Goal: Task Accomplishment & Management: Manage account settings

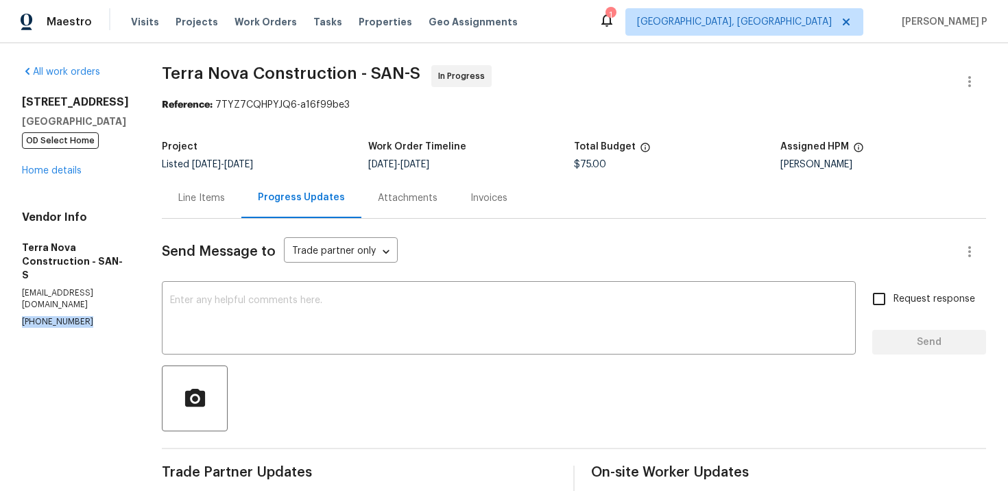
drag, startPoint x: 97, startPoint y: 297, endPoint x: -1, endPoint y: 298, distance: 98.1
click at [0, 298] on html "Maestro Visits Projects Work Orders Tasks Properties Geo Assignments 1 Albuquer…" at bounding box center [504, 245] width 1008 height 491
copy p "(562) 832-8884"
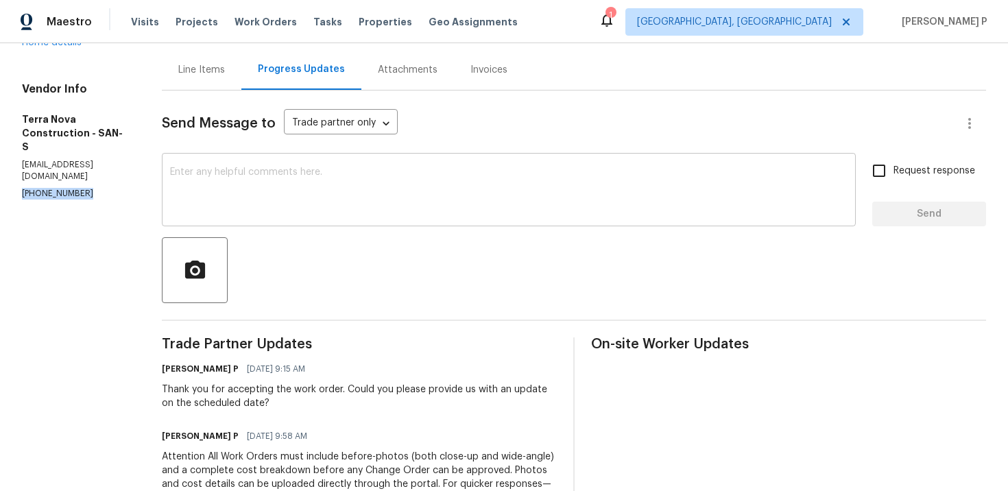
scroll to position [143, 0]
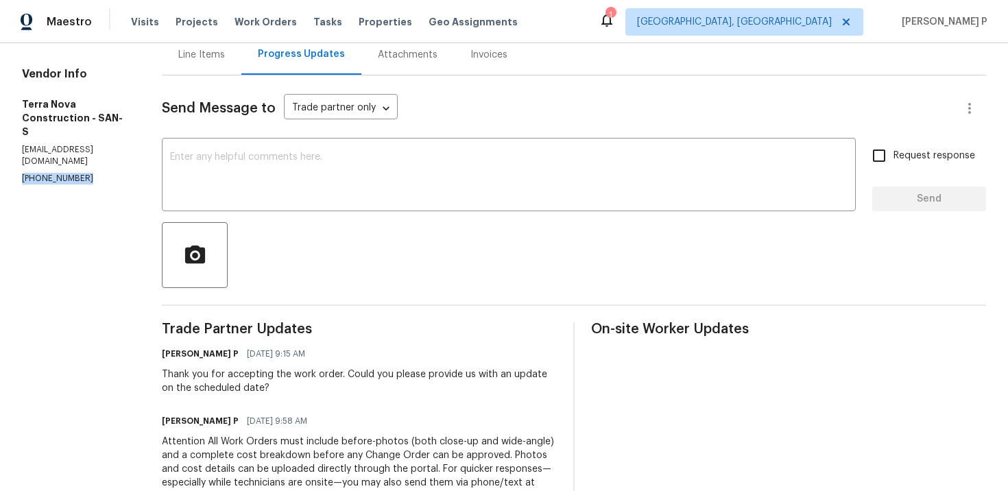
click at [82, 147] on div "Vendor Info Terra Nova Construction - SAN-S terranovaconstructionca@gmail.com (…" at bounding box center [75, 125] width 107 height 117
click at [23, 144] on p "terranovaconstructionca@gmail.com" at bounding box center [75, 155] width 107 height 23
drag, startPoint x: 23, startPoint y: 135, endPoint x: 158, endPoint y: 137, distance: 135.2
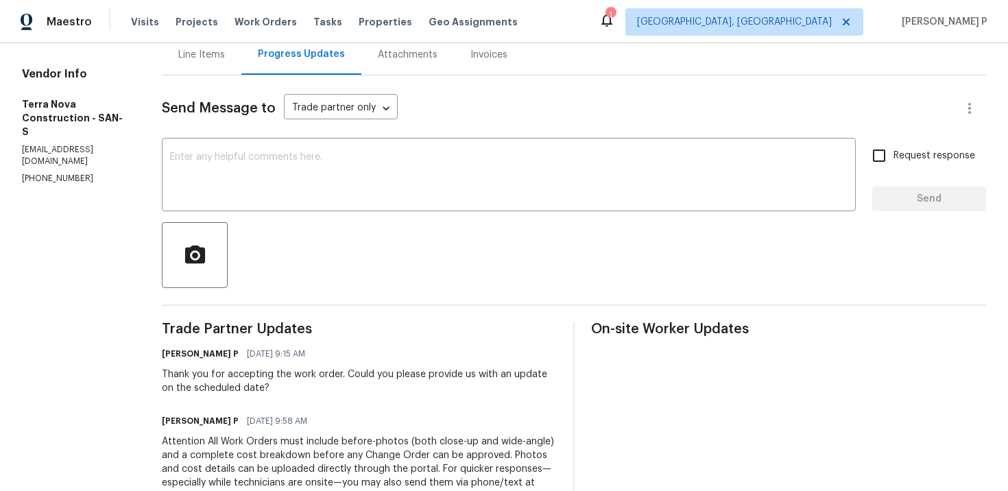
click at [129, 144] on p "terranovaconstructionca@gmail.com" at bounding box center [75, 155] width 107 height 23
copy p "terranovaconstructionca@gmail.com"
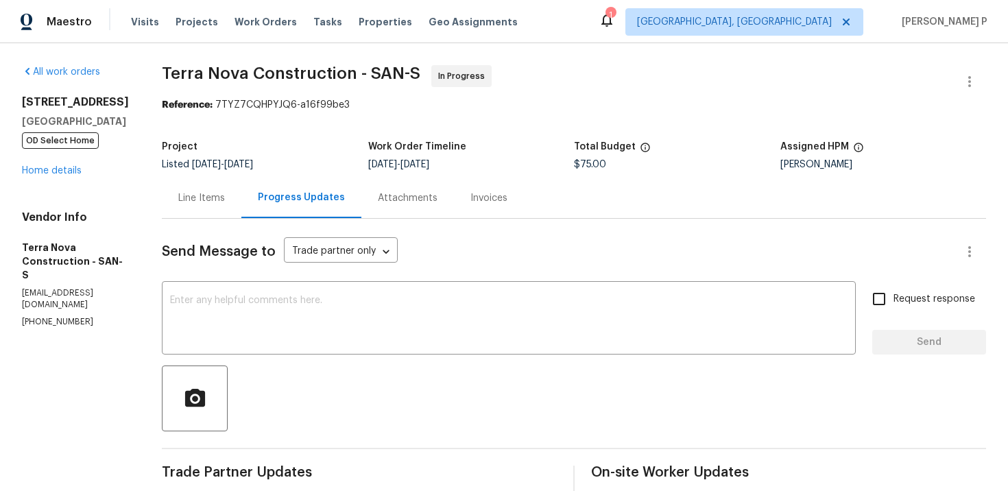
click at [215, 77] on span "Terra Nova Construction - SAN-S" at bounding box center [291, 73] width 259 height 16
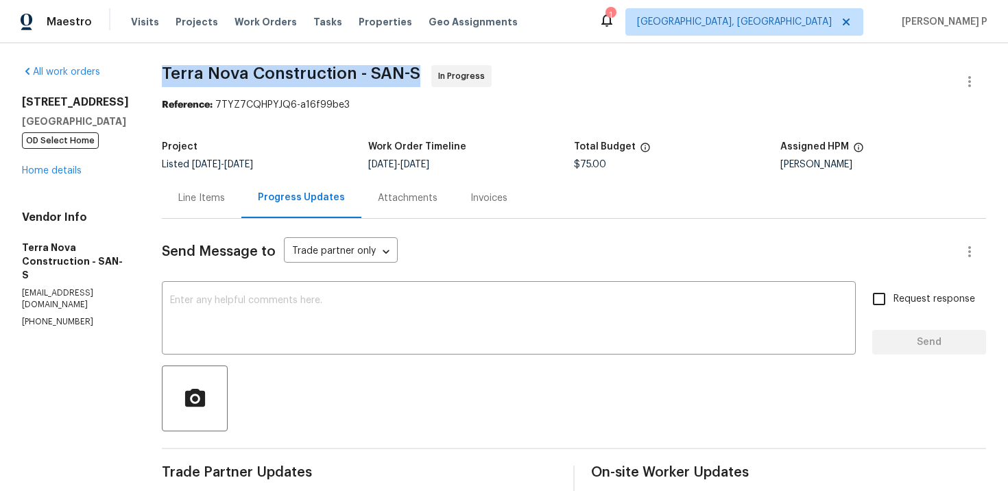
drag, startPoint x: 197, startPoint y: 72, endPoint x: 453, endPoint y: 74, distance: 256.6
click at [453, 74] on div "All work orders 8862 La Cartera St San Diego, CA 92129 OD Select Home Home deta…" at bounding box center [504, 411] width 1008 height 737
copy span "Terra Nova Construction - SAN-S"
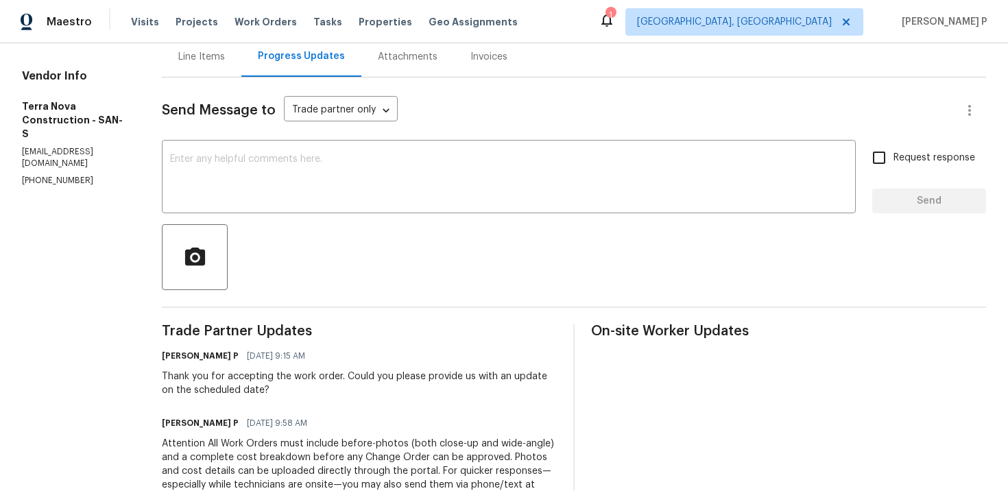
scroll to position [88, 0]
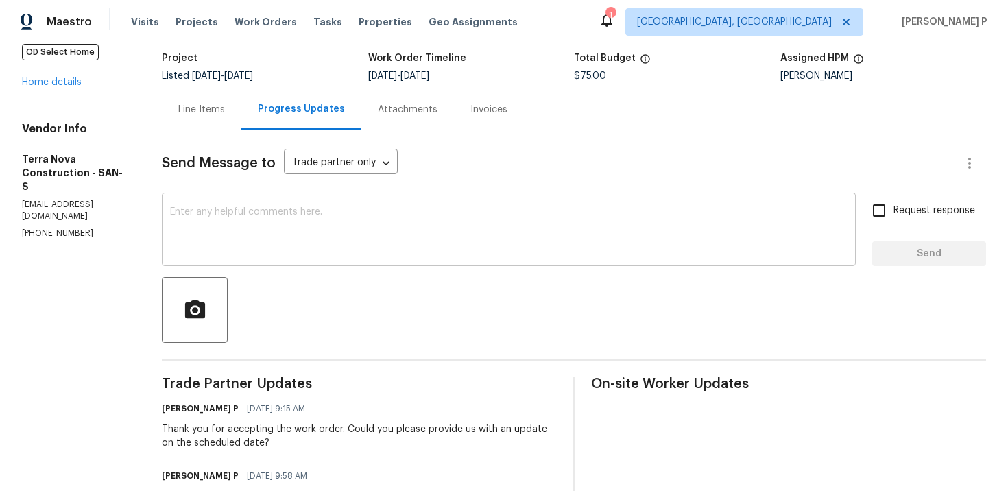
click at [313, 233] on textarea at bounding box center [509, 231] width 678 height 48
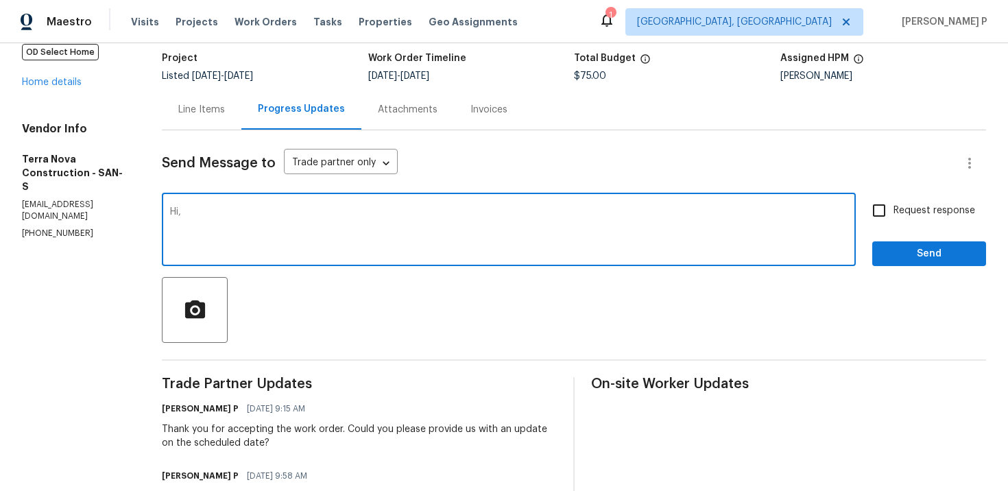
paste textarea "We emailed to request an update on the status of the work order."
click at [217, 211] on textarea "Hi,We emailed to request an update on the status of the work order." at bounding box center [509, 231] width 678 height 48
click at [520, 211] on textarea "Hi, We emailed to request an update on the status of the work order." at bounding box center [509, 231] width 678 height 48
type textarea "Hi, We emailed to request an update on the status of the work order. Thanks"
click at [894, 216] on input "Request response" at bounding box center [879, 210] width 29 height 29
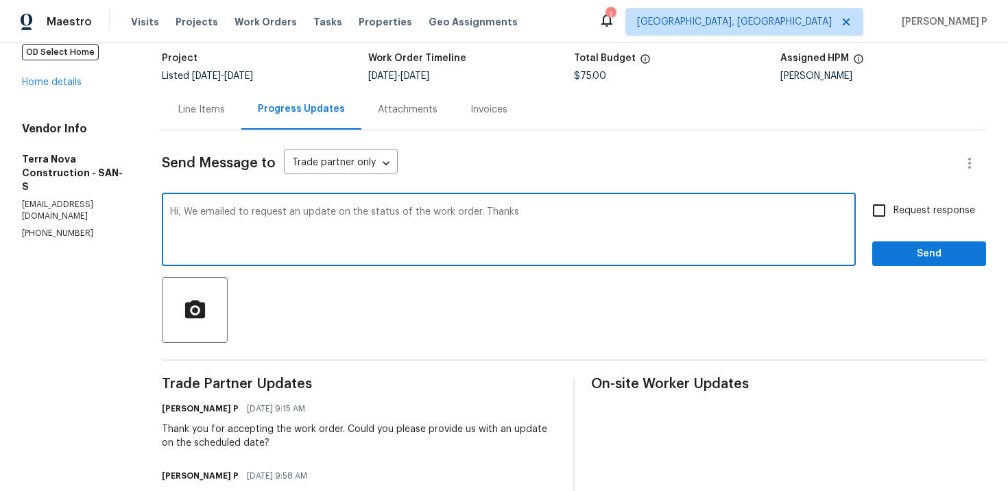
checkbox input "true"
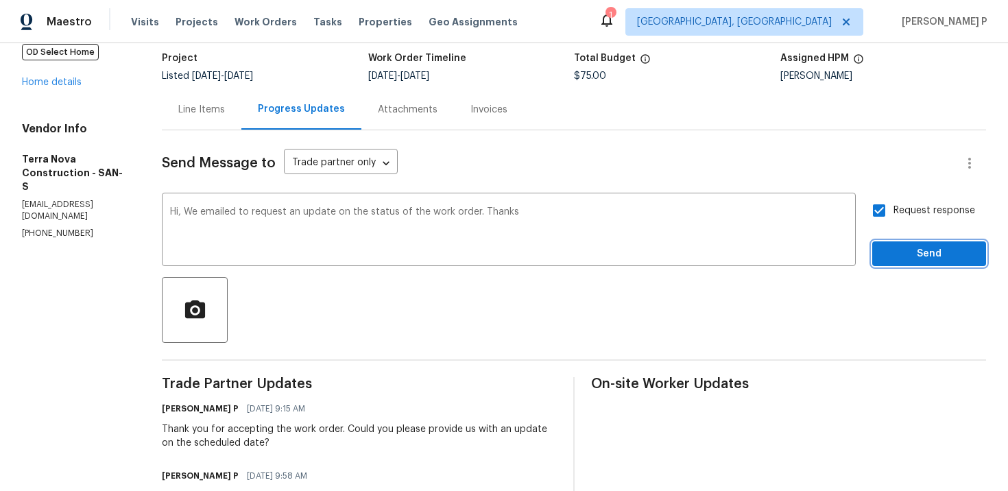
click at [896, 257] on span "Send" at bounding box center [930, 254] width 92 height 17
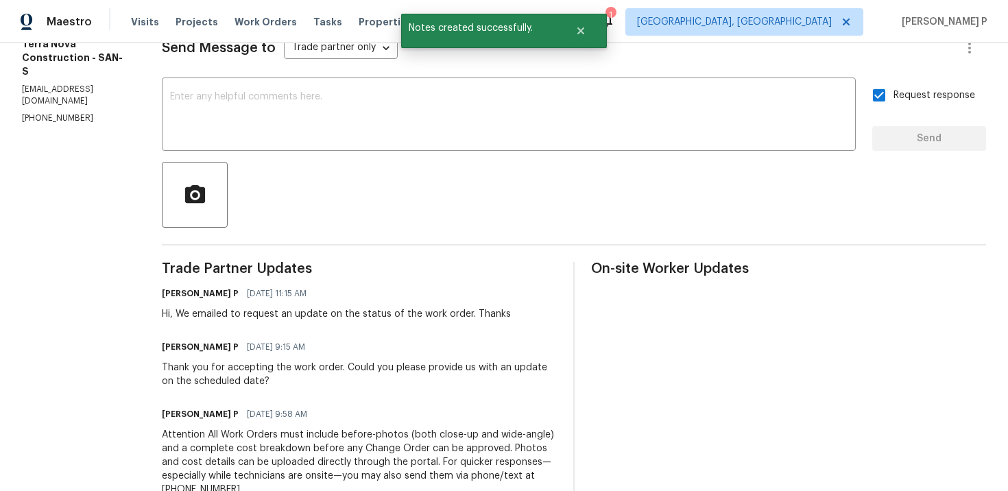
scroll to position [268, 0]
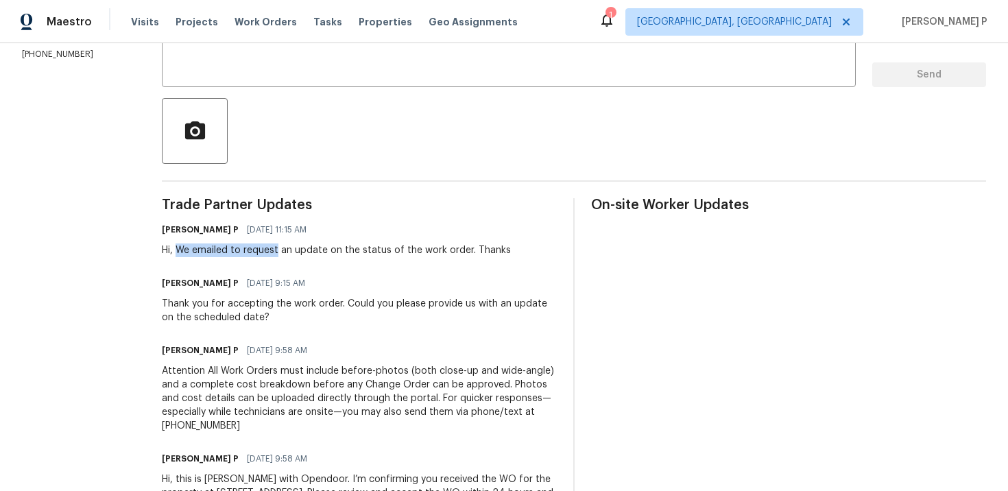
drag, startPoint x: 217, startPoint y: 250, endPoint x: 312, endPoint y: 250, distance: 95.4
click at [312, 250] on div "Hi, We emailed to request an update on the status of the work order. Thanks" at bounding box center [336, 251] width 349 height 14
click at [305, 250] on div "Hi, We emailed to request an update on the status of the work order. Thanks" at bounding box center [336, 251] width 349 height 14
drag, startPoint x: 216, startPoint y: 251, endPoint x: 504, endPoint y: 254, distance: 287.5
click at [504, 254] on div "Hi, We emailed to request an update on the status of the work order. Thanks" at bounding box center [336, 251] width 349 height 14
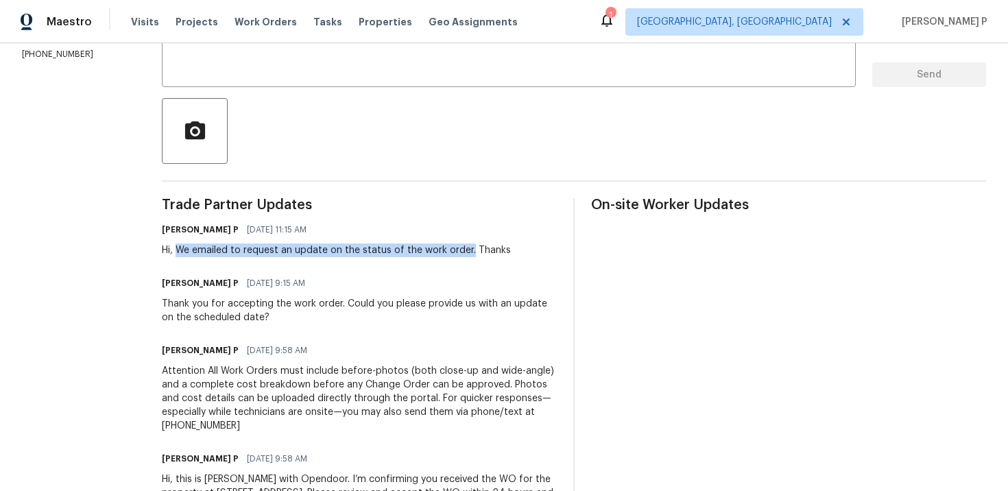
copy div "We emailed to request an update on the status of the work order."
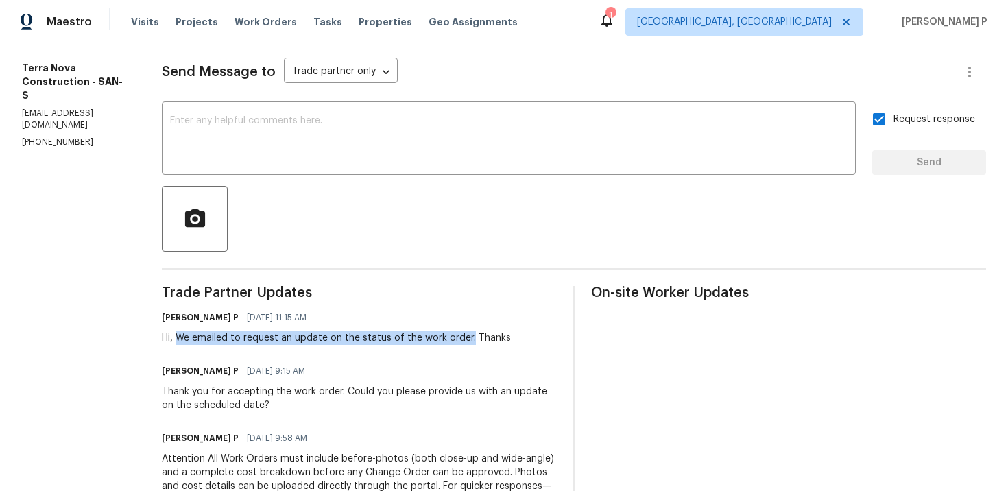
scroll to position [0, 0]
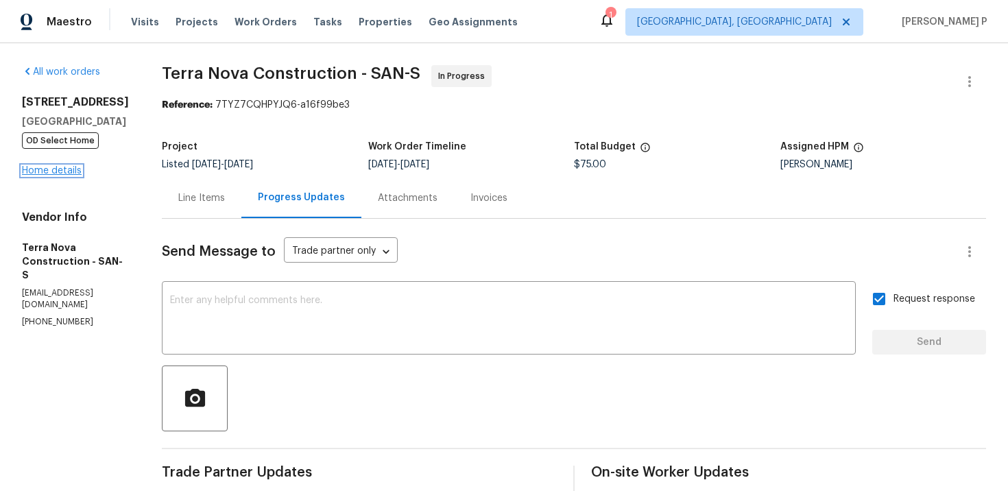
click at [46, 170] on link "Home details" at bounding box center [52, 171] width 60 height 10
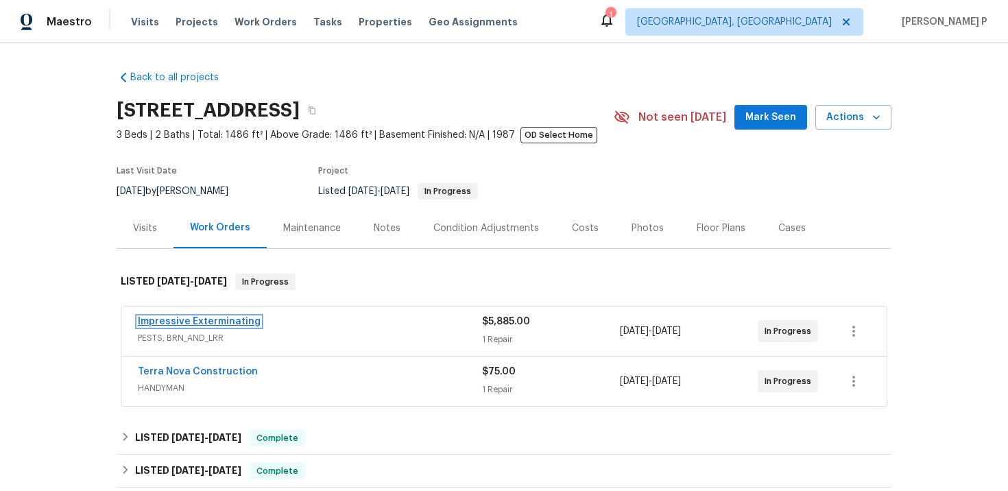
click at [202, 327] on link "Impressive Exterminating" at bounding box center [199, 322] width 123 height 10
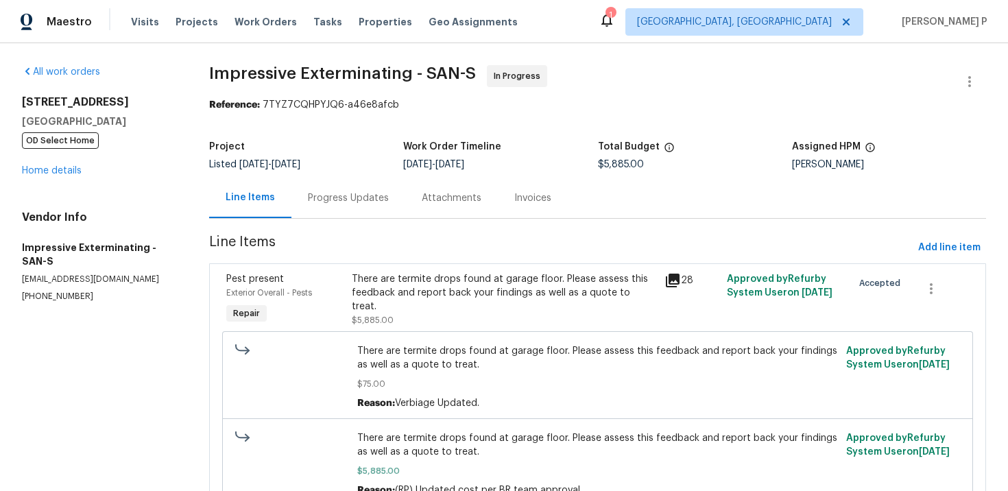
click at [336, 199] on div "Progress Updates" at bounding box center [348, 198] width 81 height 14
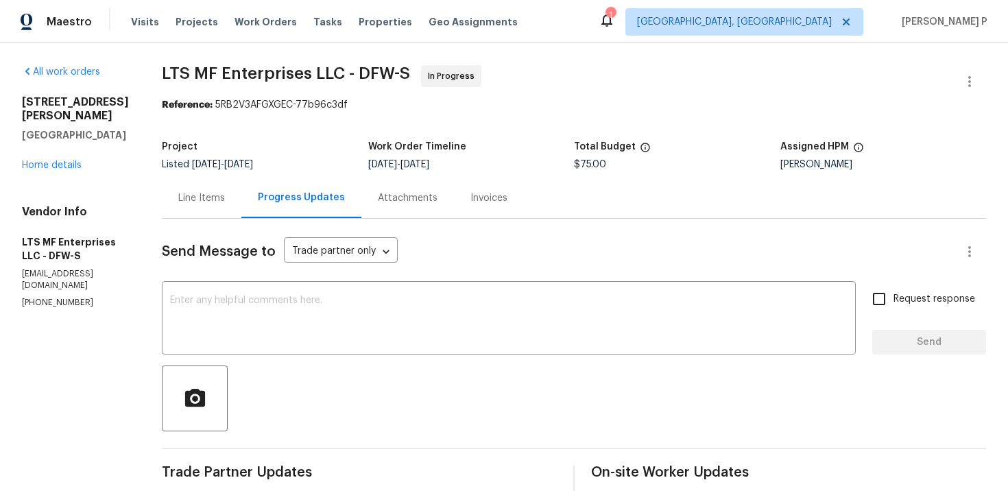
click at [197, 198] on div "Line Items" at bounding box center [201, 198] width 47 height 14
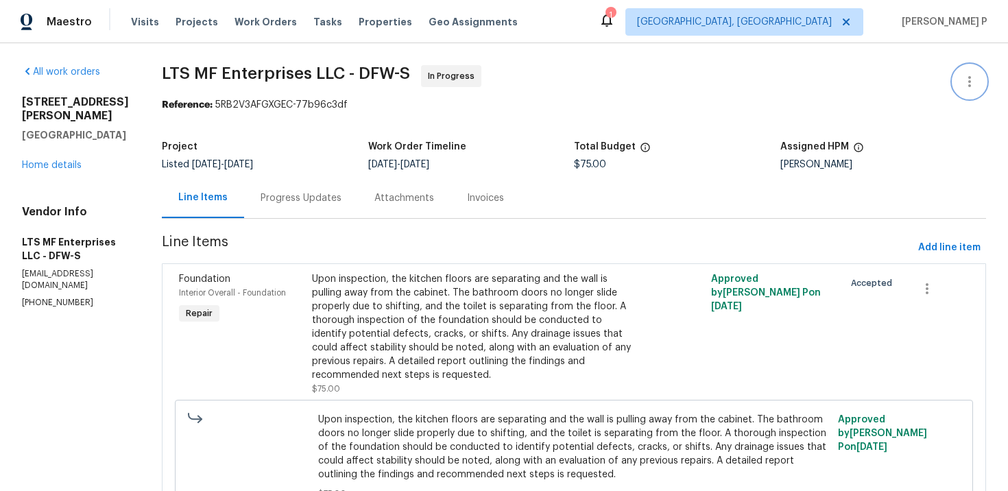
click at [961, 79] on button "button" at bounding box center [970, 81] width 33 height 33
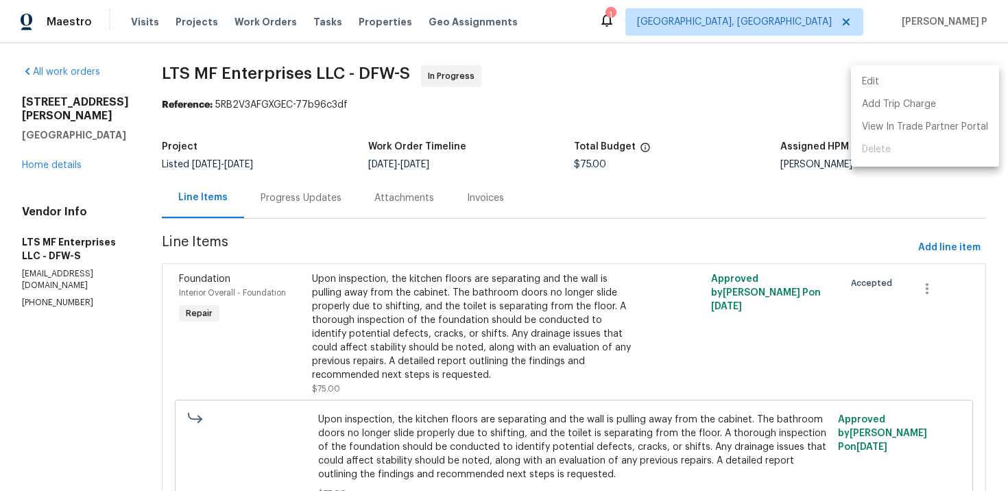
click at [925, 78] on li "Edit" at bounding box center [925, 82] width 148 height 23
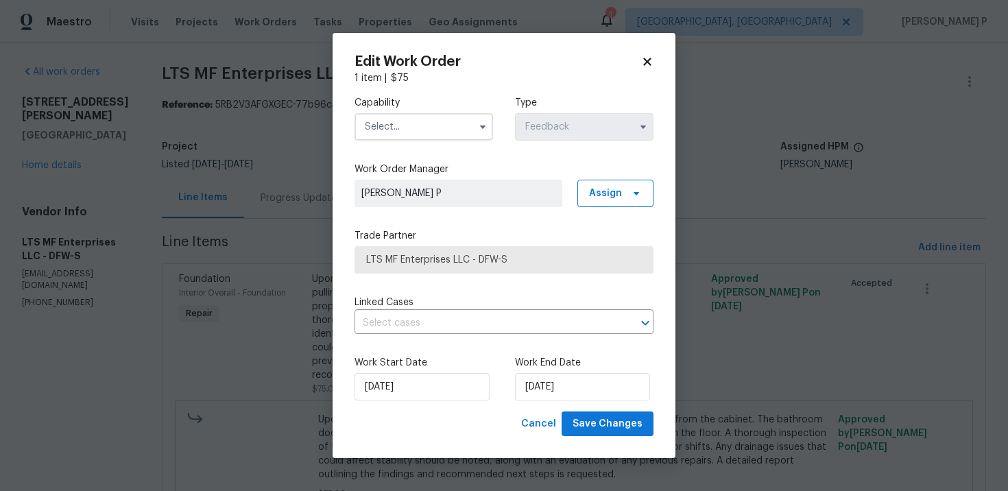
click at [427, 115] on input "text" at bounding box center [424, 126] width 139 height 27
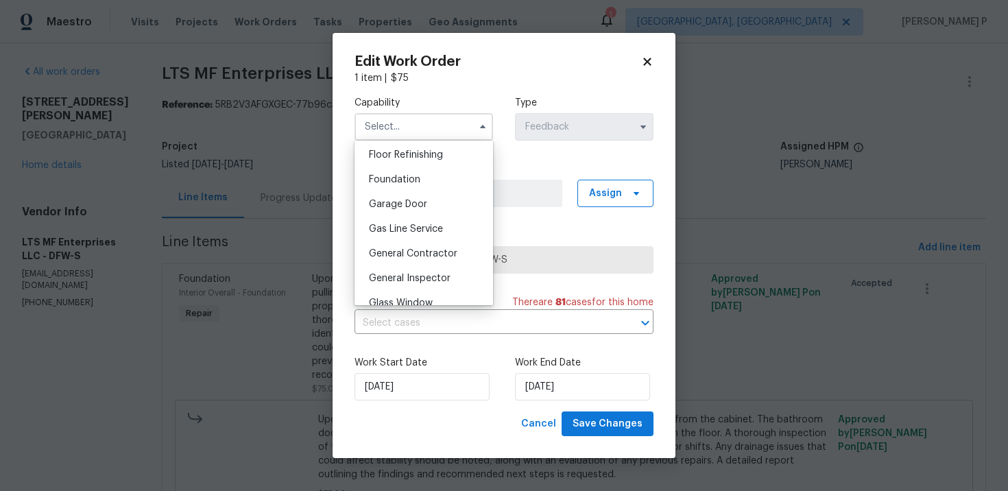
scroll to position [543, 0]
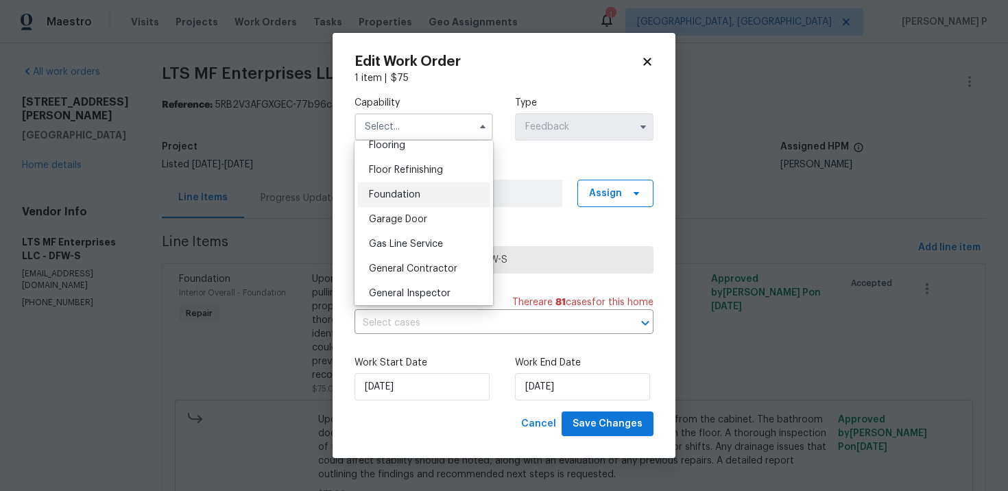
click at [412, 185] on div "Foundation" at bounding box center [424, 194] width 132 height 25
type input "Foundation"
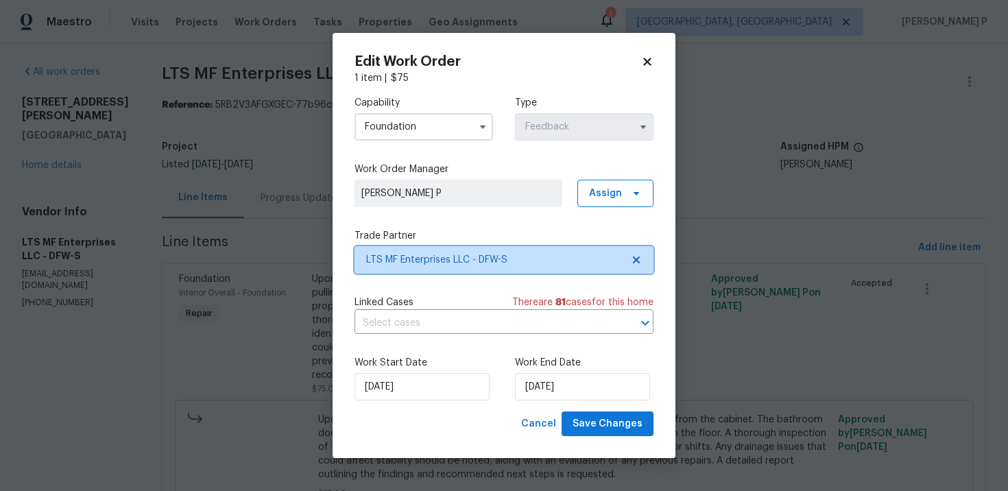
click at [406, 265] on span "LTS MF Enterprises LLC - DFW-S" at bounding box center [494, 260] width 256 height 14
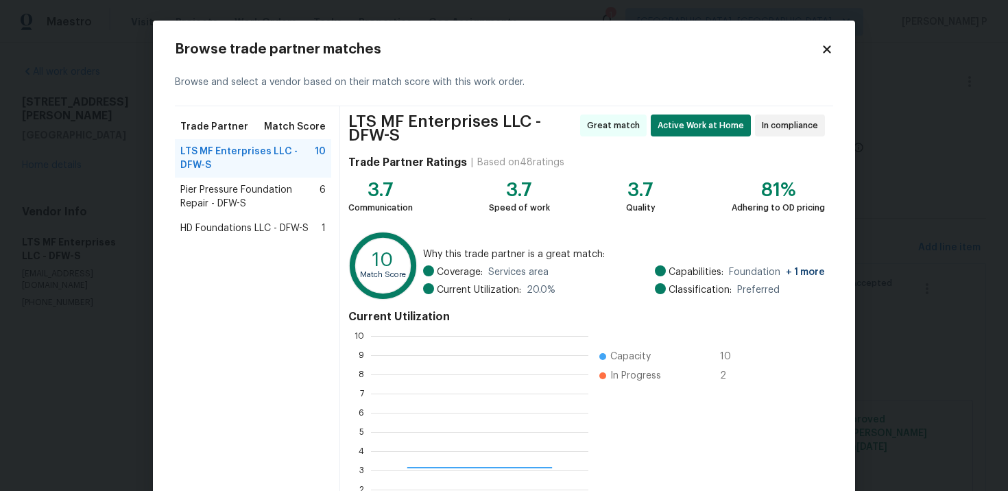
scroll to position [192, 217]
click at [257, 196] on span "Pier Pressure Foundation Repair - DFW-S" at bounding box center [249, 196] width 139 height 27
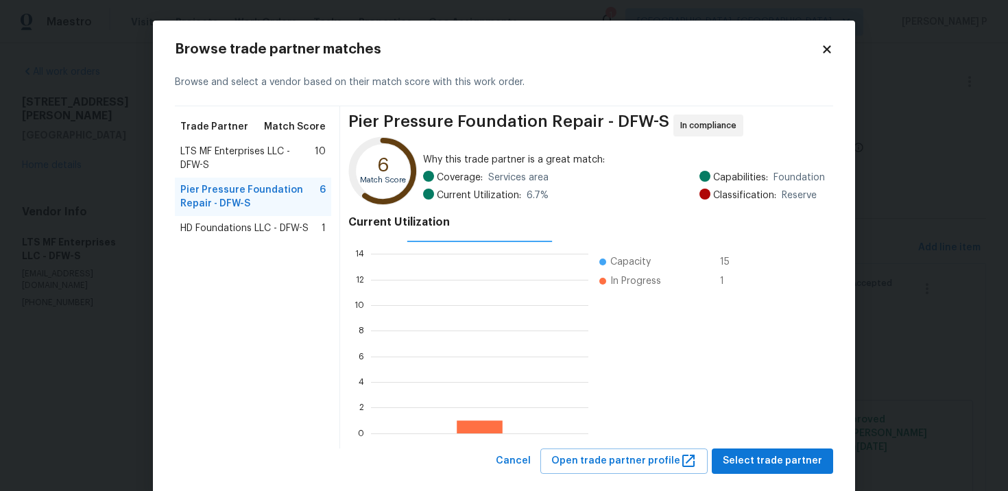
click at [243, 145] on span "LTS MF Enterprises LLC - DFW-S" at bounding box center [247, 158] width 134 height 27
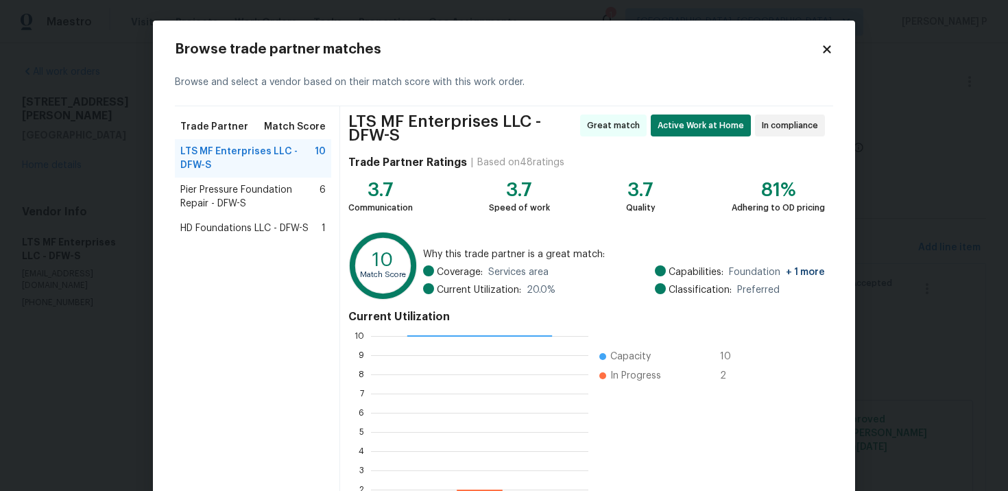
click at [833, 47] on icon at bounding box center [827, 49] width 12 height 12
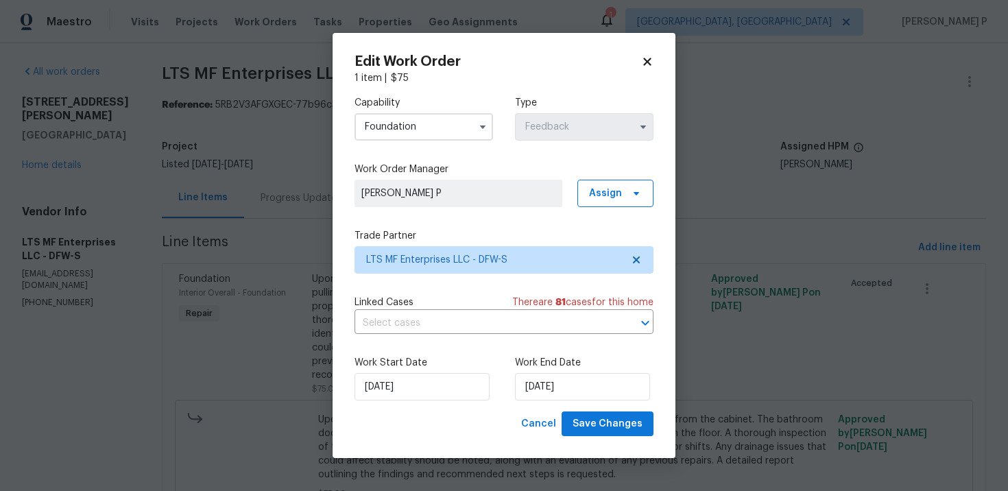
click at [650, 58] on icon at bounding box center [647, 62] width 8 height 8
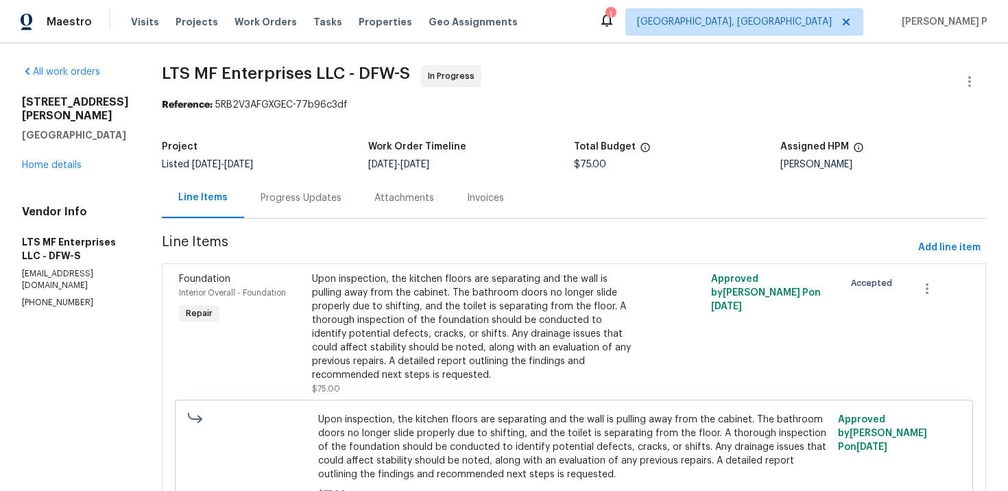
click at [297, 200] on div "Progress Updates" at bounding box center [301, 198] width 81 height 14
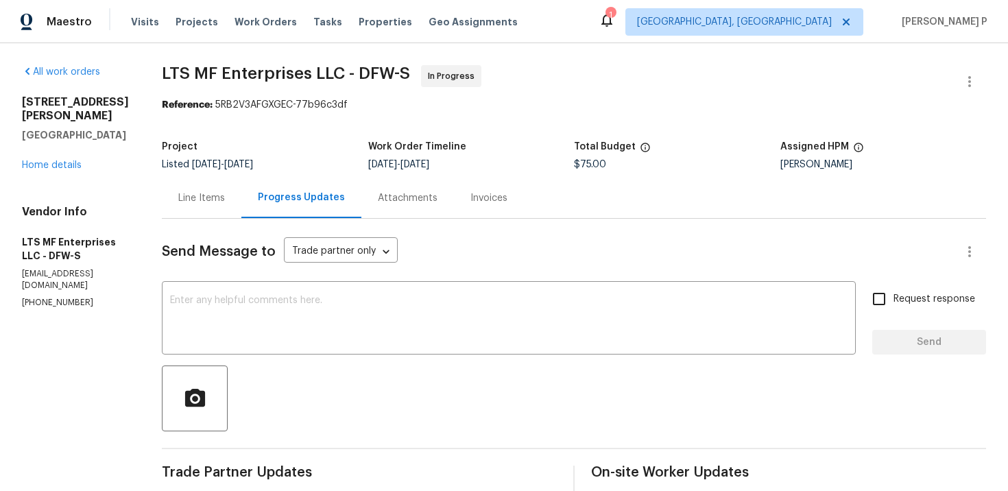
scroll to position [21, 0]
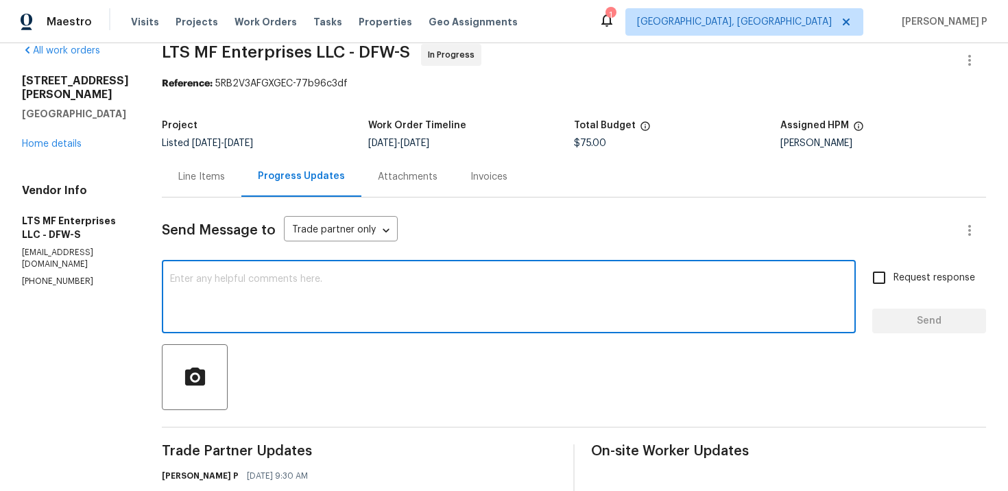
click at [233, 317] on textarea at bounding box center [509, 298] width 678 height 48
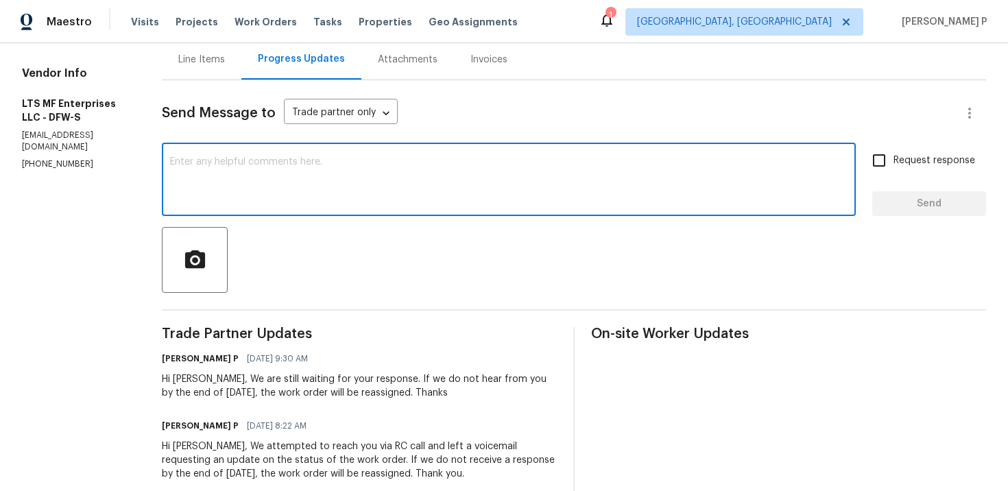
scroll to position [189, 0]
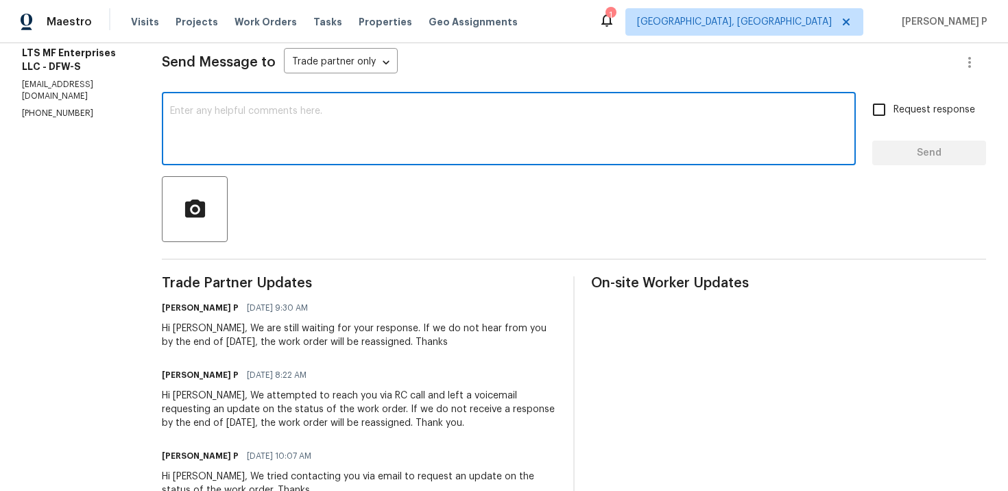
click at [239, 126] on textarea at bounding box center [509, 130] width 678 height 48
type textarea "Hi"
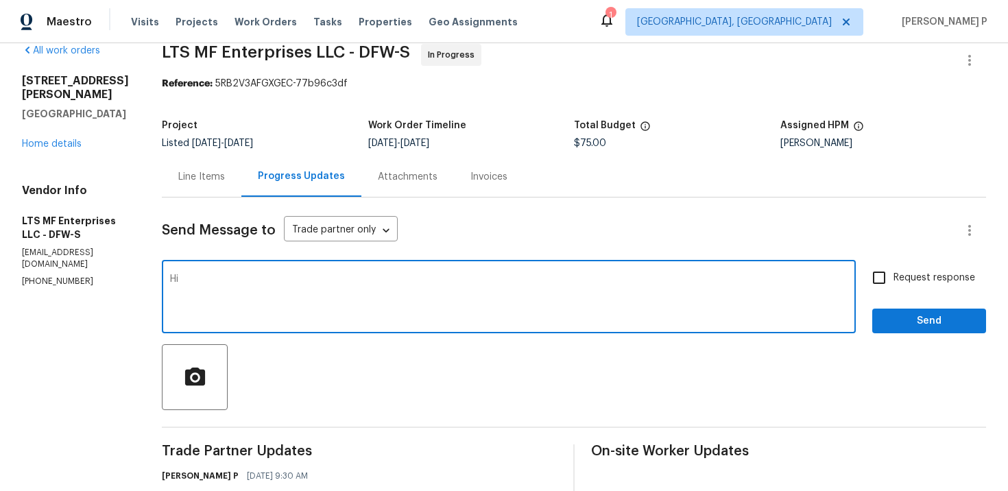
scroll to position [0, 0]
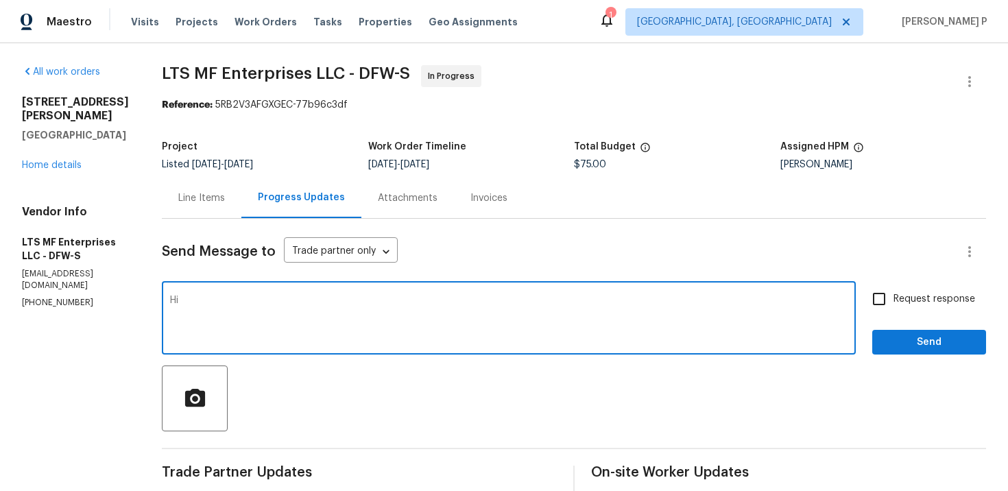
drag, startPoint x: 185, startPoint y: 302, endPoint x: 143, endPoint y: 302, distance: 41.8
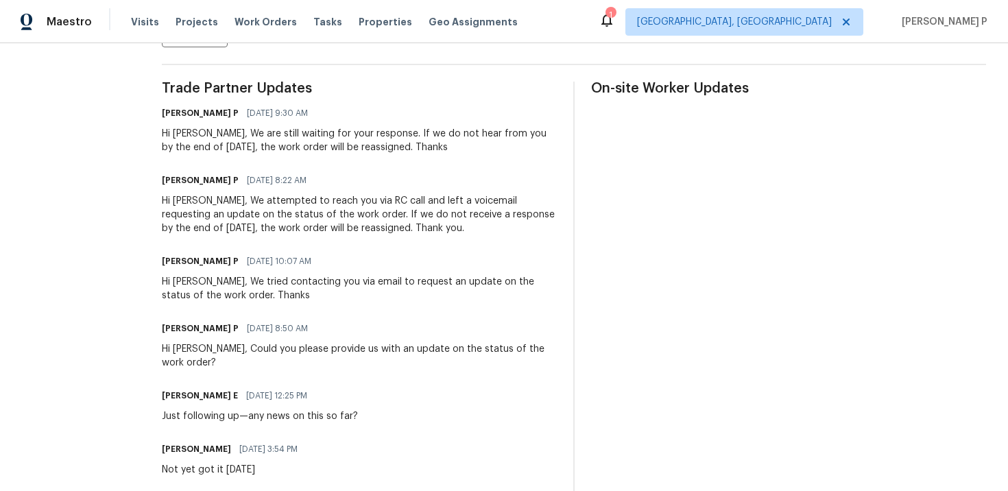
scroll to position [388, 0]
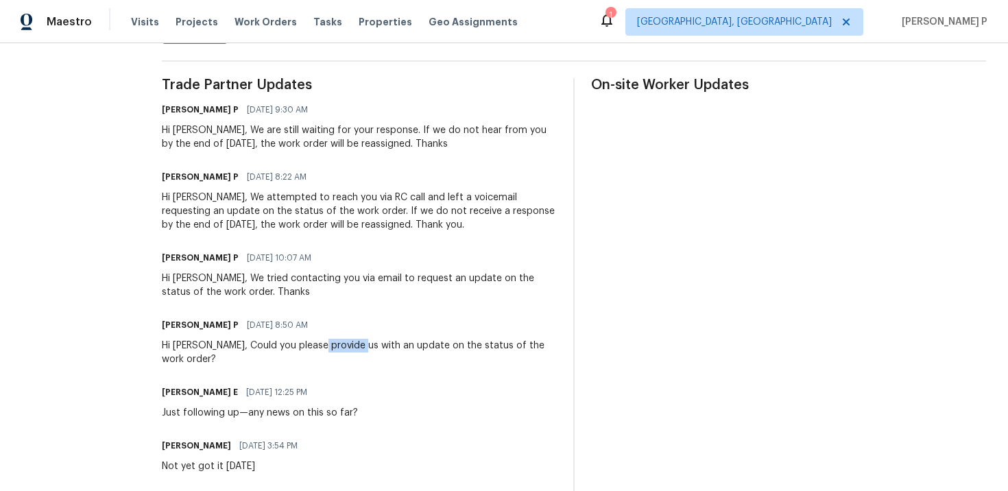
drag, startPoint x: 303, startPoint y: 342, endPoint x: 344, endPoint y: 342, distance: 40.5
click at [344, 342] on div "Hi Bill, Could you please provide us with an update on the status of the work o…" at bounding box center [359, 352] width 395 height 27
drag, startPoint x: 286, startPoint y: 284, endPoint x: 412, endPoint y: 284, distance: 125.5
click at [411, 284] on div "Hi Bill, We tried contacting you via email to request an update on the status o…" at bounding box center [359, 285] width 395 height 27
drag, startPoint x: 337, startPoint y: 200, endPoint x: 407, endPoint y: 200, distance: 70.7
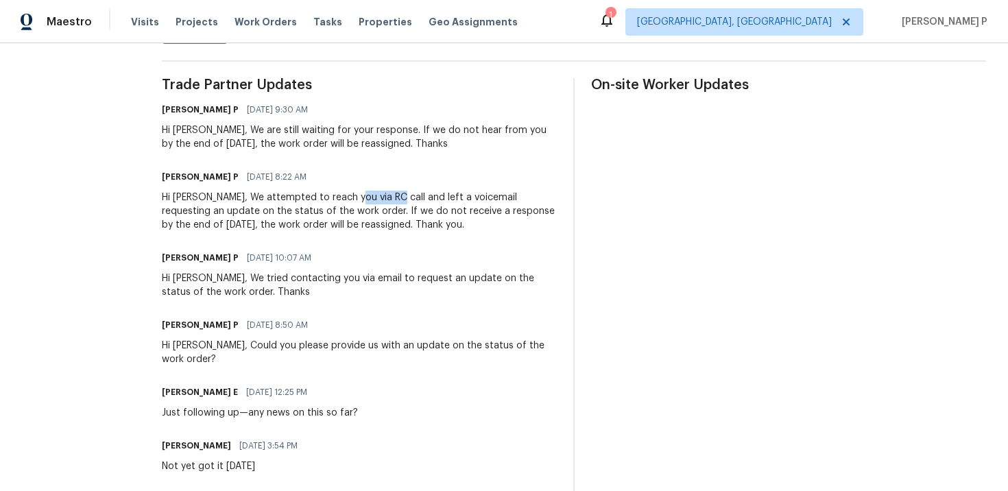
click at [405, 200] on div "Hi Bill, We attempted to reach you via RC call and left a voicemail requesting …" at bounding box center [359, 211] width 395 height 41
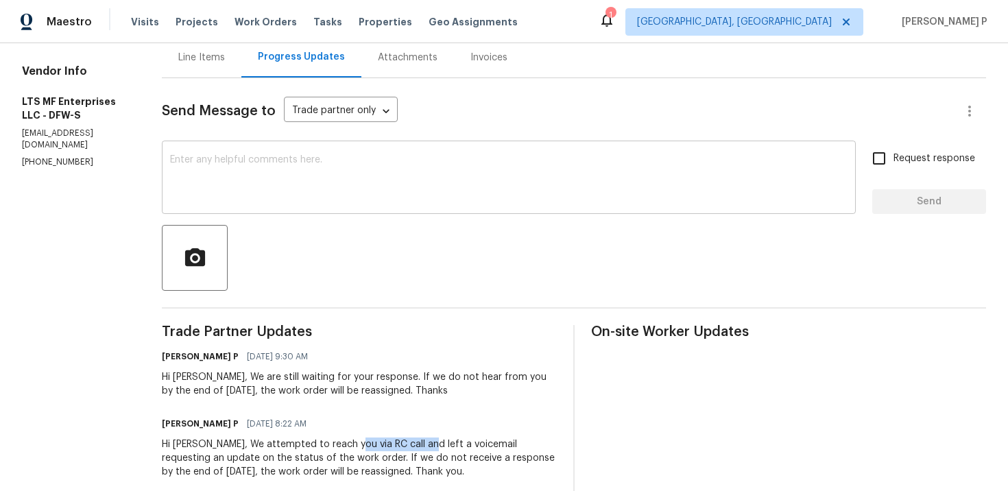
scroll to position [115, 0]
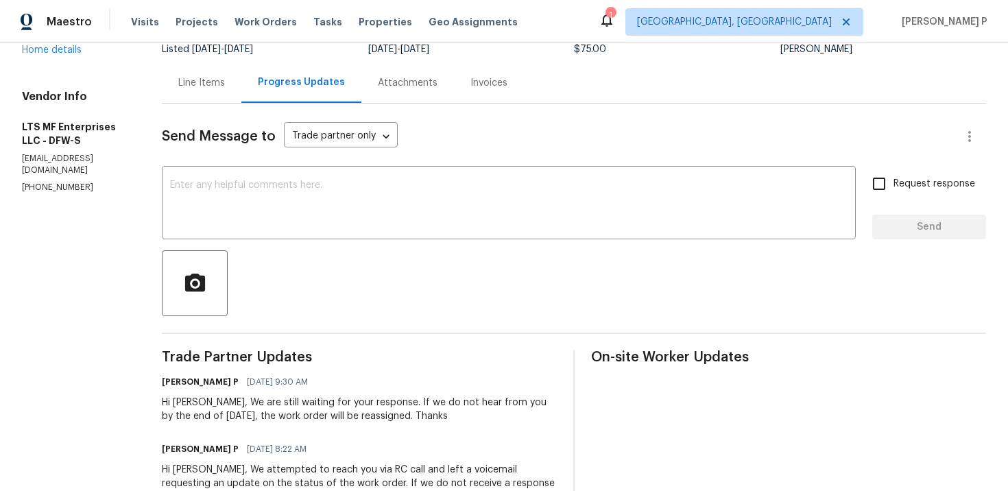
click at [415, 260] on div at bounding box center [574, 283] width 825 height 66
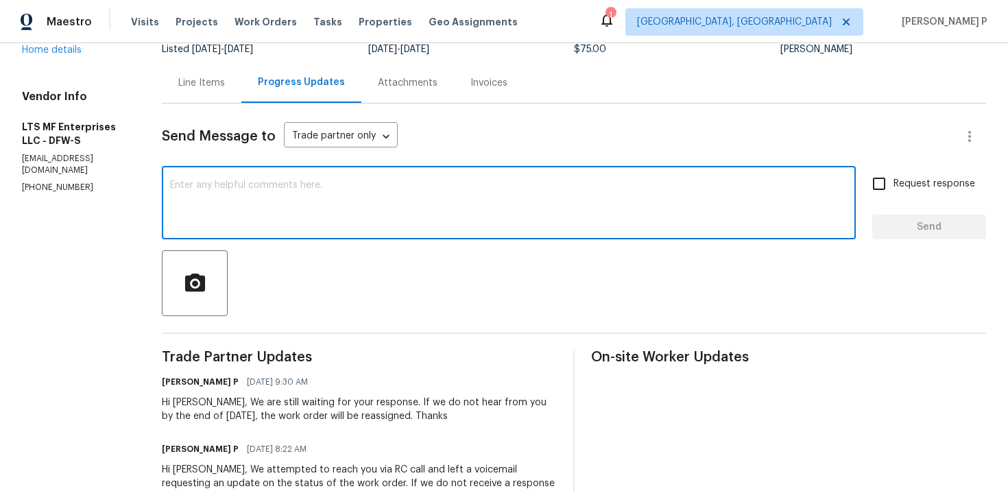
click at [311, 218] on textarea at bounding box center [509, 204] width 678 height 48
paste textarea "Hi Bill, Despite several outreach attempts for a status update, we haven’t rece…"
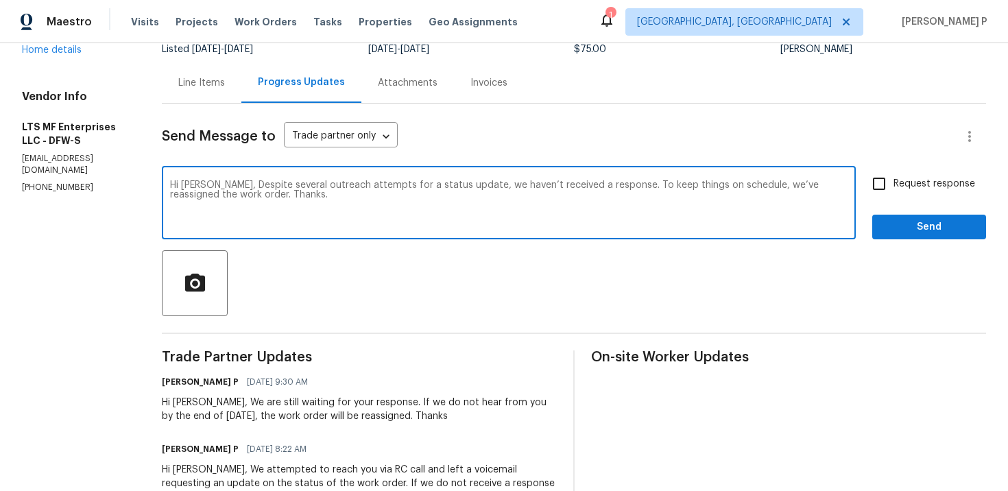
type textarea "Hi Bill, Despite several outreach attempts for a status update, we haven’t rece…"
click at [930, 177] on span "Request response" at bounding box center [935, 184] width 82 height 14
click at [894, 177] on input "Request response" at bounding box center [879, 183] width 29 height 29
checkbox input "true"
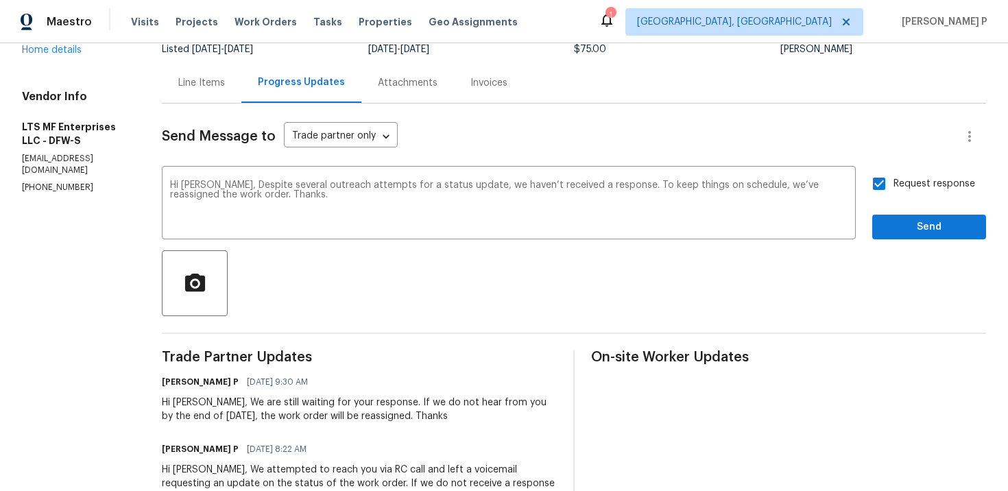
click at [913, 231] on span "Send" at bounding box center [930, 227] width 92 height 17
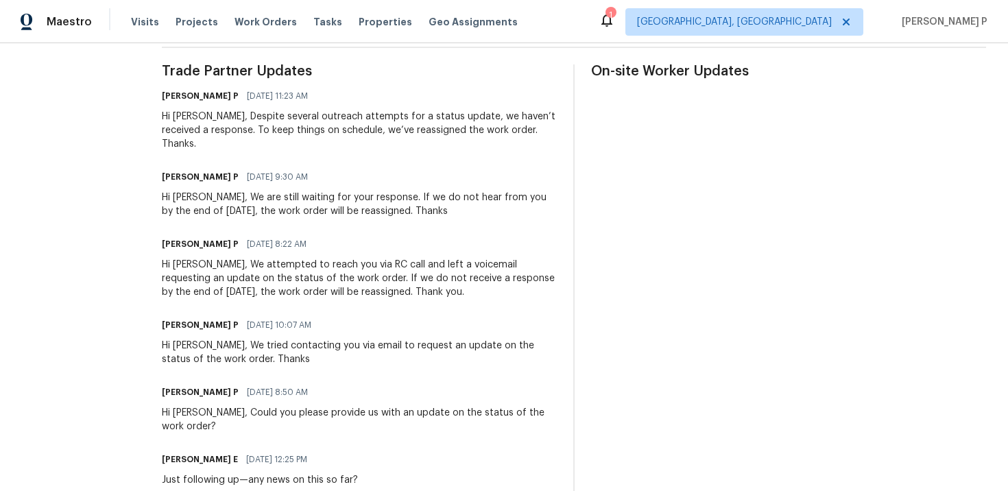
scroll to position [0, 0]
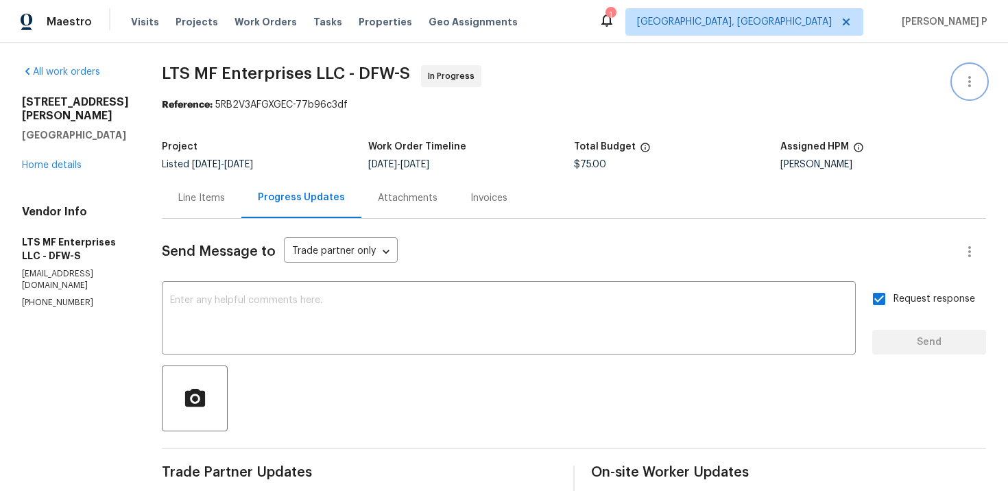
click at [960, 86] on button "button" at bounding box center [970, 81] width 33 height 33
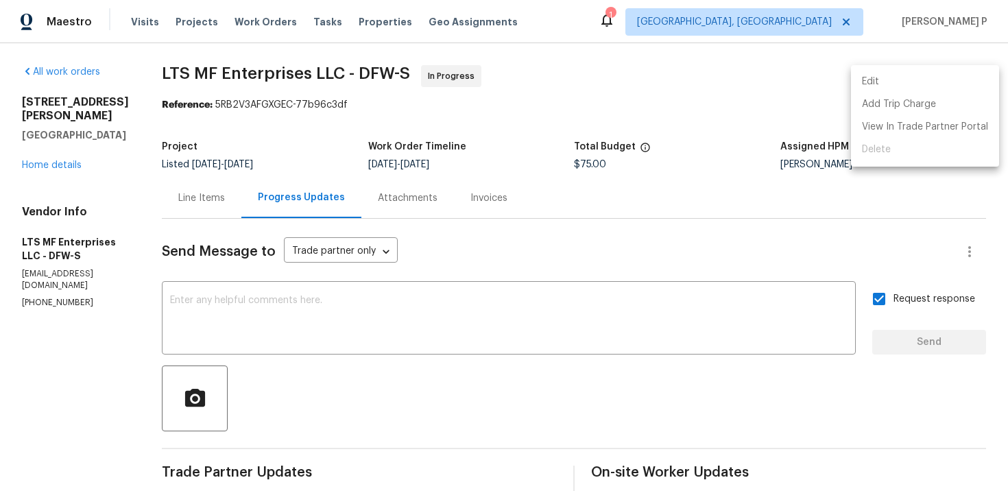
click at [897, 85] on li "Edit" at bounding box center [925, 82] width 148 height 23
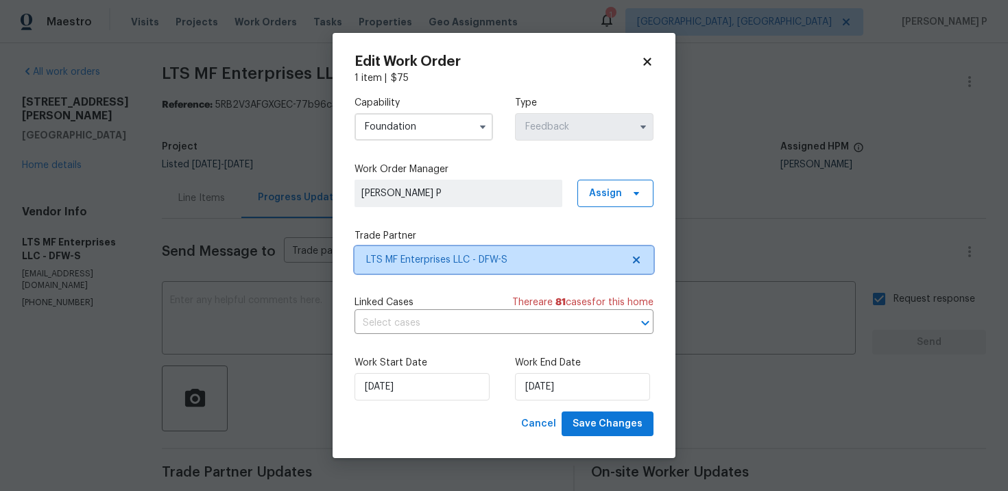
click at [480, 265] on span "LTS MF Enterprises LLC - DFW-S" at bounding box center [494, 260] width 256 height 14
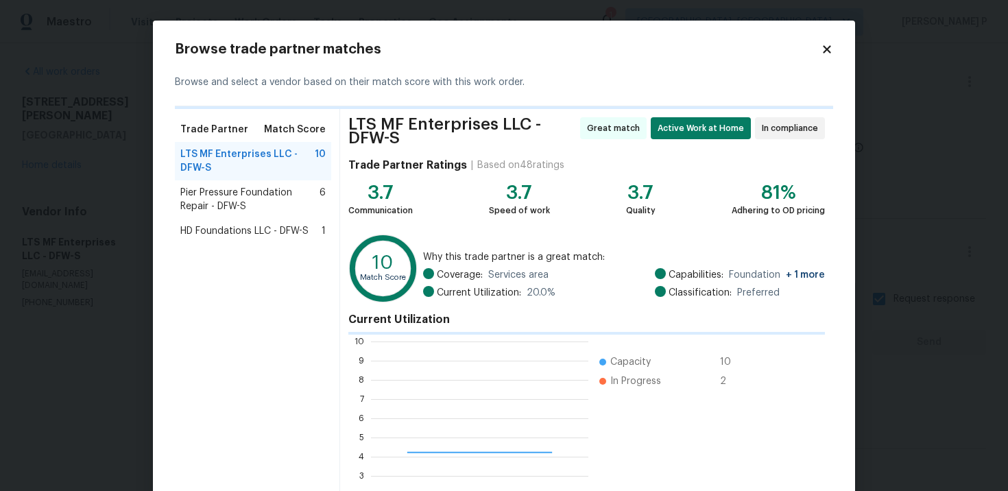
scroll to position [192, 217]
click at [233, 192] on span "Pier Pressure Foundation Repair - DFW-S" at bounding box center [249, 199] width 139 height 27
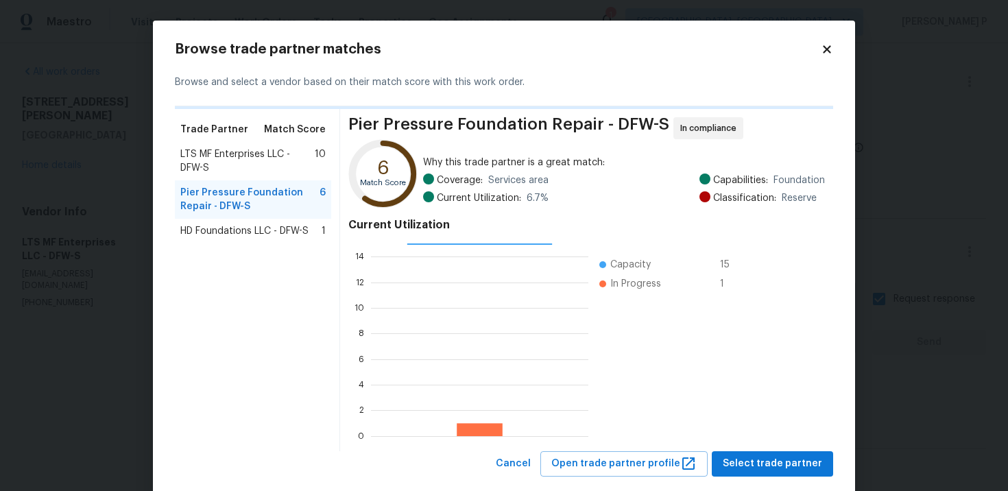
scroll to position [27, 0]
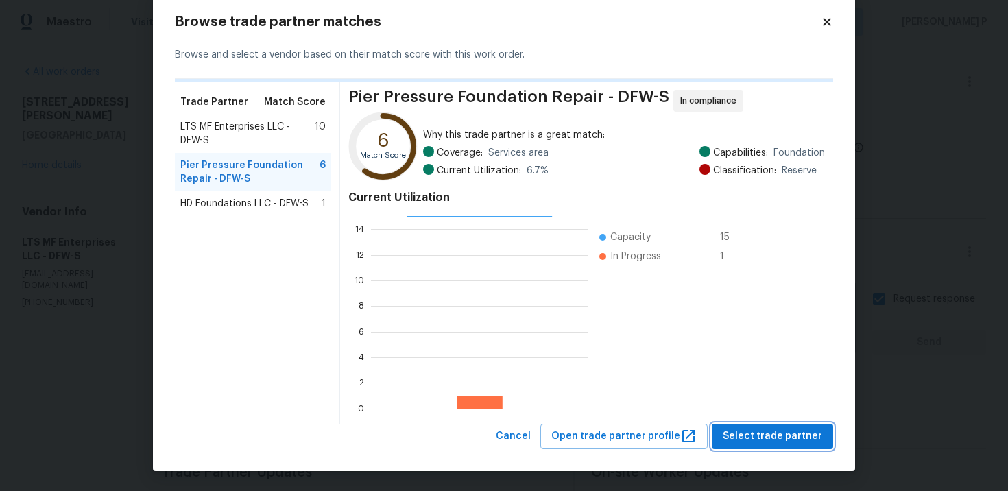
click at [745, 424] on button "Select trade partner" at bounding box center [772, 436] width 121 height 25
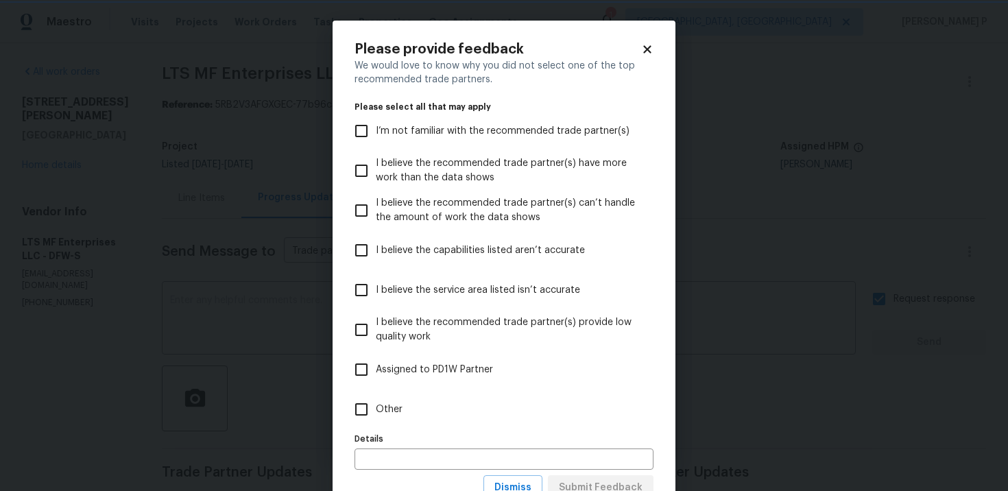
scroll to position [0, 0]
click at [366, 418] on input "Other" at bounding box center [361, 409] width 29 height 29
checkbox input "true"
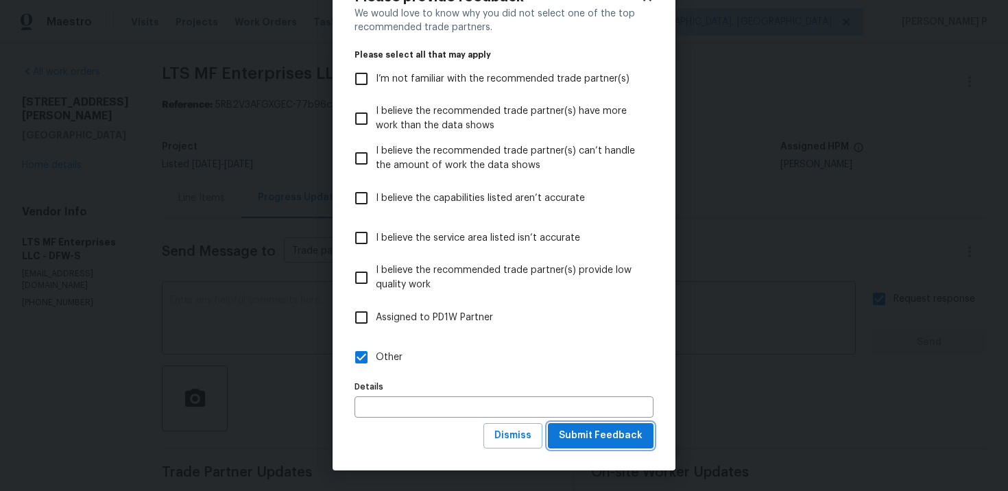
click at [602, 438] on span "Submit Feedback" at bounding box center [601, 435] width 84 height 17
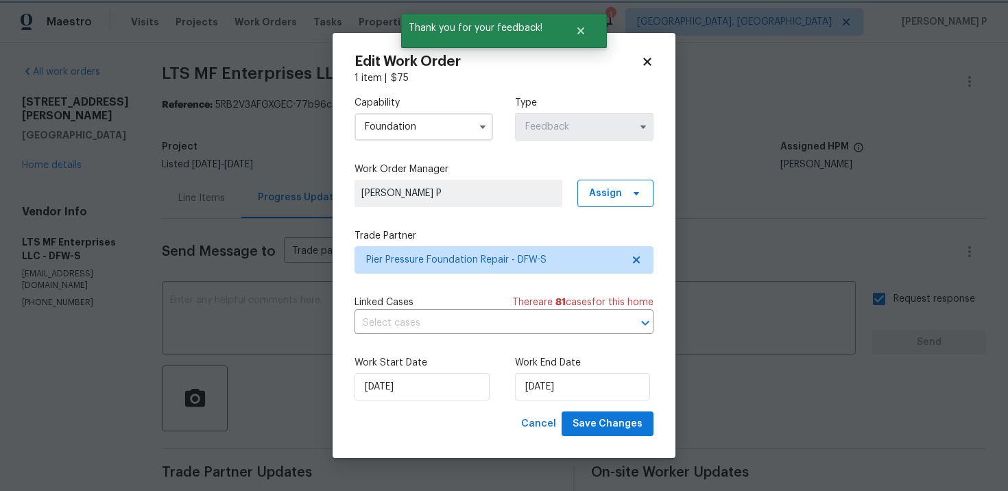
scroll to position [0, 0]
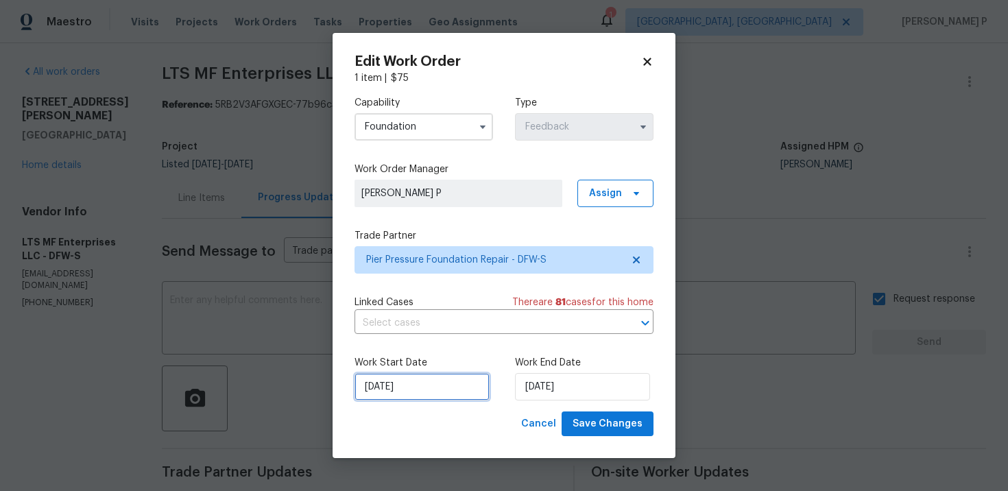
click at [462, 388] on input "9/23/2025" at bounding box center [422, 386] width 135 height 27
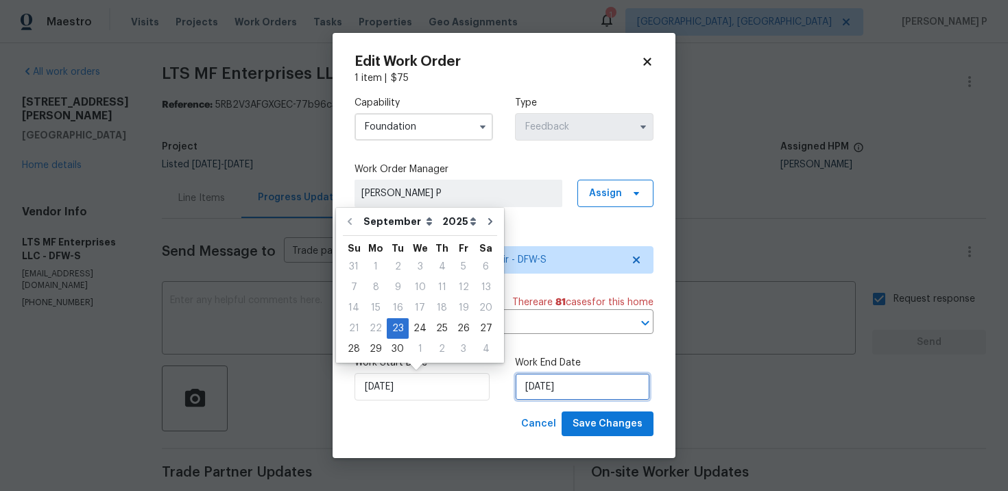
click at [560, 376] on input "9/25/2025" at bounding box center [582, 386] width 135 height 27
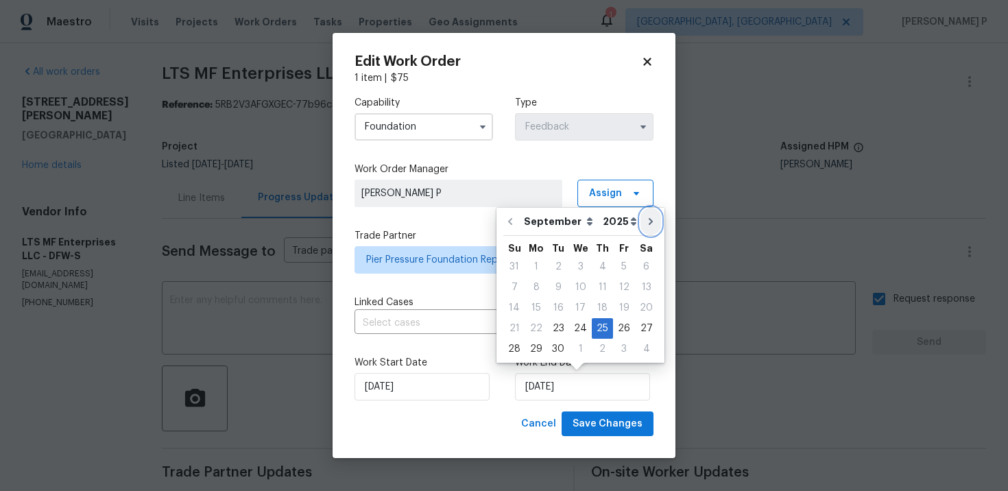
click at [649, 217] on button "Go to next month" at bounding box center [651, 221] width 21 height 27
type input "10/25/2025"
select select "9"
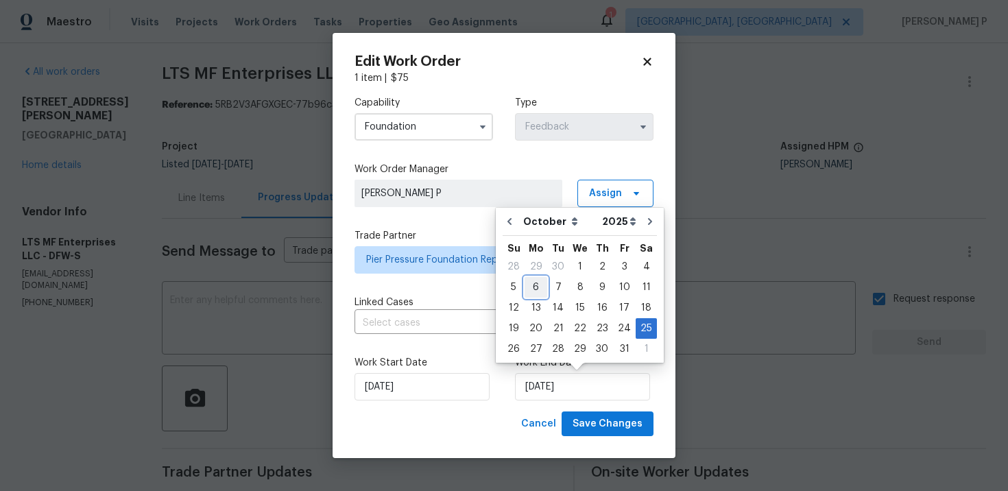
click at [541, 285] on div "6" at bounding box center [536, 287] width 23 height 19
type input "10/6/2025"
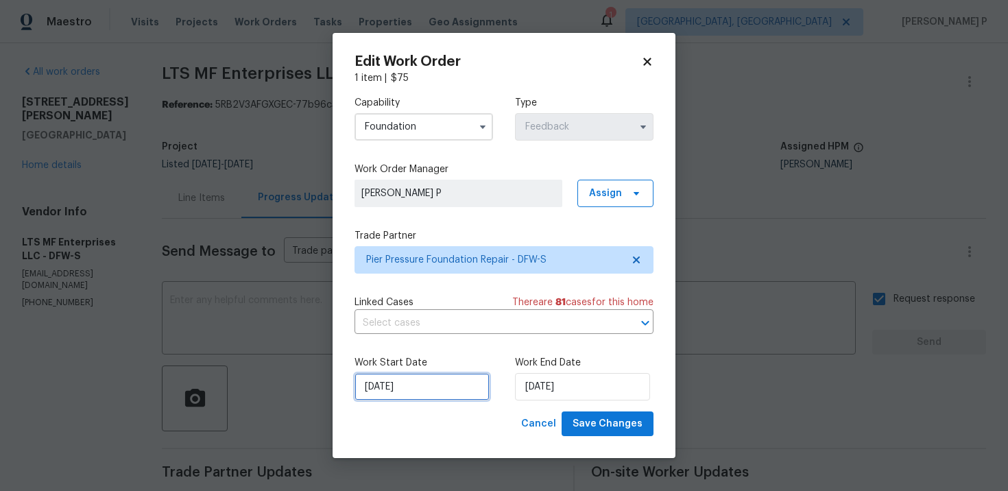
click at [454, 383] on input "9/23/2025" at bounding box center [422, 386] width 135 height 27
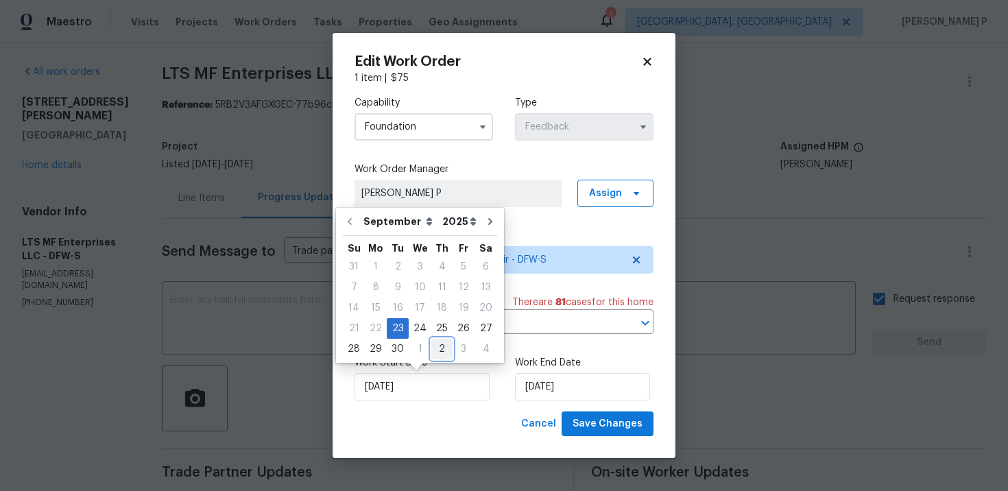
click at [442, 346] on div "2" at bounding box center [442, 349] width 21 height 19
type input "[DATE]"
select select "9"
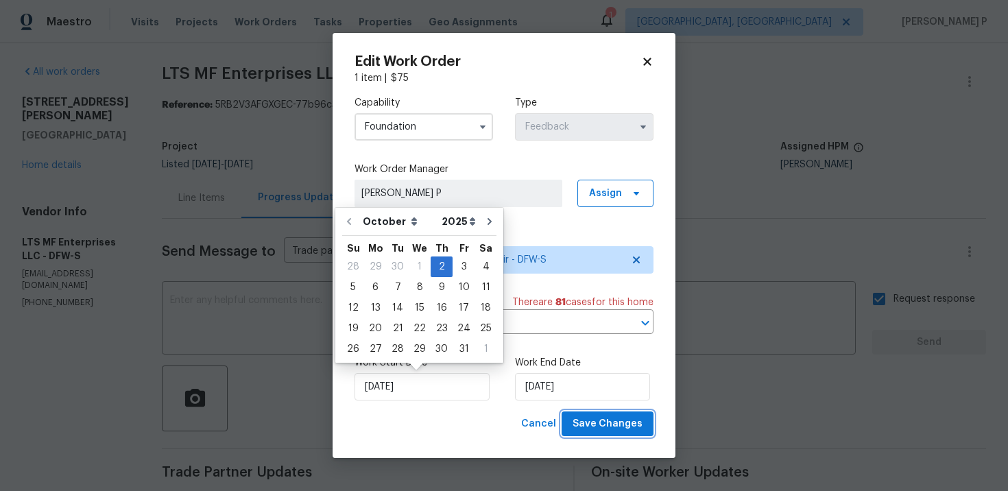
click at [609, 432] on span "Save Changes" at bounding box center [608, 424] width 70 height 17
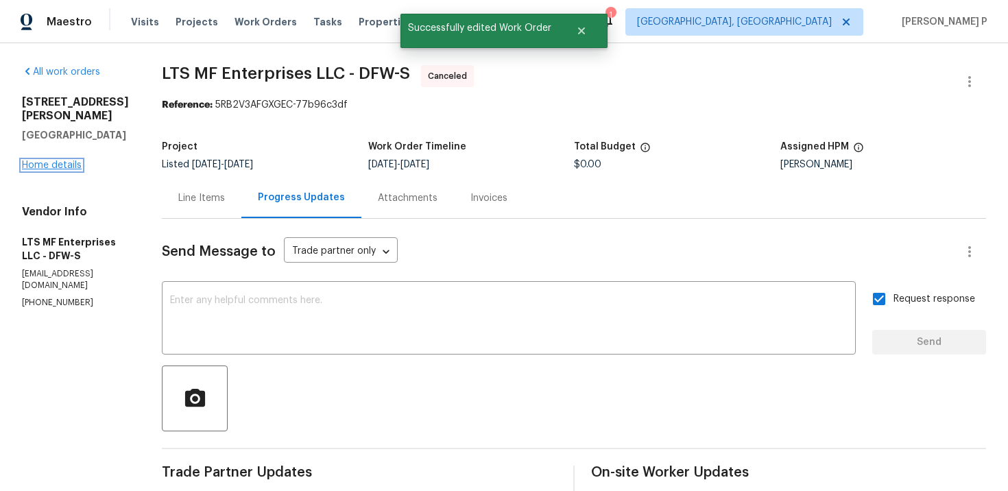
click at [46, 165] on link "Home details" at bounding box center [52, 166] width 60 height 10
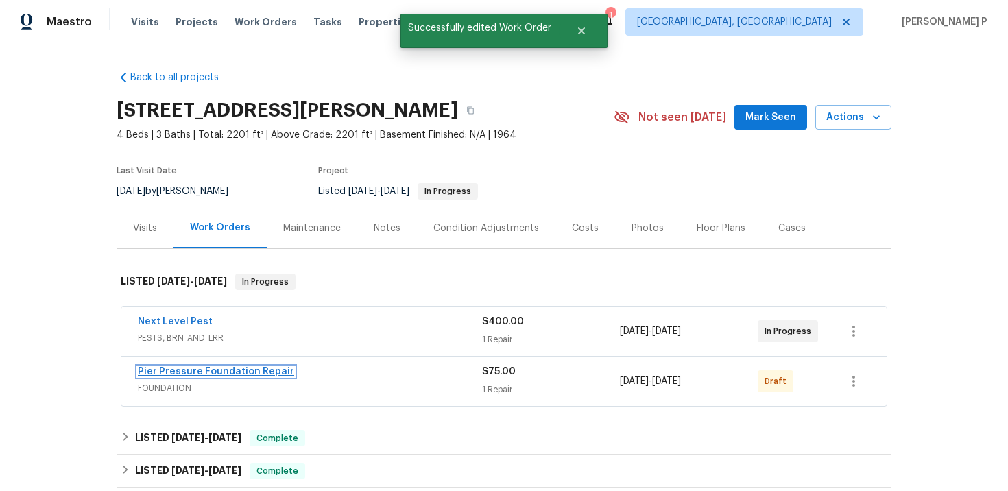
click at [197, 369] on link "Pier Pressure Foundation Repair" at bounding box center [216, 372] width 156 height 10
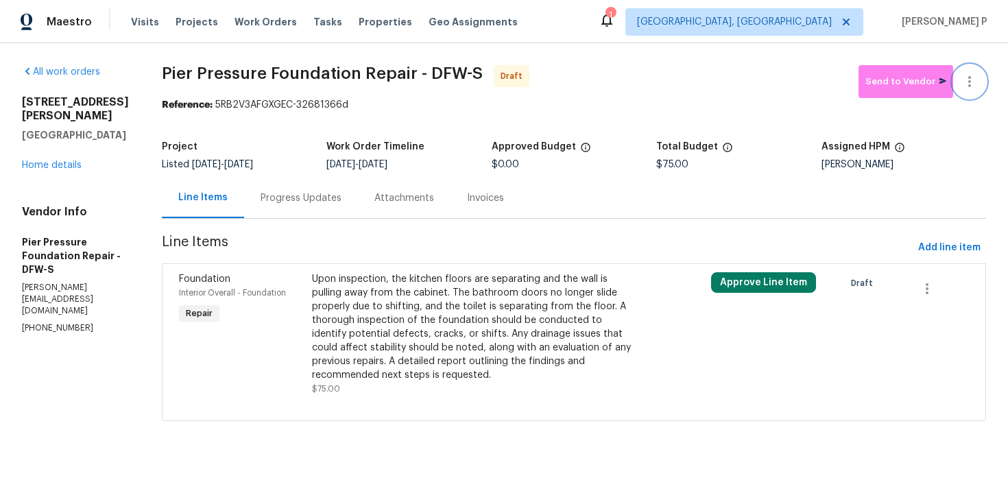
click at [971, 80] on icon "button" at bounding box center [970, 81] width 16 height 16
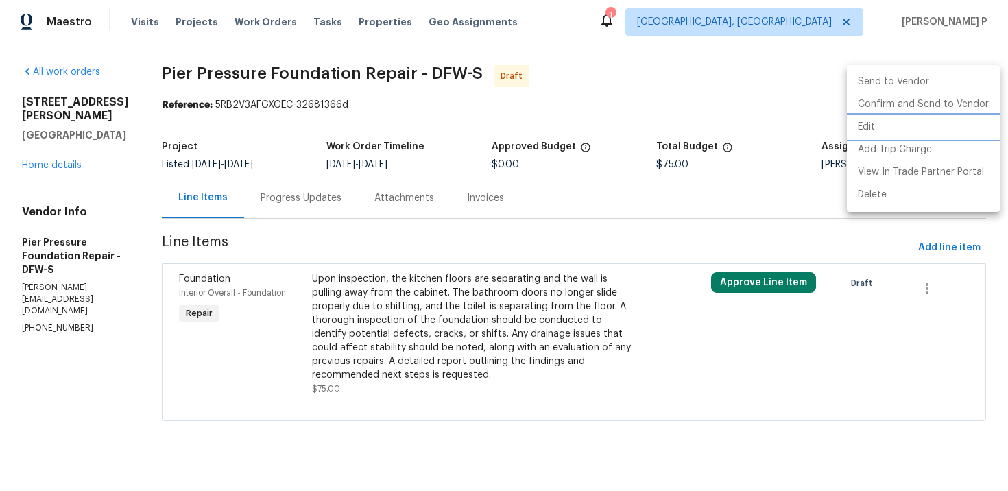
click at [879, 121] on li "Edit" at bounding box center [923, 127] width 153 height 23
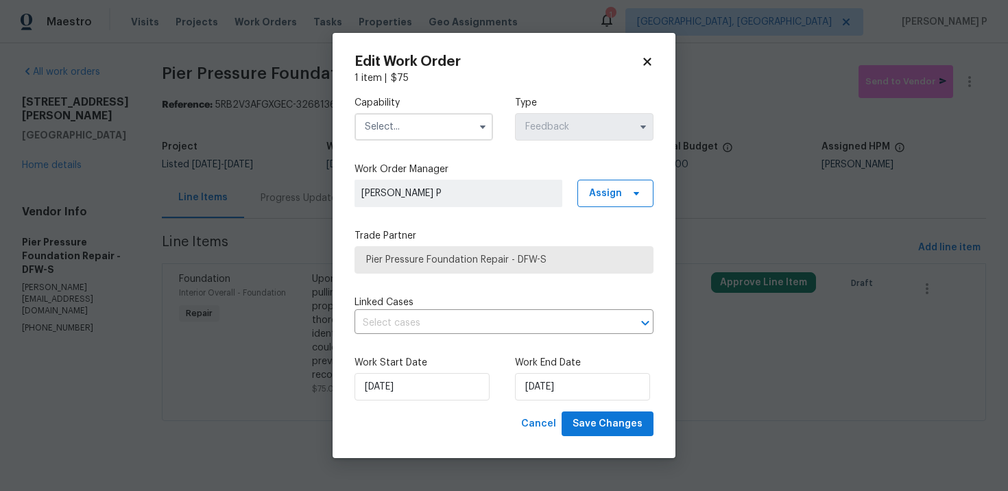
click at [411, 127] on input "text" at bounding box center [424, 126] width 139 height 27
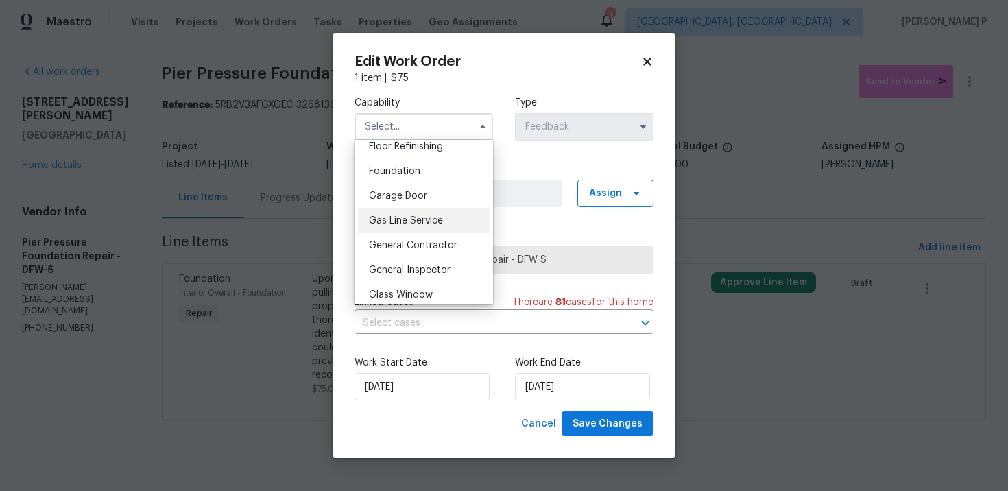
scroll to position [535, 0]
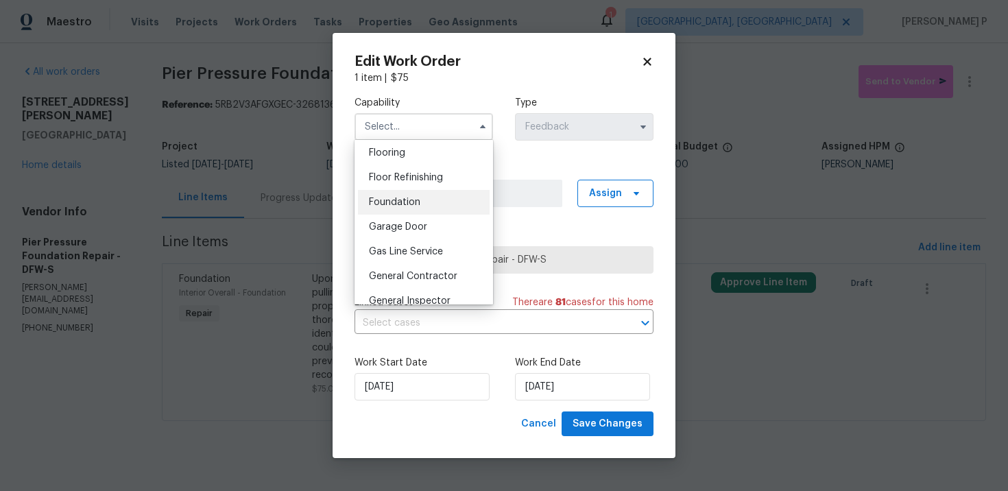
click at [410, 200] on span "Foundation" at bounding box center [394, 203] width 51 height 10
type input "Foundation"
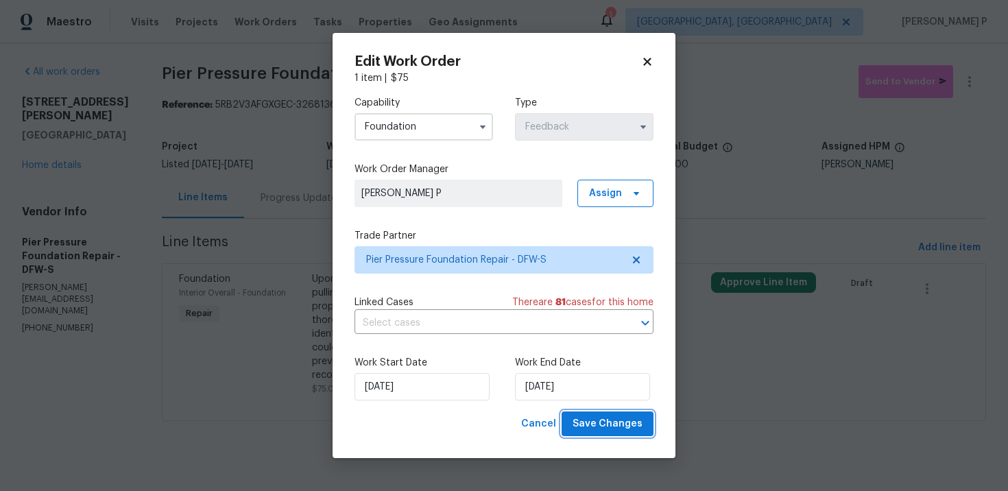
click at [617, 429] on span "Save Changes" at bounding box center [608, 424] width 70 height 17
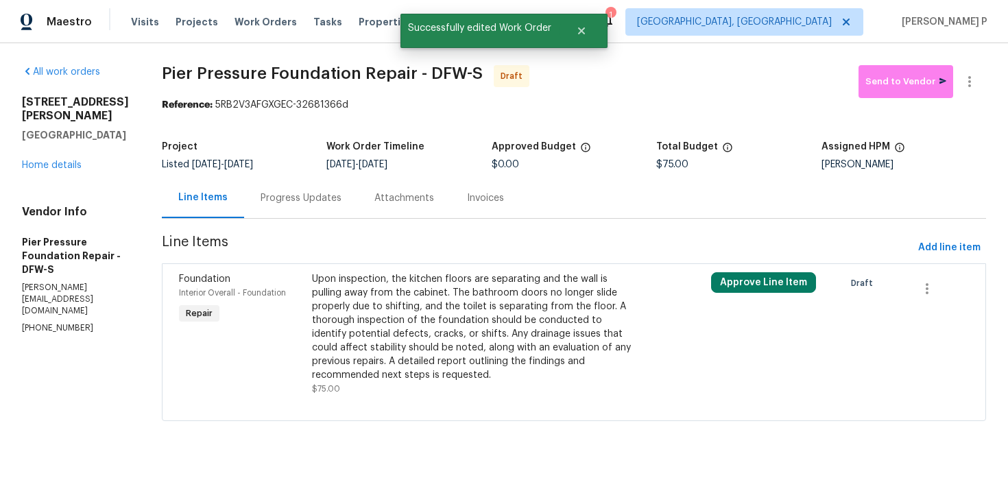
click at [65, 394] on section "All work orders 3925 Wedgworth Rd S Fort Worth, TX 76133 Home details Vendor In…" at bounding box center [75, 251] width 107 height 373
click at [254, 210] on div "Progress Updates" at bounding box center [301, 198] width 114 height 40
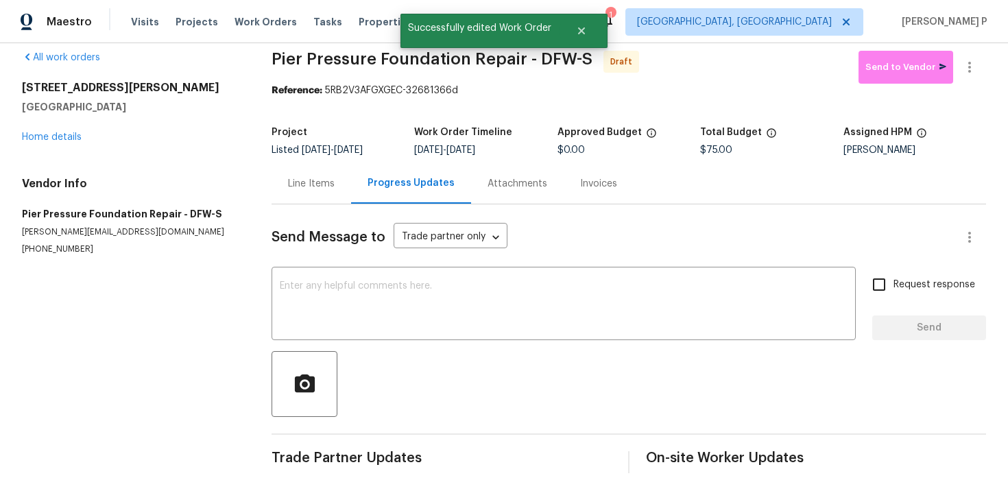
scroll to position [19, 0]
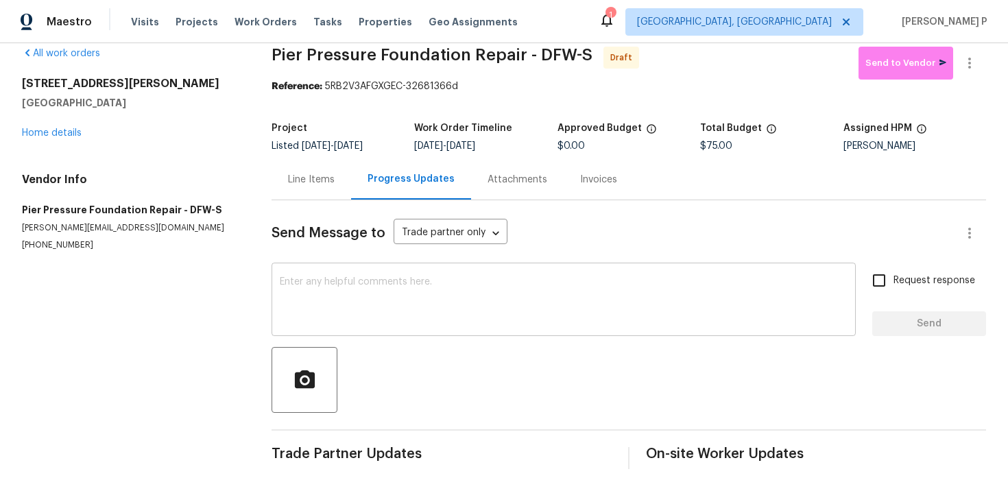
click at [400, 295] on textarea at bounding box center [564, 301] width 568 height 48
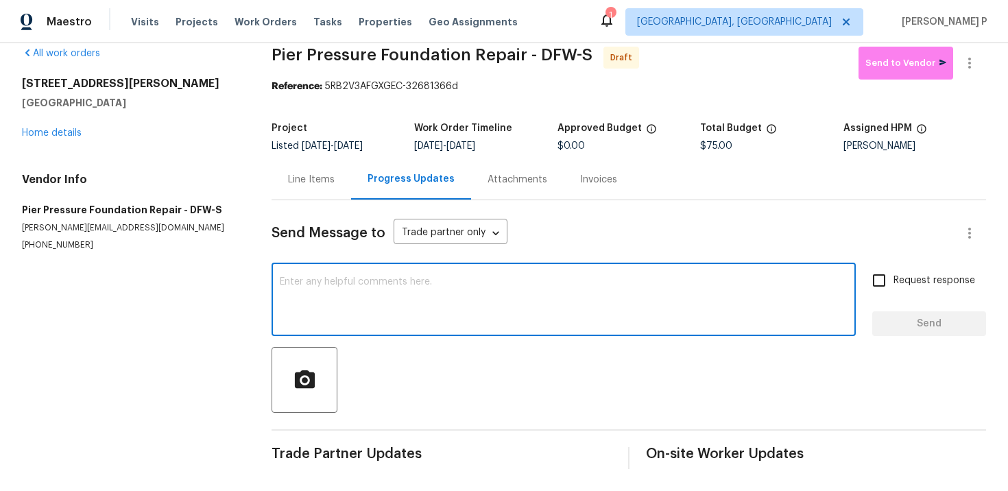
paste textarea "Hi, this is Ramyasri with Opendoor. I’m confirming you received the WO for the …"
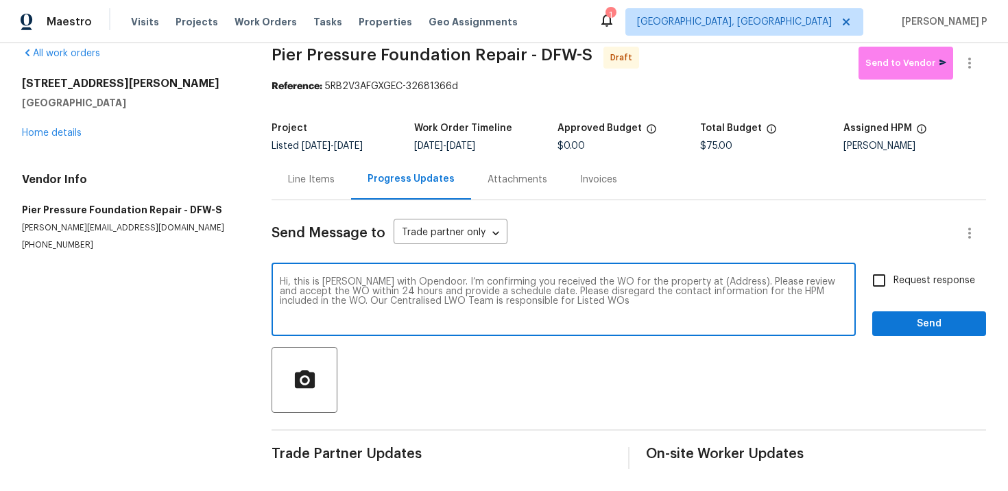
drag, startPoint x: 687, startPoint y: 281, endPoint x: 731, endPoint y: 280, distance: 43.2
click at [731, 280] on textarea "Hi, this is Ramyasri with Opendoor. I’m confirming you received the WO for the …" at bounding box center [564, 301] width 568 height 48
paste textarea "3925 Wedgworth Rd S, Fort Worth, TX 76133"
type textarea "Hi, this is Ramyasri with Opendoor. I’m confirming you received the WO for the …"
click at [884, 281] on input "Request response" at bounding box center [879, 280] width 29 height 29
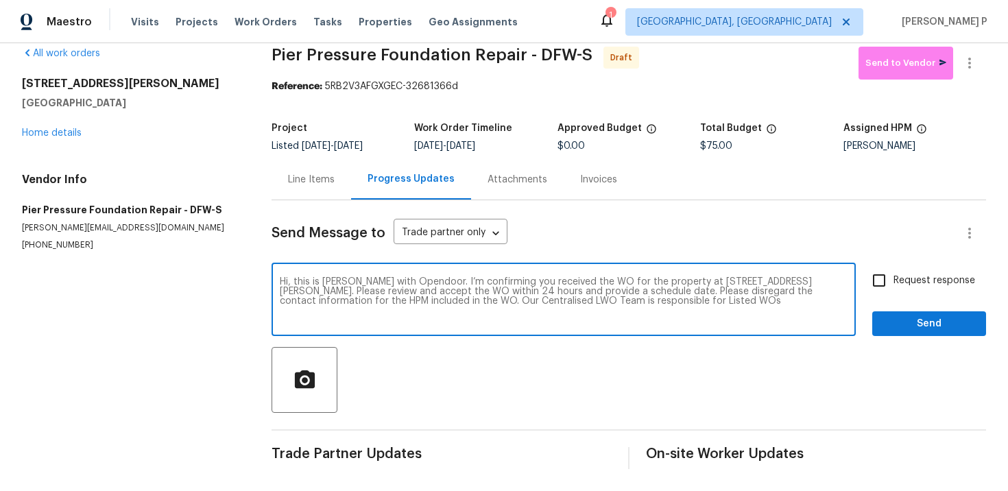
checkbox input "true"
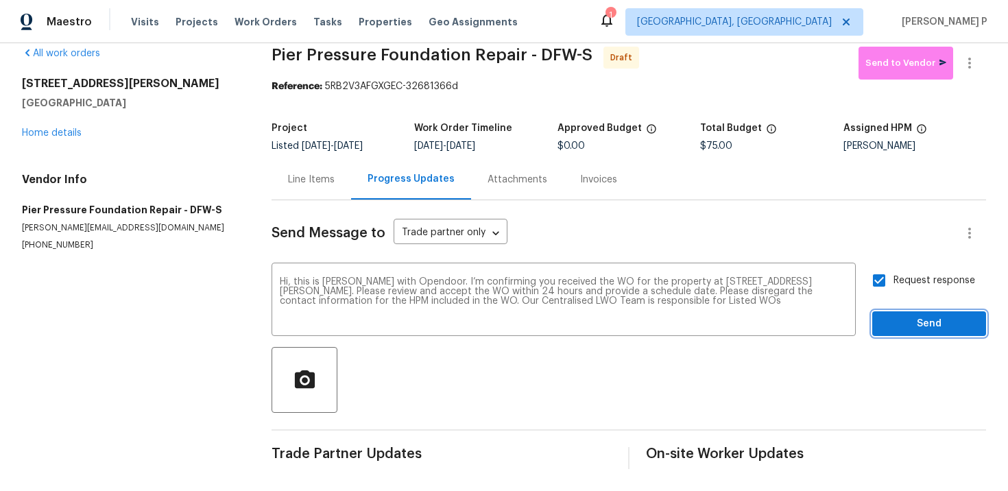
click at [894, 325] on span "Send" at bounding box center [930, 324] width 92 height 17
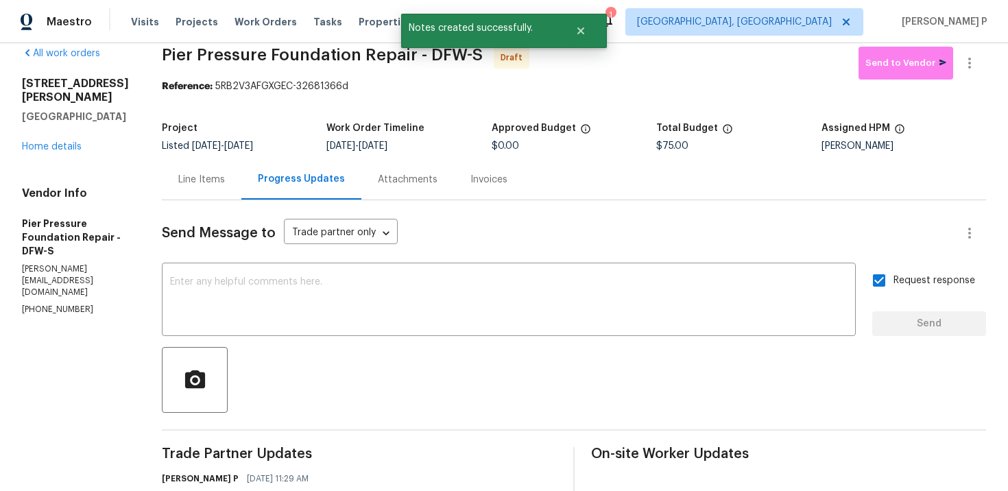
click at [433, 389] on div at bounding box center [574, 380] width 825 height 66
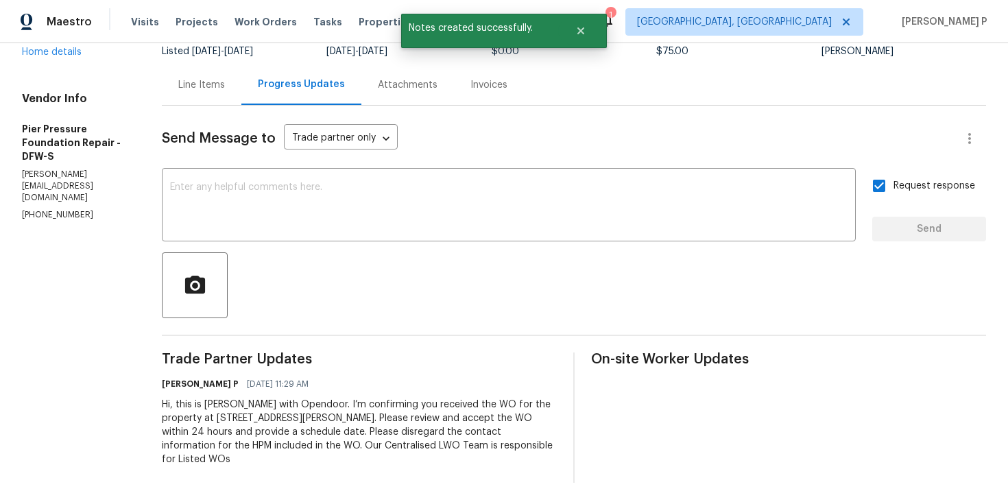
scroll to position [0, 0]
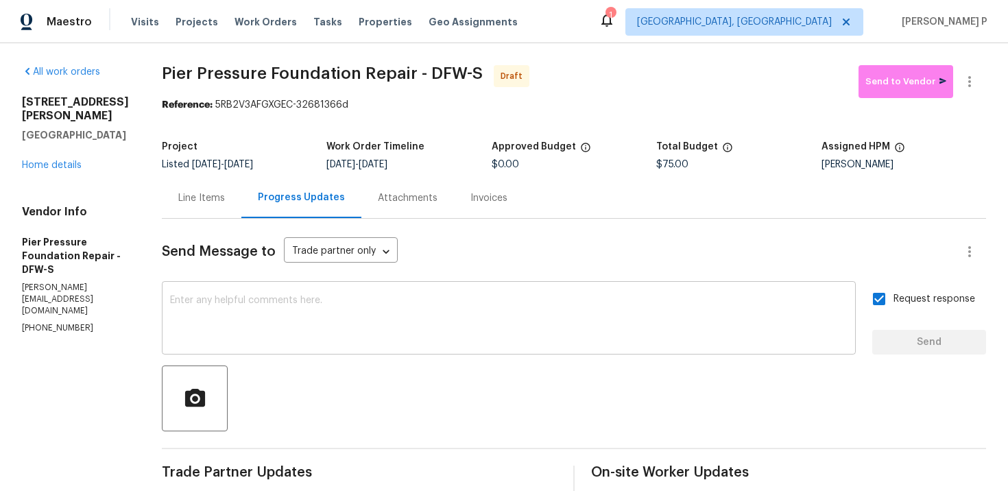
click at [454, 314] on textarea at bounding box center [509, 320] width 678 height 48
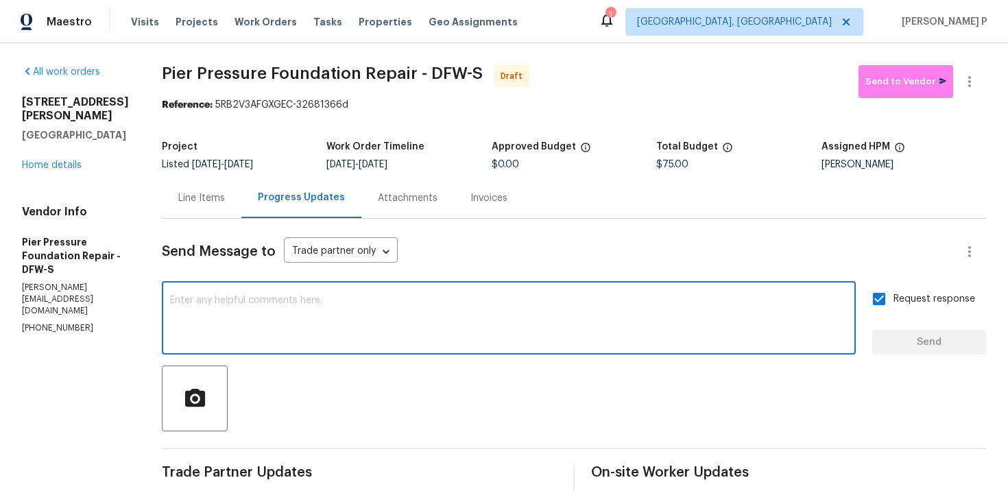
paste textarea "Attention All Work Orders must include before-photos (both close-up and wide-an…"
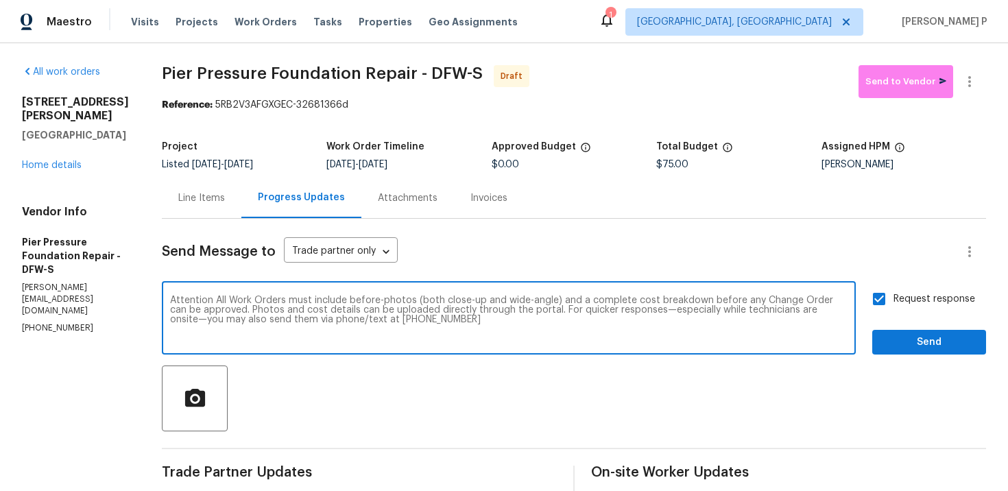
type textarea "Attention All Work Orders must include before-photos (both close-up and wide-an…"
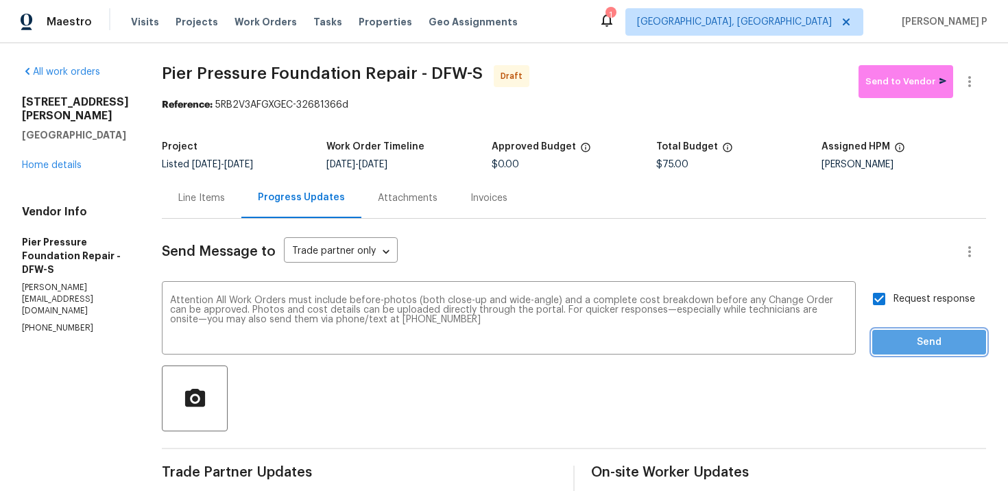
click at [907, 345] on span "Send" at bounding box center [930, 342] width 92 height 17
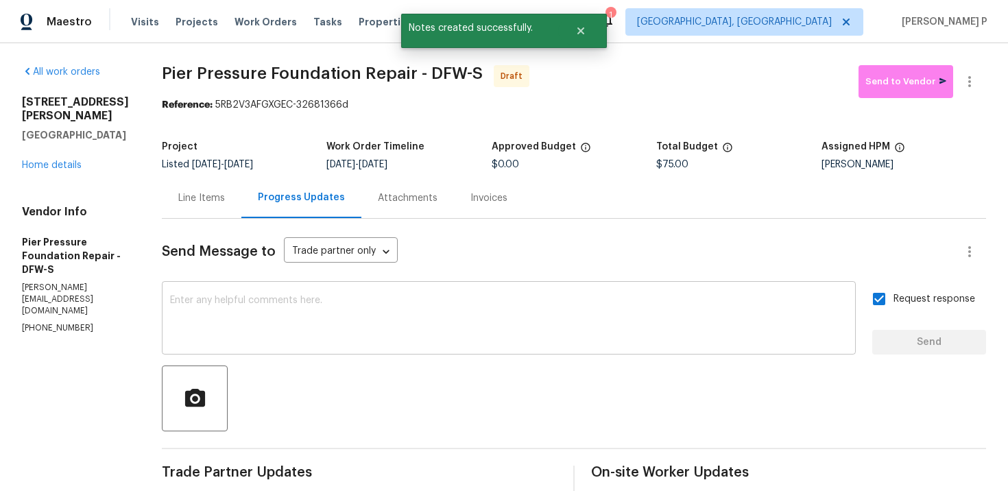
click at [350, 323] on textarea at bounding box center [509, 320] width 678 height 48
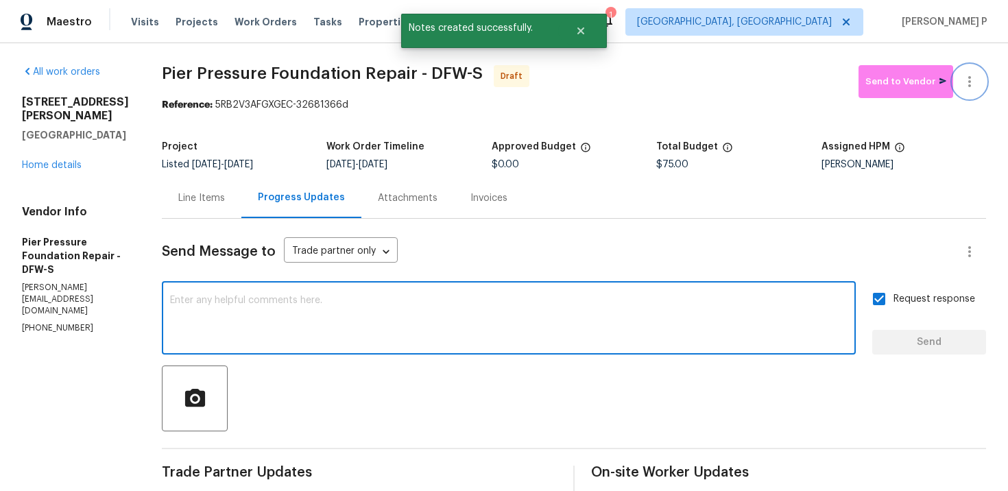
click at [972, 78] on icon "button" at bounding box center [970, 81] width 16 height 16
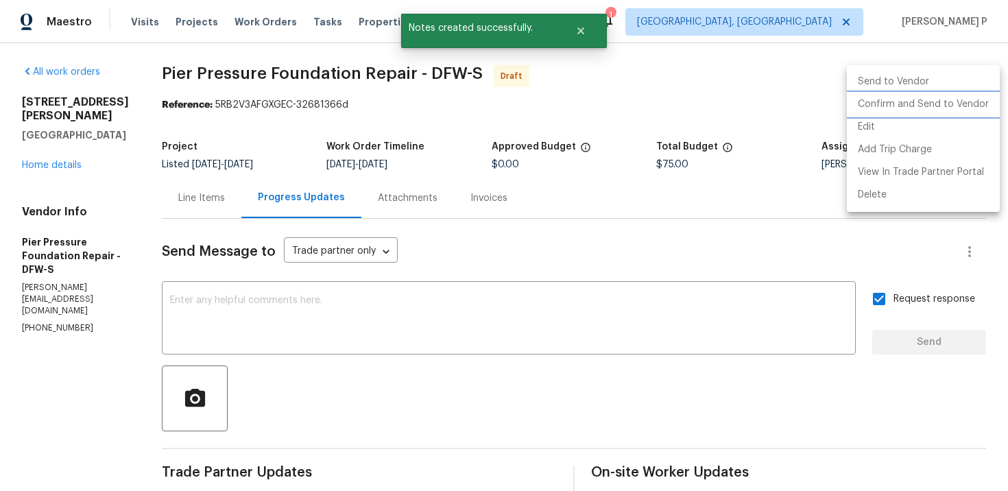
click at [912, 102] on li "Confirm and Send to Vendor" at bounding box center [923, 104] width 153 height 23
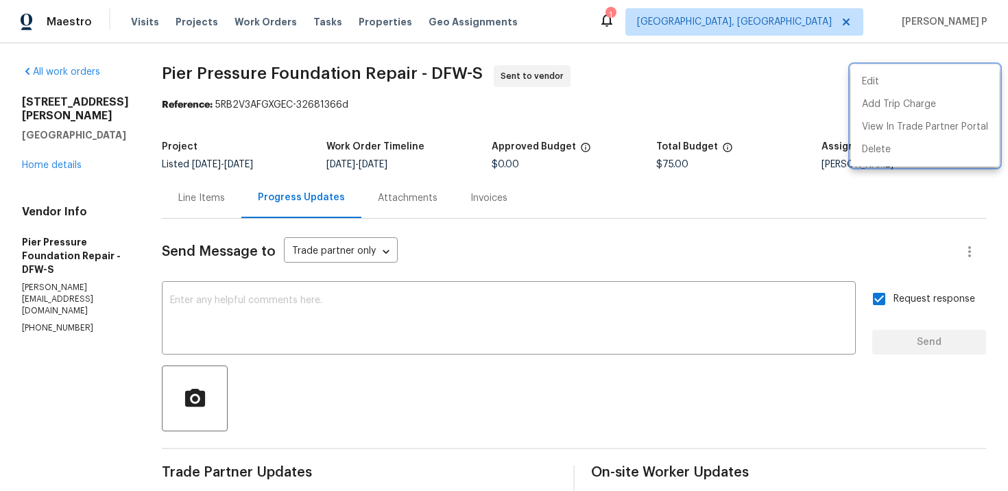
click at [392, 387] on div at bounding box center [504, 245] width 1008 height 491
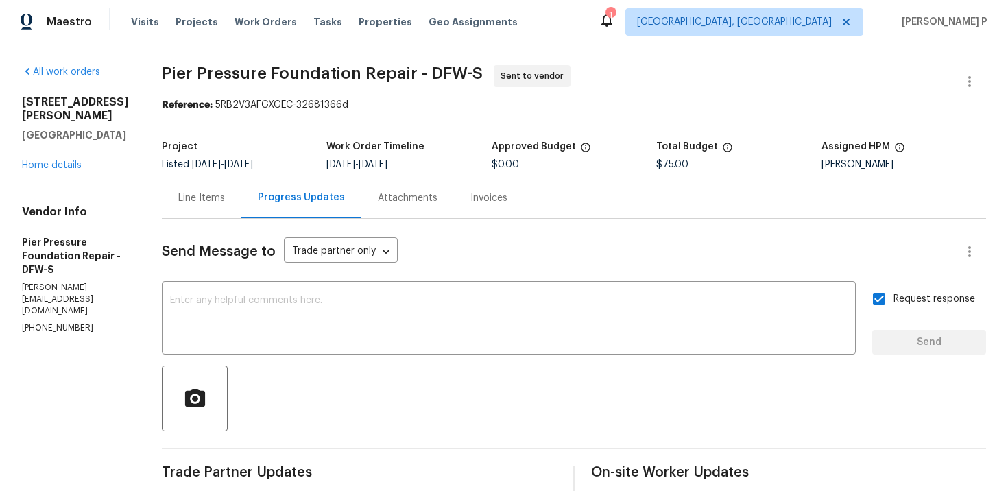
click at [204, 189] on div "Line Items" at bounding box center [202, 198] width 80 height 40
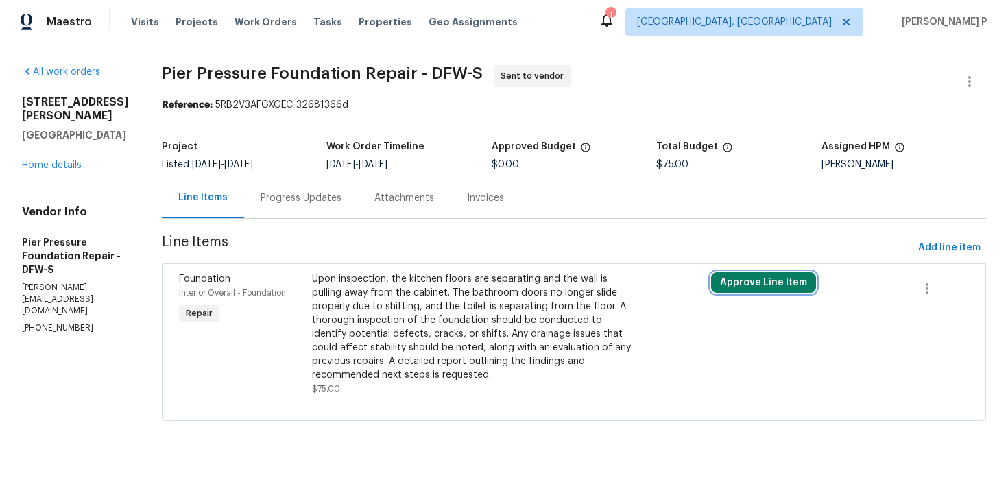
click at [711, 285] on button "Approve Line Item" at bounding box center [763, 282] width 105 height 21
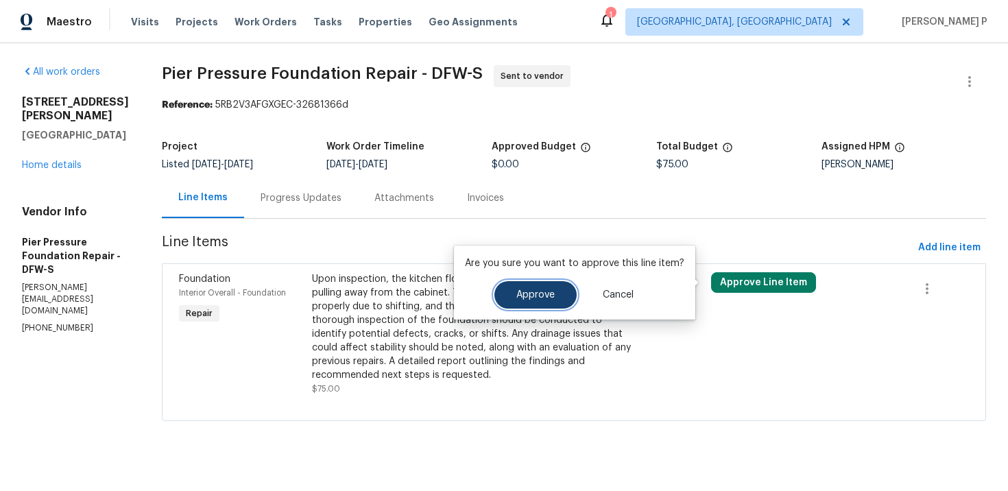
click at [501, 296] on button "Approve" at bounding box center [536, 294] width 82 height 27
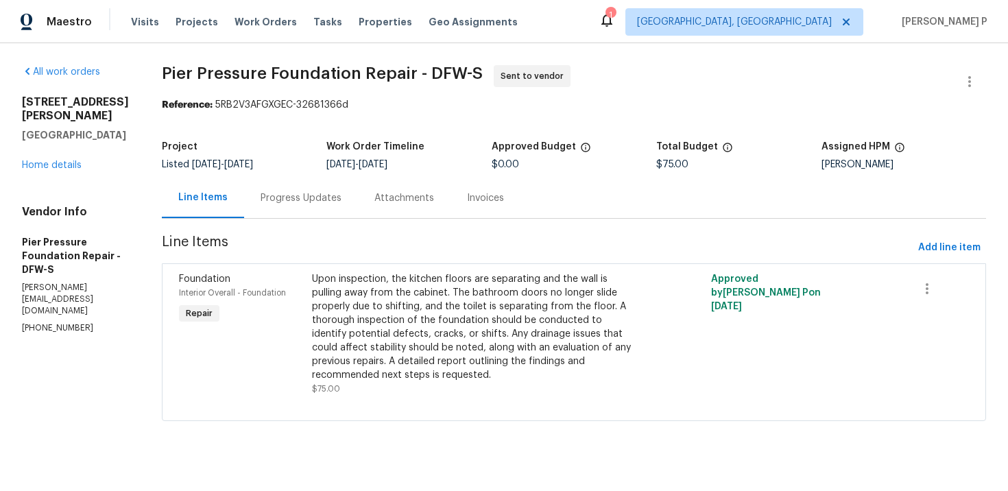
click at [162, 75] on span "Pier Pressure Foundation Repair - DFW-S" at bounding box center [322, 73] width 321 height 16
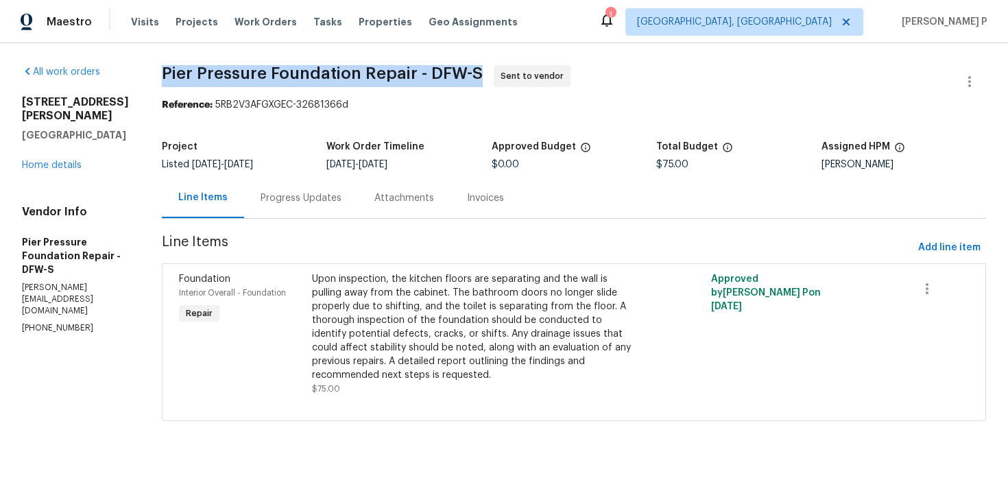
drag, startPoint x: 137, startPoint y: 71, endPoint x: 450, endPoint y: 80, distance: 313.0
click at [450, 80] on span "Pier Pressure Foundation Repair - DFW-S Sent to vendor" at bounding box center [558, 81] width 792 height 33
copy span "Pier Pressure Foundation Repair - DFW-S"
click at [178, 98] on div "Reference: 5RB2V3AFGXGEC-32681366d" at bounding box center [574, 105] width 825 height 14
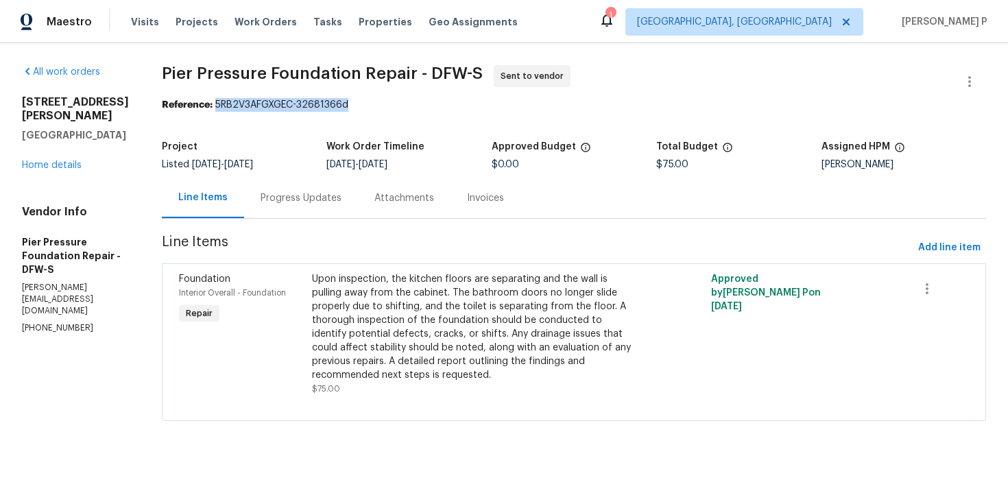
drag, startPoint x: 189, startPoint y: 107, endPoint x: 341, endPoint y: 107, distance: 152.3
click at [340, 107] on div "Reference: 5RB2V3AFGXGEC-32681366d" at bounding box center [574, 105] width 825 height 14
copy div "5RB2V3AFGXGEC-32681366d"
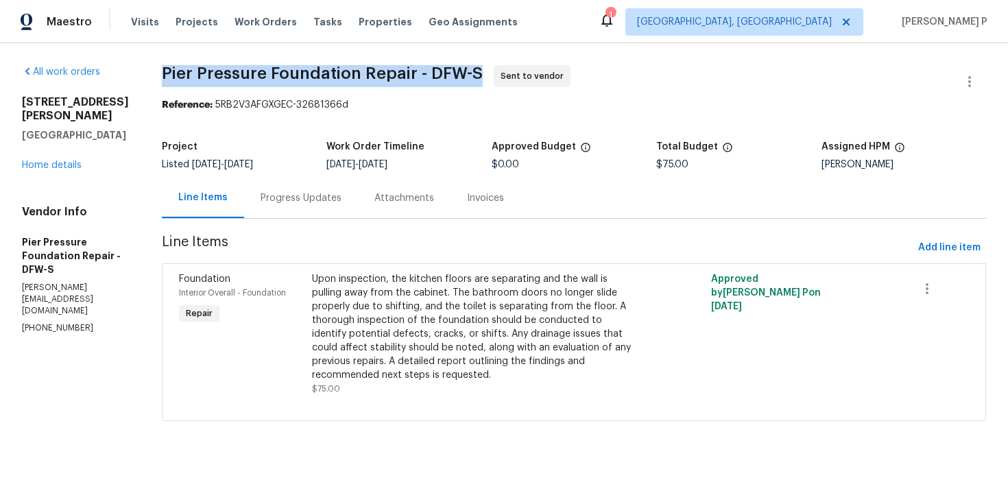
drag, startPoint x: 133, startPoint y: 71, endPoint x: 449, endPoint y: 68, distance: 315.6
click at [449, 68] on span "Pier Pressure Foundation Repair - DFW-S" at bounding box center [322, 73] width 321 height 16
copy span "Pier Pressure Foundation Repair - DFW-S"
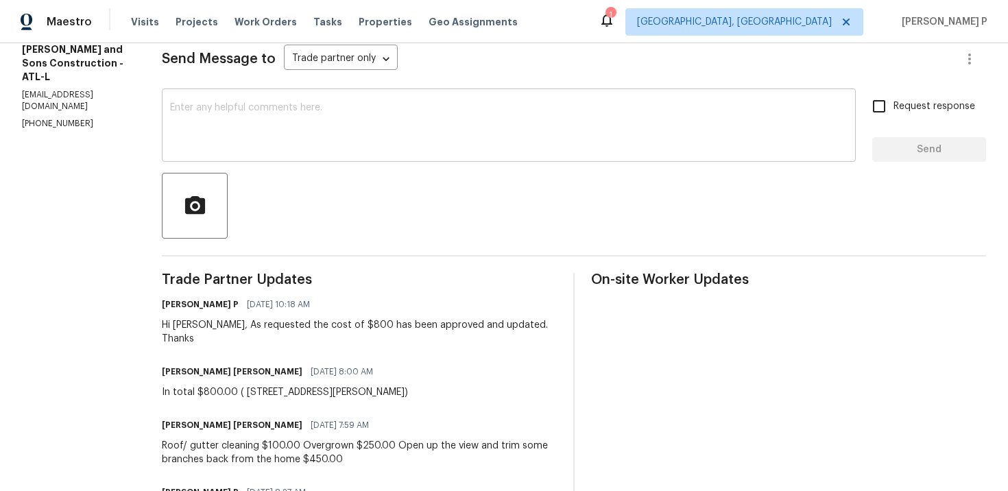
scroll to position [184, 0]
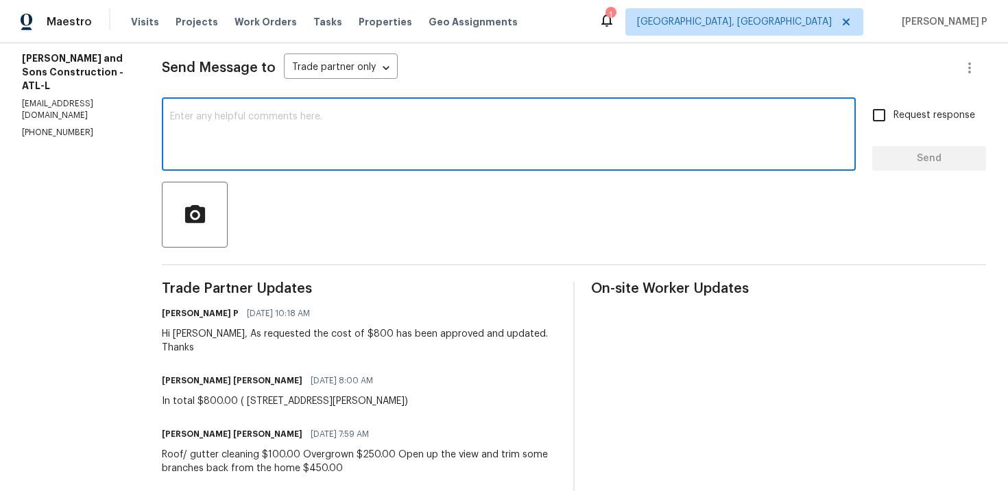
click at [328, 126] on textarea at bounding box center [509, 136] width 678 height 48
paste textarea "Could you please update us on the status of the work order?"
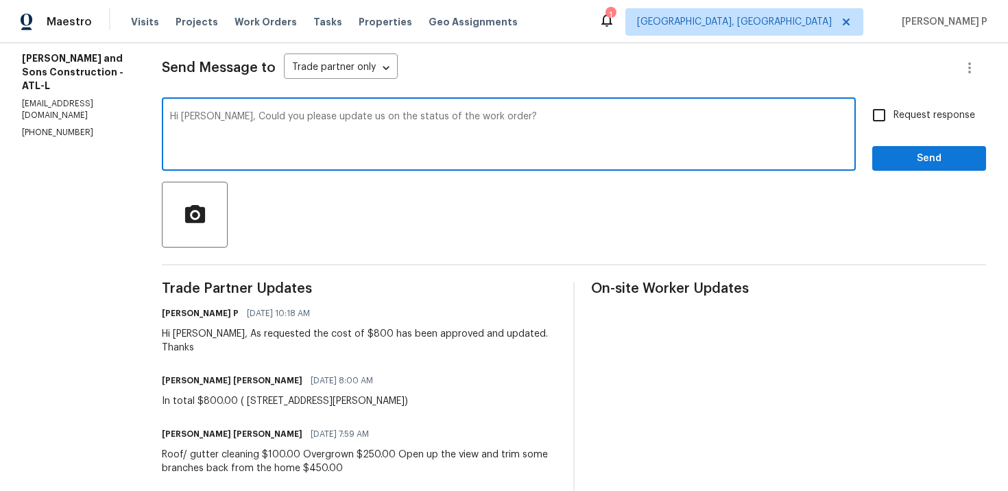
type textarea "Hi Josue, Could you please update us on the status of the work order?"
click at [905, 115] on span "Request response" at bounding box center [935, 115] width 82 height 14
click at [894, 115] on input "Request response" at bounding box center [879, 115] width 29 height 29
checkbox input "true"
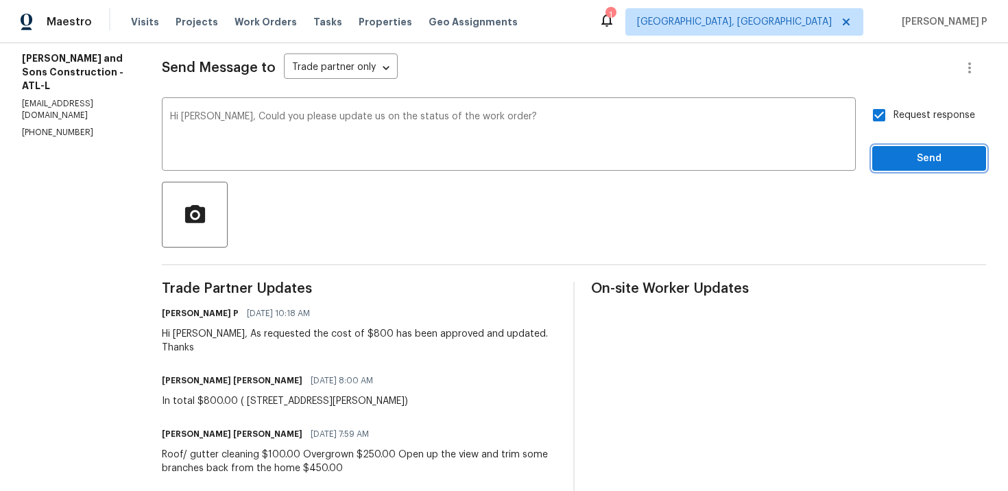
click at [902, 156] on span "Send" at bounding box center [930, 158] width 92 height 17
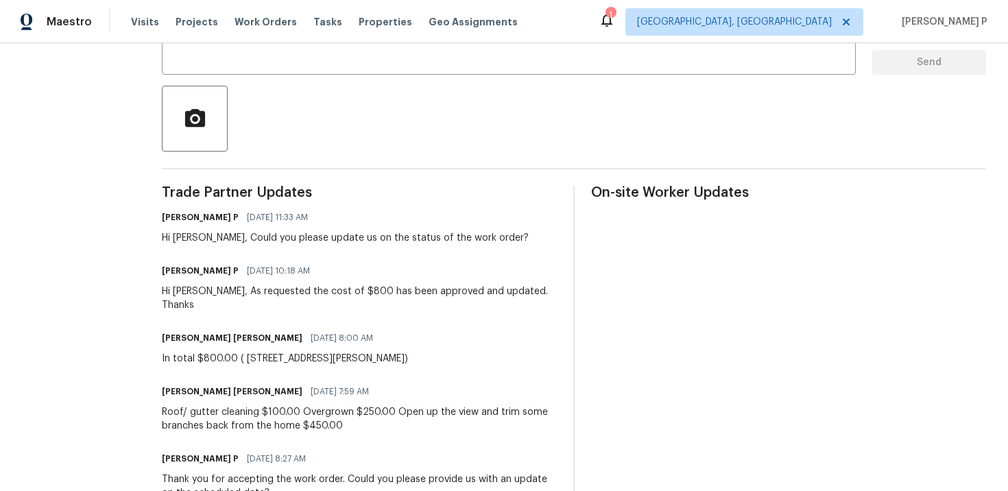
scroll to position [0, 0]
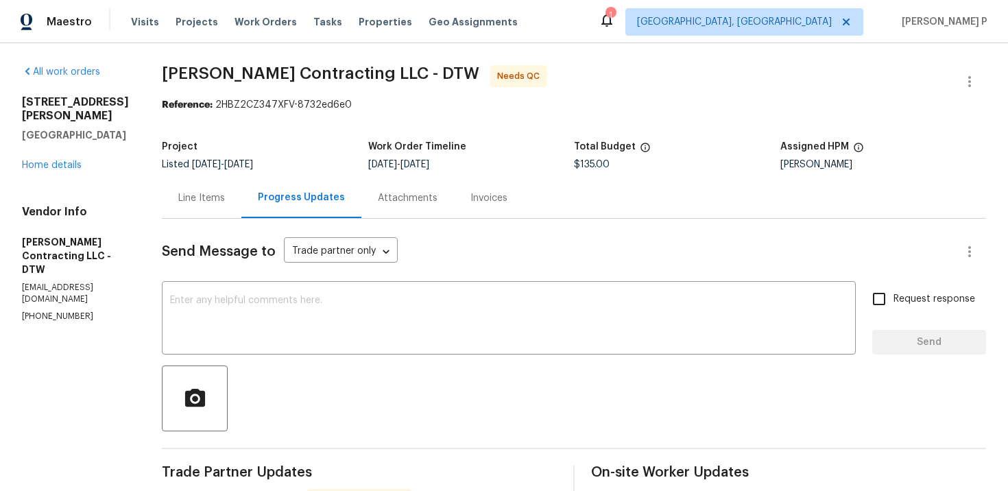
click at [215, 189] on div "Line Items" at bounding box center [202, 198] width 80 height 40
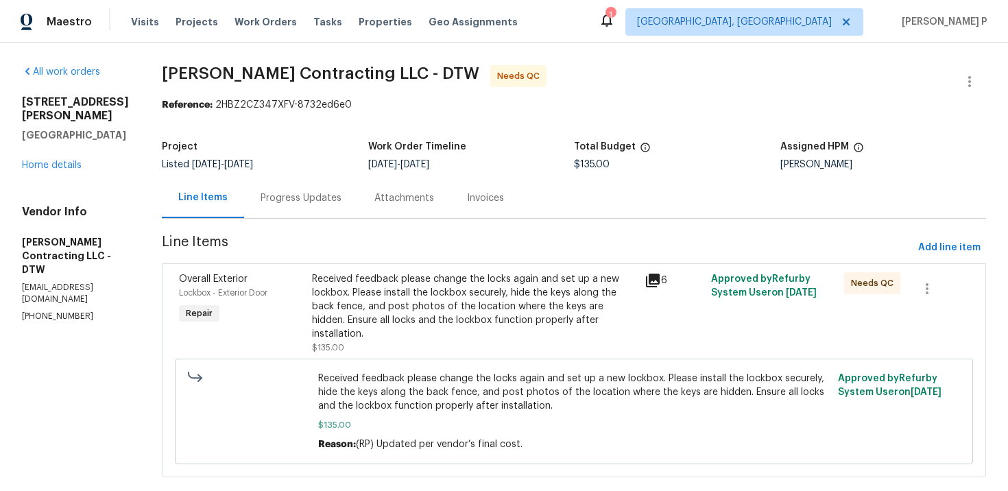
click at [401, 304] on div "Received feedback please change the locks again and set up a new lockbox. Pleas…" at bounding box center [474, 306] width 324 height 69
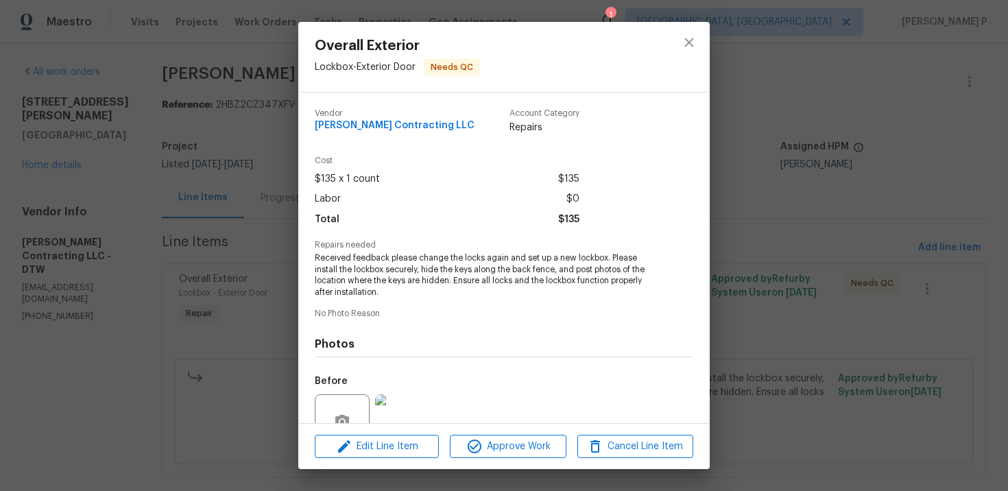
scroll to position [129, 0]
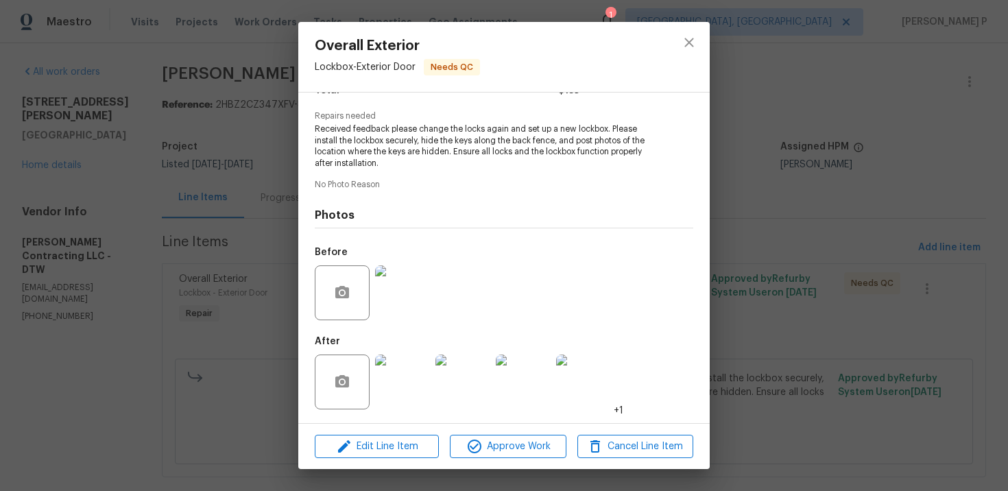
click at [390, 307] on img at bounding box center [402, 292] width 55 height 55
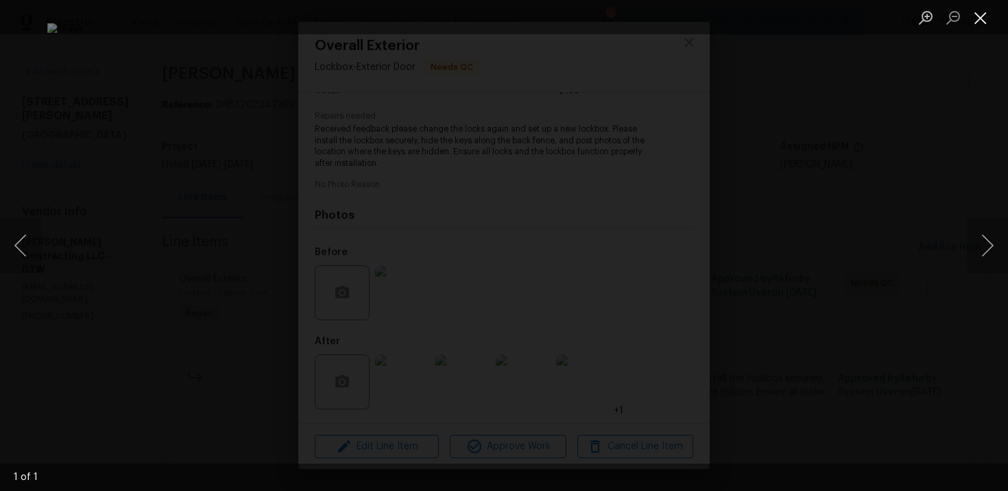
click at [980, 12] on button "Close lightbox" at bounding box center [980, 17] width 27 height 24
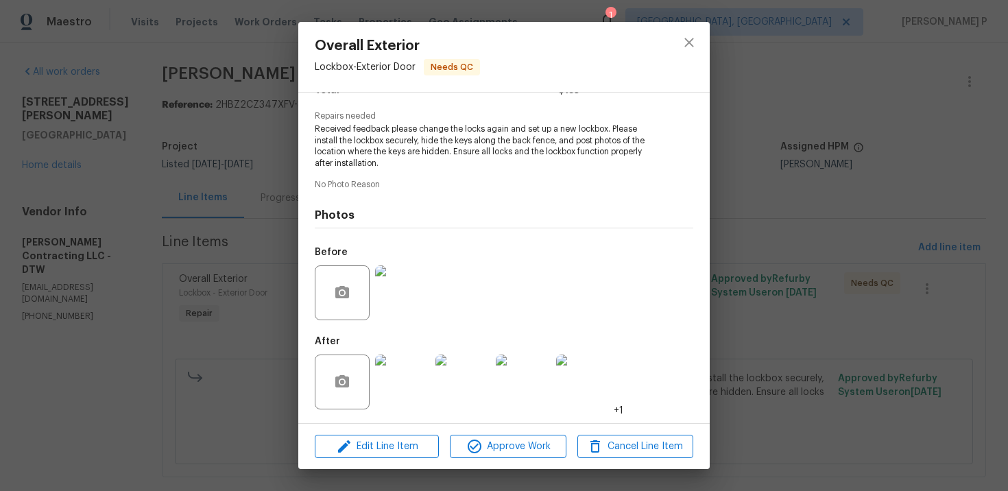
click at [410, 373] on img at bounding box center [402, 382] width 55 height 55
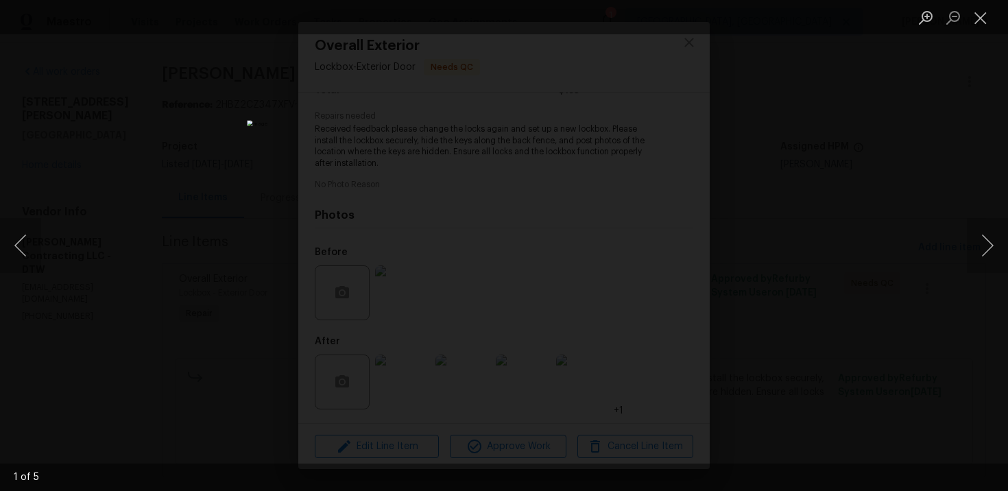
click at [541, 314] on img "Lightbox" at bounding box center [504, 245] width 515 height 250
click at [984, 18] on button "Close lightbox" at bounding box center [980, 17] width 27 height 24
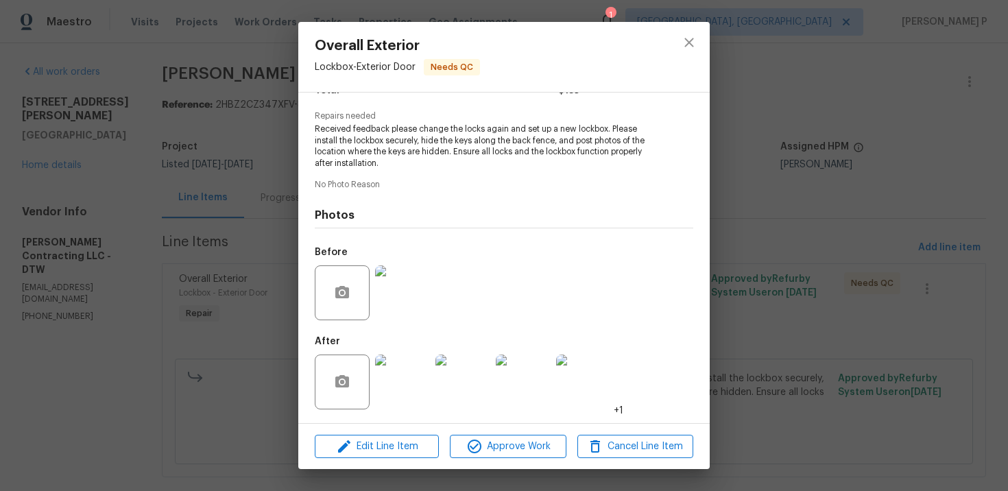
click at [463, 391] on img at bounding box center [463, 382] width 55 height 55
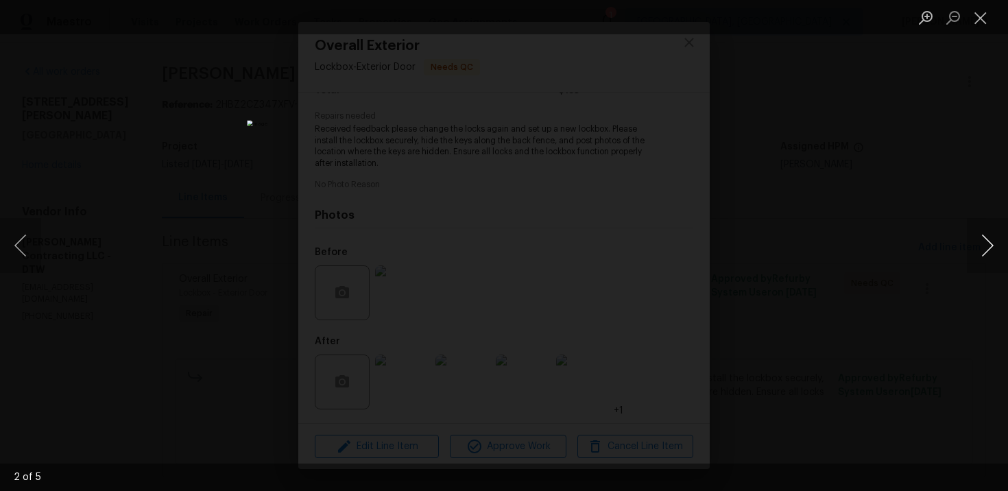
click at [986, 246] on button "Next image" at bounding box center [987, 245] width 41 height 55
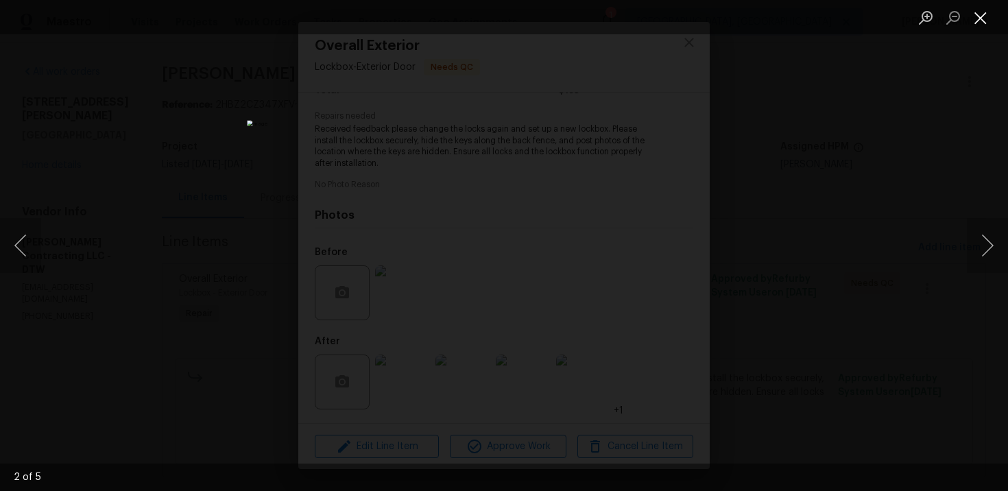
click at [968, 18] on button "Close lightbox" at bounding box center [980, 17] width 27 height 24
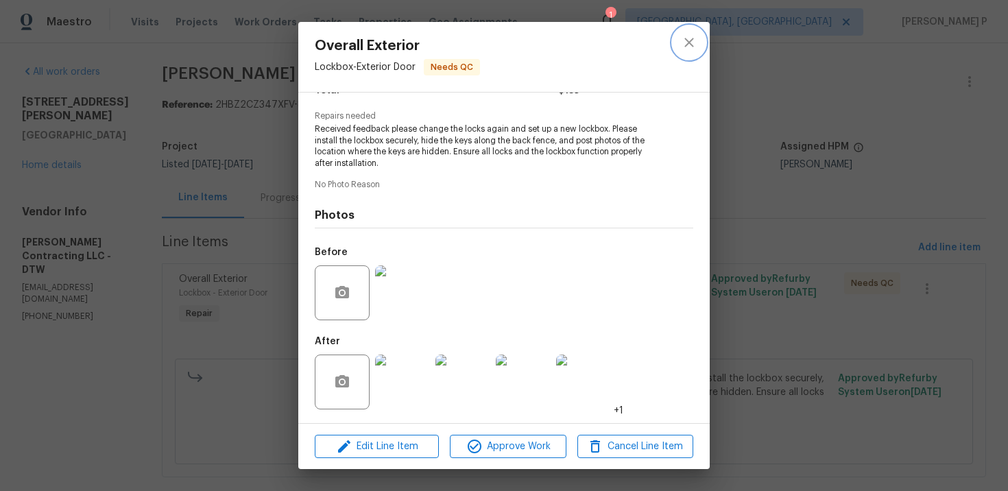
click at [685, 47] on icon "close" at bounding box center [689, 42] width 16 height 16
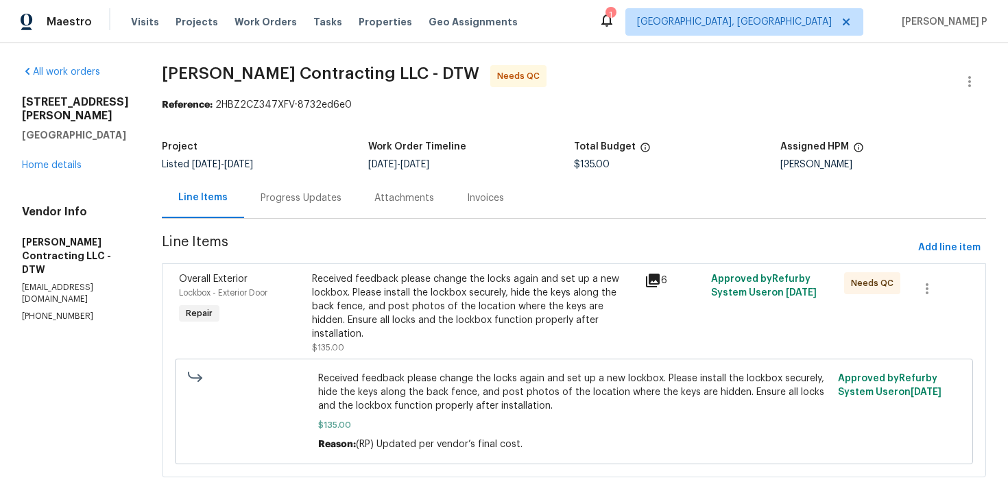
click at [344, 189] on div "Progress Updates" at bounding box center [301, 198] width 114 height 40
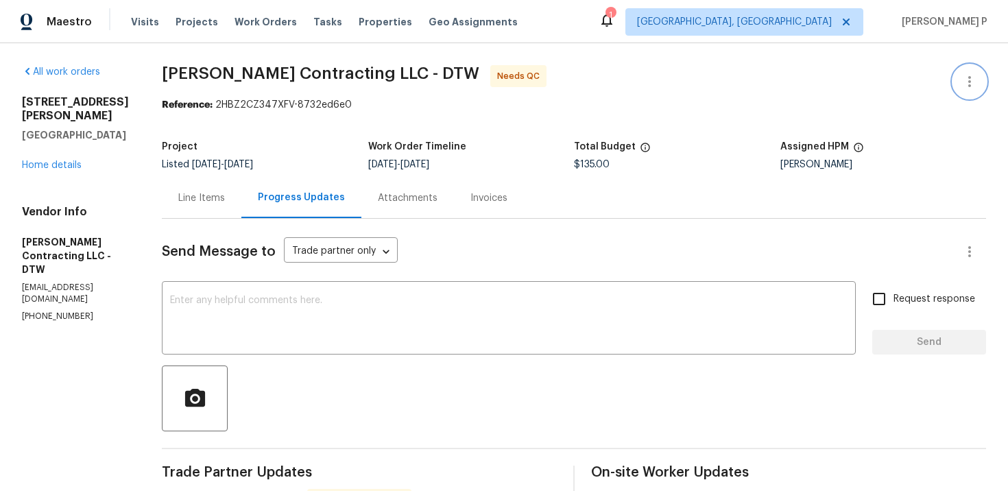
click at [972, 84] on icon "button" at bounding box center [970, 81] width 16 height 16
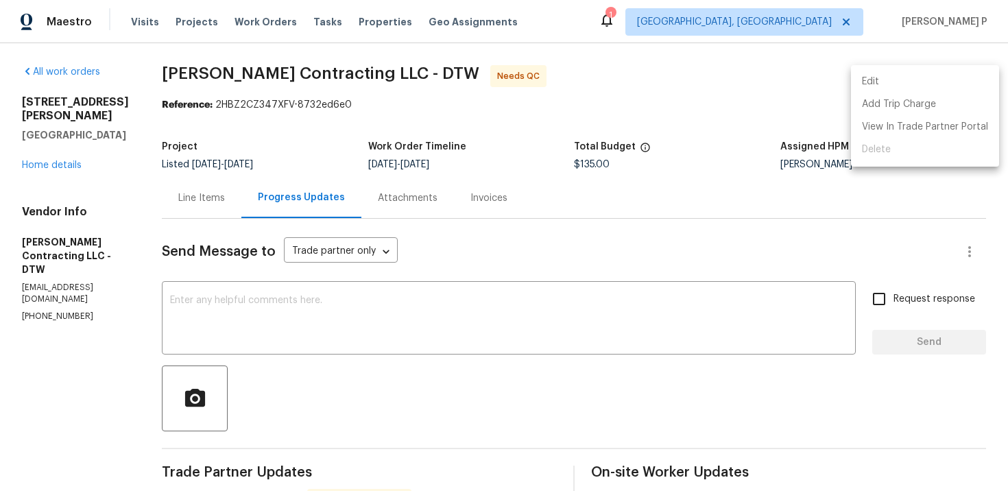
click at [893, 81] on li "Edit" at bounding box center [925, 82] width 148 height 23
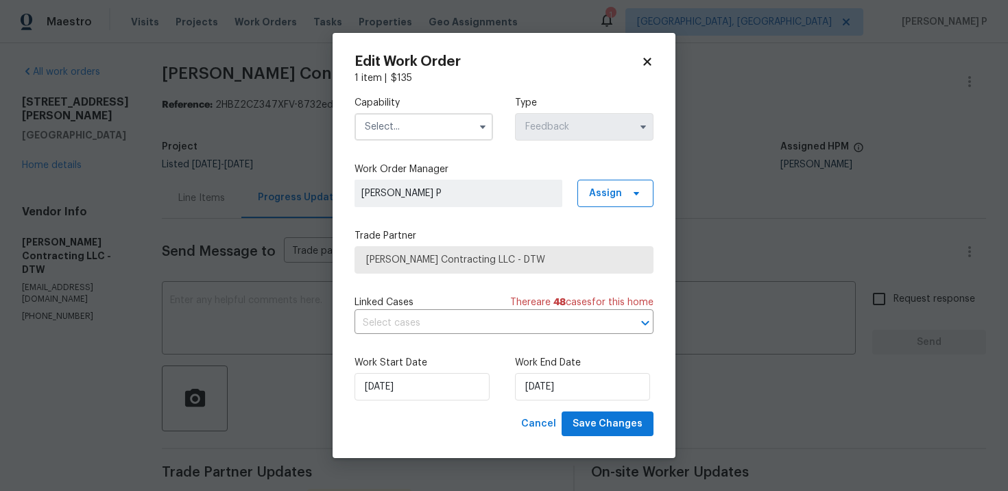
click at [410, 147] on div "Capability Type Feedback" at bounding box center [504, 118] width 299 height 67
click at [425, 119] on input "text" at bounding box center [424, 126] width 139 height 27
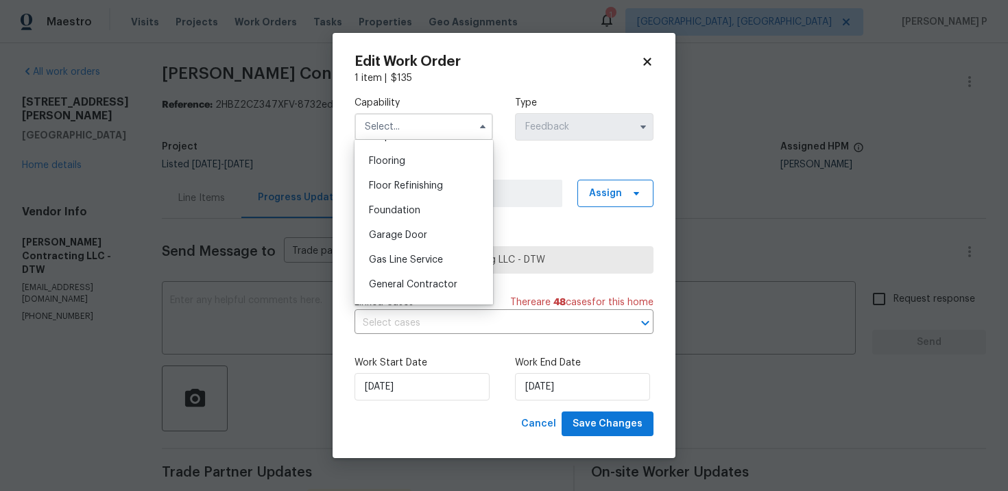
scroll to position [528, 0]
click at [403, 281] on span "General Contractor" at bounding box center [413, 284] width 88 height 10
type input "General Contractor"
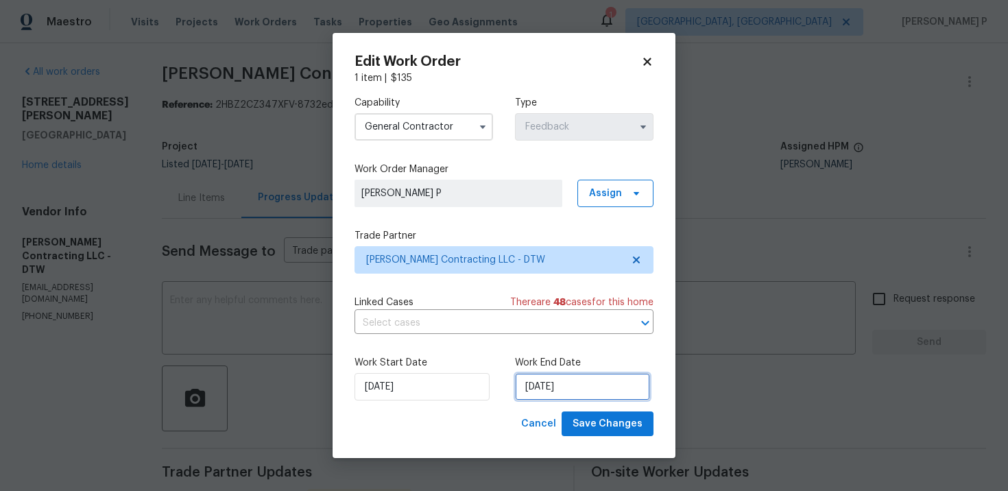
click at [584, 379] on input "10/3/2025" at bounding box center [582, 386] width 135 height 27
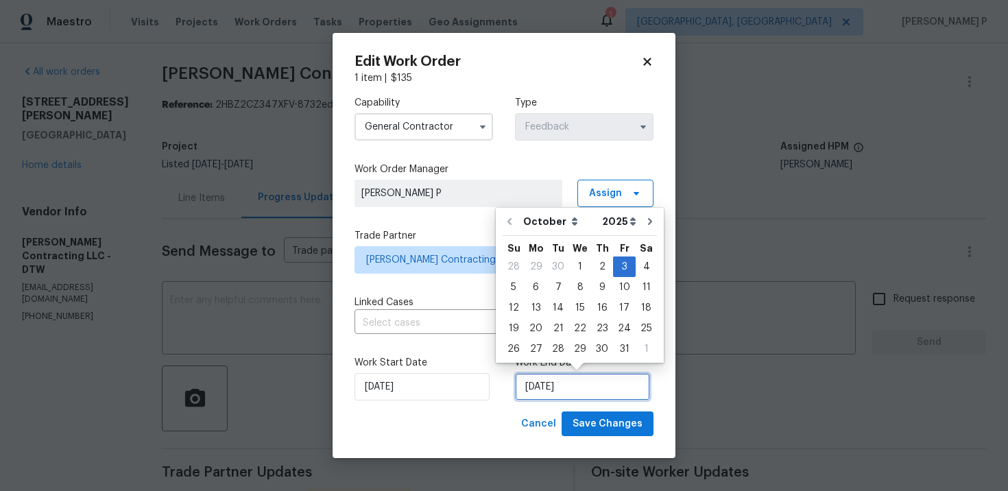
click at [584, 379] on input "10/3/2025" at bounding box center [582, 386] width 135 height 27
click at [602, 259] on div "2" at bounding box center [602, 266] width 22 height 19
type input "[DATE]"
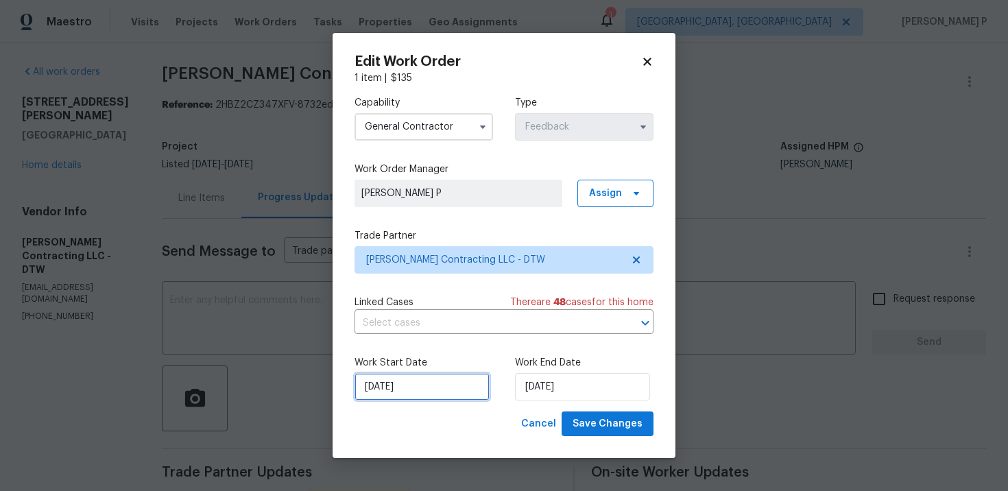
click at [407, 383] on input "10/1/2025" at bounding box center [422, 386] width 135 height 27
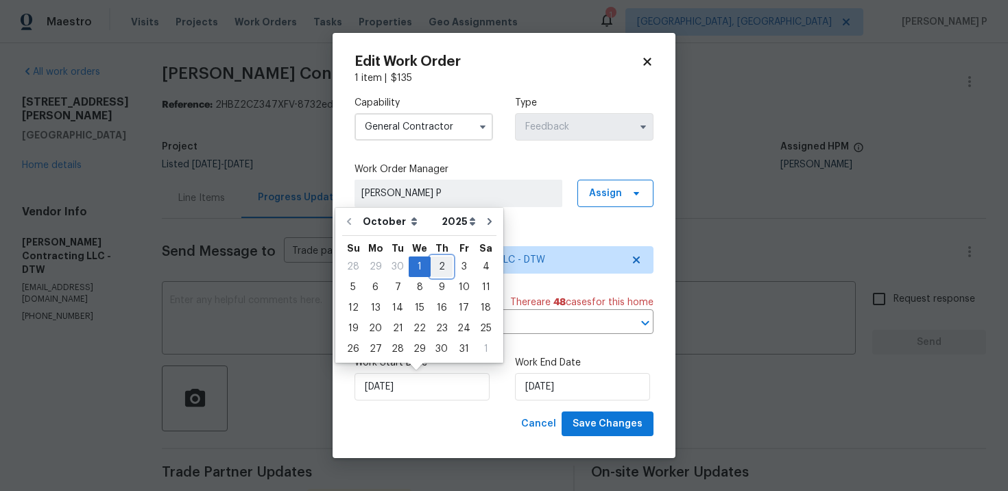
click at [441, 265] on div "2" at bounding box center [442, 266] width 22 height 19
type input "[DATE]"
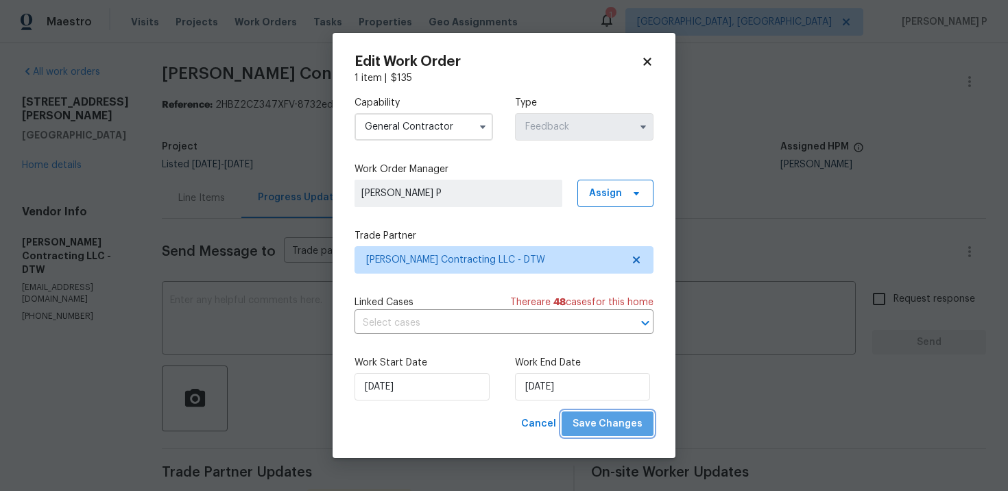
click at [616, 420] on span "Save Changes" at bounding box center [608, 424] width 70 height 17
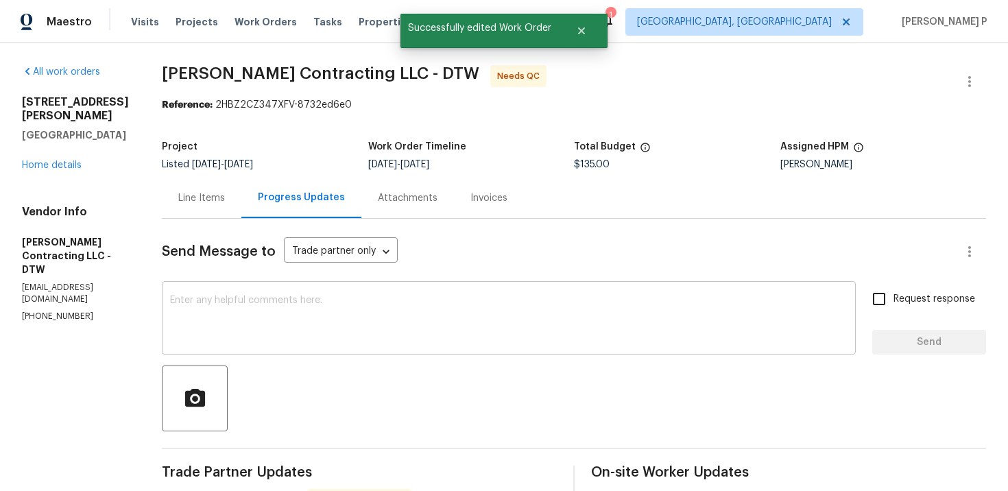
click at [367, 336] on textarea at bounding box center [509, 320] width 678 height 48
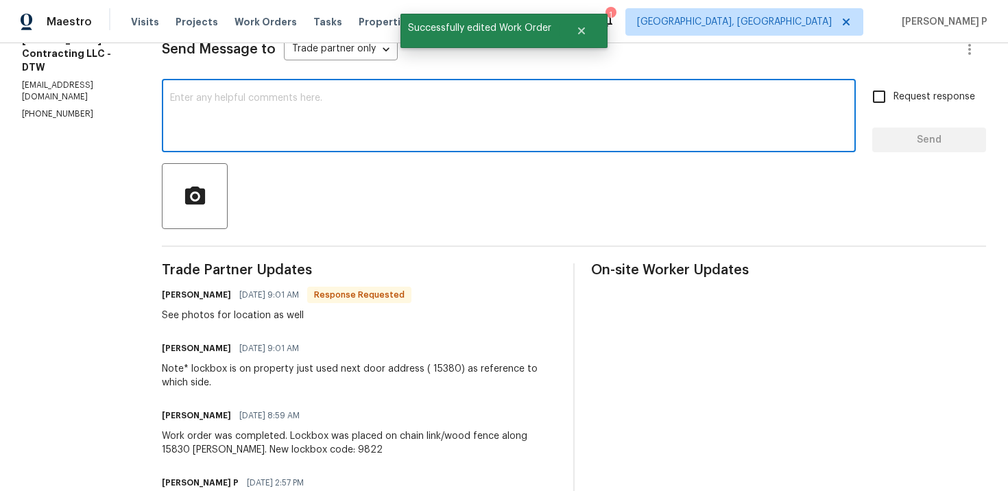
scroll to position [154, 0]
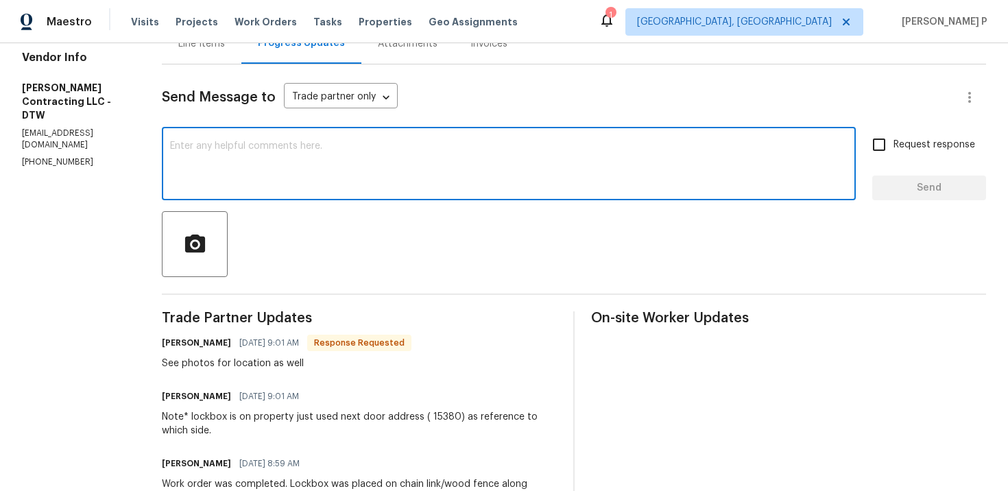
click at [290, 165] on textarea at bounding box center [509, 165] width 678 height 48
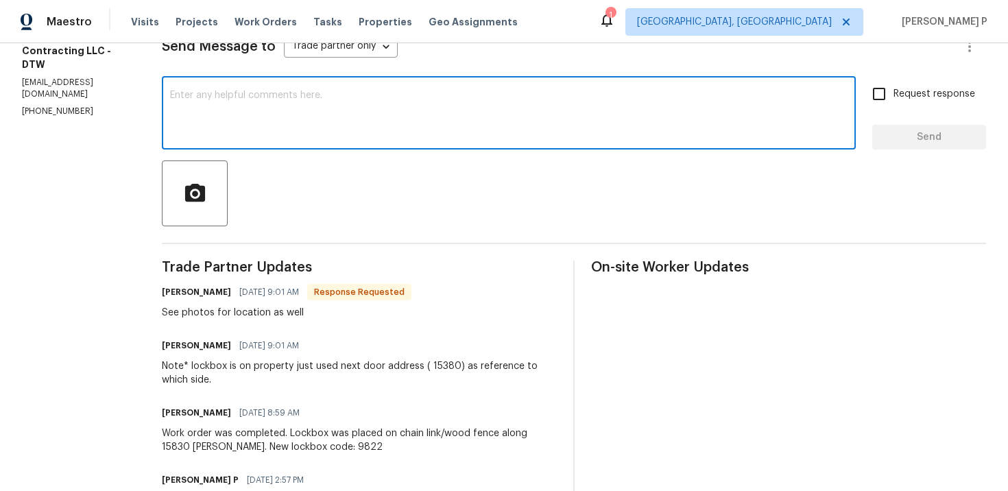
scroll to position [165, 0]
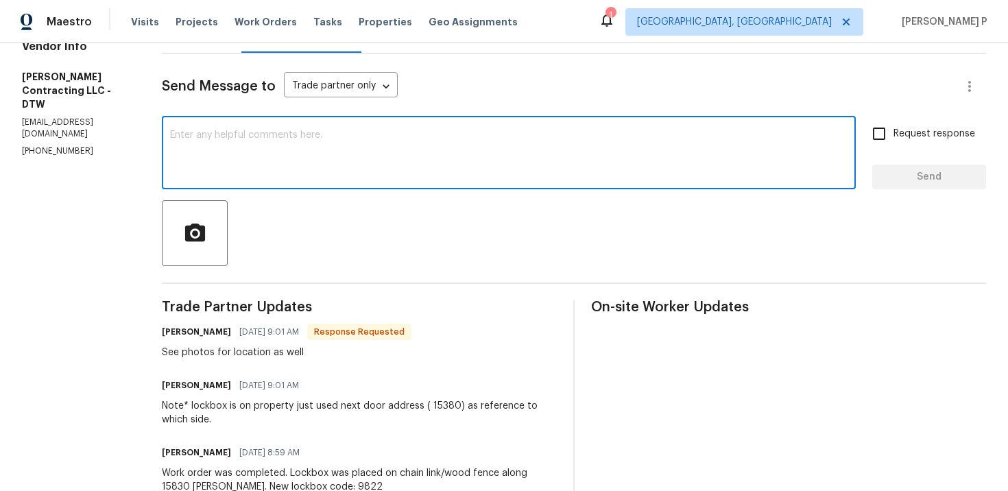
click at [281, 145] on textarea at bounding box center [509, 154] width 678 height 48
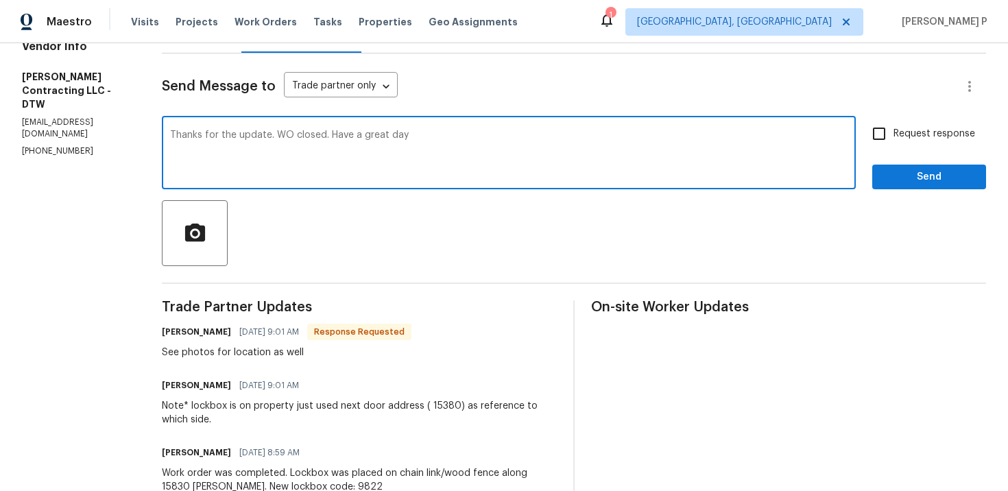
click at [291, 136] on textarea "Thanks for the update. WO closed. Have a great day" at bounding box center [509, 154] width 678 height 48
click at [474, 140] on textarea "Thanks for the update, Tony. WO closed. Have a great day" at bounding box center [509, 154] width 678 height 48
type textarea "Thanks for the update, Tony. WO closed. Have a great day!!!"
click at [907, 183] on span "Send" at bounding box center [930, 177] width 92 height 17
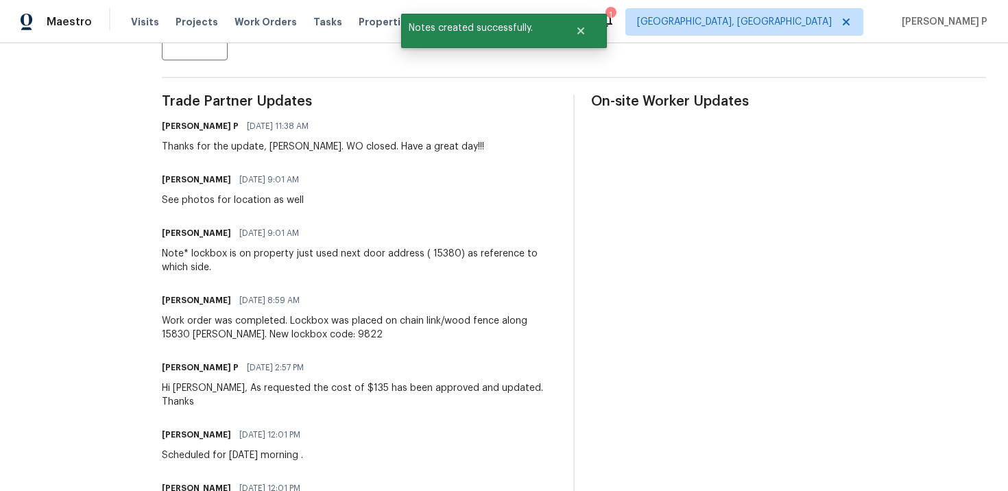
scroll to position [375, 0]
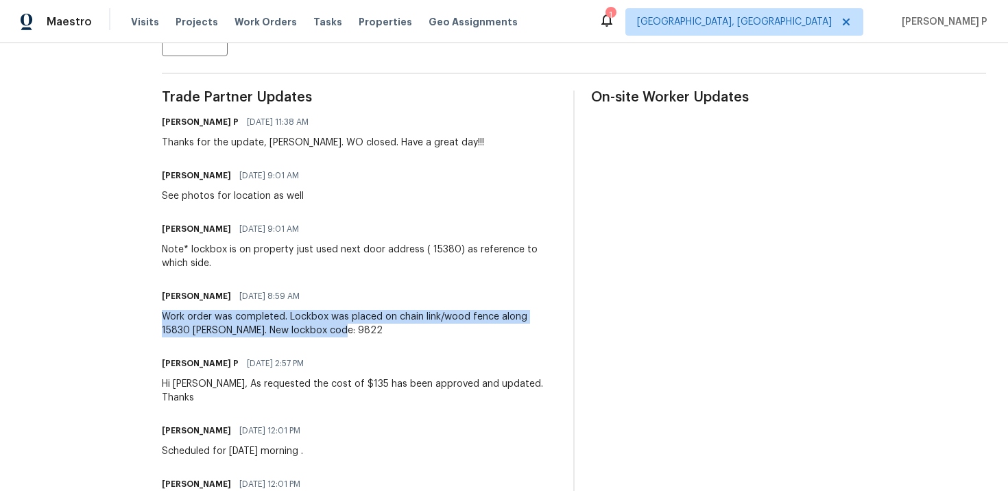
drag, startPoint x: 180, startPoint y: 316, endPoint x: 364, endPoint y: 329, distance: 183.6
click at [364, 329] on div "All work orders 15836 Patton St Detroit, MI 48223 Home details Vendor Info Sola…" at bounding box center [504, 245] width 1008 height 1154
copy div "Work order was completed. Lockbox was placed on chain link/wood fence along 158…"
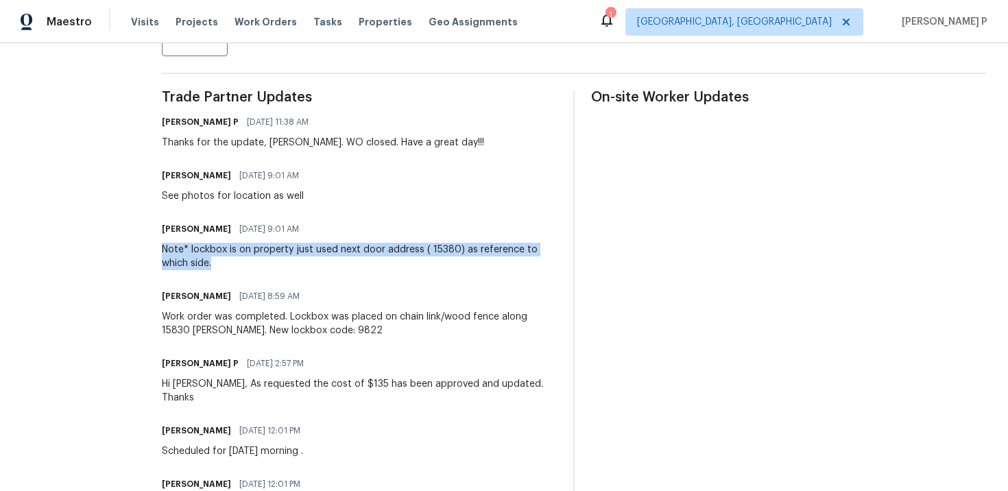
drag, startPoint x: 182, startPoint y: 250, endPoint x: 241, endPoint y: 262, distance: 59.6
click at [241, 262] on div "Note* lockbox is on property just used next door address ( 15380) as reference …" at bounding box center [359, 256] width 395 height 27
copy div "Note* lockbox is on property just used next door address ( 15380) as reference …"
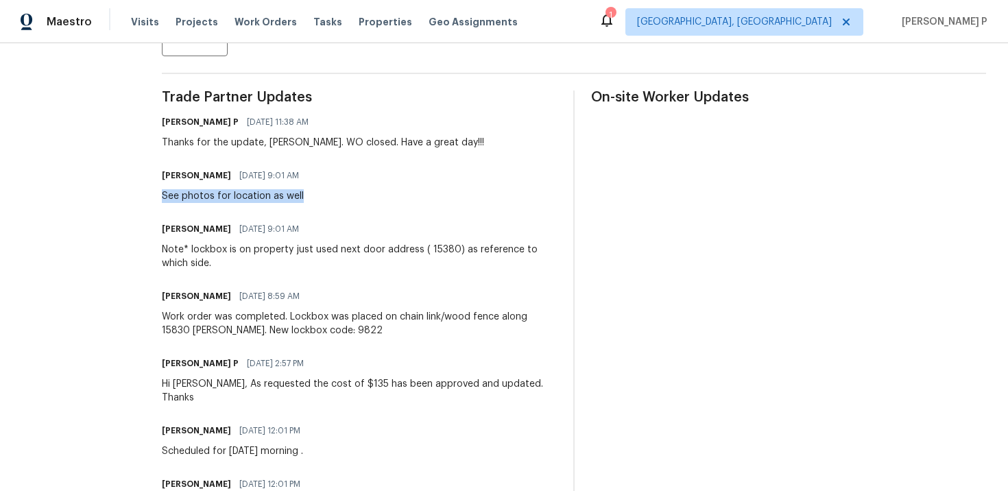
drag, startPoint x: 182, startPoint y: 190, endPoint x: 338, endPoint y: 190, distance: 155.7
click at [338, 190] on div "Tony Longoria 10/02/2025 9:01 AM See photos for location as well" at bounding box center [359, 184] width 395 height 37
copy div "See photos for location as well"
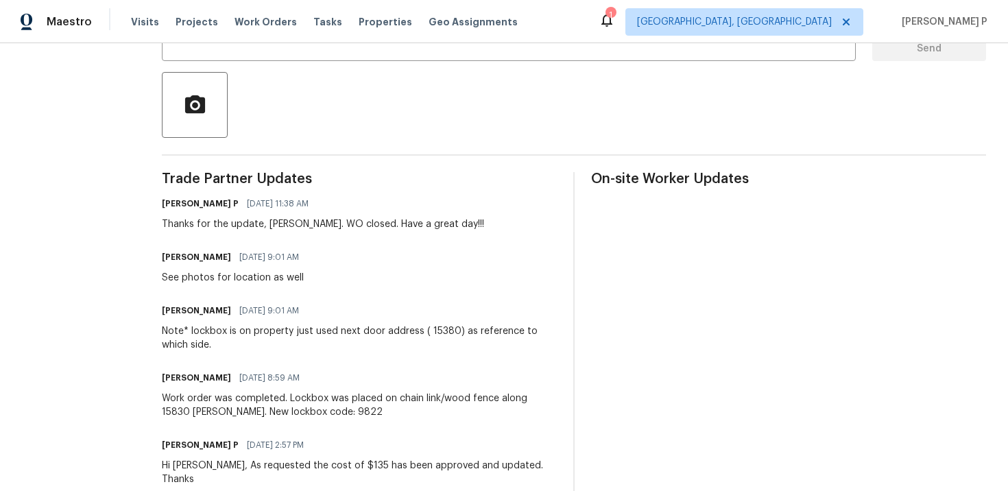
scroll to position [137, 0]
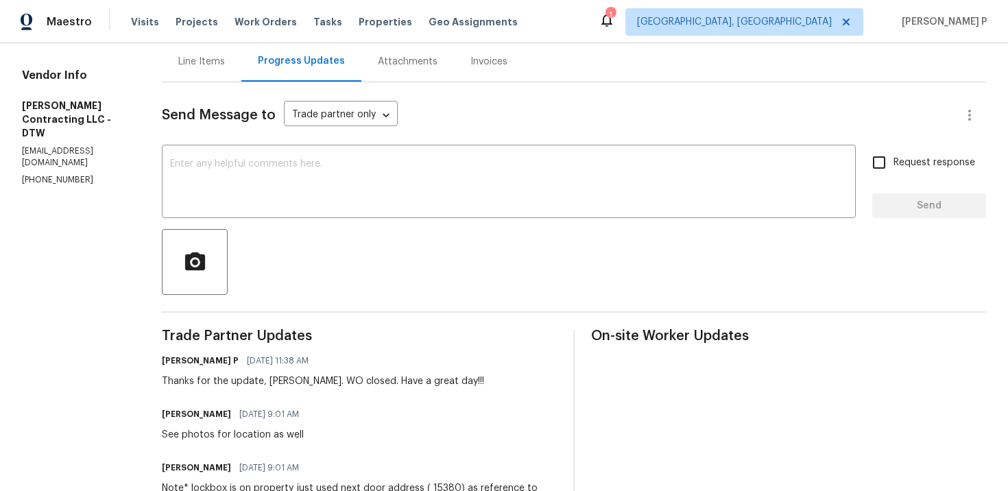
click at [223, 63] on div "Line Items" at bounding box center [201, 62] width 47 height 14
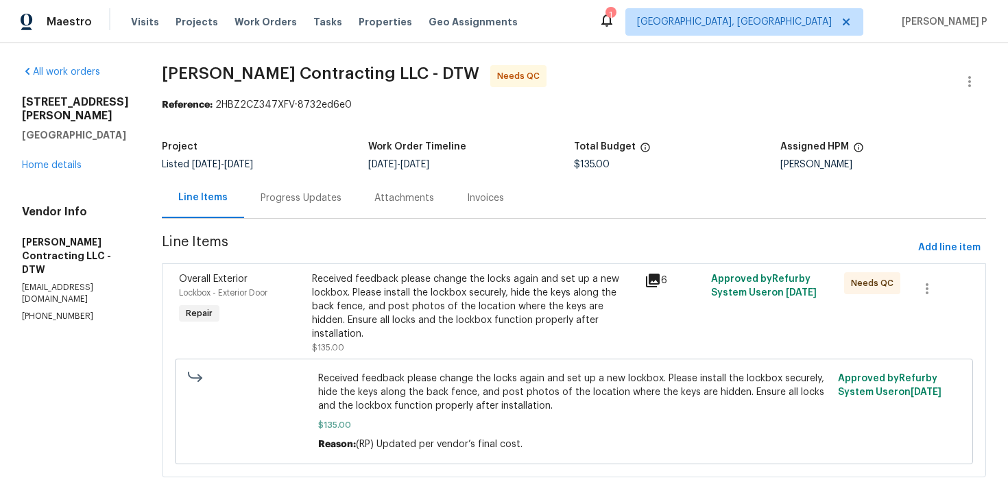
click at [497, 285] on div "Received feedback please change the locks again and set up a new lockbox. Pleas…" at bounding box center [474, 306] width 324 height 69
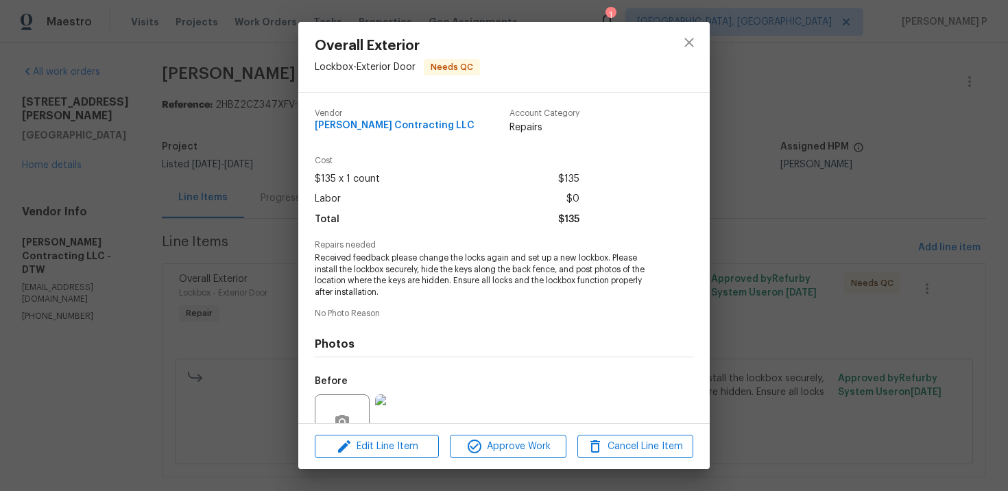
scroll to position [129, 0]
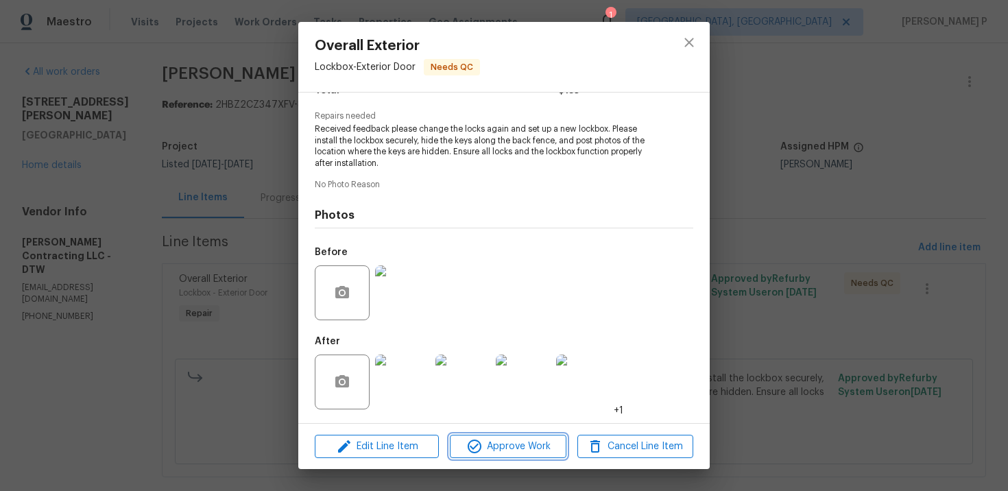
click at [499, 446] on span "Approve Work" at bounding box center [508, 446] width 108 height 17
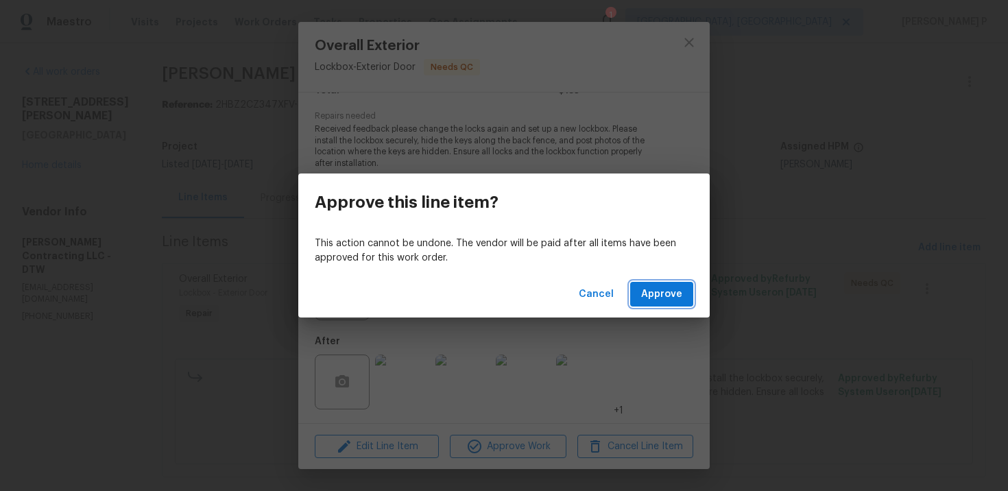
click at [655, 291] on span "Approve" at bounding box center [661, 294] width 41 height 17
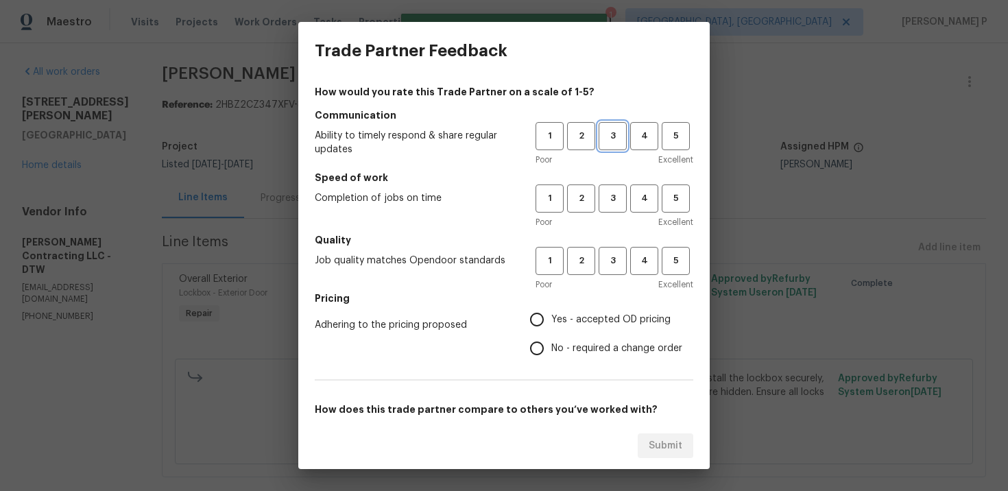
click at [615, 137] on span "3" at bounding box center [612, 136] width 25 height 16
click at [617, 196] on span "3" at bounding box center [612, 199] width 25 height 16
click at [606, 262] on span "3" at bounding box center [612, 261] width 25 height 16
click at [566, 346] on span "No - required a change order" at bounding box center [617, 349] width 131 height 14
click at [552, 346] on input "No - required a change order" at bounding box center [537, 348] width 29 height 29
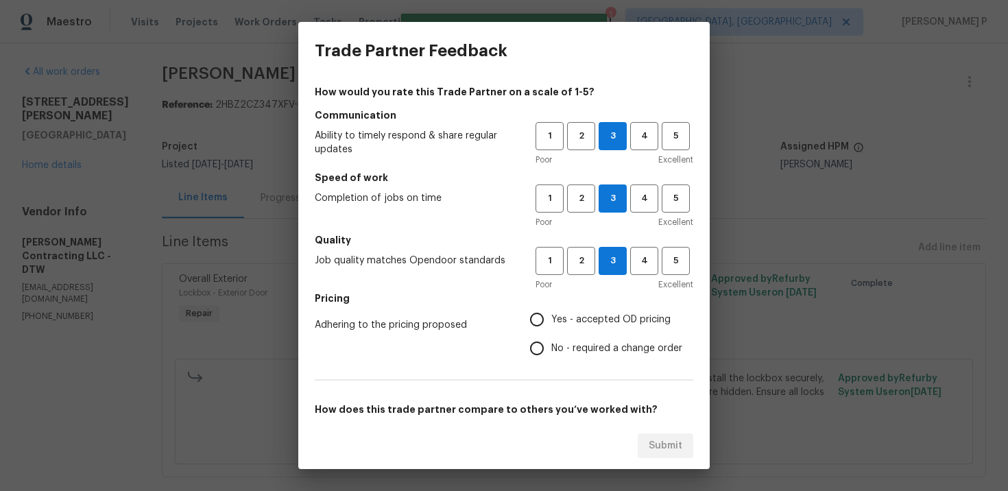
radio input "true"
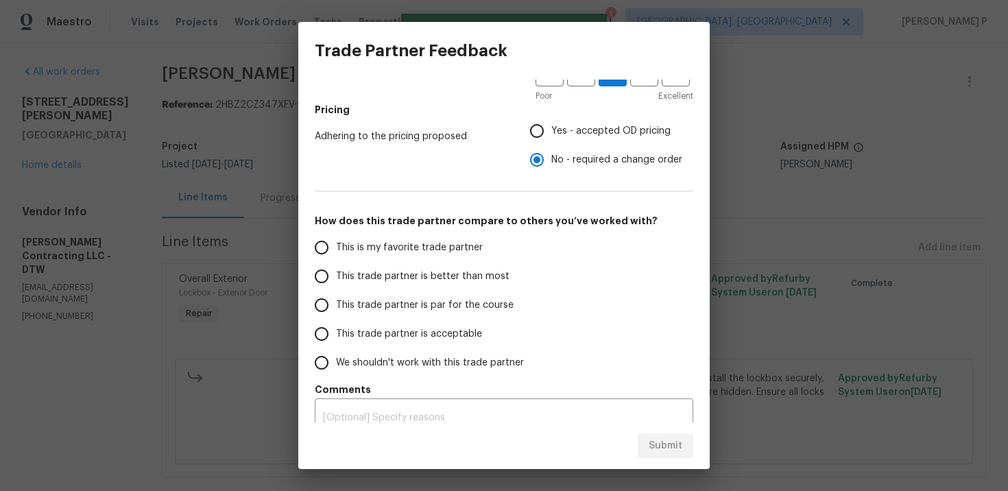
scroll to position [205, 0]
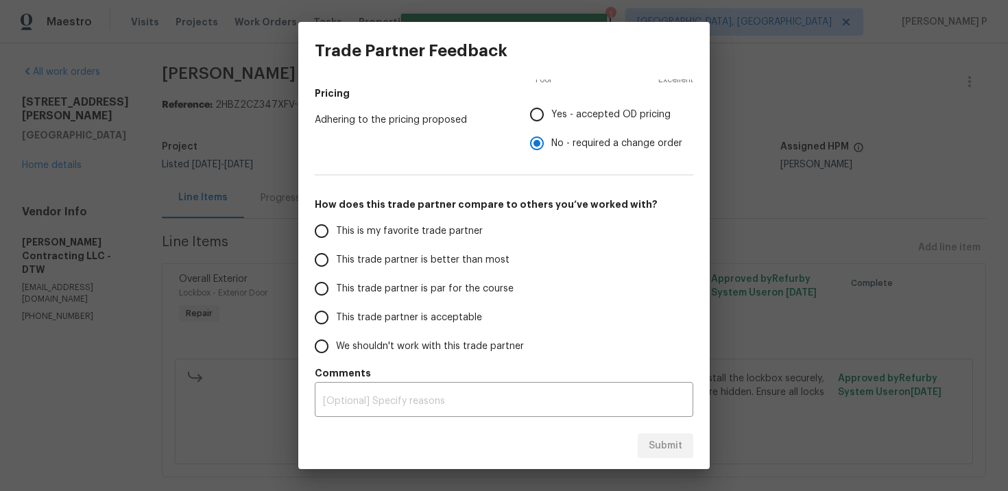
click at [392, 293] on span "This trade partner is par for the course" at bounding box center [425, 289] width 178 height 14
click at [336, 293] on input "This trade partner is par for the course" at bounding box center [321, 288] width 29 height 29
click at [681, 453] on span "Submit" at bounding box center [666, 446] width 34 height 17
radio input "true"
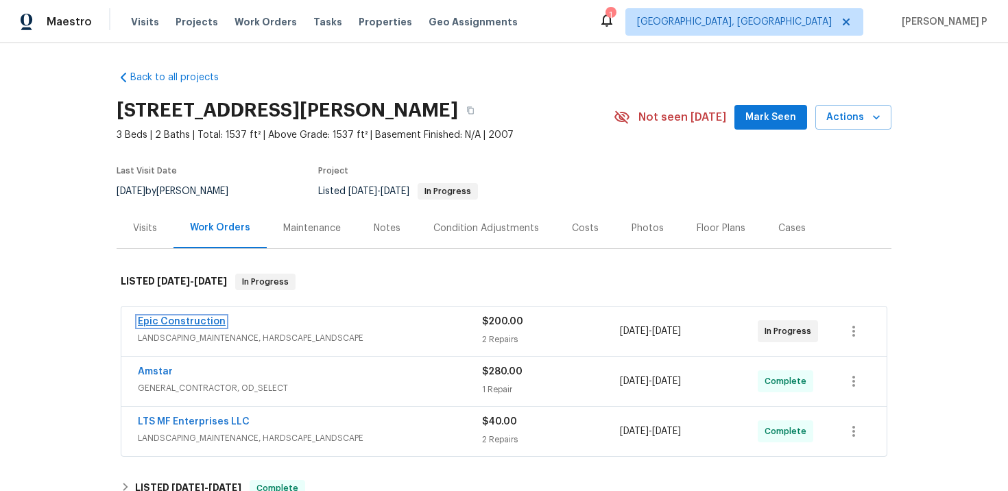
click at [206, 320] on link "Epic Construction" at bounding box center [182, 322] width 88 height 10
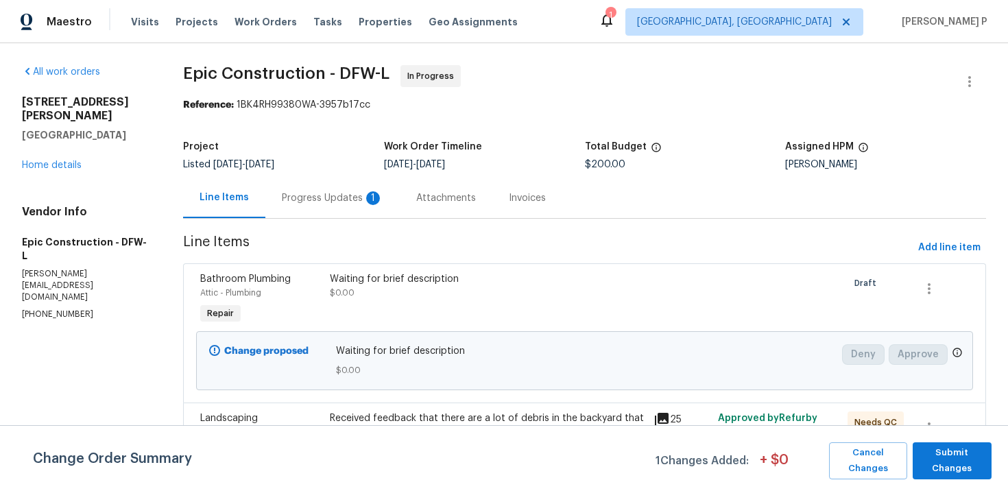
click at [336, 192] on div "Progress Updates 1" at bounding box center [333, 198] width 102 height 14
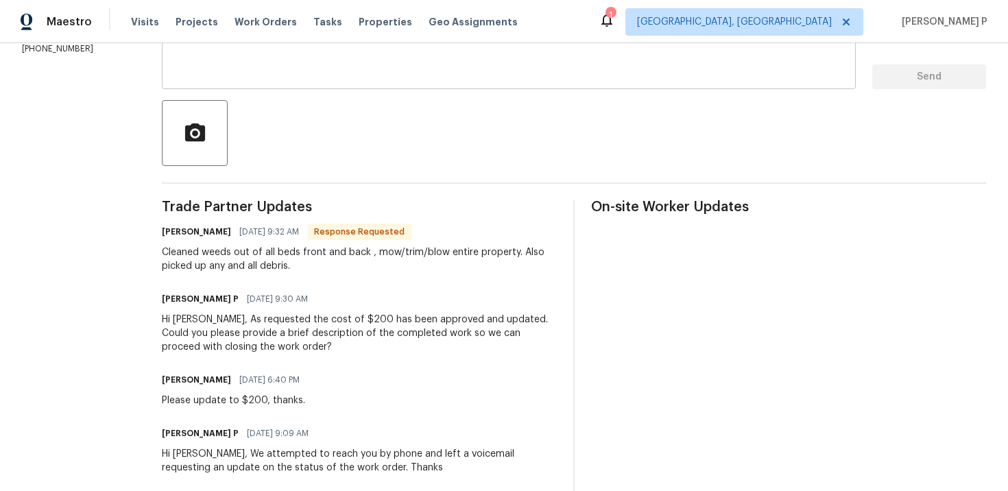
scroll to position [342, 0]
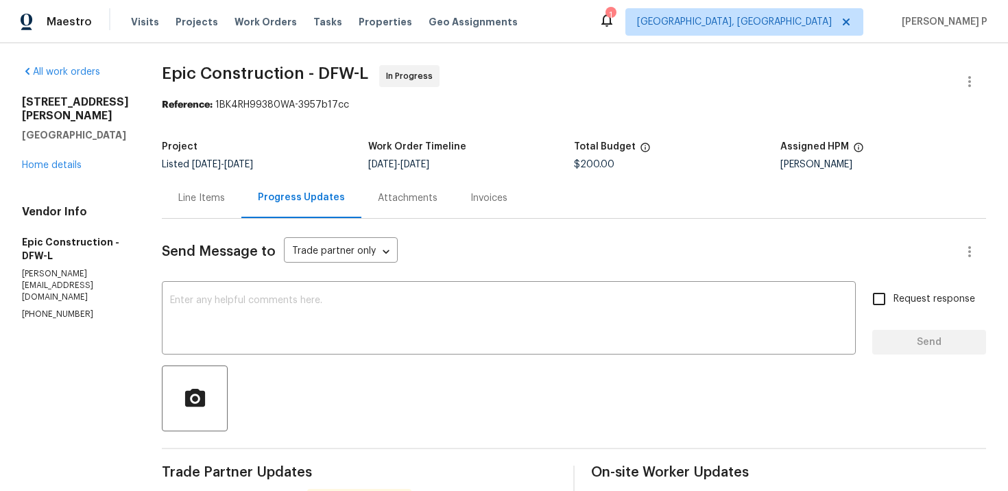
click at [203, 196] on div "Line Items" at bounding box center [201, 198] width 47 height 14
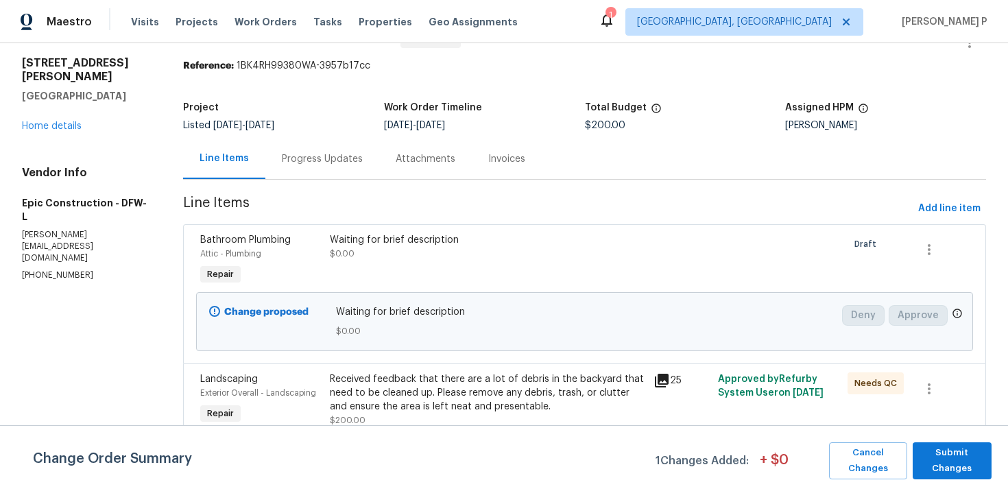
scroll to position [123, 0]
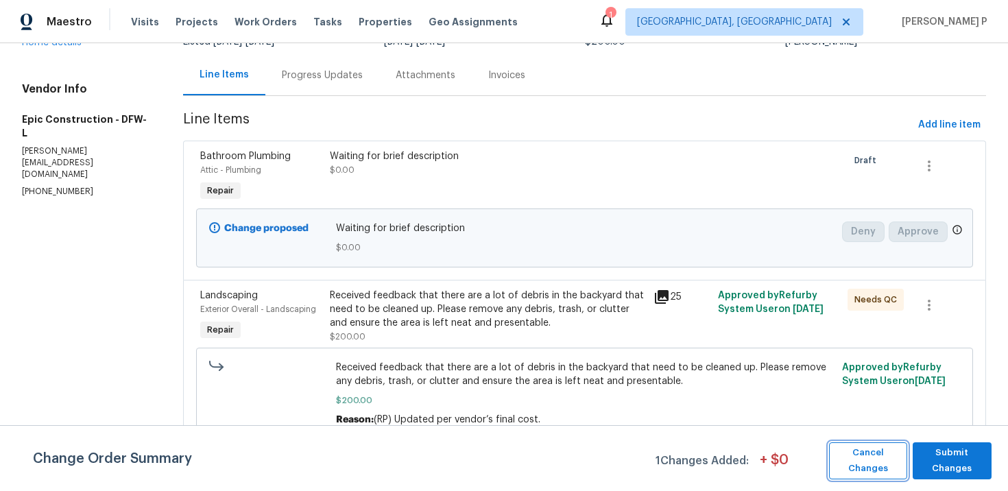
click at [885, 458] on span "Cancel Changes" at bounding box center [868, 461] width 64 height 32
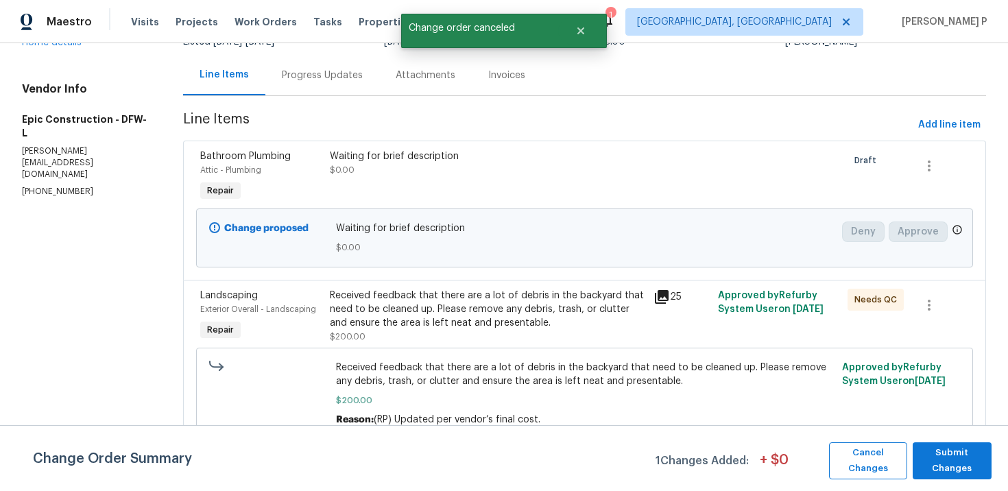
scroll to position [0, 0]
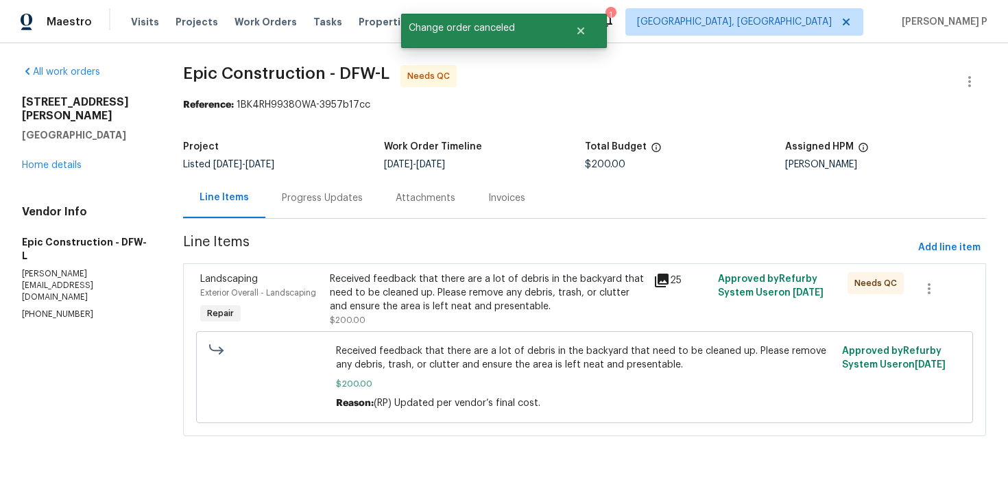
click at [340, 191] on div "Progress Updates" at bounding box center [322, 198] width 114 height 40
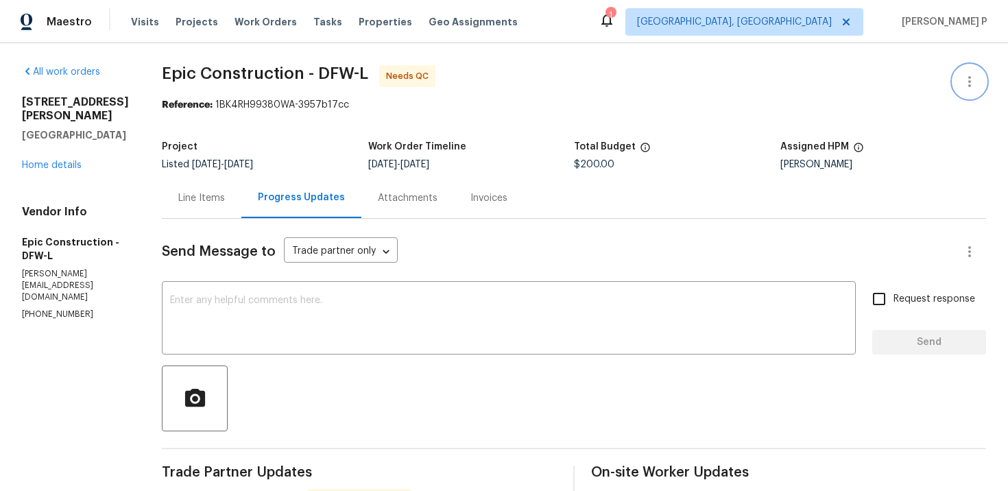
click at [973, 73] on icon "button" at bounding box center [970, 81] width 16 height 16
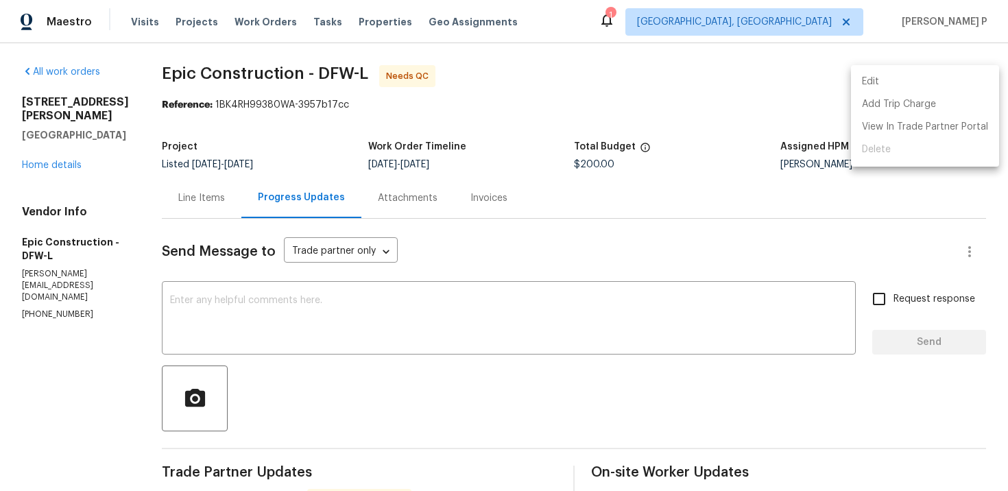
click at [906, 75] on li "Edit" at bounding box center [925, 82] width 148 height 23
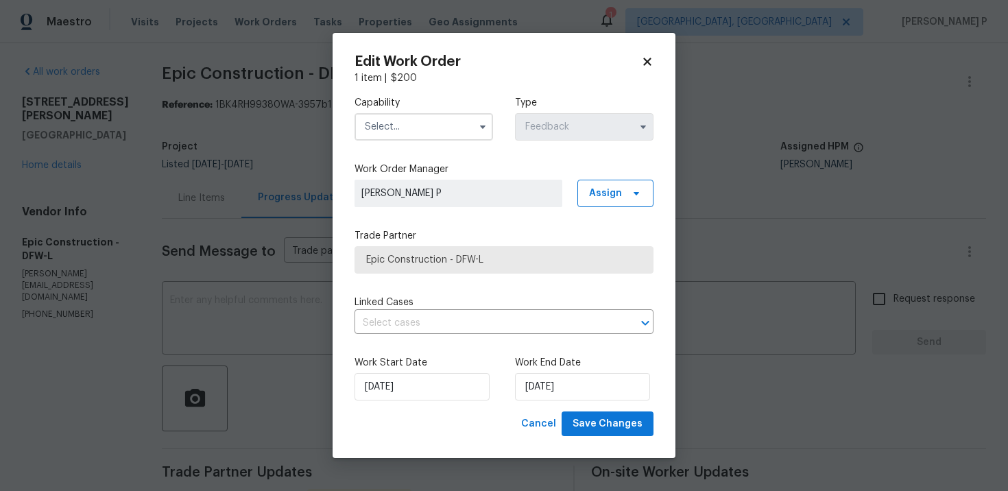
click at [462, 126] on input "text" at bounding box center [424, 126] width 139 height 27
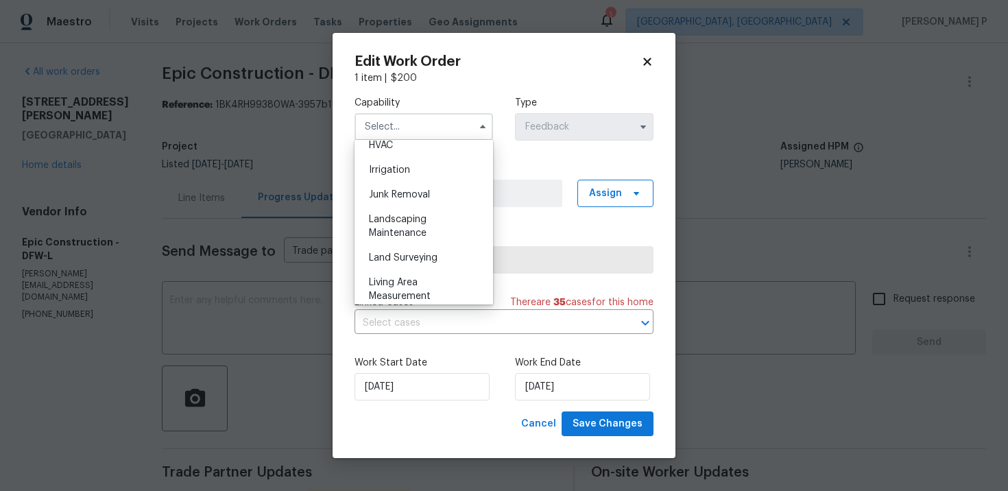
scroll to position [851, 0]
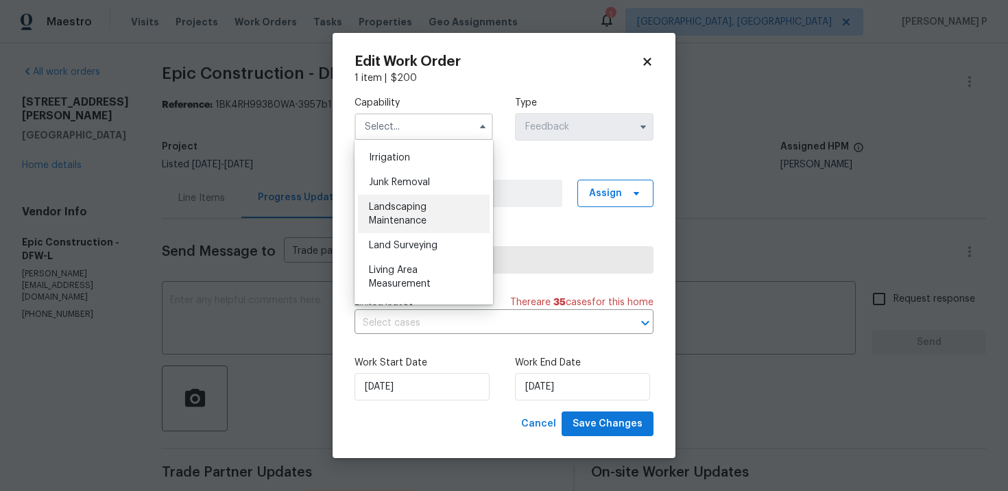
click at [404, 226] on div "Landscaping Maintenance" at bounding box center [424, 214] width 132 height 38
type input "Landscaping Maintenance"
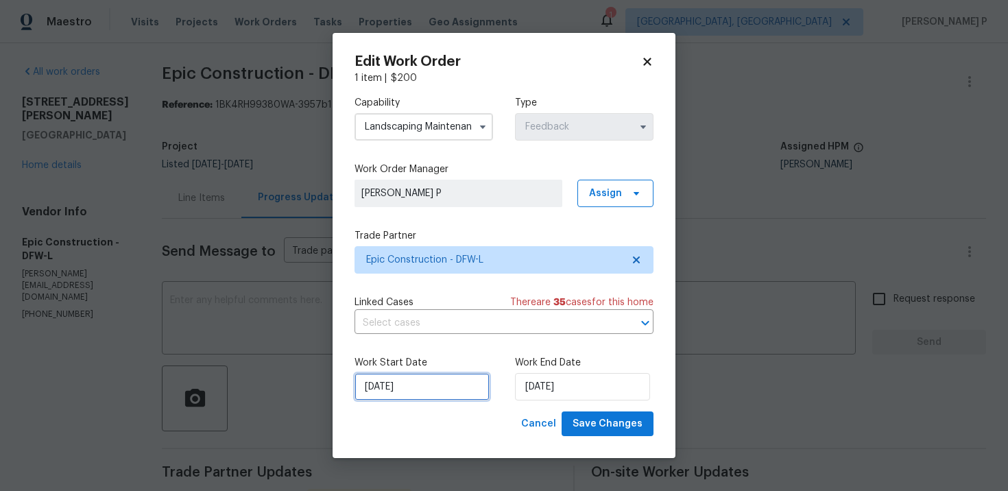
click at [459, 394] on input "9/23/2025" at bounding box center [422, 386] width 135 height 27
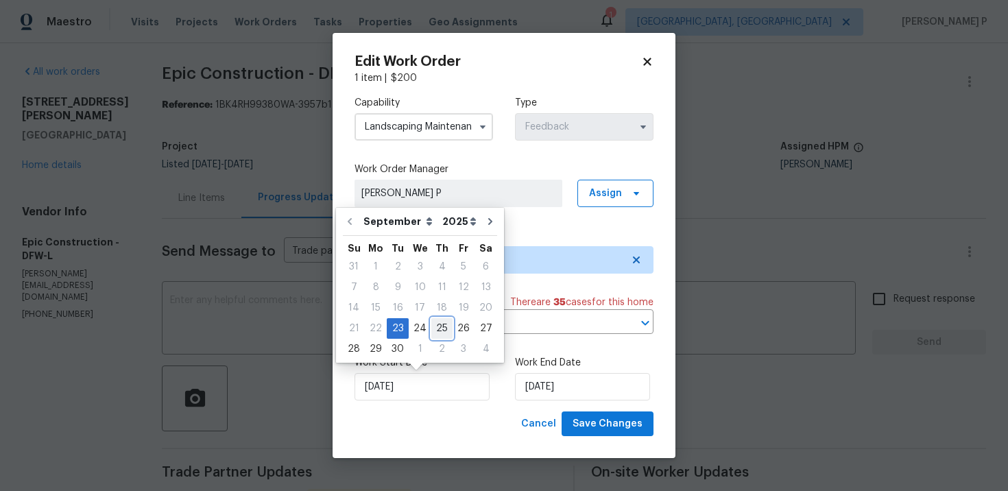
click at [440, 329] on div "25" at bounding box center [442, 328] width 21 height 19
type input "9/25/2025"
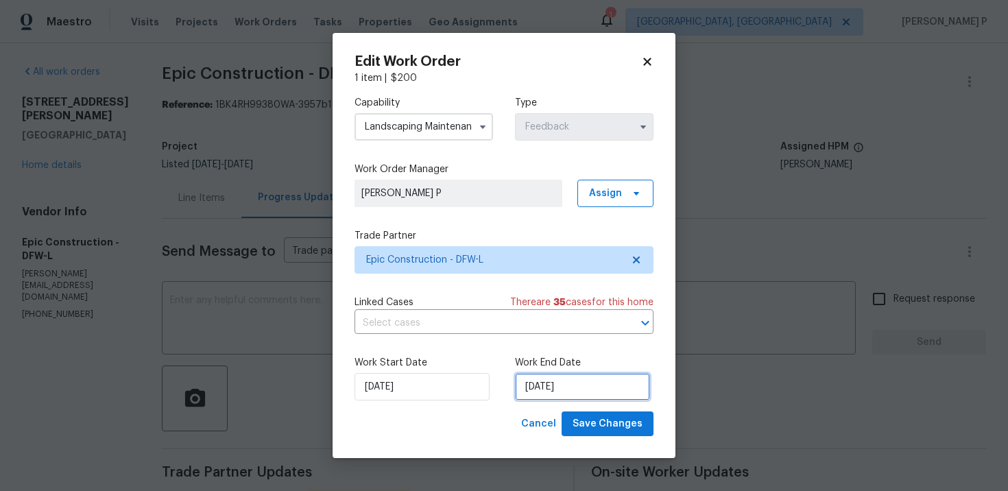
click at [520, 383] on input "9/25/2025" at bounding box center [582, 386] width 135 height 27
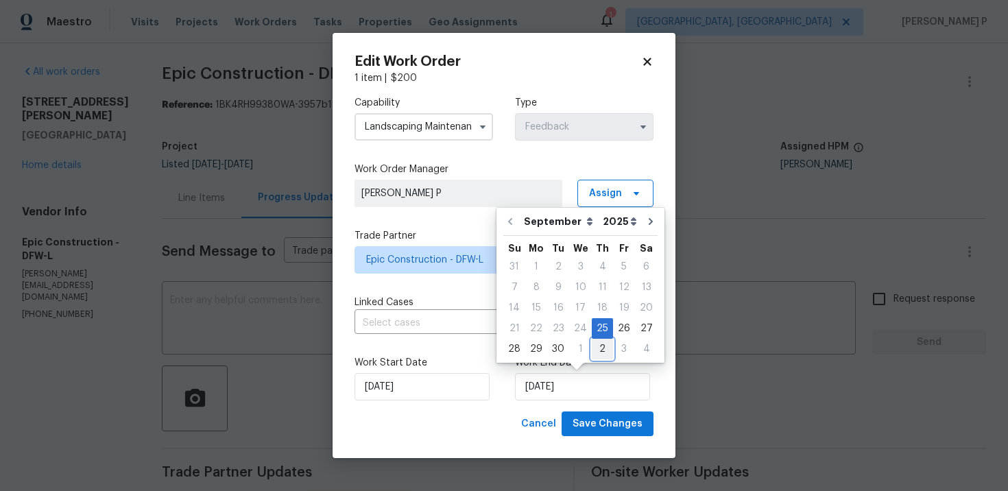
click at [596, 351] on div "2" at bounding box center [602, 349] width 21 height 19
type input "[DATE]"
select select "9"
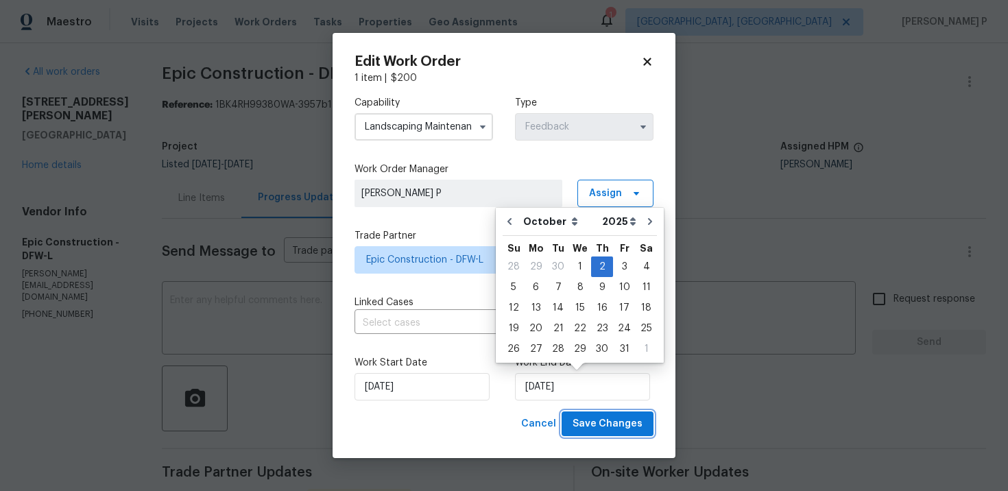
click at [600, 420] on span "Save Changes" at bounding box center [608, 424] width 70 height 17
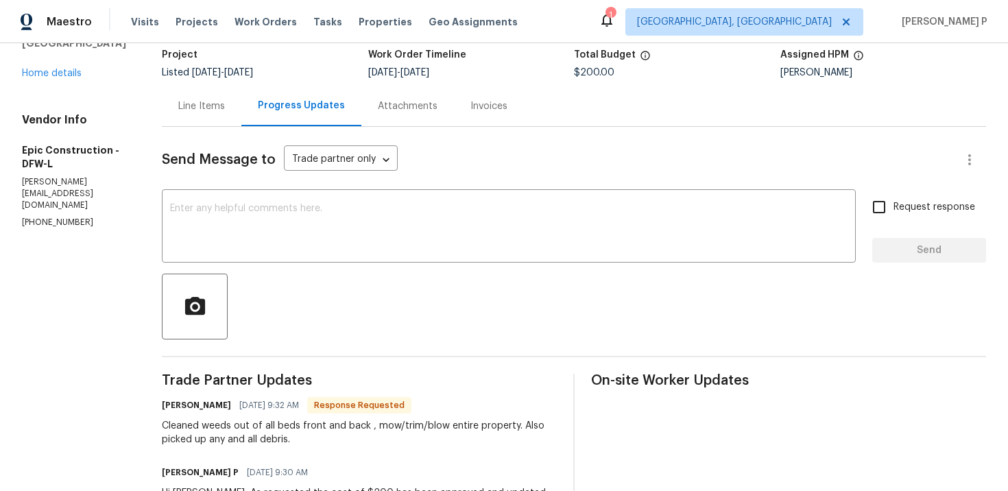
scroll to position [48, 0]
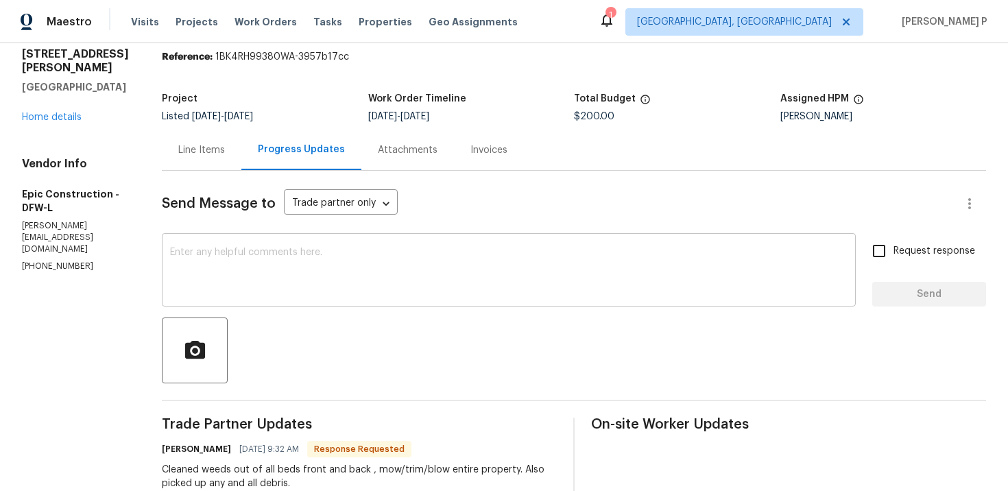
click at [255, 288] on textarea at bounding box center [509, 272] width 678 height 48
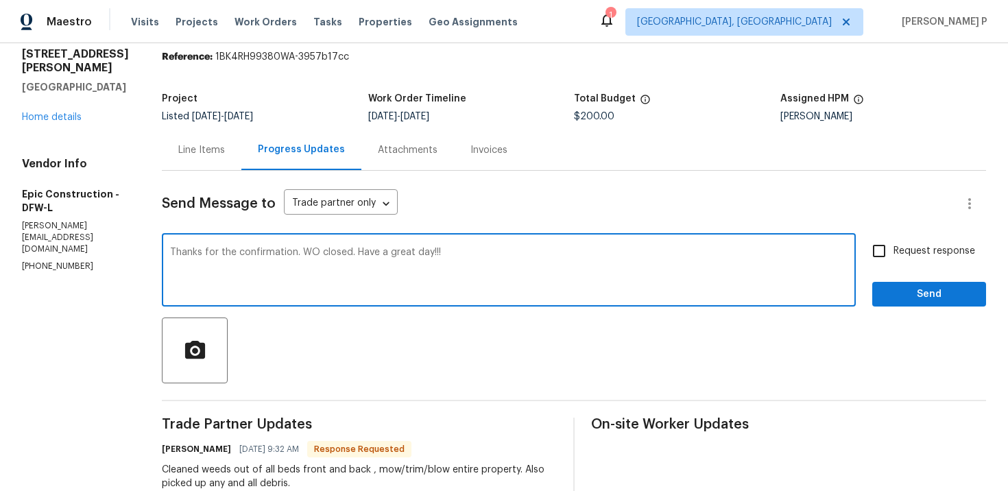
type textarea "Thanks for the confirmation. WO closed. Have a great day!!!"
click at [935, 296] on span "Send" at bounding box center [930, 294] width 92 height 17
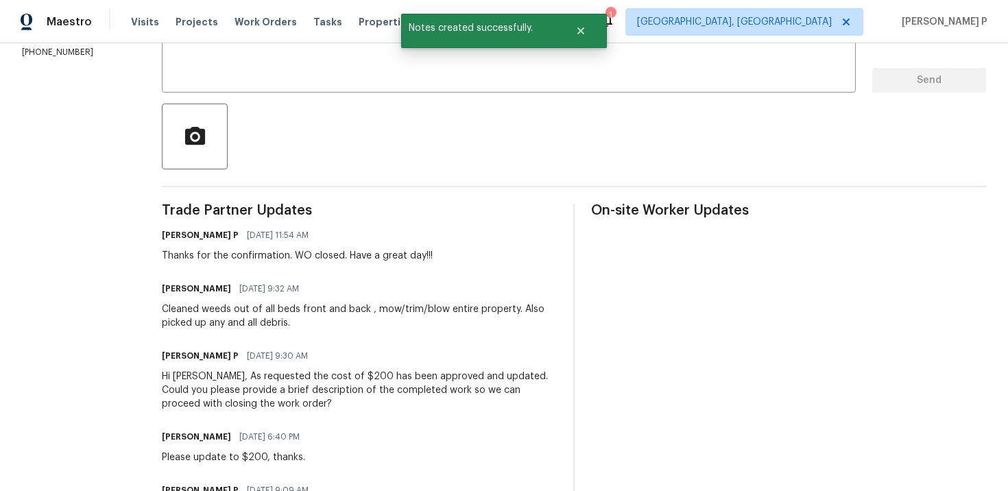
scroll to position [0, 0]
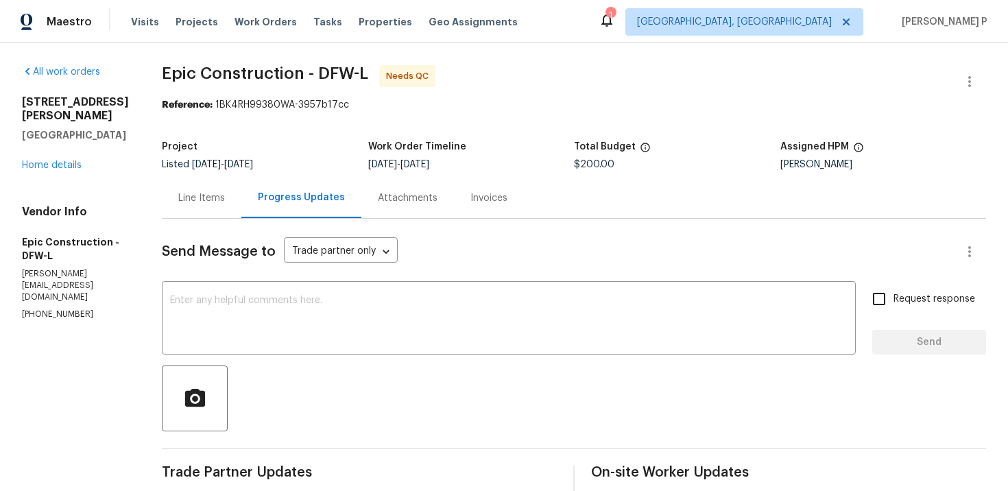
click at [191, 194] on div "Line Items" at bounding box center [201, 198] width 47 height 14
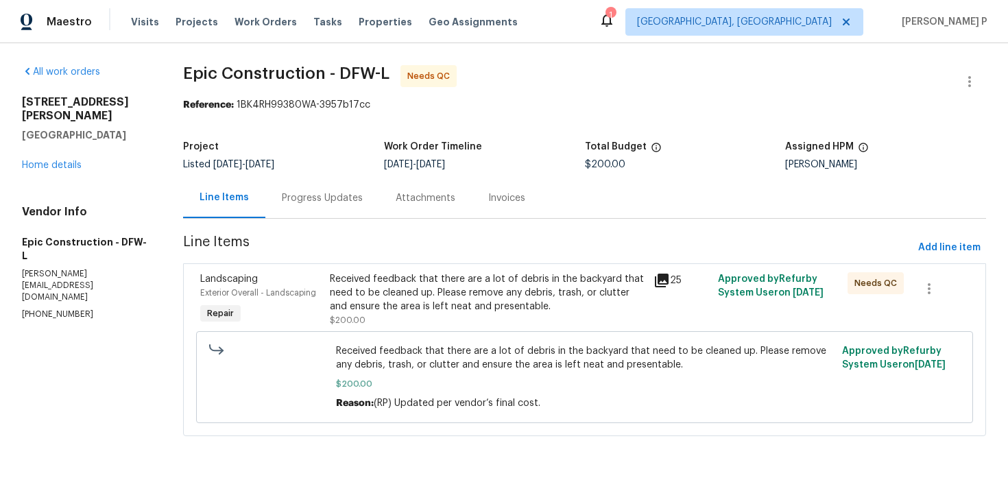
click at [491, 298] on div "Received feedback that there are a lot of debris in the backyard that need to b…" at bounding box center [488, 292] width 316 height 41
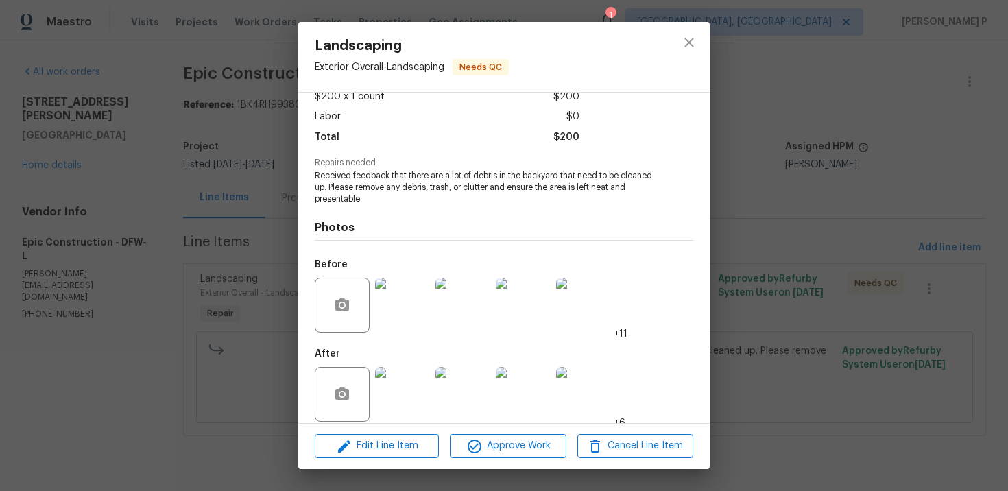
scroll to position [95, 0]
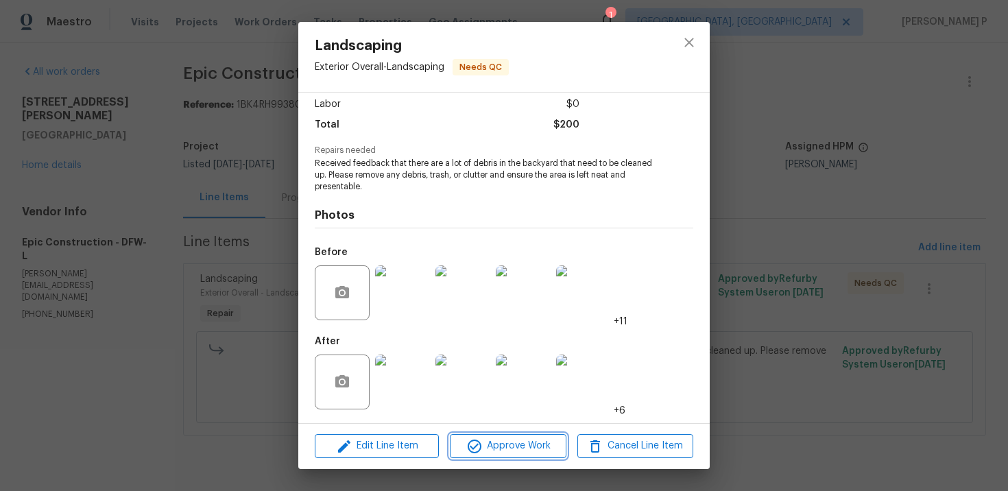
click at [504, 458] on button "Approve Work" at bounding box center [508, 446] width 116 height 24
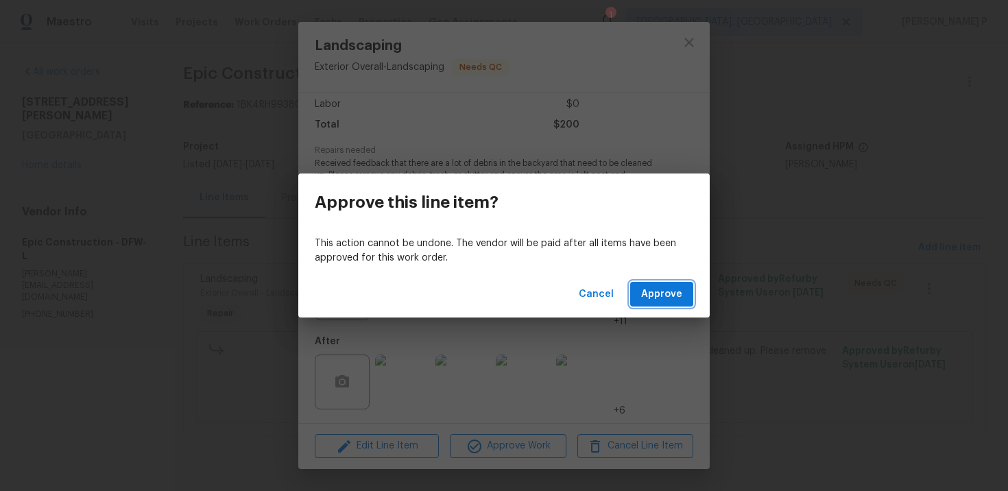
click at [659, 305] on button "Approve" at bounding box center [661, 294] width 63 height 25
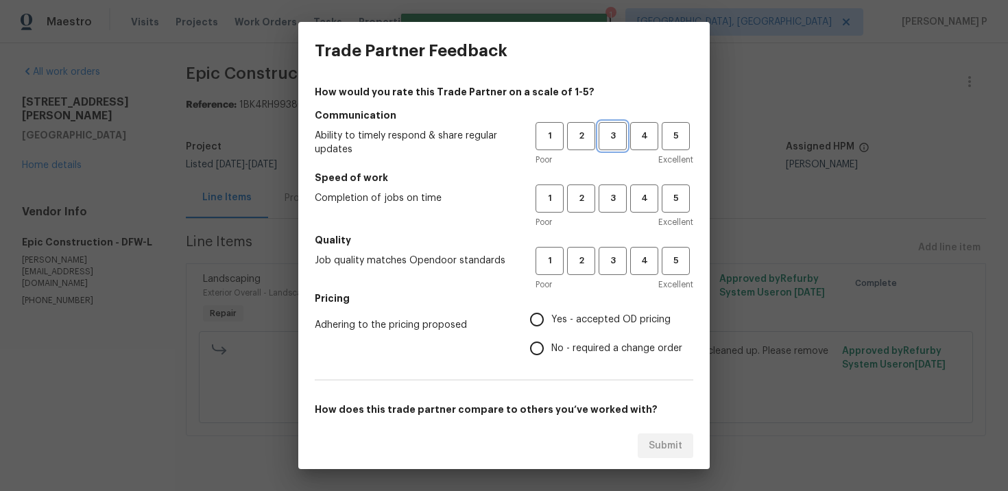
click at [622, 122] on button "3" at bounding box center [613, 136] width 28 height 28
click at [615, 211] on button "3" at bounding box center [613, 199] width 28 height 28
click at [619, 263] on span "3" at bounding box center [612, 261] width 25 height 16
click at [594, 350] on span "No - required a change order" at bounding box center [617, 349] width 131 height 14
click at [552, 350] on input "No - required a change order" at bounding box center [537, 348] width 29 height 29
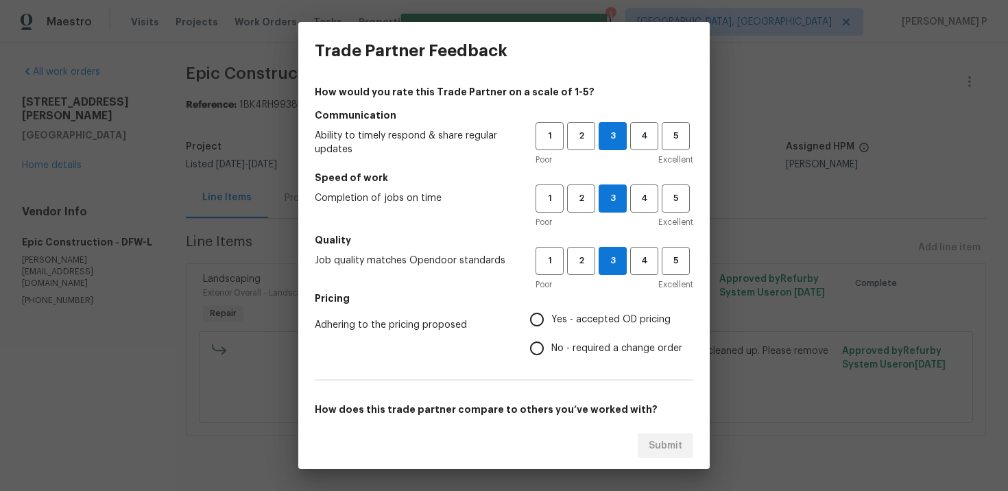
radio input "true"
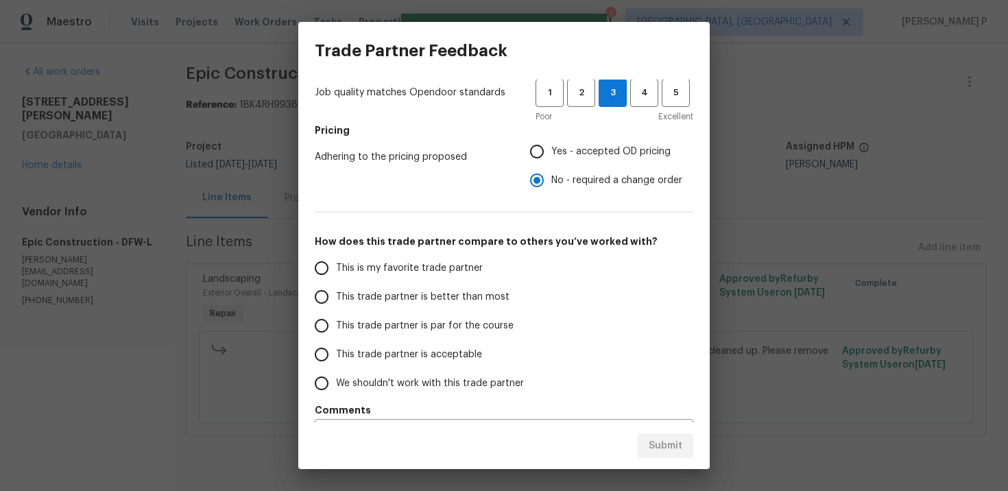
scroll to position [205, 0]
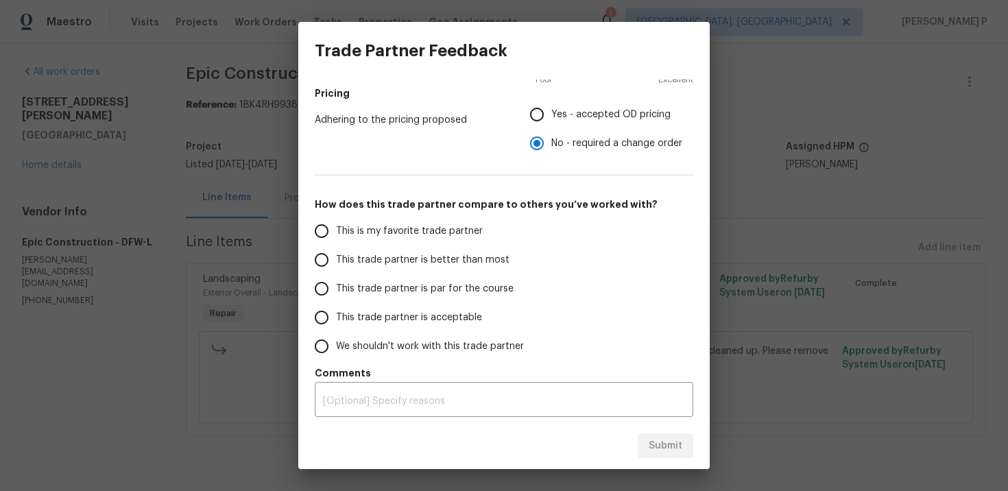
click at [397, 286] on span "This trade partner is par for the course" at bounding box center [425, 289] width 178 height 14
click at [336, 286] on input "This trade partner is par for the course" at bounding box center [321, 288] width 29 height 29
click at [667, 440] on span "Submit" at bounding box center [666, 446] width 34 height 17
radio input "true"
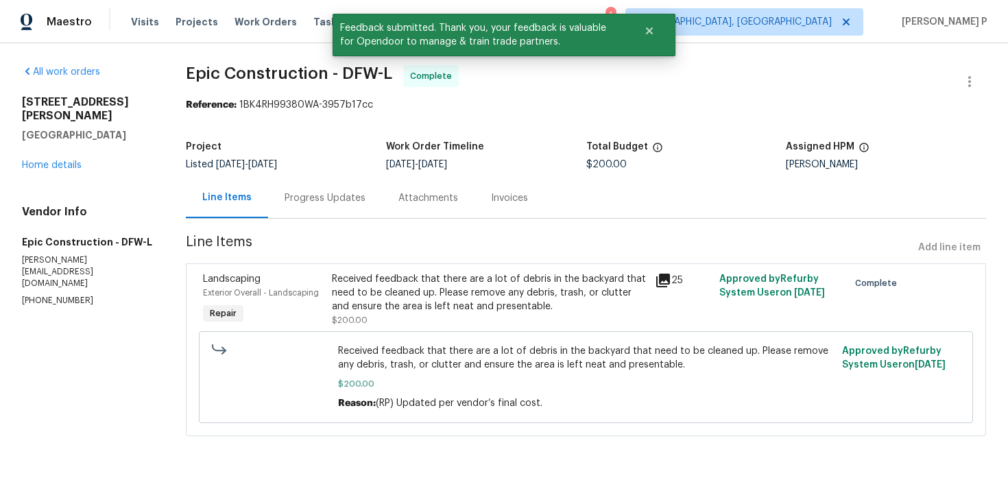
click at [320, 201] on div "Progress Updates" at bounding box center [325, 198] width 81 height 14
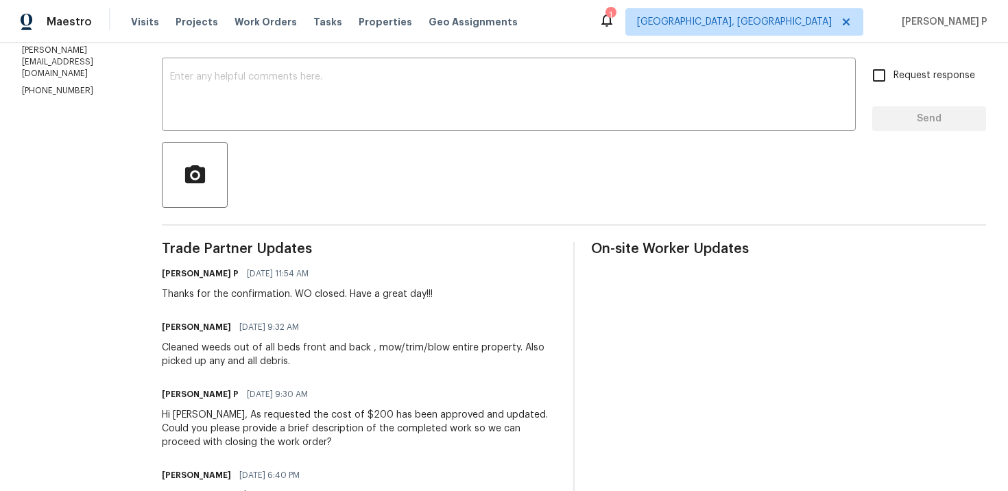
scroll to position [251, 0]
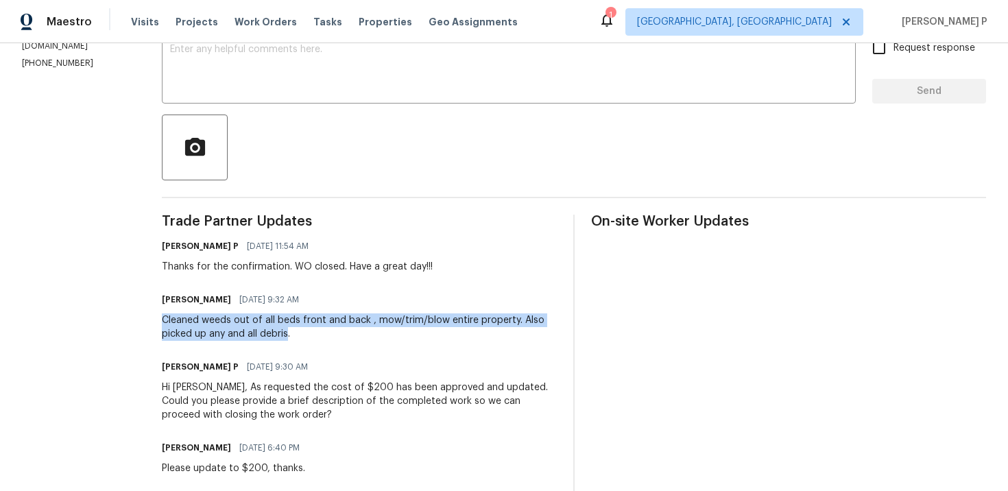
drag, startPoint x: 158, startPoint y: 320, endPoint x: 283, endPoint y: 332, distance: 124.7
click at [283, 332] on div "Cleaned weeds out of all beds front and back , mow/trim/blow entire property. A…" at bounding box center [359, 327] width 395 height 27
copy div "Cleaned weeds out of all beds front and back , mow/trim/blow entire property. A…"
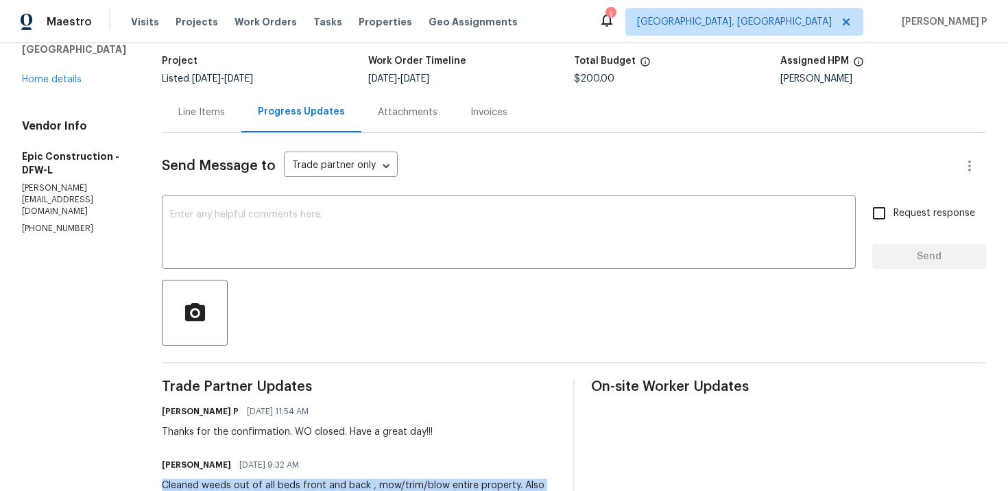
scroll to position [0, 0]
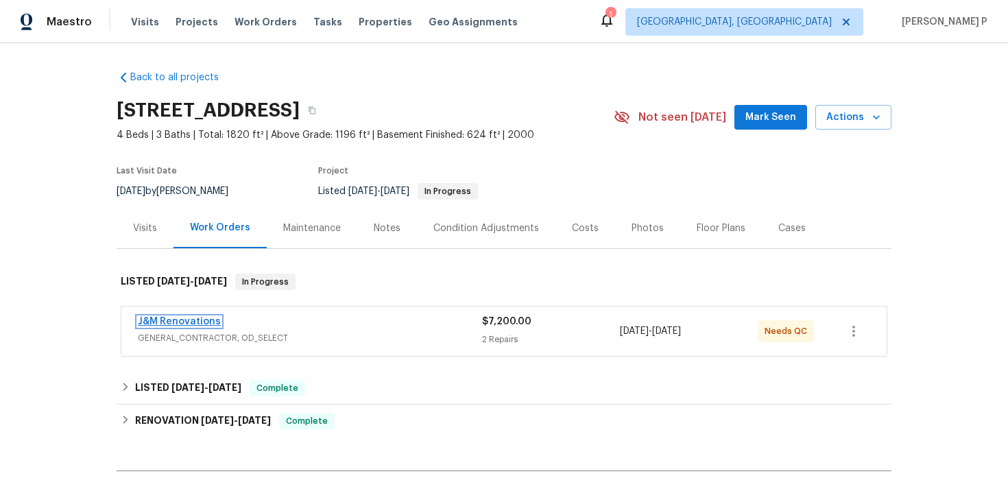
click at [203, 324] on link "J&M Renovations" at bounding box center [179, 322] width 83 height 10
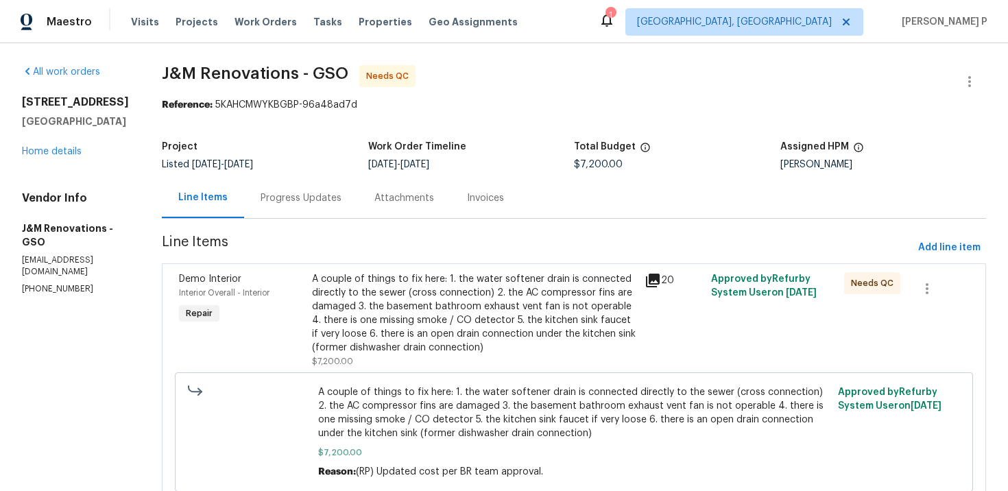
click at [316, 201] on div "Progress Updates" at bounding box center [301, 198] width 81 height 14
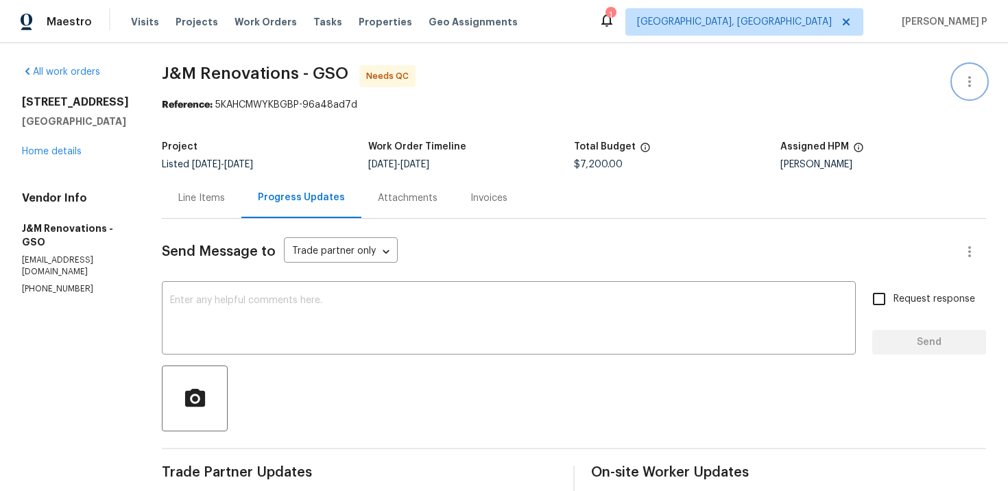
click at [980, 84] on button "button" at bounding box center [970, 81] width 33 height 33
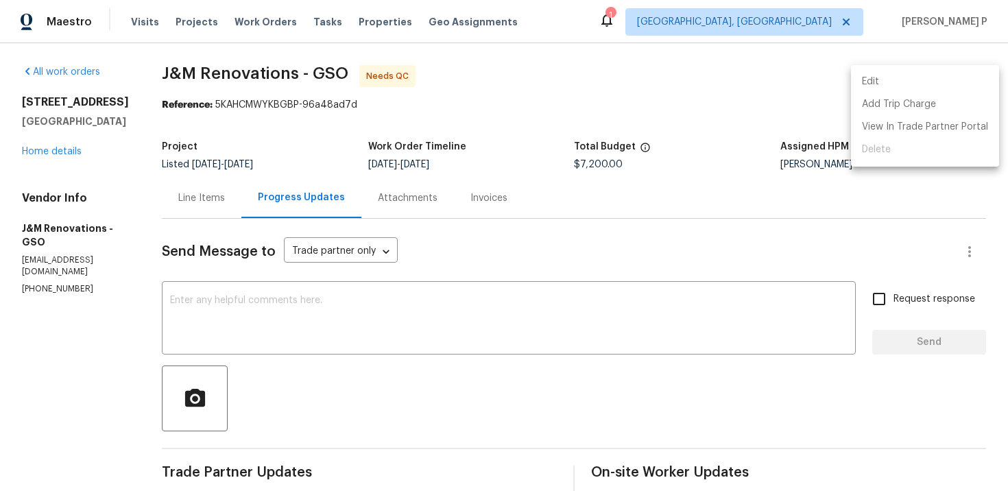
click at [876, 82] on li "Edit" at bounding box center [925, 82] width 148 height 23
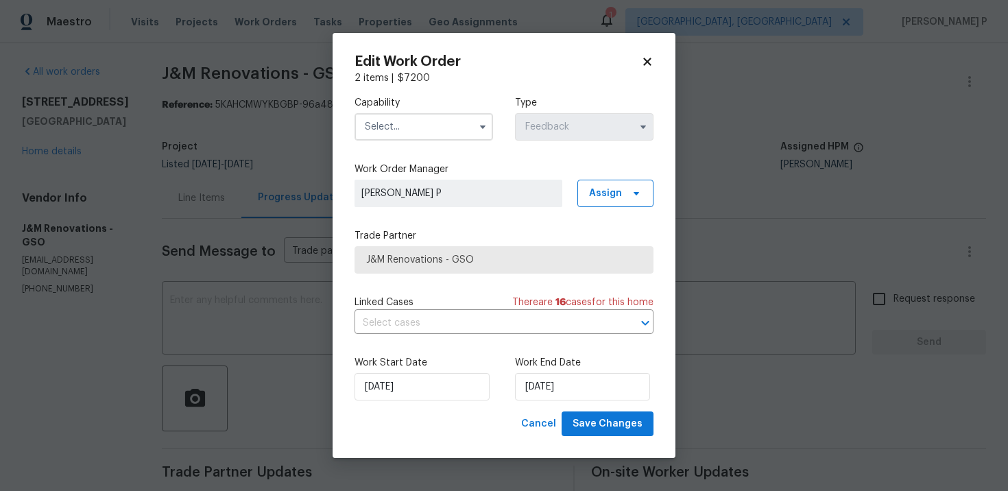
click at [432, 128] on input "text" at bounding box center [424, 126] width 139 height 27
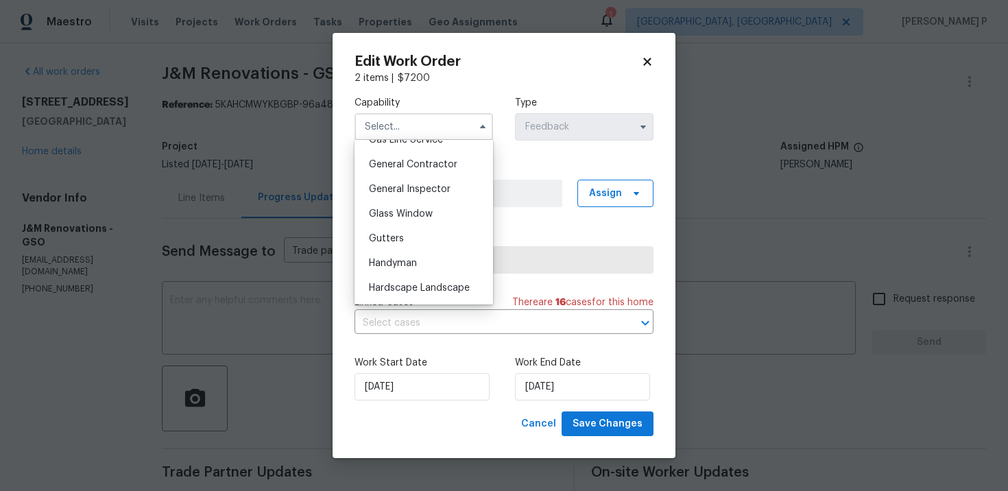
scroll to position [657, 0]
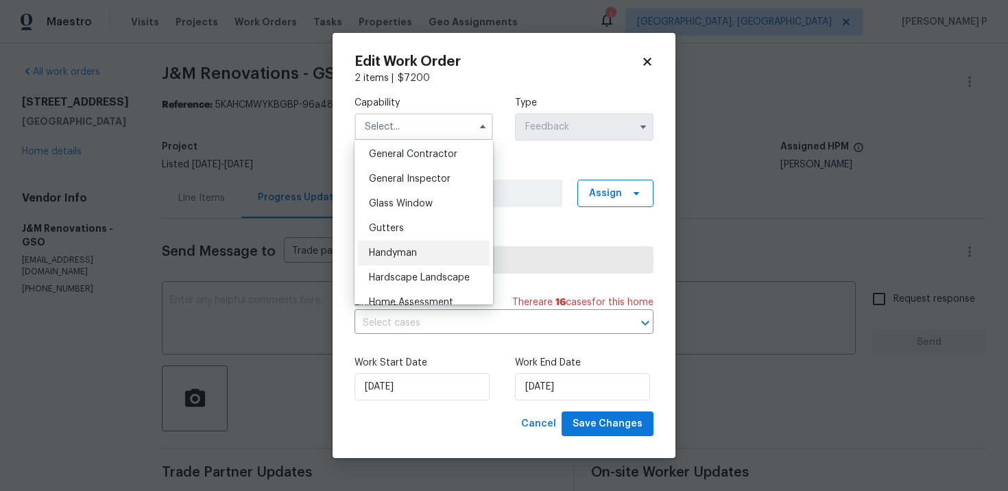
click at [425, 259] on div "Handyman" at bounding box center [424, 253] width 132 height 25
type input "Handyman"
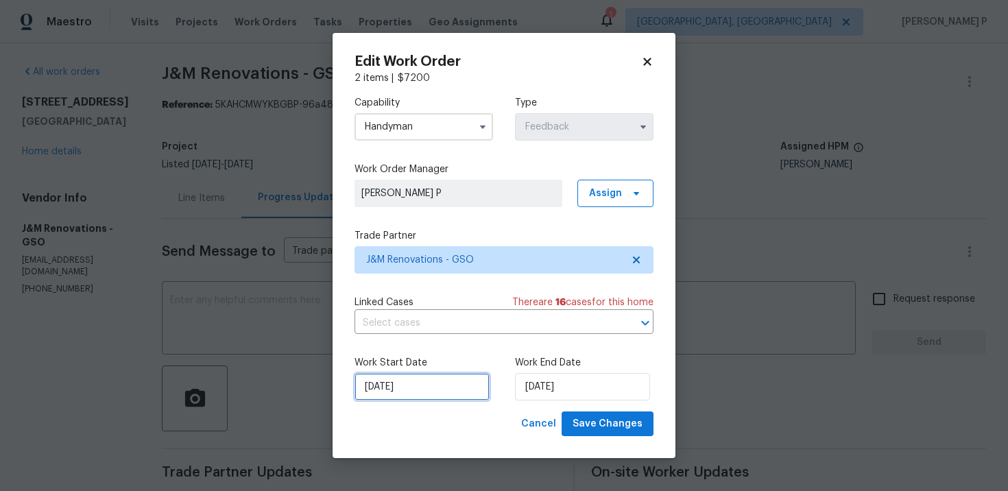
click at [450, 391] on input "9/22/2025" at bounding box center [422, 386] width 135 height 27
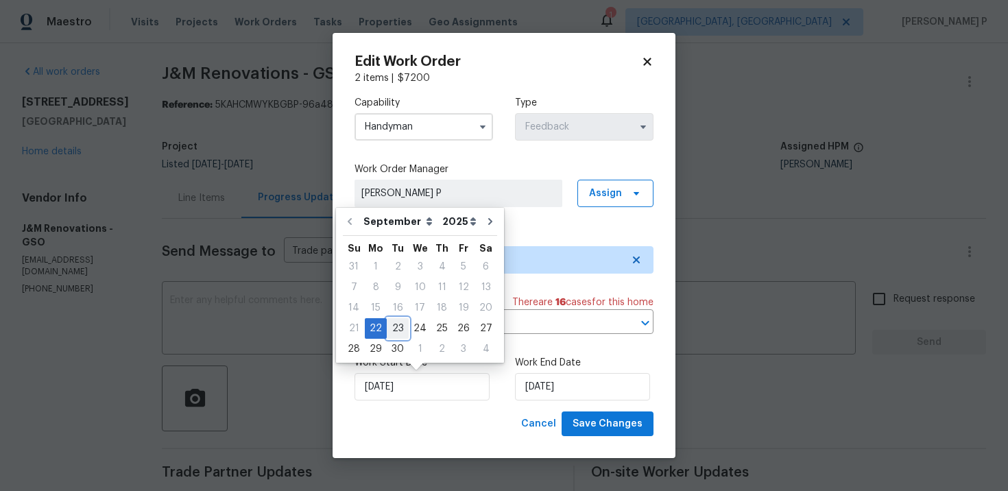
click at [393, 324] on div "23" at bounding box center [398, 328] width 22 height 19
type input "9/23/2025"
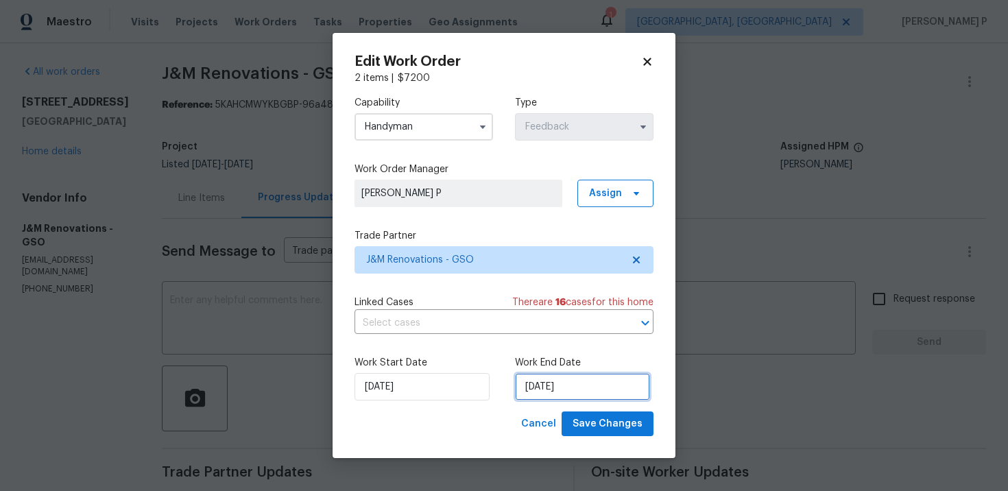
click at [549, 386] on input "9/24/2025" at bounding box center [582, 386] width 135 height 27
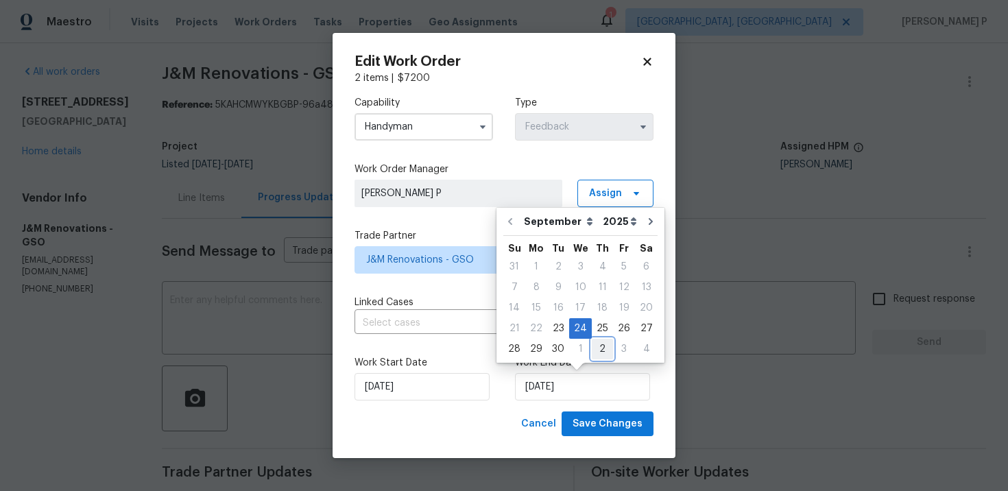
click at [598, 351] on div "2" at bounding box center [602, 349] width 21 height 19
type input "[DATE]"
select select "9"
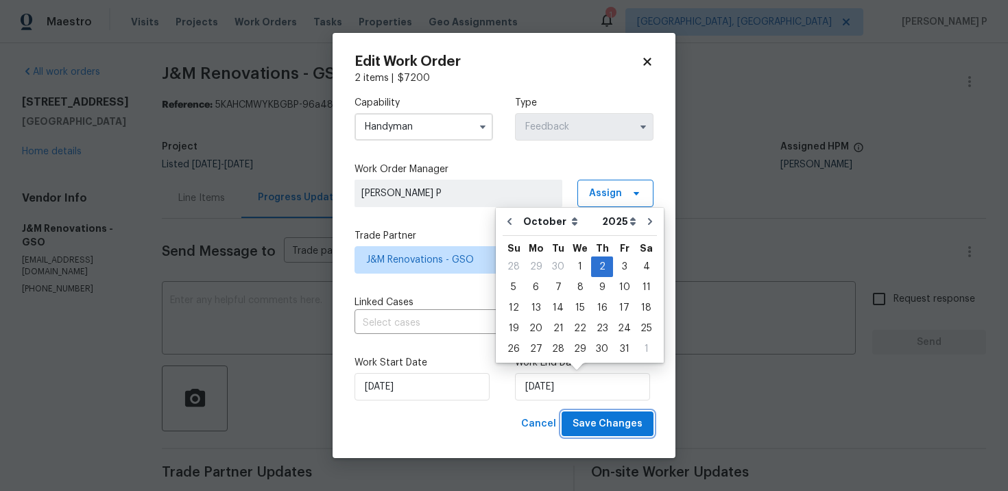
click at [607, 418] on span "Save Changes" at bounding box center [608, 424] width 70 height 17
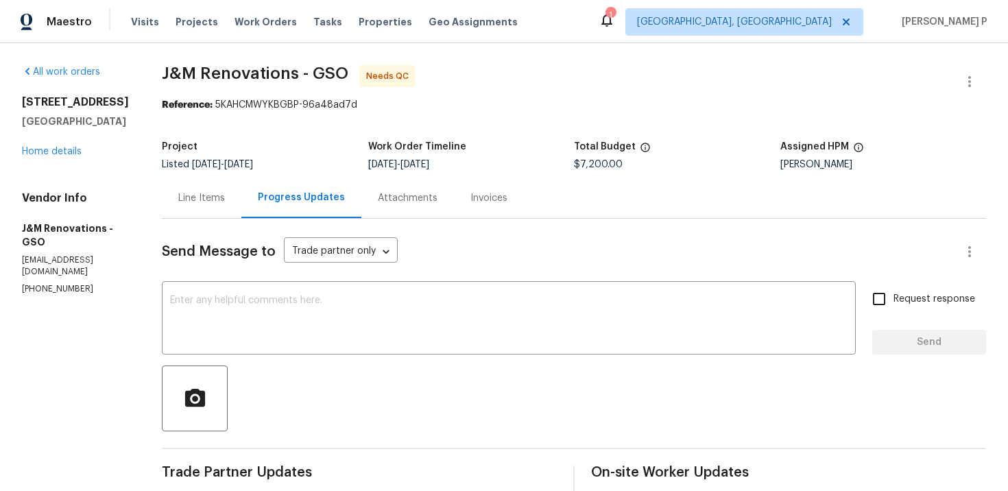
click at [198, 193] on div "Line Items" at bounding box center [201, 198] width 47 height 14
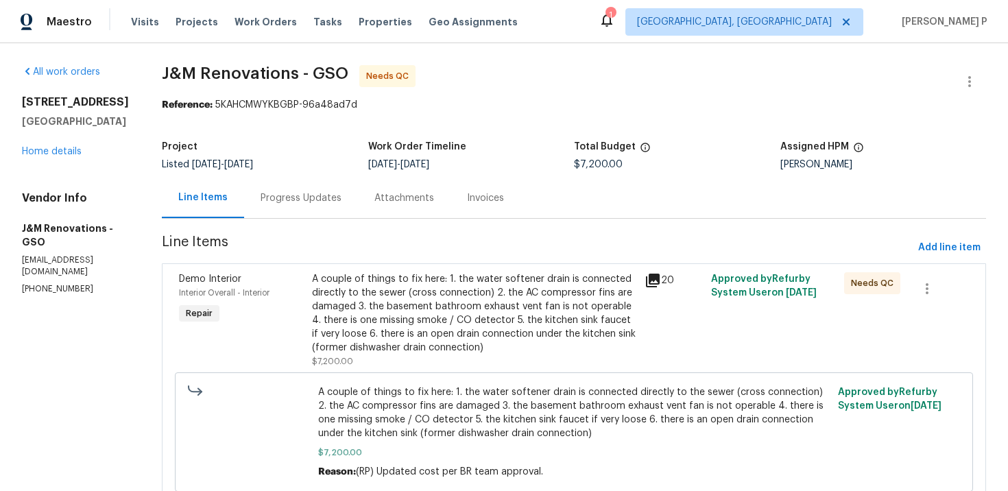
click at [486, 309] on div "A couple of things to fix here: 1. the water softener drain is connected direct…" at bounding box center [474, 313] width 324 height 82
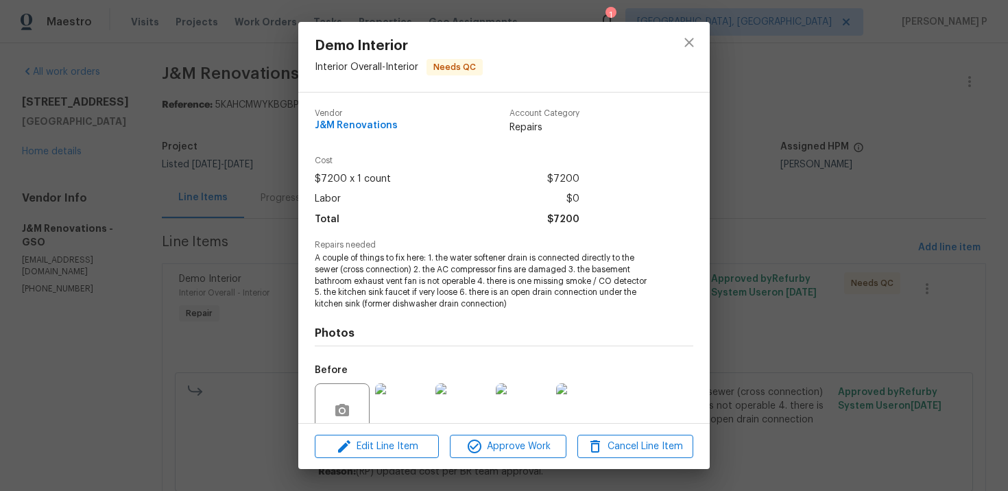
scroll to position [118, 0]
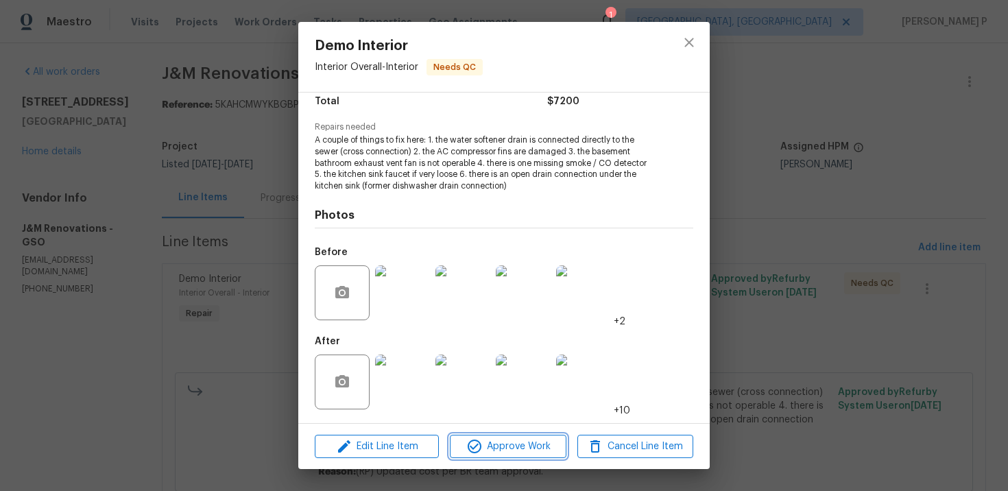
click at [493, 443] on span "Approve Work" at bounding box center [508, 446] width 108 height 17
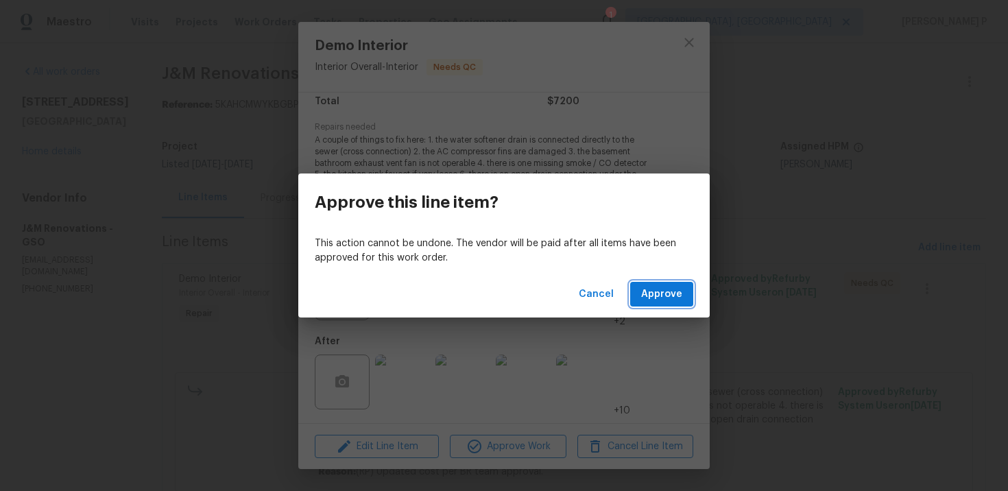
click at [650, 302] on span "Approve" at bounding box center [661, 294] width 41 height 17
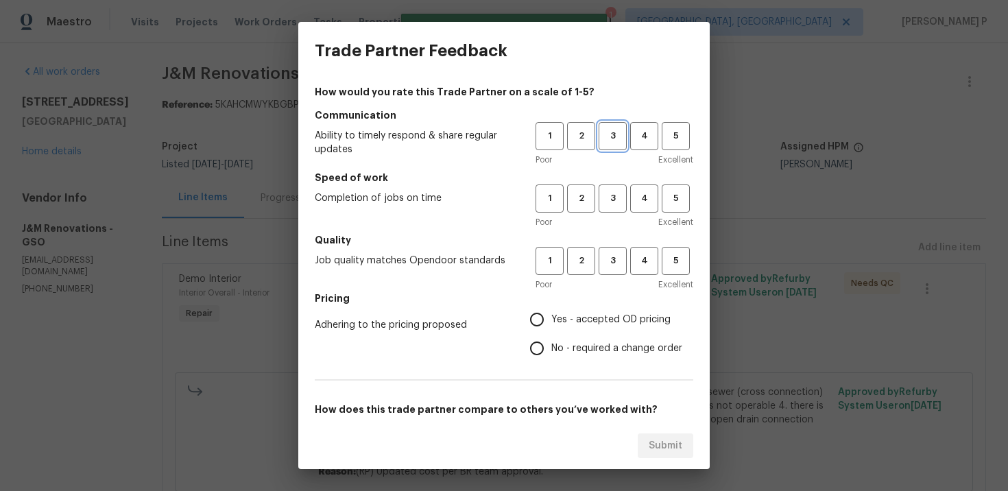
click at [614, 145] on button "3" at bounding box center [613, 136] width 28 height 28
click at [614, 204] on span "3" at bounding box center [612, 199] width 25 height 16
click at [617, 274] on button "3" at bounding box center [613, 261] width 28 height 28
click at [578, 360] on label "No - required a change order" at bounding box center [603, 348] width 160 height 29
click at [552, 360] on input "No - required a change order" at bounding box center [537, 348] width 29 height 29
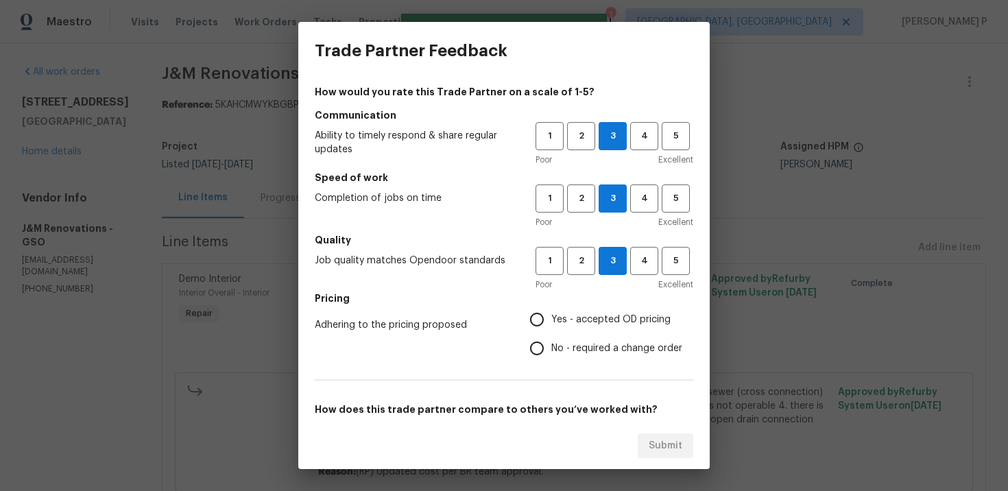
radio input "true"
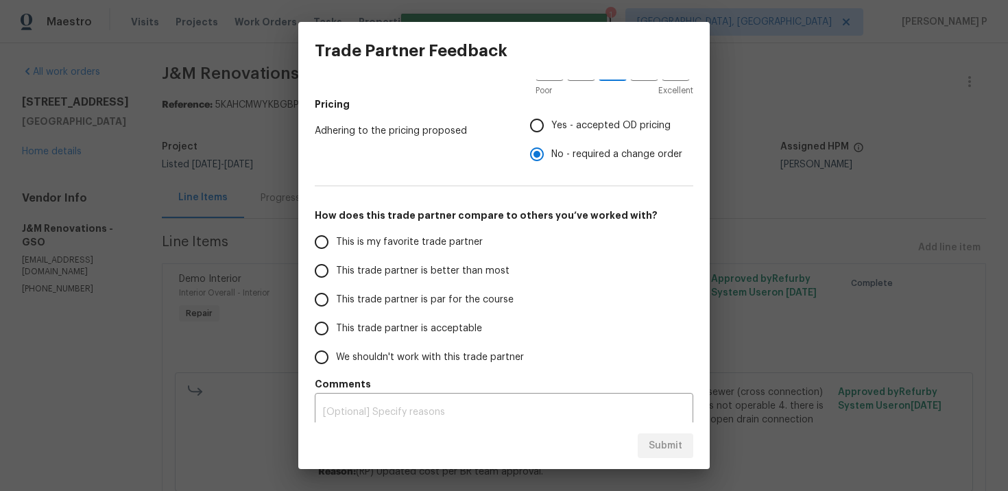
scroll to position [205, 0]
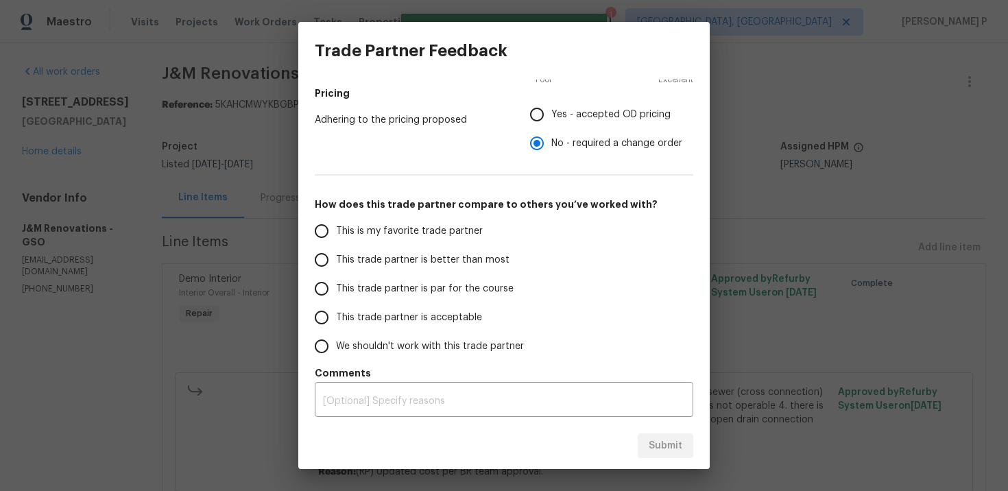
click at [393, 287] on span "This trade partner is par for the course" at bounding box center [425, 289] width 178 height 14
click at [336, 287] on input "This trade partner is par for the course" at bounding box center [321, 288] width 29 height 29
click at [678, 449] on span "Submit" at bounding box center [666, 446] width 34 height 17
radio input "true"
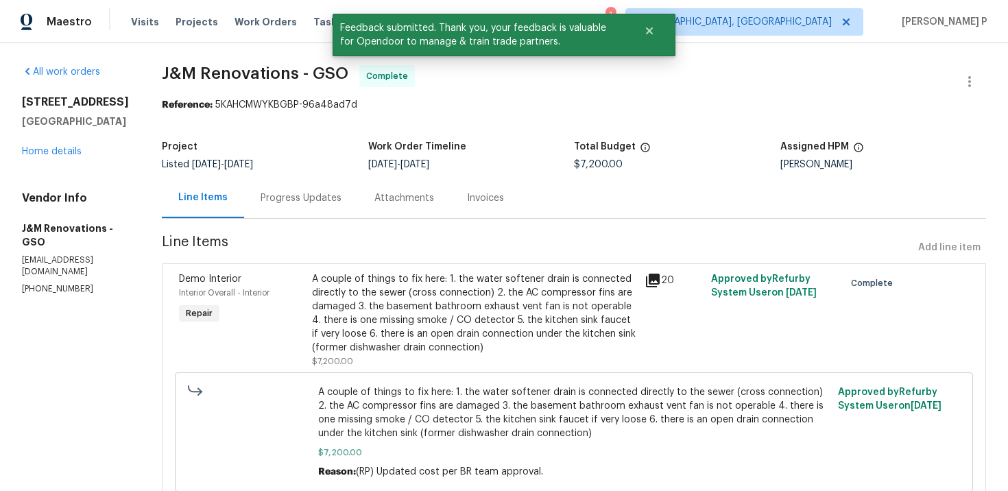
click at [312, 191] on div "Progress Updates" at bounding box center [301, 198] width 81 height 14
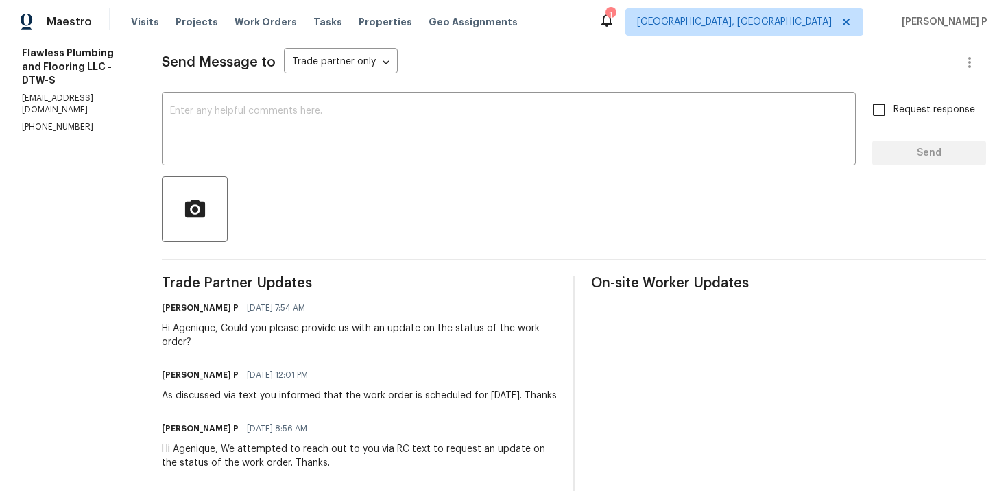
scroll to position [38, 0]
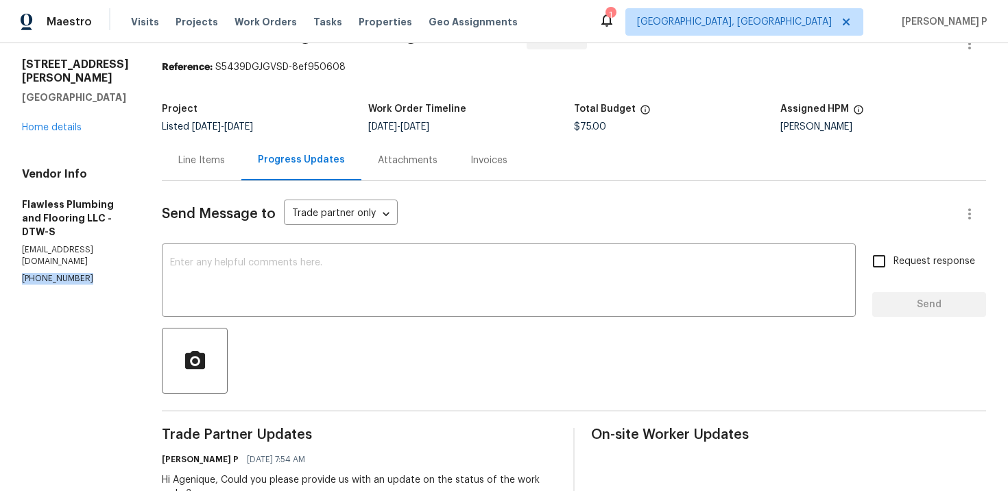
drag, startPoint x: 80, startPoint y: 235, endPoint x: 0, endPoint y: 237, distance: 80.3
copy p "[PHONE_NUMBER]"
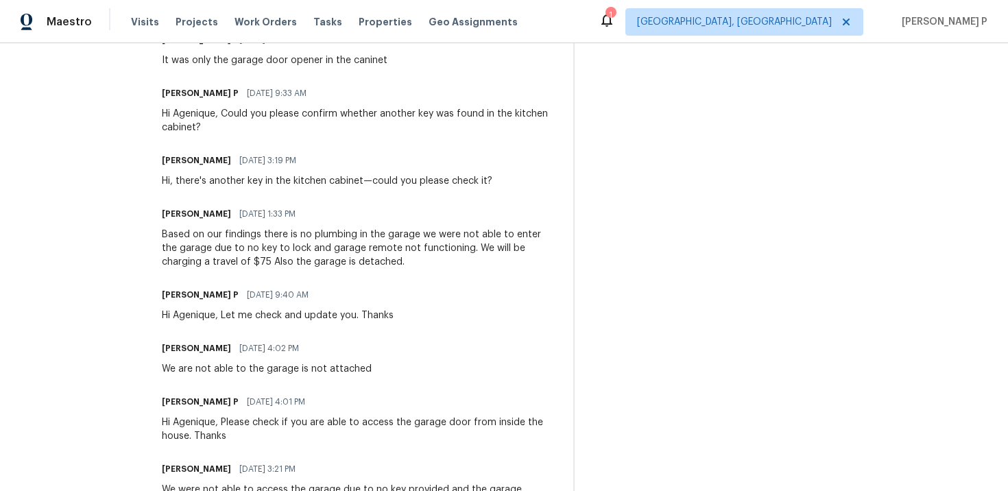
scroll to position [1203, 0]
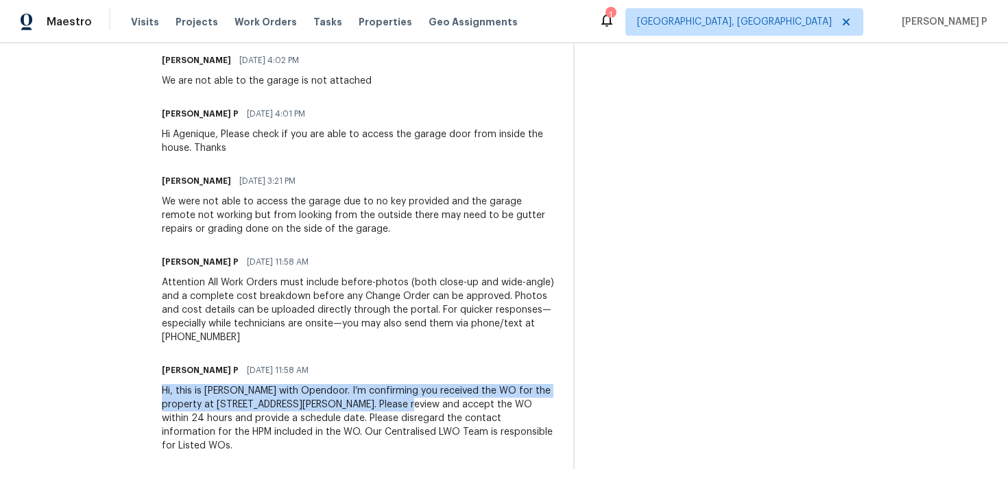
drag, startPoint x: 200, startPoint y: 391, endPoint x: 466, endPoint y: 405, distance: 266.6
click at [466, 405] on div "Hi, this is [PERSON_NAME] with Opendoor. I’m confirming you received the WO for…" at bounding box center [359, 418] width 395 height 69
copy div "Hi, this is [PERSON_NAME] with Opendoor. I’m confirming you received the WO for…"
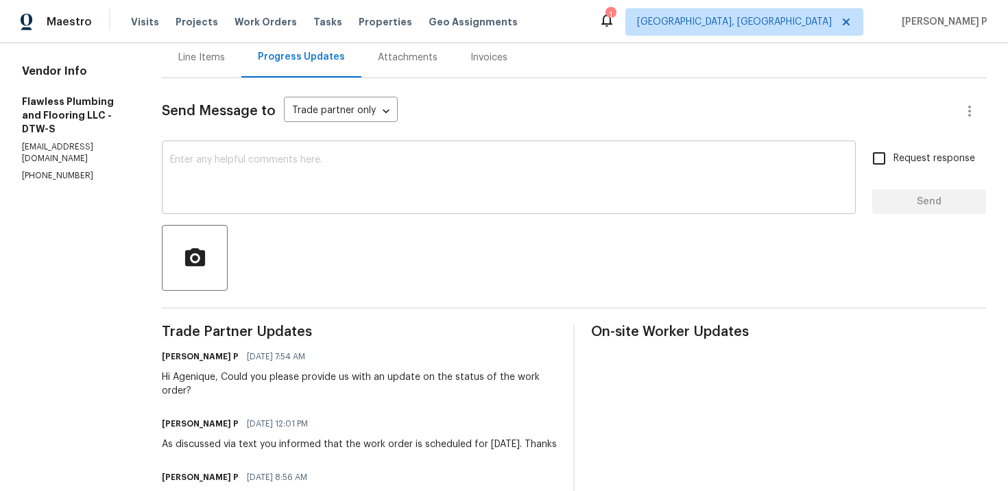
scroll to position [174, 0]
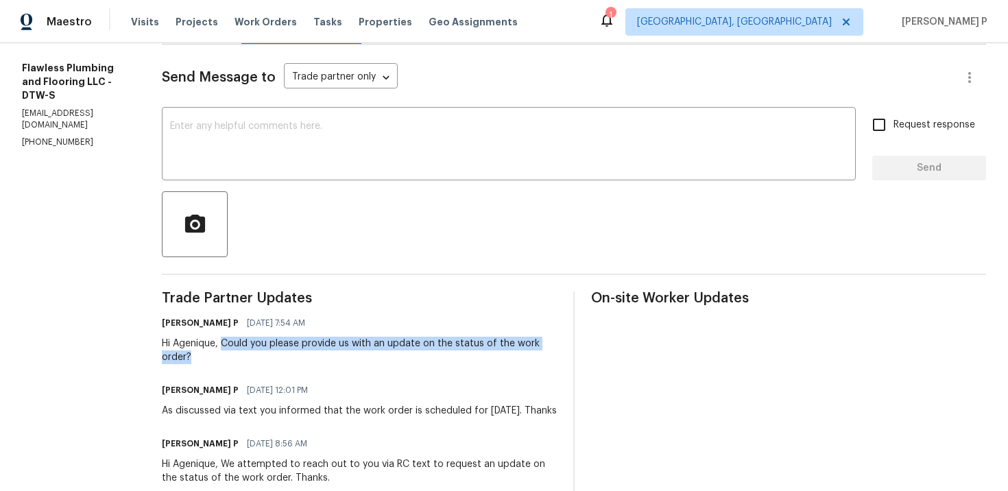
drag, startPoint x: 263, startPoint y: 343, endPoint x: 274, endPoint y: 364, distance: 23.0
click at [274, 364] on div "Hi Agenique, Could you please provide us with an update on the status of the wo…" at bounding box center [359, 350] width 395 height 27
copy div "Could you please provide us with an update on the status of the work order?"
click at [383, 161] on textarea at bounding box center [509, 145] width 678 height 48
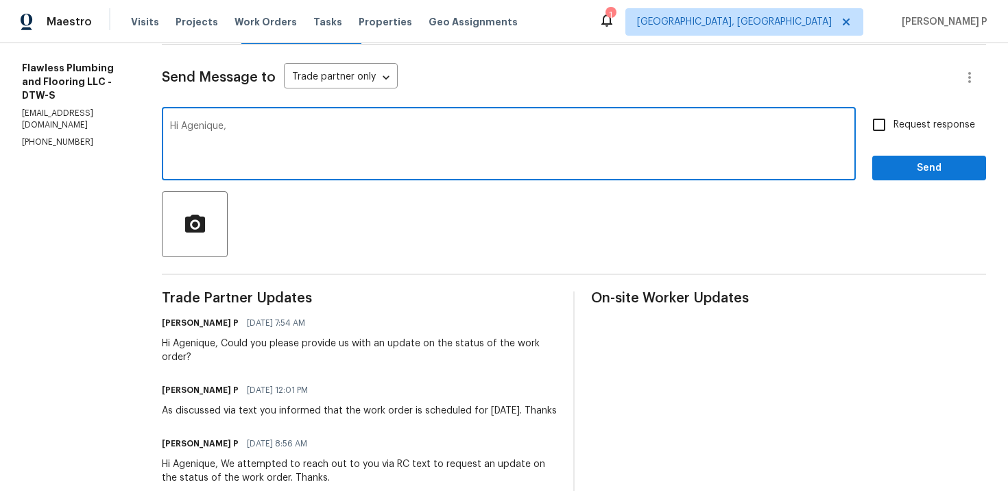
paste textarea "We sent a text requesting an update on the work order’s status."
type textarea "Hi Agenique, We sent a text requesting an update on the work order’s status. Th…"
click at [904, 128] on span "Request response" at bounding box center [935, 125] width 82 height 14
click at [894, 128] on input "Request response" at bounding box center [879, 124] width 29 height 29
checkbox input "true"
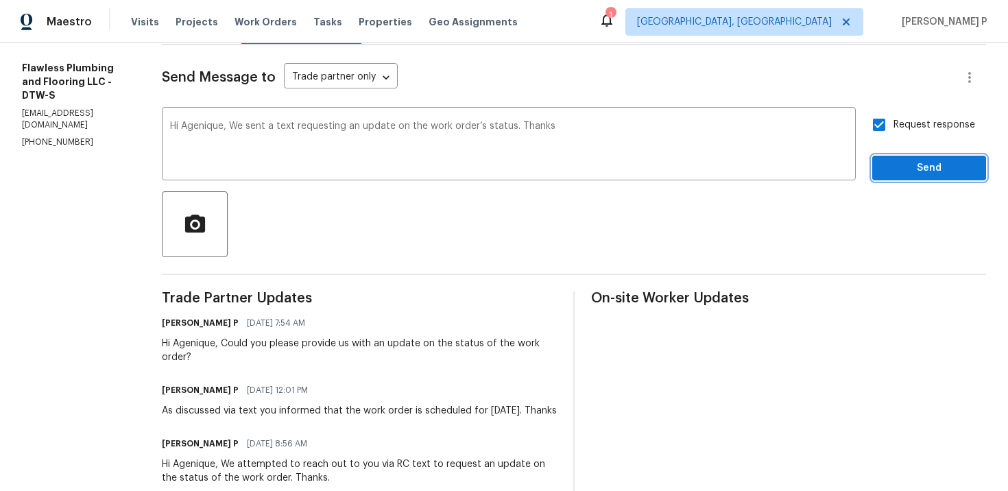
click at [901, 172] on span "Send" at bounding box center [930, 168] width 92 height 17
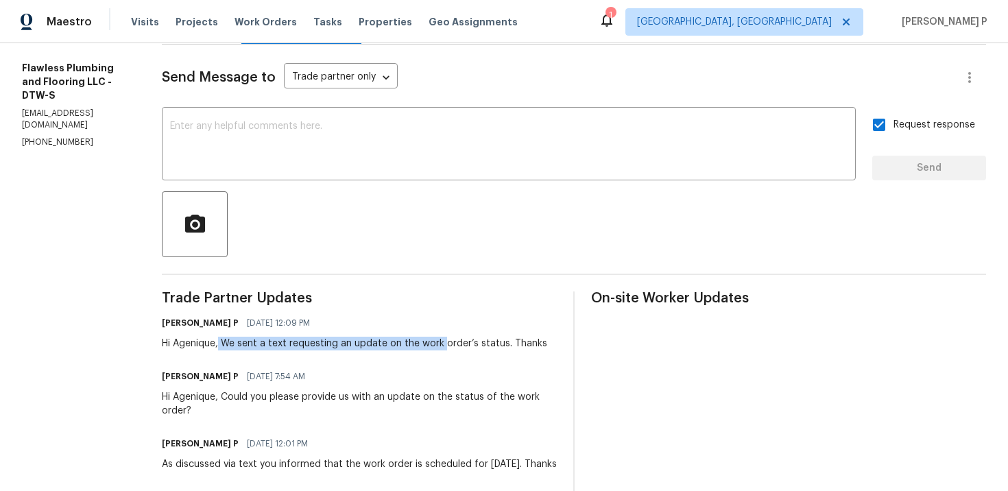
drag, startPoint x: 259, startPoint y: 341, endPoint x: 482, endPoint y: 339, distance: 223.0
click at [482, 339] on div "Hi Agenique, We sent a text requesting an update on the work order’s status. Th…" at bounding box center [355, 344] width 386 height 14
click at [300, 350] on div "Hi Agenique, We sent a text requesting an update on the work order’s status. Th…" at bounding box center [355, 344] width 386 height 14
drag, startPoint x: 262, startPoint y: 344, endPoint x: 568, endPoint y: 344, distance: 306.0
click at [547, 344] on div "Hi Agenique, We sent a text requesting an update on the work order’s status. Th…" at bounding box center [355, 344] width 386 height 14
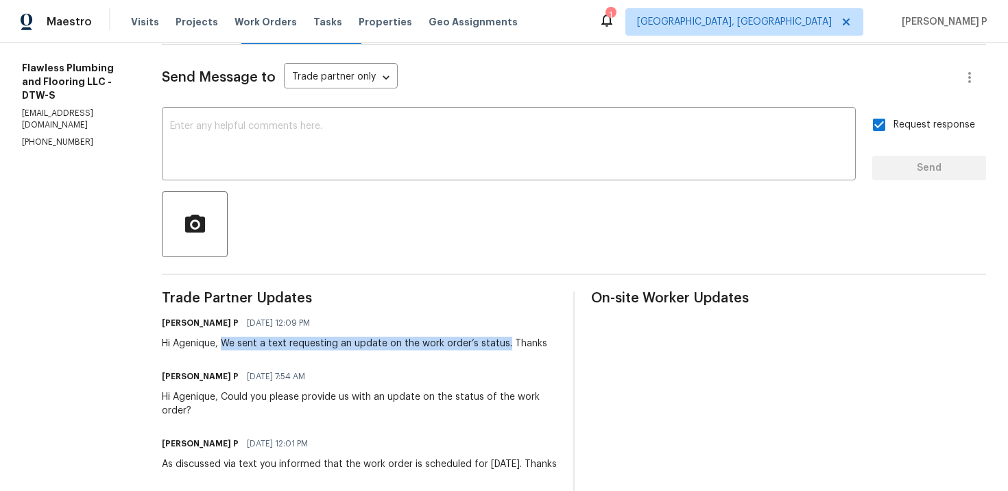
copy div "We sent a text requesting an update on the work order’s status."
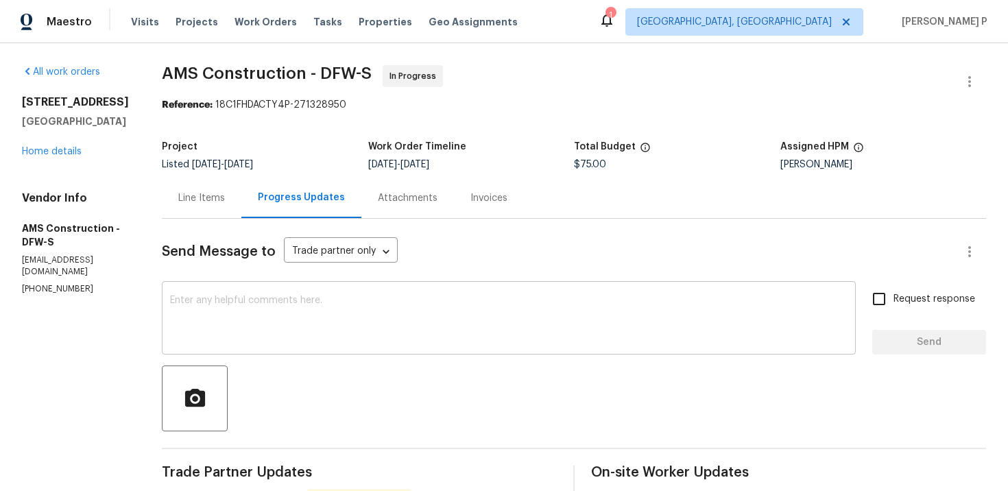
click at [311, 331] on textarea at bounding box center [509, 320] width 678 height 48
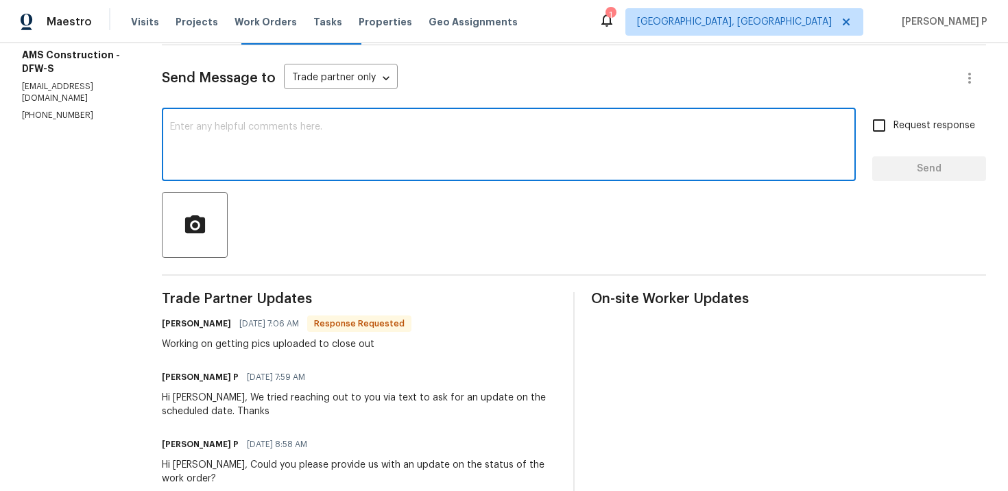
scroll to position [237, 0]
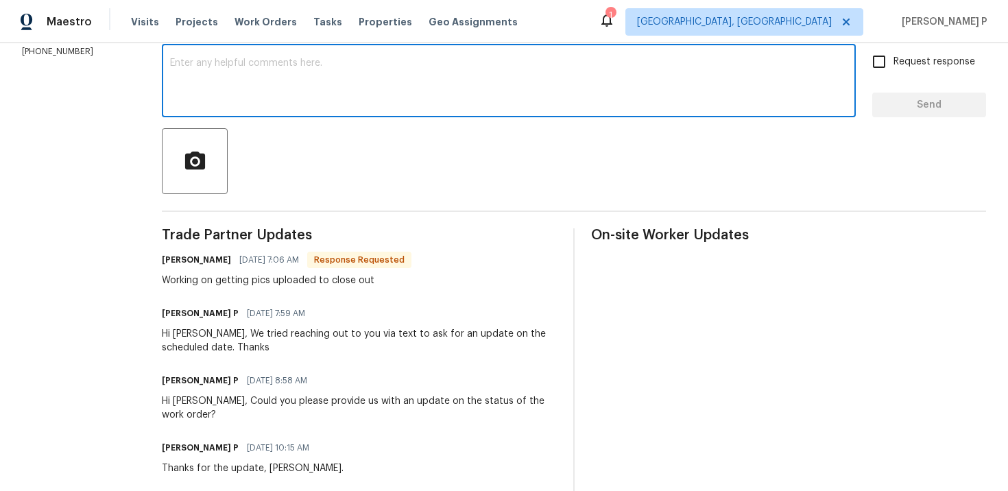
click at [302, 100] on textarea at bounding box center [509, 82] width 678 height 48
paste textarea "please provide a brief description of the completed work"
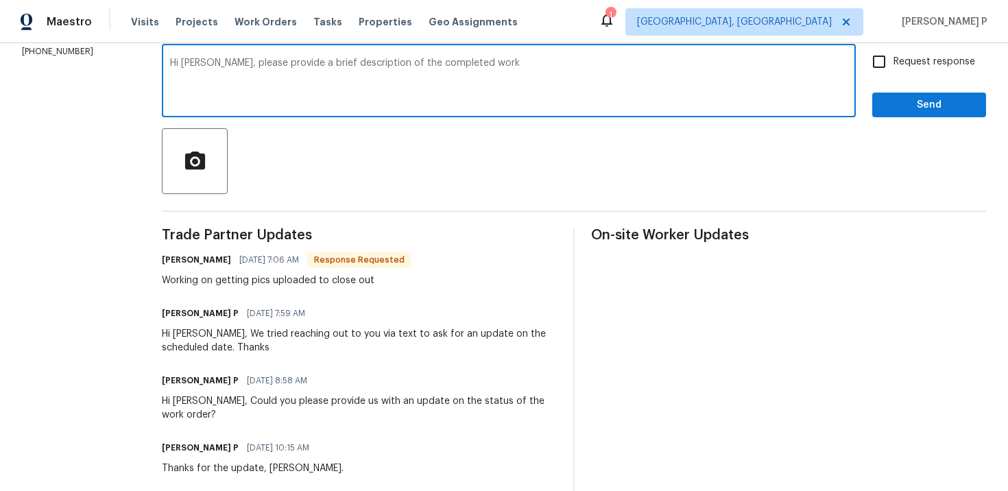
click at [223, 64] on textarea "Hi [PERSON_NAME], please provide a brief description of the completed work" at bounding box center [509, 82] width 678 height 48
click at [488, 69] on textarea "Hi [PERSON_NAME], Please provide a brief description of the completed work" at bounding box center [509, 82] width 678 height 48
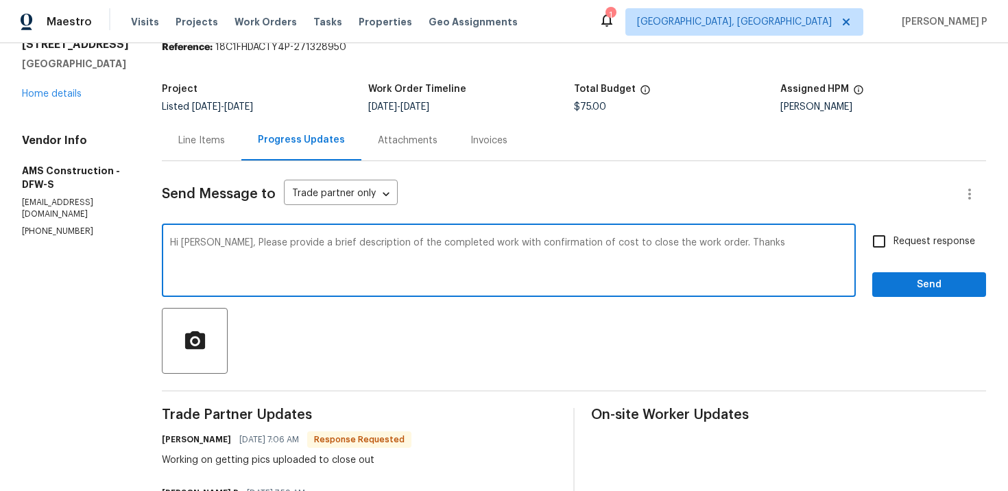
scroll to position [25, 0]
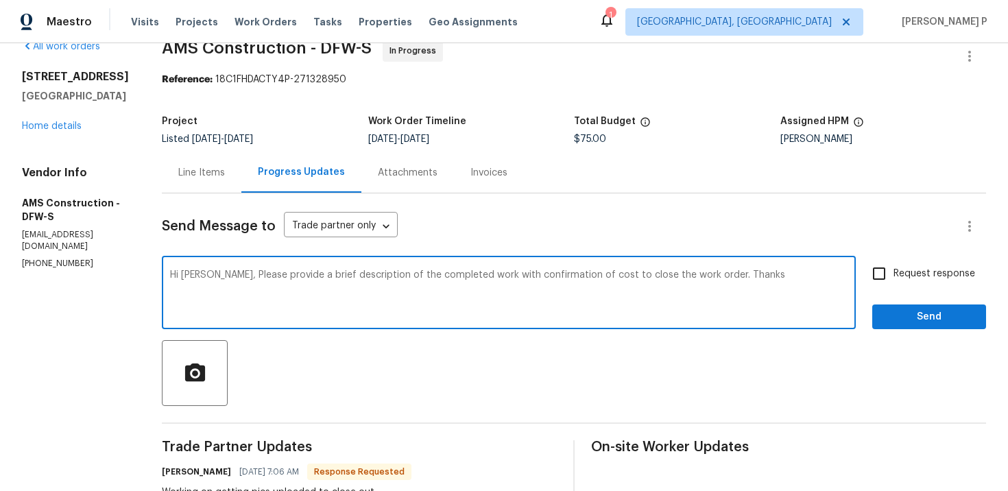
drag, startPoint x: 218, startPoint y: 61, endPoint x: 757, endPoint y: 268, distance: 577.0
click at [756, 268] on div "Hi [PERSON_NAME], Please provide a brief description of the completed work with…" at bounding box center [509, 294] width 694 height 70
click at [290, 294] on textarea "Hi [PERSON_NAME], Please provide a brief description of the completed work with…" at bounding box center [509, 294] width 678 height 48
drag, startPoint x: 218, startPoint y: 276, endPoint x: 698, endPoint y: 274, distance: 479.5
click at [698, 274] on textarea "Hi [PERSON_NAME], Please provide a brief description of the completed work with…" at bounding box center [509, 294] width 678 height 48
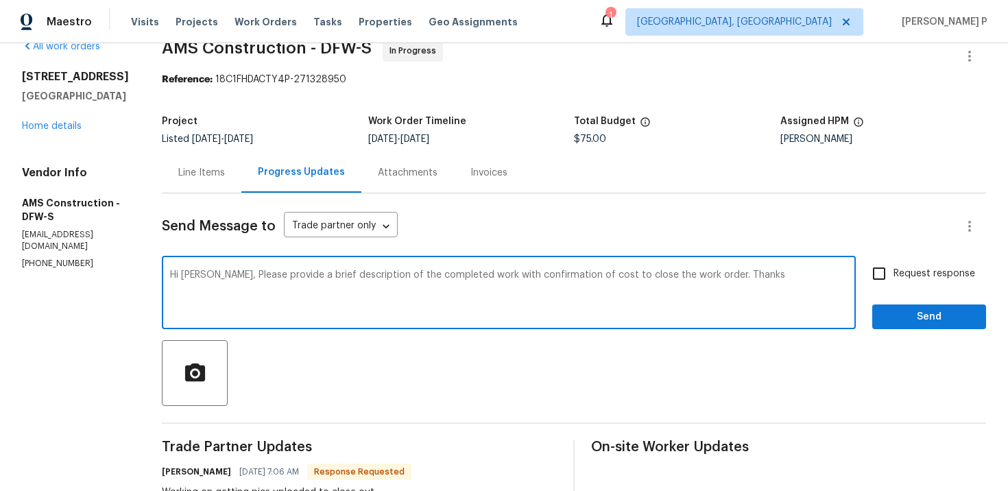
paste textarea "work completed and confirm the final cost once the work is complete."
type textarea "Hi [PERSON_NAME], Please provide a brief description of the work completed and …"
click at [888, 278] on input "Request response" at bounding box center [879, 273] width 29 height 29
checkbox input "true"
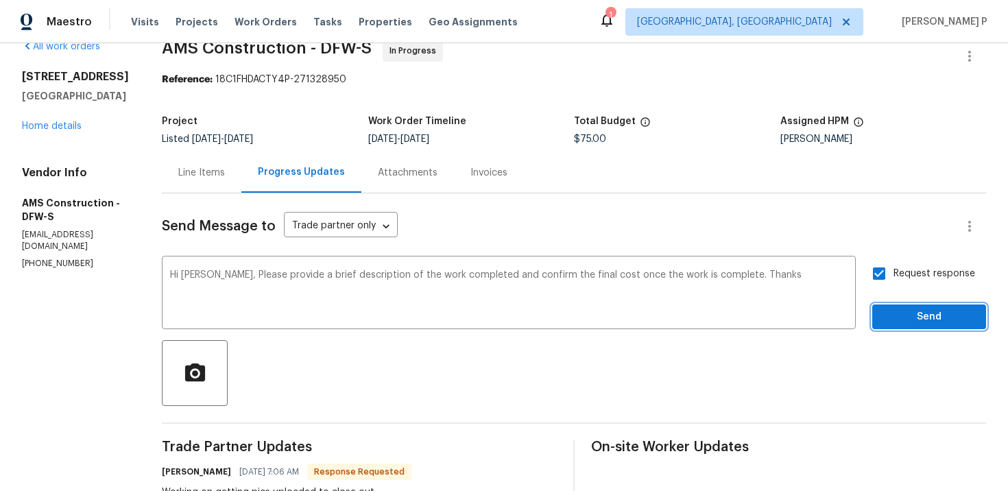
click at [900, 313] on span "Send" at bounding box center [930, 317] width 92 height 17
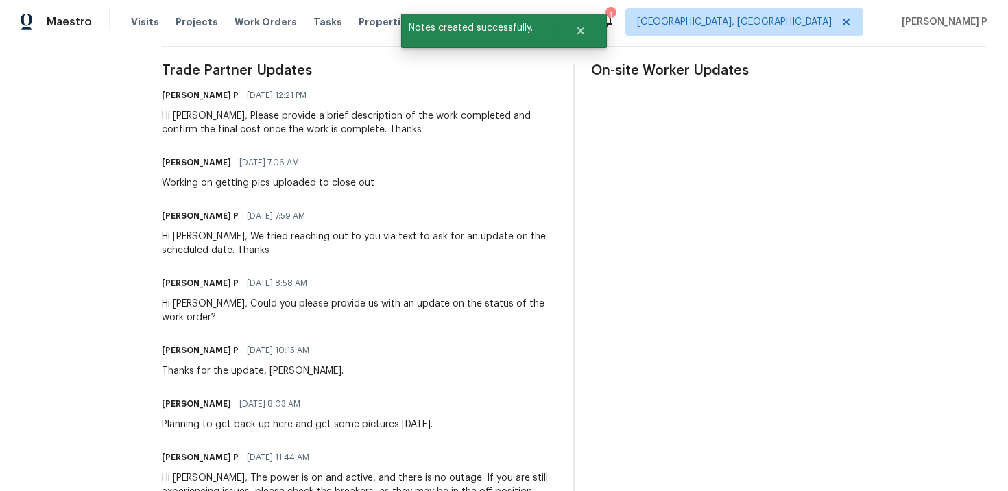
scroll to position [395, 0]
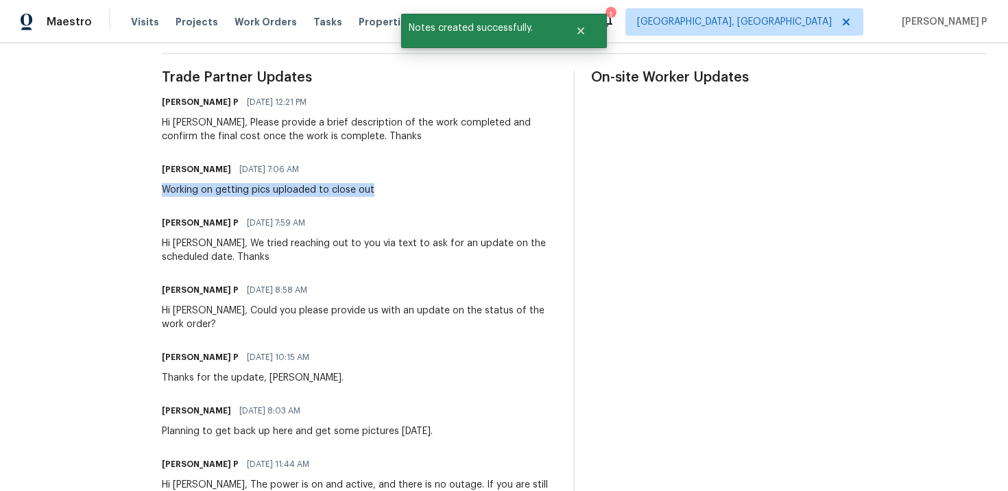
drag, startPoint x: 158, startPoint y: 189, endPoint x: 388, endPoint y: 189, distance: 229.8
click at [388, 189] on div "Michael Kimbrell 10/02/2025 7:06 AM Working on getting pics uploaded to close o…" at bounding box center [359, 178] width 395 height 37
copy div "Working on getting pics uploaded to close out"
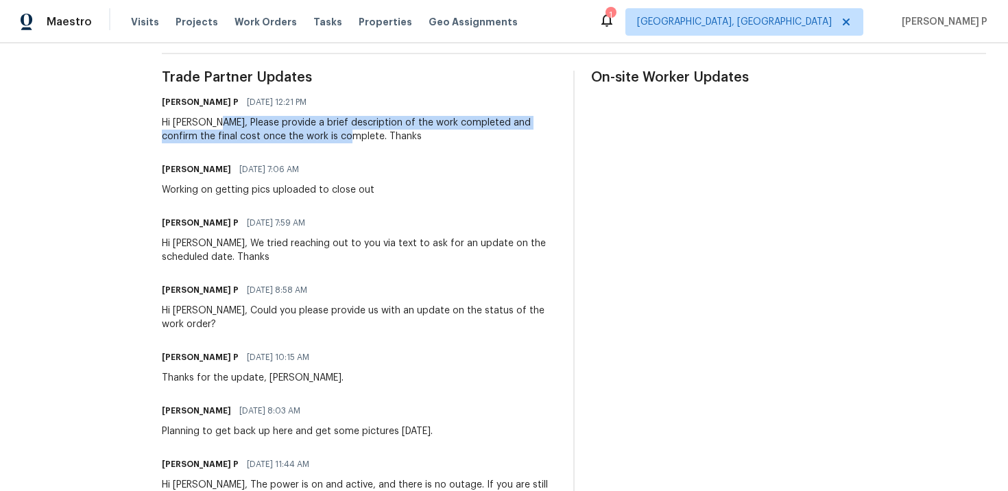
drag, startPoint x: 210, startPoint y: 123, endPoint x: 320, endPoint y: 135, distance: 110.4
click at [320, 135] on div "Hi Michael, Please provide a brief description of the work completed and confir…" at bounding box center [359, 129] width 395 height 27
copy div "Please provide a brief description of the work completed and confirm the final …"
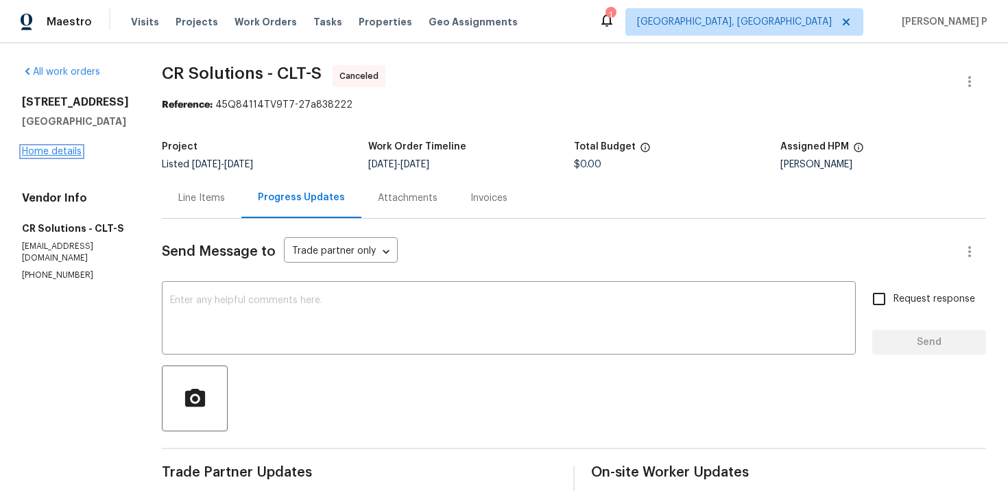
click at [61, 148] on link "Home details" at bounding box center [52, 152] width 60 height 10
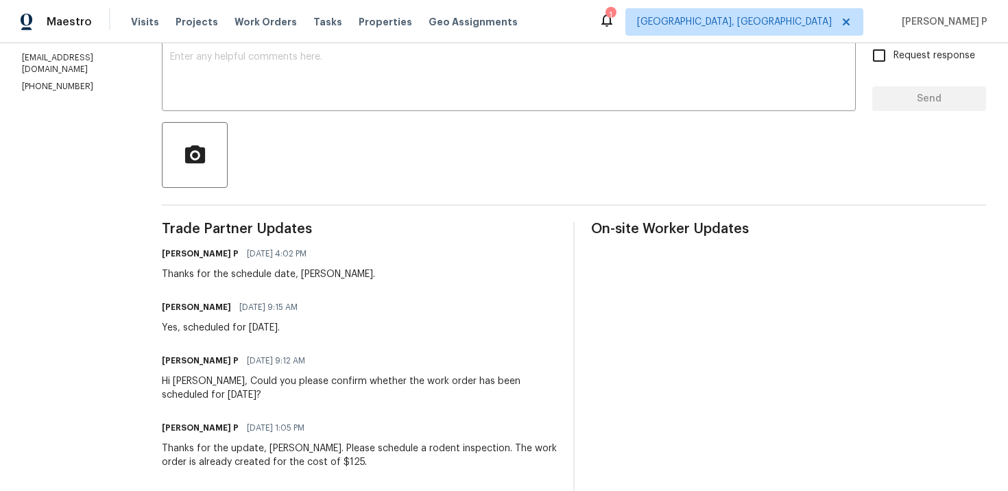
scroll to position [200, 0]
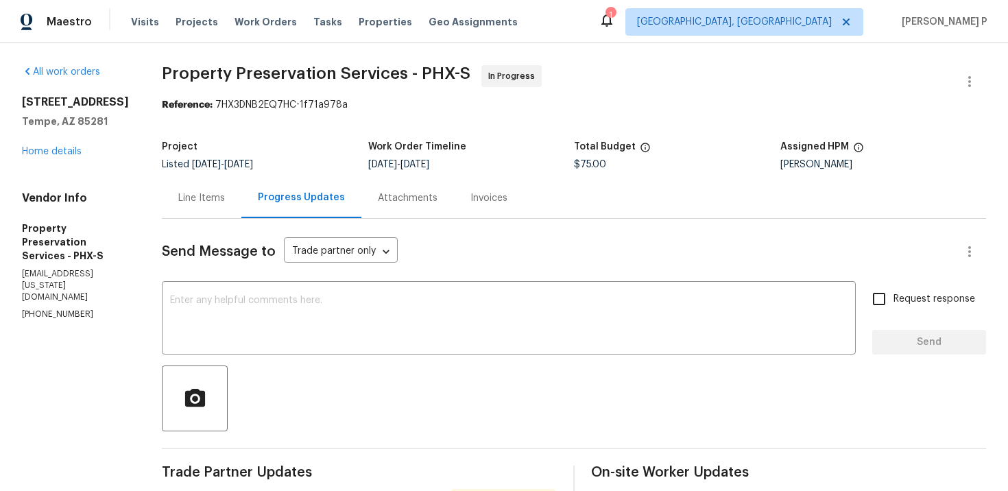
click at [193, 191] on div "Line Items" at bounding box center [202, 198] width 80 height 40
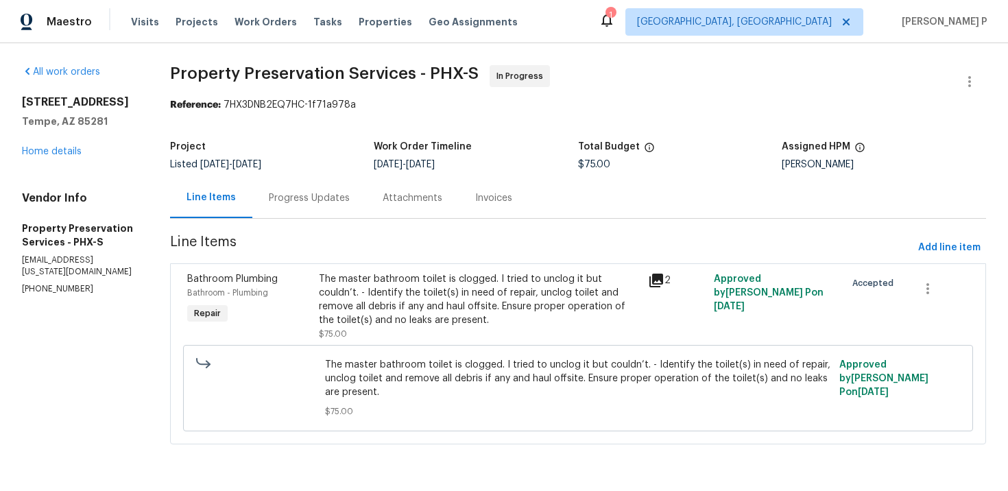
click at [318, 215] on div "Progress Updates" at bounding box center [309, 198] width 114 height 40
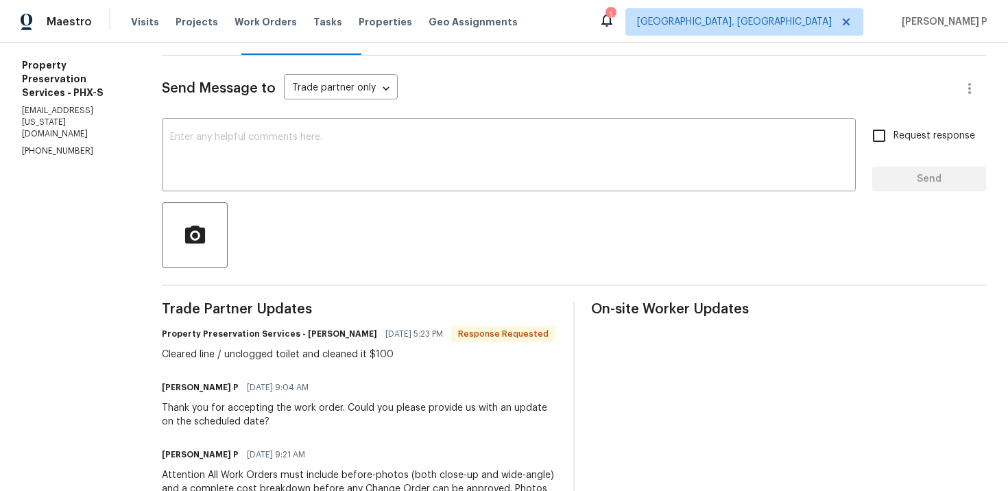
scroll to position [104, 0]
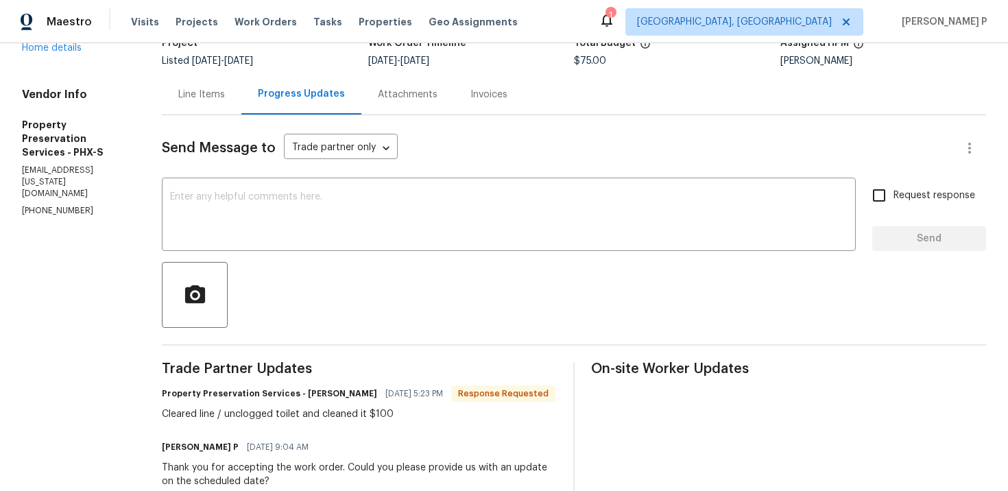
click at [202, 99] on div "Line Items" at bounding box center [201, 95] width 47 height 14
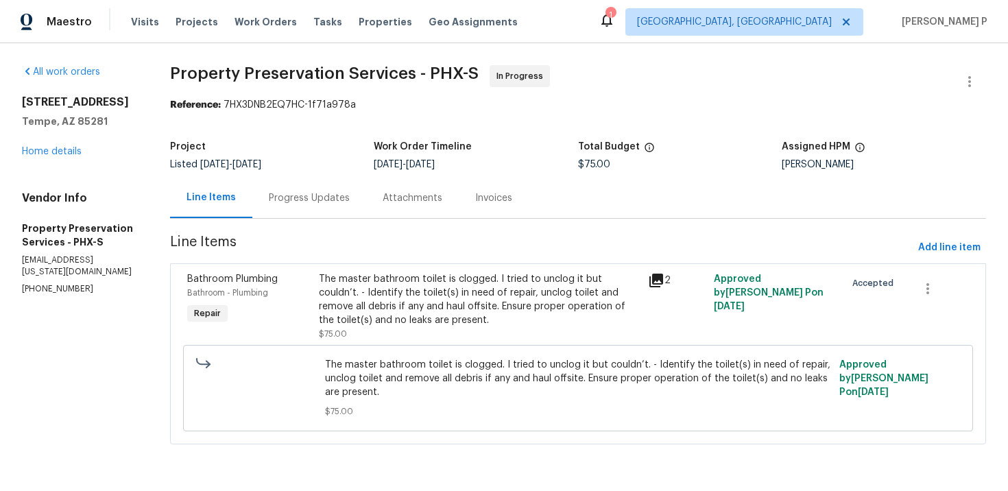
click at [386, 261] on section "Property Preservation Services - PHX-S In Progress Reference: 7HX3DNB2EQ7HC-1f7…" at bounding box center [578, 263] width 816 height 396
click at [392, 315] on div "The master bathroom toilet is clogged. I tried to unclog it but couldn’t. - Ide…" at bounding box center [479, 299] width 321 height 55
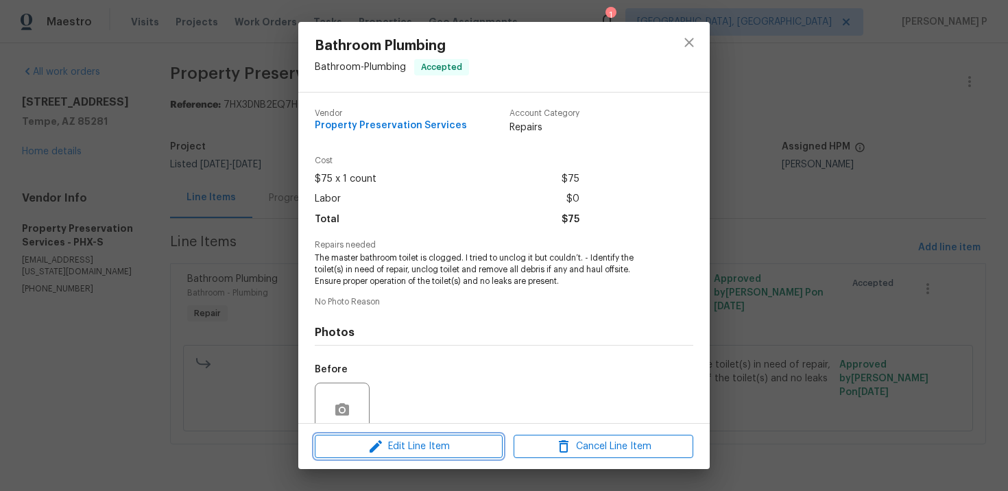
click at [390, 449] on span "Edit Line Item" at bounding box center [409, 446] width 180 height 17
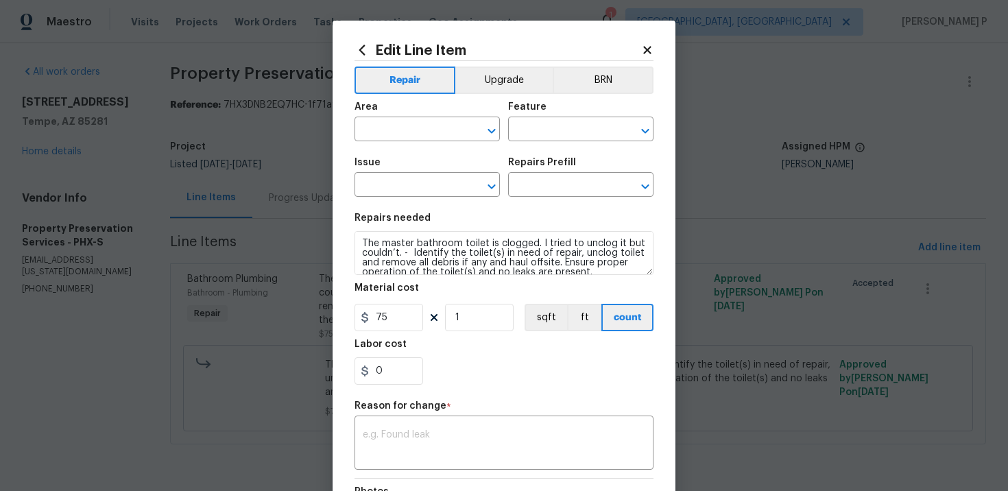
type input "Bathroom"
type input "Plumbing"
type input "Bathroom Plumbing"
type input "Add a Task $1.00"
click at [393, 316] on input "75" at bounding box center [389, 317] width 69 height 27
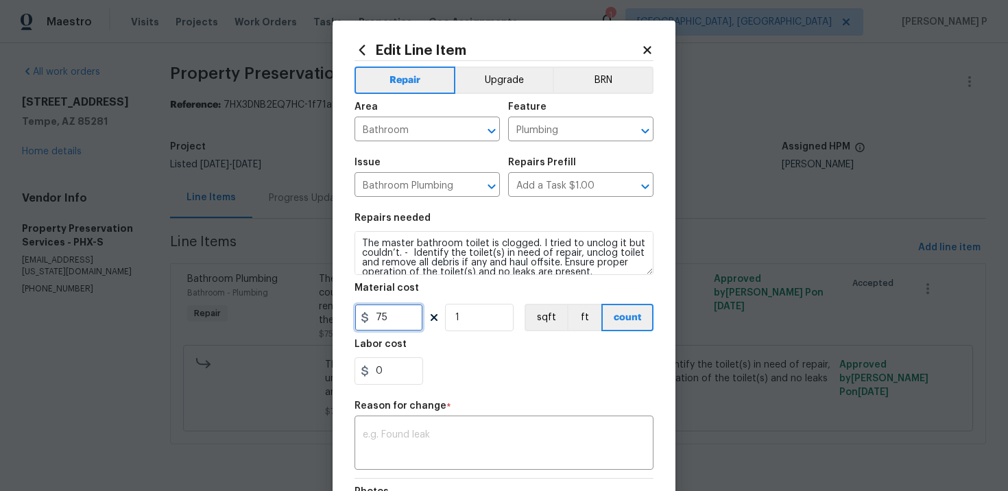
click at [393, 316] on input "75" at bounding box center [389, 317] width 69 height 27
type input "100"
click at [403, 453] on textarea at bounding box center [504, 444] width 283 height 29
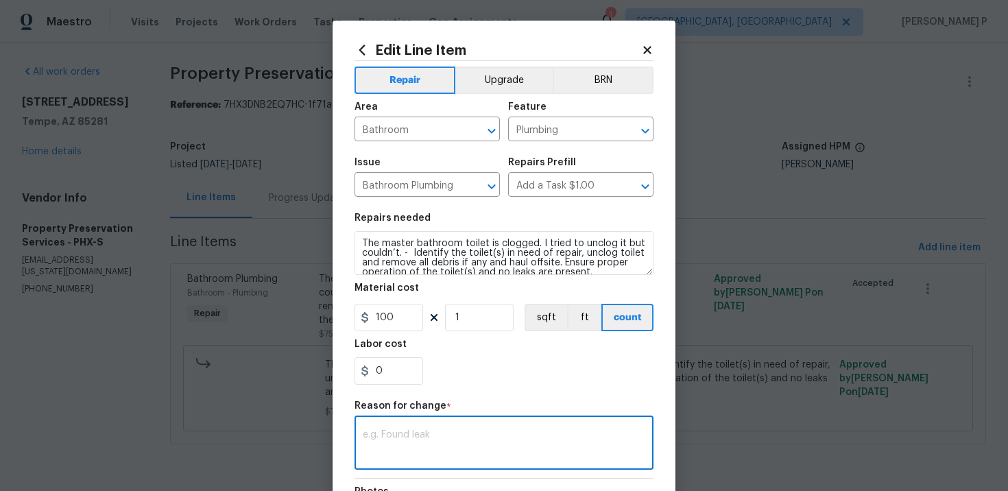
paste textarea "(RP) Updated per vendor’s final cost."
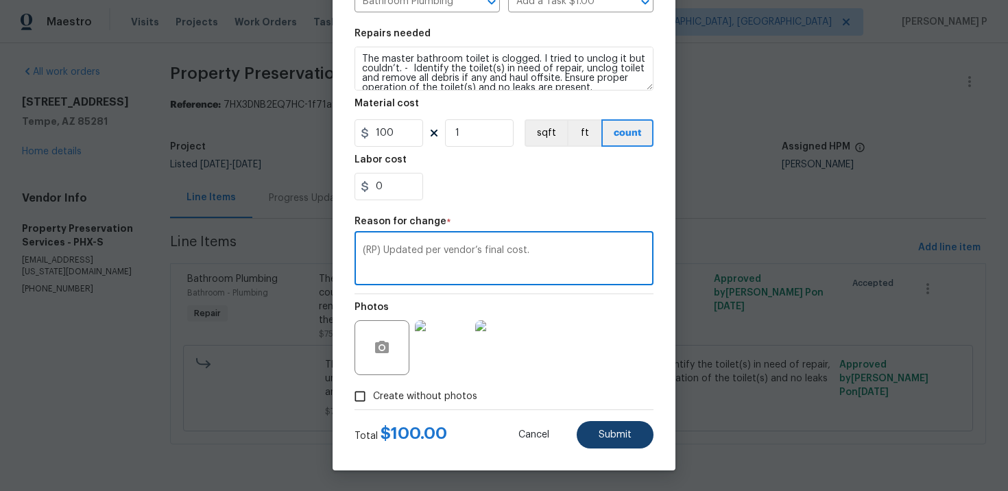
type textarea "(RP) Updated per vendor’s final cost."
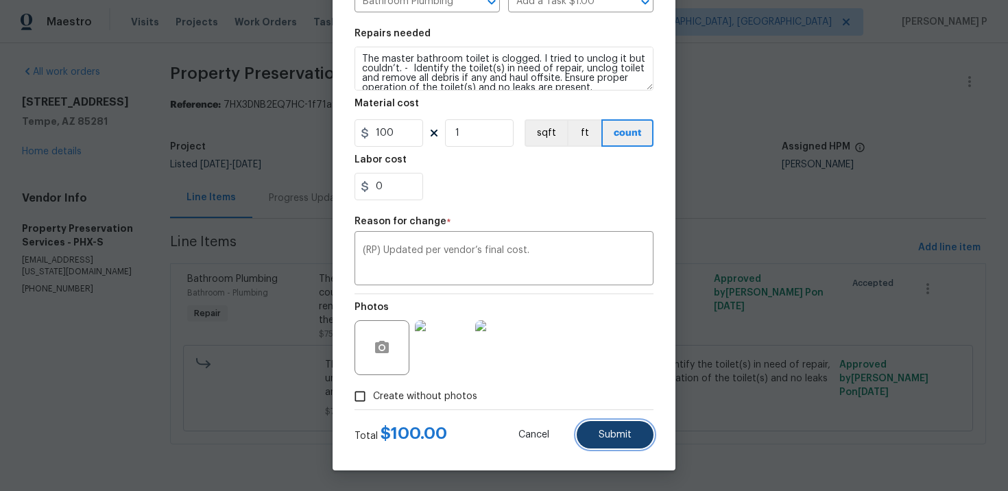
click at [598, 439] on button "Submit" at bounding box center [615, 434] width 77 height 27
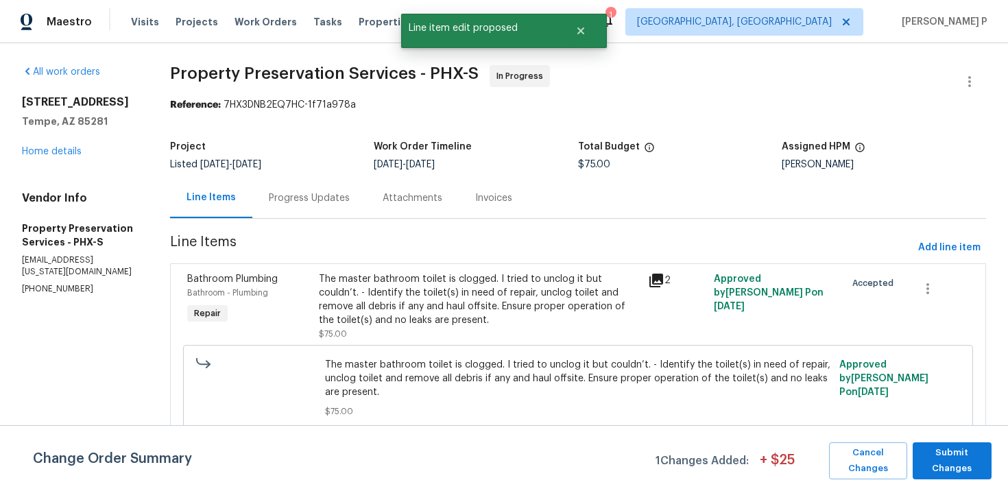
scroll to position [0, 0]
click at [941, 465] on span "Submit Changes" at bounding box center [952, 461] width 65 height 32
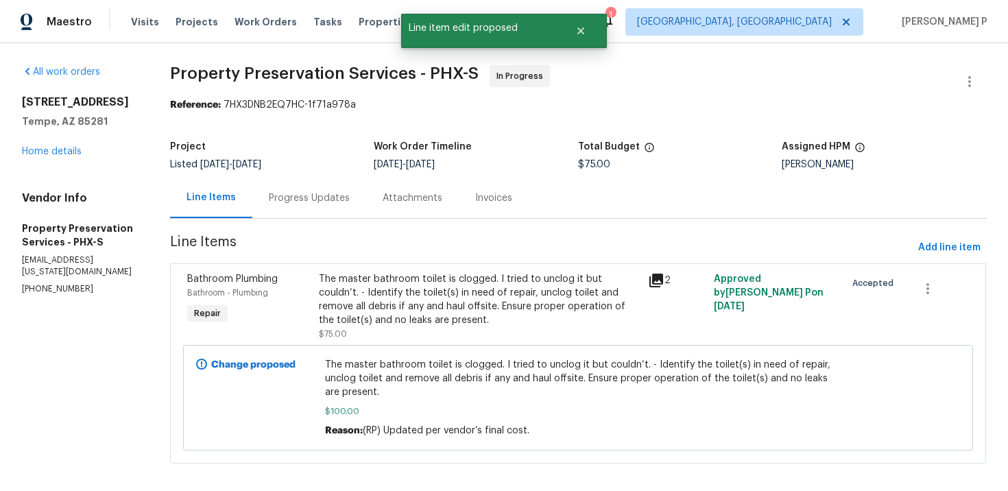
click at [445, 297] on div "The master bathroom toilet is clogged. I tried to unclog it but couldn’t. - Ide…" at bounding box center [479, 299] width 321 height 55
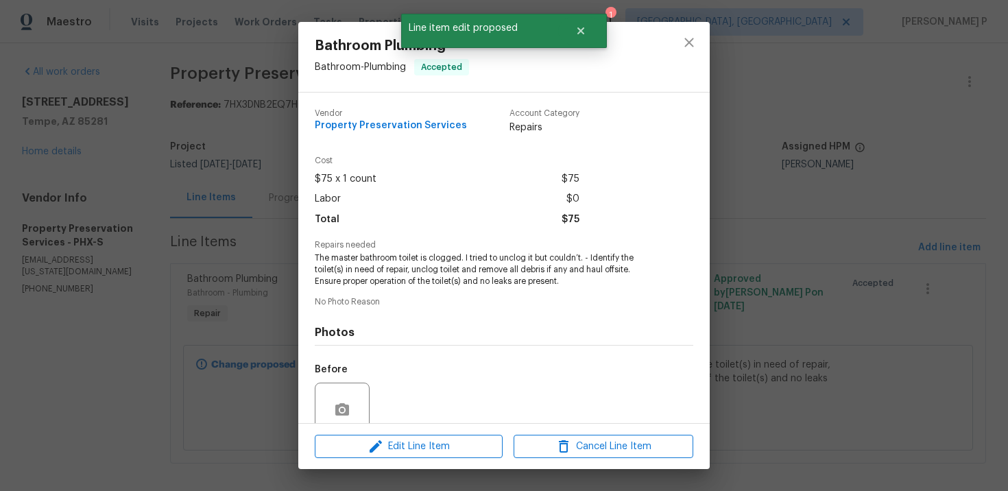
scroll to position [117, 0]
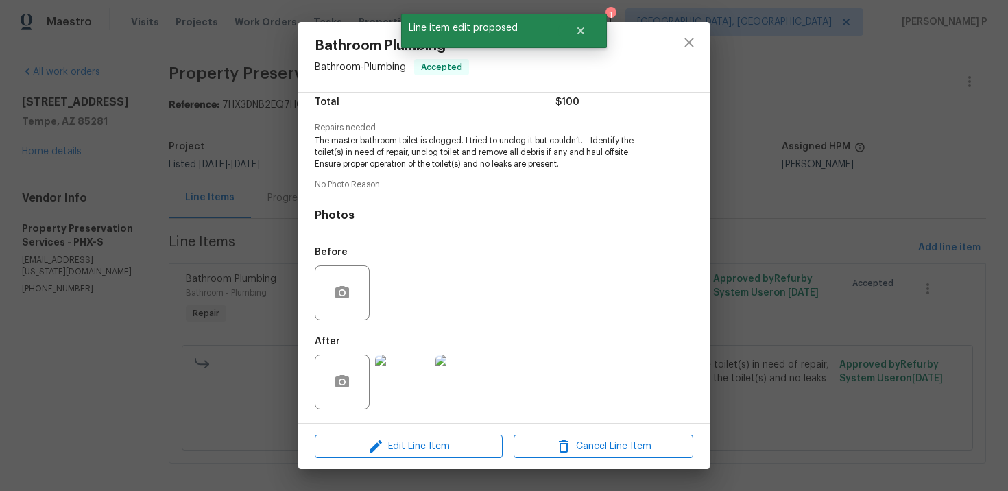
click at [408, 387] on img at bounding box center [402, 382] width 55 height 55
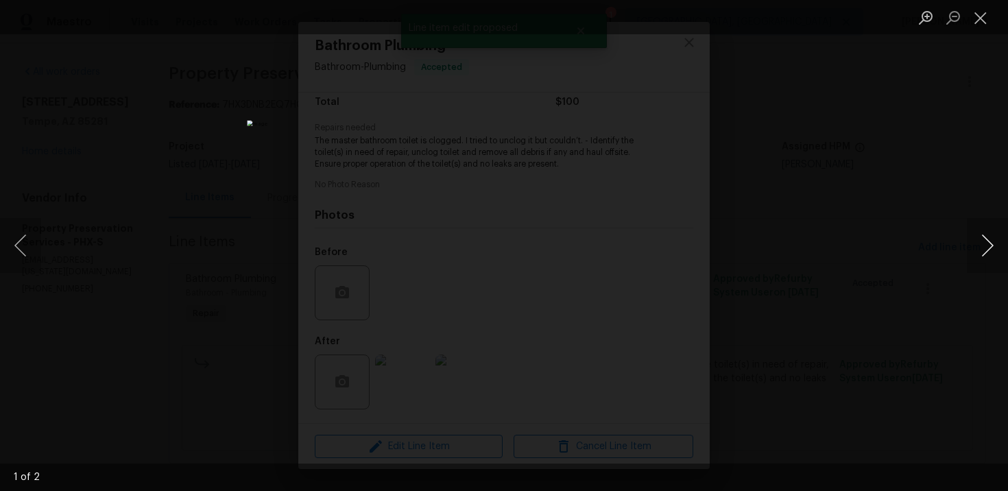
click at [990, 246] on button "Next image" at bounding box center [987, 245] width 41 height 55
click at [979, 21] on button "Close lightbox" at bounding box center [980, 17] width 27 height 24
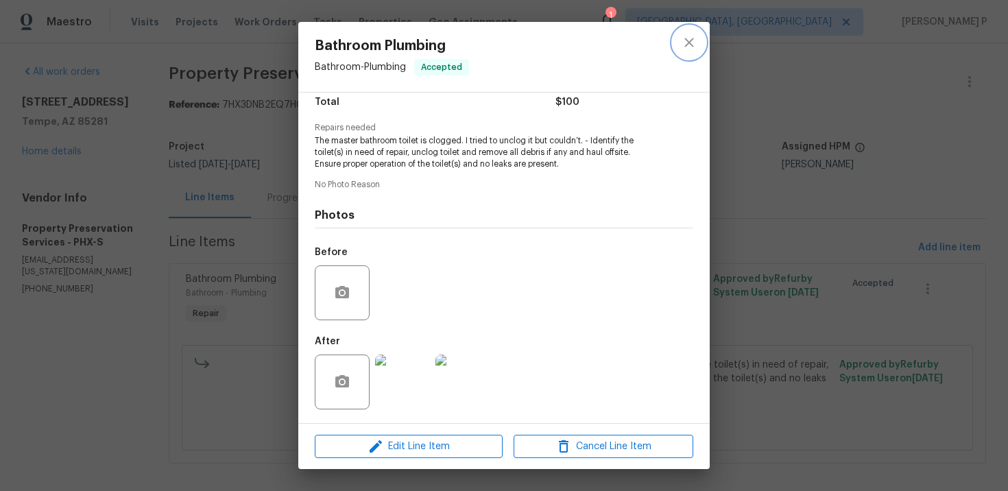
click at [688, 43] on icon "close" at bounding box center [689, 42] width 9 height 9
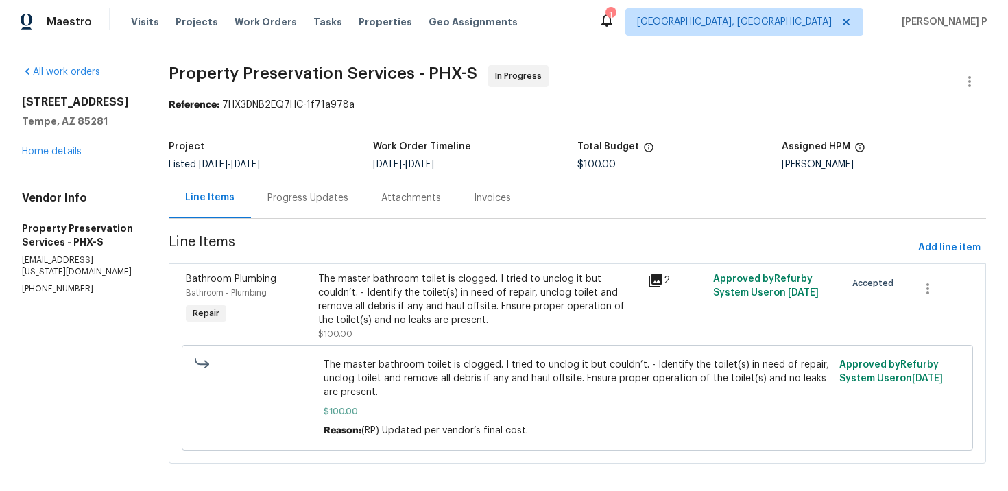
click at [333, 201] on div "Progress Updates" at bounding box center [308, 198] width 81 height 14
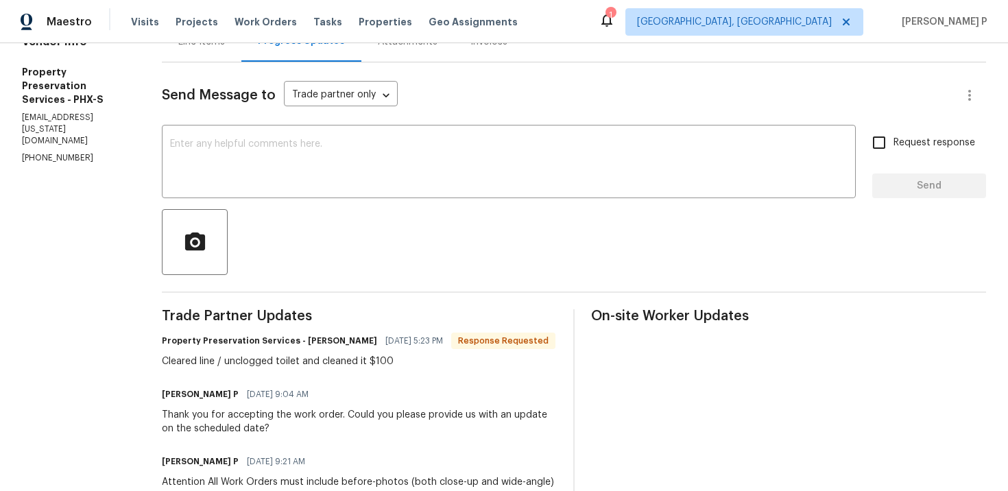
scroll to position [138, 0]
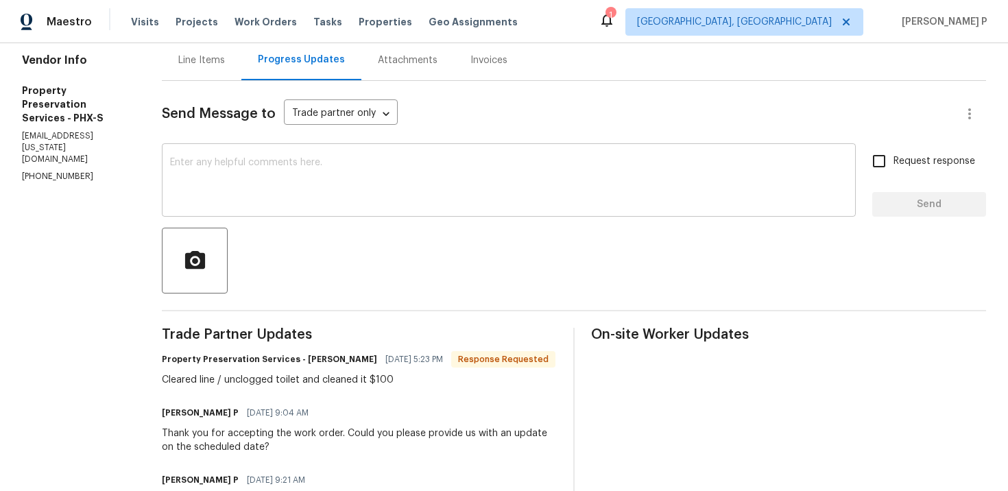
click at [376, 194] on textarea at bounding box center [509, 182] width 678 height 48
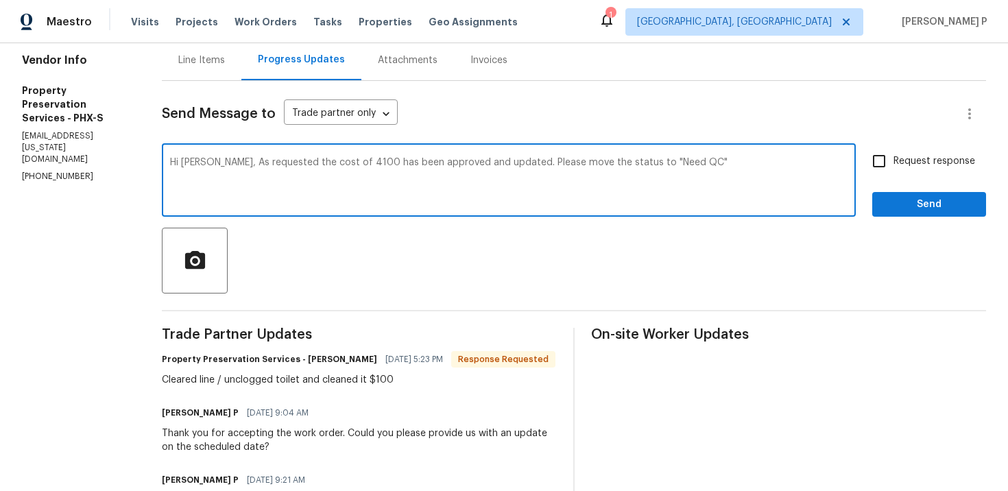
click at [693, 159] on textarea "Hi Chad, As requested the cost of 4100 has been approved and updated. Please mo…" at bounding box center [509, 182] width 678 height 48
drag, startPoint x: 207, startPoint y: 164, endPoint x: 662, endPoint y: 161, distance: 454.8
click at [662, 161] on textarea "Hi Chad, As requested the cost of 4100 has been approved and updated. Please mo…" at bounding box center [509, 182] width 678 height 48
click at [329, 170] on textarea "Hi Chad, As requested the cost of 4100 has been approved and updated. Please mo…" at bounding box center [509, 182] width 678 height 48
click at [323, 163] on textarea "Hi Chad, As requested the cost of 4100 has been approved and updated. Please mo…" at bounding box center [509, 182] width 678 height 48
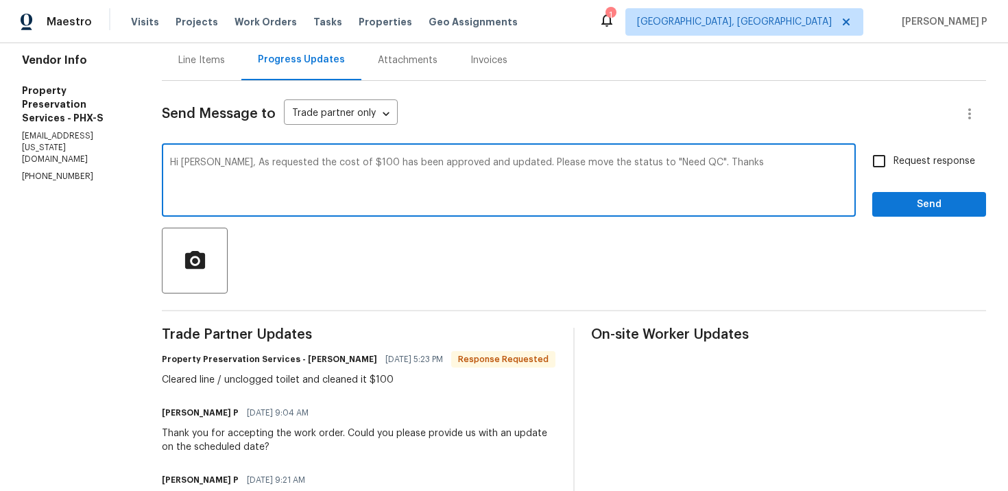
drag, startPoint x: 207, startPoint y: 163, endPoint x: 665, endPoint y: 163, distance: 458.3
click at [665, 163] on textarea "Hi Chad, As requested the cost of $100 has been approved and updated. Please mo…" at bounding box center [509, 182] width 678 height 48
type textarea "Hi Chad, As requested the cost of $100 has been approved and updated. Please mo…"
click at [922, 168] on span "Request response" at bounding box center [935, 161] width 82 height 14
click at [894, 168] on input "Request response" at bounding box center [879, 161] width 29 height 29
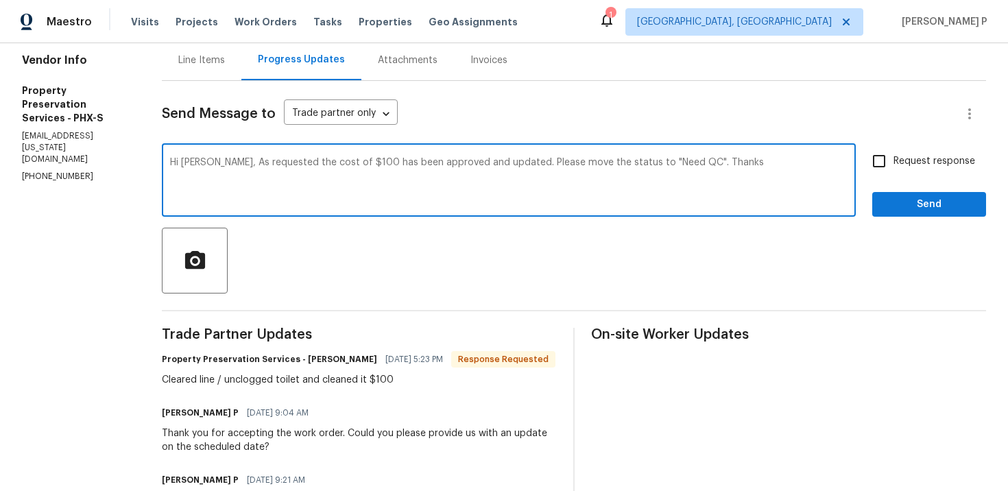
checkbox input "true"
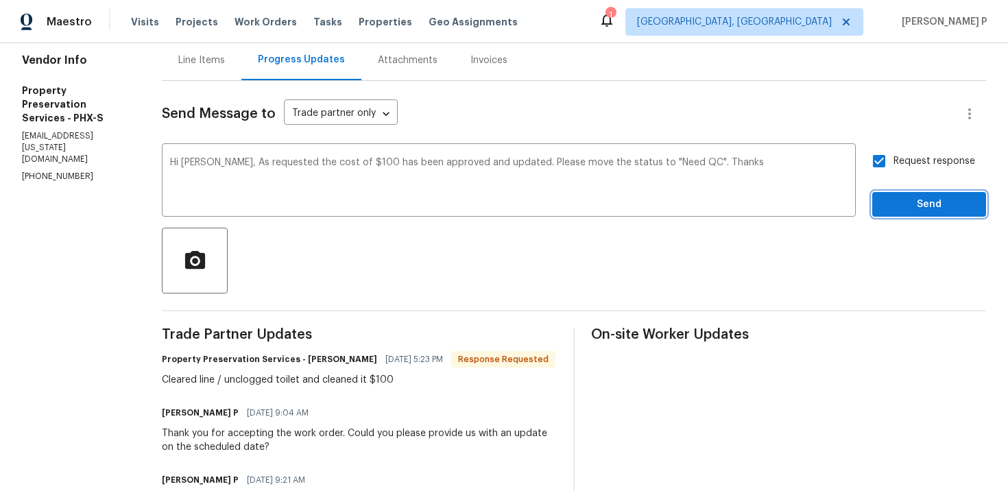
click at [916, 215] on button "Send" at bounding box center [930, 204] width 114 height 25
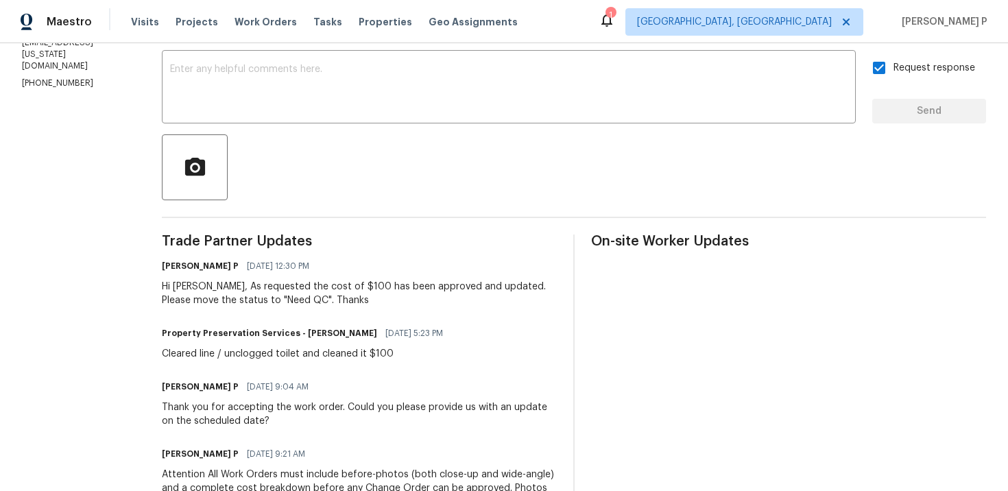
scroll to position [242, 0]
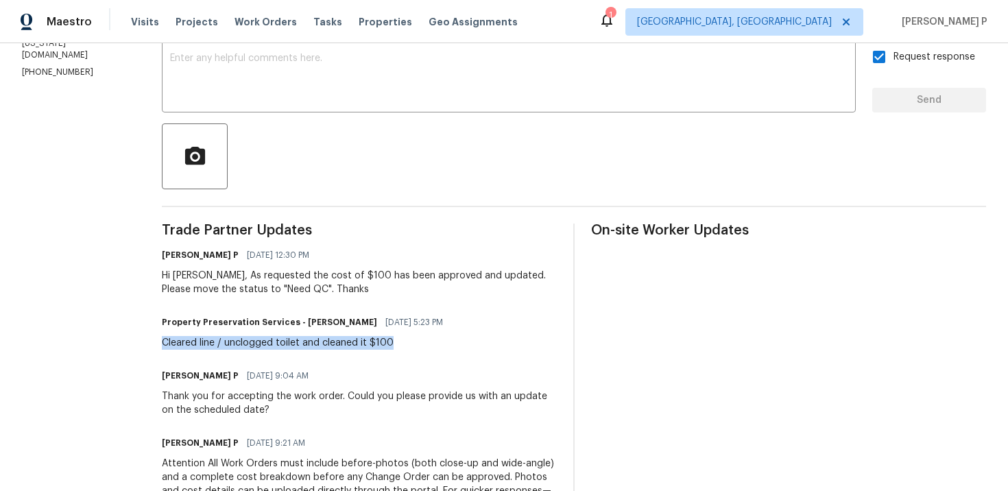
drag, startPoint x: 155, startPoint y: 345, endPoint x: 397, endPoint y: 345, distance: 241.5
click at [397, 345] on div "All work orders 901 W 16th St Tempe, AZ 85281 Home details Vendor Info Property…" at bounding box center [504, 230] width 1008 height 858
copy div "Cleared line / unclogged toilet and cleaned it $100"
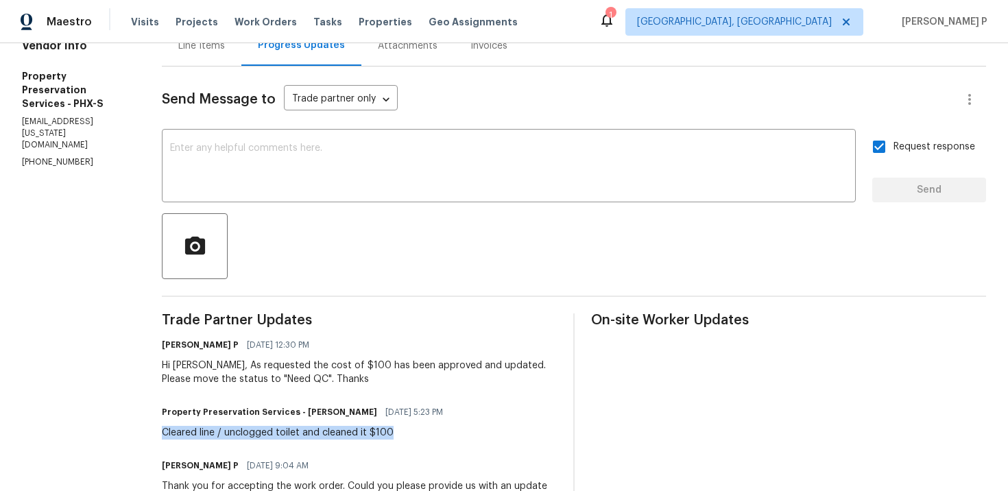
scroll to position [0, 0]
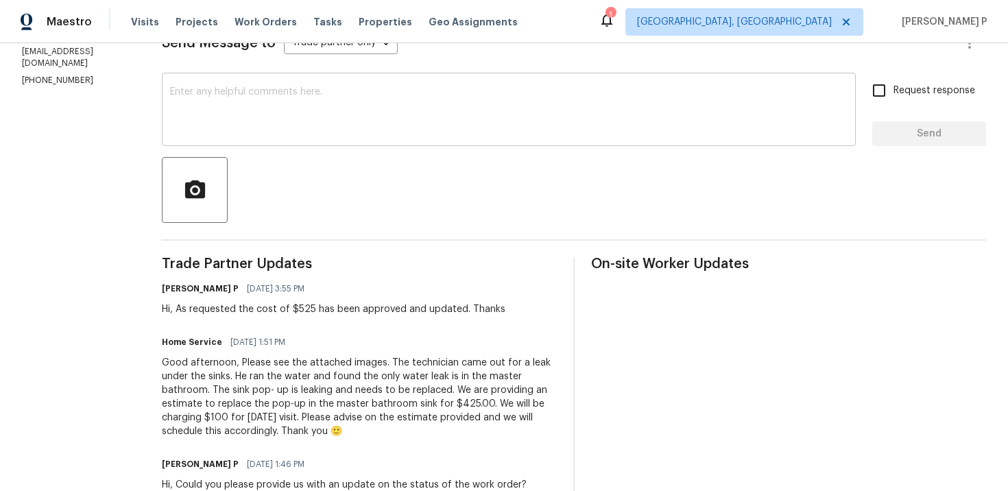
scroll to position [196, 0]
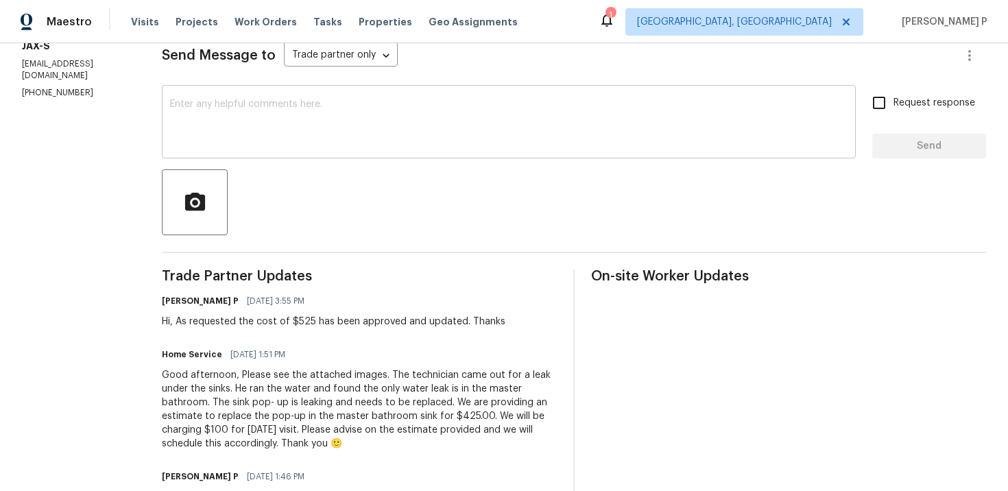
click at [300, 102] on textarea at bounding box center [509, 123] width 678 height 48
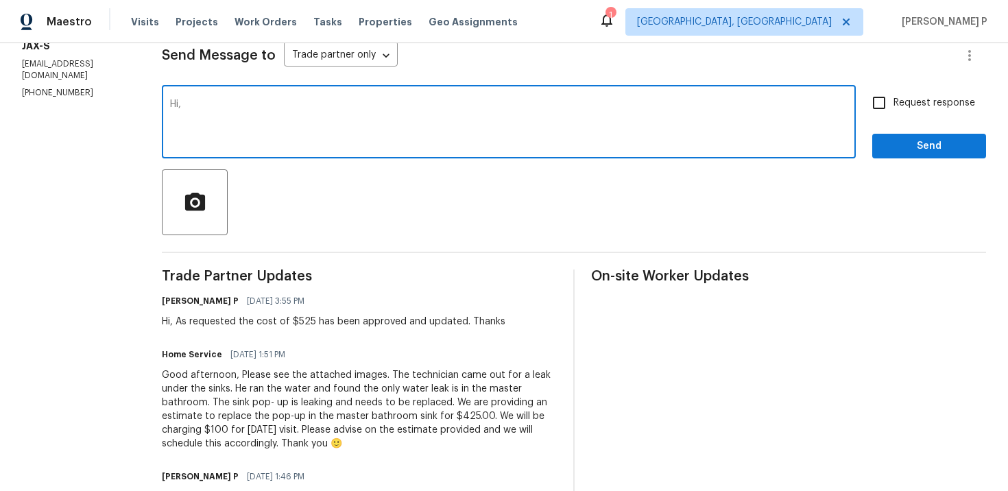
paste textarea "Could you please update us on the status of the work order?"
type textarea "Hi, Could you please update us on the status of the work order?"
click at [893, 102] on input "Request response" at bounding box center [879, 102] width 29 height 29
checkbox input "true"
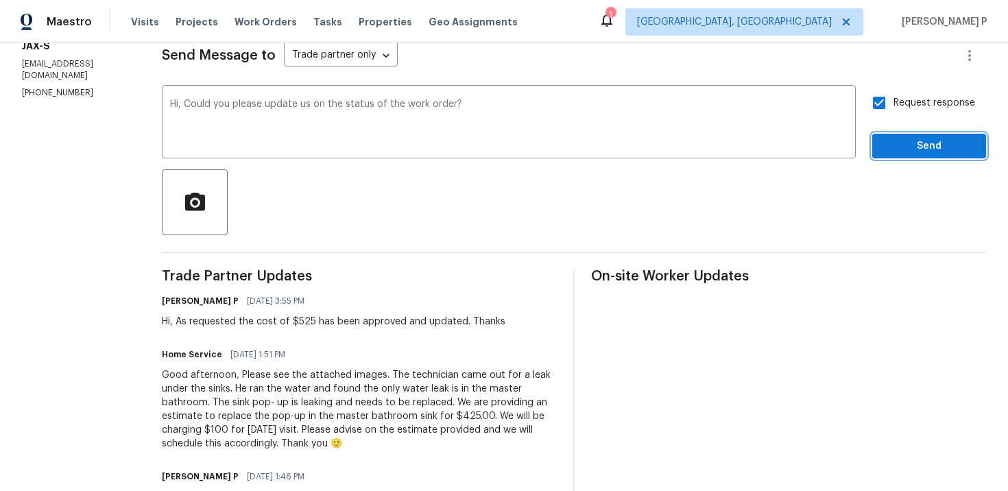
click at [898, 142] on span "Send" at bounding box center [930, 146] width 92 height 17
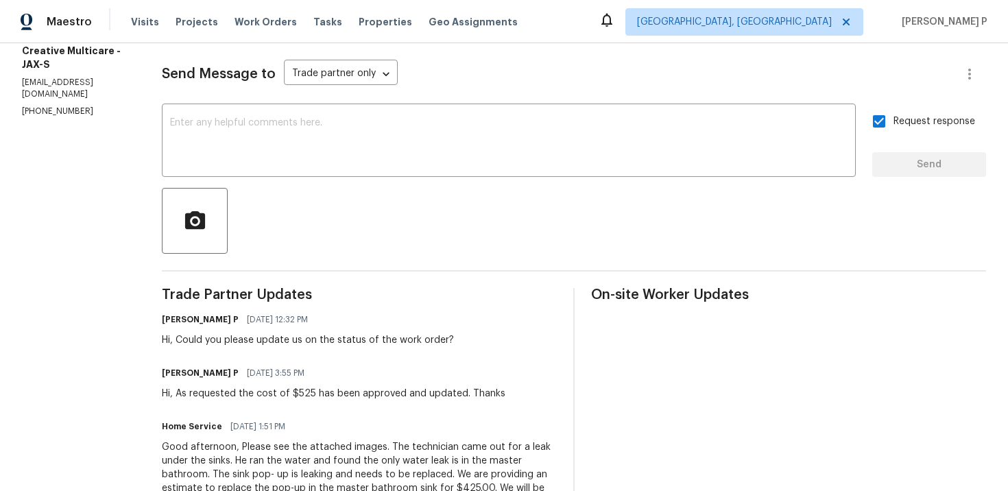
scroll to position [0, 0]
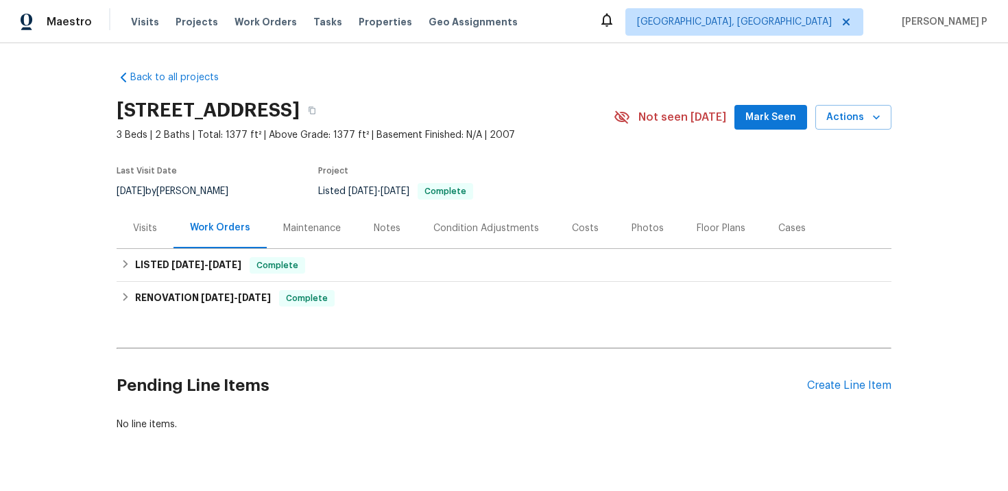
click at [130, 232] on div "Visits" at bounding box center [145, 228] width 57 height 40
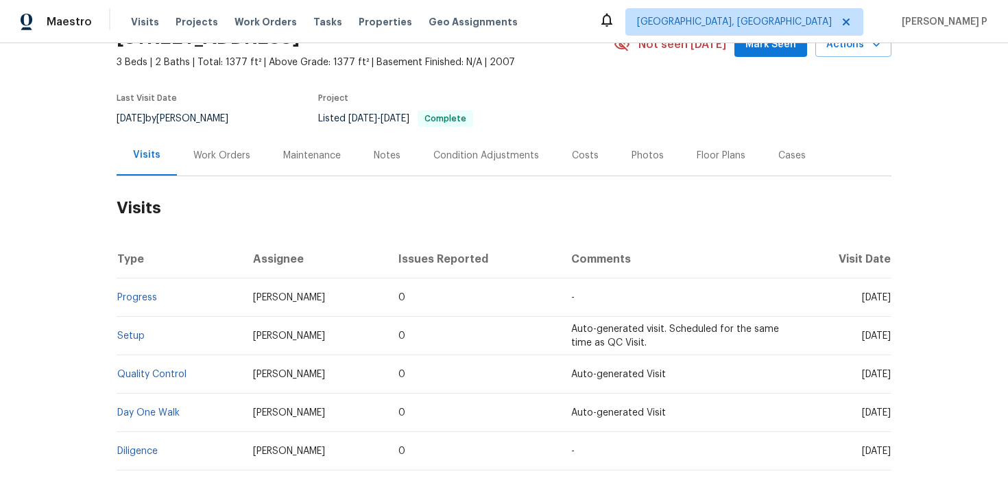
scroll to position [44, 0]
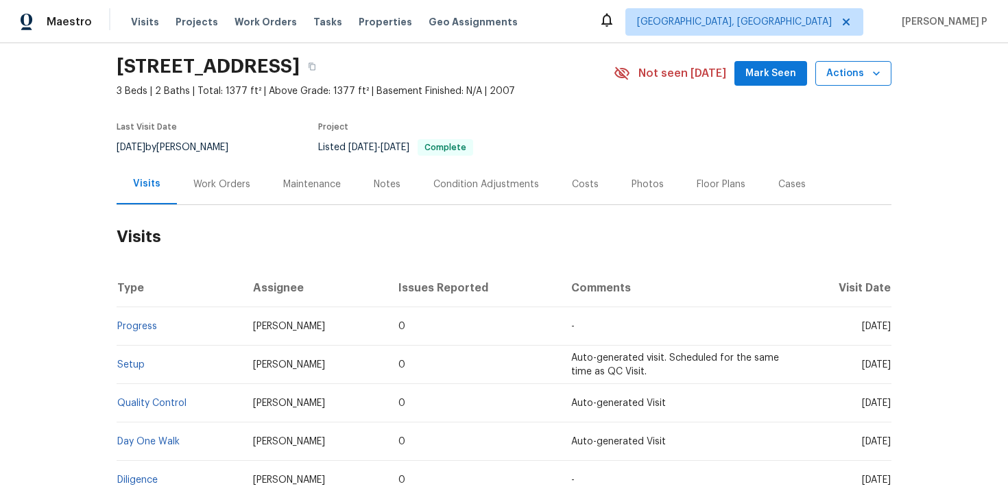
click at [855, 75] on span "Actions" at bounding box center [854, 73] width 54 height 17
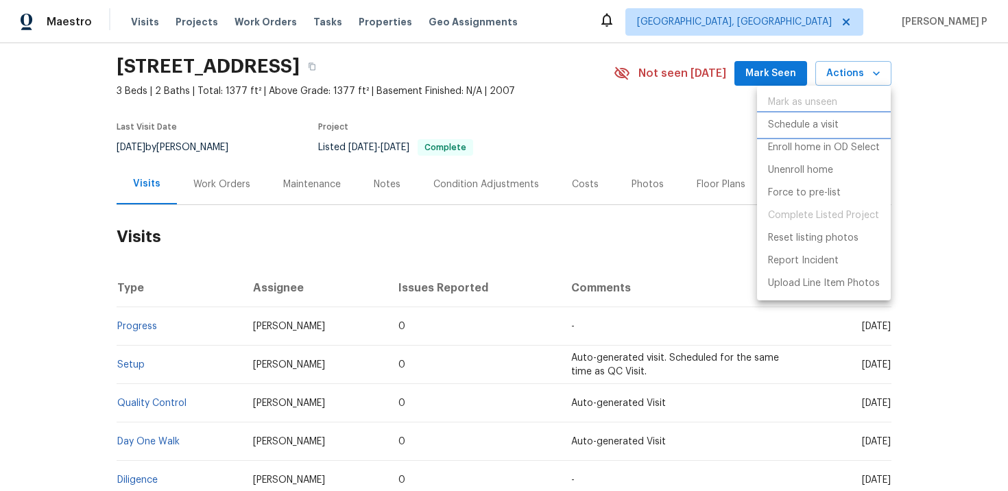
click at [798, 126] on p "Schedule a visit" at bounding box center [803, 125] width 71 height 14
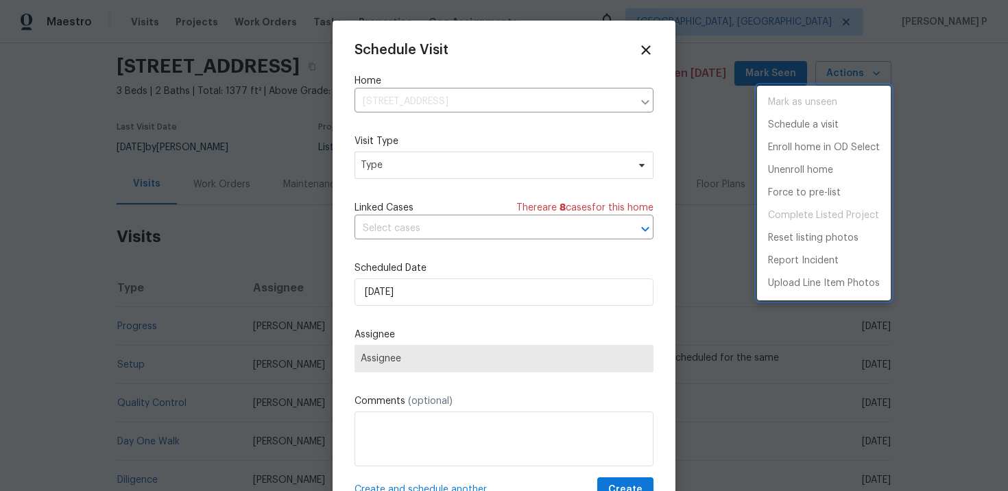
click at [401, 165] on div at bounding box center [504, 245] width 1008 height 491
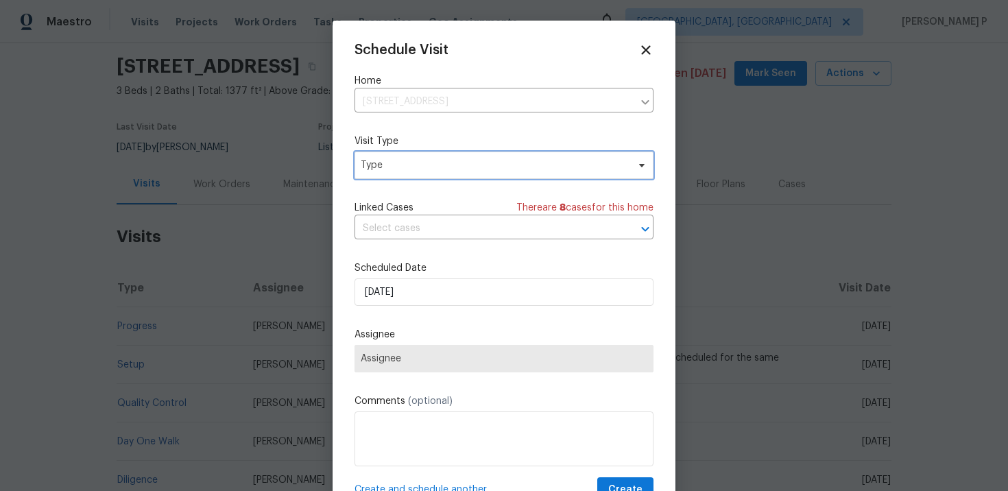
click at [401, 165] on span "Type" at bounding box center [494, 165] width 267 height 14
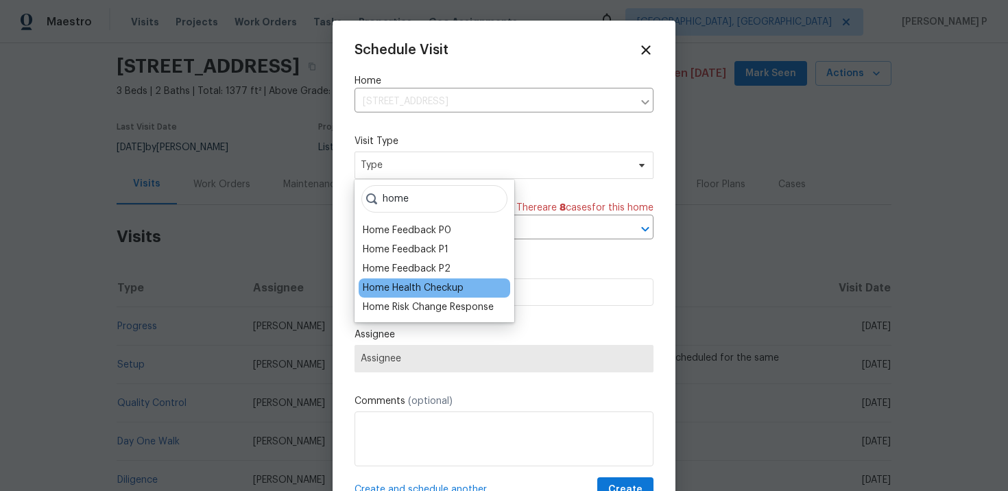
type input "home"
click at [404, 283] on div "Home Health Checkup" at bounding box center [413, 288] width 101 height 14
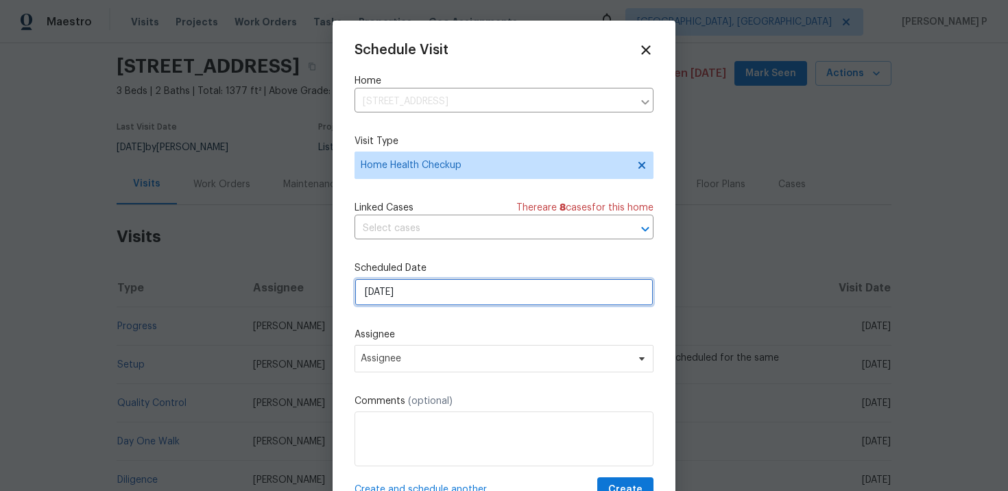
click at [425, 288] on input "[DATE]" at bounding box center [504, 292] width 299 height 27
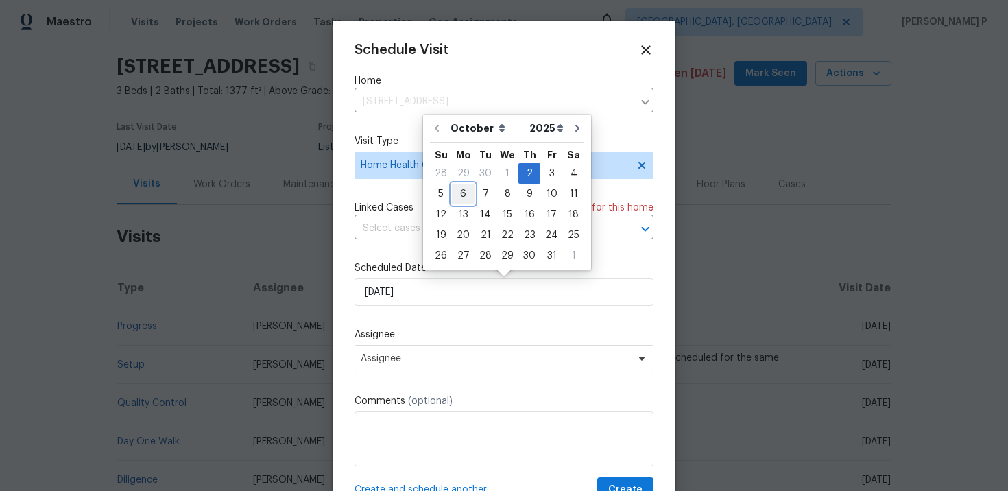
click at [464, 196] on div "6" at bounding box center [463, 194] width 23 height 19
type input "[DATE]"
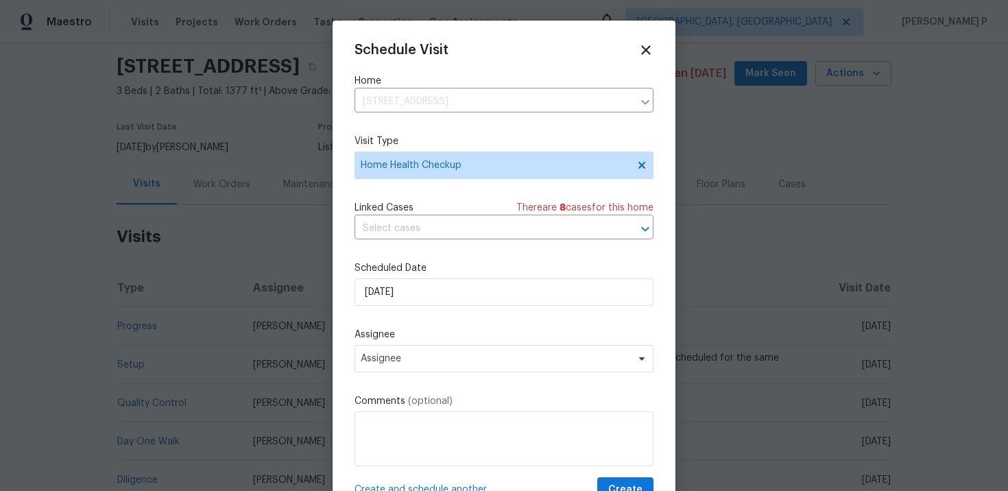
click at [470, 379] on div "Schedule Visit Home 1943 Odessa Ave, Murfreesboro, TN 37128 ​ Visit Type Home H…" at bounding box center [504, 273] width 299 height 460
click at [469, 357] on span "Assignee" at bounding box center [495, 358] width 269 height 11
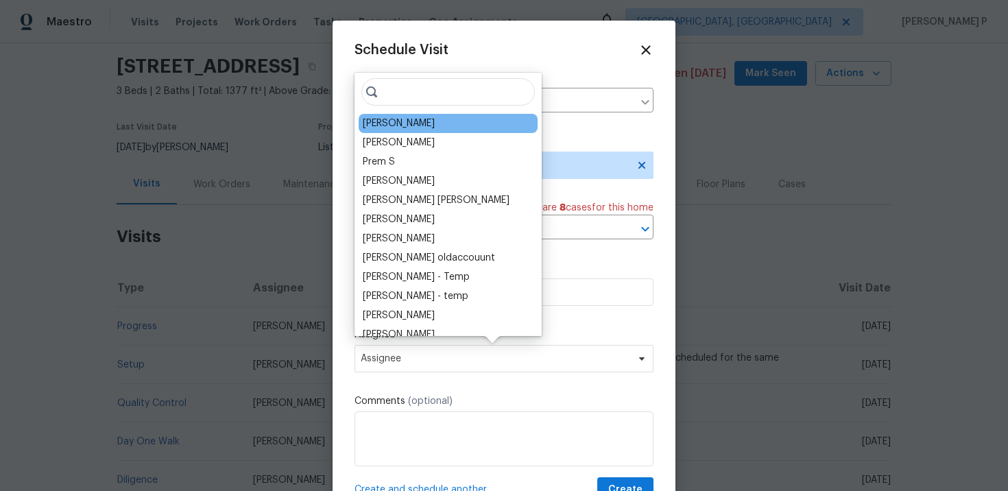
click at [425, 128] on div "[PERSON_NAME]" at bounding box center [448, 123] width 179 height 19
click at [410, 123] on div "[PERSON_NAME]" at bounding box center [399, 124] width 72 height 14
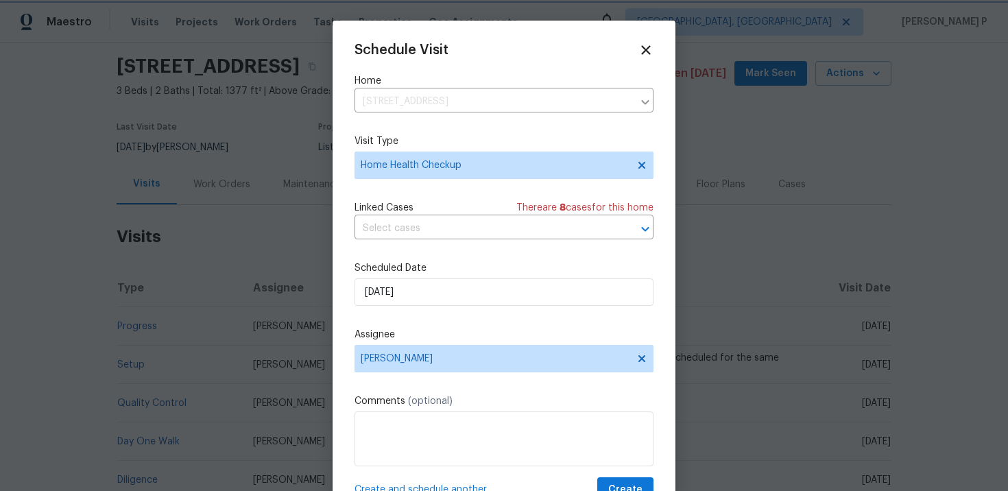
scroll to position [25, 0]
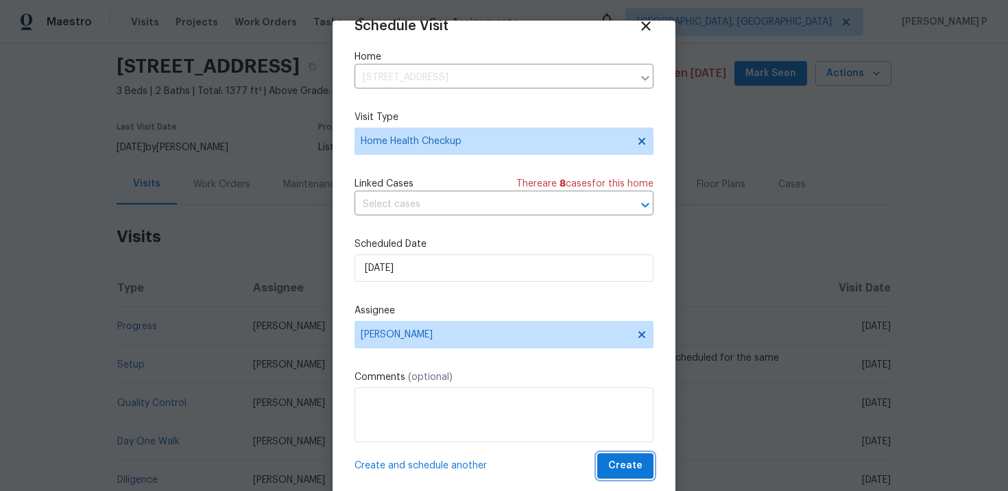
click at [631, 462] on span "Create" at bounding box center [626, 466] width 34 height 17
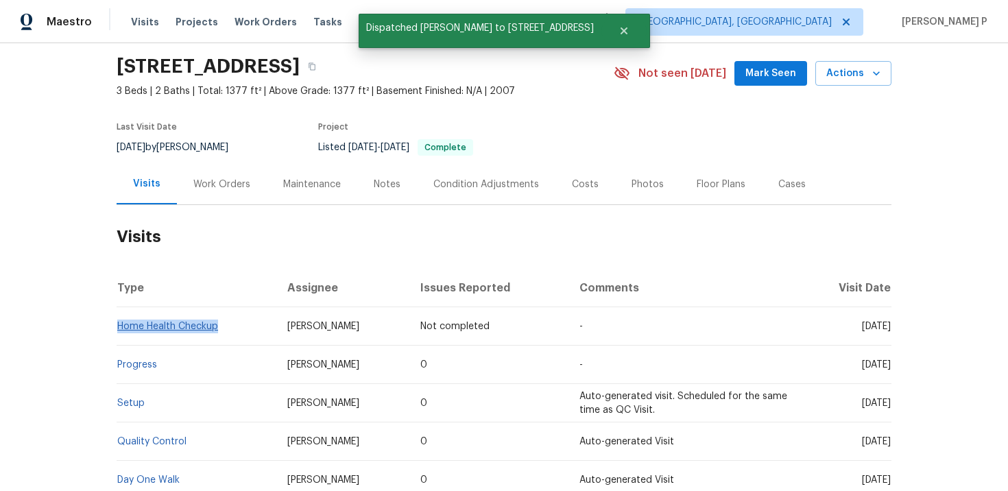
drag, startPoint x: 224, startPoint y: 326, endPoint x: 119, endPoint y: 328, distance: 105.0
click at [119, 328] on td "Home Health Checkup" at bounding box center [197, 326] width 160 height 38
copy link "Home Health Checkup"
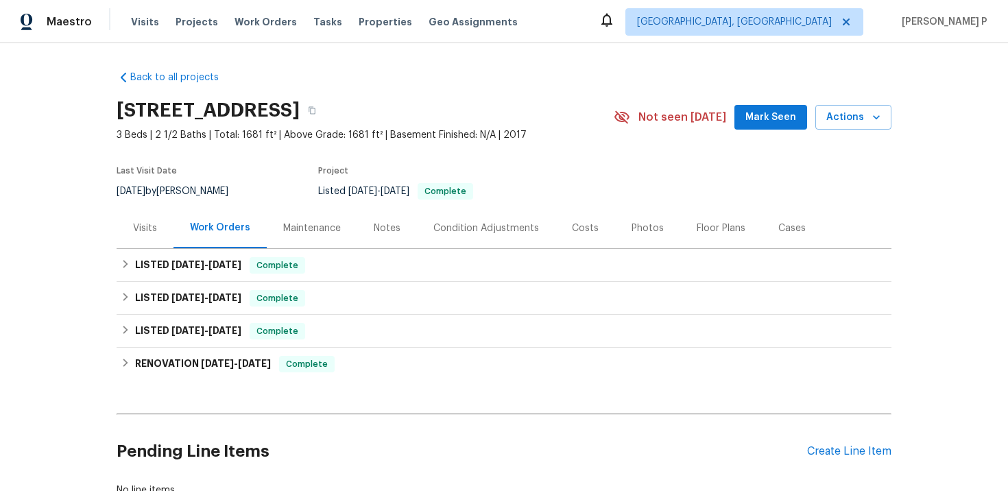
click at [145, 234] on div "Visits" at bounding box center [145, 229] width 24 height 14
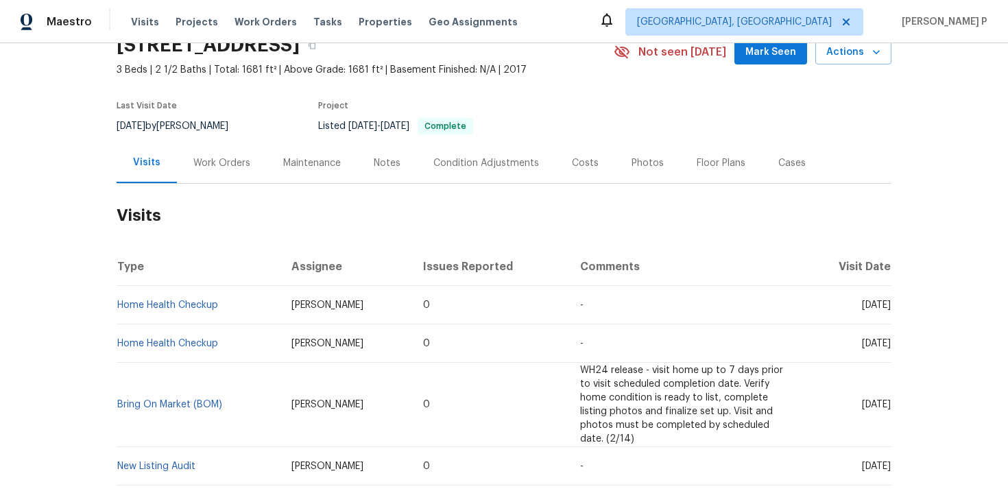
scroll to position [49, 0]
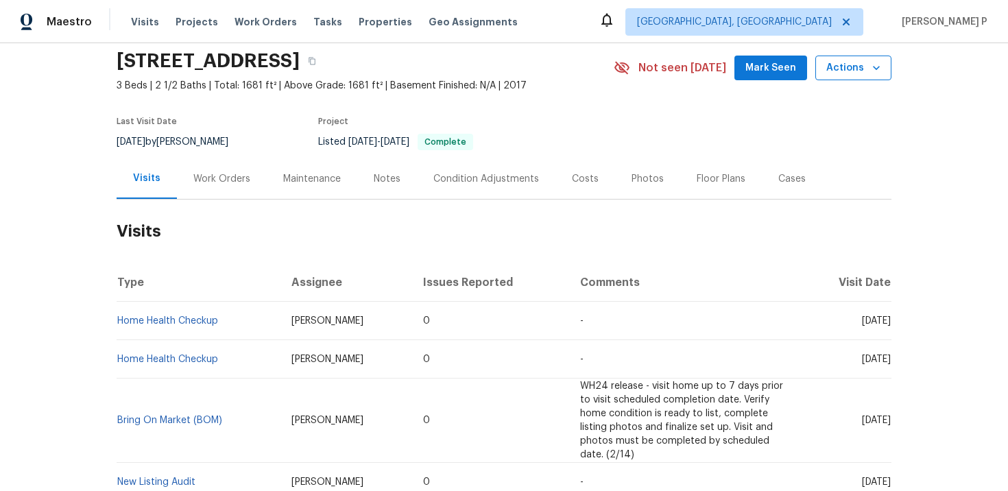
click at [838, 62] on span "Actions" at bounding box center [854, 68] width 54 height 17
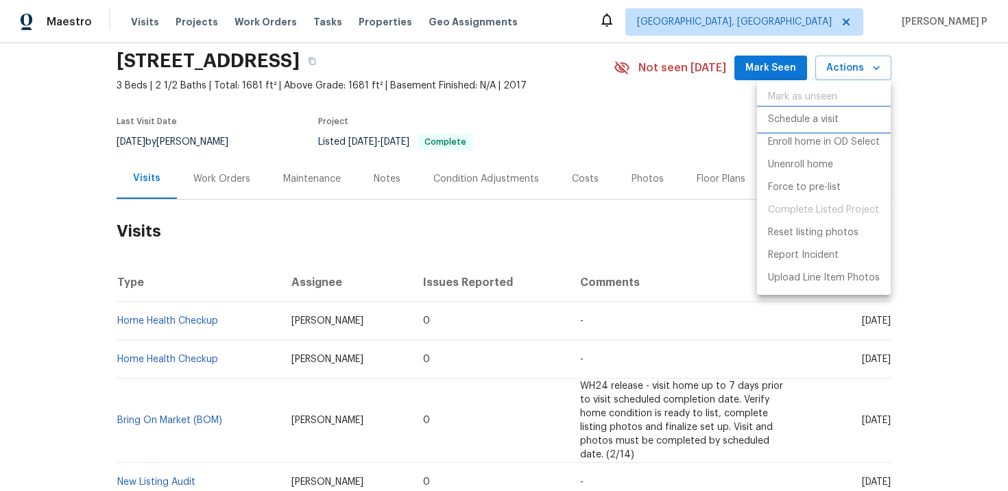
click at [803, 119] on p "Schedule a visit" at bounding box center [803, 120] width 71 height 14
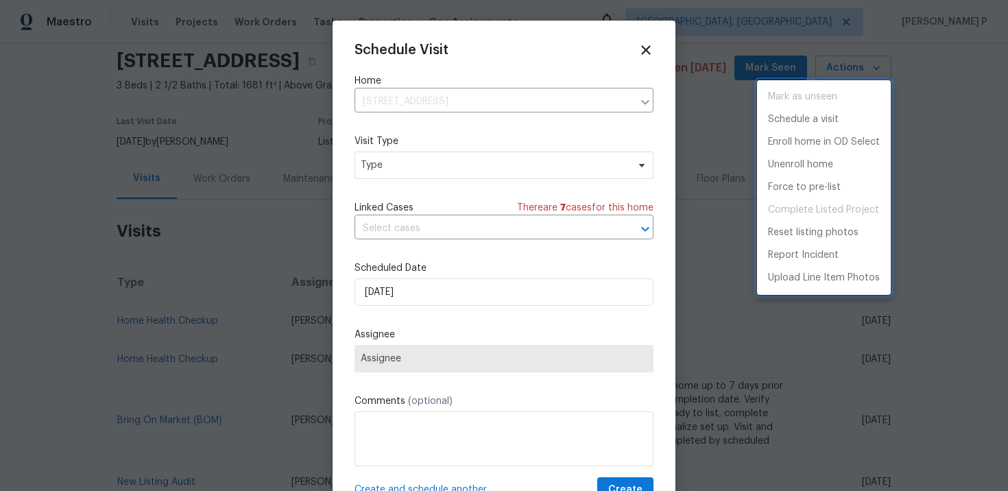
click at [458, 174] on div at bounding box center [504, 245] width 1008 height 491
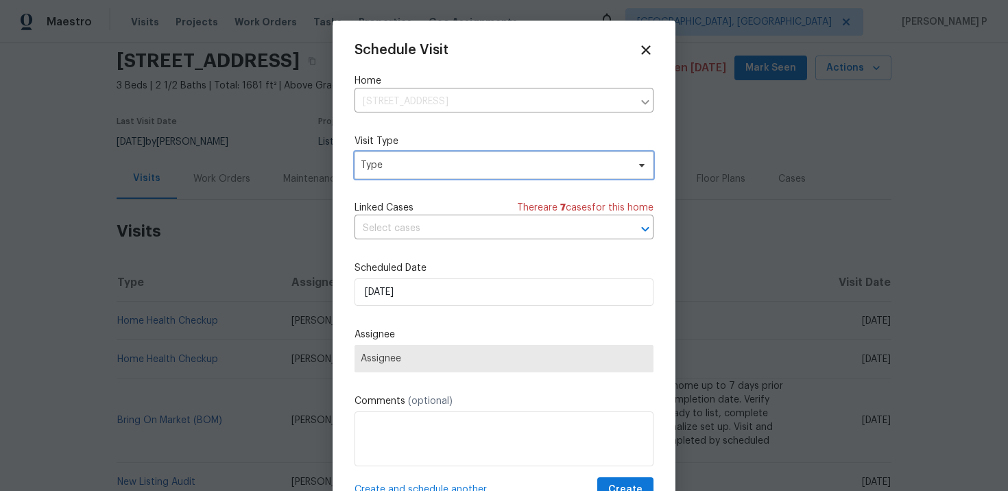
click at [437, 158] on span "Type" at bounding box center [494, 165] width 267 height 14
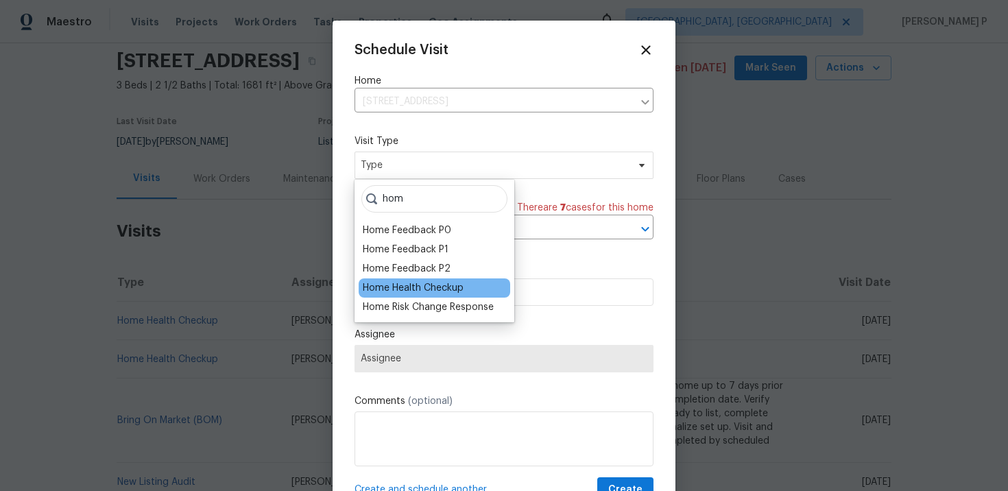
type input "hom"
click at [418, 284] on div "Home Health Checkup" at bounding box center [413, 288] width 101 height 14
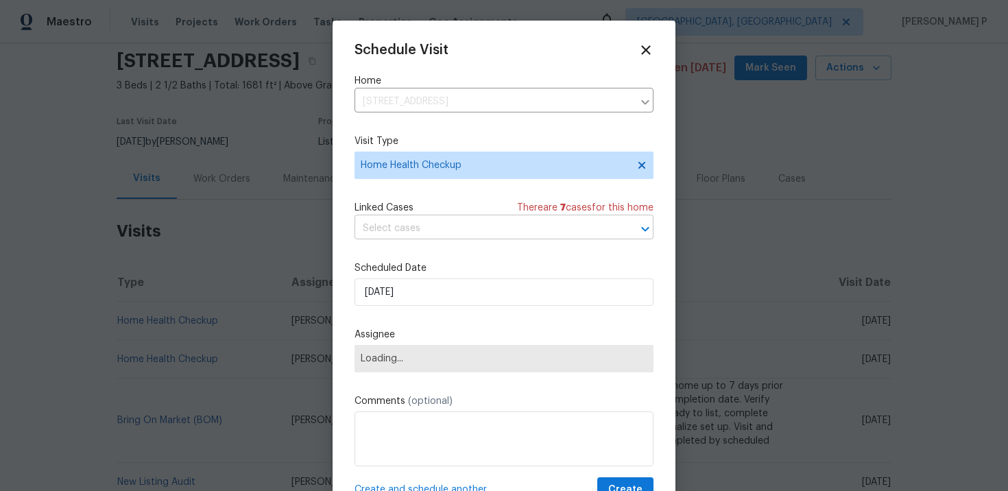
click at [449, 224] on input "text" at bounding box center [485, 228] width 261 height 21
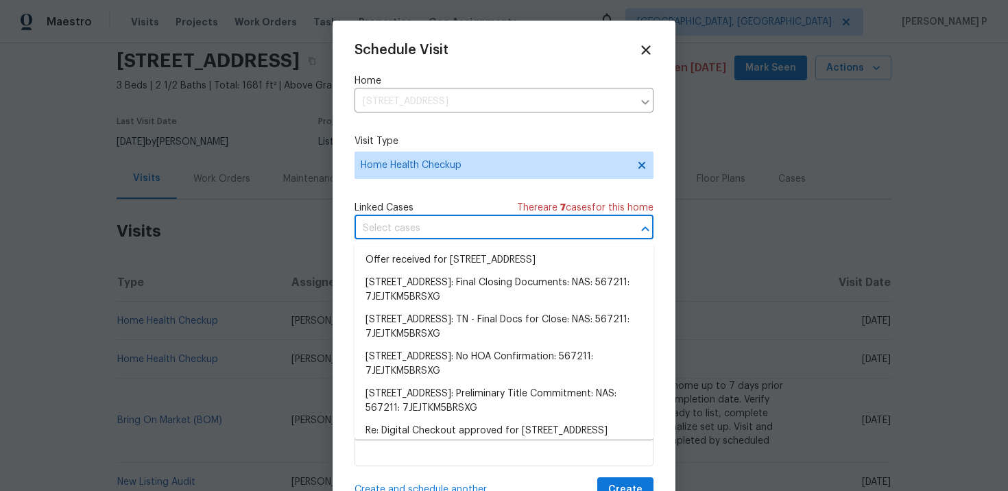
click at [543, 198] on div "Schedule Visit Home [STREET_ADDRESS] ​ Visit Type Home Health Checkup Linked Ca…" at bounding box center [504, 273] width 299 height 460
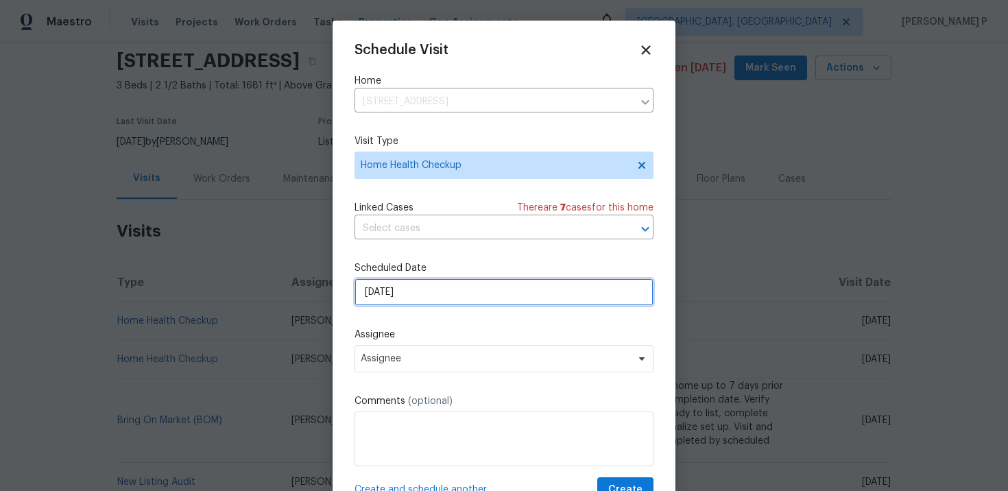
click at [463, 300] on input "[DATE]" at bounding box center [504, 292] width 299 height 27
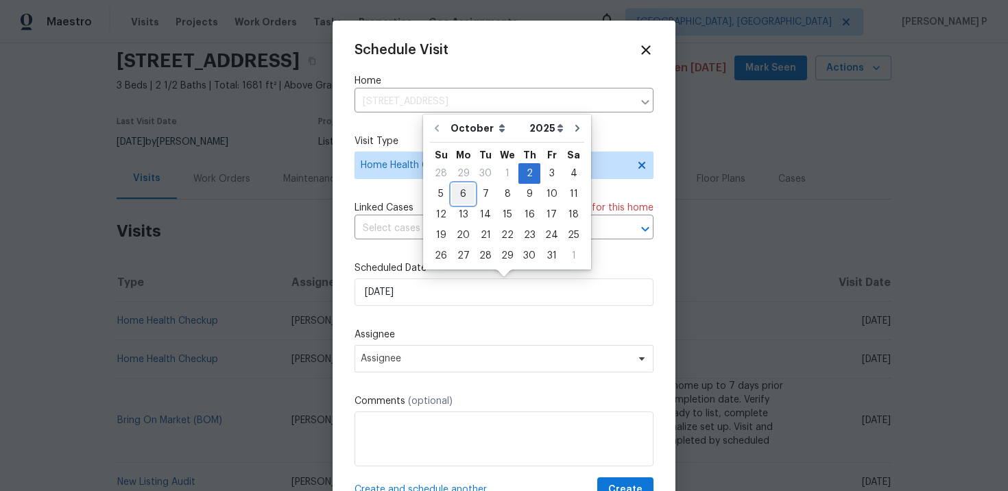
click at [465, 193] on div "6" at bounding box center [463, 194] width 23 height 19
type input "[DATE]"
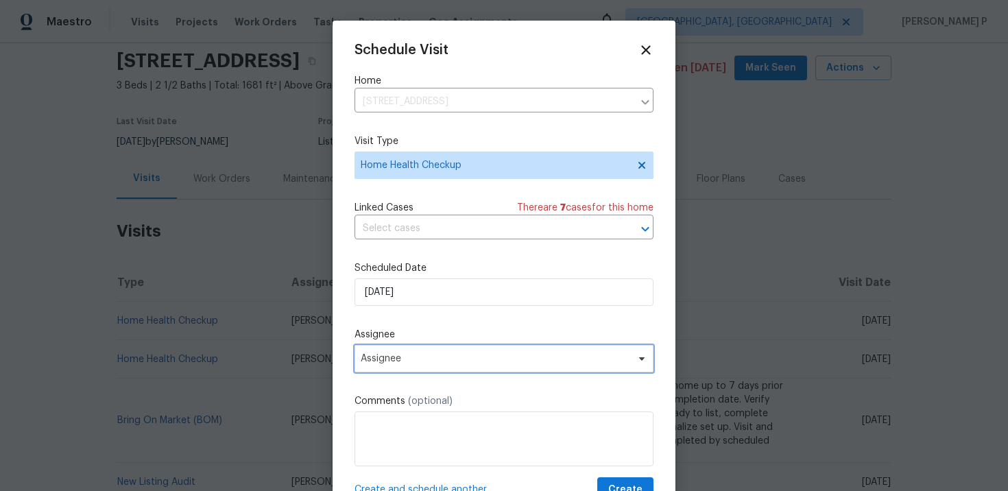
click at [451, 366] on span "Assignee" at bounding box center [504, 358] width 299 height 27
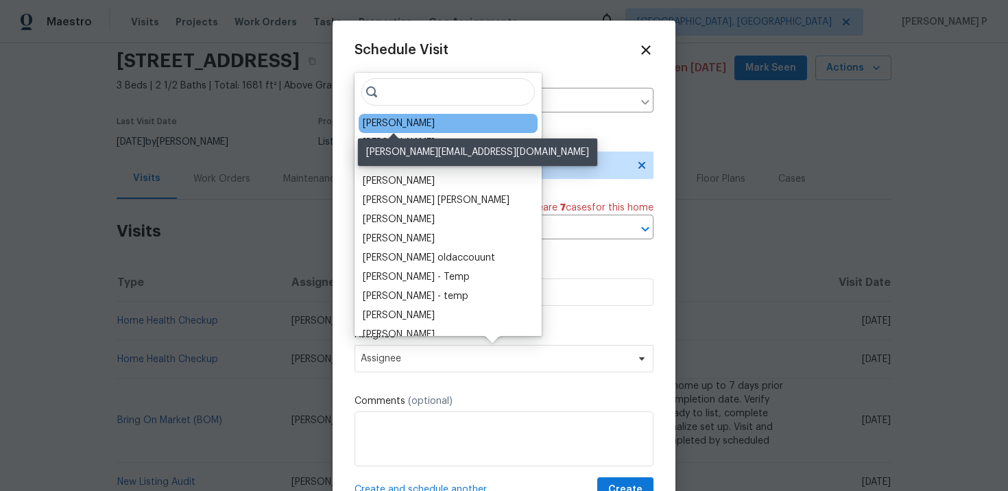
click at [414, 126] on div "[PERSON_NAME]" at bounding box center [399, 124] width 72 height 14
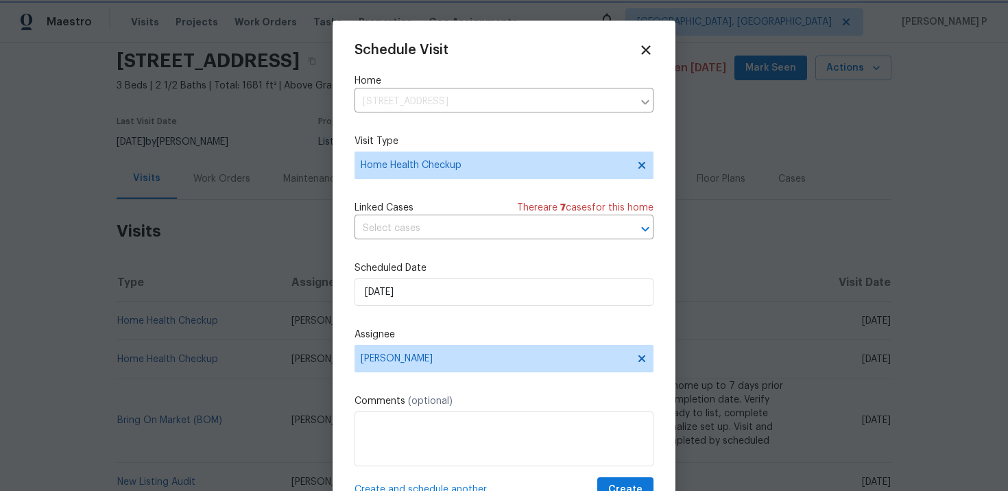
scroll to position [25, 0]
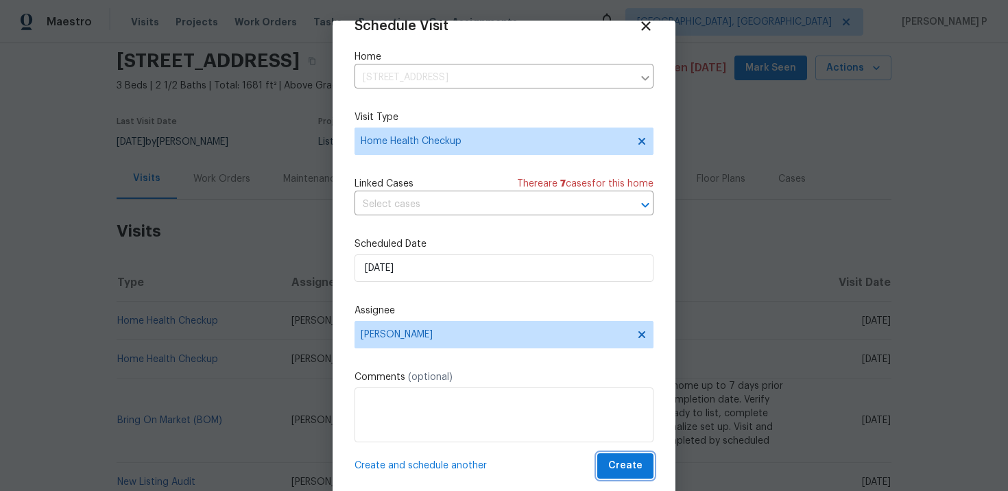
click at [631, 467] on span "Create" at bounding box center [626, 466] width 34 height 17
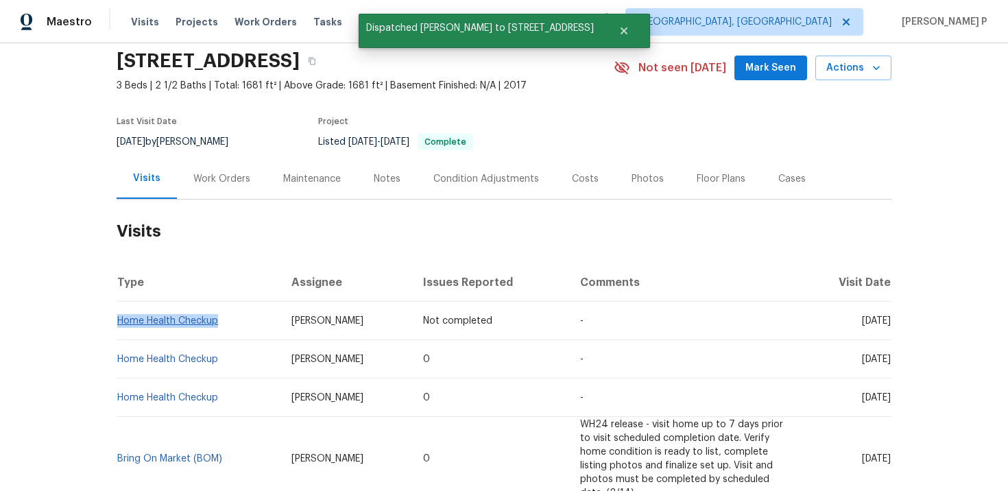
drag, startPoint x: 232, startPoint y: 324, endPoint x: 118, endPoint y: 322, distance: 113.9
click at [118, 322] on td "Home Health Checkup" at bounding box center [199, 321] width 164 height 38
copy link "Home Health Checkup"
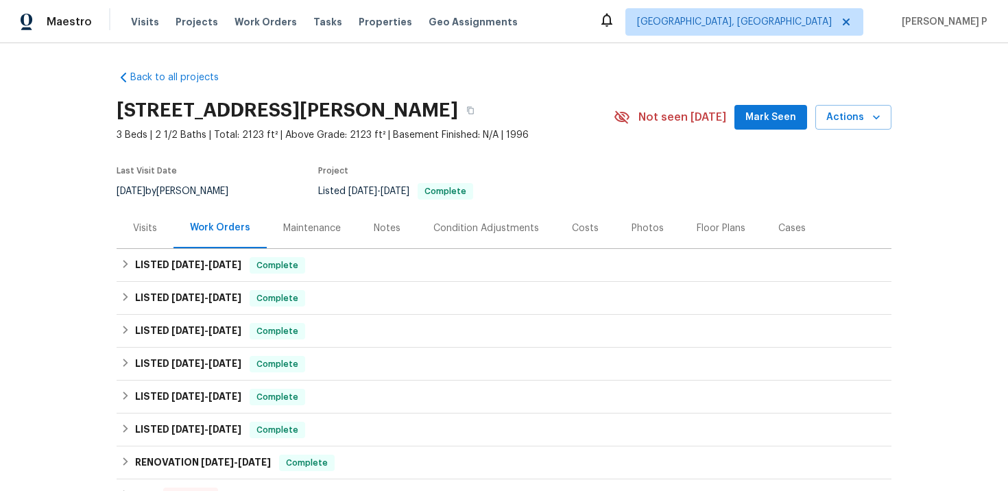
click at [142, 231] on div "Visits" at bounding box center [145, 229] width 24 height 14
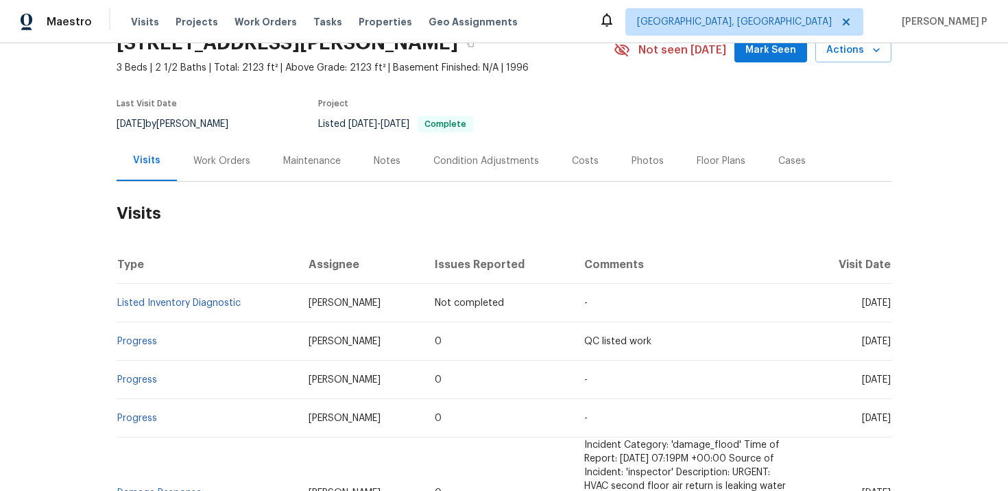
scroll to position [50, 0]
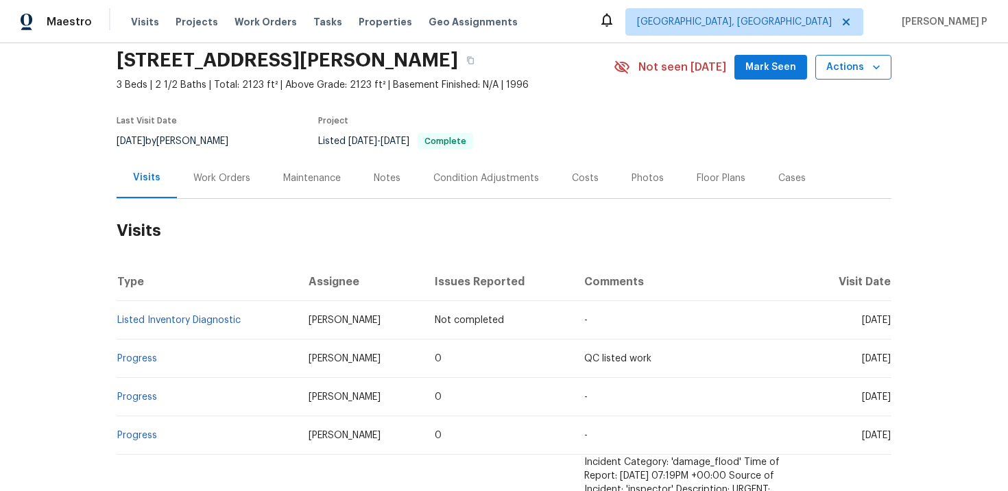
click at [845, 65] on span "Actions" at bounding box center [854, 67] width 54 height 17
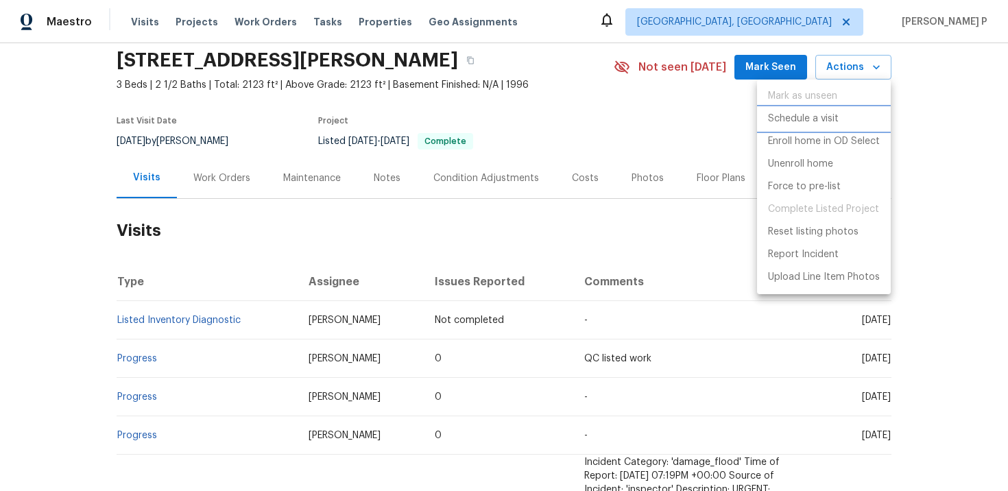
click at [779, 118] on p "Schedule a visit" at bounding box center [803, 119] width 71 height 14
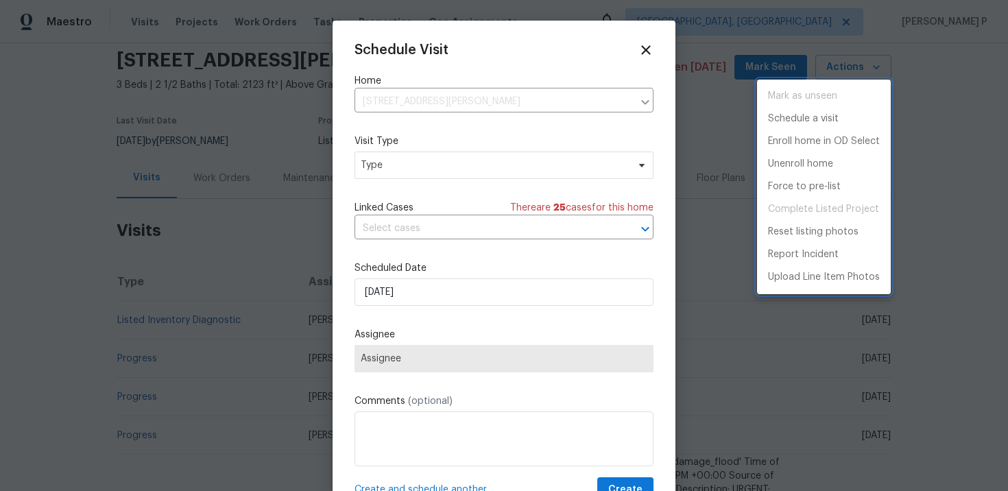
click at [423, 169] on div at bounding box center [504, 245] width 1008 height 491
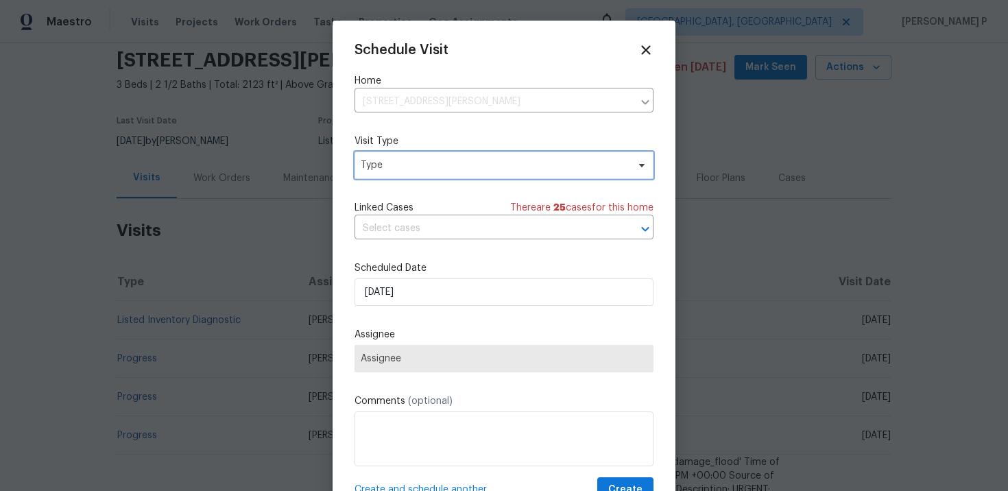
click at [423, 169] on span "Type" at bounding box center [494, 165] width 267 height 14
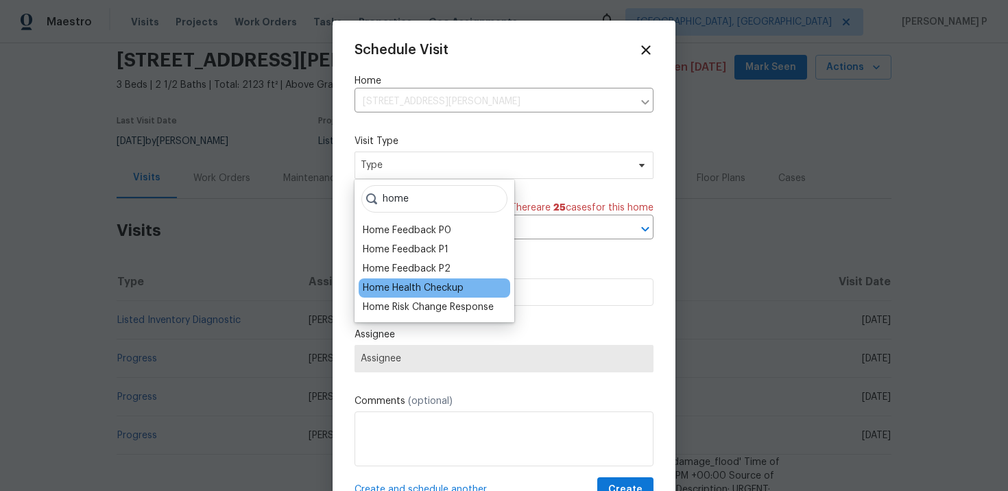
type input "home"
click at [410, 287] on div "Home Health Checkup" at bounding box center [413, 288] width 101 height 14
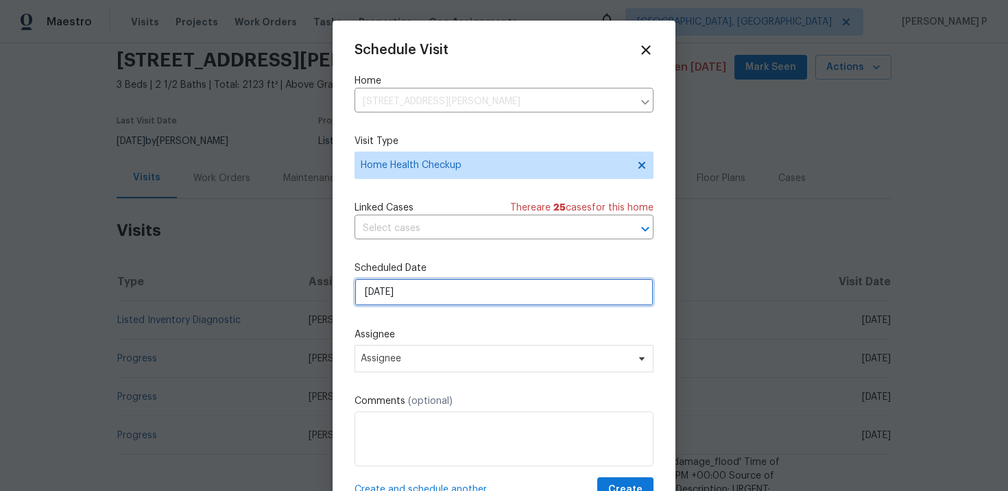
click at [445, 296] on input "[DATE]" at bounding box center [504, 292] width 299 height 27
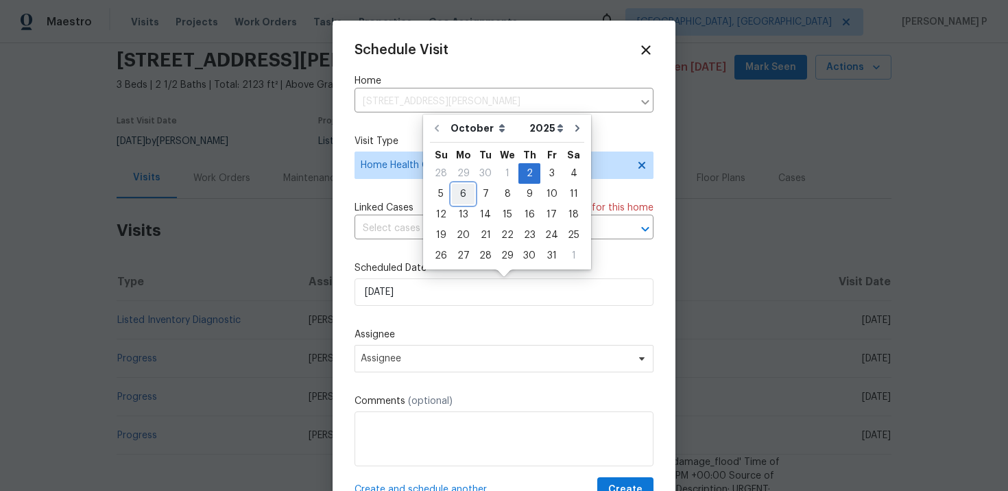
click at [464, 197] on div "6" at bounding box center [463, 194] width 23 height 19
type input "[DATE]"
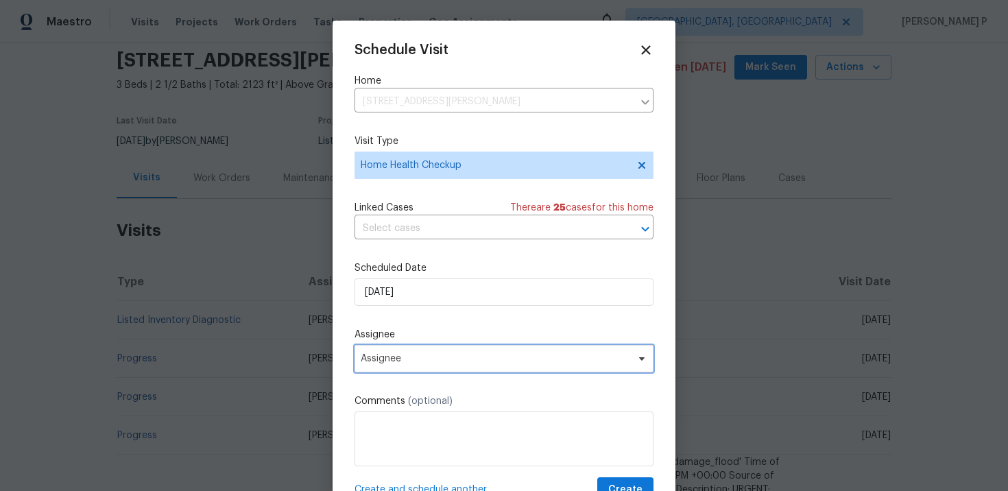
click at [453, 368] on span "Assignee" at bounding box center [504, 358] width 299 height 27
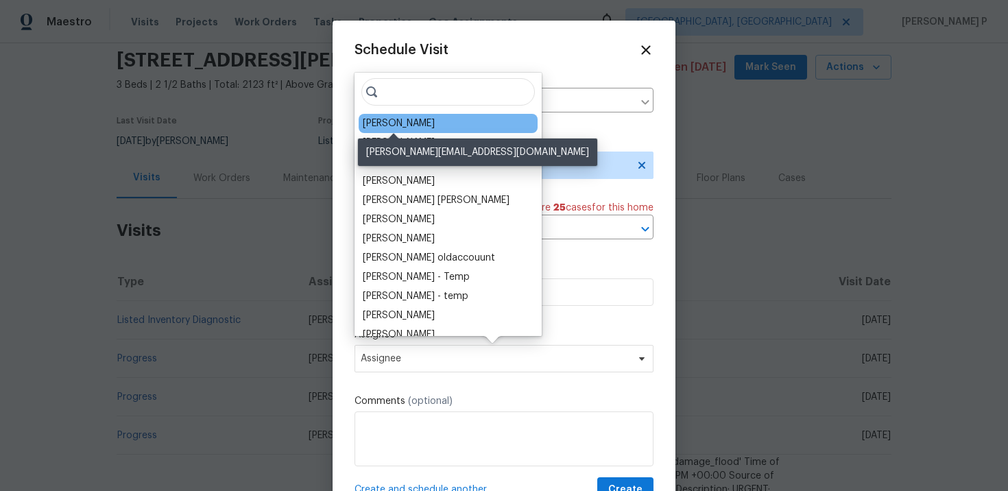
click at [405, 121] on div "[PERSON_NAME]" at bounding box center [399, 124] width 72 height 14
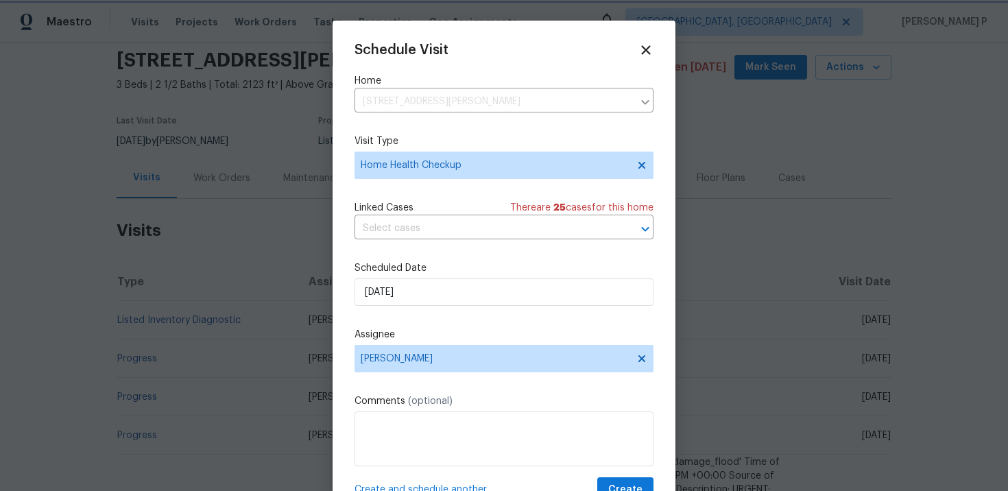
scroll to position [25, 0]
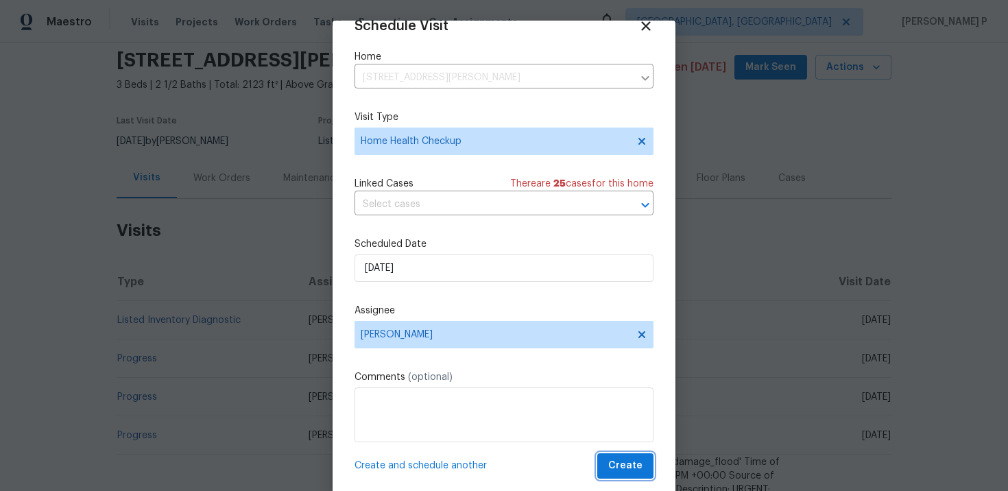
click at [624, 464] on span "Create" at bounding box center [626, 466] width 34 height 17
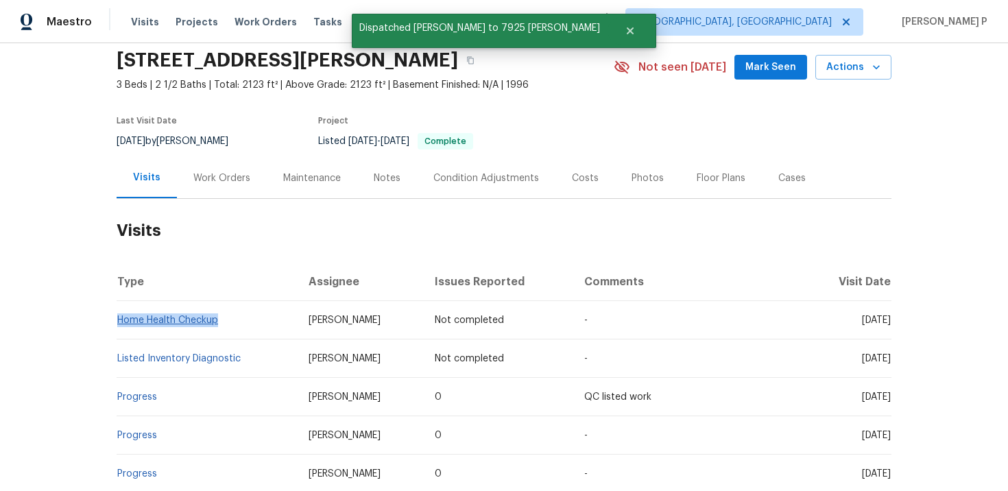
drag, startPoint x: 223, startPoint y: 321, endPoint x: 117, endPoint y: 321, distance: 105.6
click at [117, 321] on td "Home Health Checkup" at bounding box center [207, 320] width 181 height 38
copy link "Home Health Checkup"
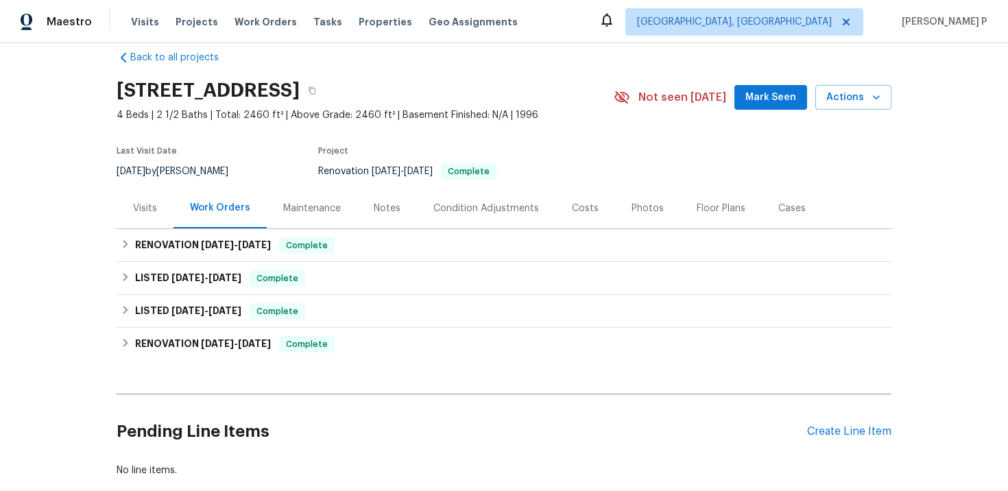
scroll to position [24, 0]
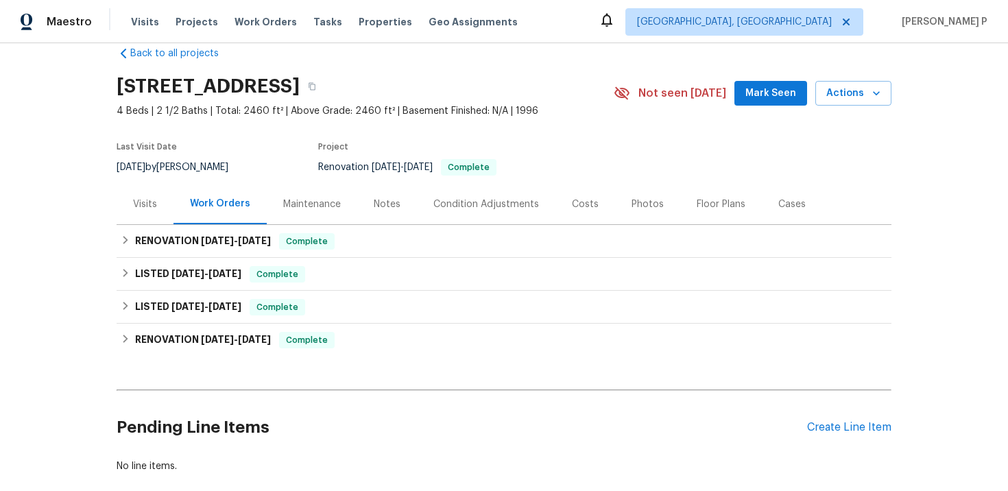
click at [141, 204] on div "Visits" at bounding box center [145, 205] width 24 height 14
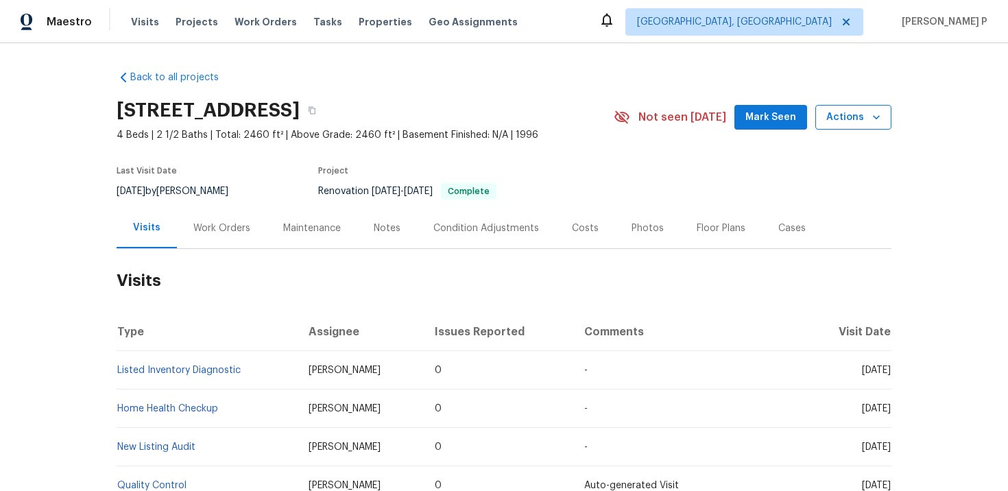
click at [839, 115] on span "Actions" at bounding box center [854, 117] width 54 height 17
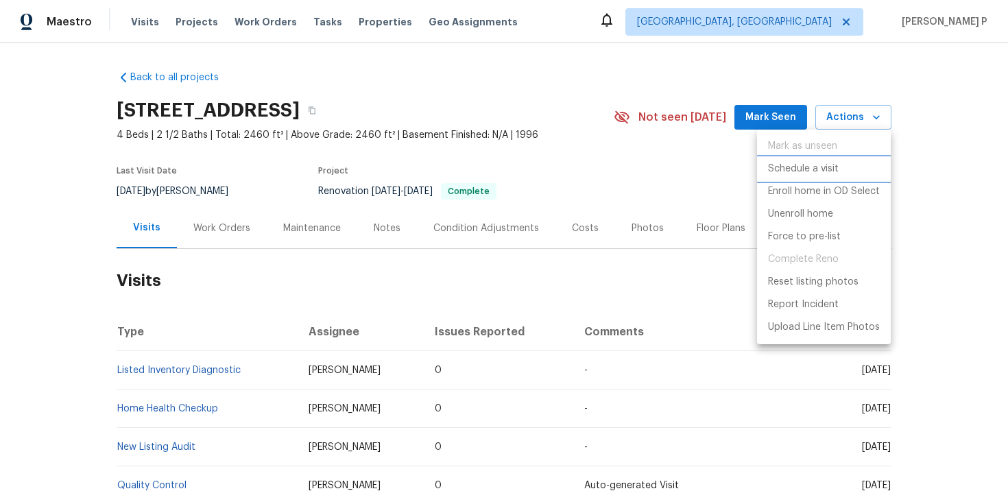
click at [812, 173] on p "Schedule a visit" at bounding box center [803, 169] width 71 height 14
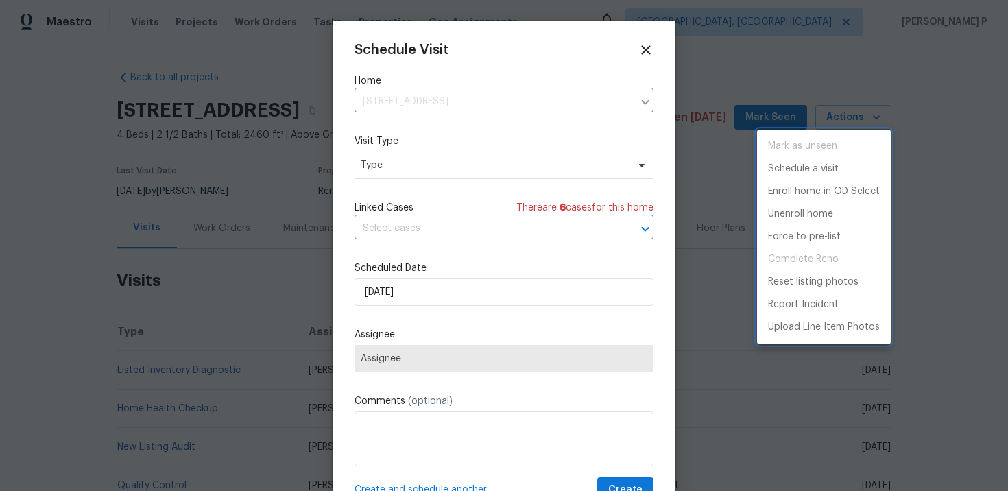
click at [393, 176] on div at bounding box center [504, 245] width 1008 height 491
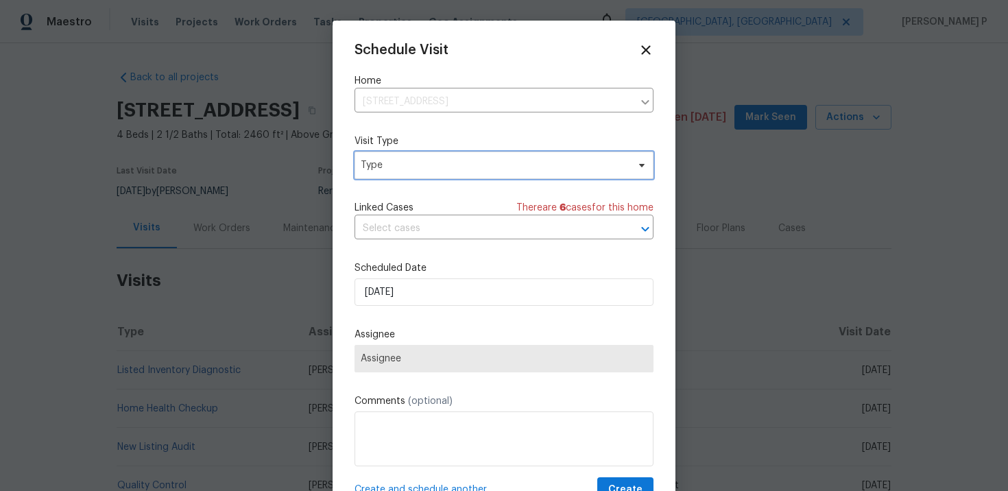
click at [407, 166] on span "Type" at bounding box center [494, 165] width 267 height 14
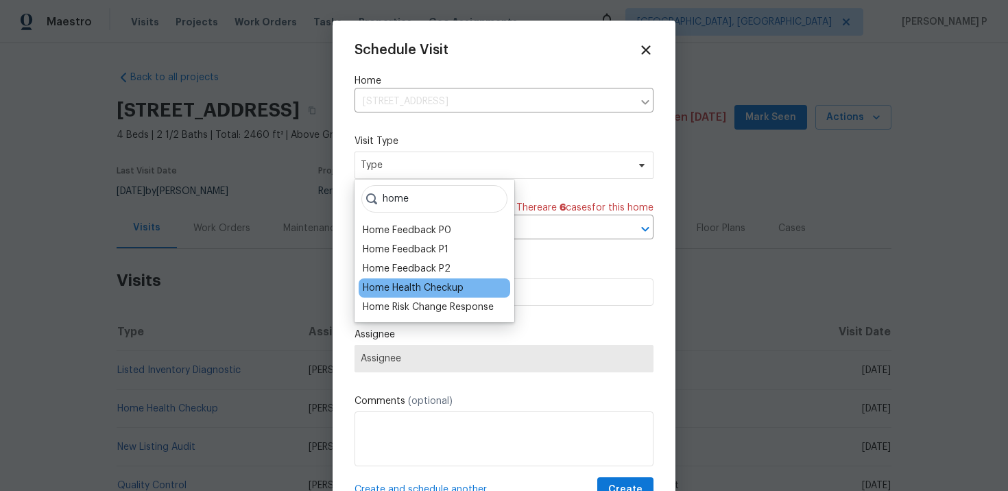
type input "home"
click at [393, 284] on div "Home Health Checkup" at bounding box center [413, 288] width 101 height 14
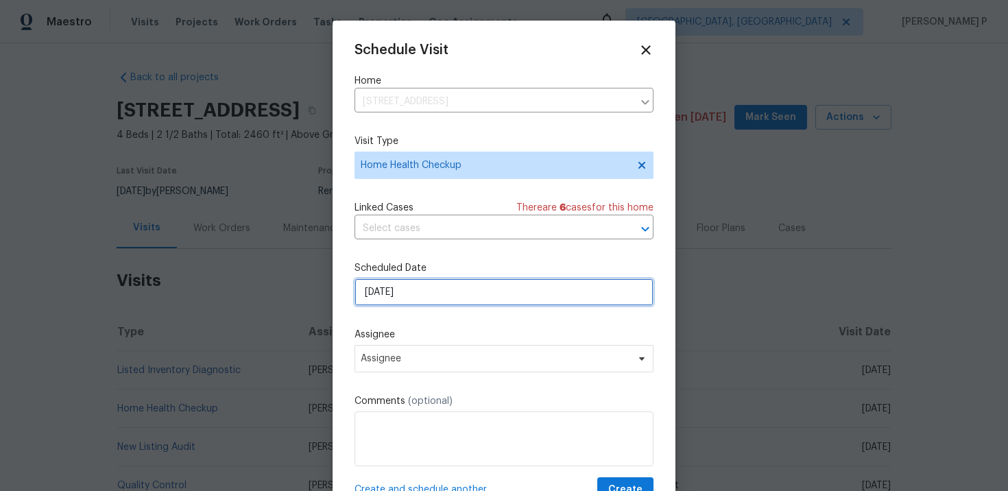
click at [412, 299] on input "[DATE]" at bounding box center [504, 292] width 299 height 27
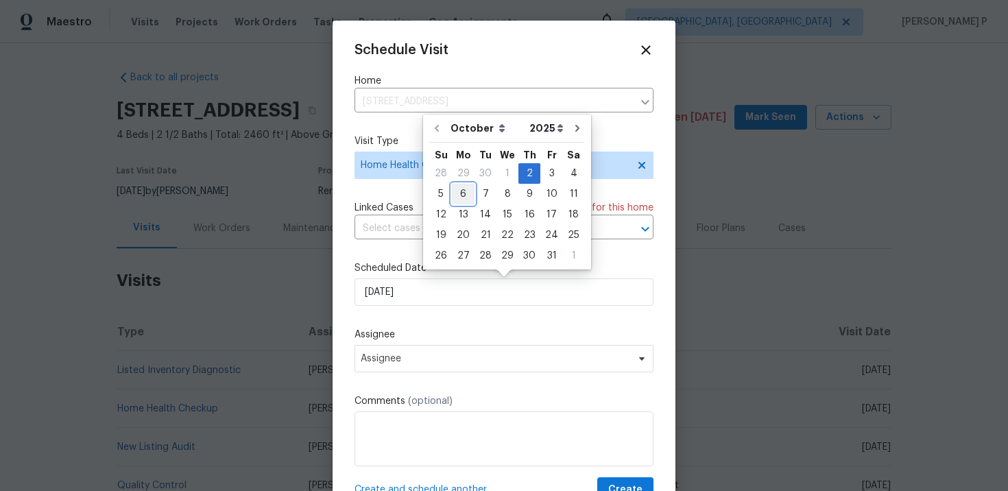
click at [466, 196] on div "6" at bounding box center [463, 194] width 23 height 19
type input "[DATE]"
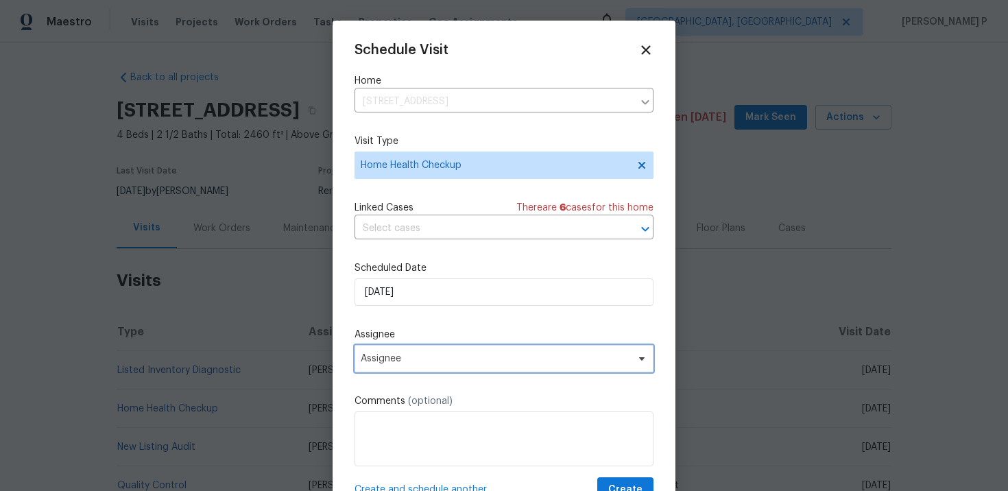
click at [448, 368] on span "Assignee" at bounding box center [504, 358] width 299 height 27
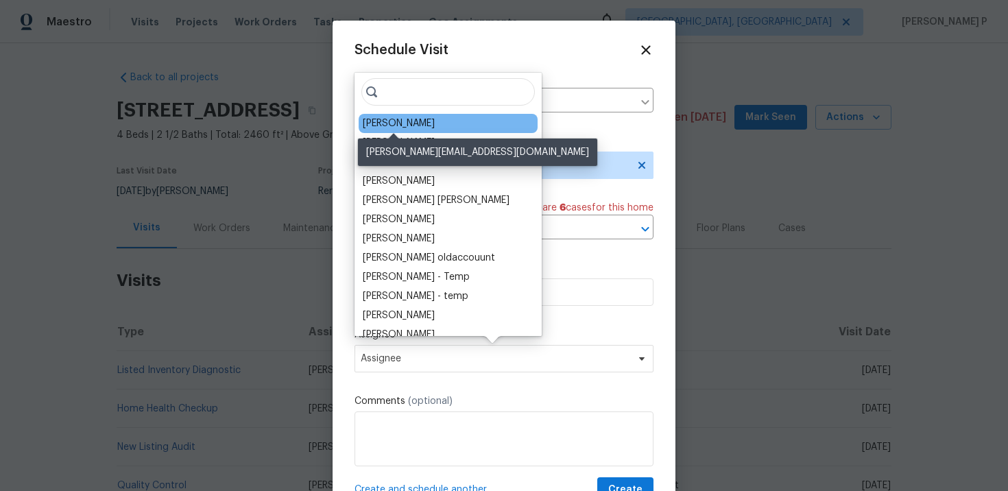
click at [416, 126] on div "[PERSON_NAME]" at bounding box center [399, 124] width 72 height 14
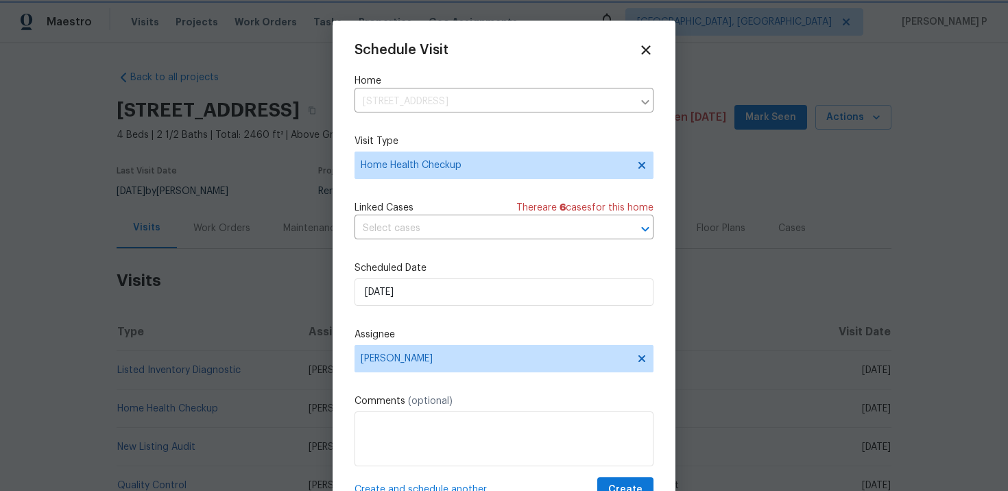
scroll to position [25, 0]
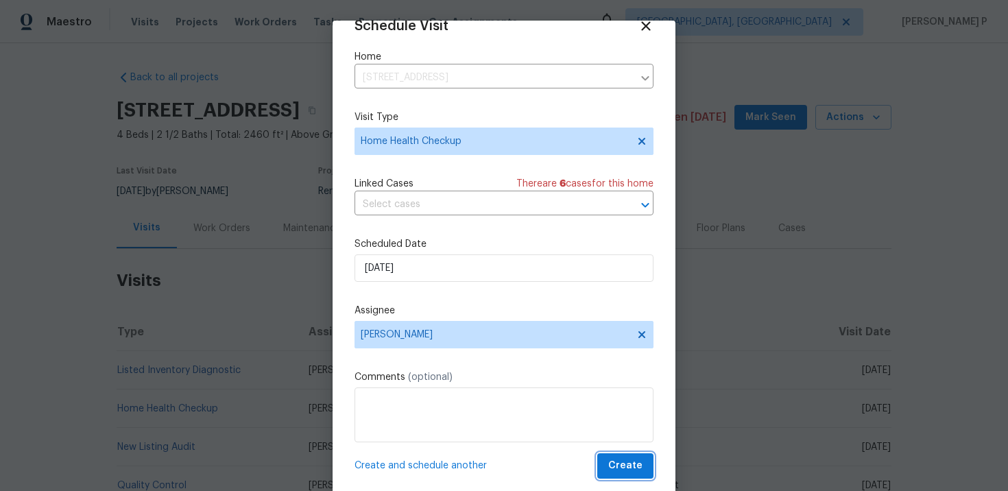
click at [627, 457] on button "Create" at bounding box center [626, 465] width 56 height 25
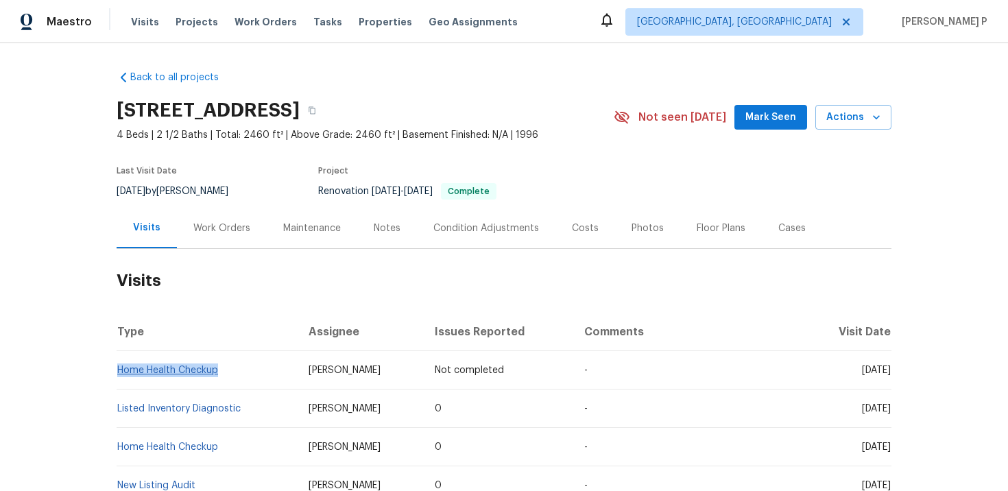
drag, startPoint x: 224, startPoint y: 376, endPoint x: 118, endPoint y: 373, distance: 106.4
click at [118, 373] on td "Home Health Checkup" at bounding box center [207, 370] width 181 height 38
copy link "Home Health Checkup"
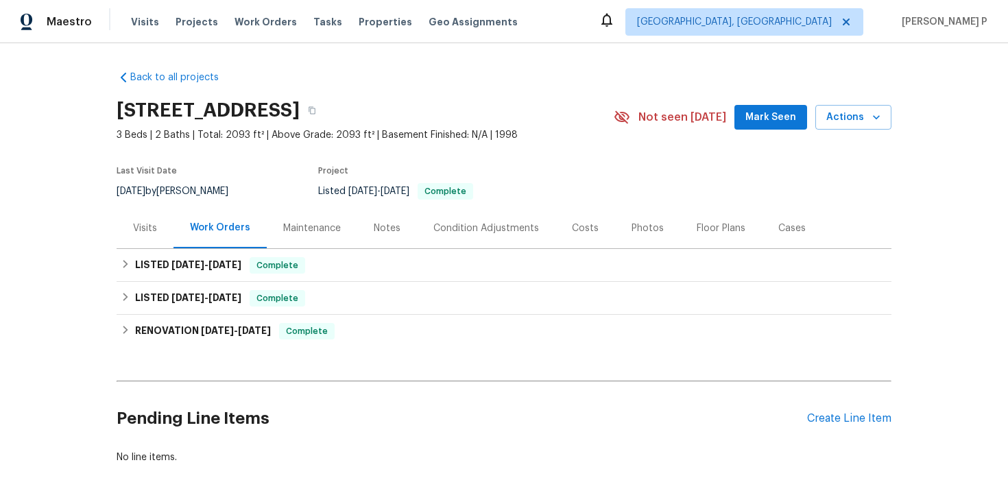
click at [141, 224] on div "Visits" at bounding box center [145, 229] width 24 height 14
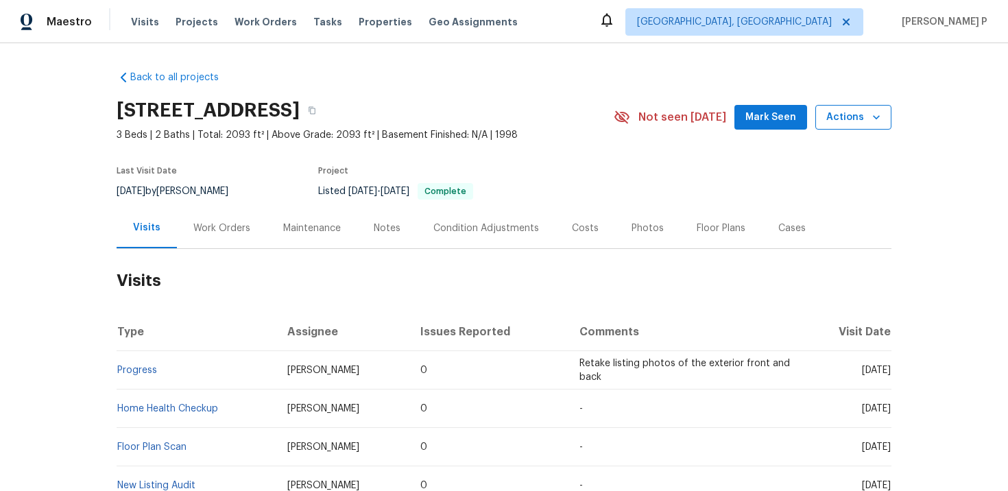
click at [841, 119] on span "Actions" at bounding box center [854, 117] width 54 height 17
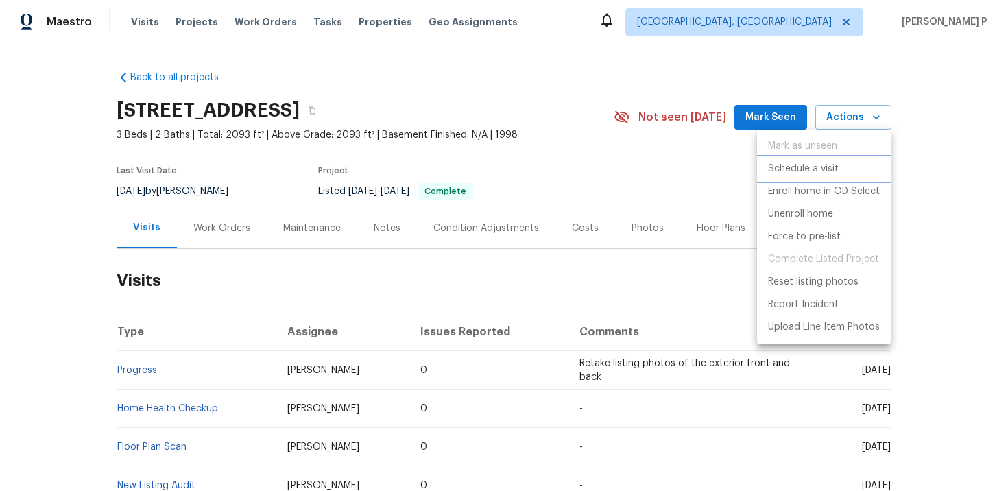
click at [800, 171] on p "Schedule a visit" at bounding box center [803, 169] width 71 height 14
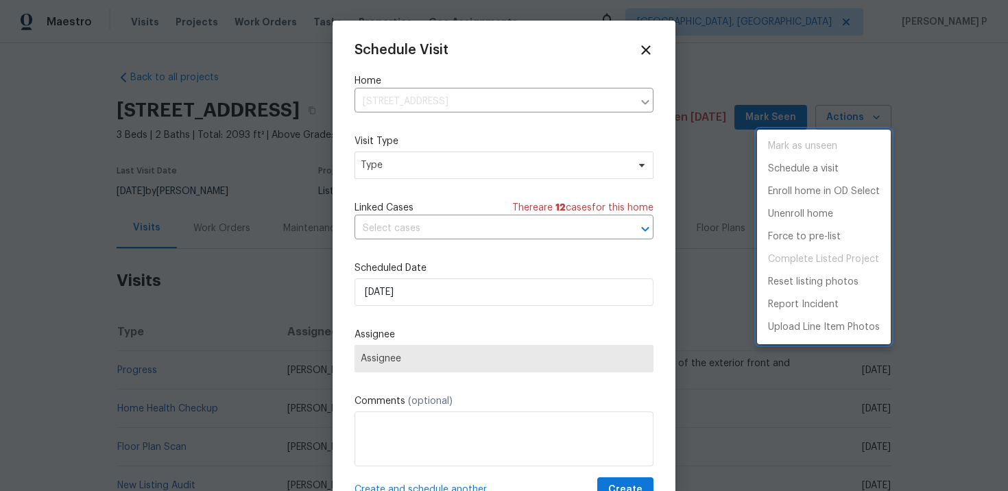
click at [535, 178] on div at bounding box center [504, 245] width 1008 height 491
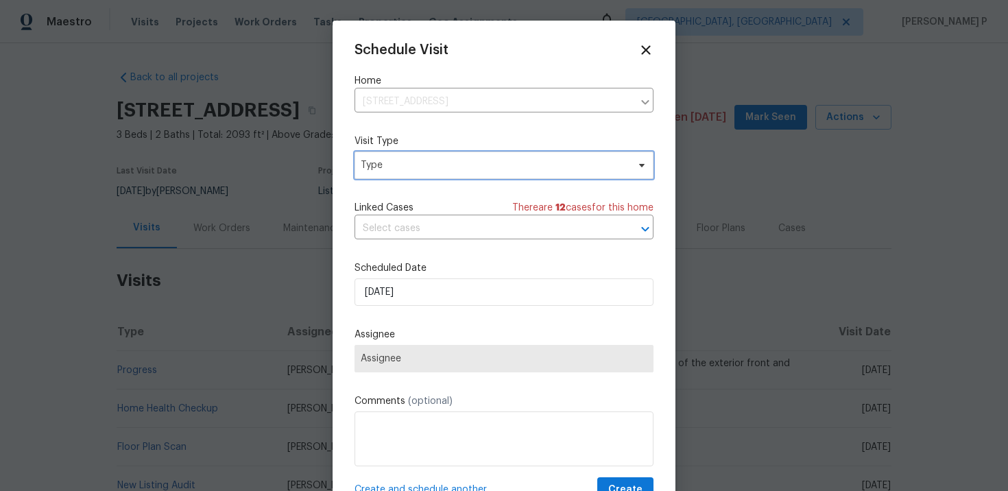
click at [528, 156] on span "Type" at bounding box center [504, 165] width 299 height 27
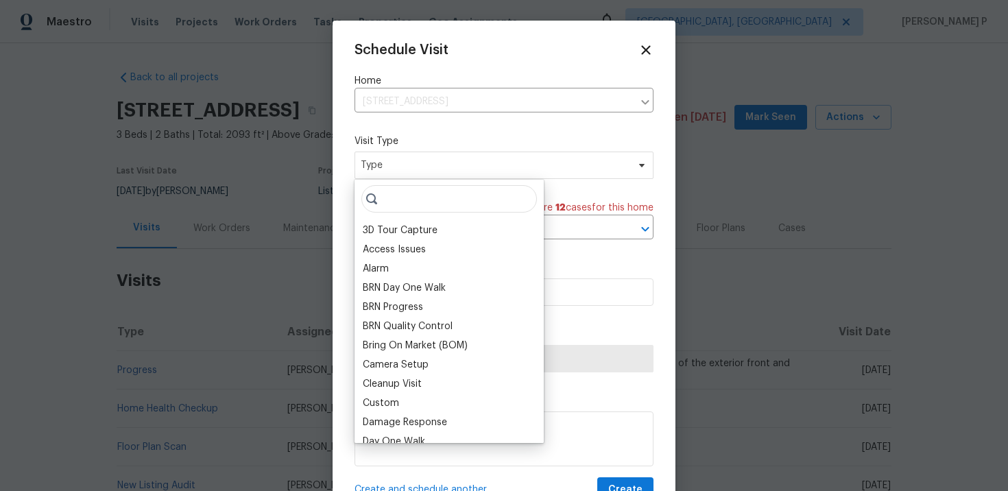
click at [419, 205] on input "search" at bounding box center [450, 198] width 176 height 27
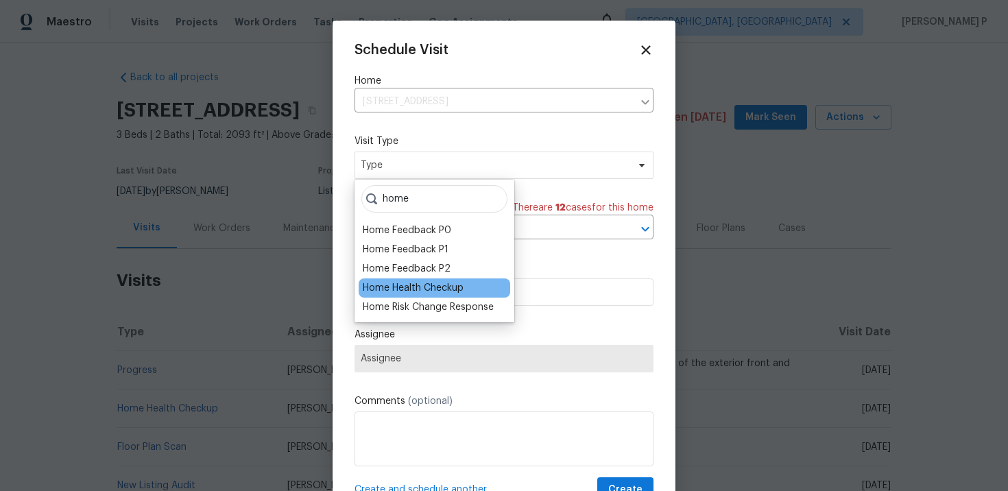
type input "home"
click at [406, 283] on div "Home Health Checkup" at bounding box center [413, 288] width 101 height 14
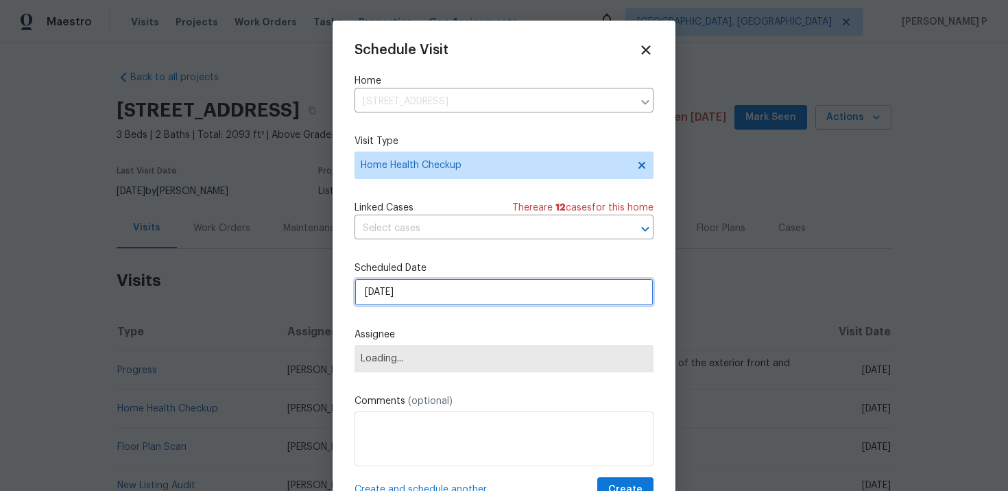
click at [426, 300] on input "[DATE]" at bounding box center [504, 292] width 299 height 27
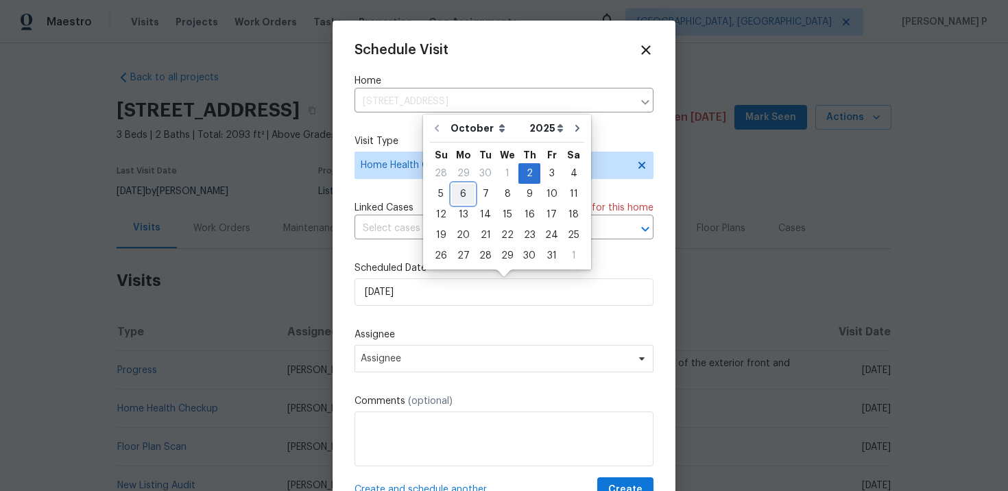
click at [464, 196] on div "6" at bounding box center [463, 194] width 23 height 19
type input "10/6/2025"
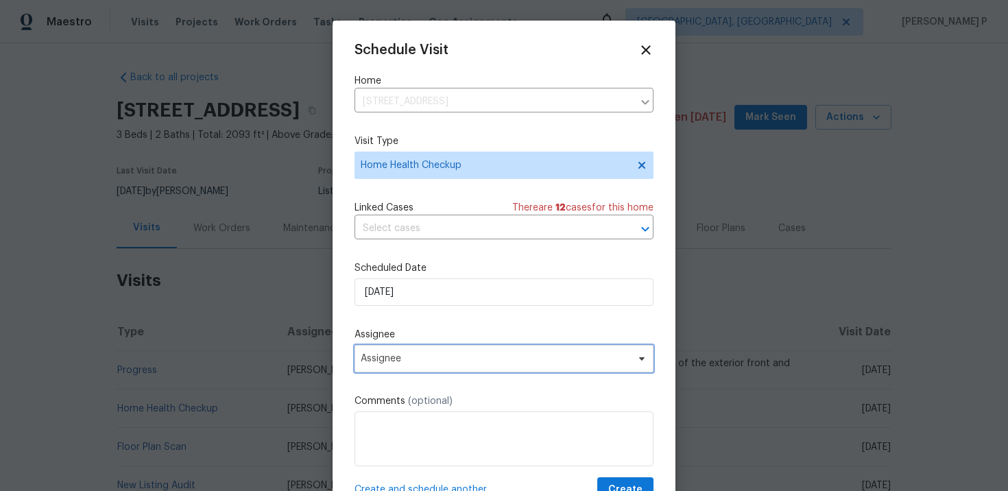
click at [460, 364] on span "Assignee" at bounding box center [495, 358] width 269 height 11
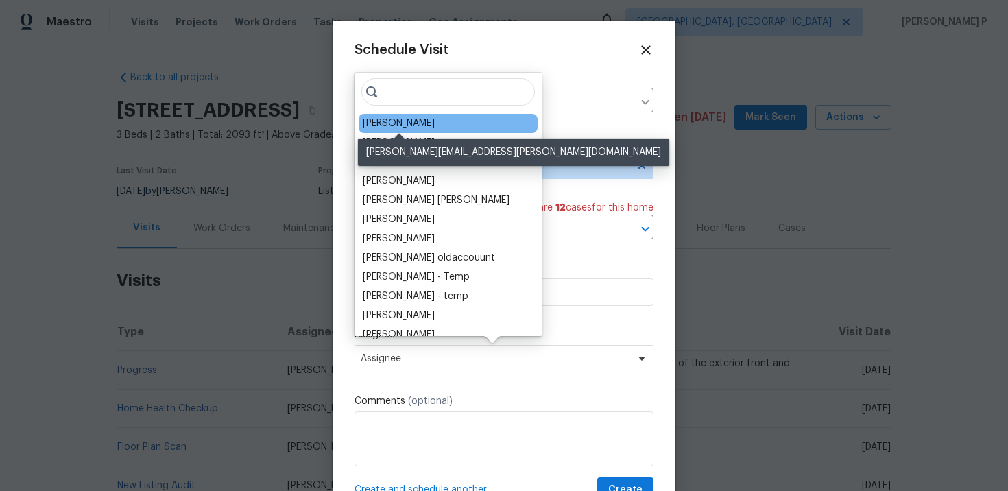
click at [416, 126] on div "Cynthia Upshaw" at bounding box center [399, 124] width 72 height 14
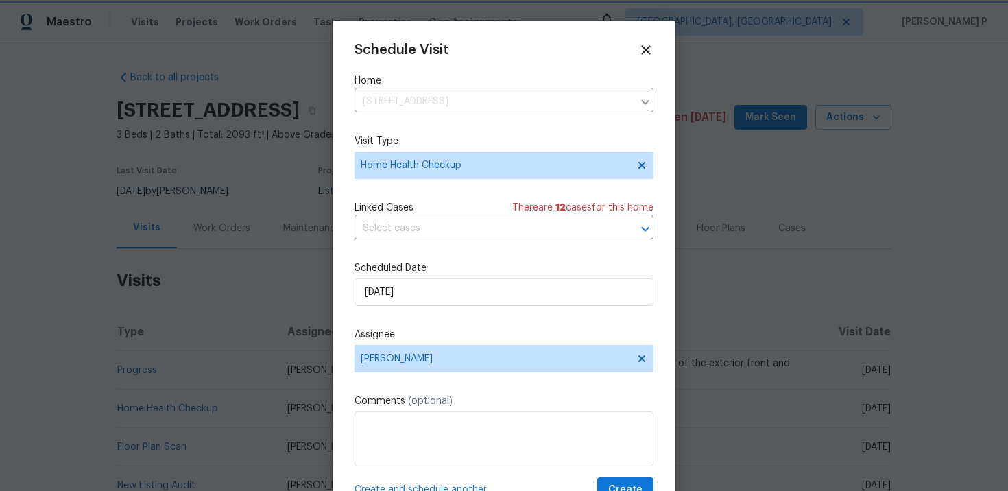
scroll to position [25, 0]
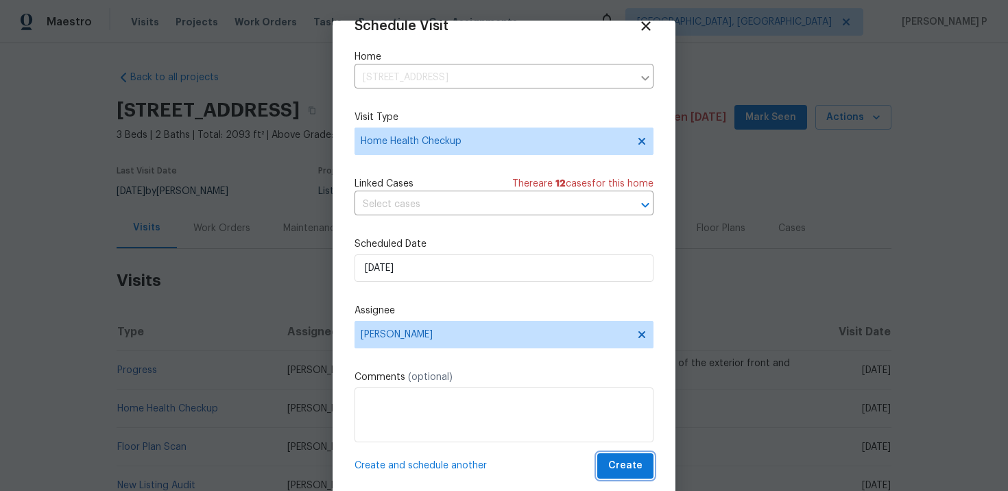
click at [626, 466] on span "Create" at bounding box center [626, 466] width 34 height 17
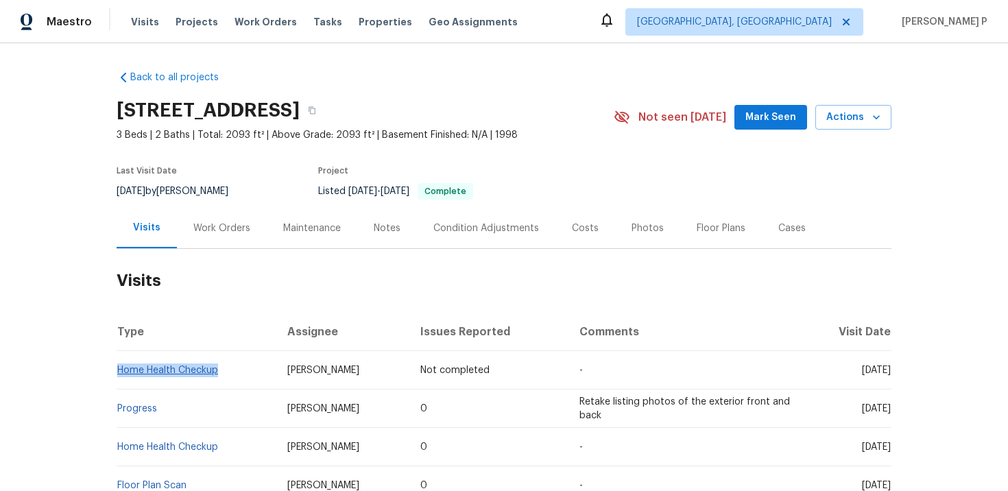
drag, startPoint x: 221, startPoint y: 371, endPoint x: 118, endPoint y: 371, distance: 102.9
click at [118, 371] on td "Home Health Checkup" at bounding box center [197, 370] width 160 height 38
copy link "Home Health Checkup"
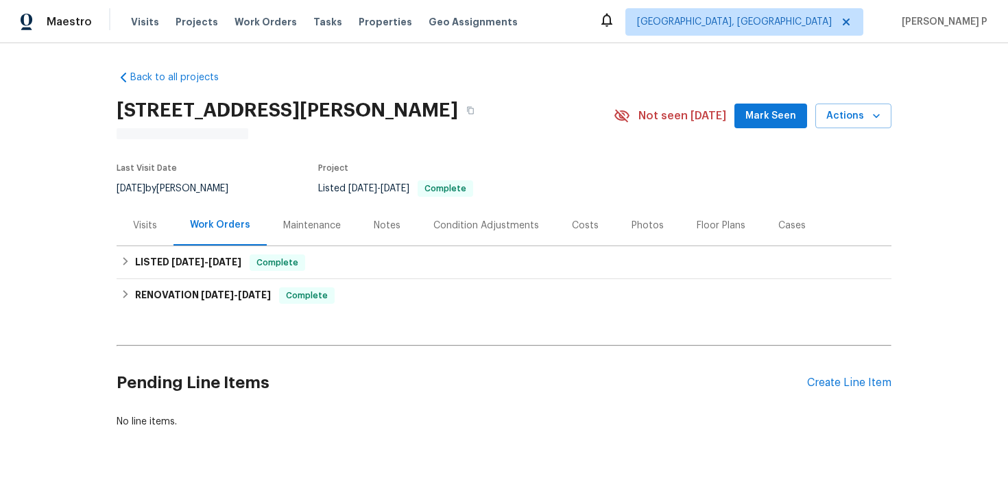
click at [150, 231] on div "Visits" at bounding box center [145, 226] width 24 height 14
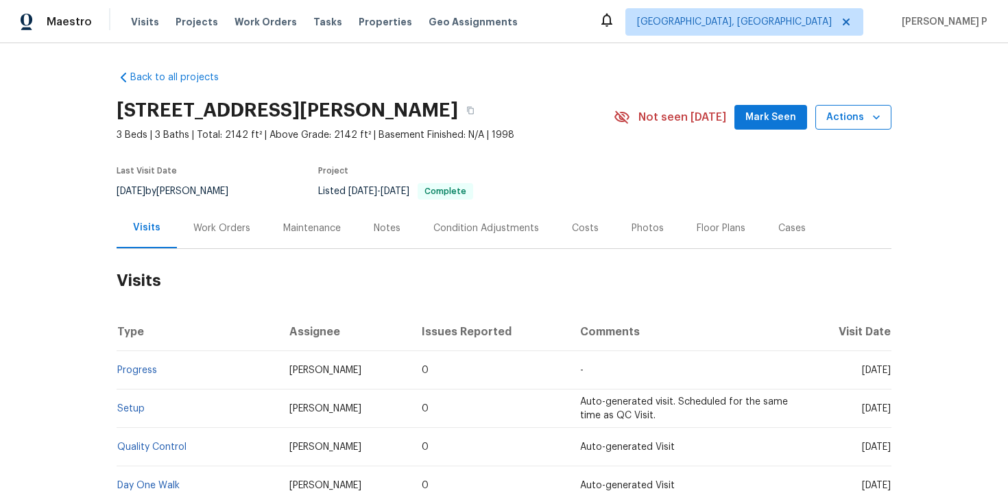
click at [844, 124] on span "Actions" at bounding box center [854, 117] width 54 height 17
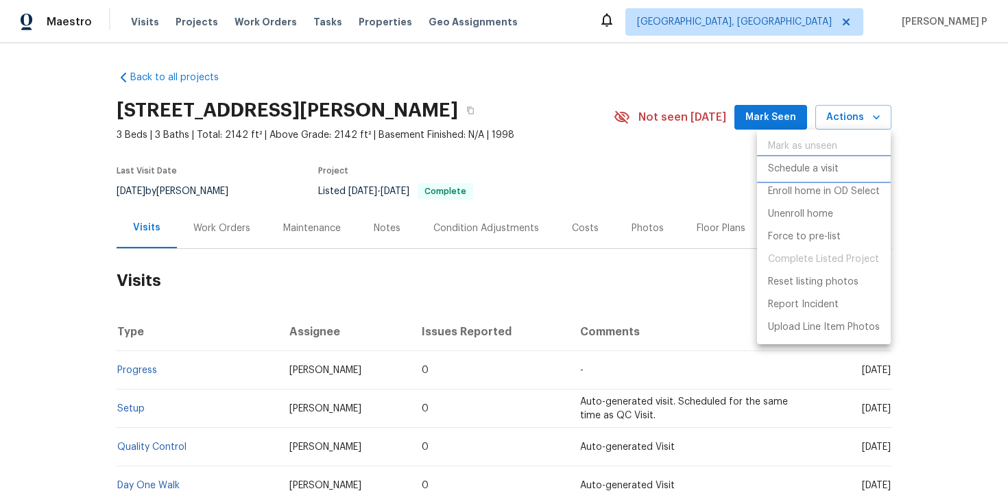
click at [807, 167] on p "Schedule a visit" at bounding box center [803, 169] width 71 height 14
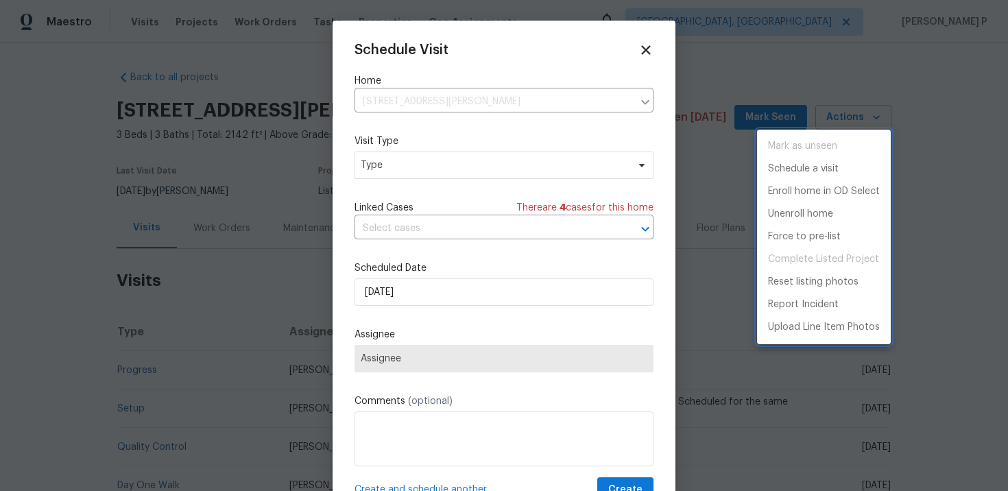
click at [416, 178] on div at bounding box center [504, 245] width 1008 height 491
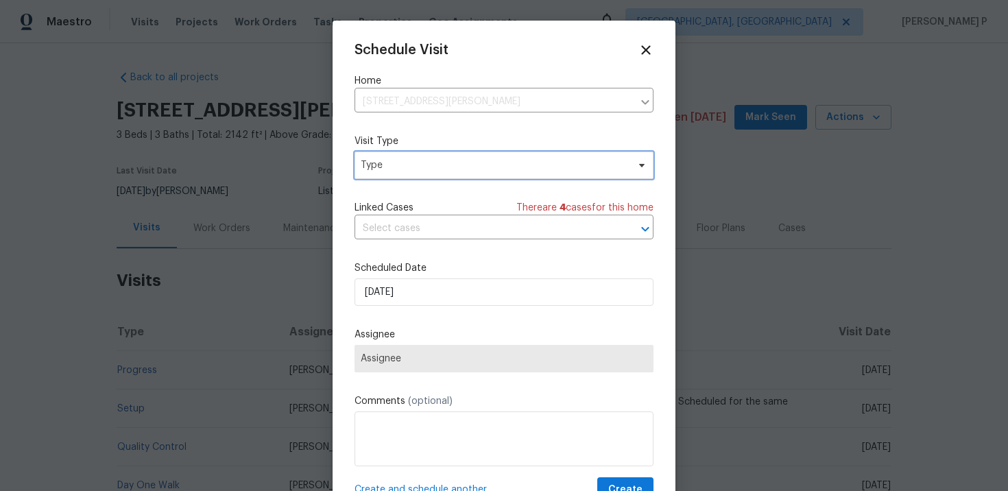
click at [418, 167] on span "Type" at bounding box center [494, 165] width 267 height 14
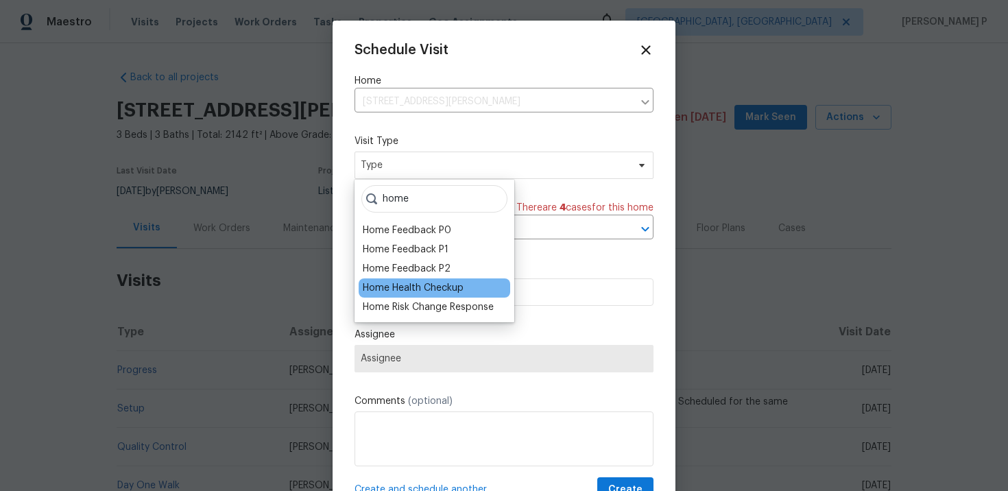
type input "home"
click at [405, 292] on div "Home Health Checkup" at bounding box center [413, 288] width 101 height 14
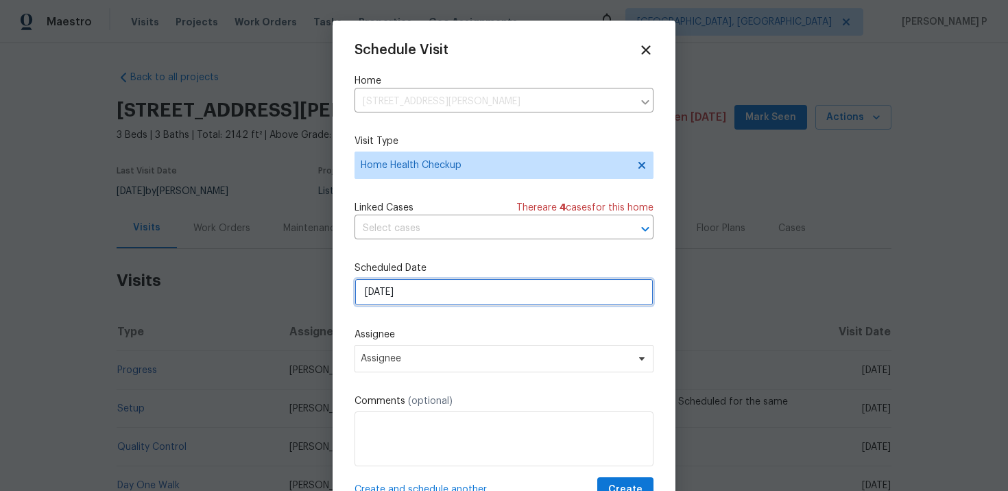
click at [443, 298] on input "[DATE]" at bounding box center [504, 292] width 299 height 27
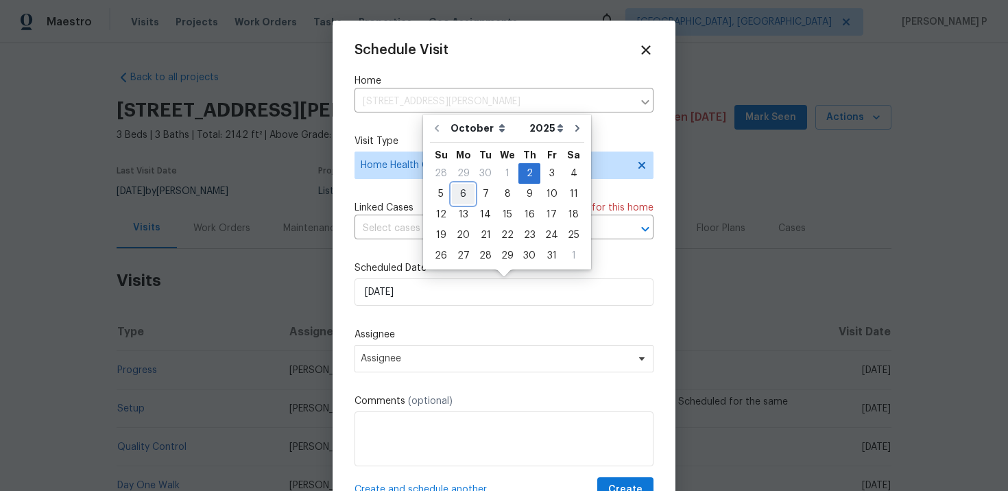
click at [467, 190] on div "6" at bounding box center [463, 194] width 23 height 19
type input "[DATE]"
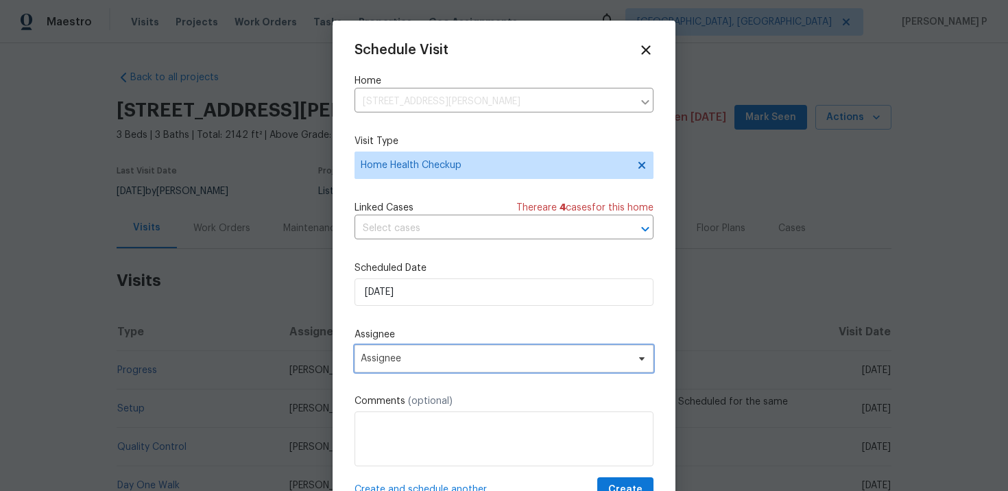
click at [453, 362] on span "Assignee" at bounding box center [495, 358] width 269 height 11
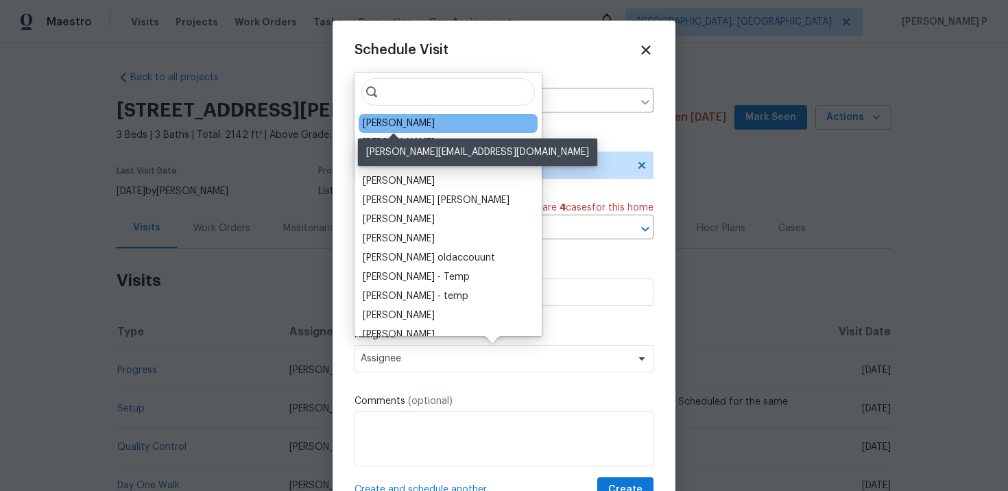
click at [379, 123] on div "[PERSON_NAME]" at bounding box center [399, 124] width 72 height 14
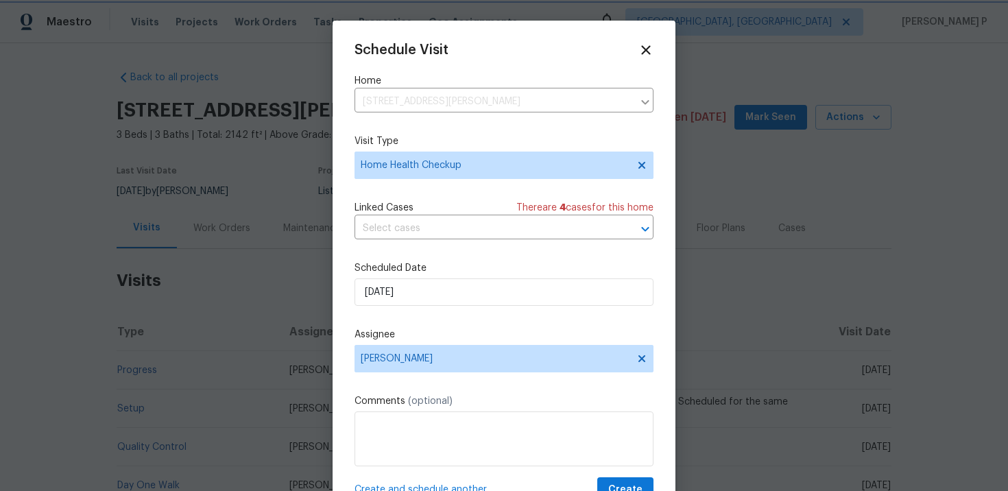
scroll to position [25, 0]
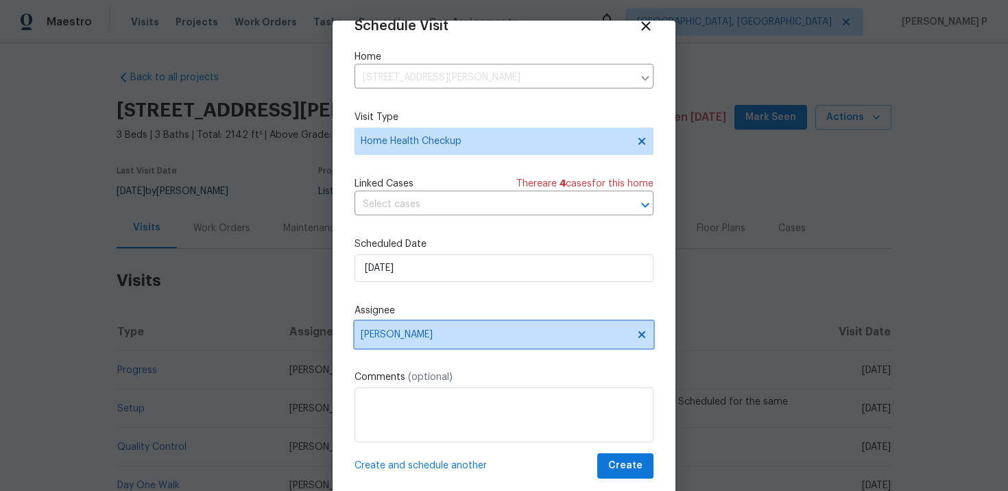
click at [453, 327] on span "[PERSON_NAME]" at bounding box center [504, 334] width 299 height 27
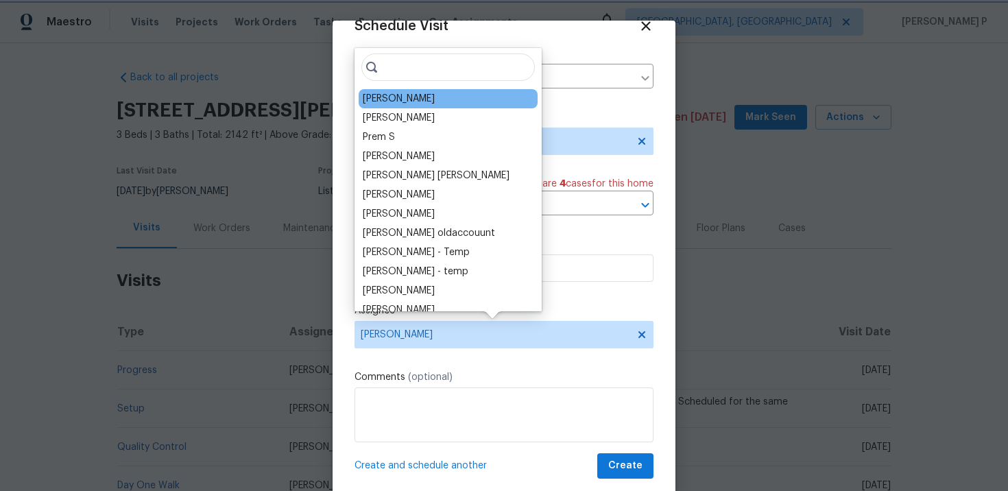
click at [437, 338] on span "[PERSON_NAME]" at bounding box center [495, 334] width 269 height 11
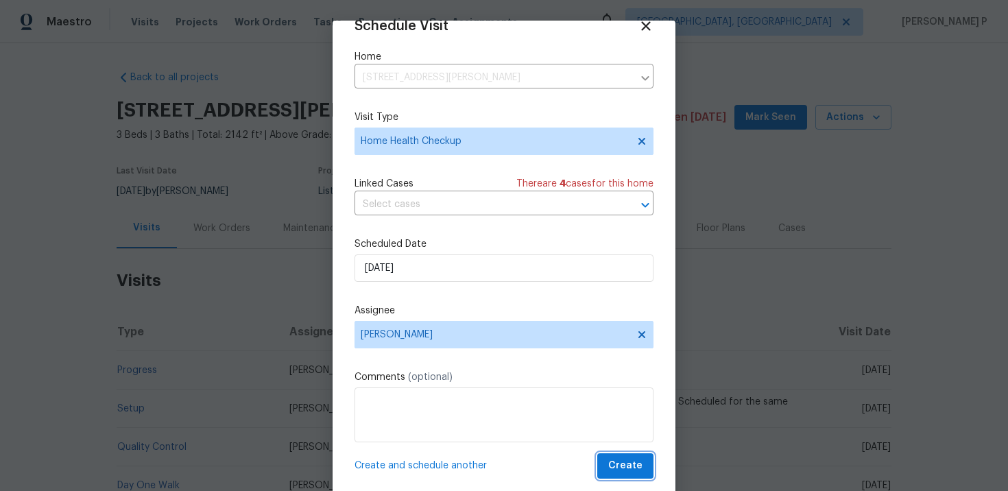
click at [630, 462] on span "Create" at bounding box center [626, 466] width 34 height 17
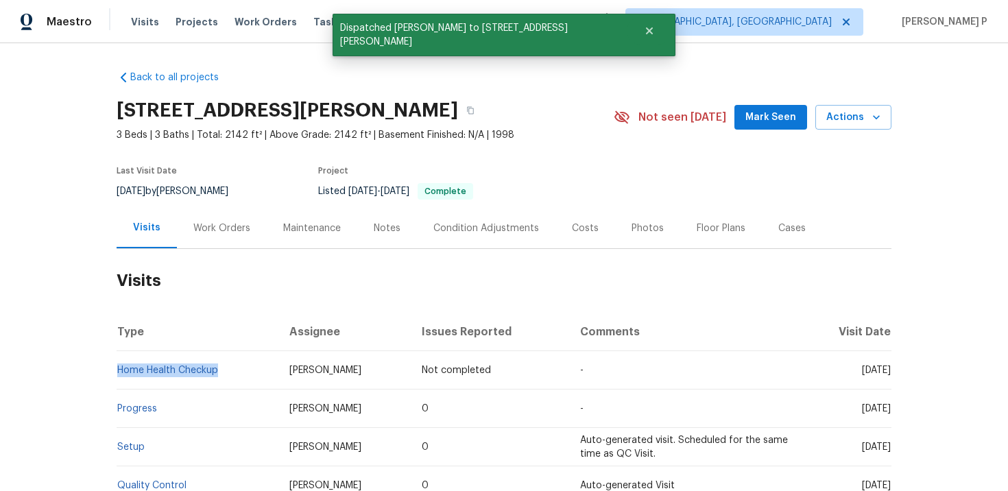
drag, startPoint x: 227, startPoint y: 375, endPoint x: 117, endPoint y: 370, distance: 110.5
click at [117, 370] on td "Home Health Checkup" at bounding box center [198, 370] width 162 height 38
copy link "Home Health Checkup"
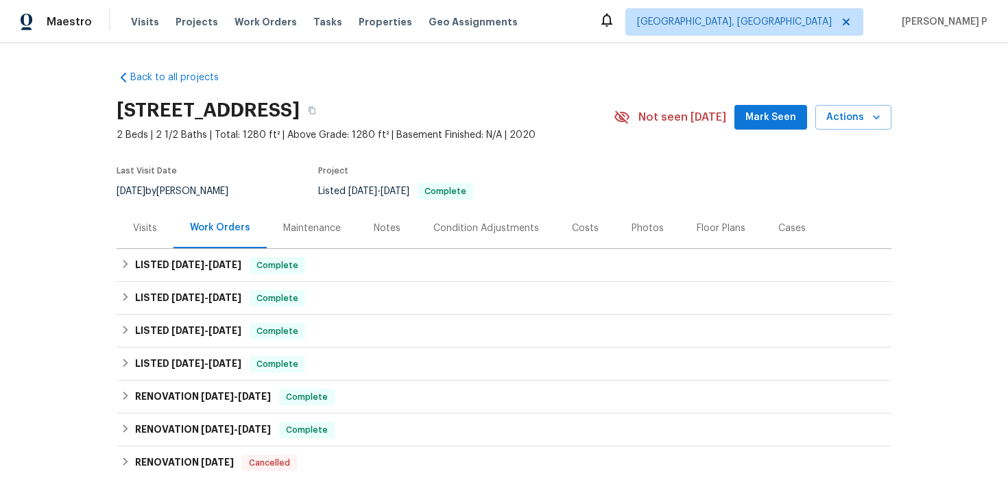
click at [144, 230] on div "Visits" at bounding box center [145, 229] width 24 height 14
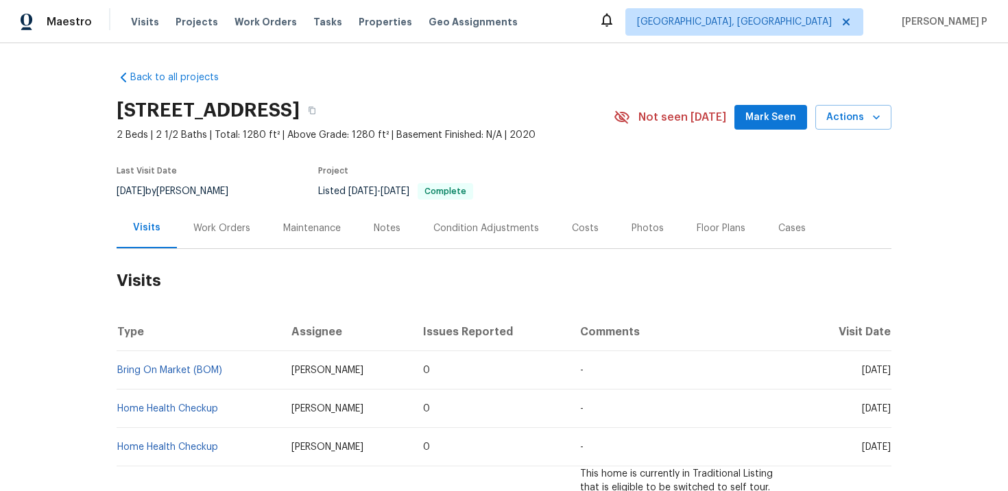
click at [812, 121] on div "Not seen [DATE] Mark Seen Actions" at bounding box center [753, 117] width 278 height 25
click at [835, 119] on span "Actions" at bounding box center [854, 117] width 54 height 17
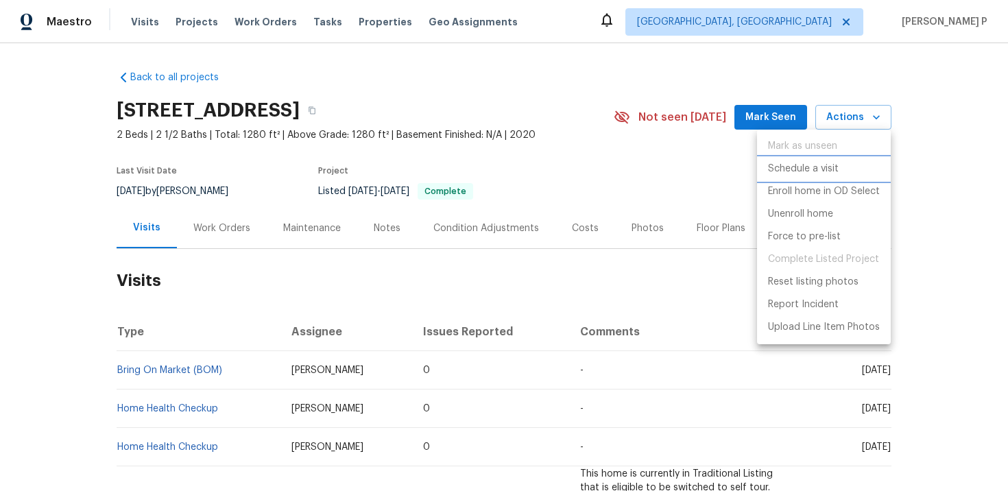
click at [800, 167] on p "Schedule a visit" at bounding box center [803, 169] width 71 height 14
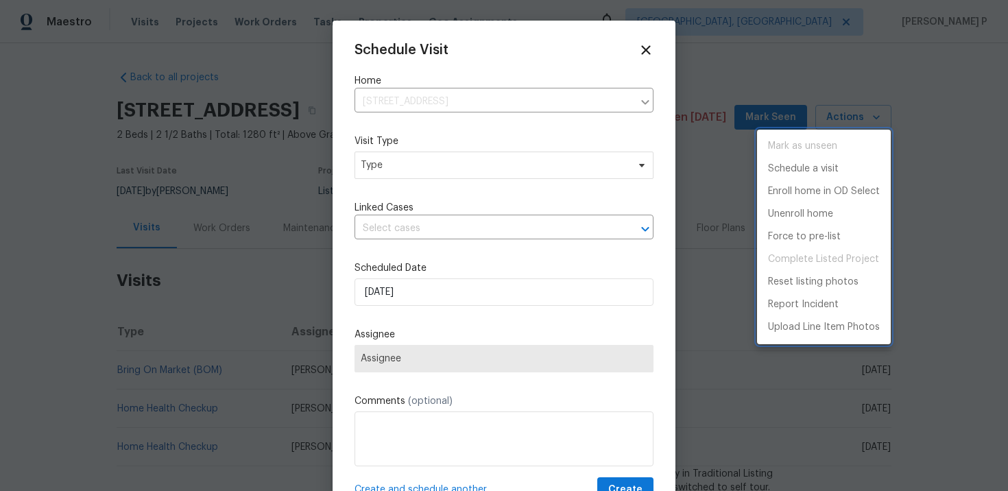
click at [424, 170] on div at bounding box center [504, 245] width 1008 height 491
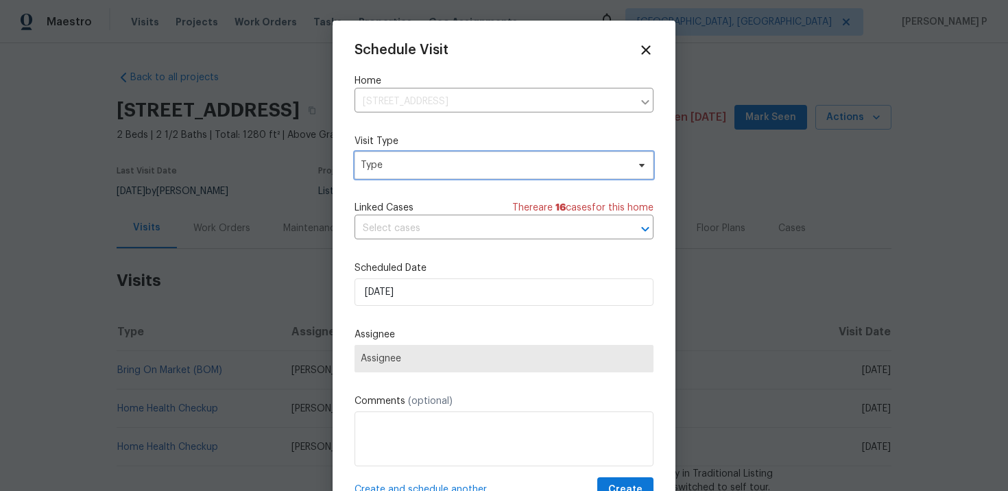
click at [424, 170] on span "Type" at bounding box center [494, 165] width 267 height 14
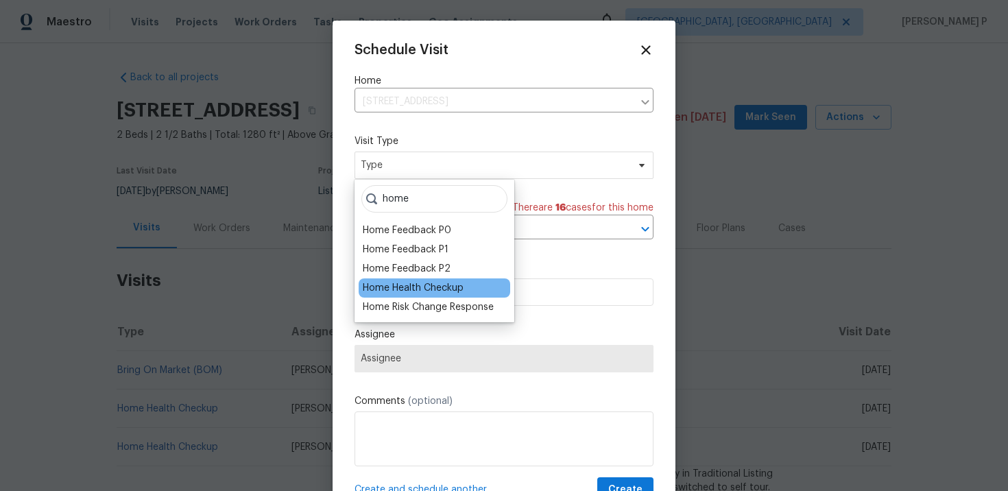
type input "home"
click at [414, 291] on div "Home Health Checkup" at bounding box center [413, 288] width 101 height 14
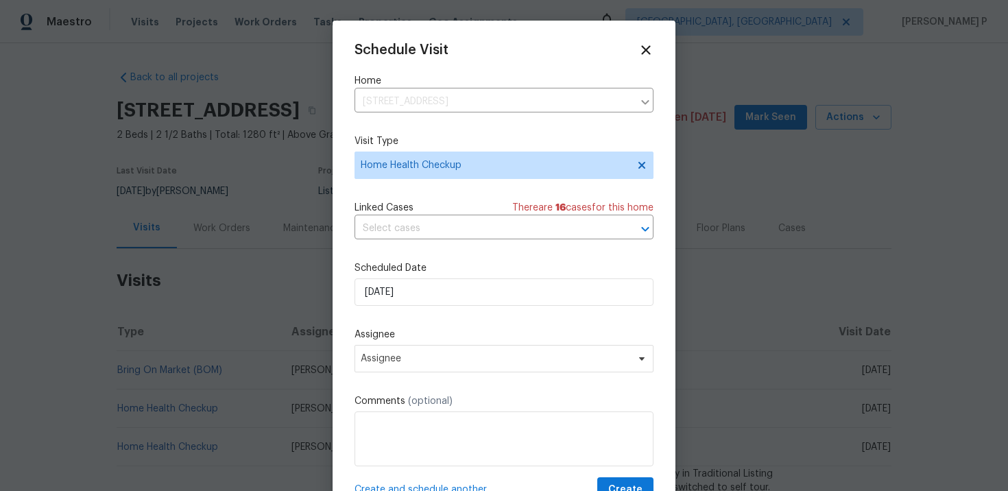
click at [419, 309] on div "Schedule Visit Home 1539 White Tip Ln, Antioch, TN 37013 ​ Visit Type Home Heal…" at bounding box center [504, 273] width 299 height 460
click at [418, 292] on input "[DATE]" at bounding box center [504, 292] width 299 height 27
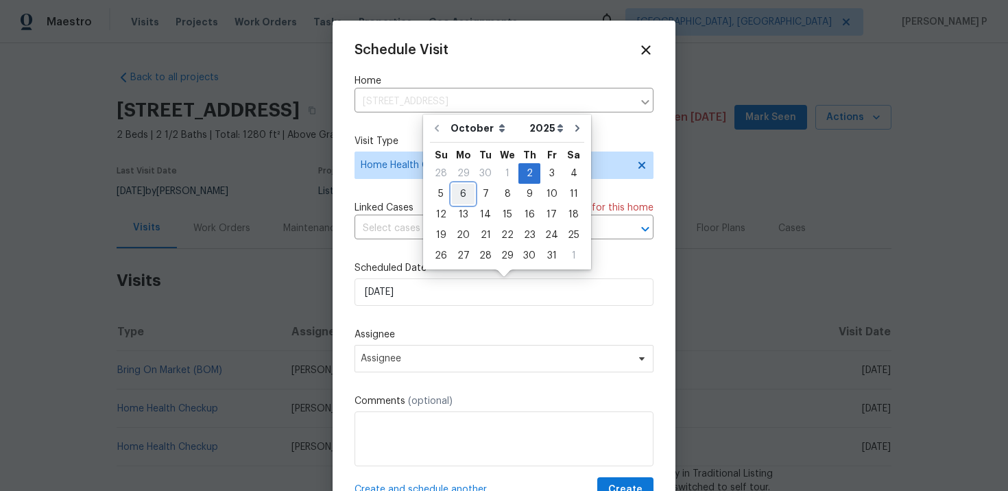
click at [460, 193] on div "6" at bounding box center [463, 194] width 23 height 19
type input "[DATE]"
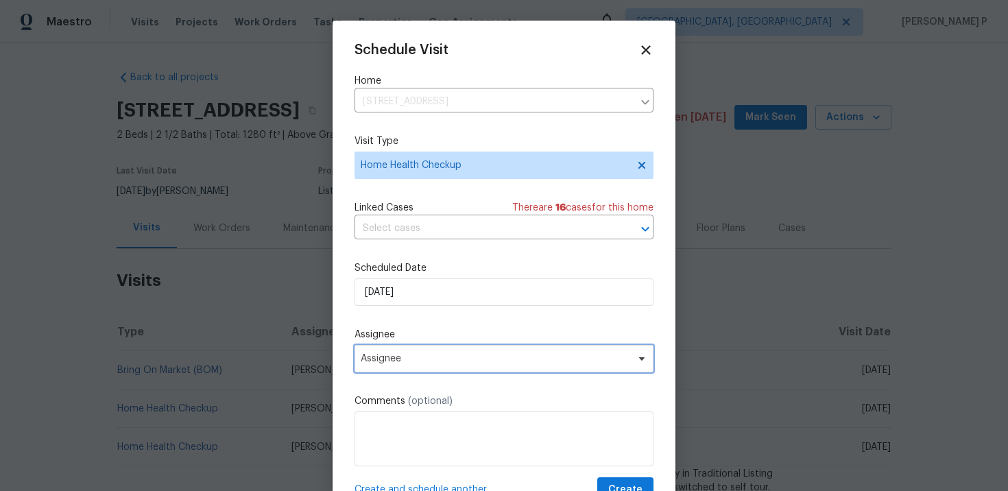
click at [442, 361] on span "Assignee" at bounding box center [495, 358] width 269 height 11
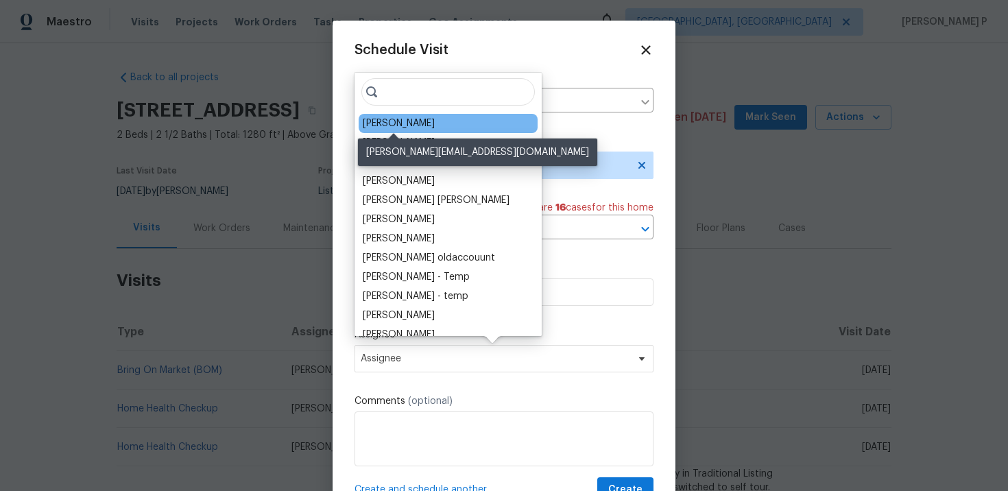
click at [414, 128] on div "[PERSON_NAME]" at bounding box center [399, 124] width 72 height 14
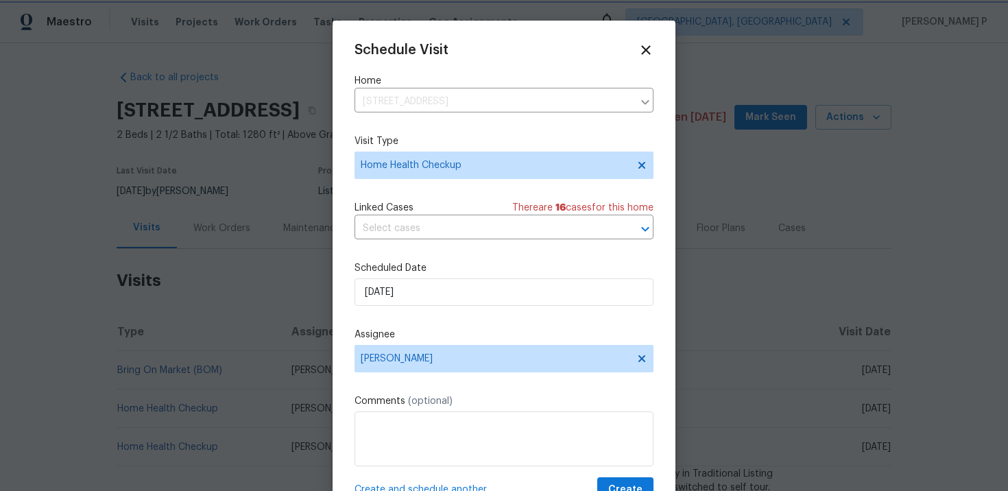
scroll to position [25, 0]
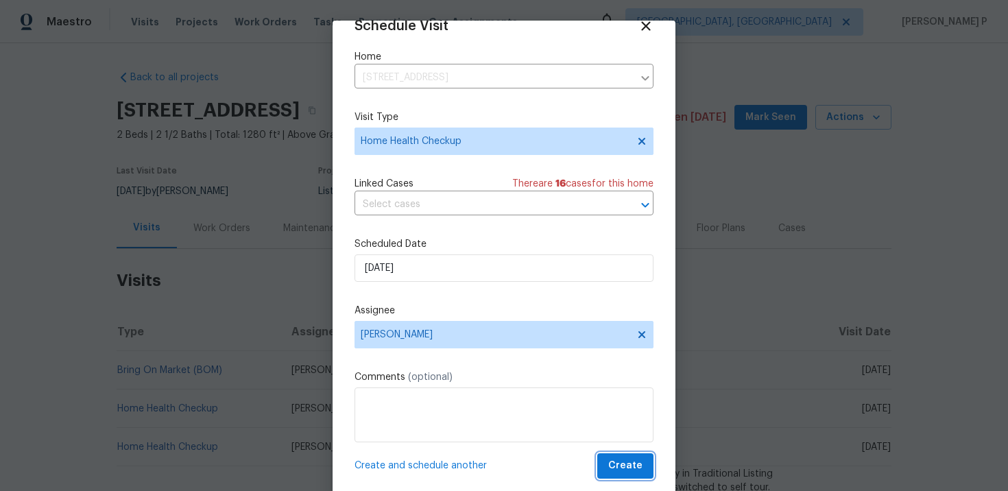
click at [637, 462] on span "Create" at bounding box center [626, 466] width 34 height 17
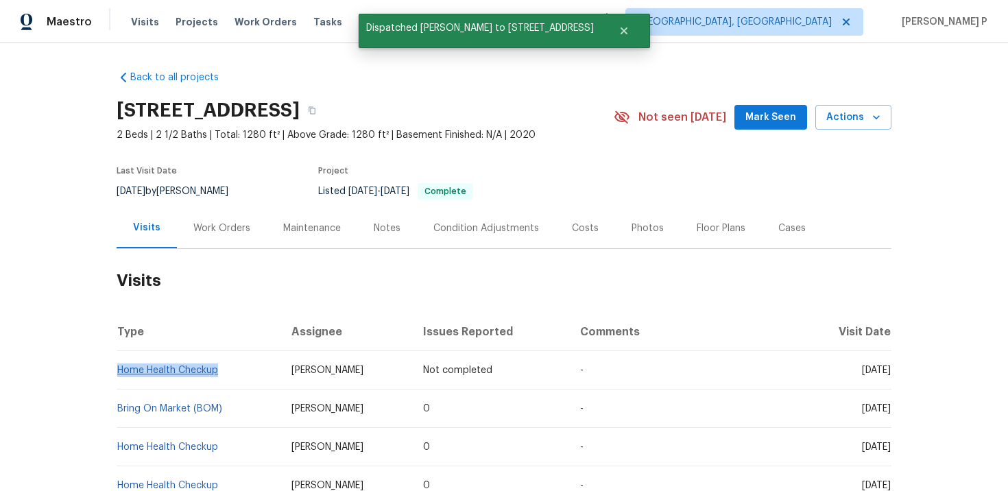
drag, startPoint x: 220, startPoint y: 370, endPoint x: 118, endPoint y: 372, distance: 101.6
click at [118, 372] on td "Home Health Checkup" at bounding box center [199, 370] width 164 height 38
copy link "Home Health Checkup"
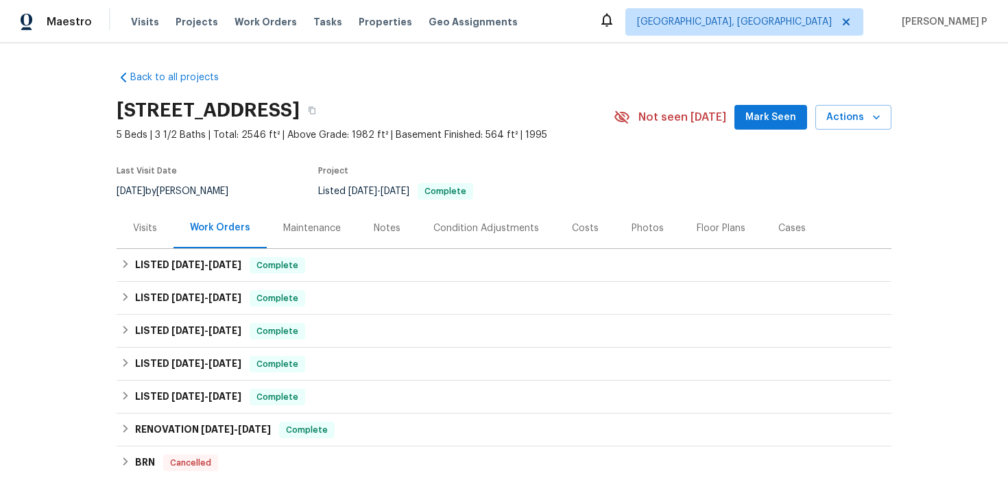
click at [145, 233] on div "Visits" at bounding box center [145, 229] width 24 height 14
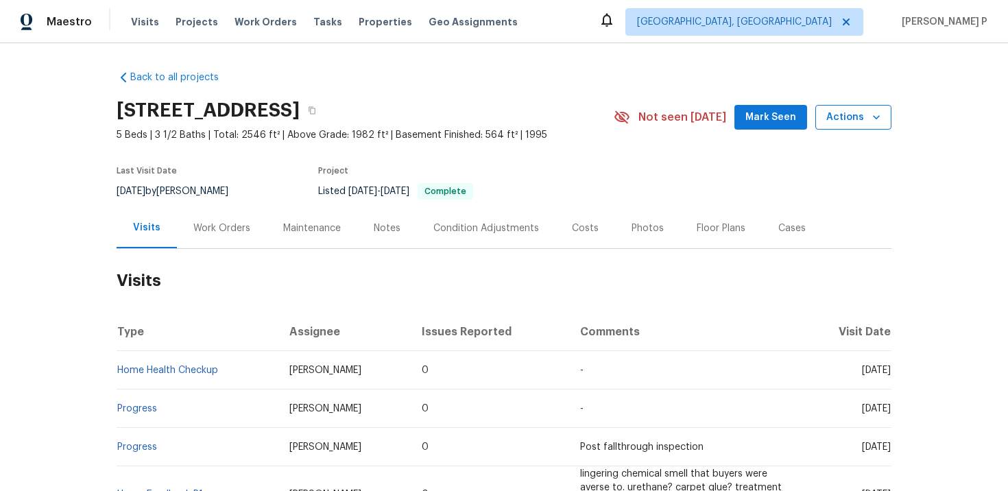
click at [848, 123] on span "Actions" at bounding box center [854, 117] width 54 height 17
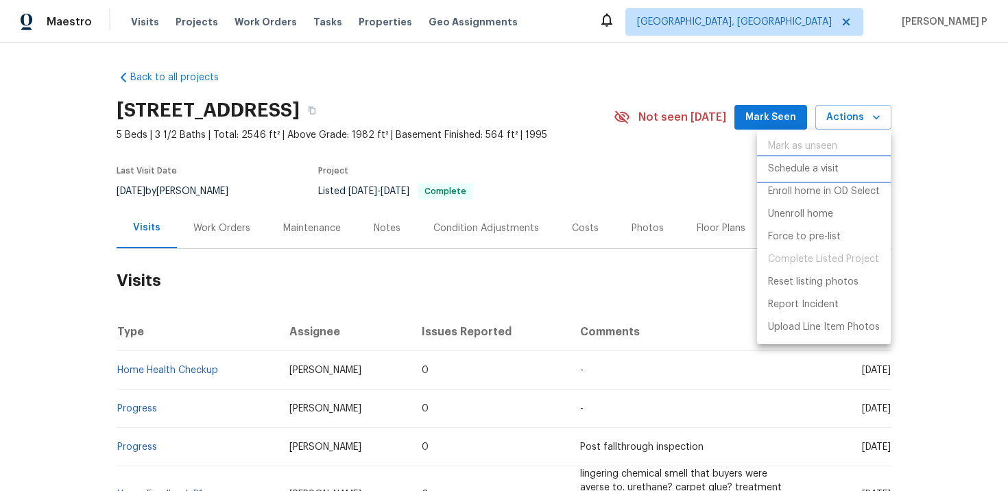
click at [798, 173] on p "Schedule a visit" at bounding box center [803, 169] width 71 height 14
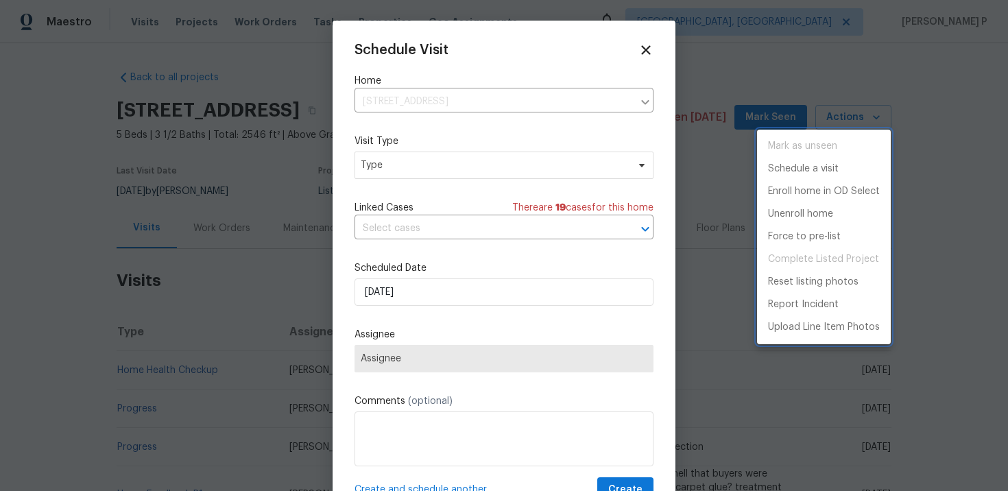
click at [412, 181] on div at bounding box center [504, 245] width 1008 height 491
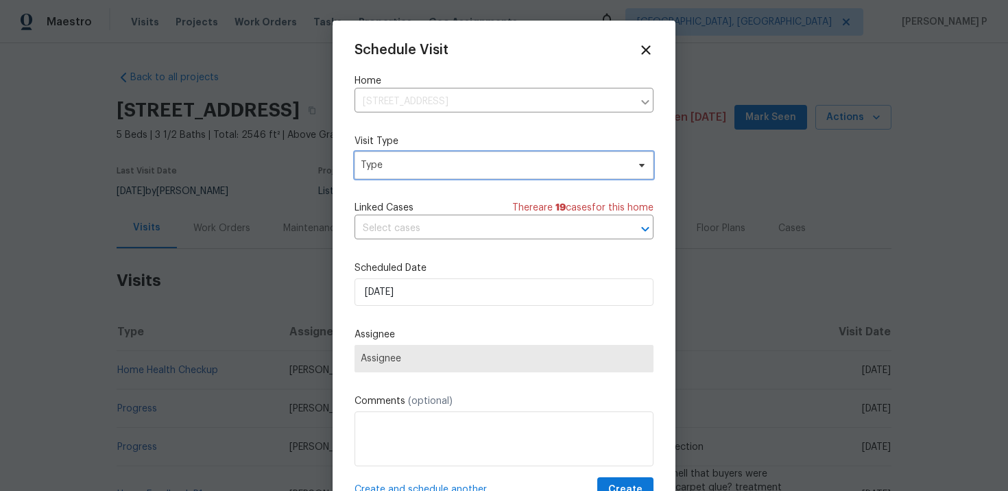
click at [412, 171] on span "Type" at bounding box center [494, 165] width 267 height 14
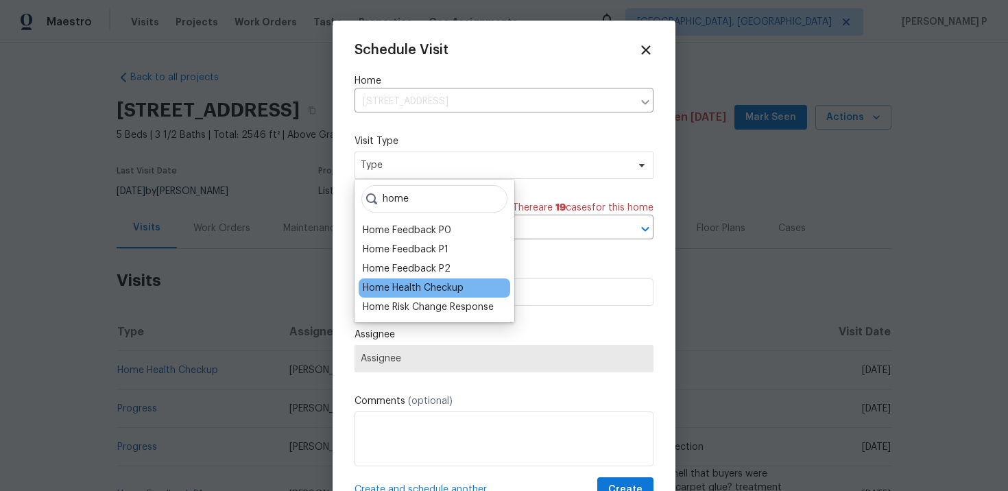
type input "home"
click at [421, 283] on div "Home Health Checkup" at bounding box center [413, 288] width 101 height 14
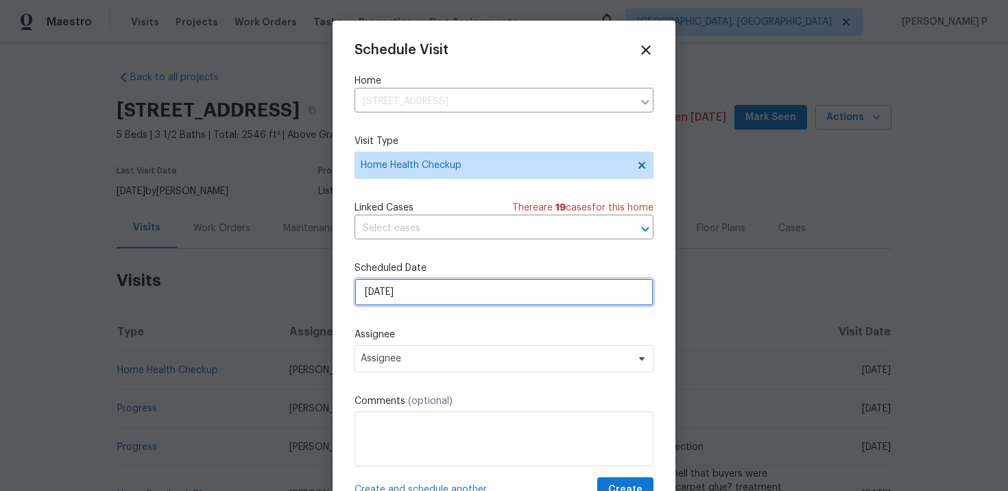
click at [426, 298] on input "[DATE]" at bounding box center [504, 292] width 299 height 27
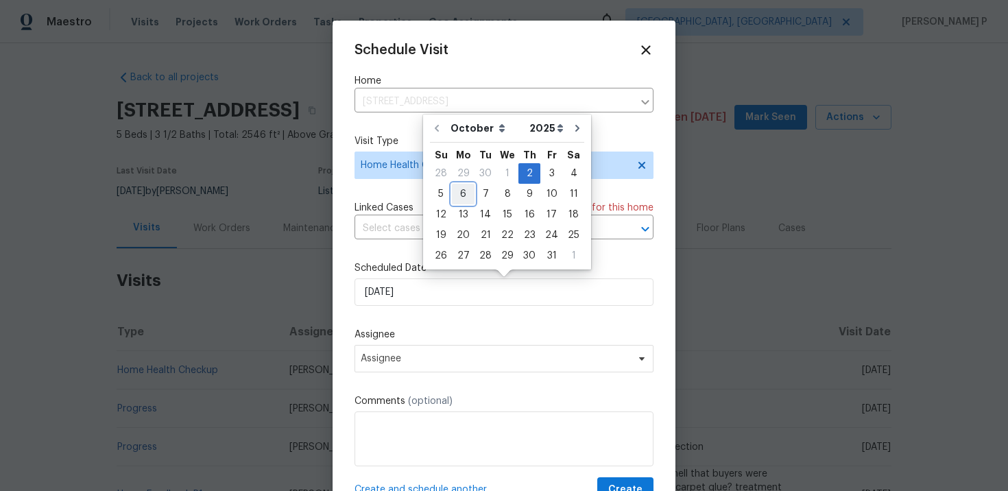
click at [467, 191] on div "6" at bounding box center [463, 194] width 23 height 19
type input "[DATE]"
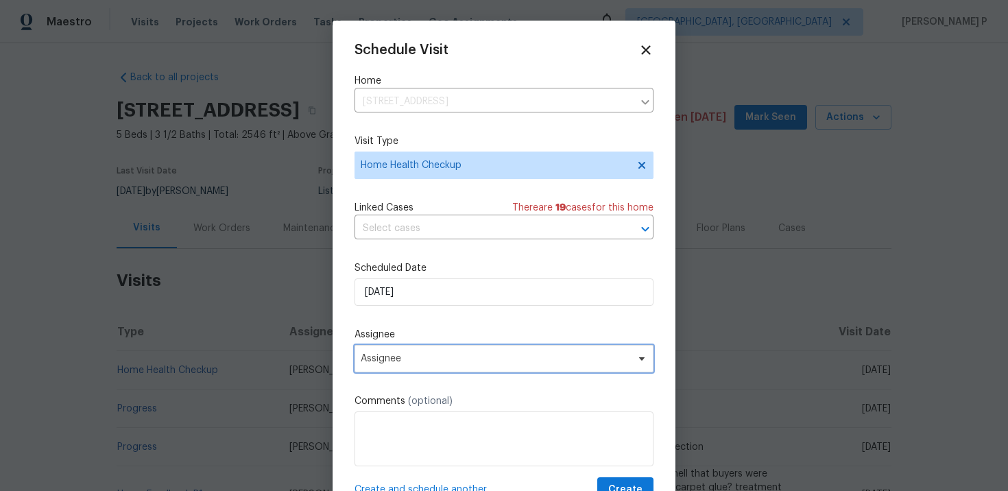
click at [452, 352] on span "Assignee" at bounding box center [504, 358] width 299 height 27
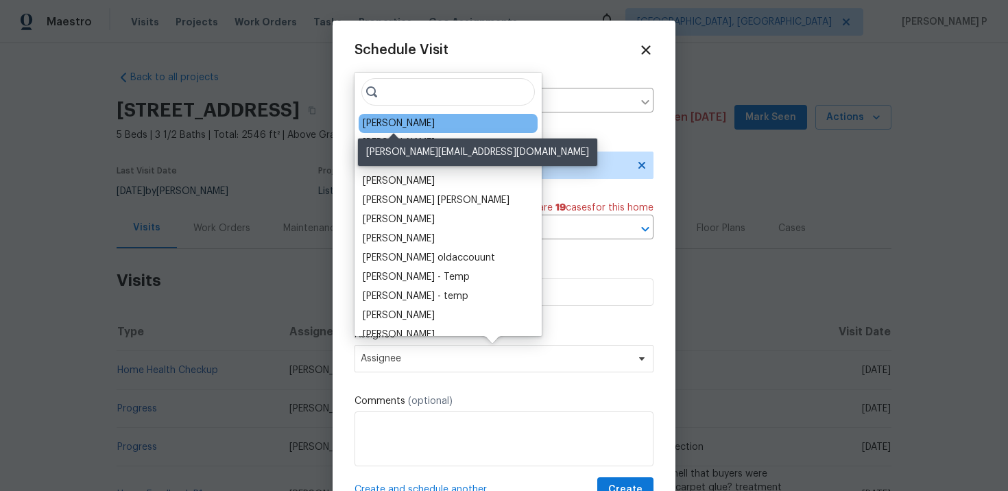
click at [422, 126] on div "[PERSON_NAME]" at bounding box center [399, 124] width 72 height 14
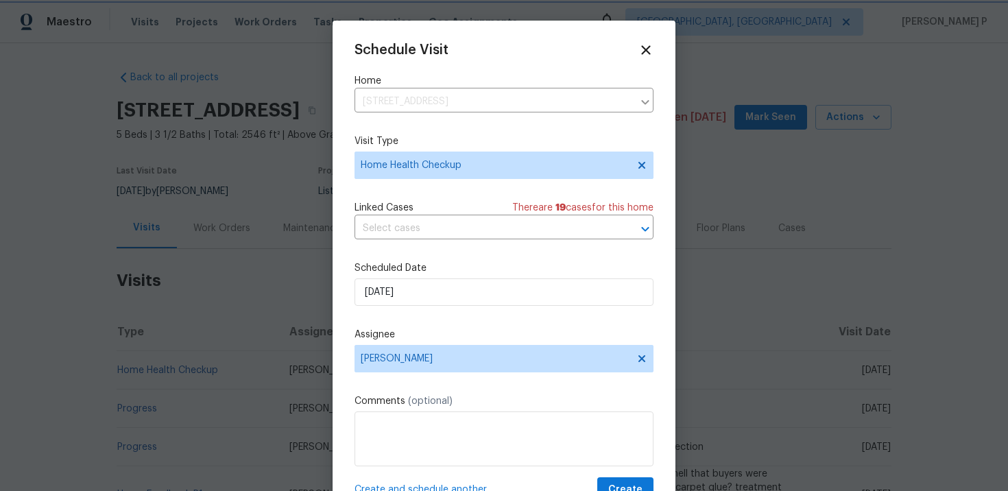
scroll to position [25, 0]
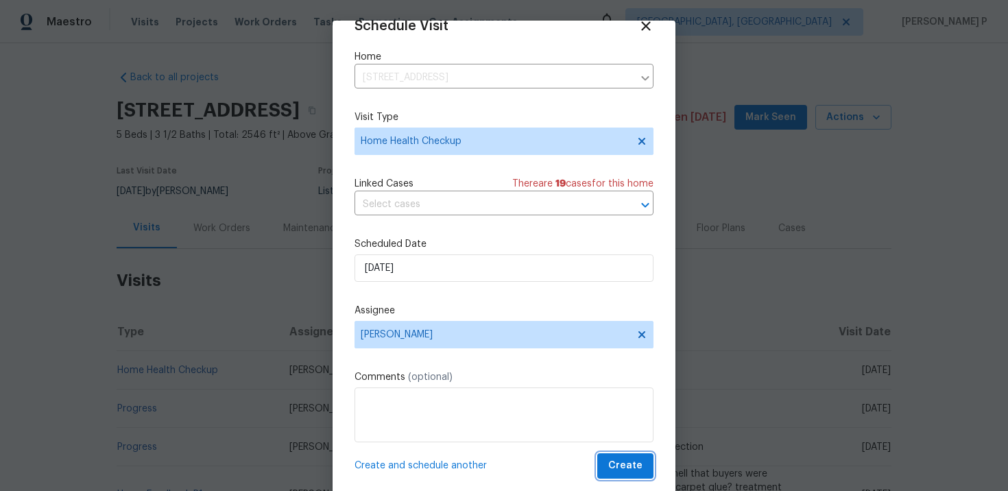
click at [625, 468] on span "Create" at bounding box center [626, 466] width 34 height 17
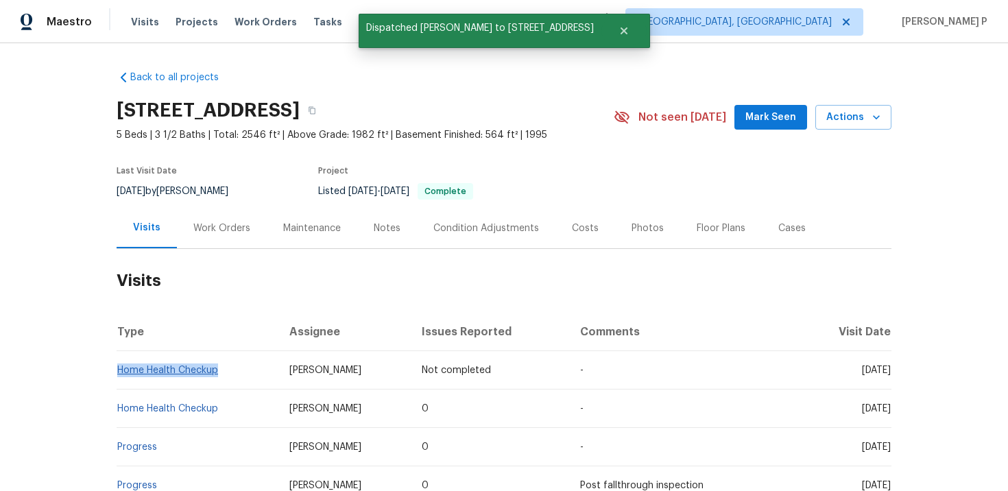
drag, startPoint x: 226, startPoint y: 367, endPoint x: 117, endPoint y: 368, distance: 108.4
click at [117, 368] on td "Home Health Checkup" at bounding box center [198, 370] width 162 height 38
copy link "Home Health Checkup"
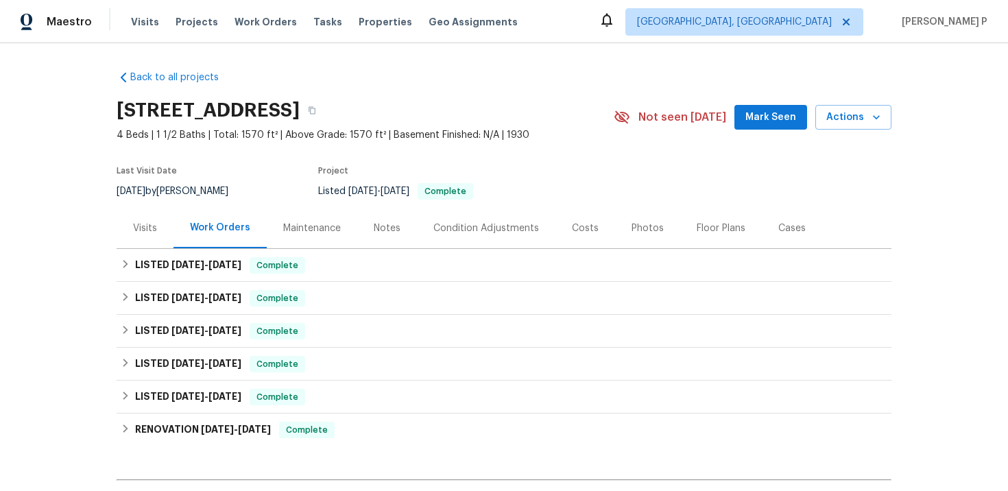
click at [143, 228] on div "Visits" at bounding box center [145, 229] width 24 height 14
click at [145, 227] on div "Visits" at bounding box center [145, 229] width 24 height 14
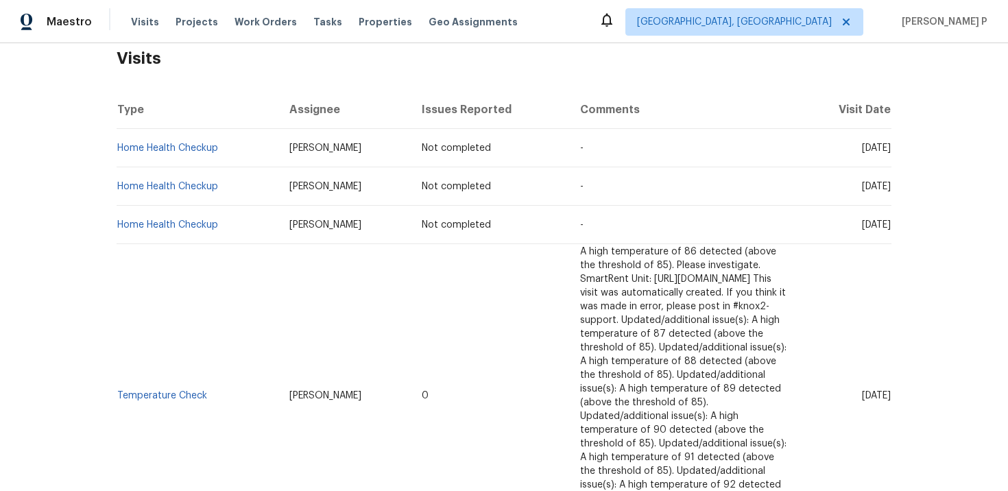
scroll to position [200, 0]
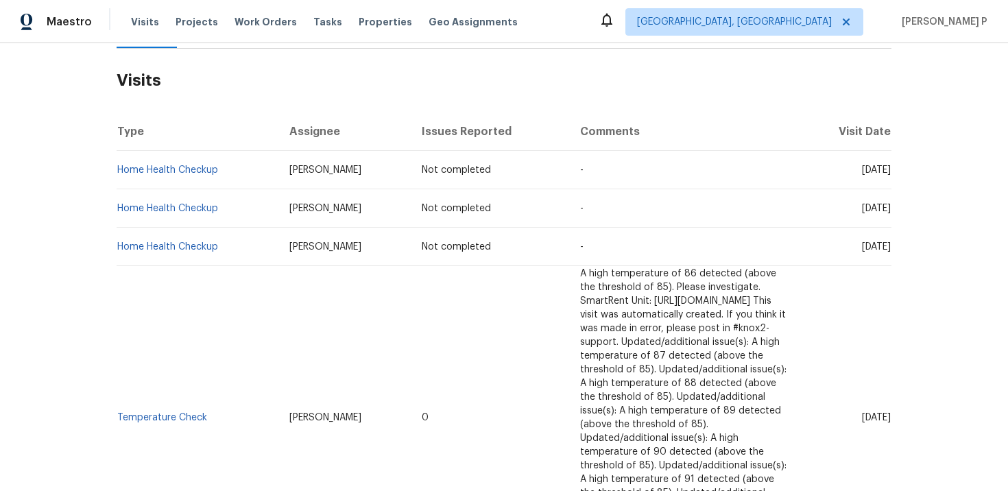
click at [480, 91] on h2 "Visits" at bounding box center [504, 81] width 775 height 64
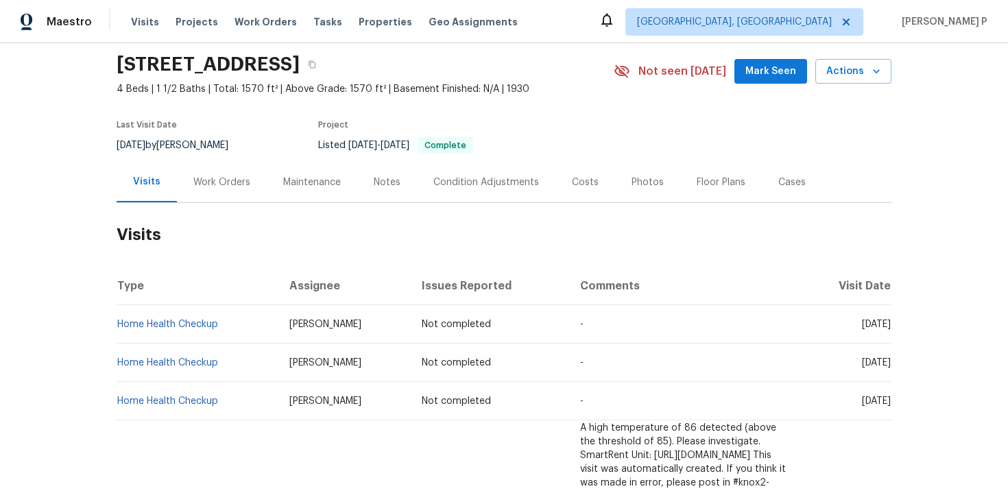
scroll to position [0, 0]
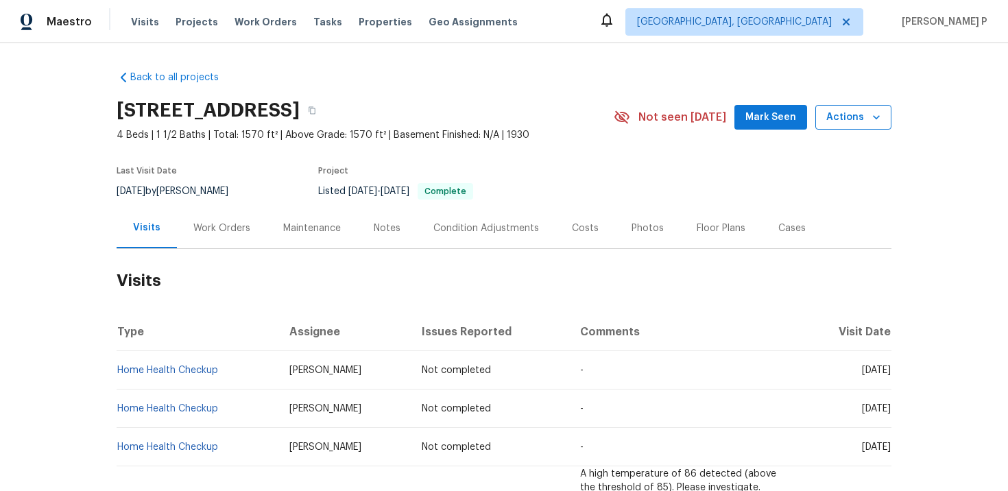
click at [869, 126] on button "Actions" at bounding box center [854, 117] width 76 height 25
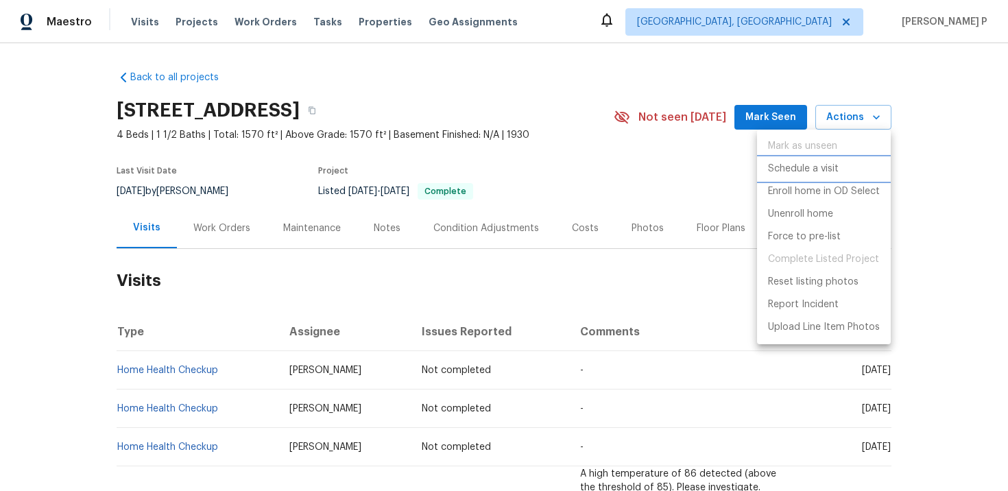
click at [808, 166] on p "Schedule a visit" at bounding box center [803, 169] width 71 height 14
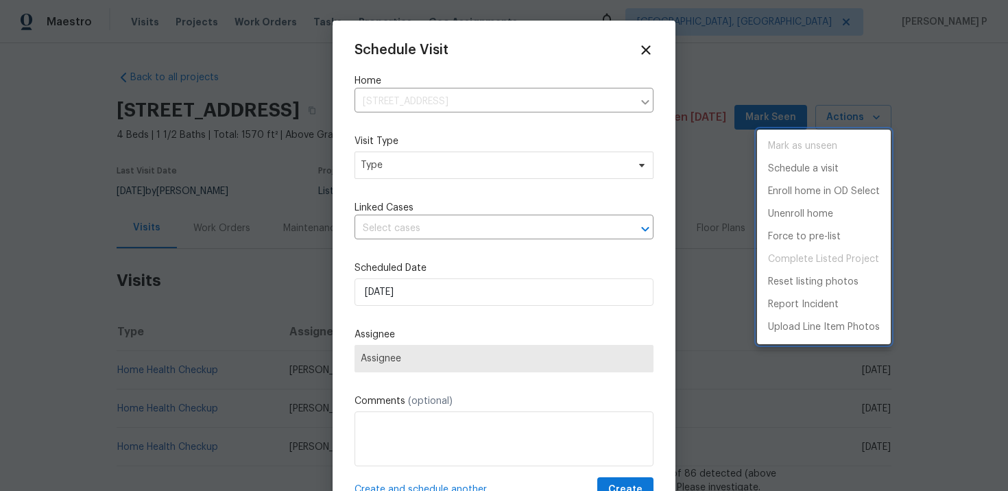
click at [563, 156] on div at bounding box center [504, 245] width 1008 height 491
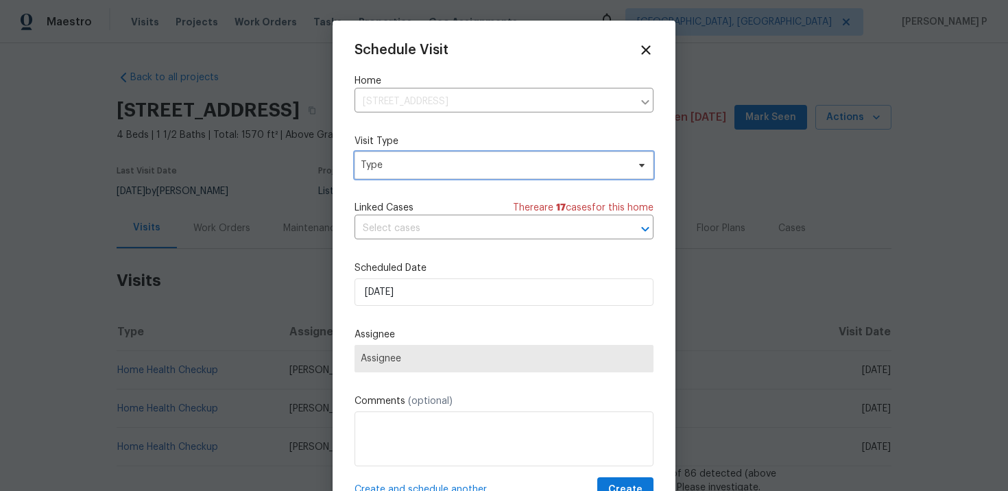
click at [560, 165] on span "Type" at bounding box center [494, 165] width 267 height 14
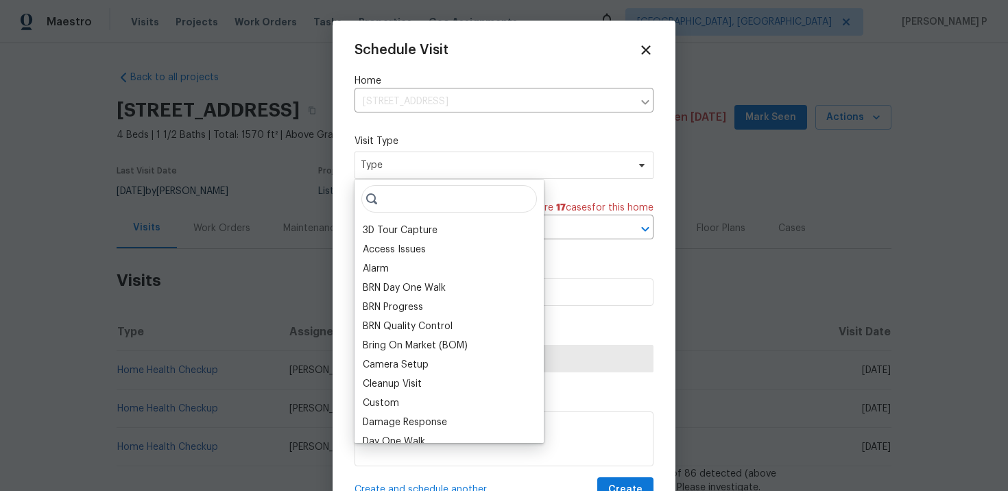
click at [442, 204] on input "search" at bounding box center [450, 198] width 176 height 27
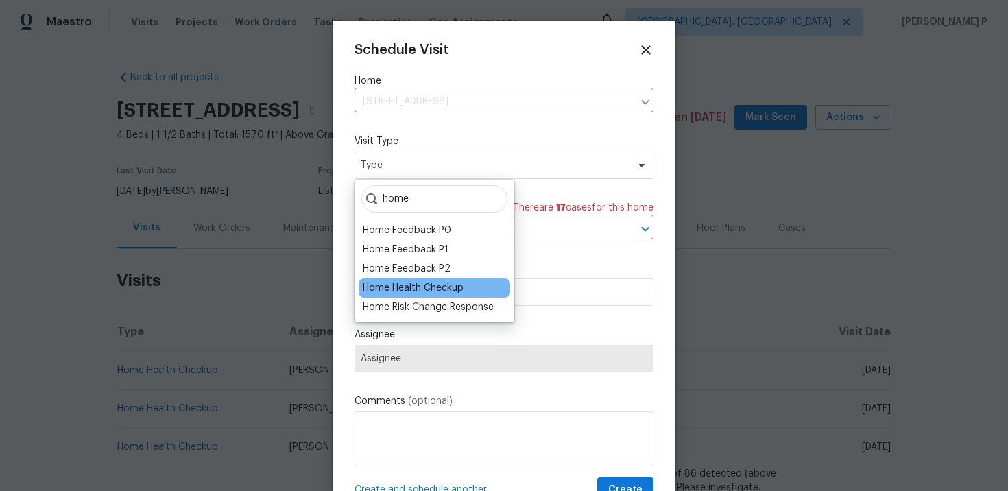
type input "home"
click at [451, 290] on div "Home Health Checkup" at bounding box center [413, 288] width 101 height 14
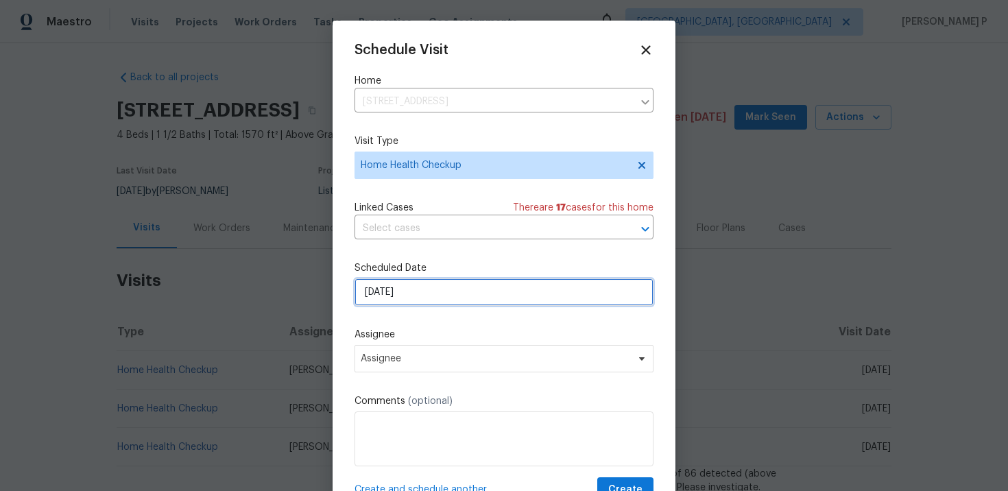
click at [427, 283] on input "[DATE]" at bounding box center [504, 292] width 299 height 27
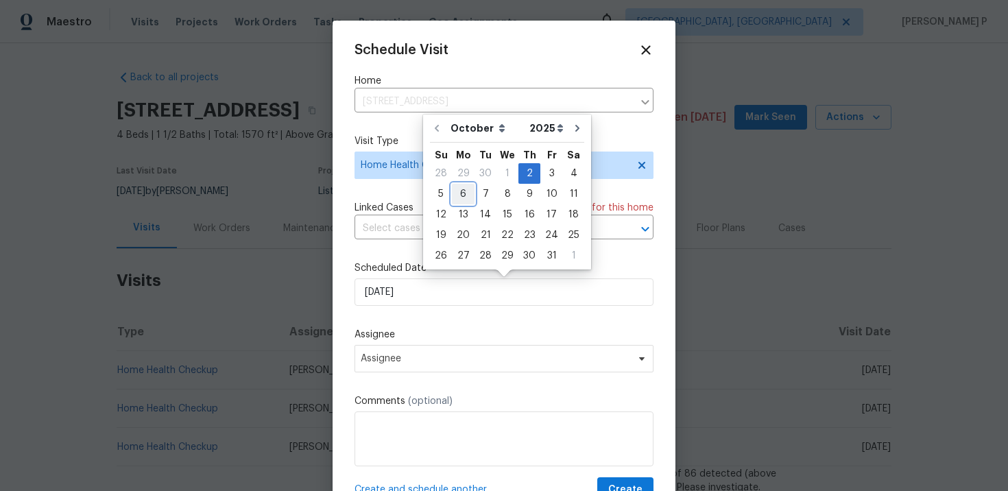
click at [465, 200] on div "6" at bounding box center [463, 194] width 23 height 19
type input "[DATE]"
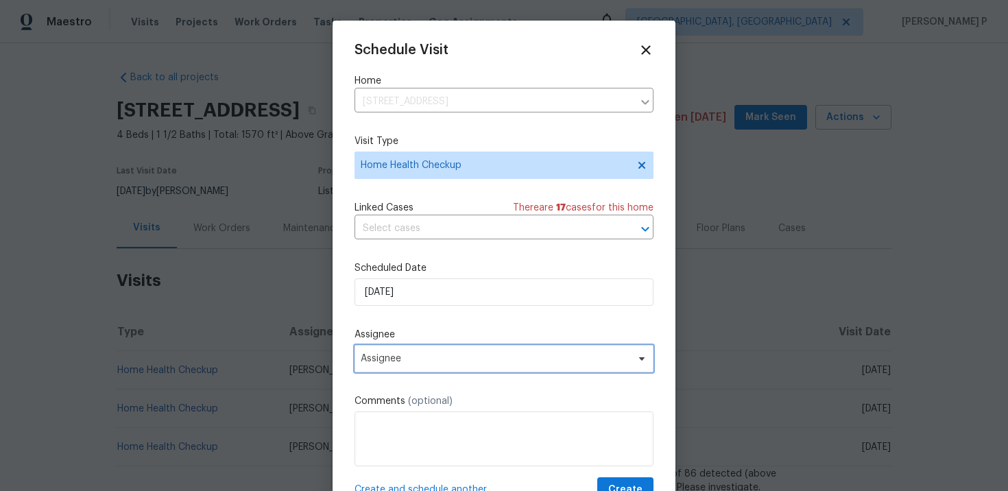
click at [475, 366] on span "Assignee" at bounding box center [504, 358] width 299 height 27
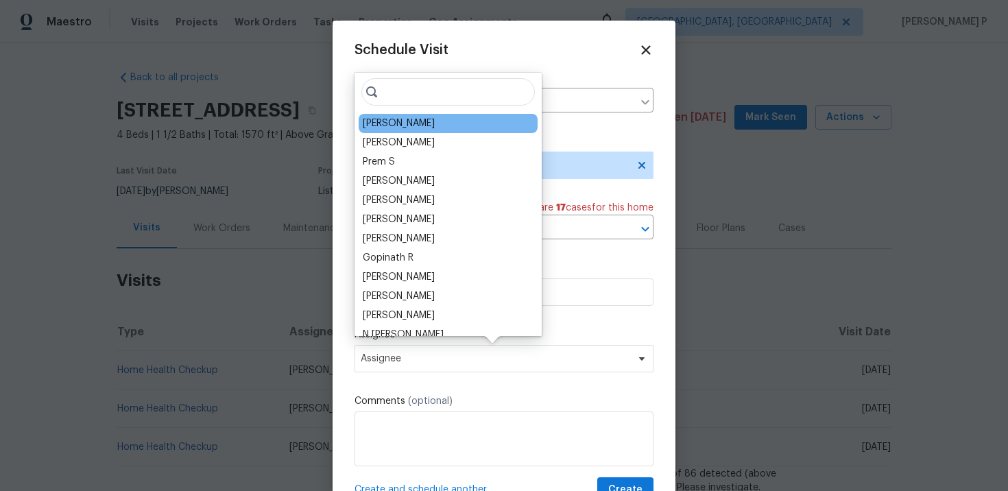
click at [414, 132] on div "[PERSON_NAME]" at bounding box center [448, 123] width 179 height 19
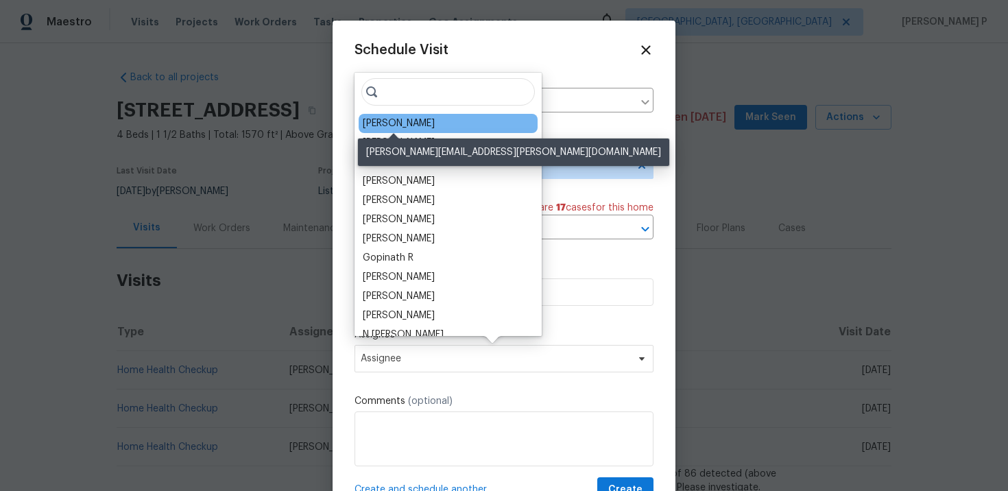
click at [418, 126] on div "[PERSON_NAME]" at bounding box center [399, 124] width 72 height 14
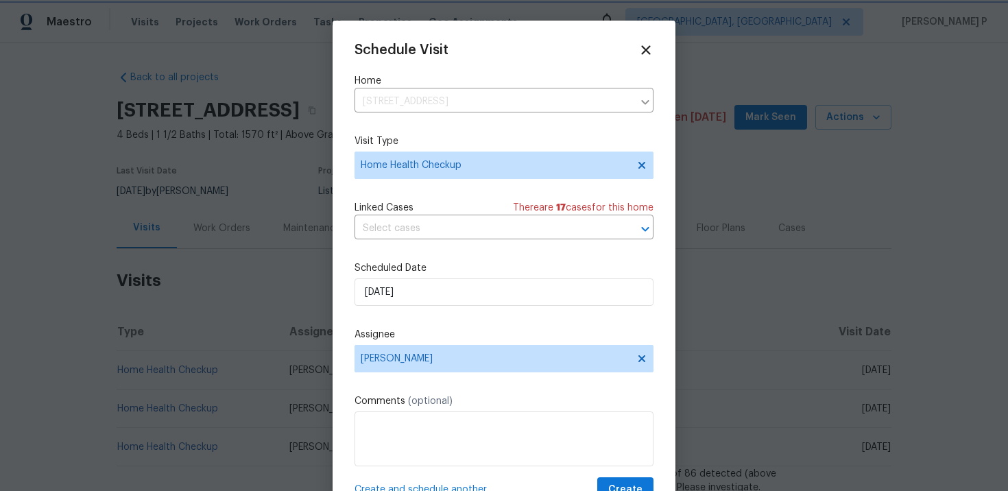
scroll to position [25, 0]
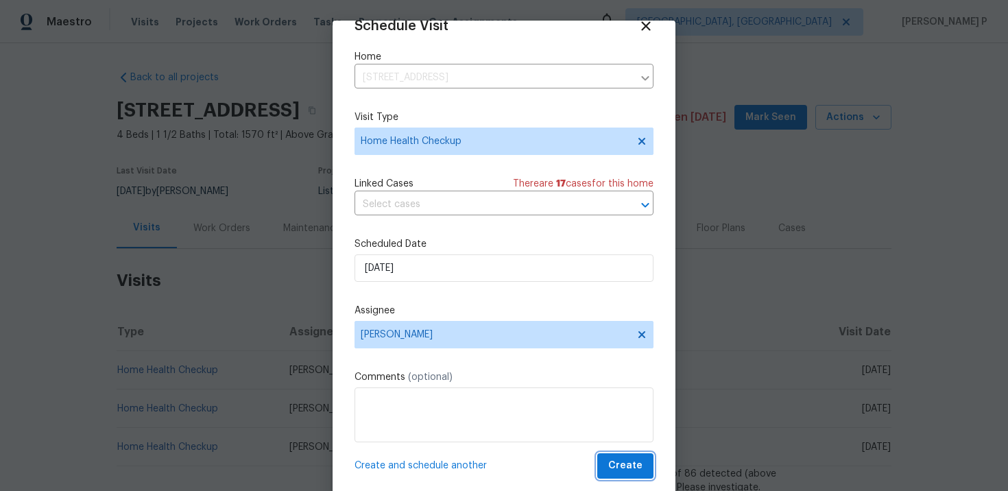
click at [622, 454] on button "Create" at bounding box center [626, 465] width 56 height 25
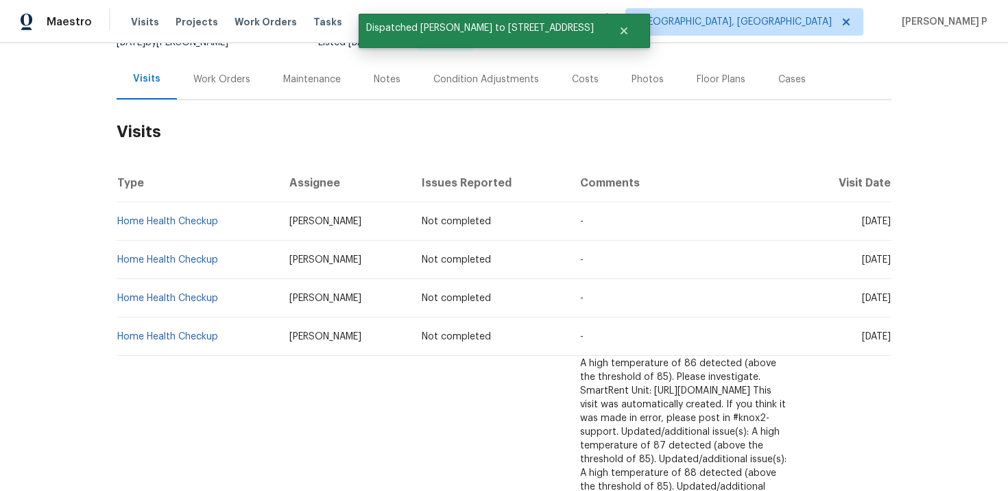
scroll to position [162, 0]
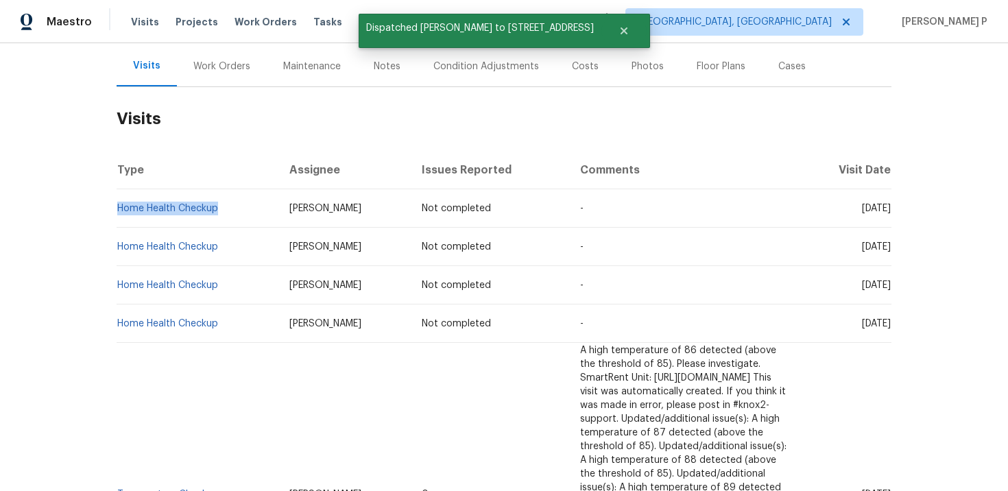
drag, startPoint x: 221, startPoint y: 214, endPoint x: 117, endPoint y: 214, distance: 103.6
click at [117, 214] on td "Home Health Checkup" at bounding box center [198, 208] width 162 height 38
copy link "Home Health Checkup"
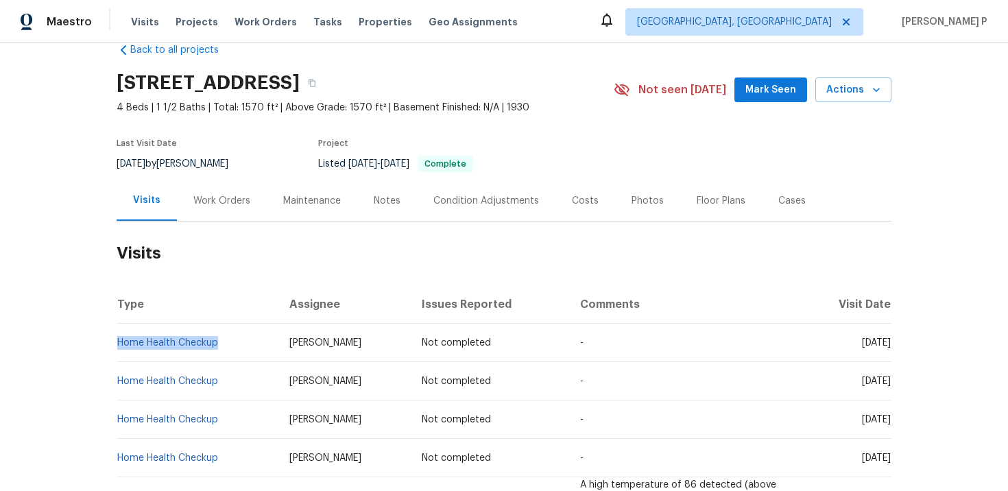
scroll to position [0, 0]
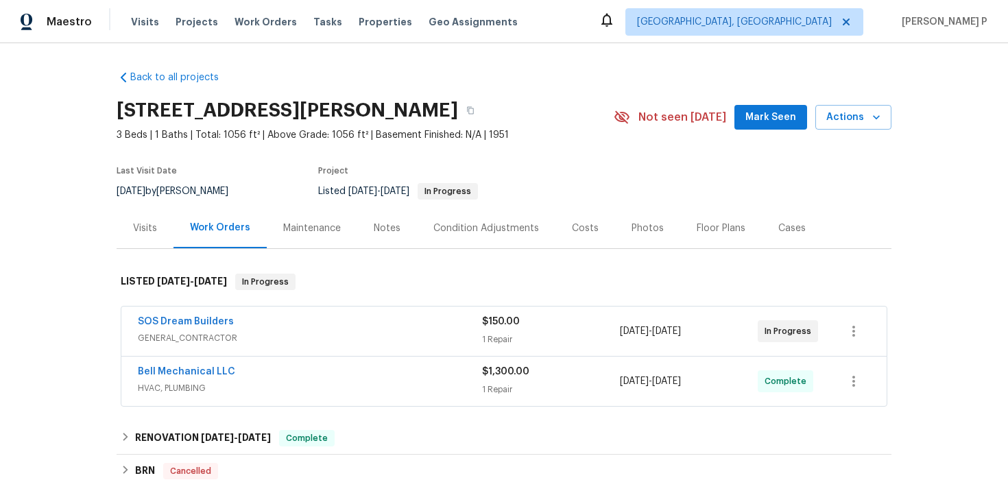
click at [140, 225] on div "Visits" at bounding box center [145, 229] width 24 height 14
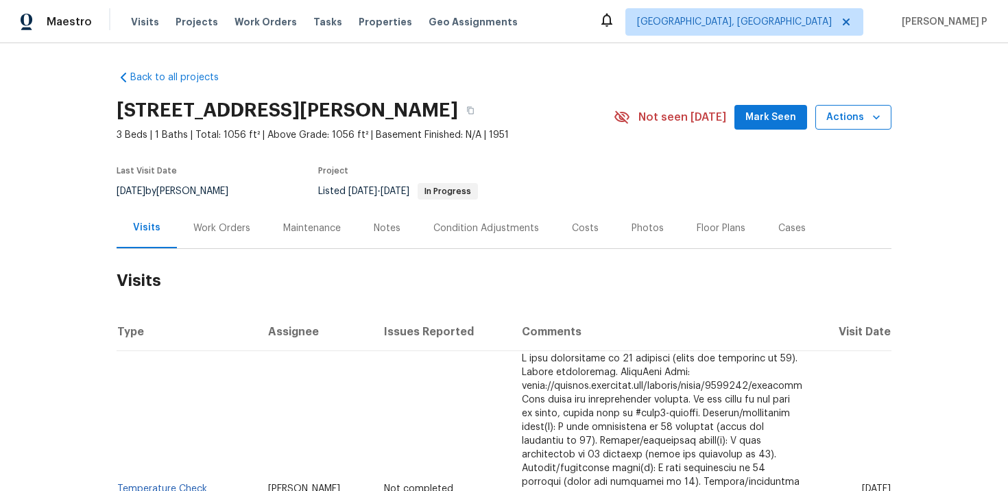
click at [854, 127] on button "Actions" at bounding box center [854, 117] width 76 height 25
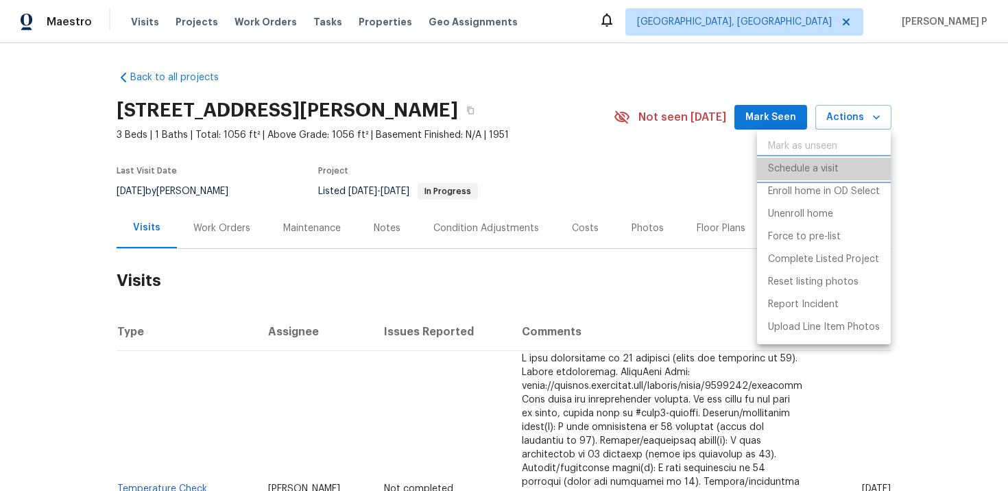
click at [799, 167] on p "Schedule a visit" at bounding box center [803, 169] width 71 height 14
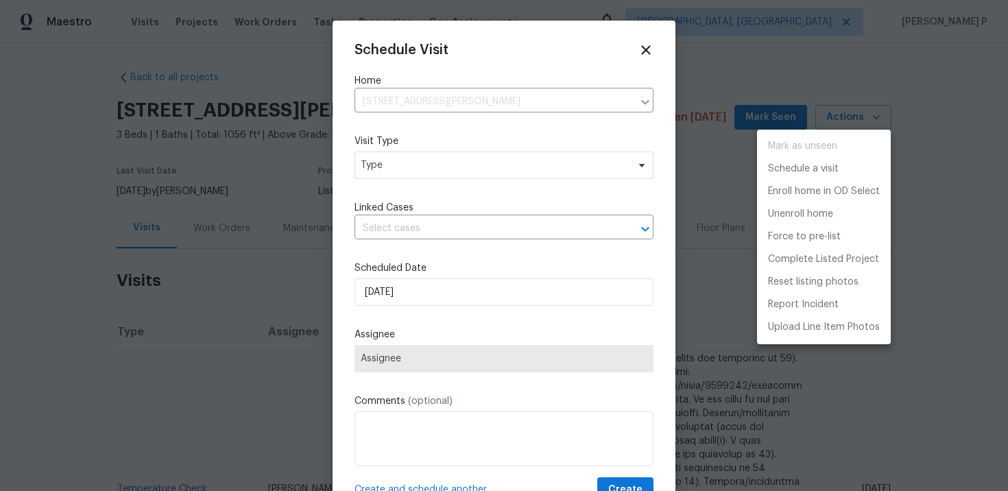
click at [414, 167] on div at bounding box center [504, 245] width 1008 height 491
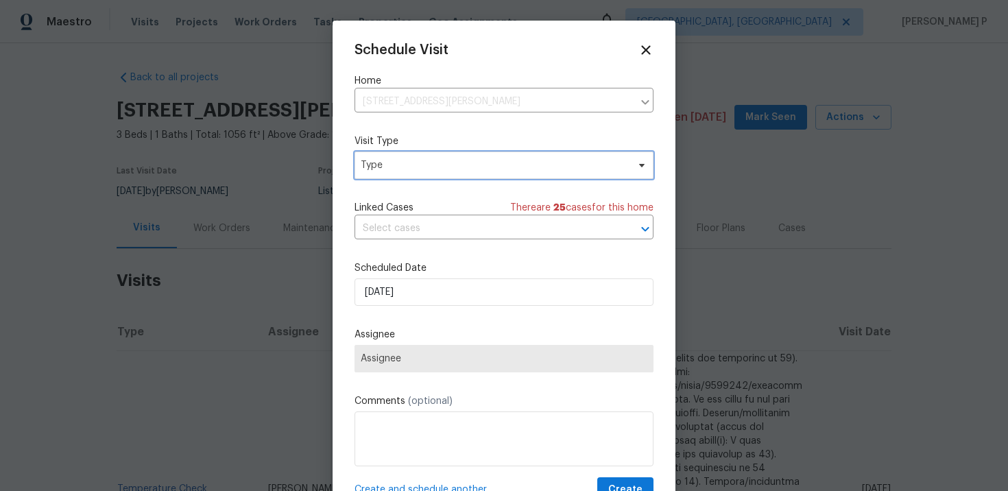
click at [414, 167] on span "Type" at bounding box center [494, 165] width 267 height 14
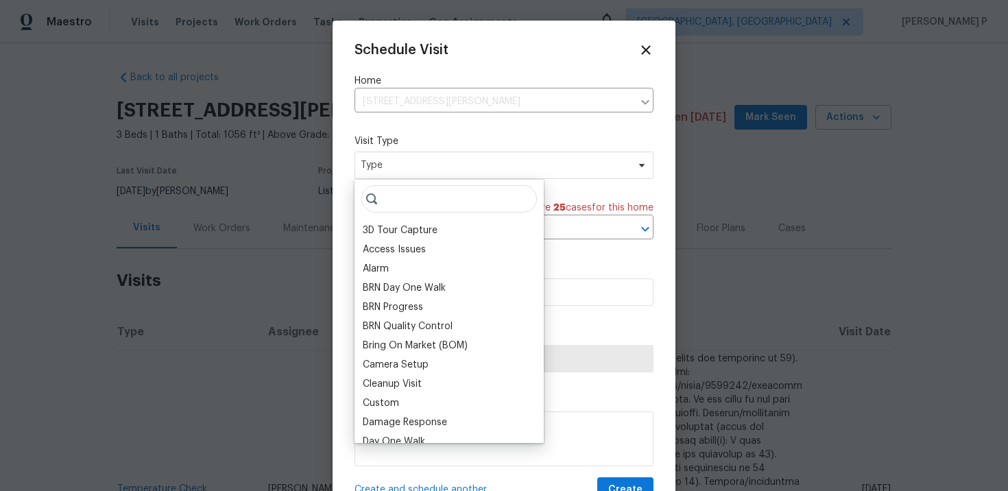
type input "j"
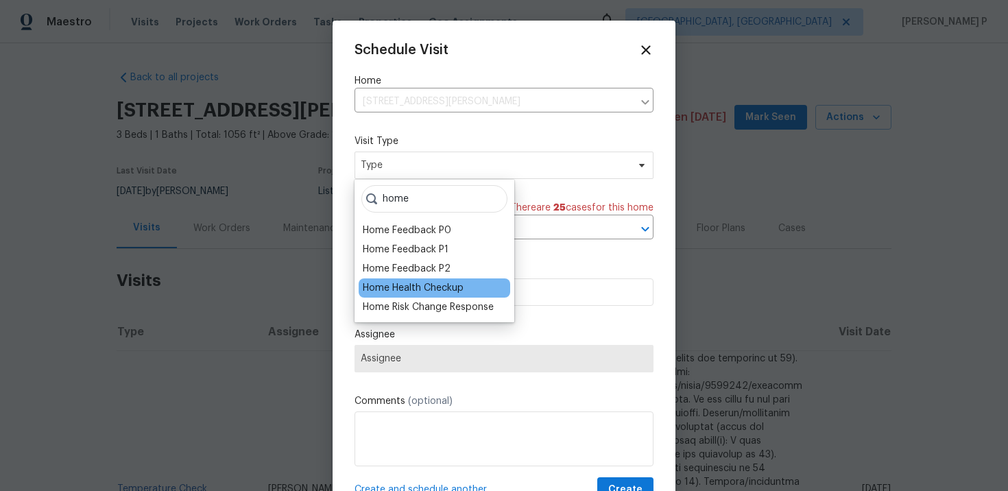
type input "home"
click at [398, 284] on div "Home Health Checkup" at bounding box center [413, 288] width 101 height 14
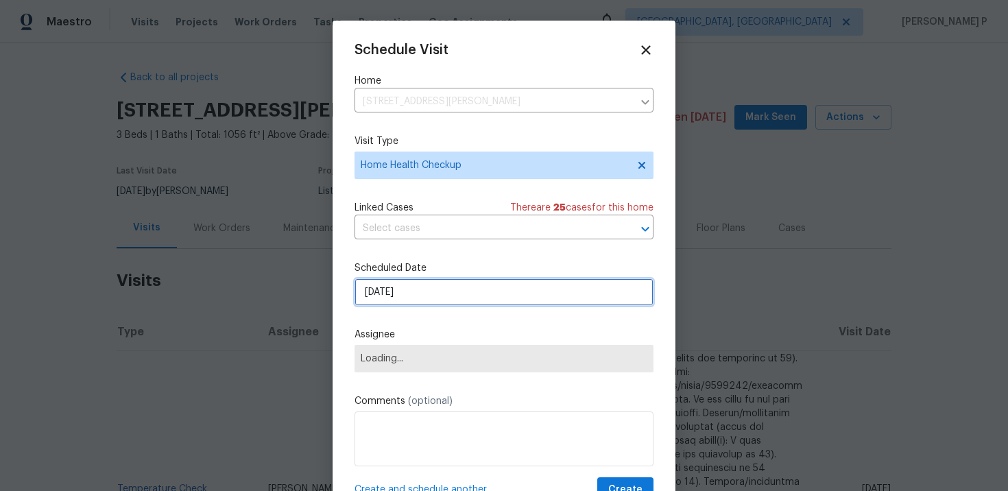
click at [407, 300] on input "[DATE]" at bounding box center [504, 292] width 299 height 27
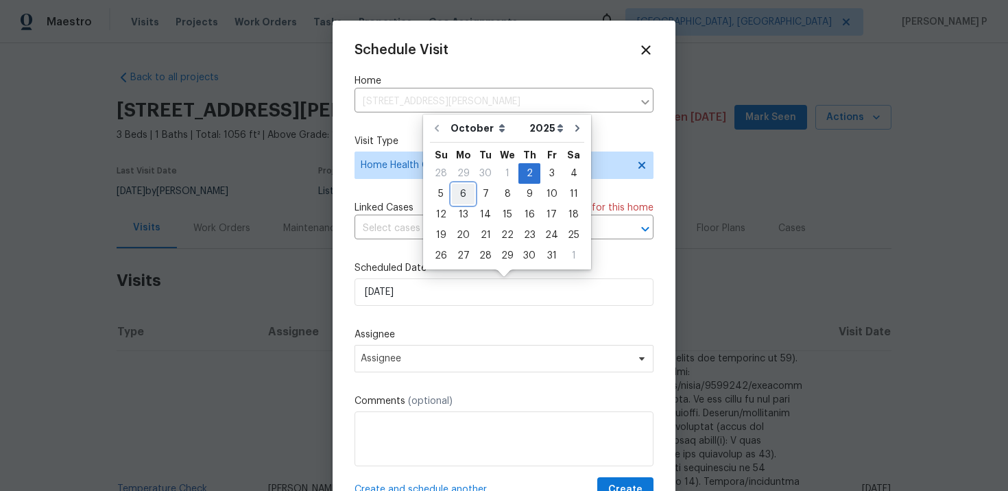
click at [463, 196] on div "6" at bounding box center [463, 194] width 23 height 19
type input "[DATE]"
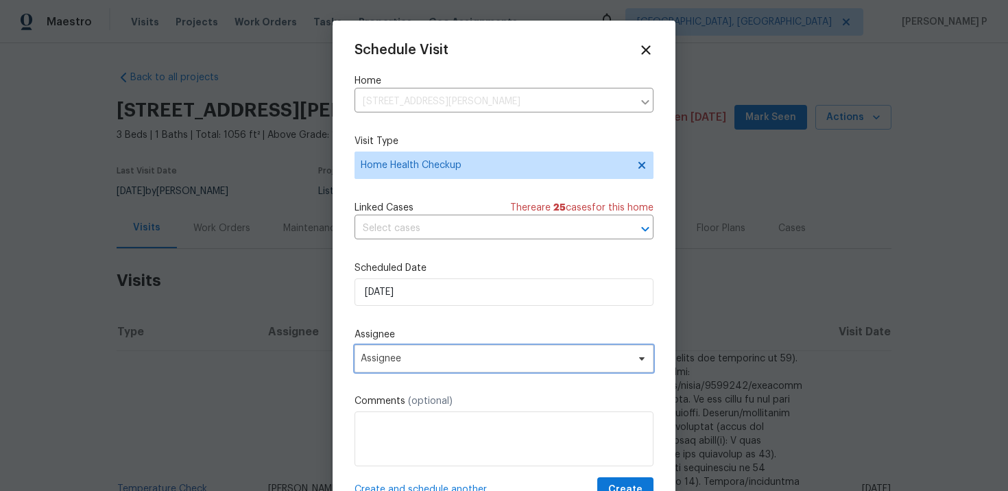
click at [445, 370] on span "Assignee" at bounding box center [504, 358] width 299 height 27
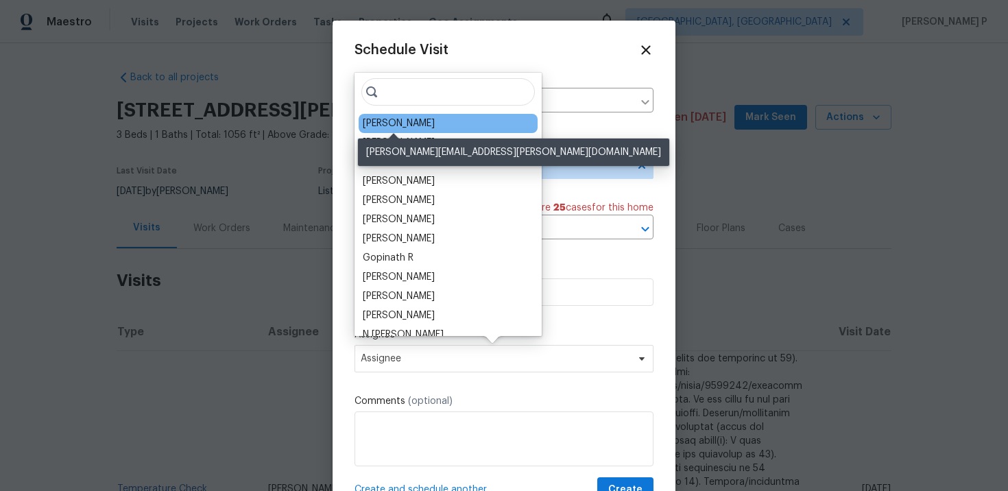
click at [414, 121] on div "Ryan Johnson" at bounding box center [399, 124] width 72 height 14
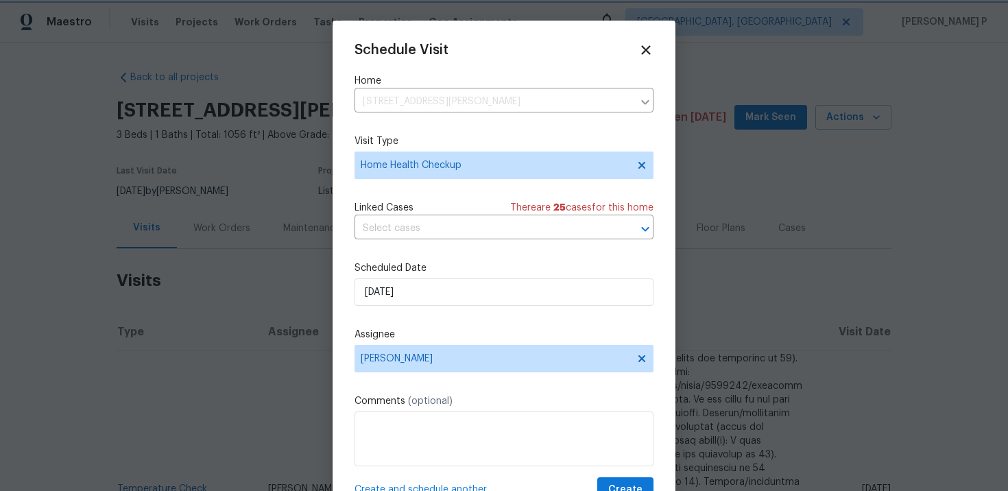
scroll to position [25, 0]
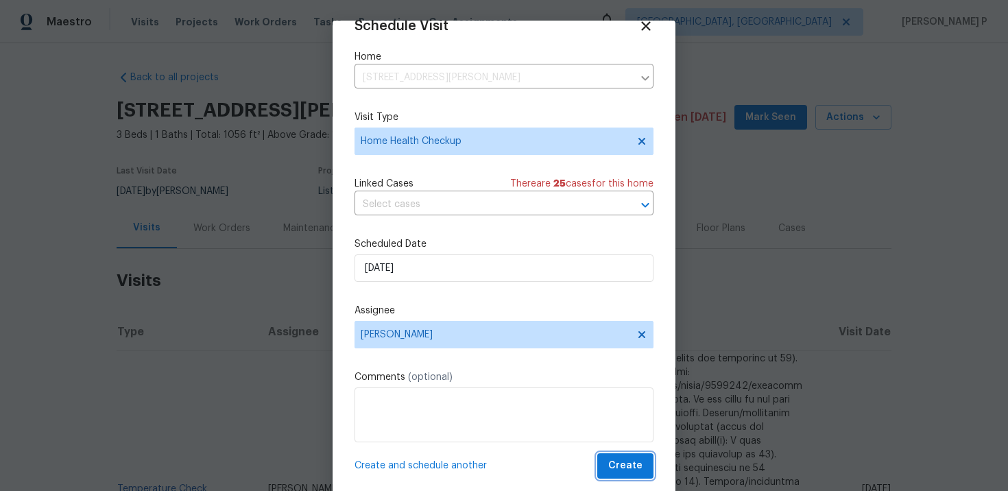
click at [622, 466] on span "Create" at bounding box center [626, 466] width 34 height 17
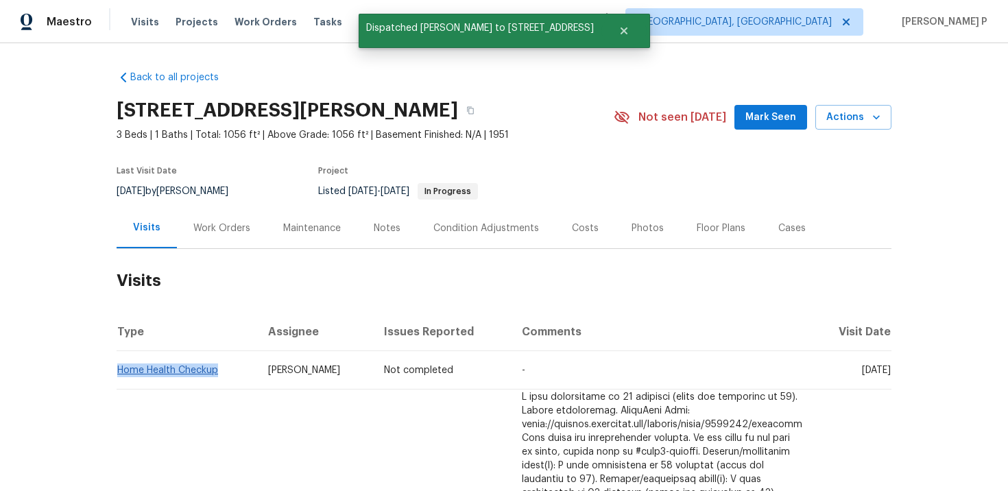
drag, startPoint x: 222, startPoint y: 370, endPoint x: 117, endPoint y: 371, distance: 105.0
click at [117, 371] on td "Home Health Checkup" at bounding box center [187, 370] width 141 height 38
copy link "Home Health Checkup"
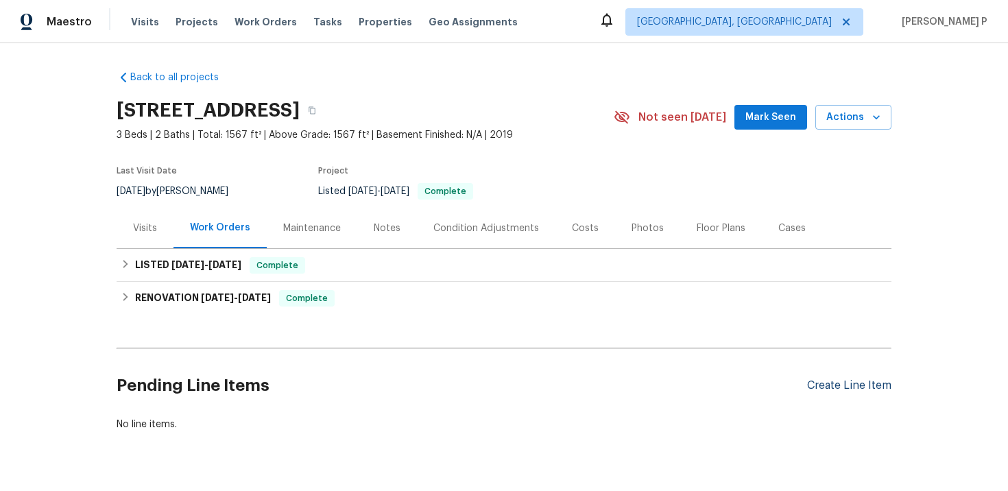
click at [840, 388] on div "Create Line Item" at bounding box center [849, 385] width 84 height 13
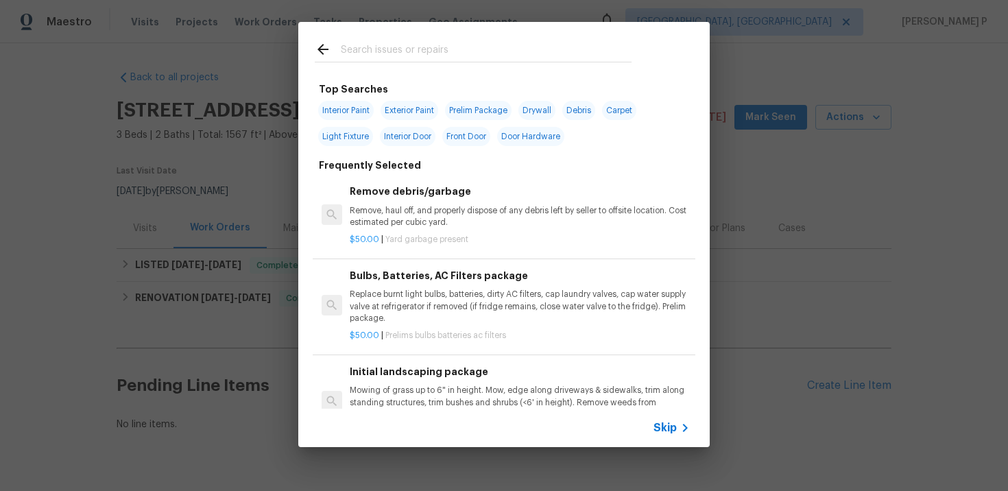
click at [663, 434] on span "Skip" at bounding box center [665, 428] width 23 height 14
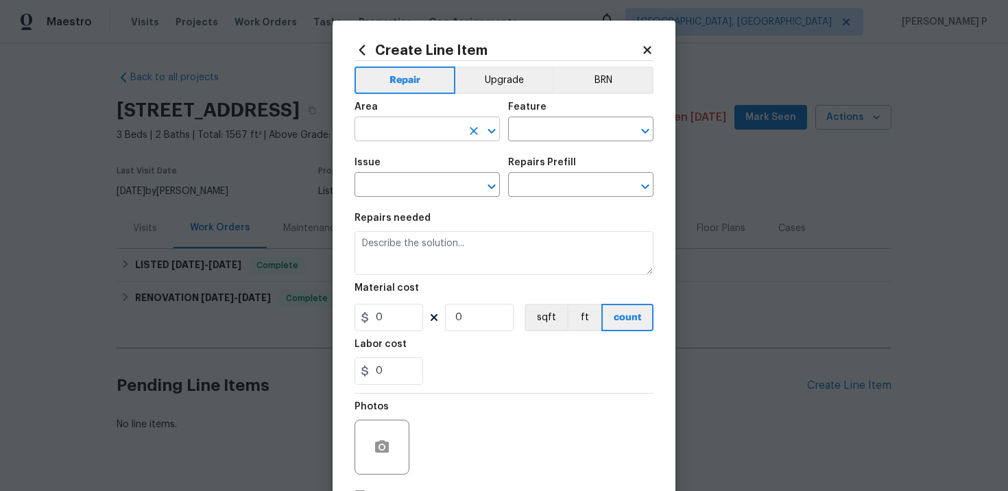
click at [445, 135] on input "text" at bounding box center [408, 130] width 107 height 21
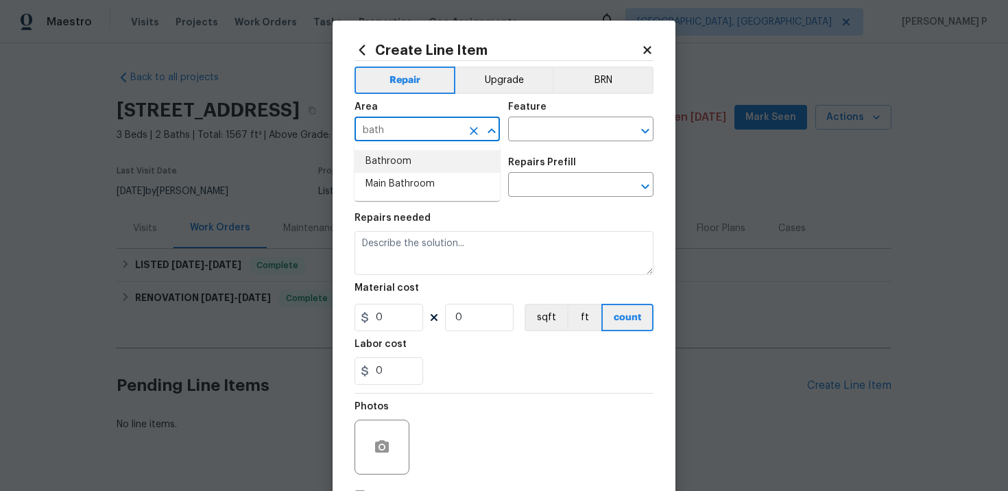
click at [394, 166] on li "Bathroom" at bounding box center [427, 161] width 145 height 23
type input "Bathroom"
click at [517, 130] on input "text" at bounding box center [561, 130] width 107 height 21
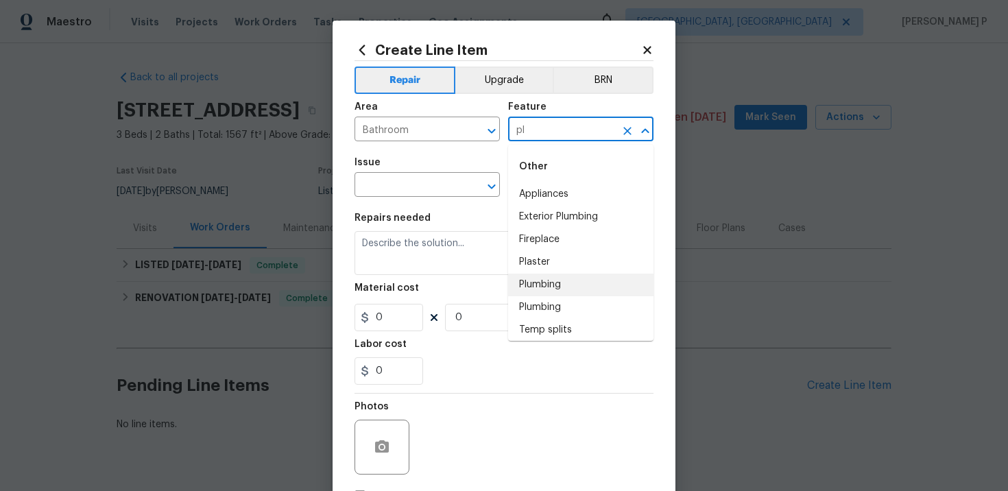
click at [552, 294] on li "Plumbing" at bounding box center [580, 285] width 145 height 23
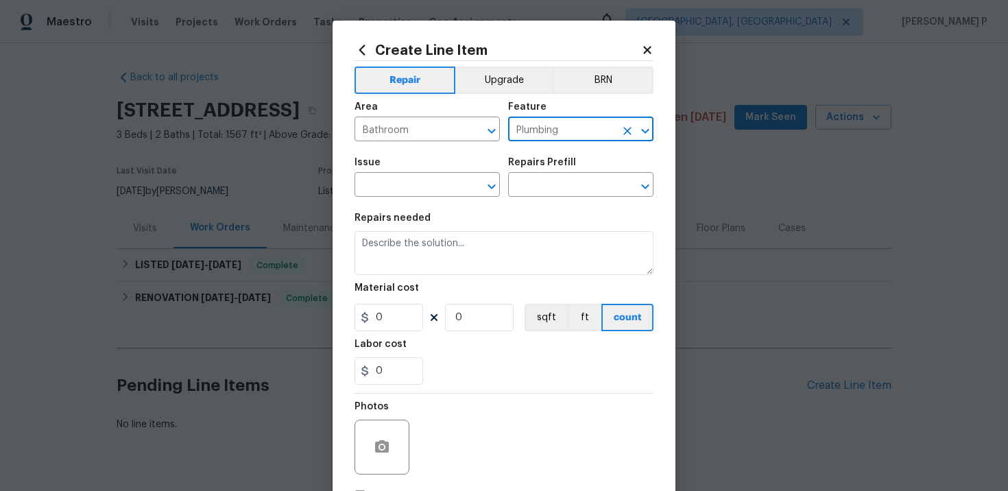
type input "Plumbing"
click at [430, 200] on span "Issue ​" at bounding box center [427, 178] width 145 height 56
click at [427, 186] on input "text" at bounding box center [408, 186] width 107 height 21
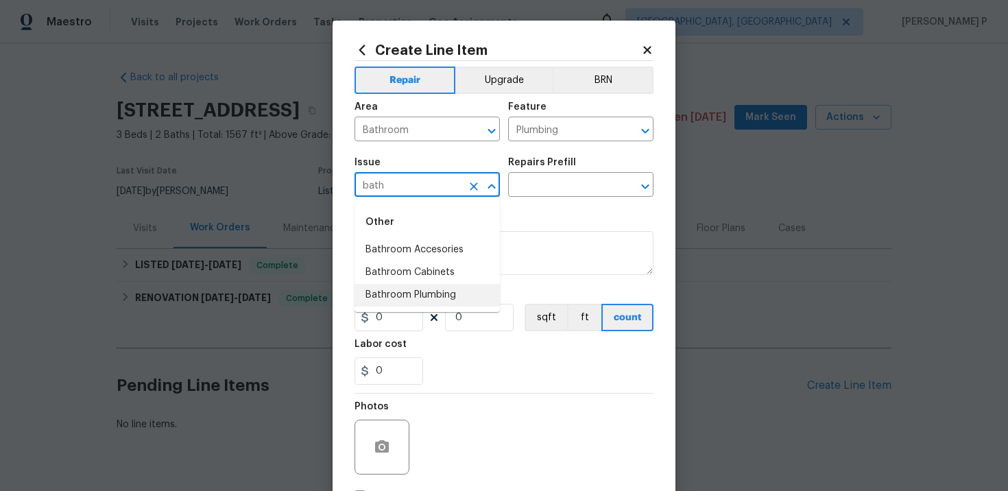
click at [412, 298] on li "Bathroom Plumbing" at bounding box center [427, 295] width 145 height 23
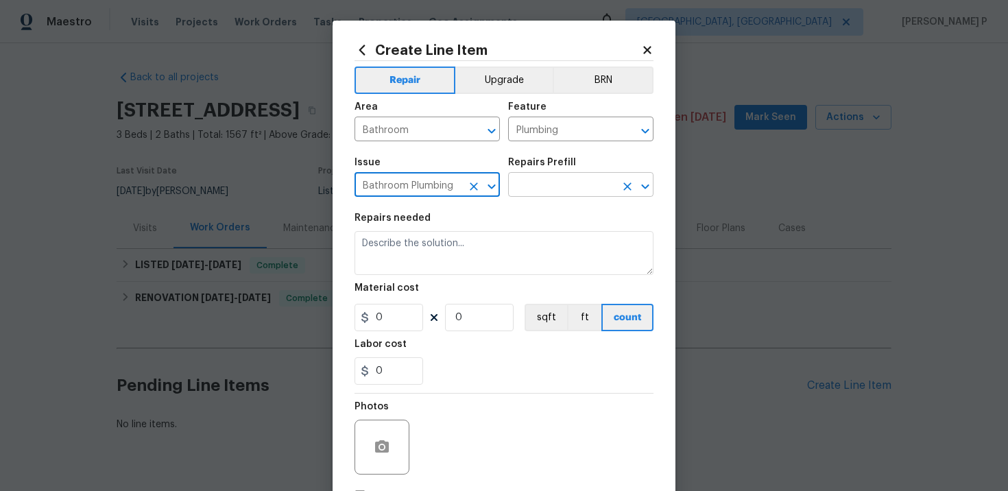
type input "Bathroom Plumbing"
click at [512, 186] on input "text" at bounding box center [561, 186] width 107 height 21
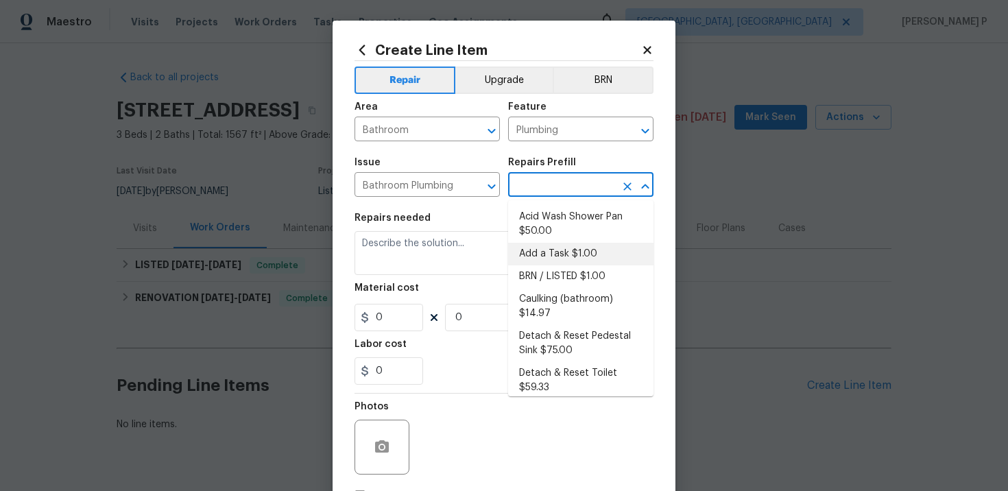
click at [548, 263] on li "Add a Task $1.00" at bounding box center [580, 254] width 145 height 23
type input "Add a Task $1.00"
type textarea "HPM to detail"
type input "1"
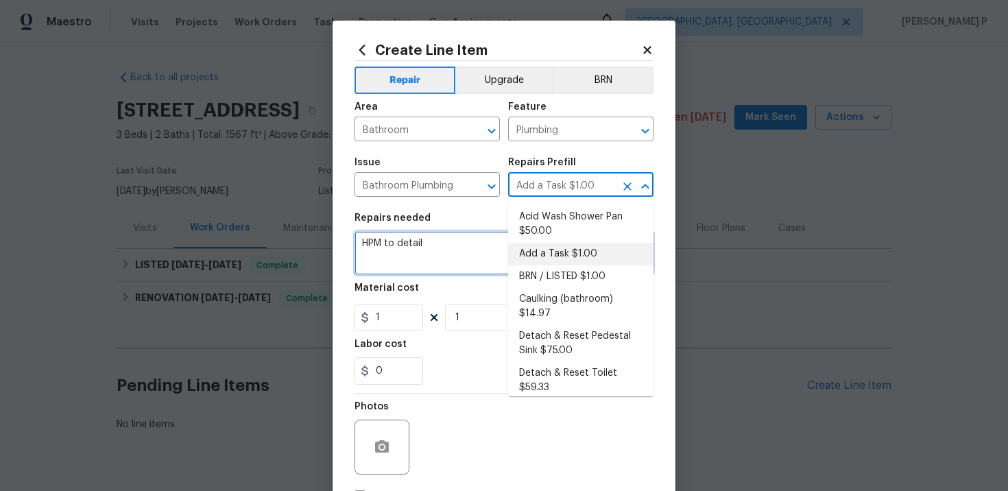
click at [398, 249] on textarea "HPM to detail" at bounding box center [504, 253] width 299 height 44
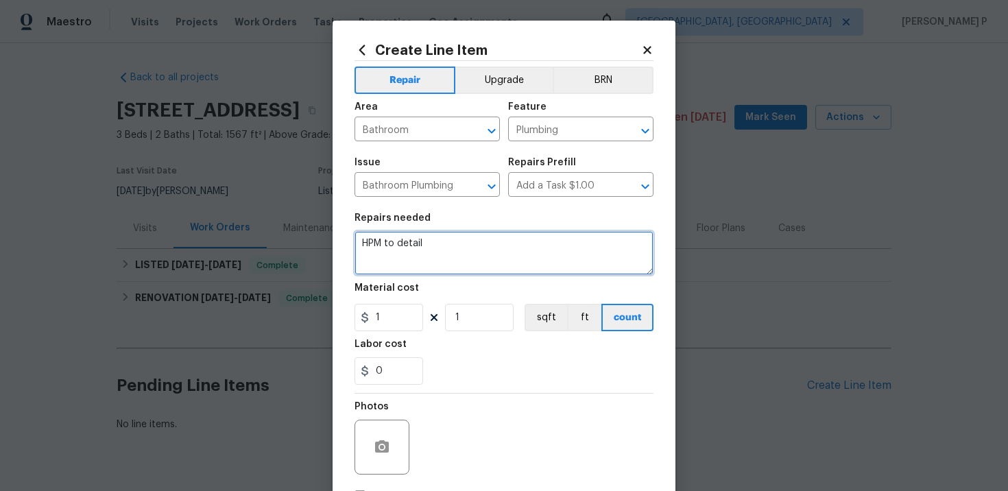
click at [398, 249] on textarea "HPM to detail" at bounding box center [504, 253] width 299 height 44
paste textarea "The water comes out very murky. Please inspect the plumbing system to determine…"
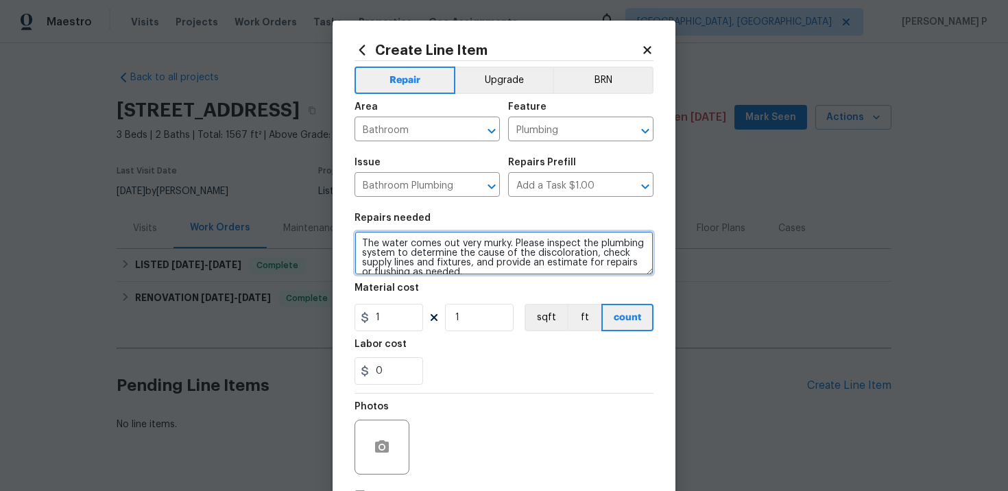
scroll to position [3, 0]
type textarea "The water comes out very murky. Please inspect the plumbing system to determine…"
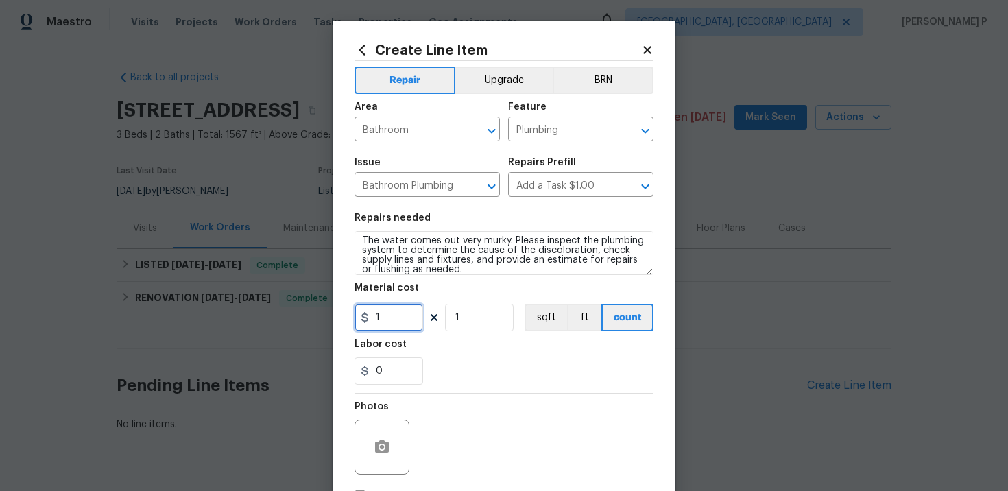
click at [387, 321] on input "1" at bounding box center [389, 317] width 69 height 27
type input "75"
click at [371, 440] on button "button" at bounding box center [382, 447] width 33 height 33
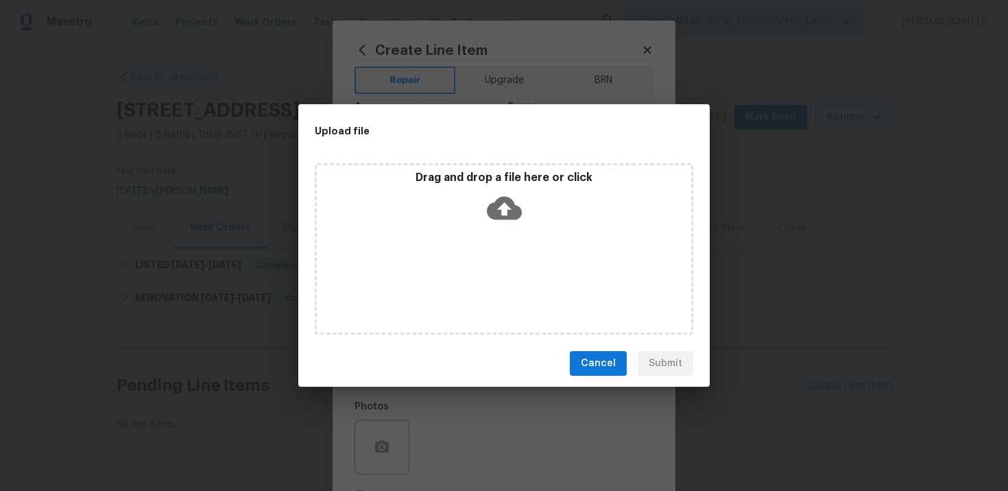
click at [504, 197] on icon at bounding box center [504, 208] width 35 height 23
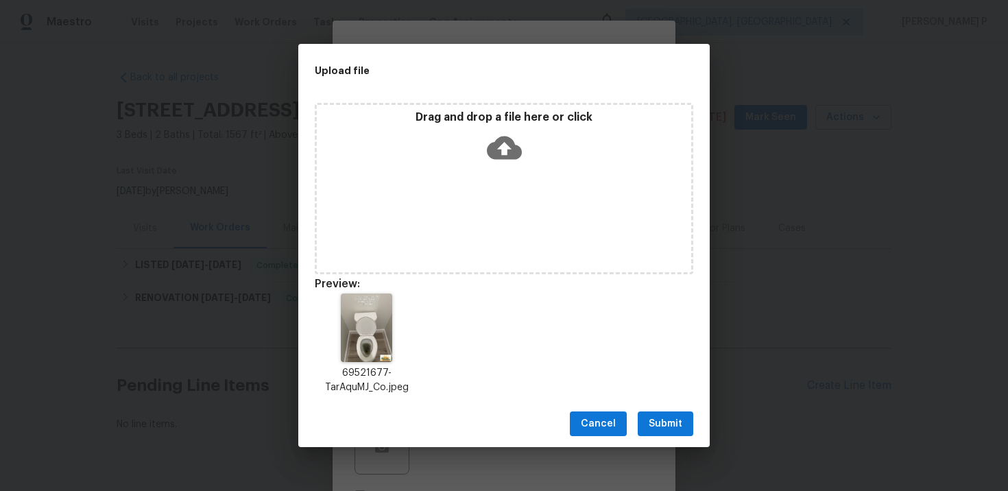
click at [657, 438] on div "Cancel Submit" at bounding box center [504, 424] width 412 height 47
click at [660, 426] on span "Submit" at bounding box center [666, 424] width 34 height 17
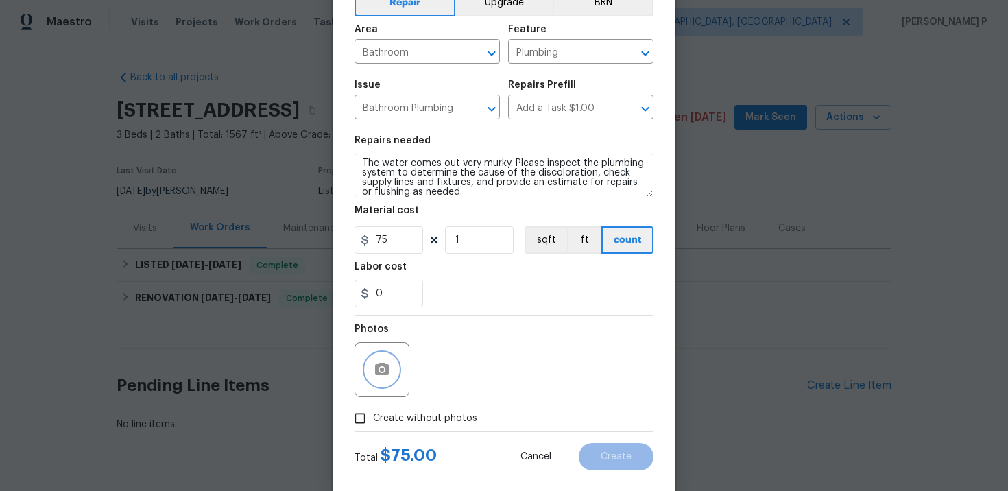
scroll to position [100, 0]
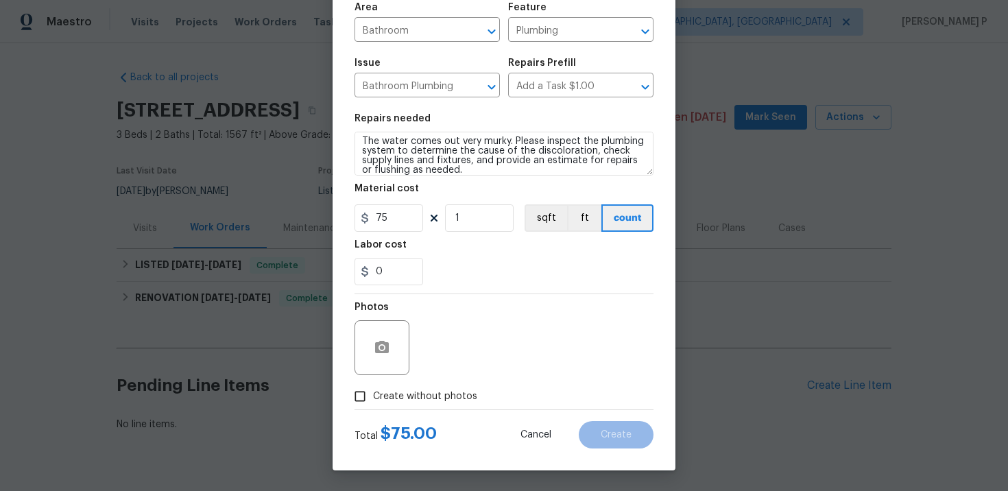
click at [360, 401] on input "Create without photos" at bounding box center [360, 396] width 26 height 26
checkbox input "false"
click at [517, 363] on div "Photos Reason*" at bounding box center [504, 338] width 299 height 89
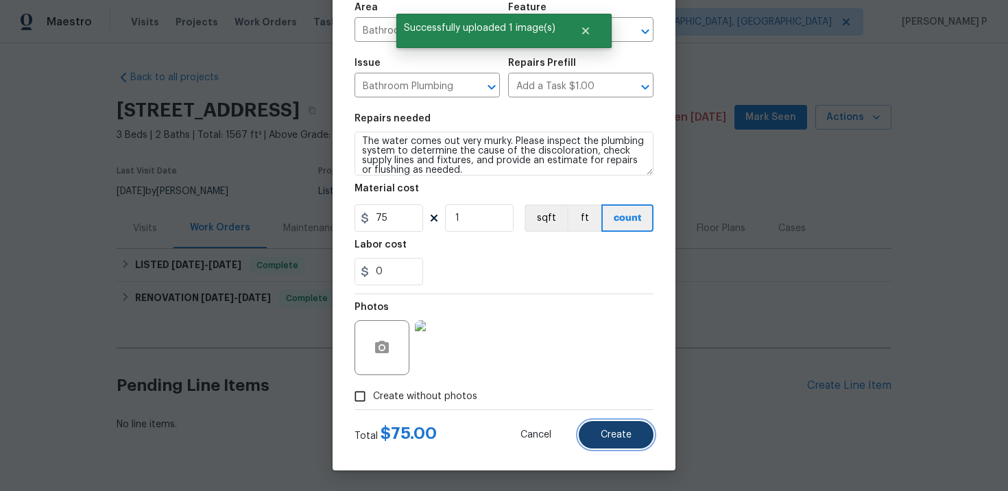
click at [613, 438] on span "Create" at bounding box center [616, 435] width 31 height 10
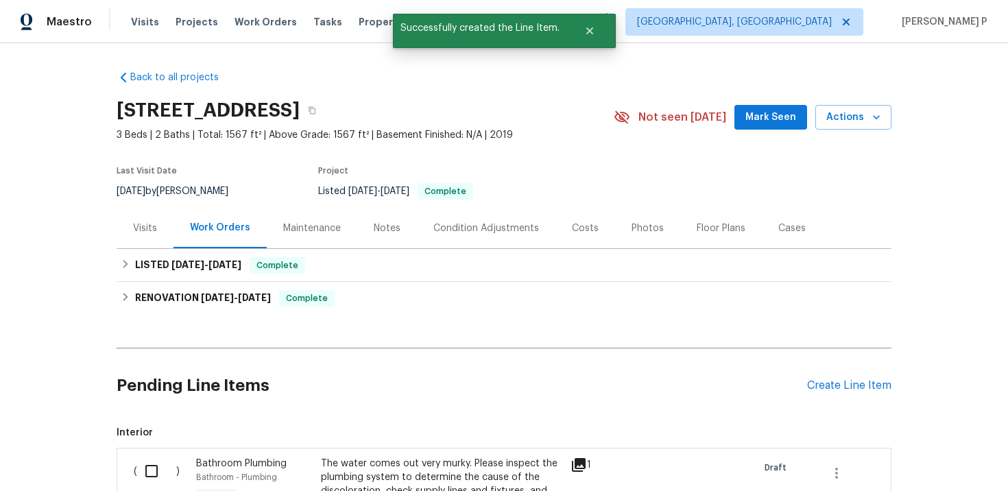
click at [150, 464] on input "checkbox" at bounding box center [156, 471] width 39 height 29
checkbox input "true"
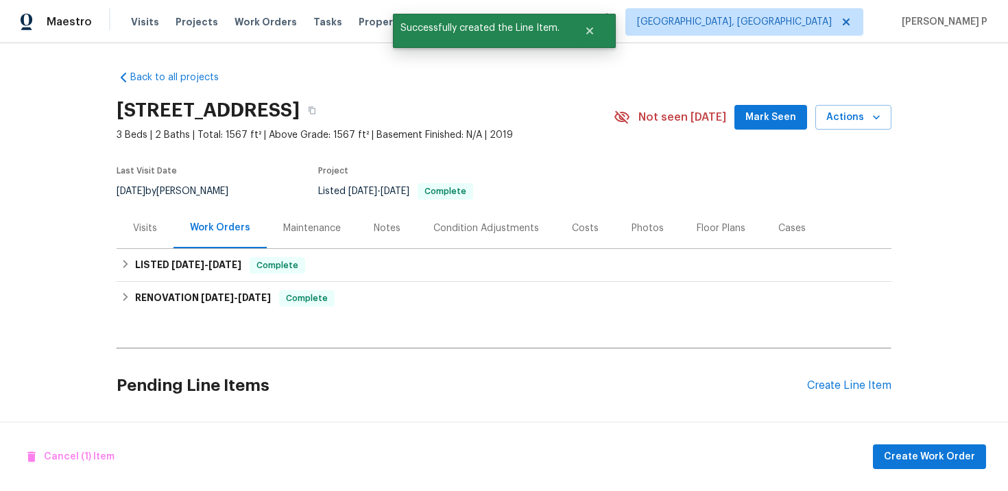
scroll to position [217, 0]
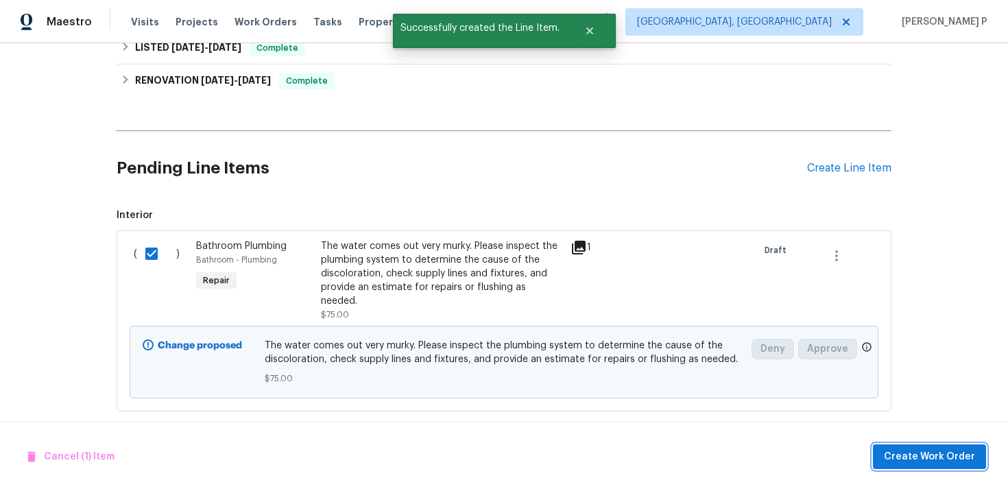
click at [930, 461] on span "Create Work Order" at bounding box center [929, 457] width 91 height 17
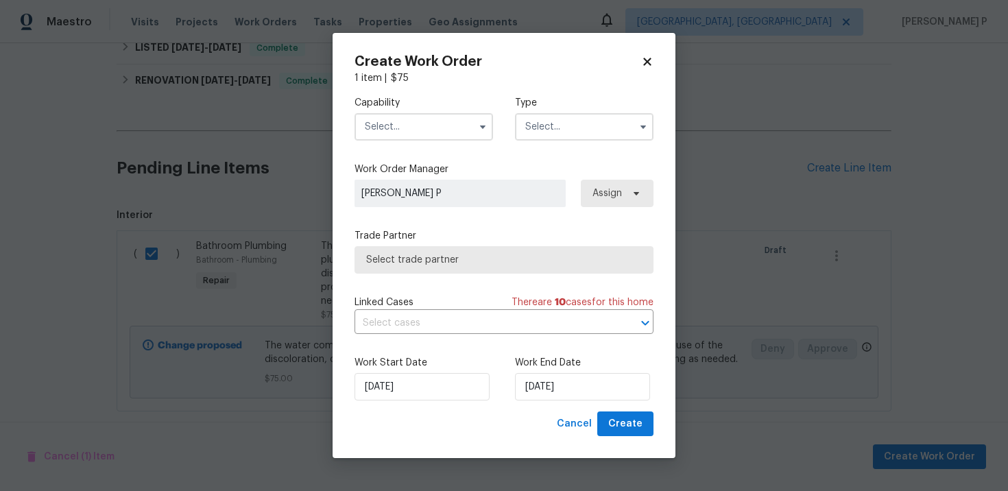
click at [558, 132] on input "text" at bounding box center [584, 126] width 139 height 27
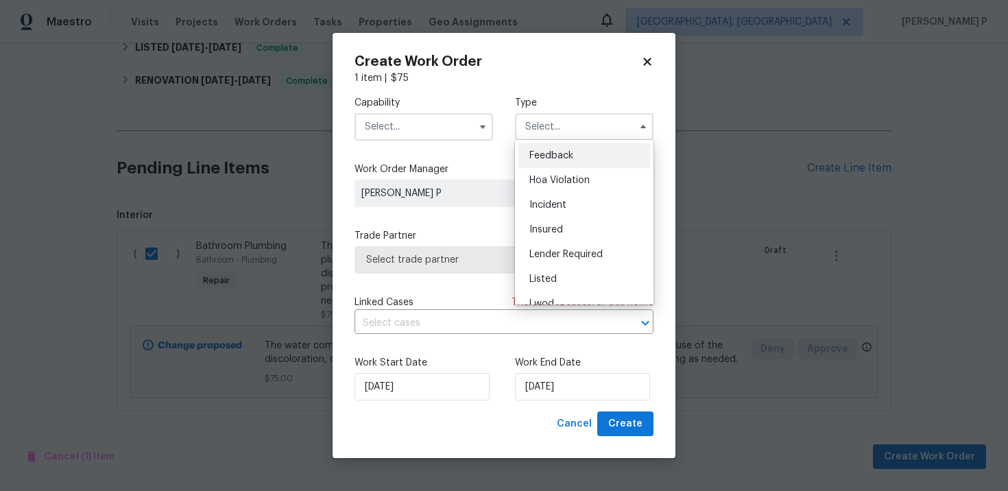
click at [554, 159] on span "Feedback" at bounding box center [552, 156] width 44 height 10
type input "Feedback"
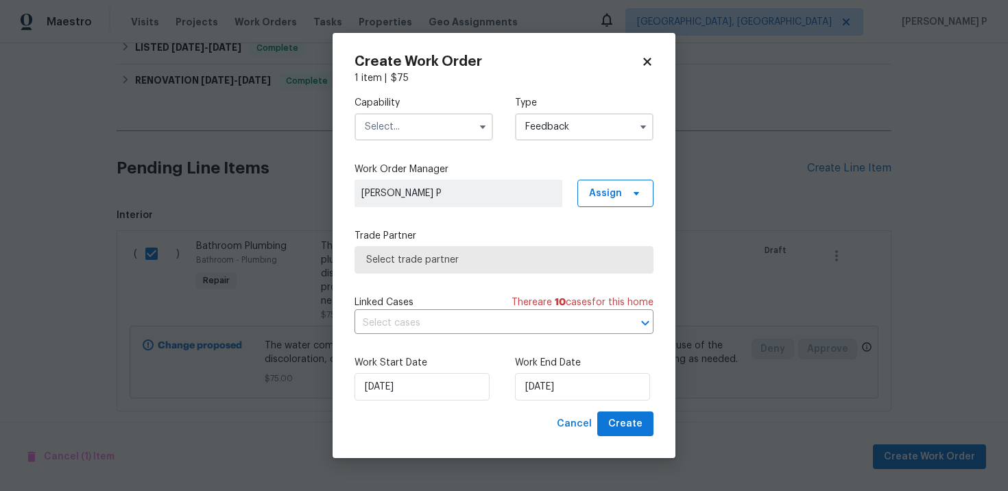
click at [375, 118] on input "text" at bounding box center [424, 126] width 139 height 27
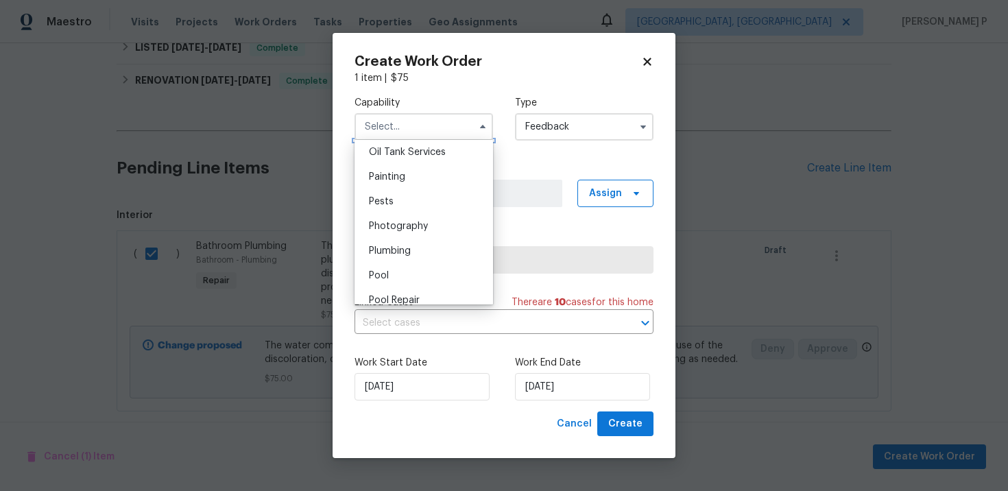
scroll to position [1148, 0]
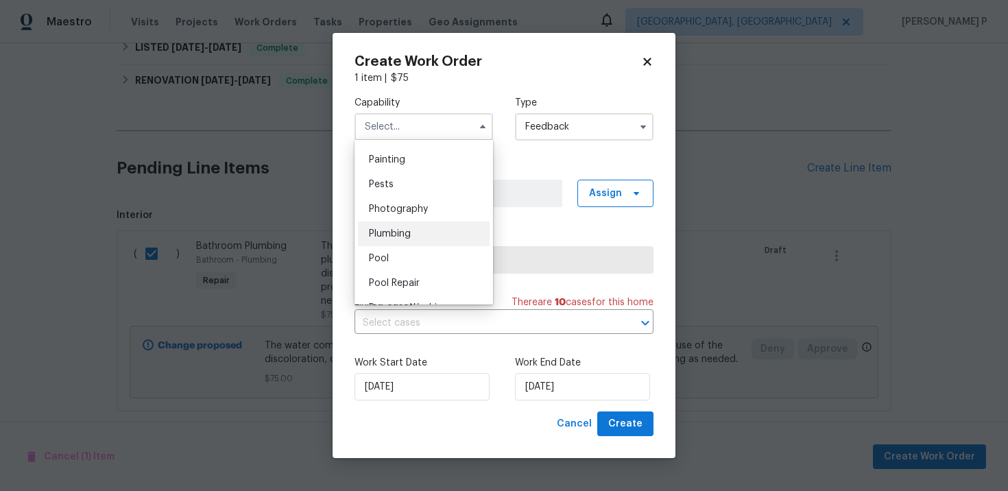
click at [402, 233] on span "Plumbing" at bounding box center [390, 234] width 42 height 10
type input "Plumbing"
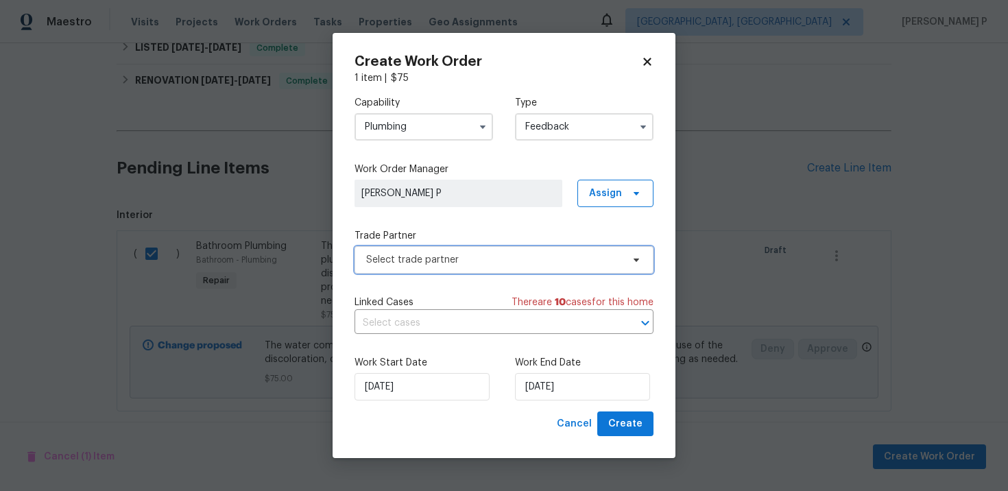
click at [426, 257] on span "Select trade partner" at bounding box center [494, 260] width 256 height 14
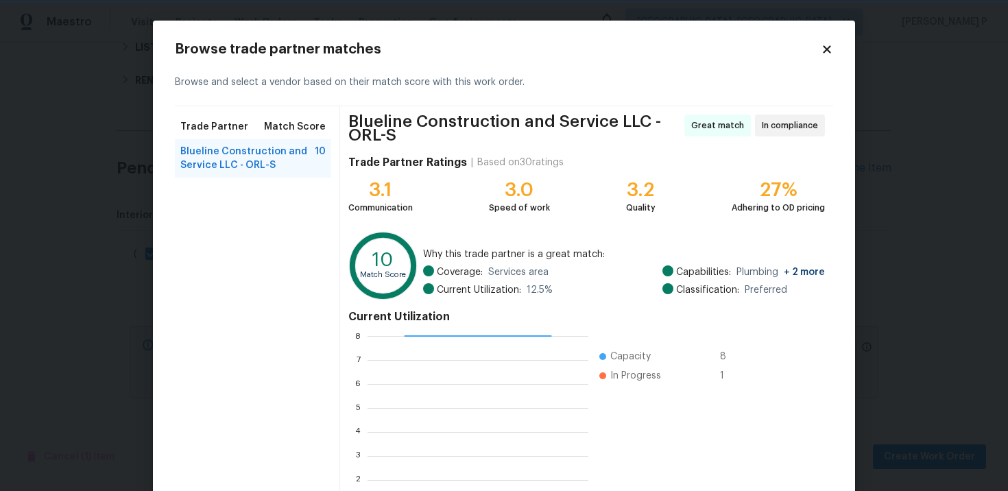
scroll to position [119, 0]
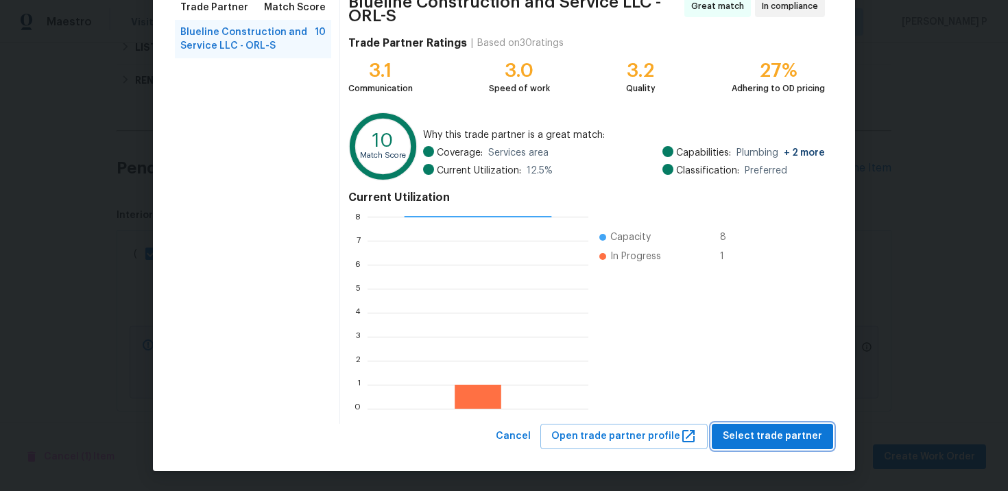
click at [744, 432] on span "Select trade partner" at bounding box center [772, 436] width 99 height 17
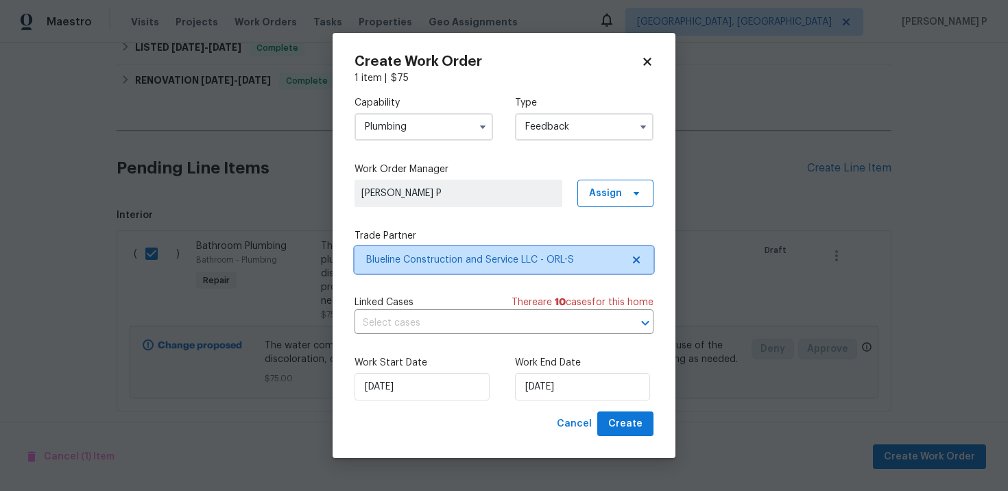
scroll to position [0, 0]
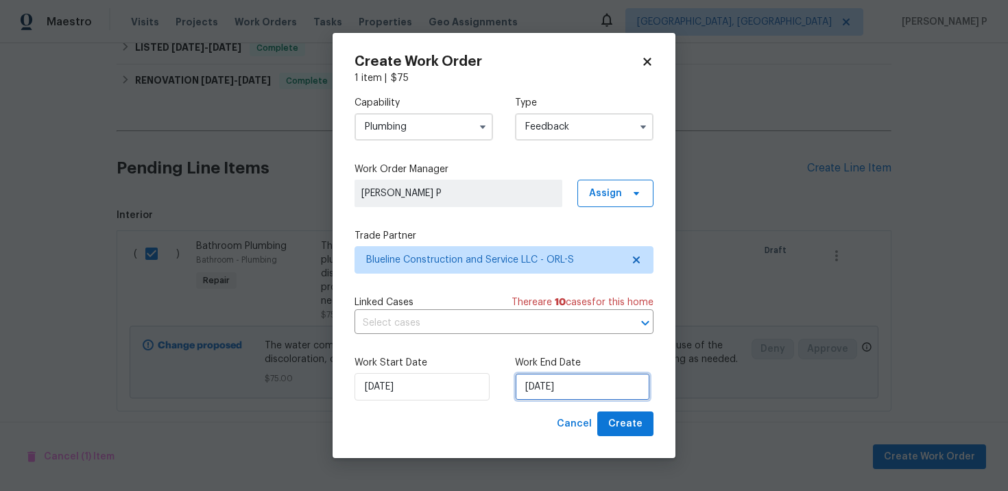
click at [568, 386] on input "[DATE]" at bounding box center [582, 386] width 135 height 27
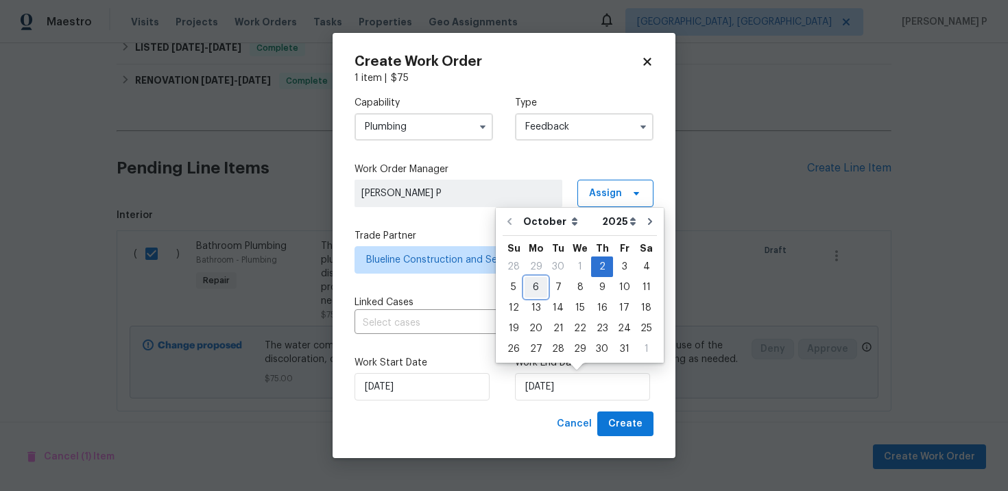
click at [534, 285] on div "6" at bounding box center [536, 287] width 23 height 19
type input "[DATE]"
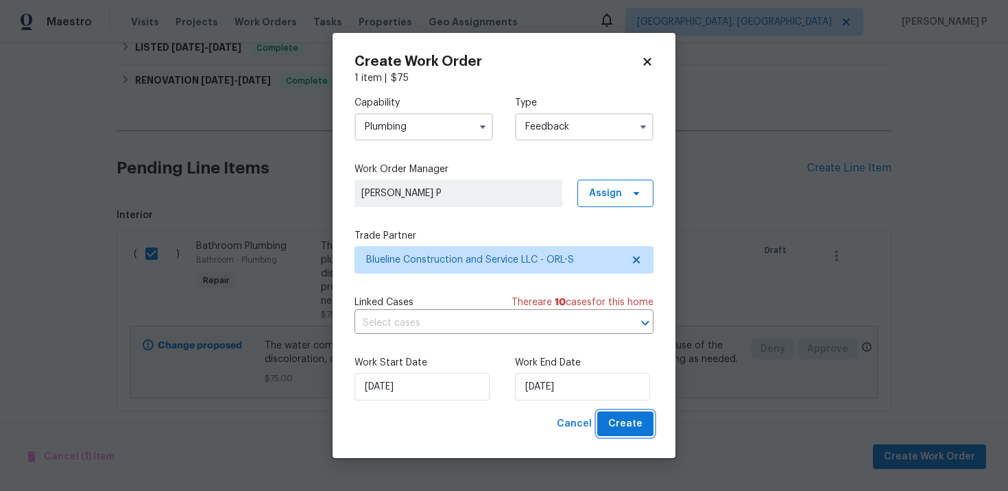
click at [634, 425] on span "Create" at bounding box center [626, 424] width 34 height 17
checkbox input "false"
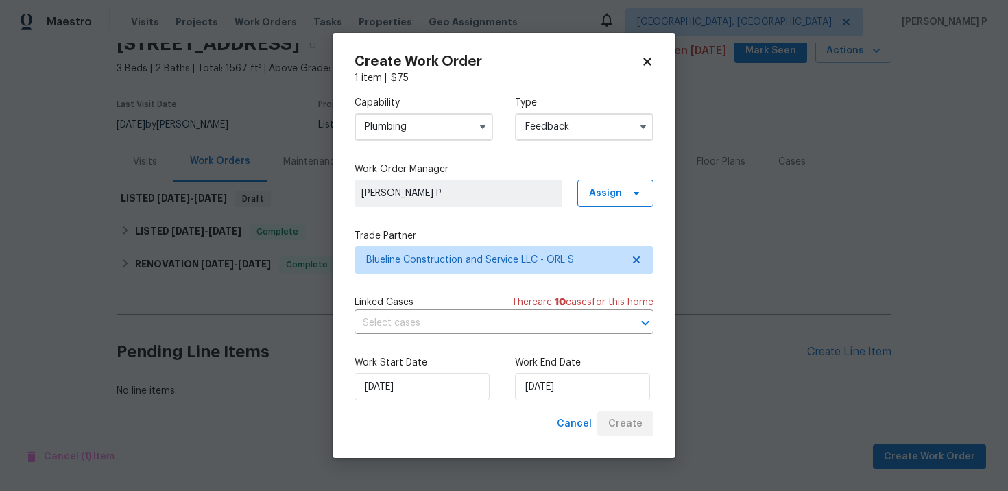
scroll to position [67, 0]
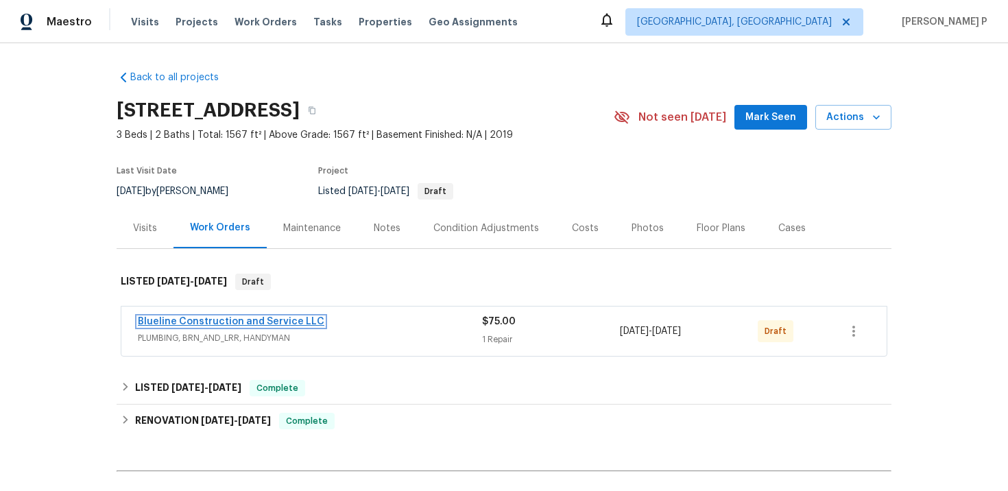
click at [178, 323] on link "Blueline Construction and Service LLC" at bounding box center [231, 322] width 187 height 10
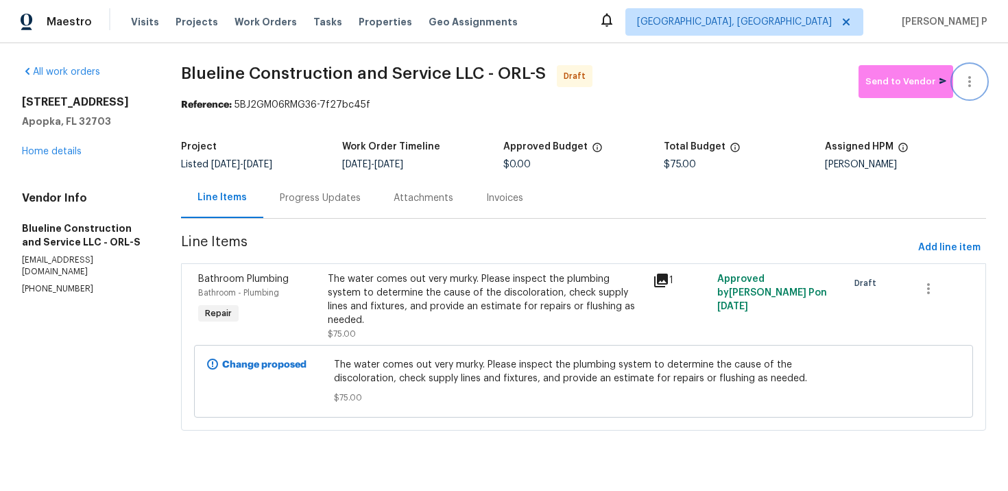
click at [979, 83] on button "button" at bounding box center [970, 81] width 33 height 33
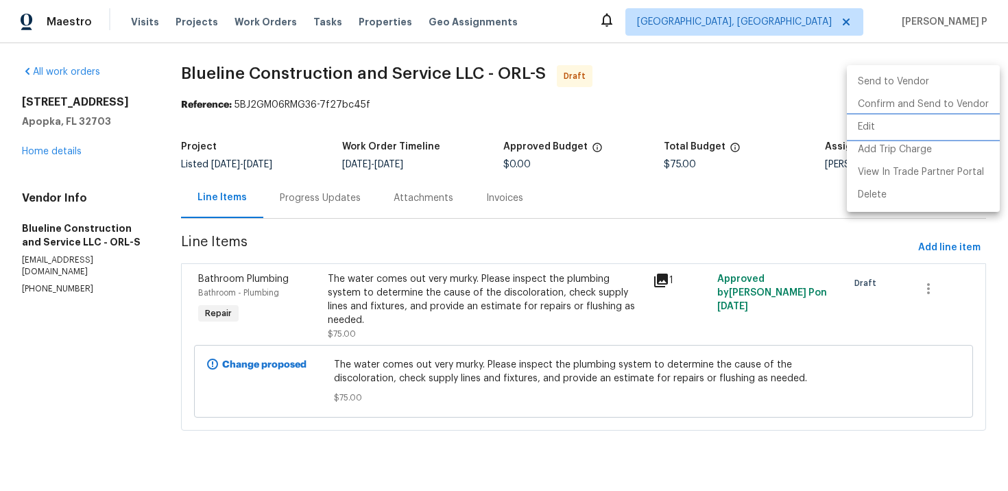
click at [884, 132] on li "Edit" at bounding box center [923, 127] width 153 height 23
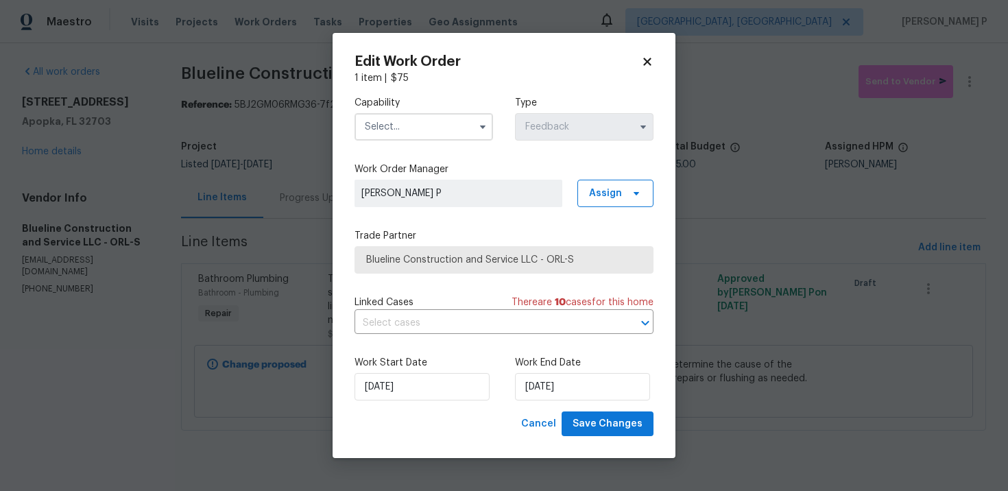
click at [449, 113] on div at bounding box center [424, 126] width 139 height 27
click at [448, 120] on input "text" at bounding box center [424, 126] width 139 height 27
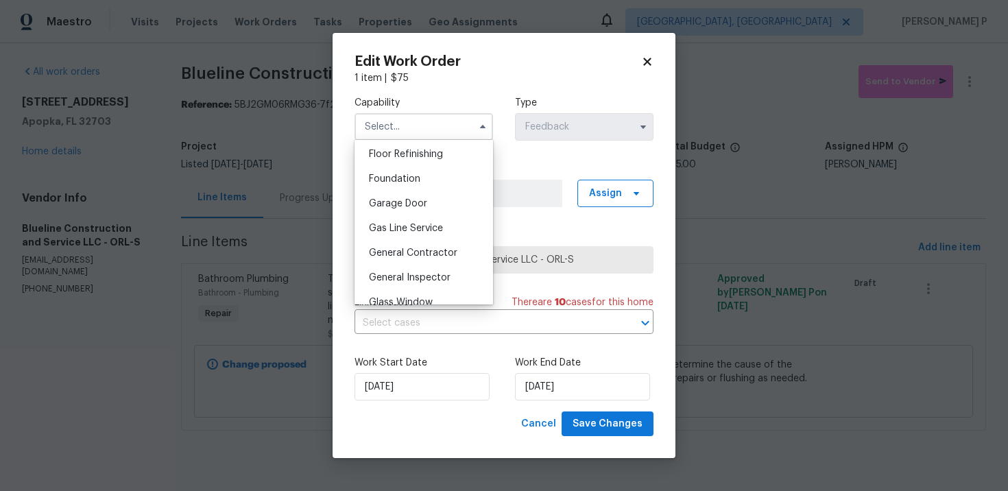
scroll to position [562, 0]
click at [440, 252] on span "General Contractor" at bounding box center [413, 250] width 88 height 10
type input "General Contractor"
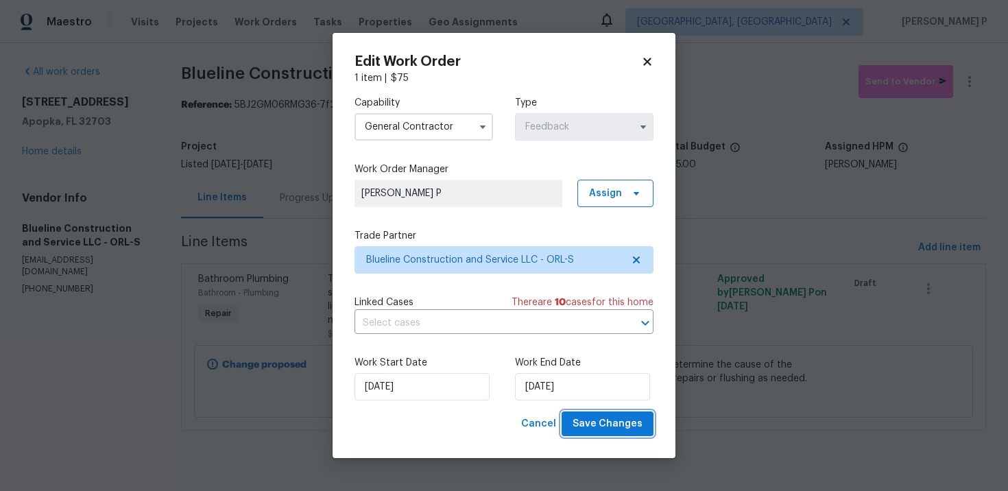
click at [613, 429] on span "Save Changes" at bounding box center [608, 424] width 70 height 17
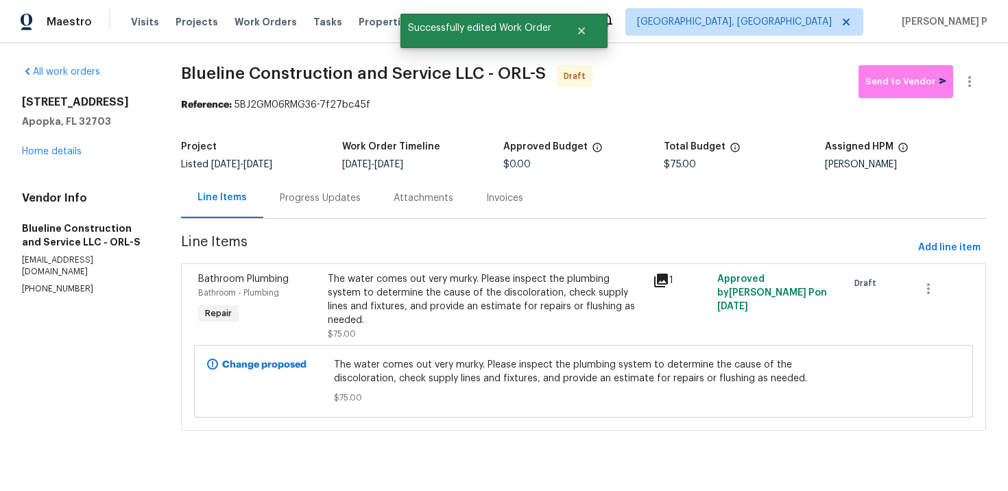
click at [989, 85] on div "All work orders 3789 Summer Haven Ln Apopka, FL 32703 Home details Vendor Info …" at bounding box center [504, 256] width 1008 height 426
click at [968, 78] on icon "button" at bounding box center [970, 81] width 16 height 16
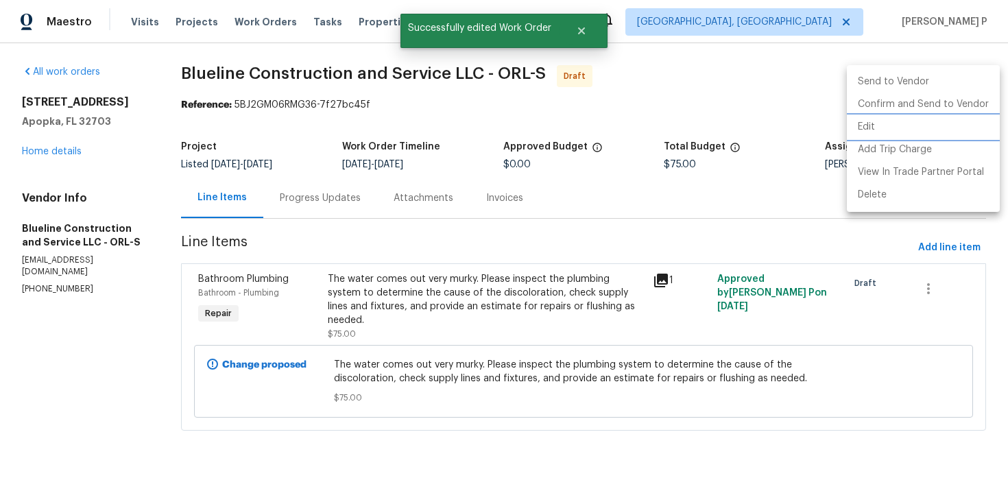
click at [871, 128] on li "Edit" at bounding box center [923, 127] width 153 height 23
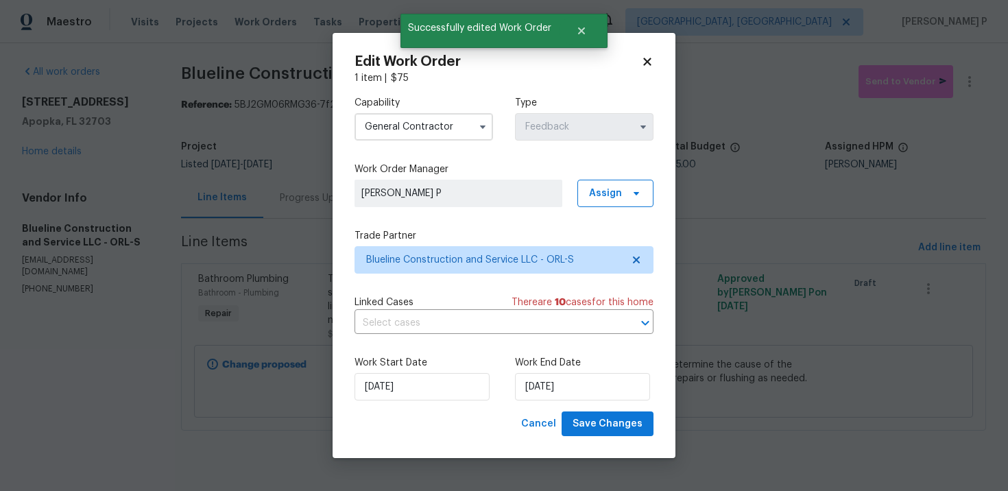
click at [394, 124] on input "General Contractor" at bounding box center [424, 126] width 139 height 27
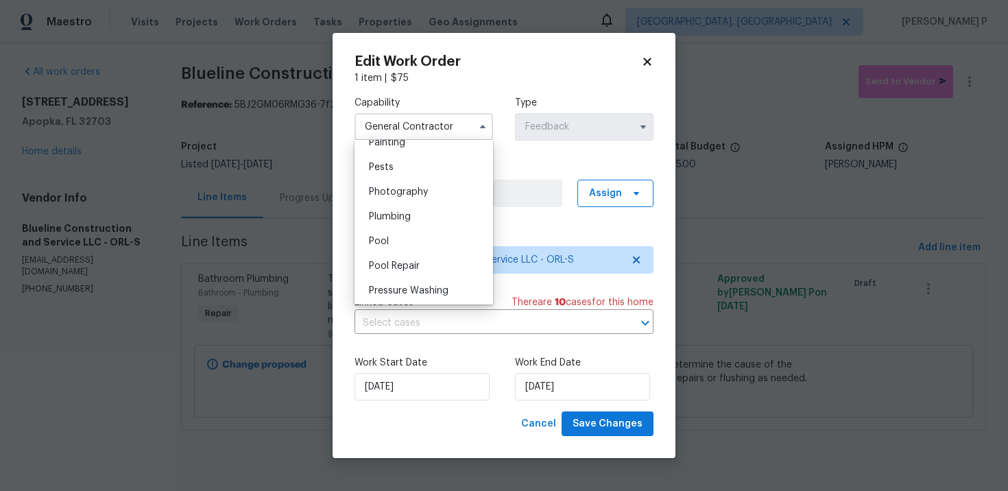
scroll to position [1163, 0]
click at [396, 218] on span "Plumbing" at bounding box center [390, 219] width 42 height 10
type input "Plumbing"
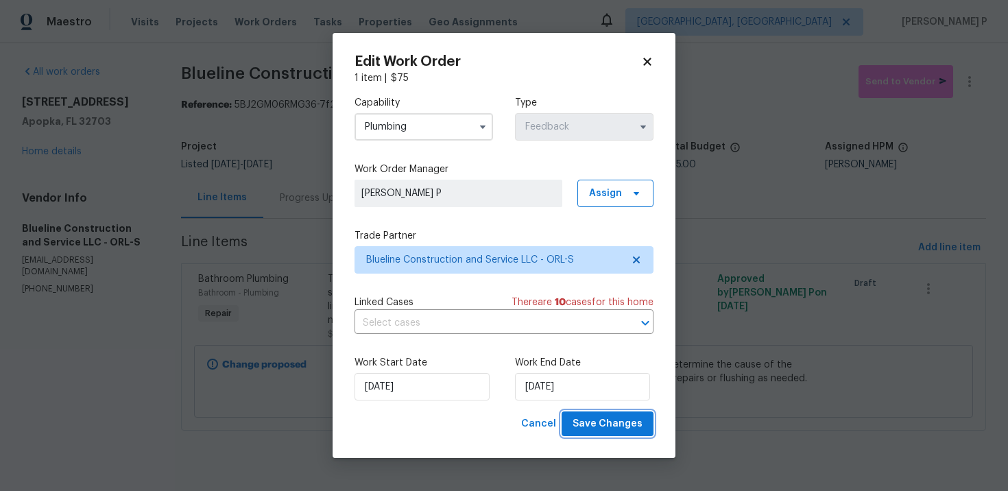
click at [596, 433] on button "Save Changes" at bounding box center [608, 424] width 92 height 25
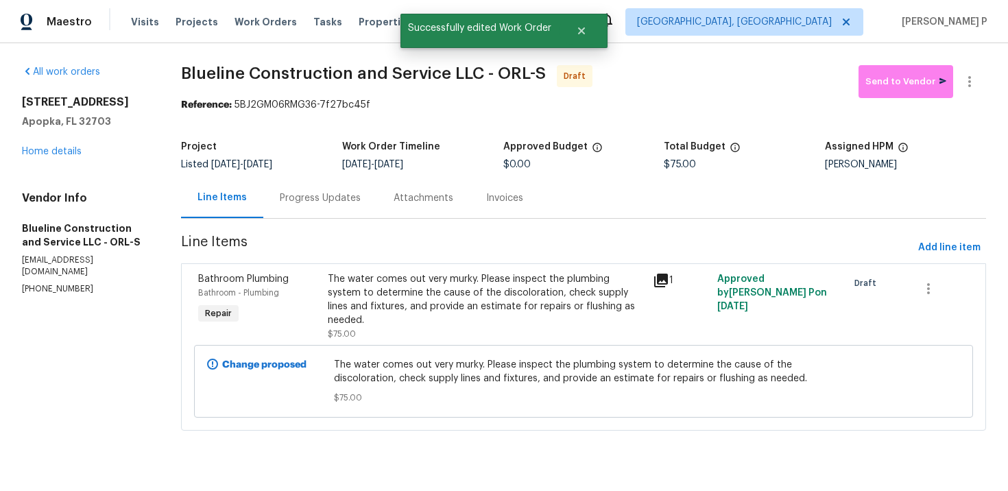
click at [79, 353] on section "All work orders 3789 Summer Haven Ln Apopka, FL 32703 Home details Vendor Info …" at bounding box center [85, 256] width 126 height 382
click at [341, 202] on div "Progress Updates" at bounding box center [320, 198] width 81 height 14
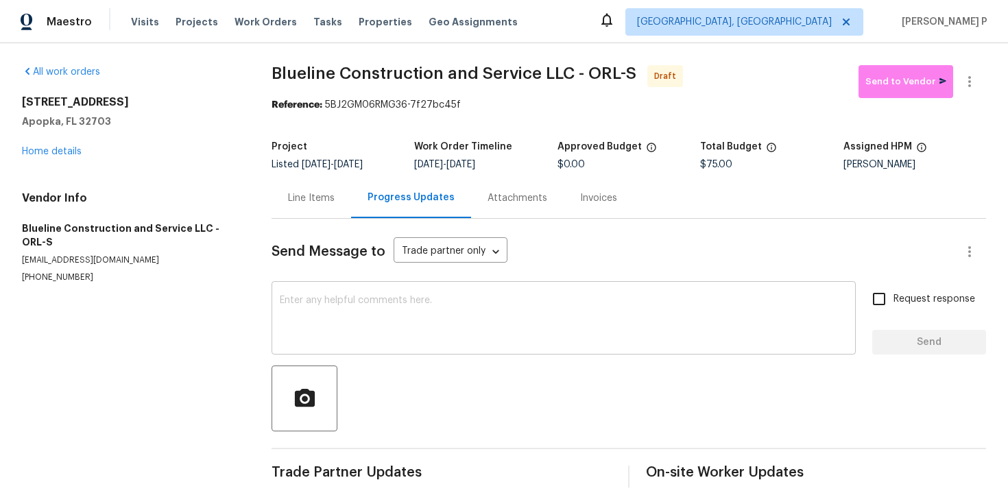
click at [365, 305] on textarea at bounding box center [564, 320] width 568 height 48
paste textarea "Hi, this is Ramyasri with Opendoor. I’m confirming you received the WO for the …"
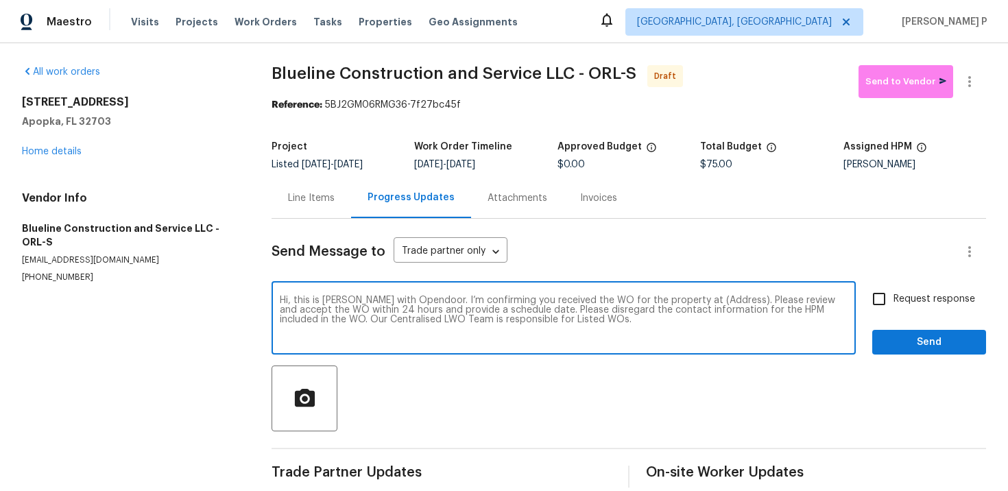
drag, startPoint x: 687, startPoint y: 303, endPoint x: 731, endPoint y: 301, distance: 43.3
click at [731, 301] on textarea "Hi, this is Ramyasri with Opendoor. I’m confirming you received the WO for the …" at bounding box center [564, 320] width 568 height 48
paste textarea "3789 Summer Haven Ln, Apopka, FL 32703"
type textarea "Hi, this is Ramyasri with Opendoor. I’m confirming you received the WO for the …"
click at [899, 294] on span "Request response" at bounding box center [935, 299] width 82 height 14
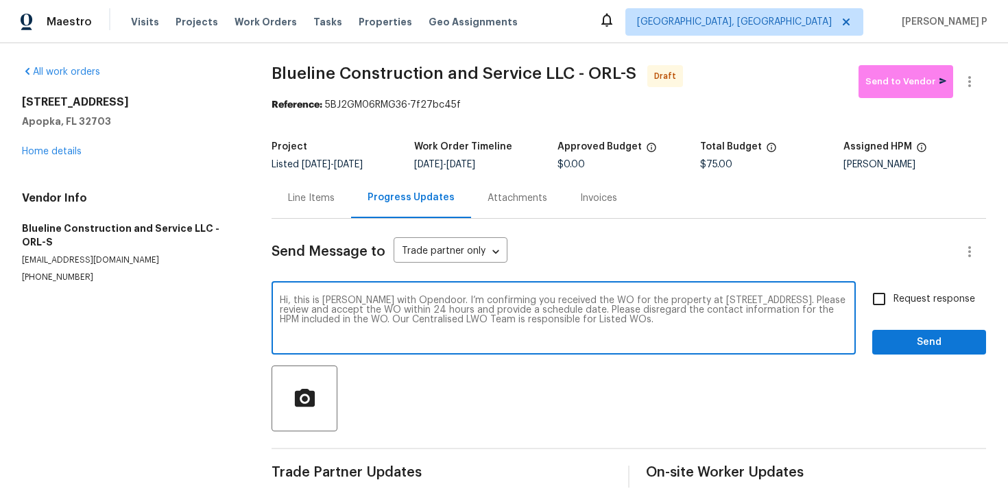
click at [894, 294] on input "Request response" at bounding box center [879, 299] width 29 height 29
checkbox input "true"
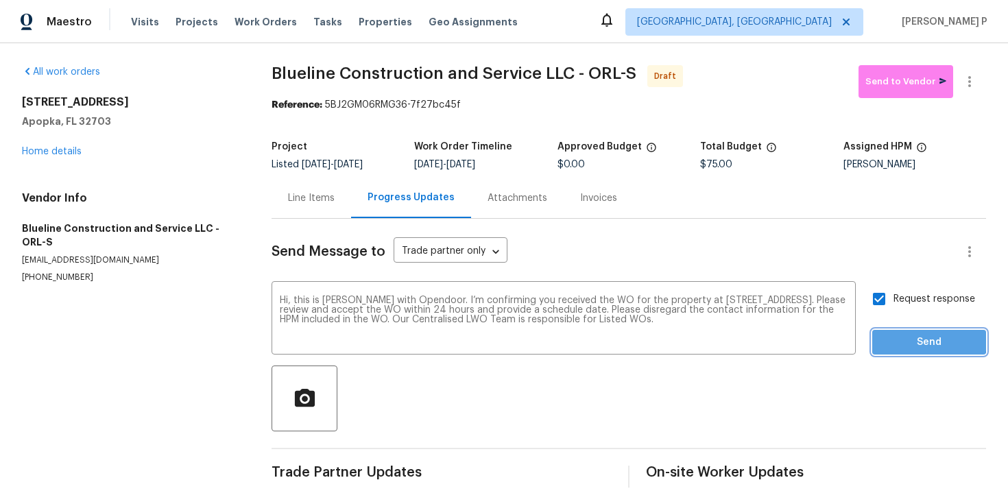
click at [899, 340] on span "Send" at bounding box center [930, 342] width 92 height 17
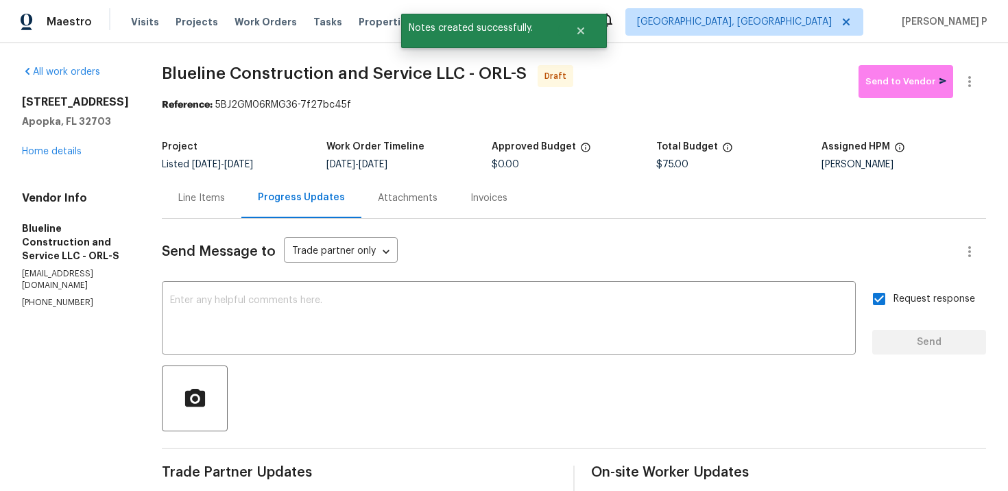
click at [421, 426] on div at bounding box center [574, 399] width 825 height 66
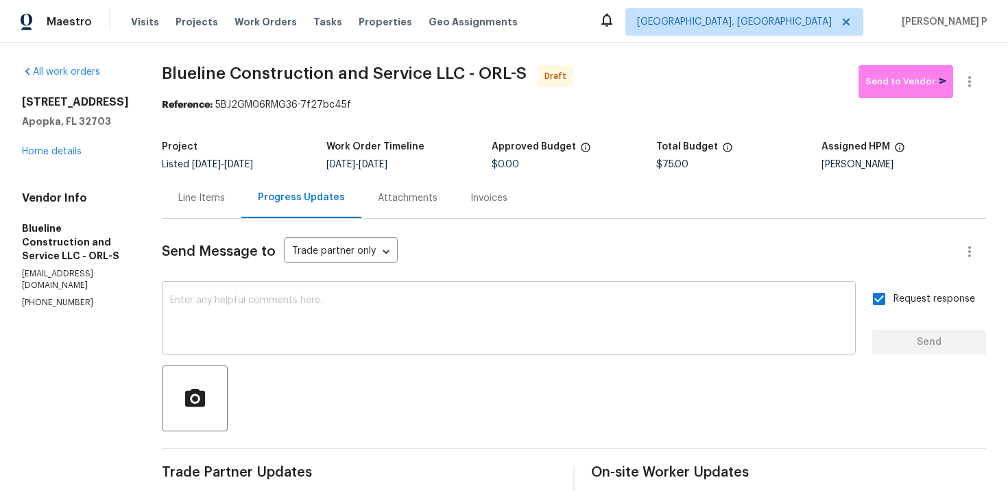
click at [349, 326] on textarea at bounding box center [509, 320] width 678 height 48
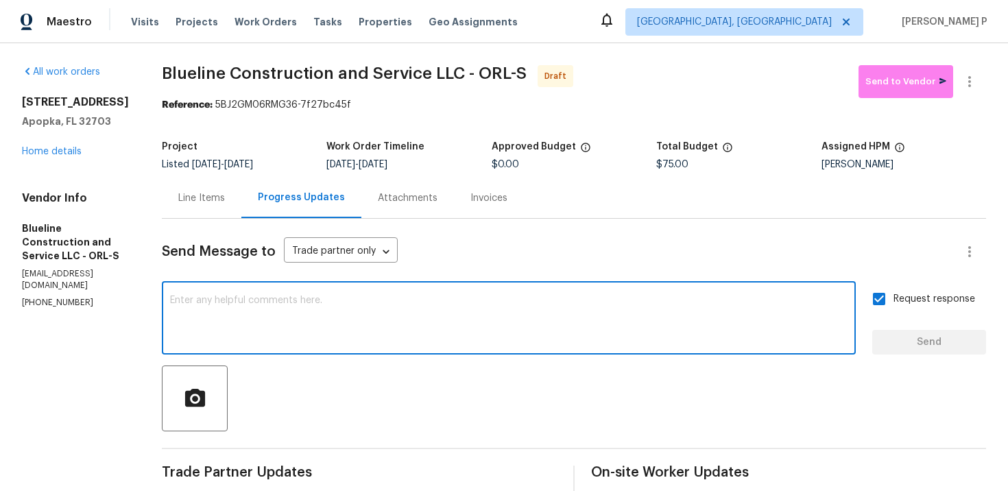
paste textarea "Attention All Work Orders must include before-photos (both close-up and wide-an…"
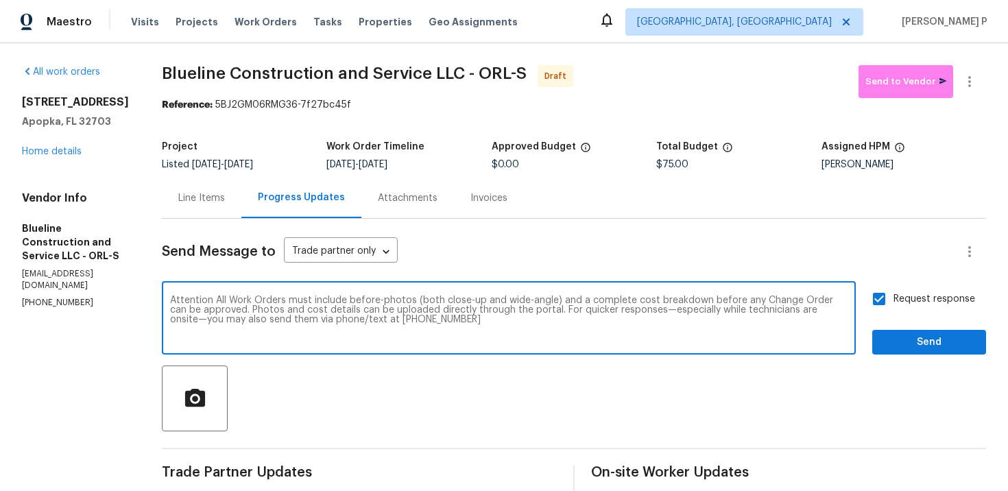
type textarea "Attention All Work Orders must include before-photos (both close-up and wide-an…"
click at [893, 344] on span "Send" at bounding box center [930, 342] width 92 height 17
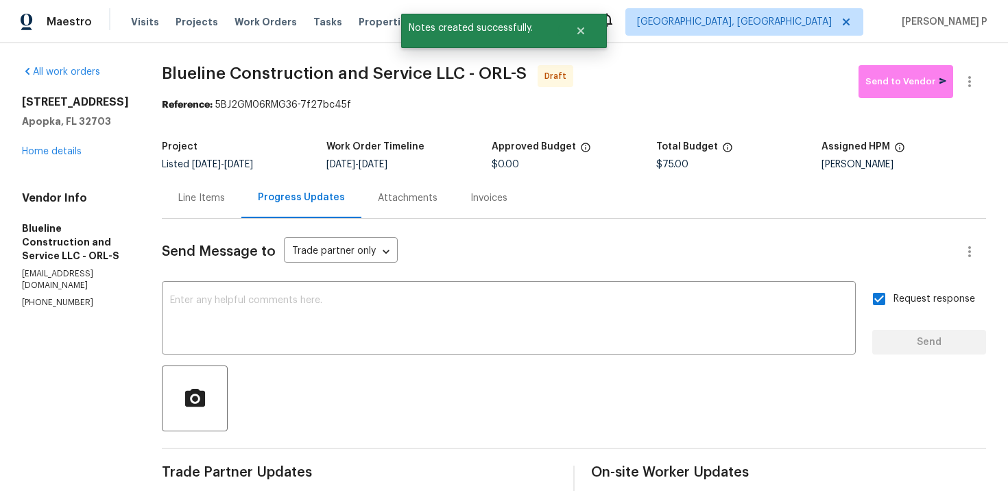
click at [546, 378] on div at bounding box center [574, 399] width 825 height 66
click at [972, 91] on button "button" at bounding box center [970, 81] width 33 height 33
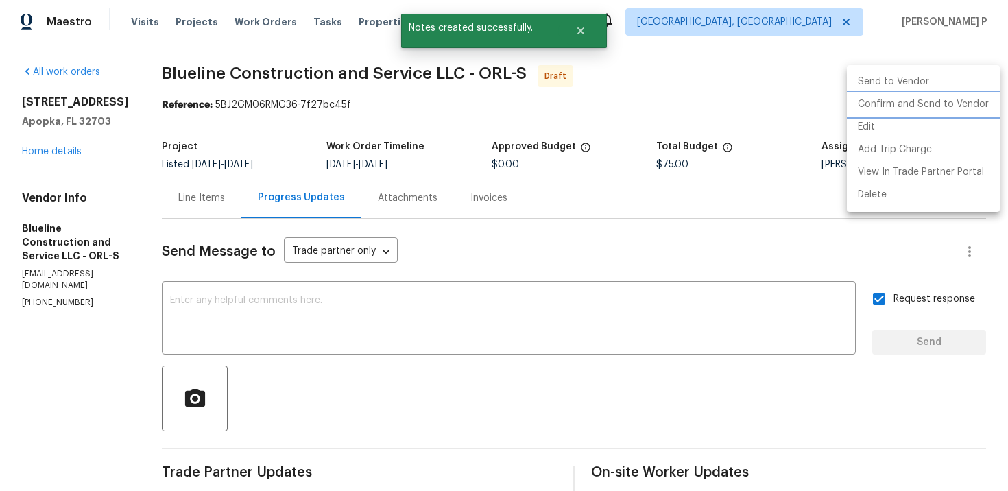
click at [900, 101] on li "Confirm and Send to Vendor" at bounding box center [923, 104] width 153 height 23
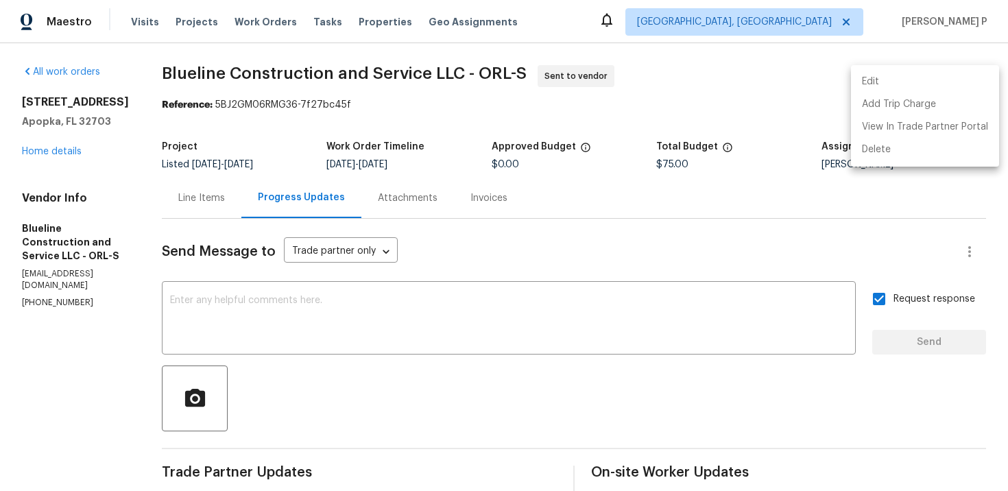
click at [210, 62] on div at bounding box center [504, 245] width 1008 height 491
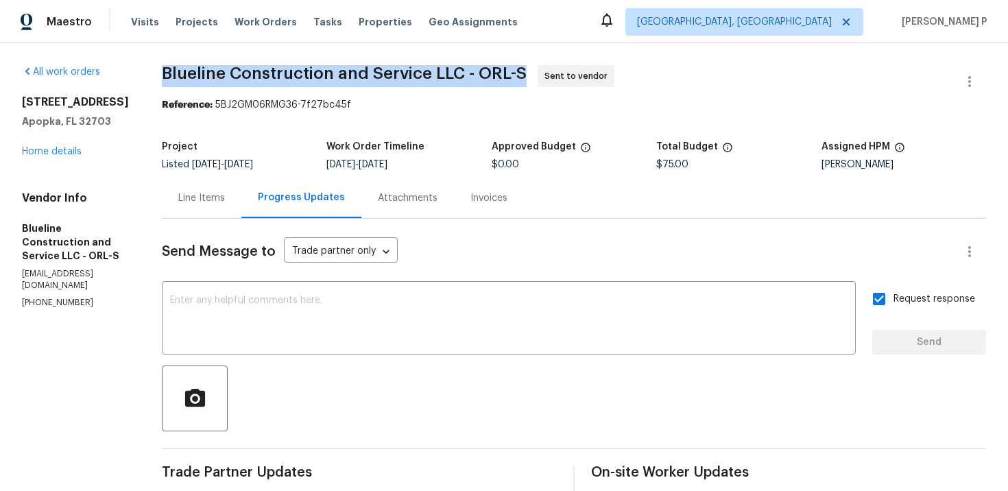
drag, startPoint x: 189, startPoint y: 68, endPoint x: 545, endPoint y: 70, distance: 356.1
click at [527, 70] on span "Blueline Construction and Service LLC - ORL-S" at bounding box center [344, 73] width 365 height 16
copy span "Blueline Construction and Service LLC - ORL-S"
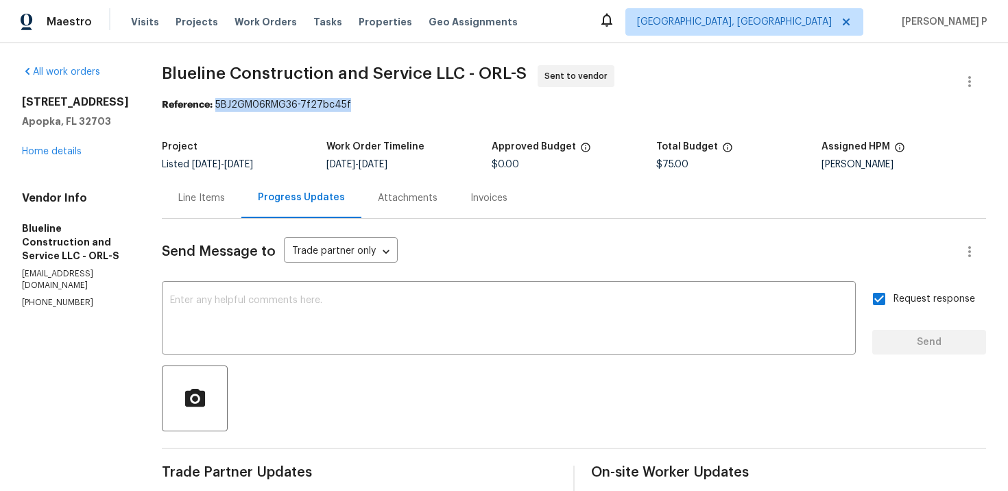
drag, startPoint x: 242, startPoint y: 105, endPoint x: 425, endPoint y: 105, distance: 182.5
click at [423, 105] on div "Reference: 5BJ2GM06RMG36-7f27bc45f" at bounding box center [574, 105] width 825 height 14
copy div "5BJ2GM06RMG36-7f27bc45f"
click at [240, 205] on div "Line Items" at bounding box center [202, 198] width 80 height 40
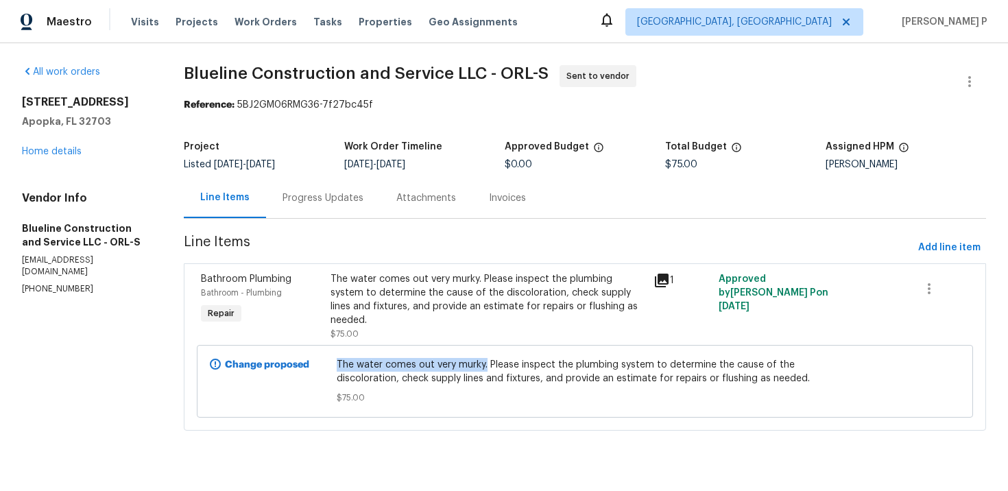
drag, startPoint x: 339, startPoint y: 350, endPoint x: 488, endPoint y: 351, distance: 148.9
click at [488, 358] on span "The water comes out very murky. Please inspect the plumbing system to determine…" at bounding box center [585, 371] width 497 height 27
copy span "The water comes out very murky."
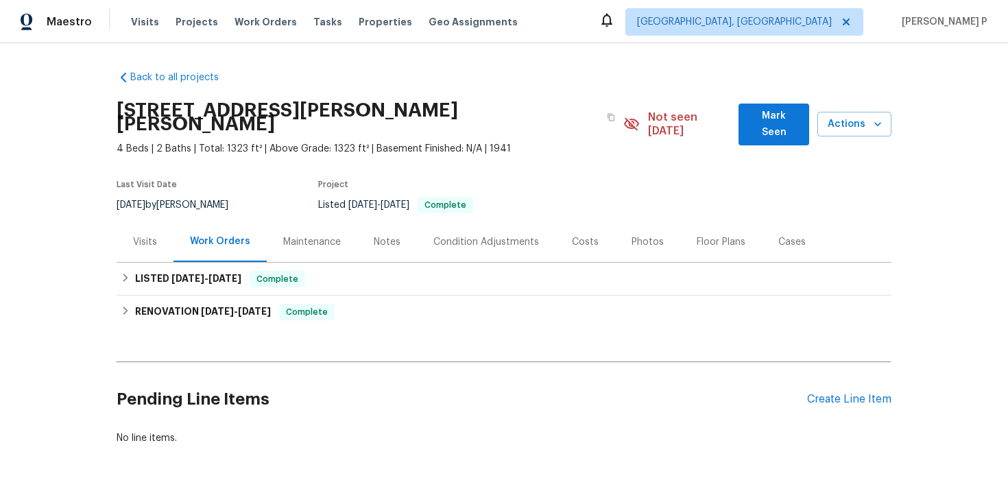
click at [140, 235] on div "Visits" at bounding box center [145, 242] width 24 height 14
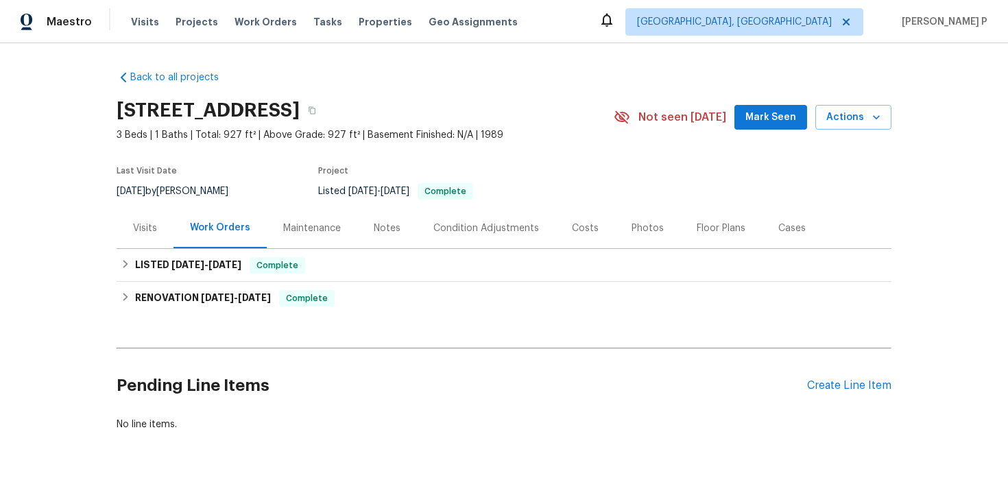
click at [147, 218] on div "Visits" at bounding box center [145, 228] width 57 height 40
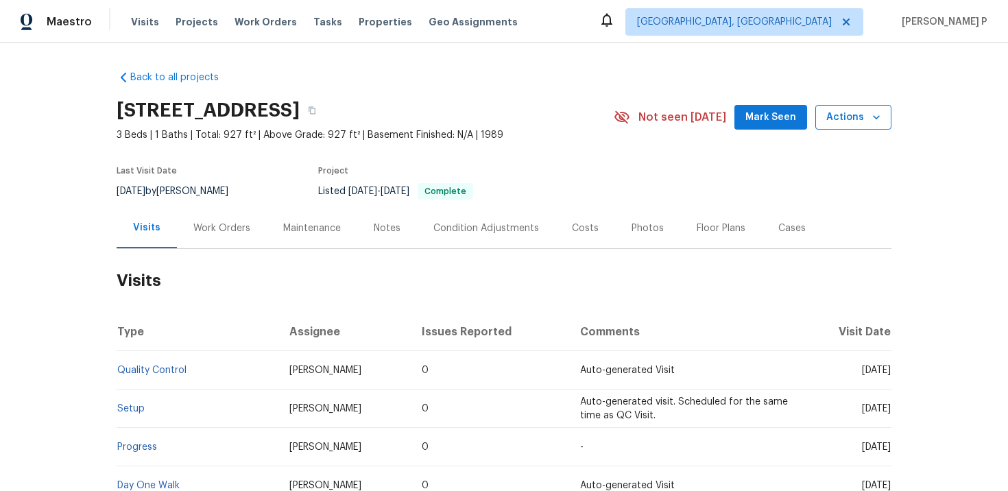
click at [844, 123] on span "Actions" at bounding box center [854, 117] width 54 height 17
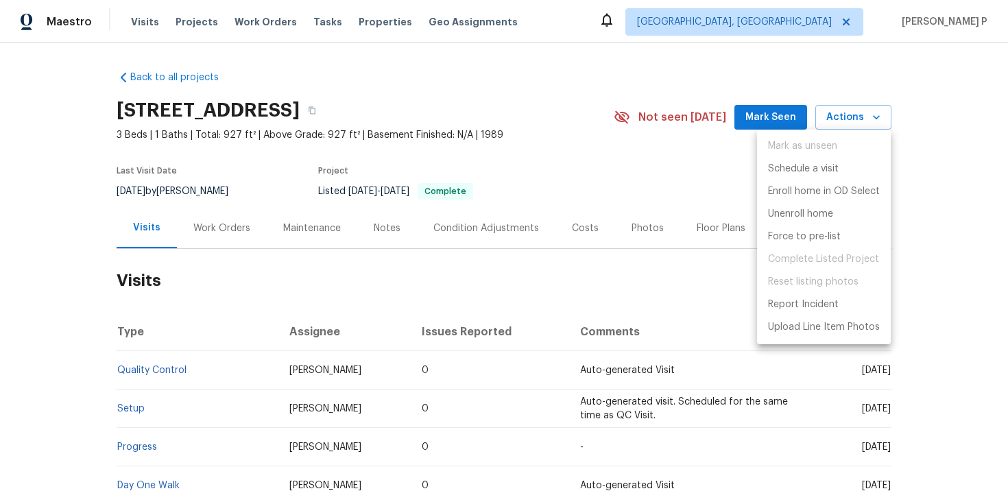
click at [658, 160] on div at bounding box center [504, 245] width 1008 height 491
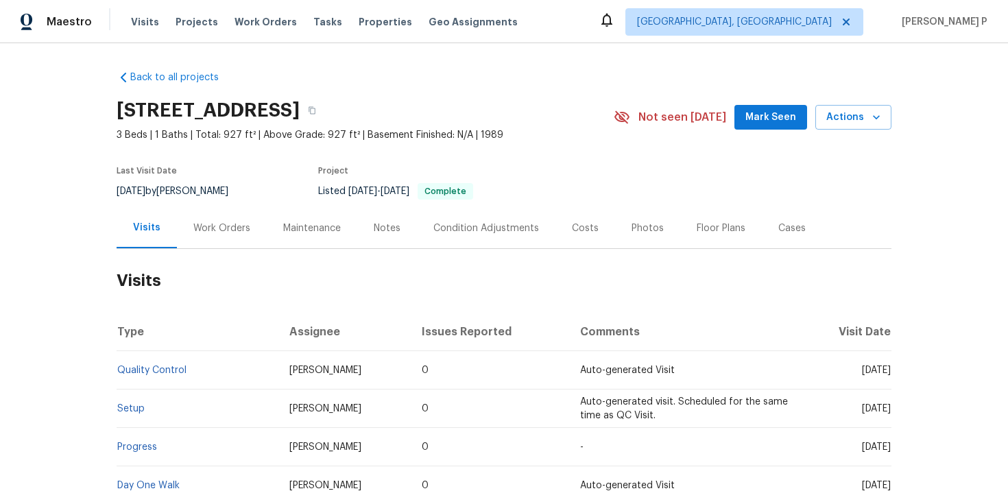
click at [844, 102] on div "448 Northam Dr # 448, North Brunswick, NJ 08902 3 Beds | 1 Baths | Total: 927 f…" at bounding box center [504, 117] width 775 height 49
click at [844, 115] on span "Actions" at bounding box center [854, 117] width 54 height 17
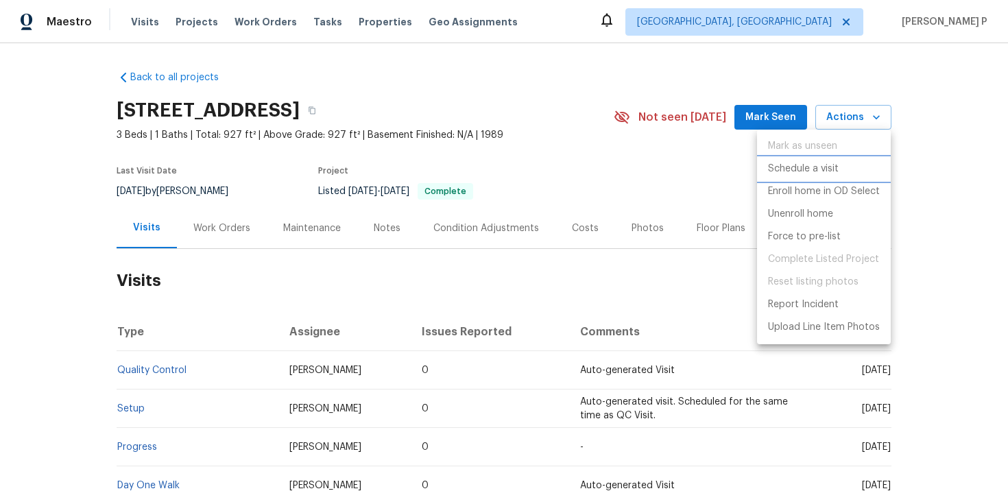
click at [796, 171] on p "Schedule a visit" at bounding box center [803, 169] width 71 height 14
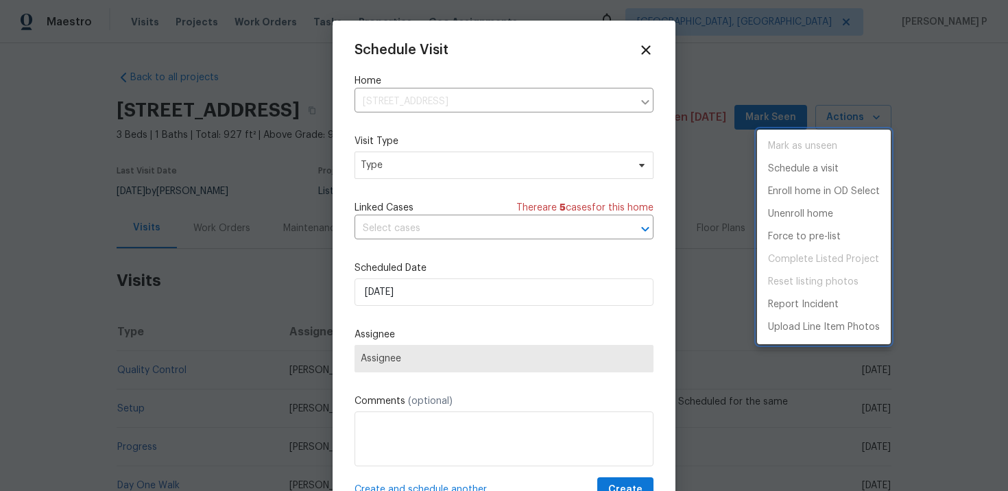
click at [453, 158] on div at bounding box center [504, 245] width 1008 height 491
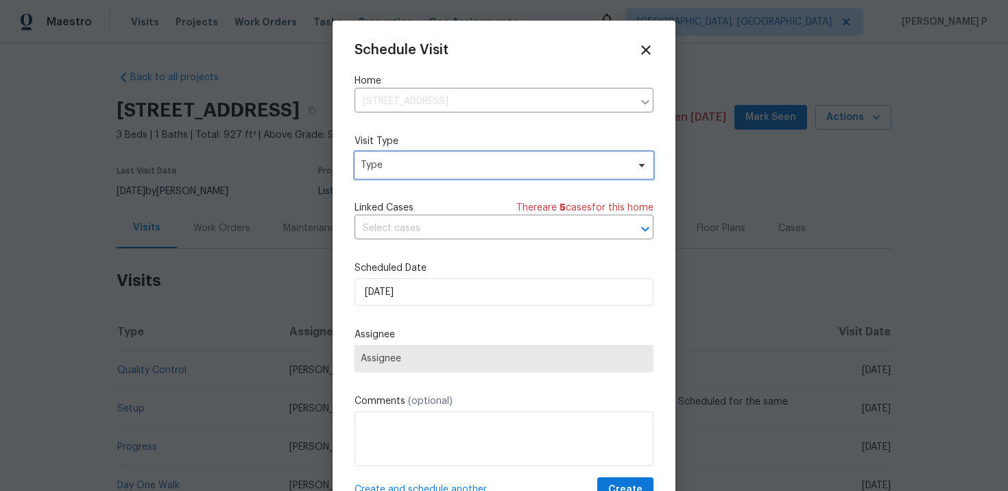
click at [424, 167] on span "Type" at bounding box center [494, 165] width 267 height 14
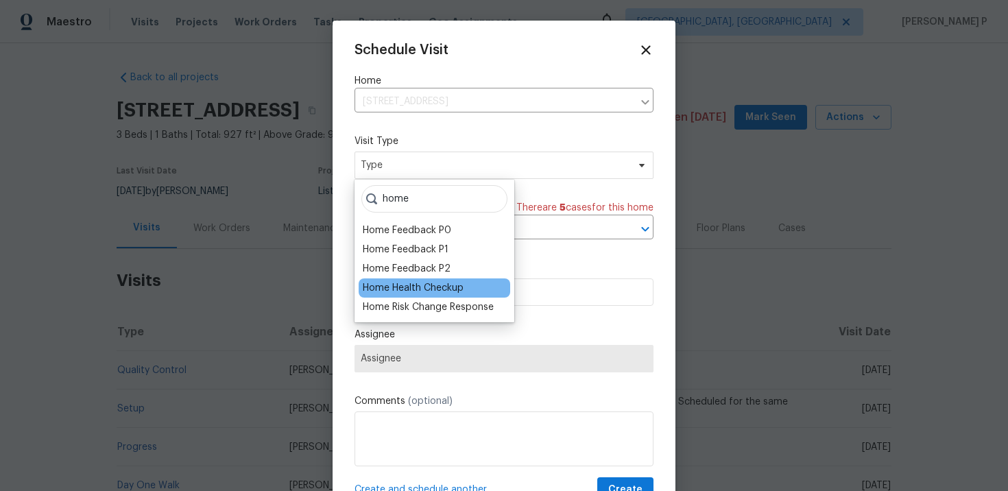
type input "home"
click at [411, 291] on div "Home Health Checkup" at bounding box center [413, 288] width 101 height 14
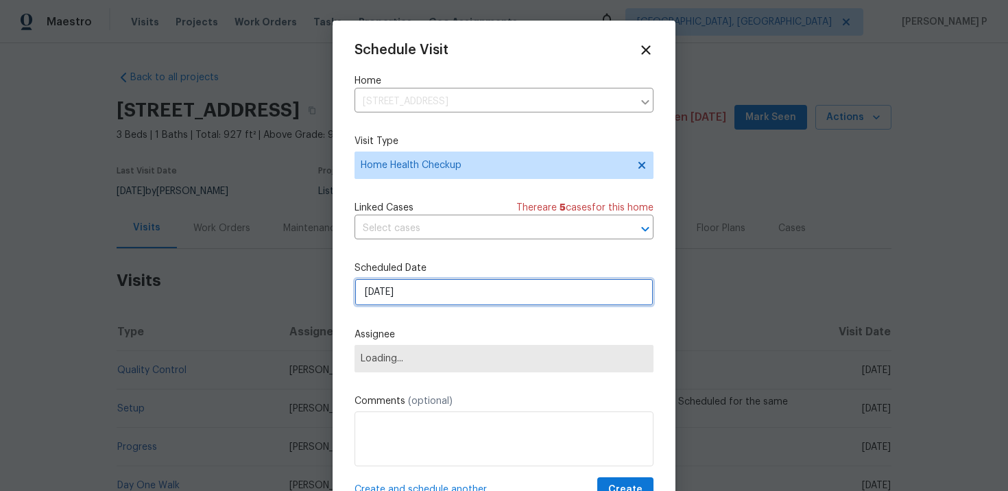
click at [416, 300] on input "10/2/2025" at bounding box center [504, 292] width 299 height 27
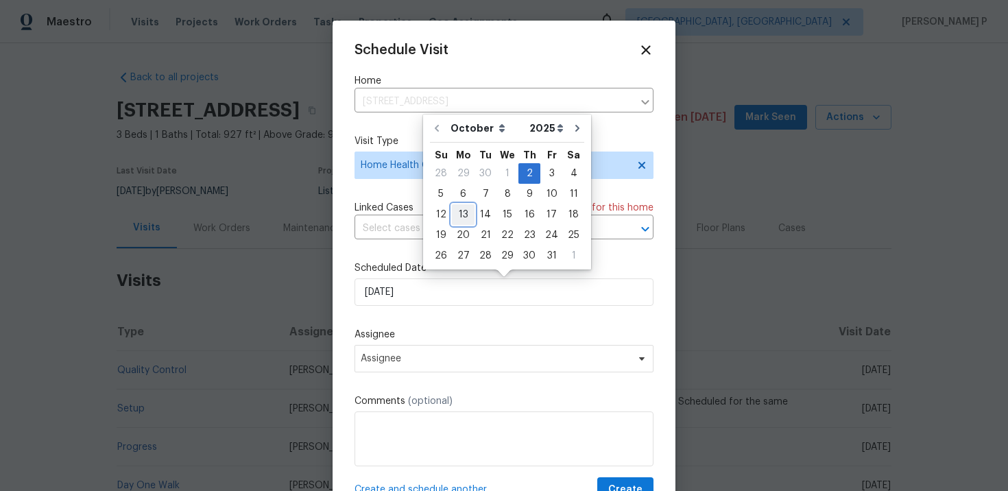
click at [462, 204] on div "13" at bounding box center [463, 214] width 23 height 21
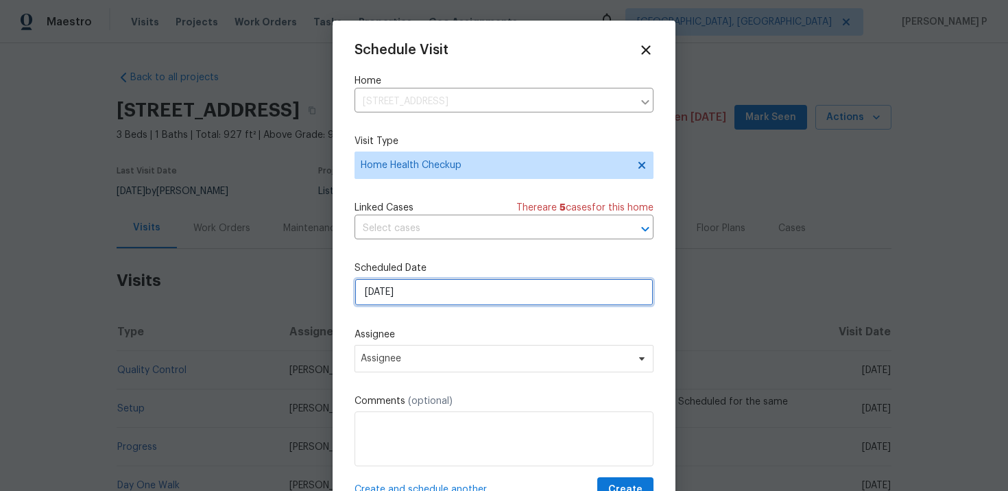
click at [407, 290] on input "10/13/2025" at bounding box center [504, 292] width 299 height 27
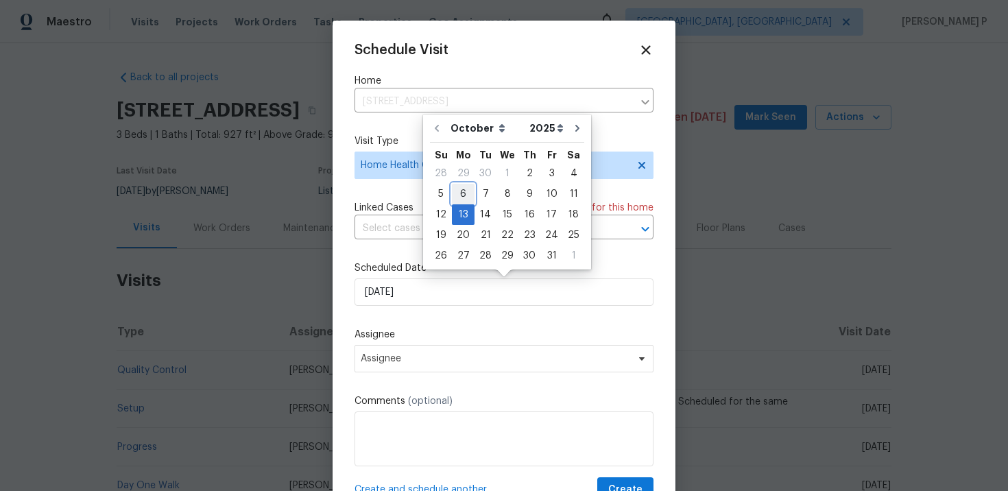
click at [464, 198] on div "6" at bounding box center [463, 194] width 23 height 19
type input "[DATE]"
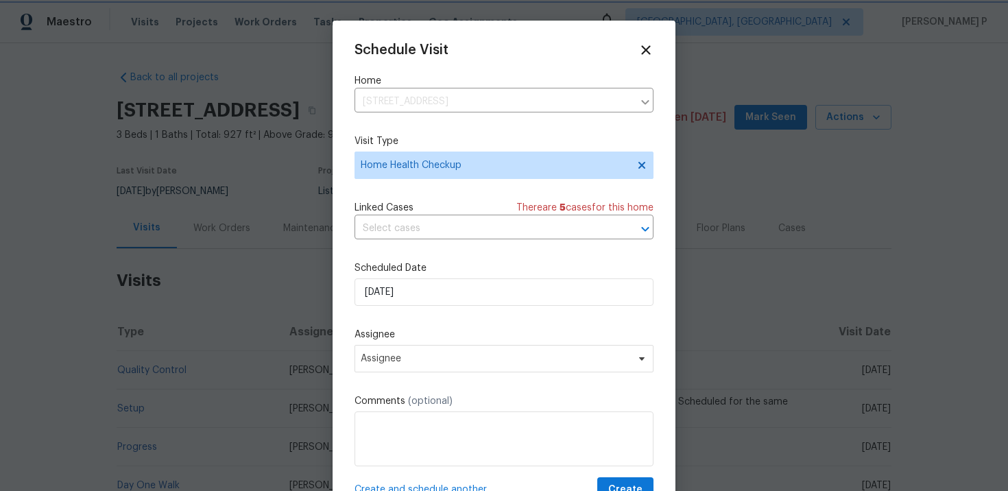
scroll to position [25, 0]
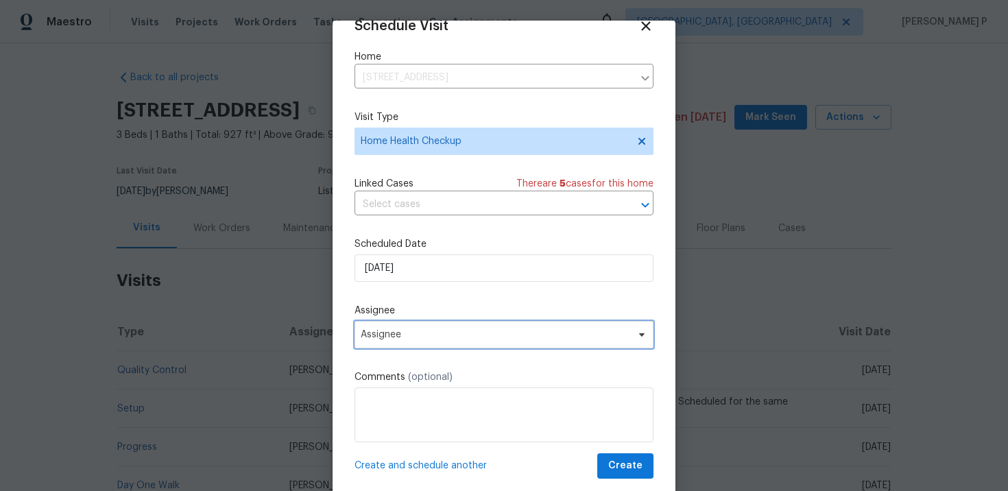
click at [421, 334] on span "Assignee" at bounding box center [495, 334] width 269 height 11
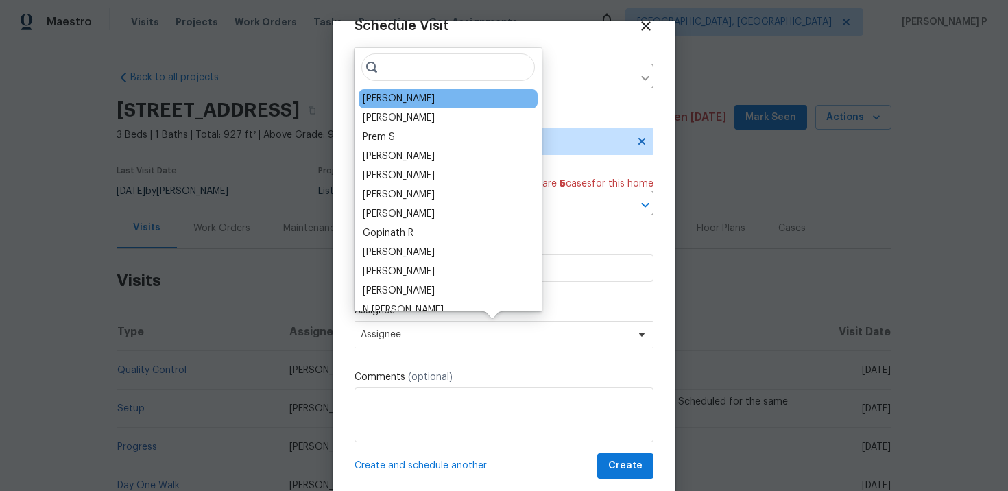
click at [416, 90] on div "Ryan Johnson" at bounding box center [448, 98] width 179 height 19
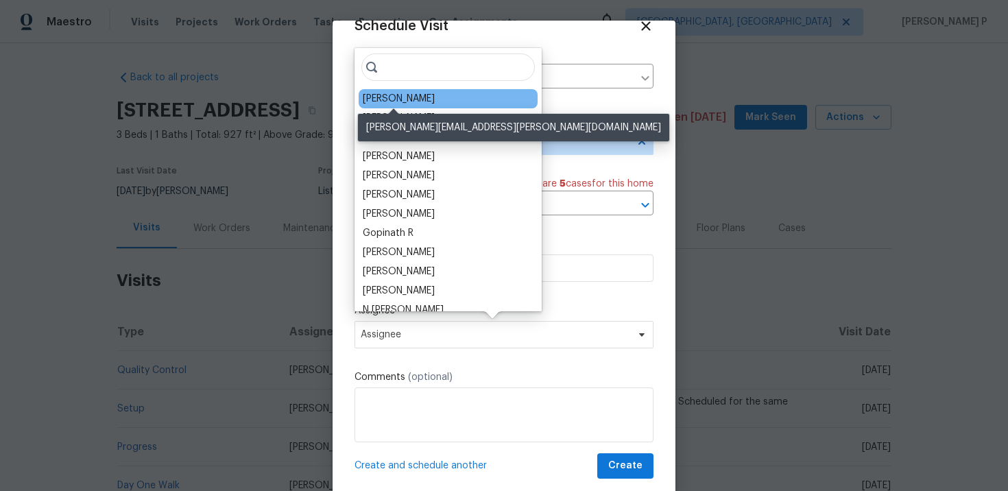
click at [420, 96] on div "Ryan Johnson" at bounding box center [399, 99] width 72 height 14
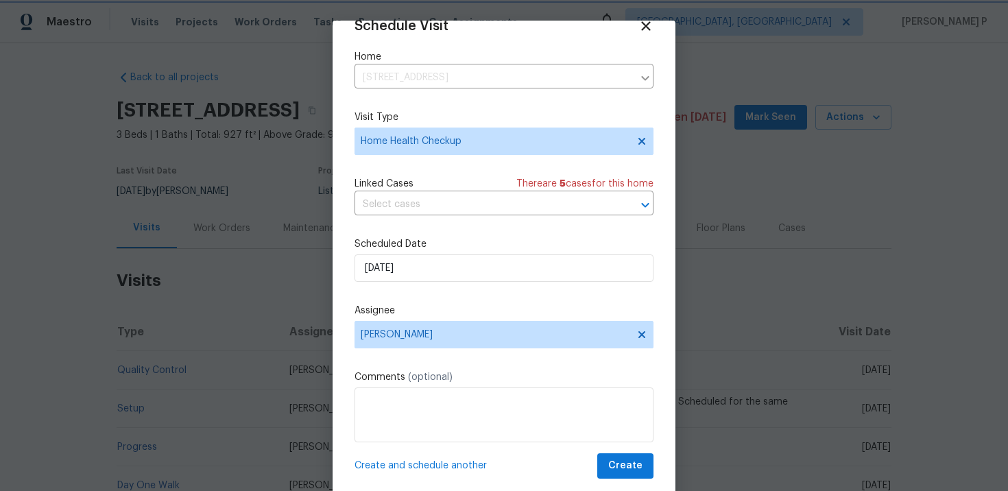
scroll to position [30, 0]
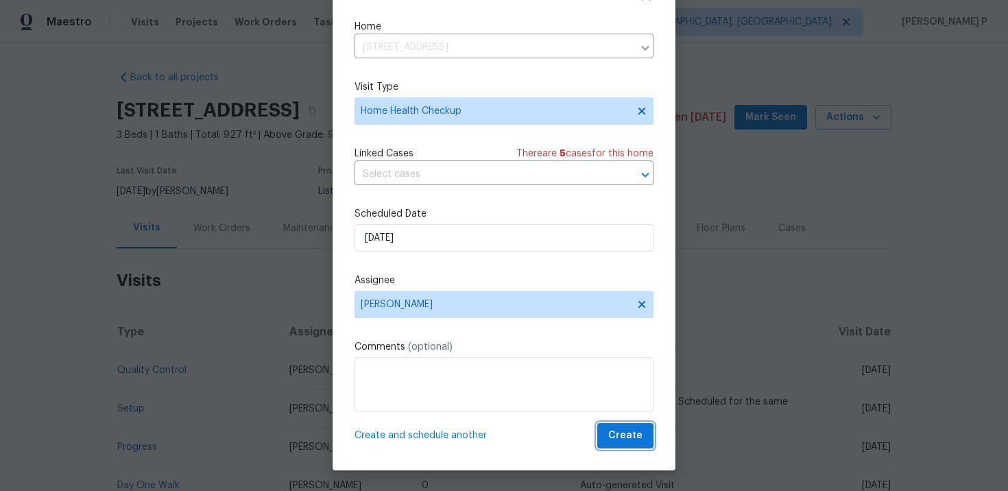
click at [646, 434] on button "Create" at bounding box center [626, 435] width 56 height 25
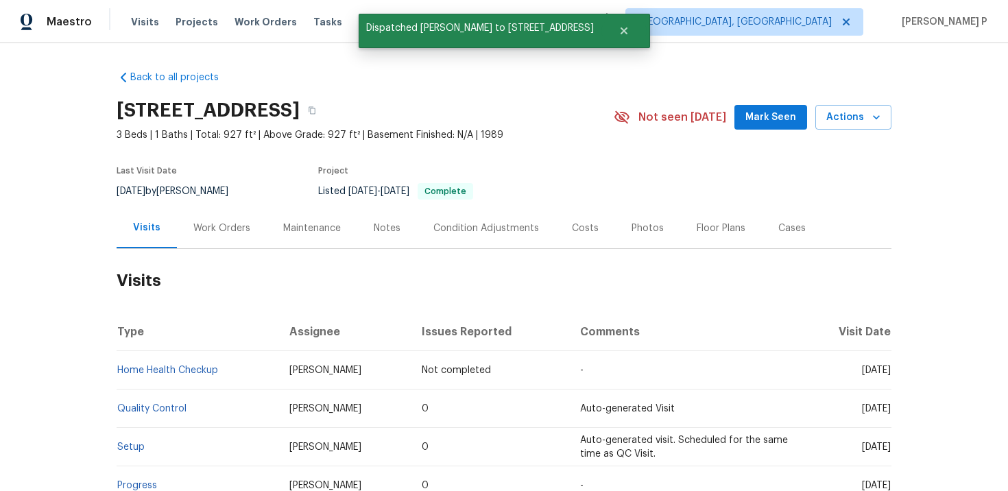
scroll to position [0, 0]
drag, startPoint x: 226, startPoint y: 371, endPoint x: 119, endPoint y: 371, distance: 107.7
click at [119, 371] on td "Home Health Checkup" at bounding box center [198, 370] width 162 height 38
copy link "Home Health Checkup"
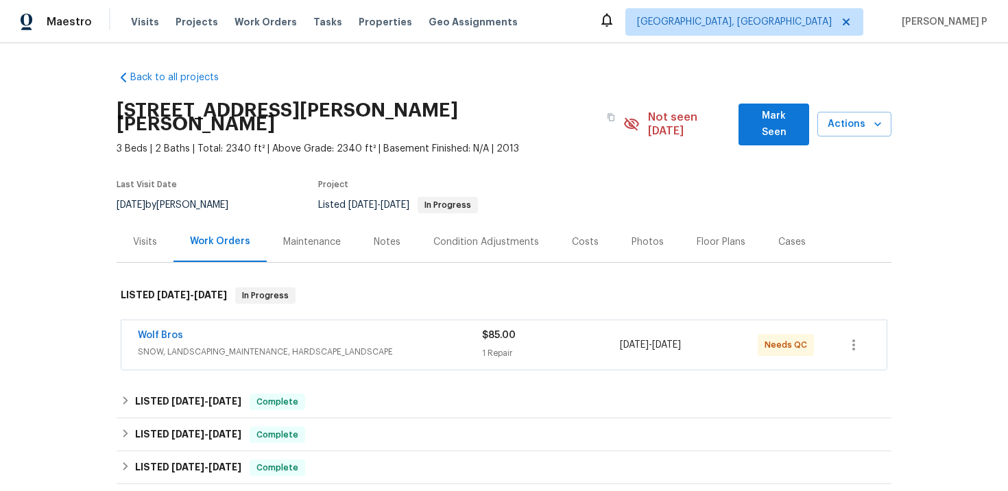
click at [144, 235] on div "Visits" at bounding box center [145, 242] width 24 height 14
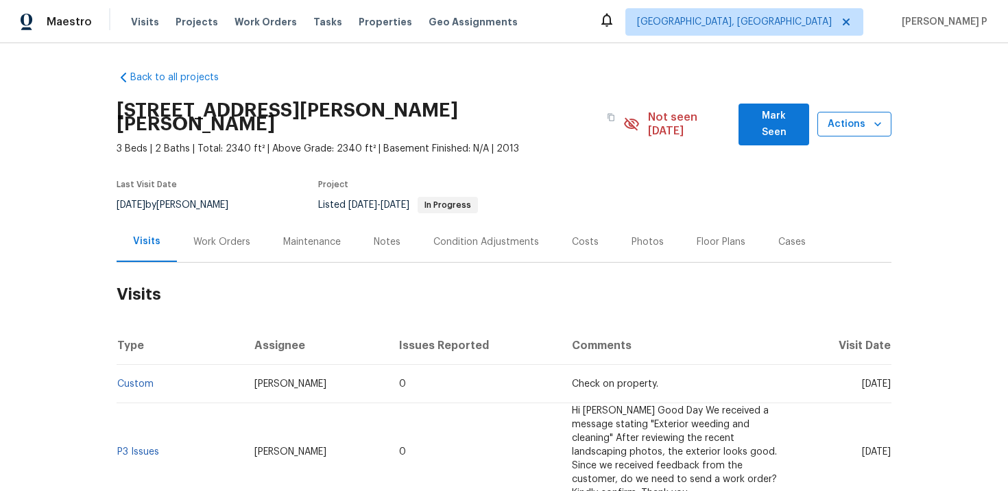
click at [857, 123] on span "Actions" at bounding box center [855, 124] width 52 height 17
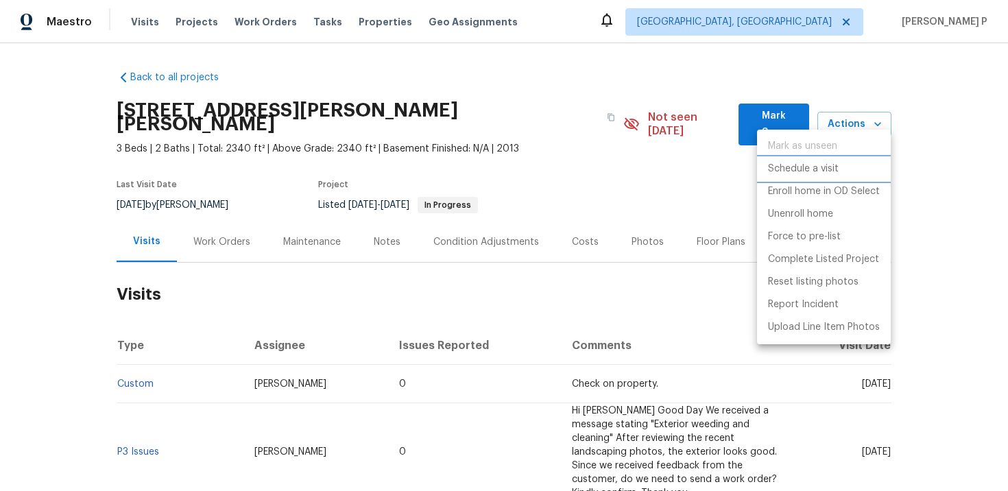
click at [816, 165] on p "Schedule a visit" at bounding box center [803, 169] width 71 height 14
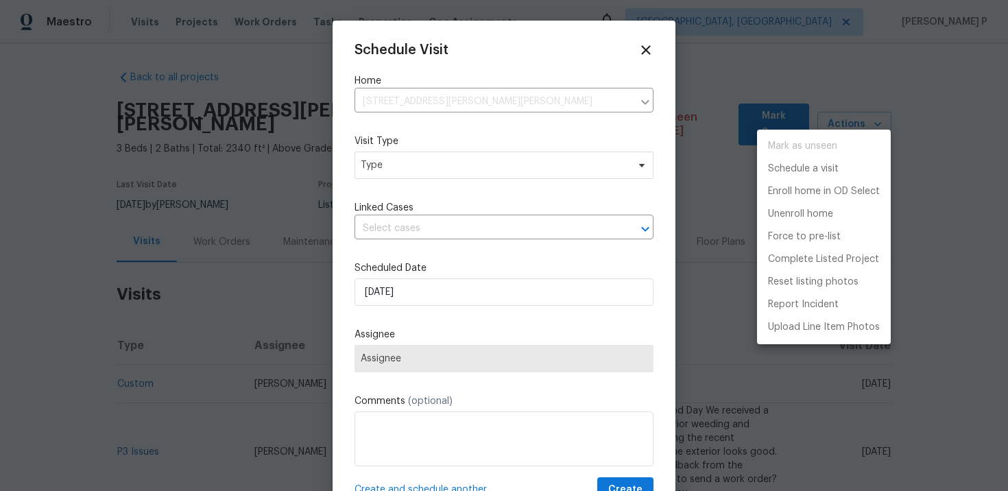
click at [424, 169] on div at bounding box center [504, 245] width 1008 height 491
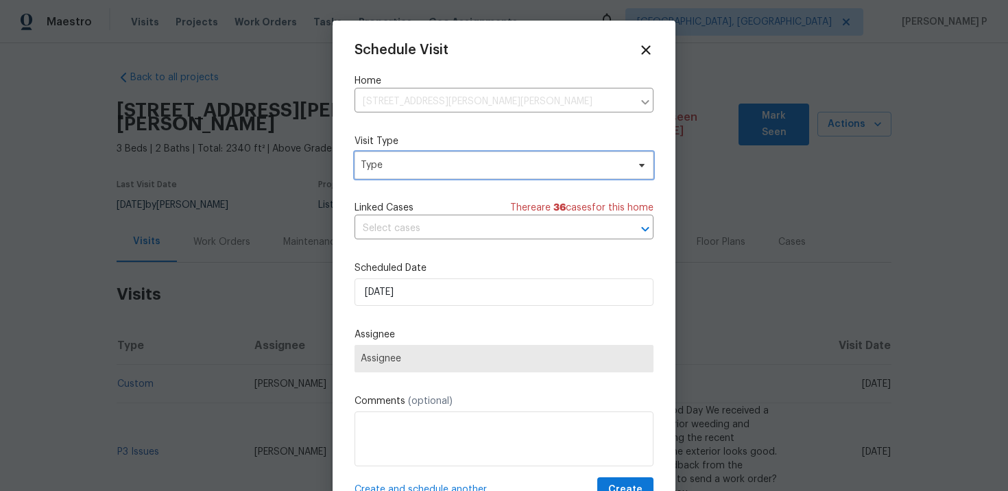
click at [424, 169] on span "Type" at bounding box center [494, 165] width 267 height 14
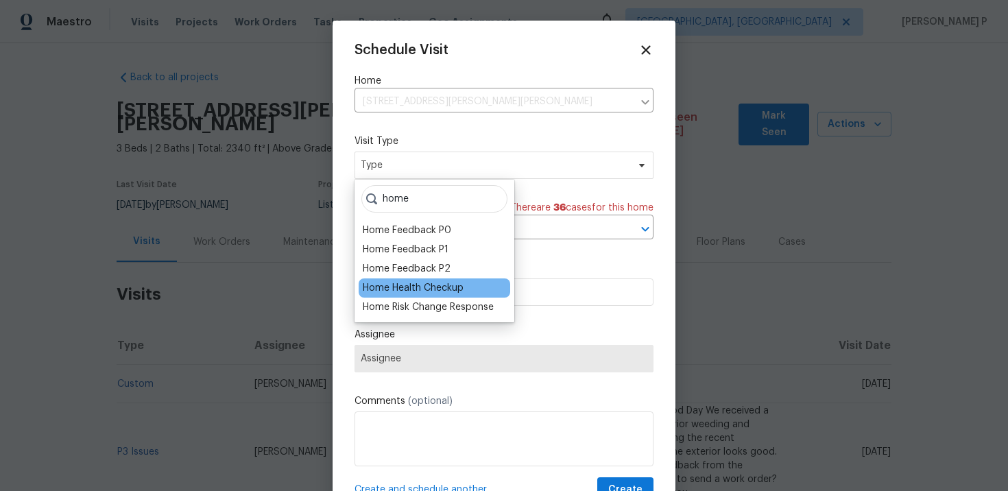
type input "home"
click at [414, 285] on div "Home Health Checkup" at bounding box center [413, 288] width 101 height 14
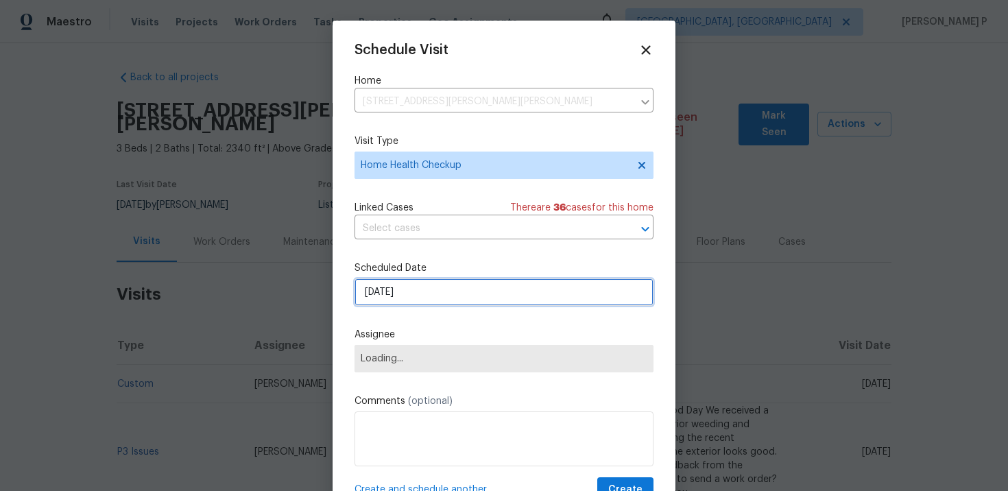
click at [423, 305] on input "[DATE]" at bounding box center [504, 292] width 299 height 27
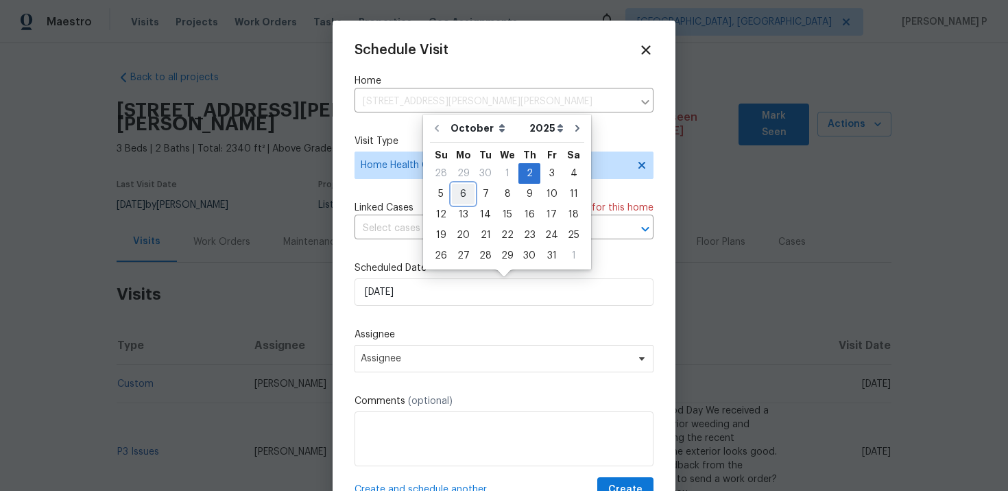
click at [460, 193] on div "6" at bounding box center [463, 194] width 23 height 19
type input "[DATE]"
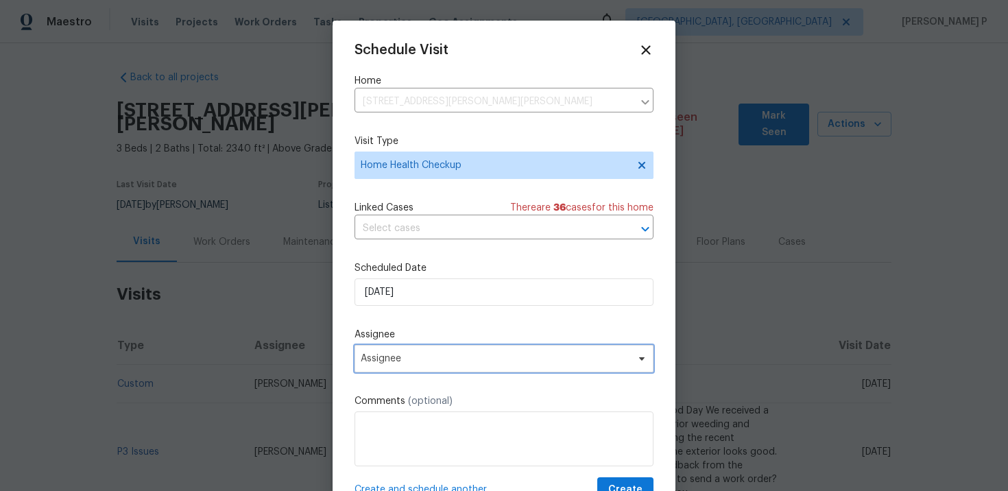
click at [461, 355] on span "Assignee" at bounding box center [495, 358] width 269 height 11
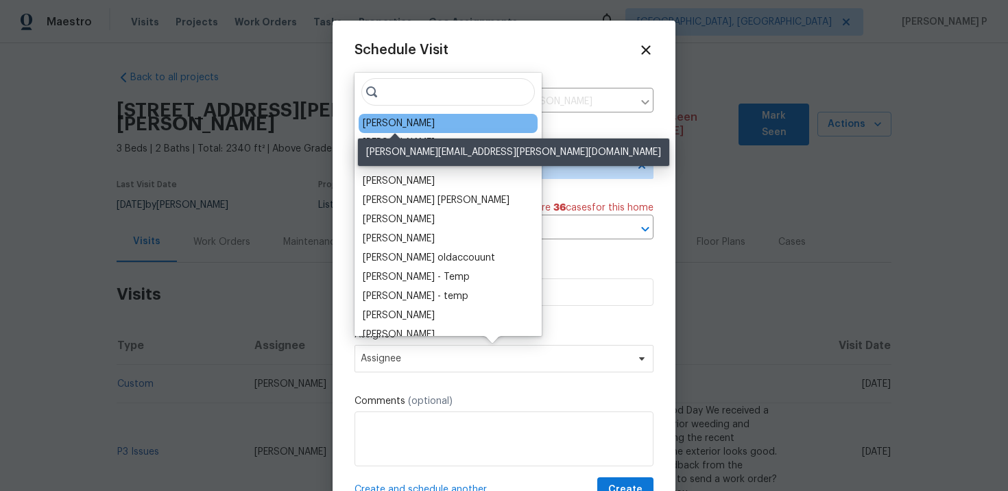
click at [389, 118] on div "John Gonzalez" at bounding box center [399, 124] width 72 height 14
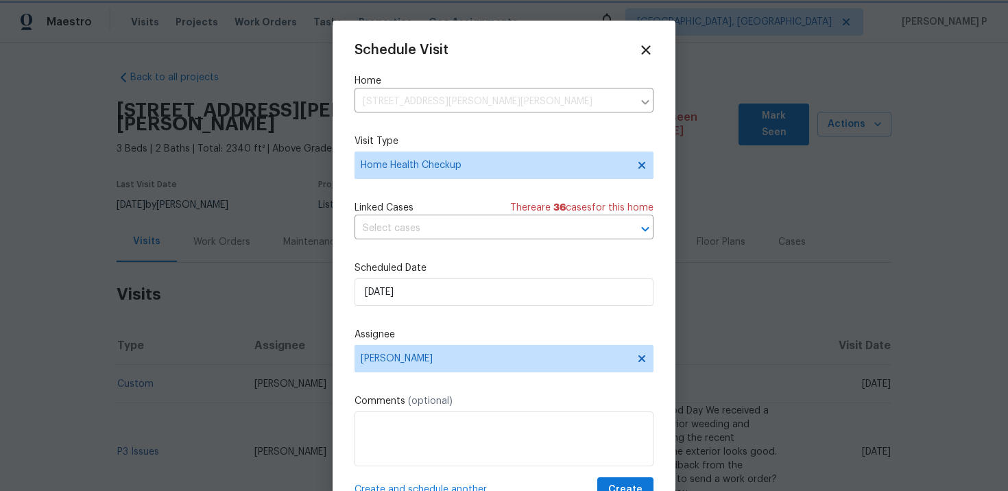
scroll to position [25, 0]
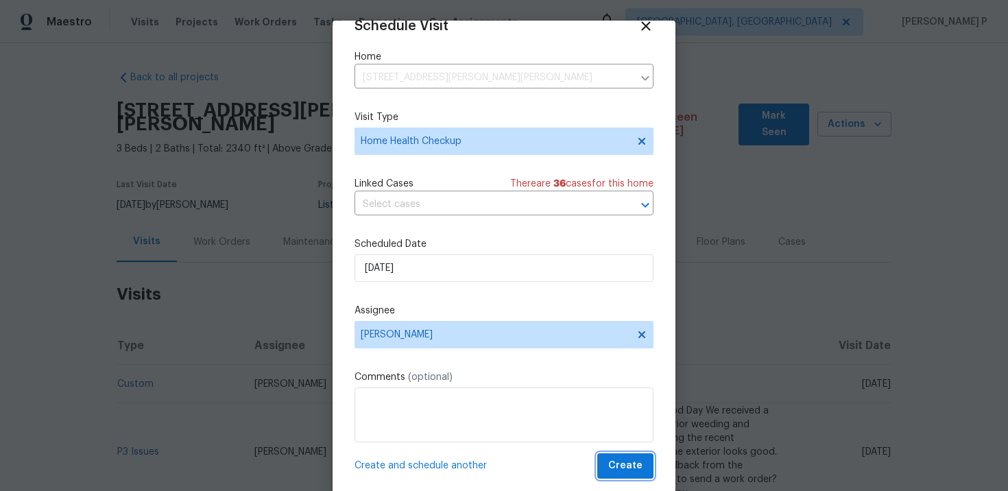
click at [633, 461] on span "Create" at bounding box center [626, 466] width 34 height 17
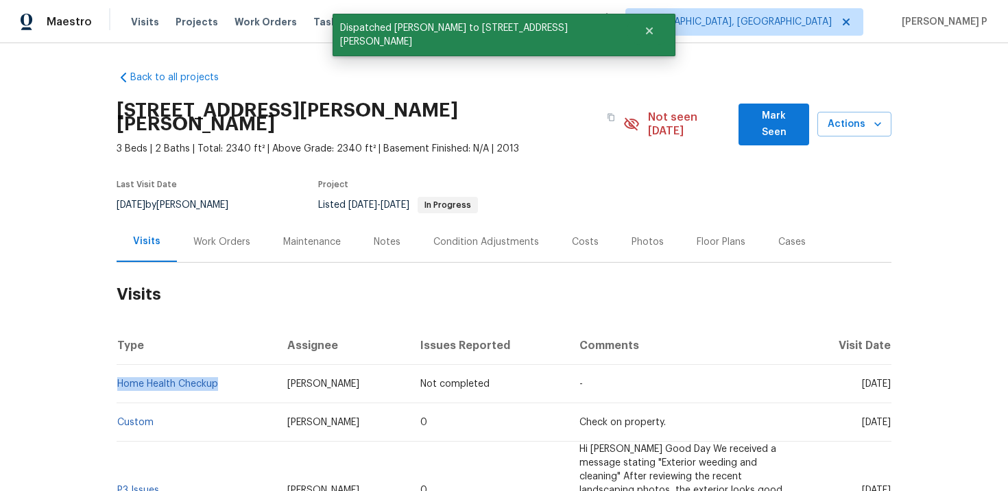
drag, startPoint x: 222, startPoint y: 373, endPoint x: 117, endPoint y: 373, distance: 105.6
click at [117, 373] on td "Home Health Checkup" at bounding box center [197, 384] width 160 height 38
copy link "Home Health Checkup"
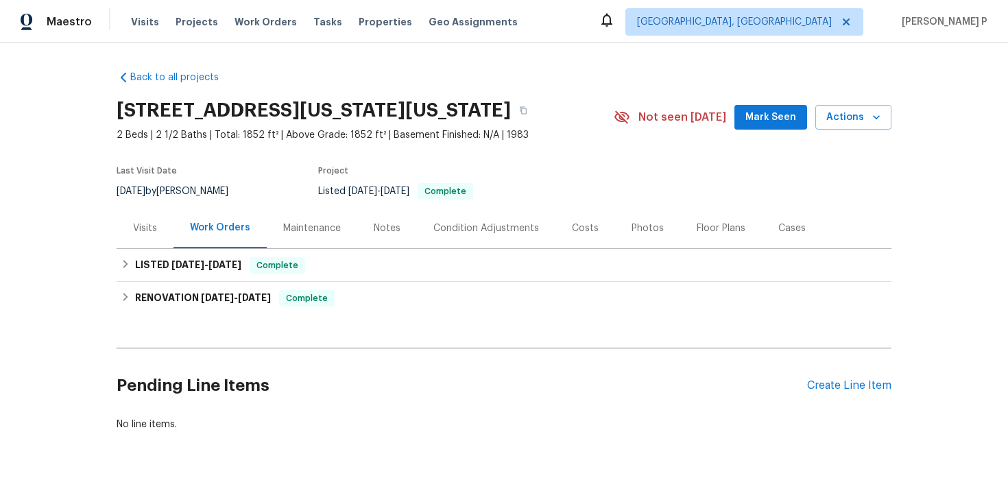
click at [148, 235] on div "Visits" at bounding box center [145, 229] width 24 height 14
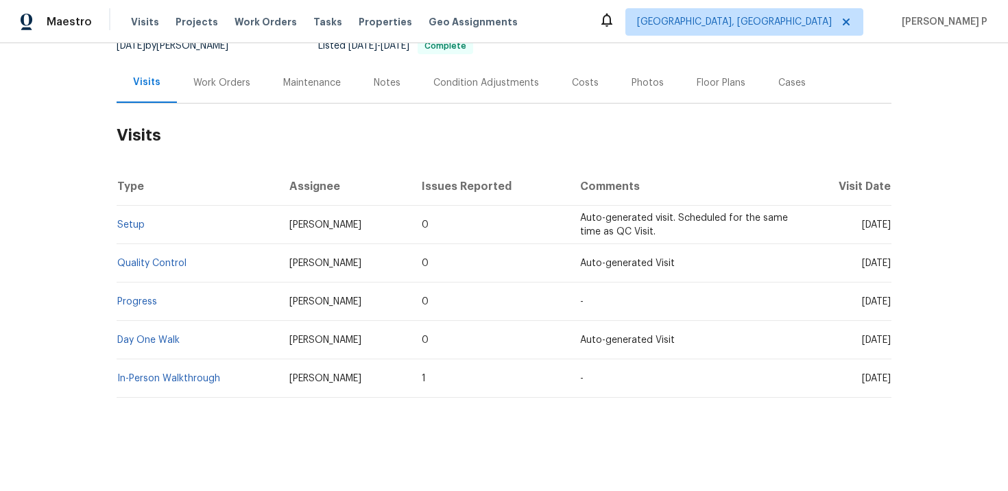
scroll to position [55, 0]
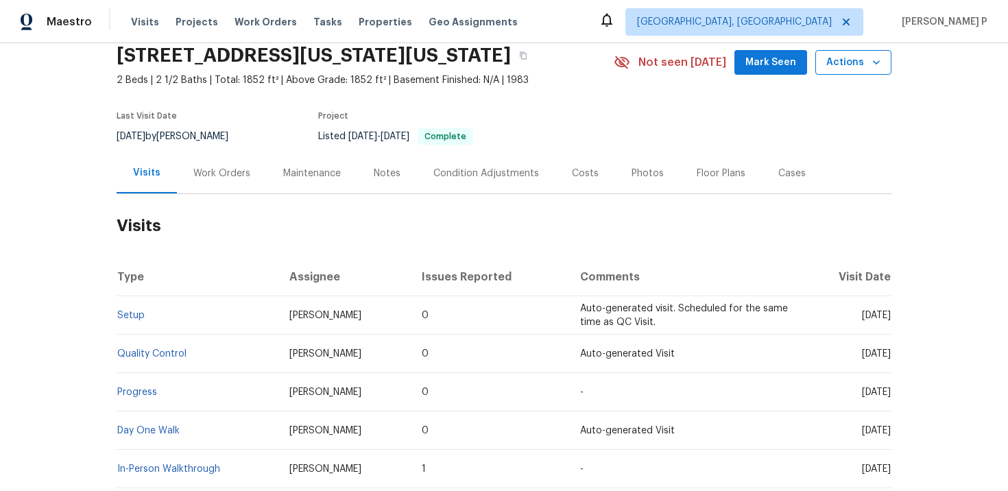
click at [855, 63] on span "Actions" at bounding box center [854, 62] width 54 height 17
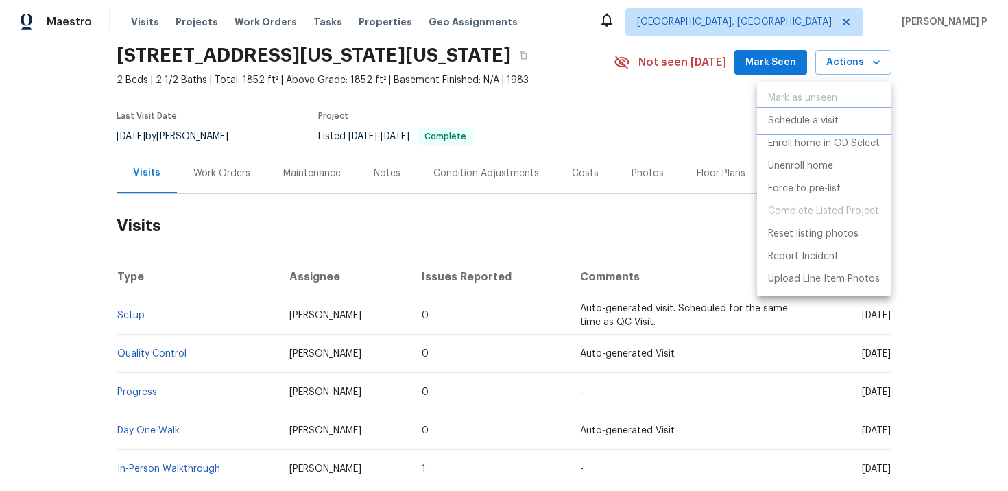
click at [824, 114] on p "Schedule a visit" at bounding box center [803, 121] width 71 height 14
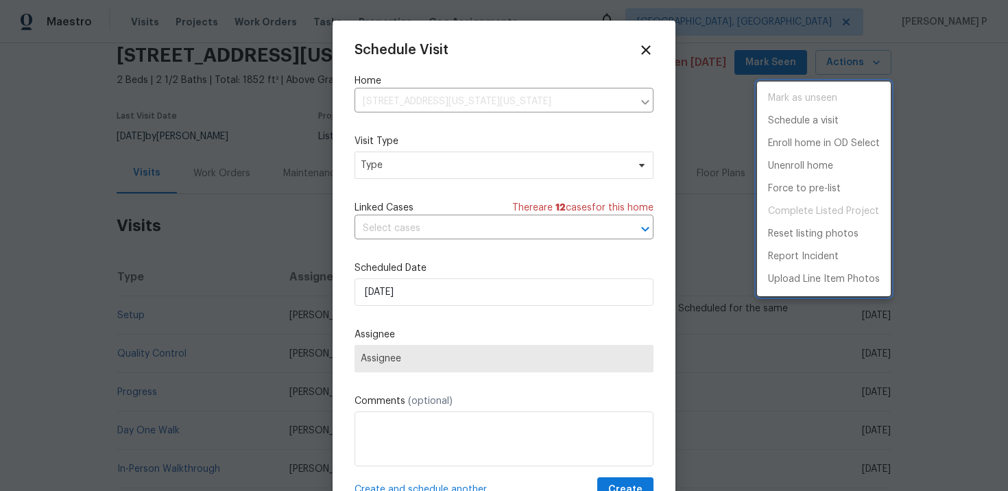
click at [491, 161] on div at bounding box center [504, 245] width 1008 height 491
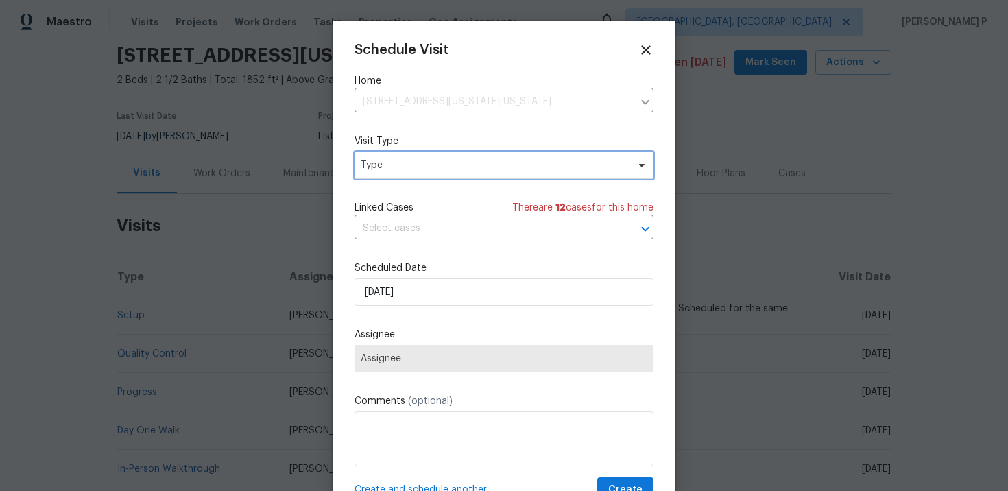
click at [464, 167] on span "Type" at bounding box center [494, 165] width 267 height 14
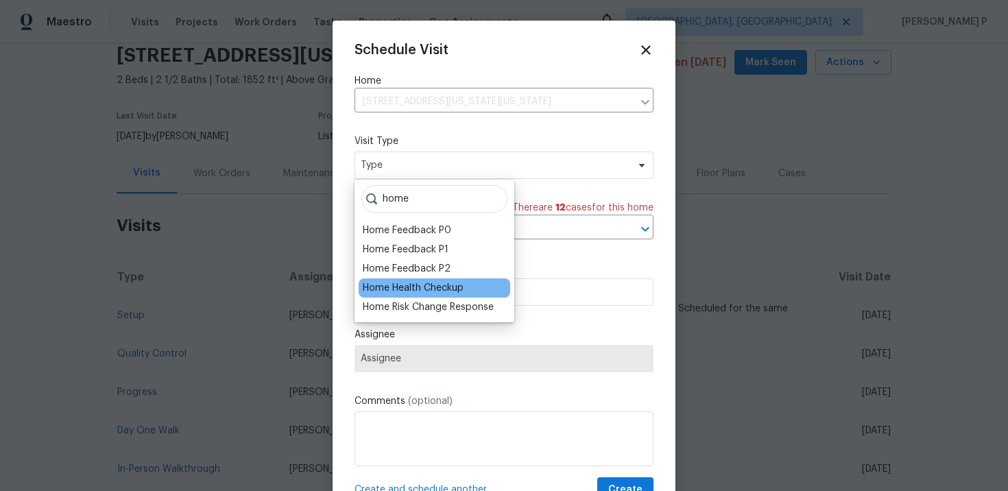
type input "home"
click at [437, 288] on div "Home Health Checkup" at bounding box center [413, 288] width 101 height 14
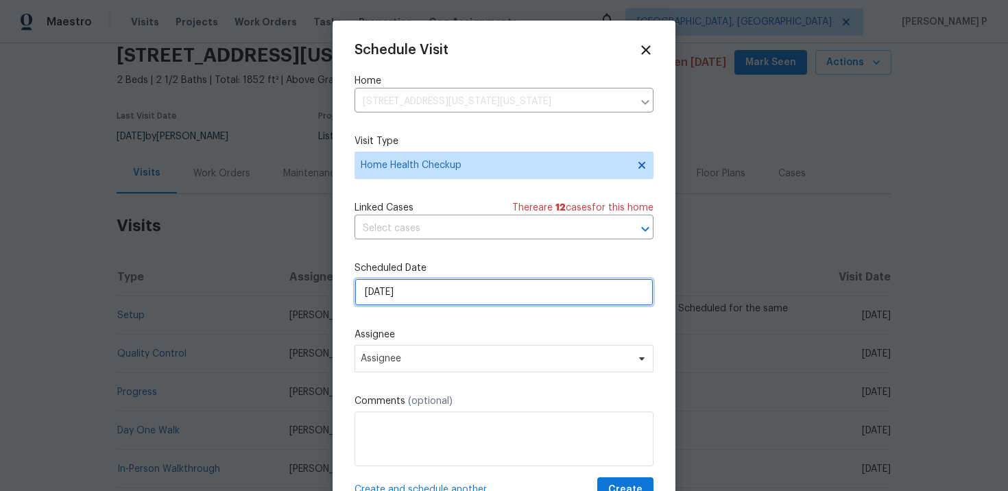
click at [430, 295] on input "[DATE]" at bounding box center [504, 292] width 299 height 27
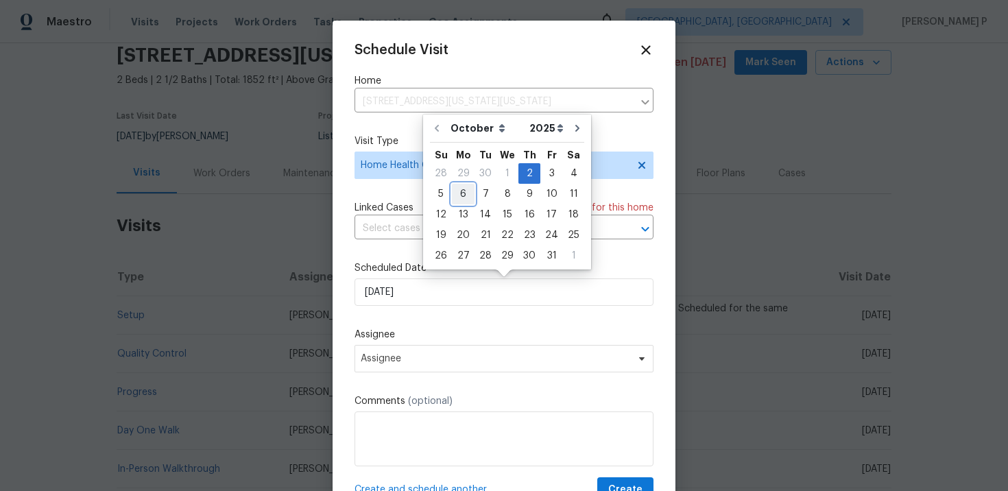
click at [468, 192] on div "6" at bounding box center [463, 194] width 23 height 19
type input "[DATE]"
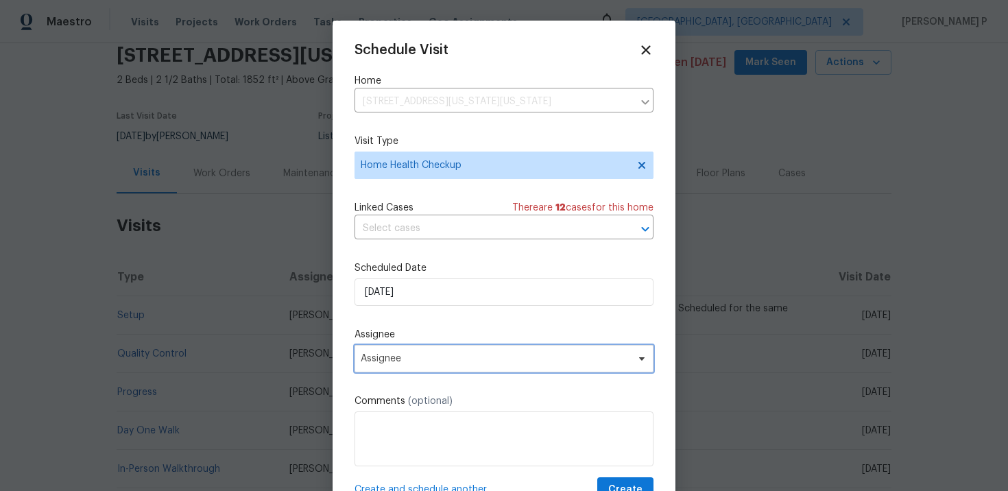
click at [467, 360] on span "Assignee" at bounding box center [495, 358] width 269 height 11
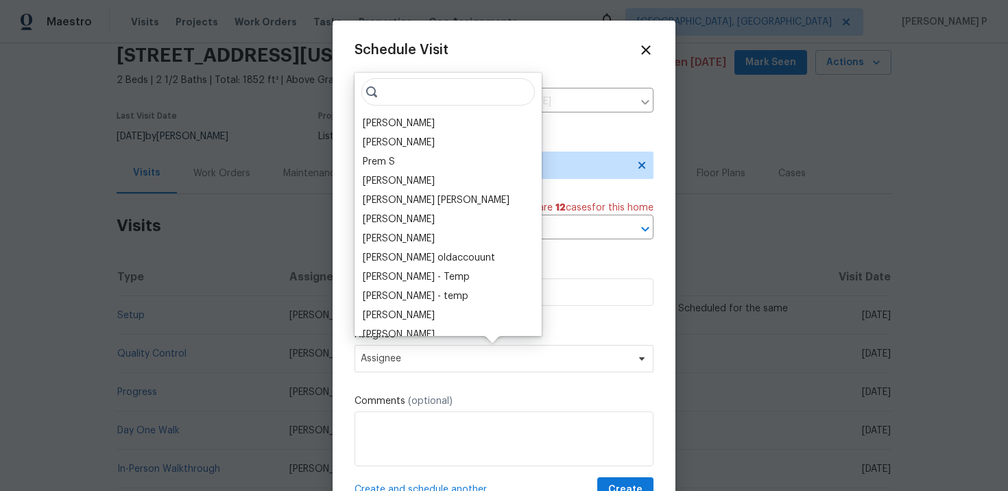
click at [276, 130] on div at bounding box center [504, 245] width 1008 height 491
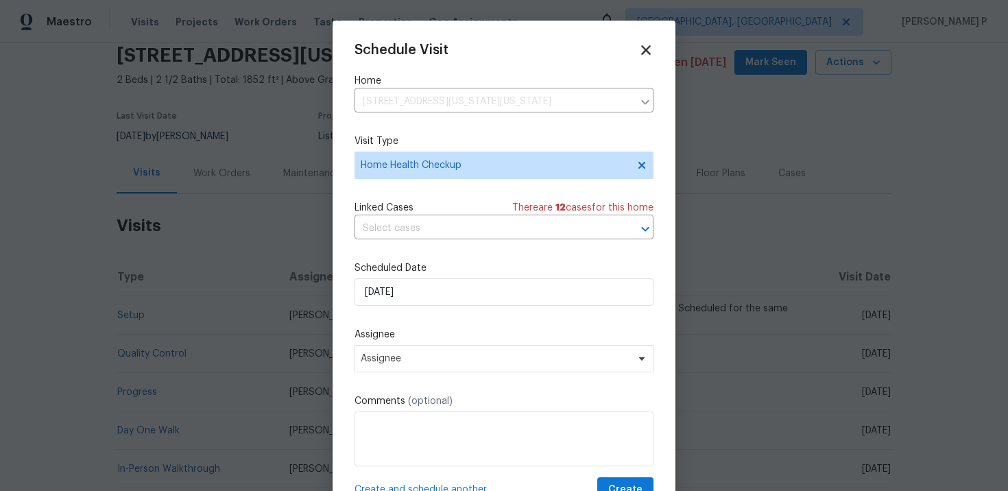
click at [641, 49] on icon at bounding box center [646, 50] width 16 height 16
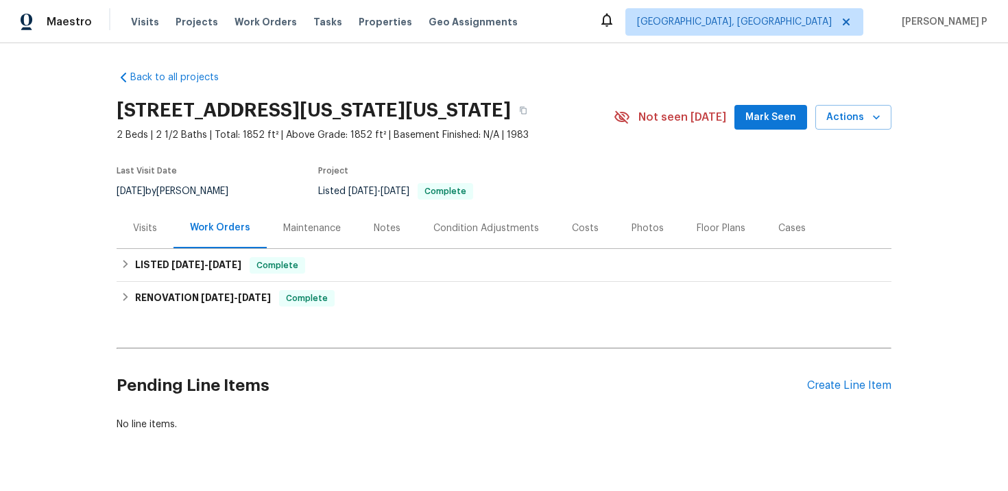
click at [150, 235] on div "Visits" at bounding box center [145, 229] width 24 height 14
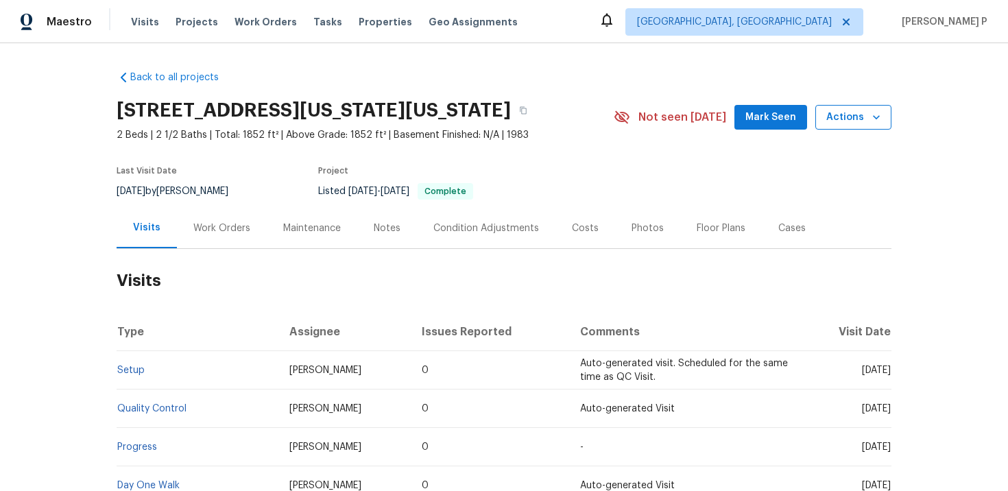
click at [836, 126] on span "Actions" at bounding box center [854, 117] width 54 height 17
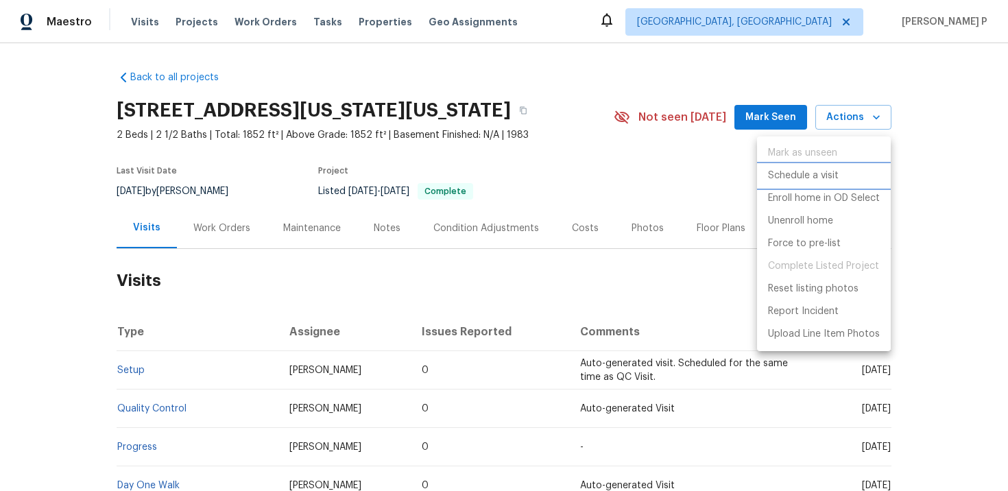
click at [794, 181] on p "Schedule a visit" at bounding box center [803, 176] width 71 height 14
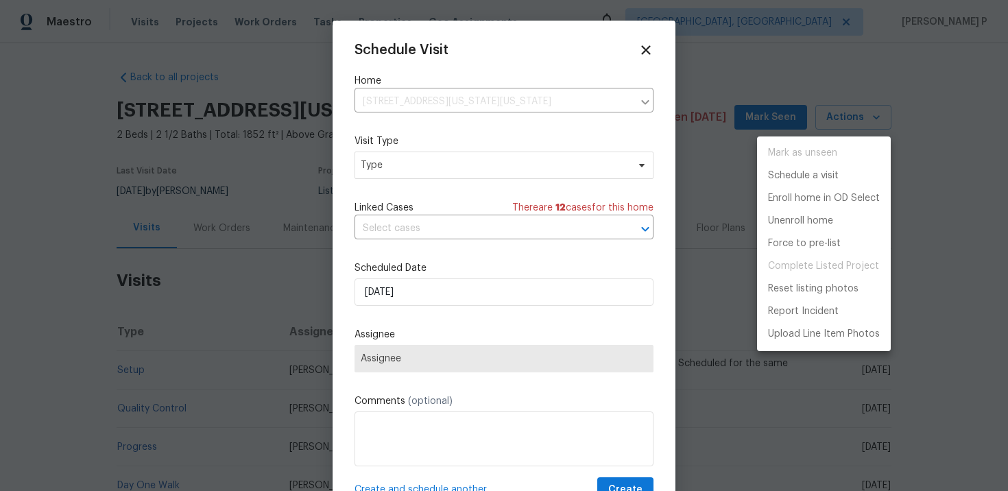
click at [451, 167] on div at bounding box center [504, 245] width 1008 height 491
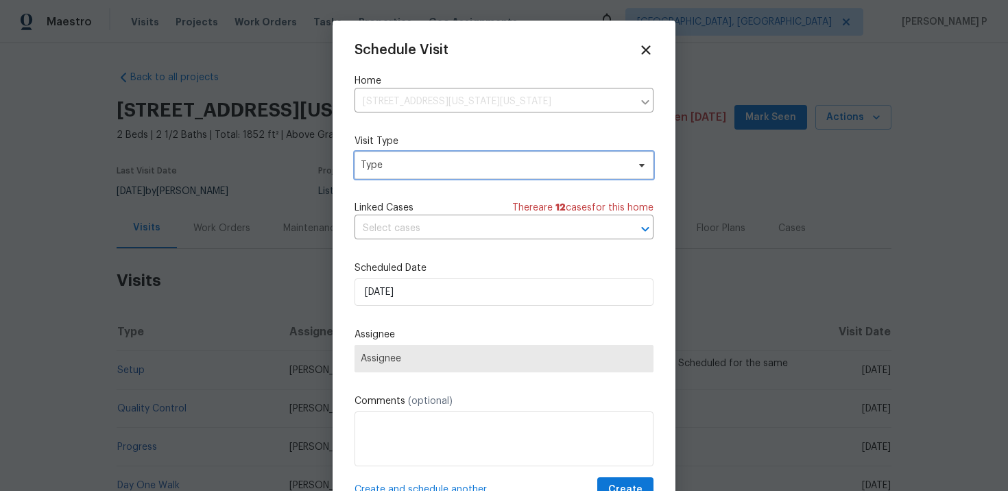
click at [451, 167] on span "Type" at bounding box center [494, 165] width 267 height 14
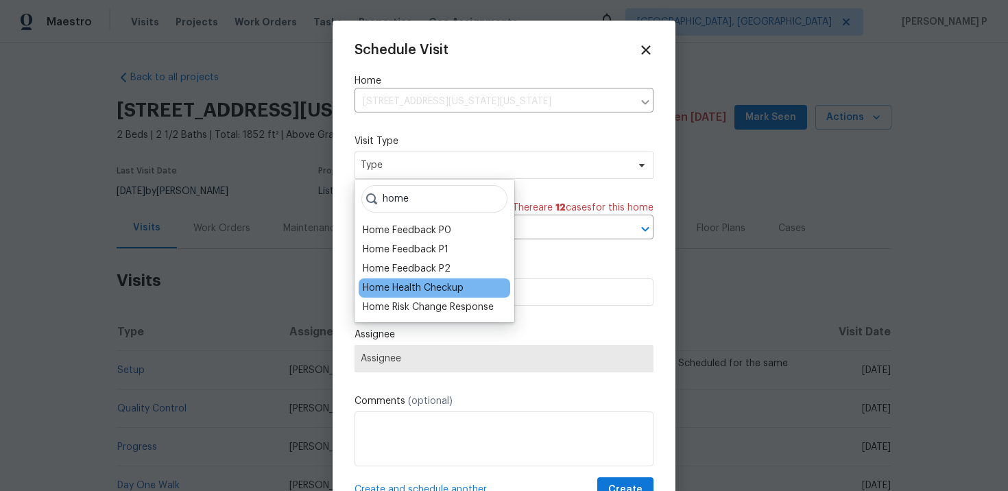
type input "home"
click at [409, 286] on div "Home Health Checkup" at bounding box center [413, 288] width 101 height 14
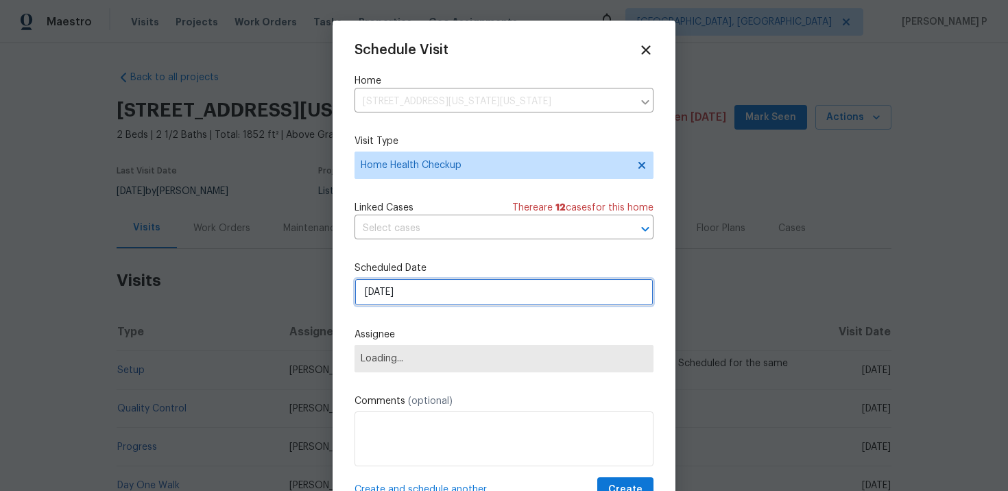
click at [424, 287] on input "[DATE]" at bounding box center [504, 292] width 299 height 27
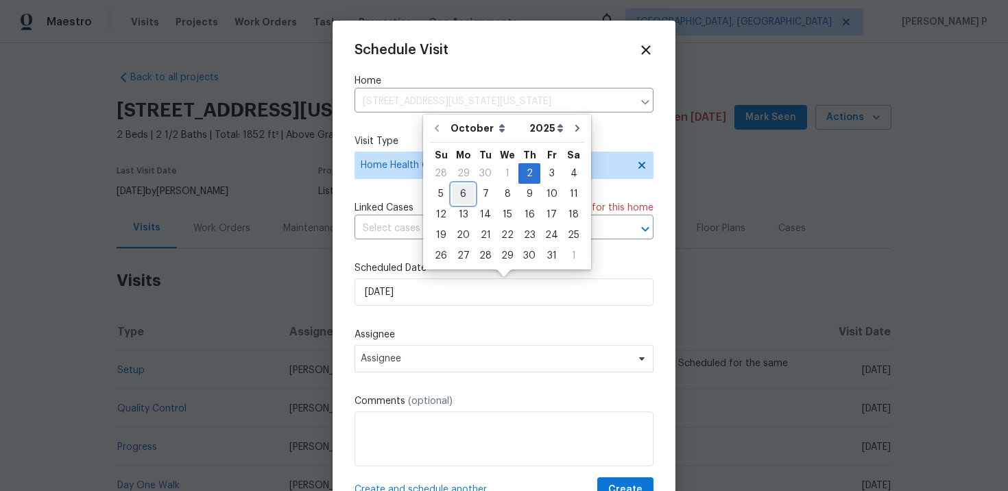
click at [465, 194] on div "6" at bounding box center [463, 194] width 23 height 19
type input "[DATE]"
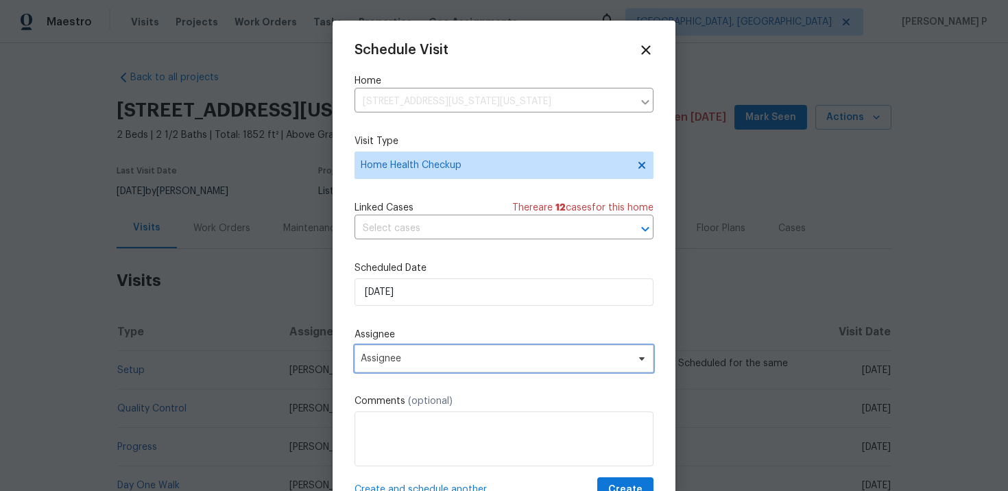
click at [458, 355] on span "Assignee" at bounding box center [495, 358] width 269 height 11
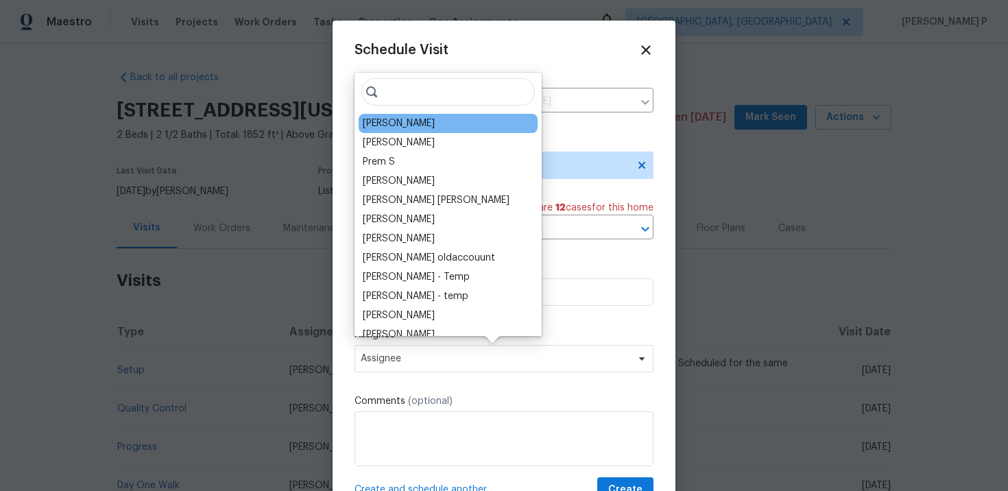
click at [390, 115] on div "[PERSON_NAME]" at bounding box center [448, 123] width 179 height 19
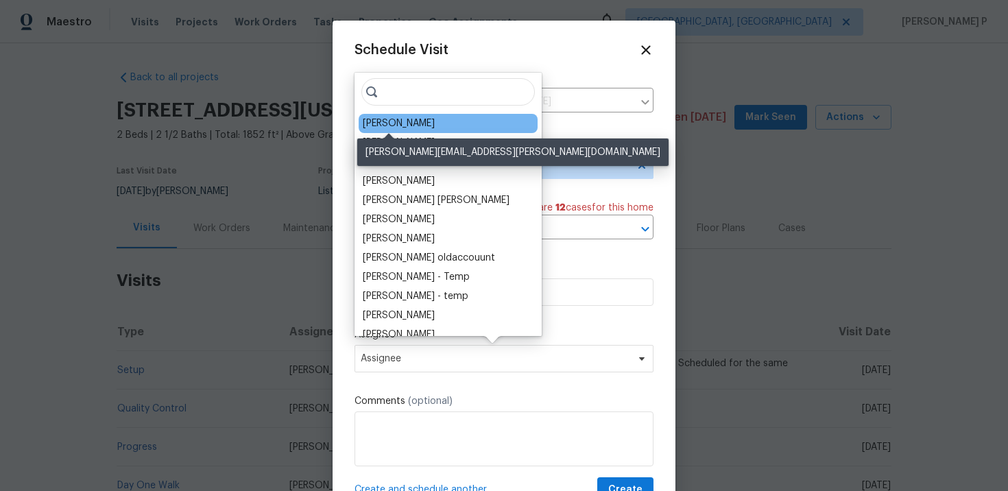
click at [401, 122] on div "[PERSON_NAME]" at bounding box center [399, 124] width 72 height 14
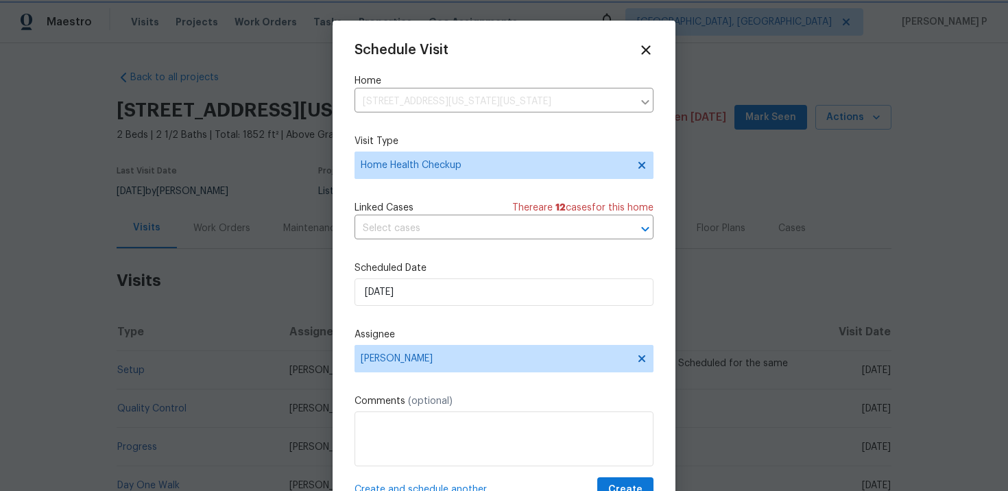
scroll to position [25, 0]
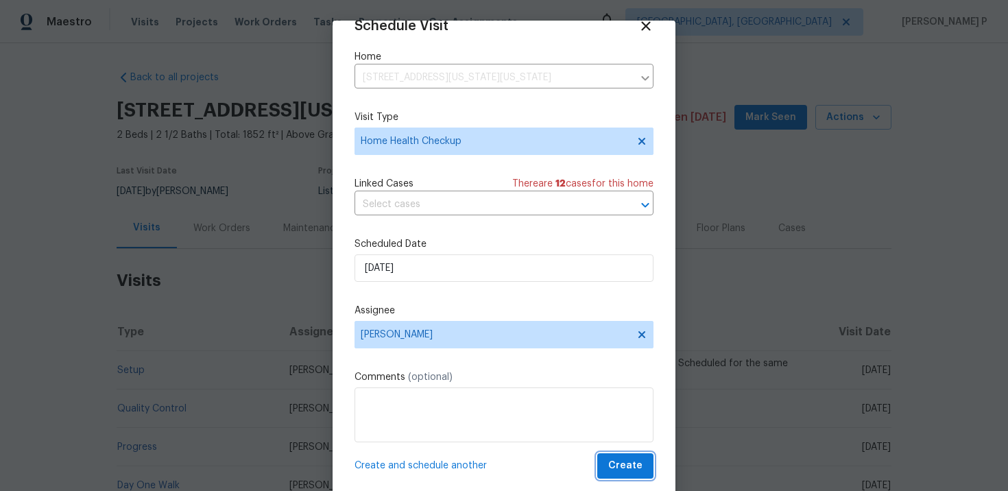
click at [634, 466] on span "Create" at bounding box center [626, 466] width 34 height 17
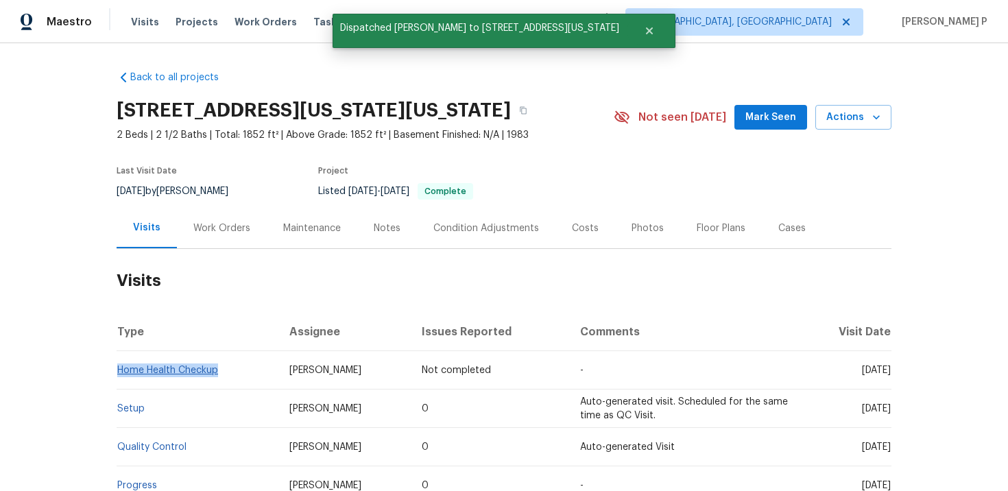
drag, startPoint x: 222, startPoint y: 386, endPoint x: 118, endPoint y: 386, distance: 103.6
click at [118, 386] on td "Home Health Checkup" at bounding box center [198, 370] width 162 height 38
copy link "Home Health Checkup"
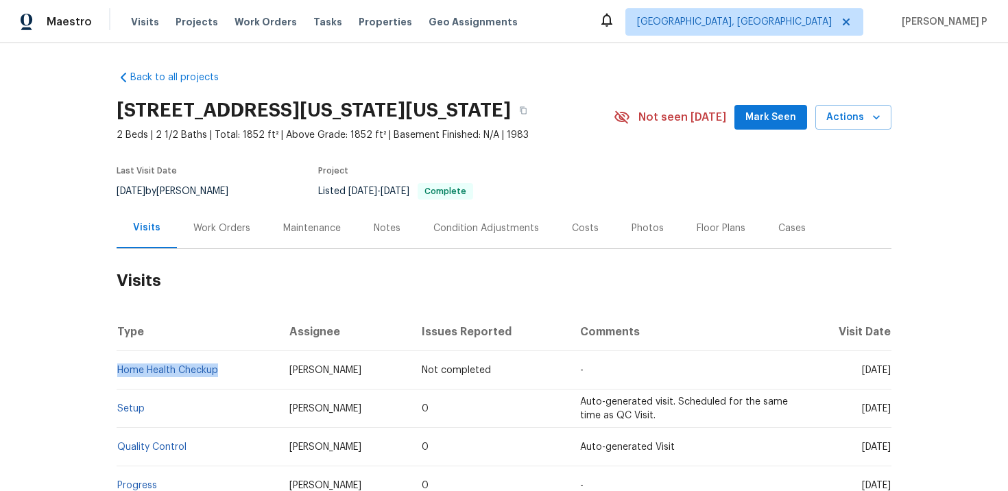
copy link "Home Health Checkup"
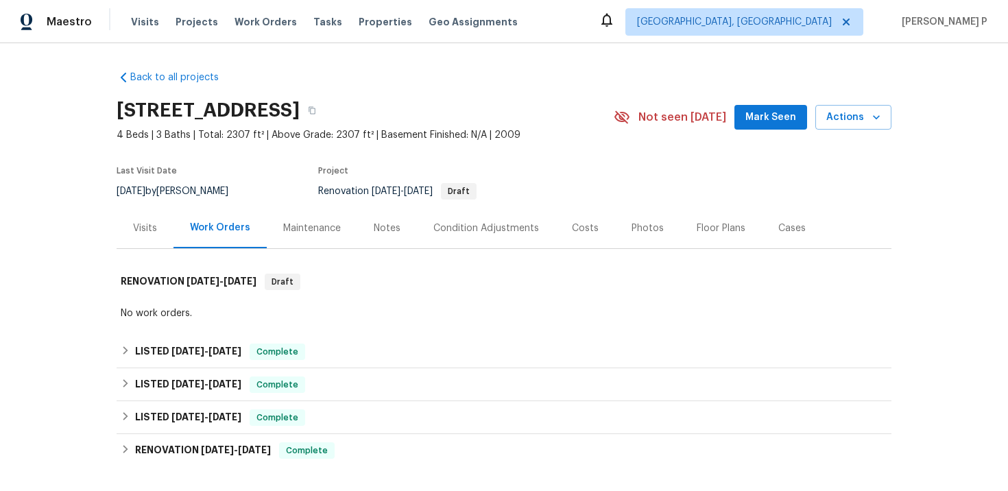
click at [135, 222] on div "Visits" at bounding box center [145, 229] width 24 height 14
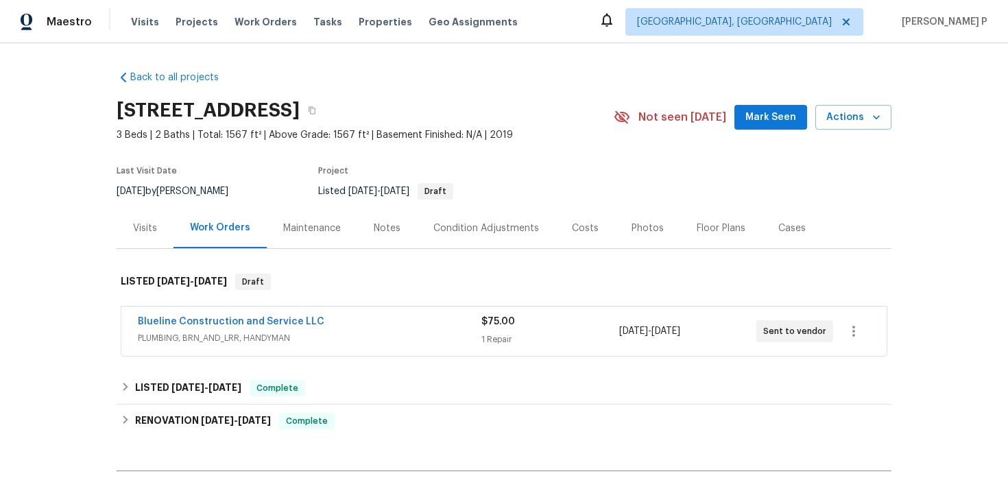
click at [139, 221] on div "Visits" at bounding box center [145, 228] width 57 height 40
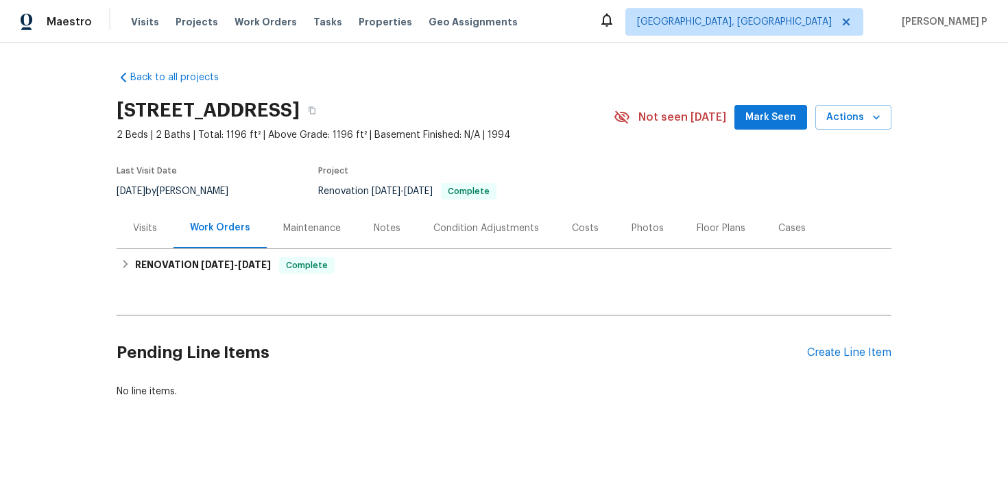
scroll to position [1, 0]
click at [141, 228] on div "Visits" at bounding box center [145, 228] width 24 height 14
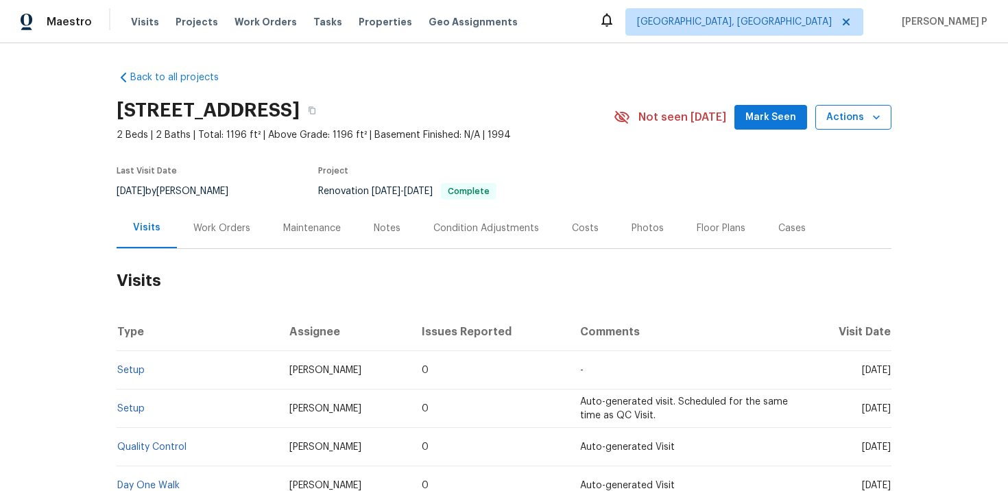
click at [841, 115] on span "Actions" at bounding box center [854, 117] width 54 height 17
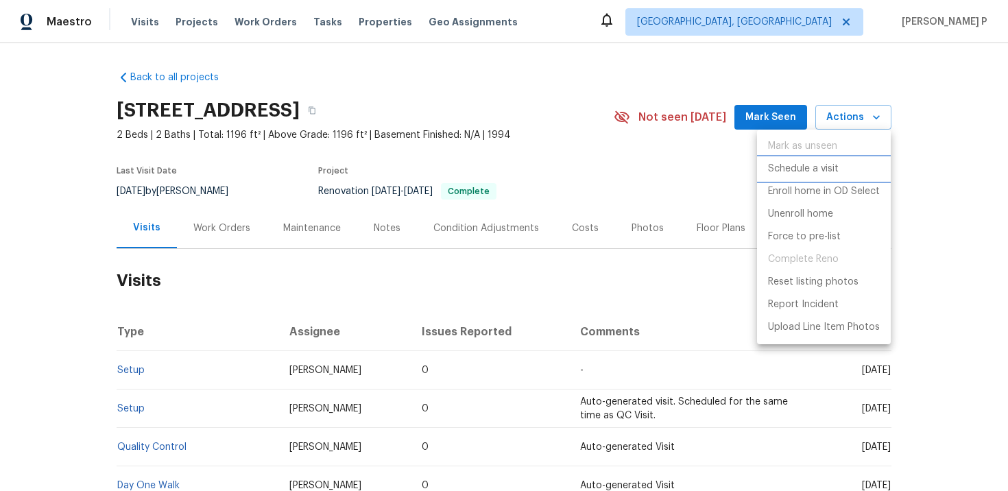
click at [823, 169] on p "Schedule a visit" at bounding box center [803, 169] width 71 height 14
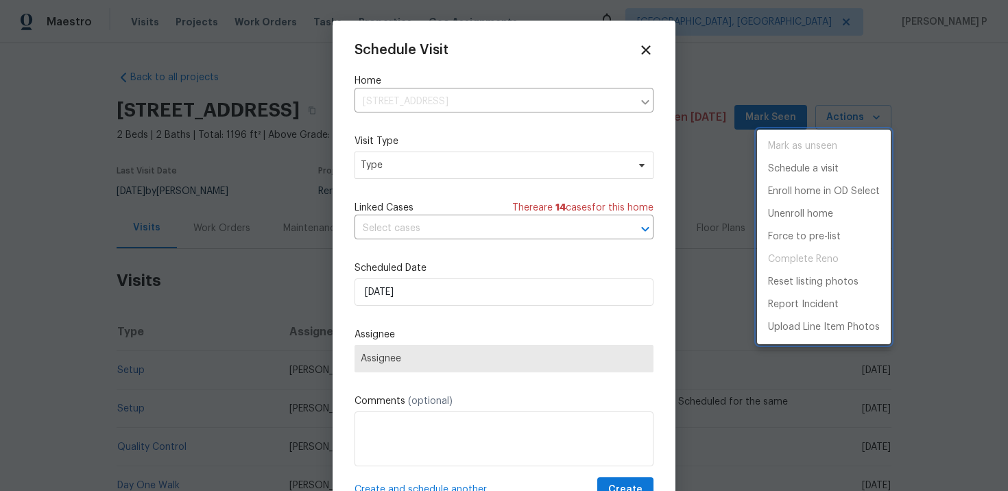
click at [428, 168] on div at bounding box center [504, 245] width 1008 height 491
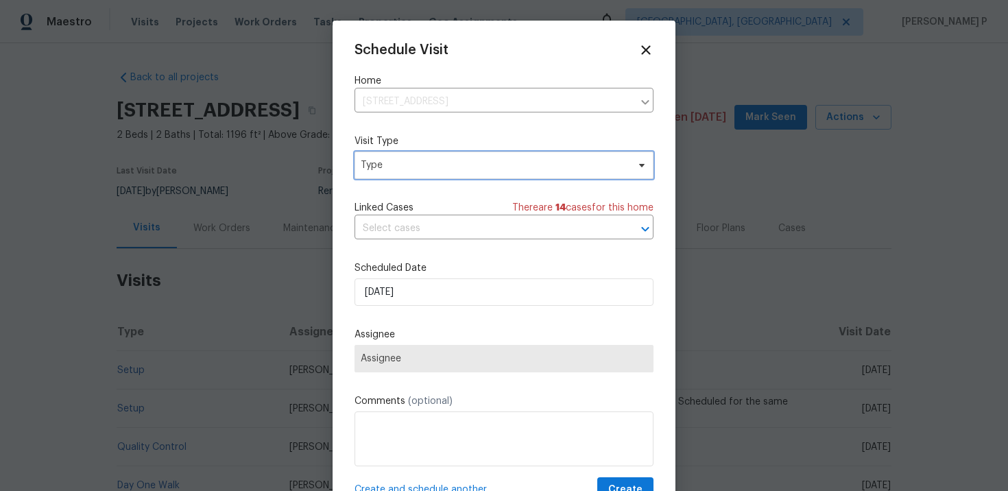
click at [428, 168] on span "Type" at bounding box center [494, 165] width 267 height 14
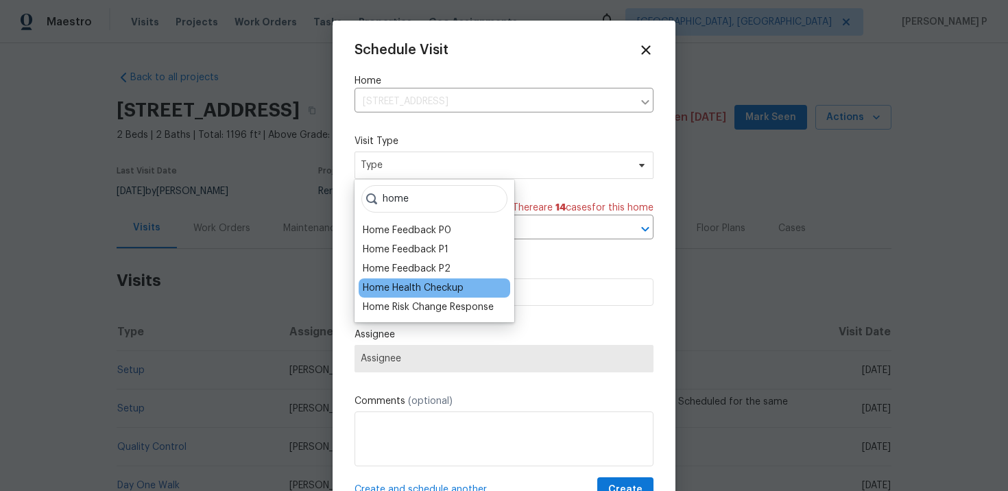
type input "home"
click at [403, 287] on div "Home Health Checkup" at bounding box center [413, 288] width 101 height 14
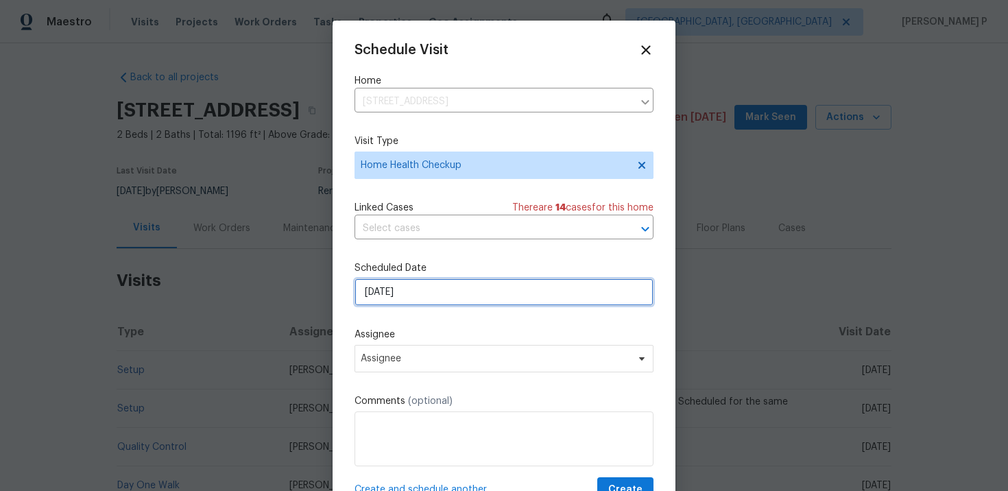
click at [436, 296] on input "[DATE]" at bounding box center [504, 292] width 299 height 27
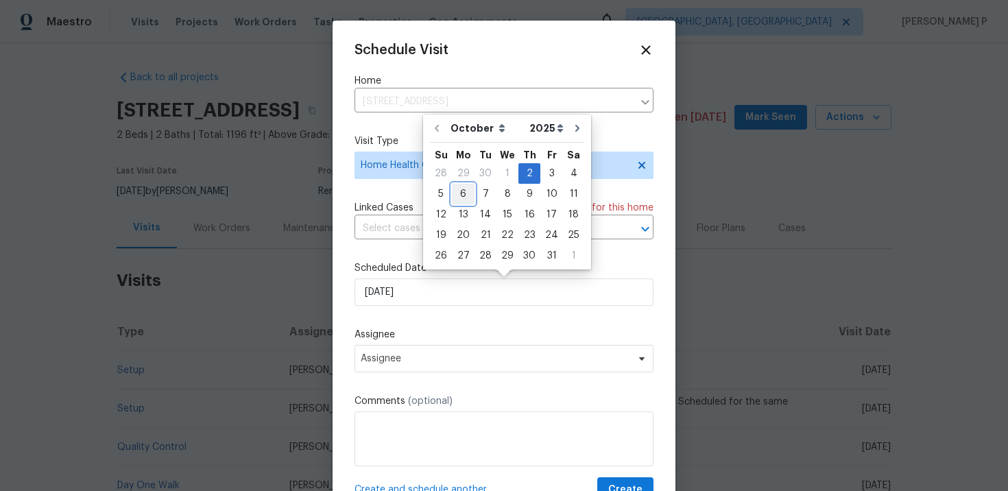
click at [462, 189] on div "6" at bounding box center [463, 194] width 23 height 19
type input "[DATE]"
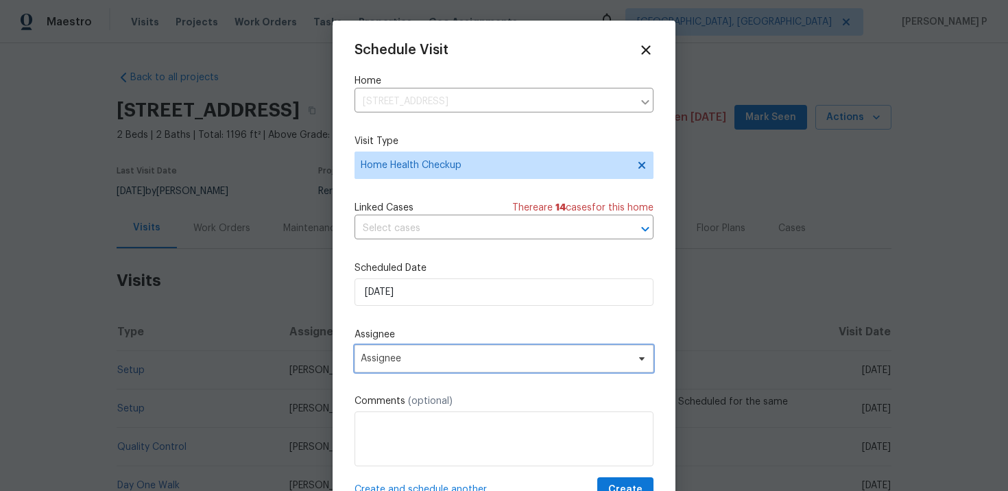
click at [434, 350] on span "Assignee" at bounding box center [504, 358] width 299 height 27
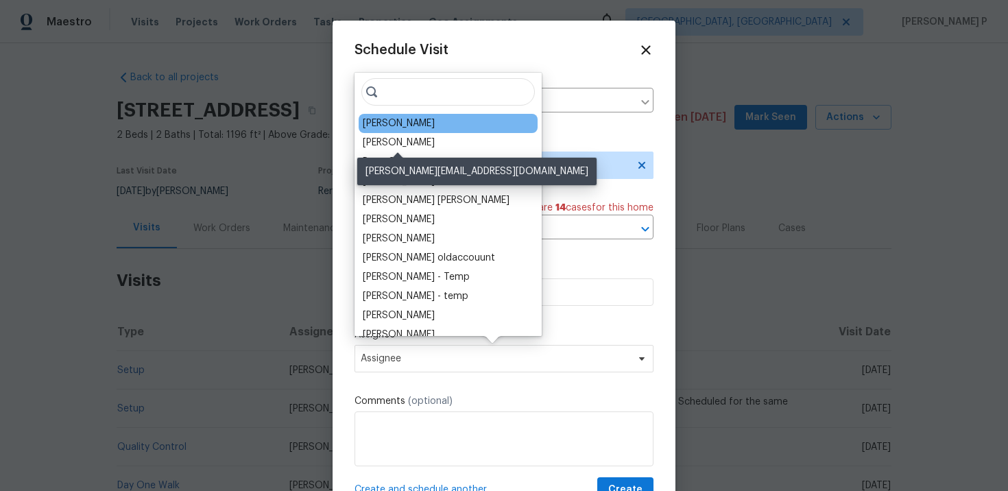
click at [392, 124] on div "[PERSON_NAME]" at bounding box center [399, 124] width 72 height 14
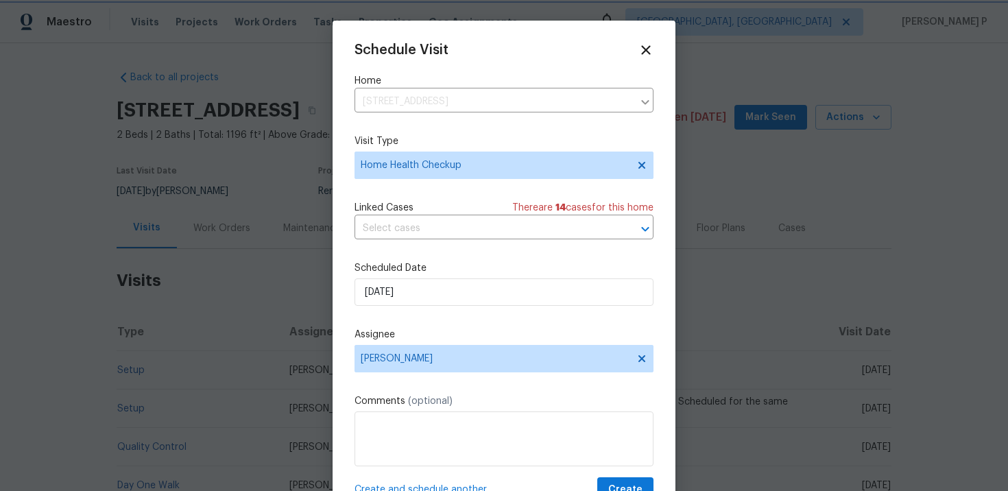
scroll to position [25, 0]
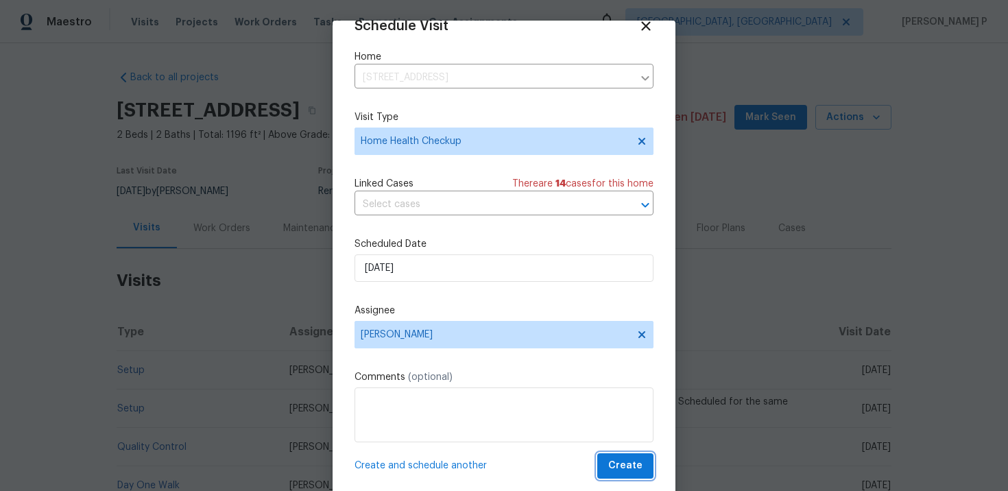
click at [624, 466] on span "Create" at bounding box center [626, 466] width 34 height 17
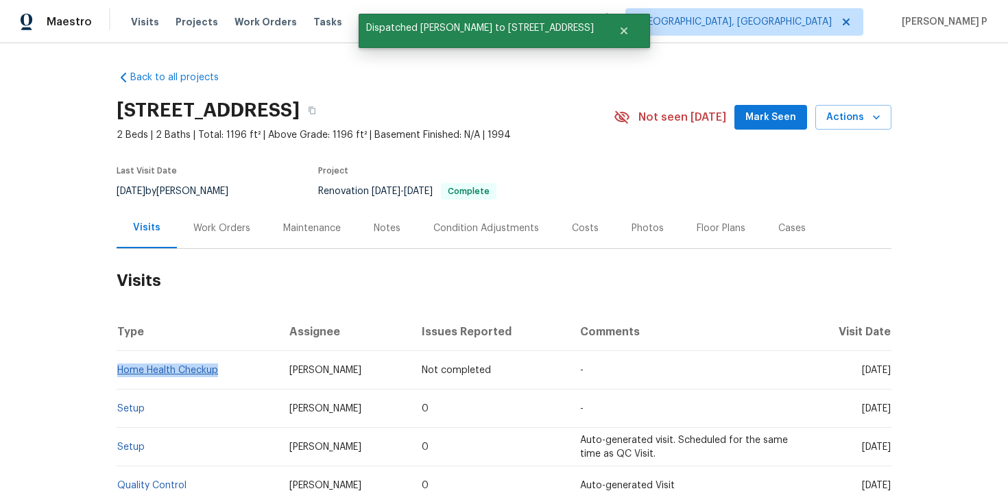
drag, startPoint x: 233, startPoint y: 373, endPoint x: 119, endPoint y: 373, distance: 113.9
click at [119, 373] on td "Home Health Checkup" at bounding box center [198, 370] width 162 height 38
copy link "Home Health Checkup"
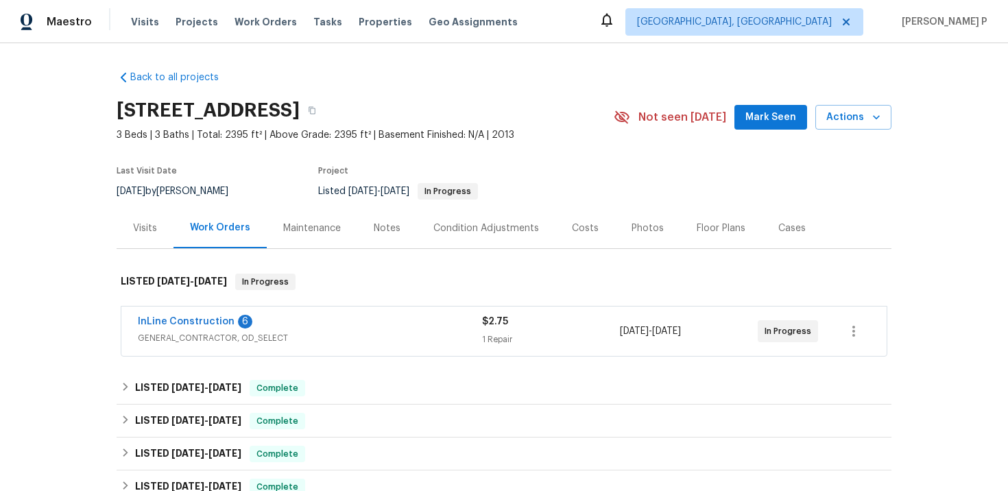
click at [145, 235] on div "Visits" at bounding box center [145, 228] width 57 height 40
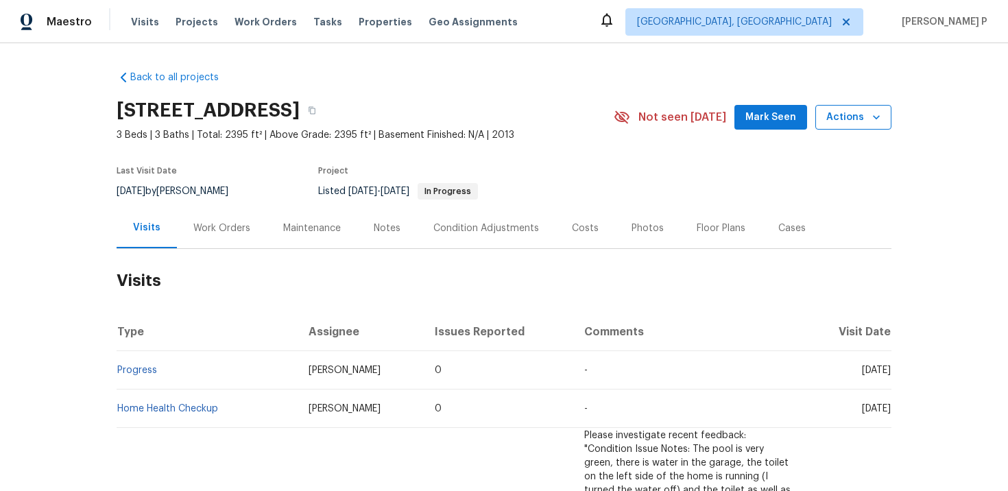
click at [866, 107] on button "Actions" at bounding box center [854, 117] width 76 height 25
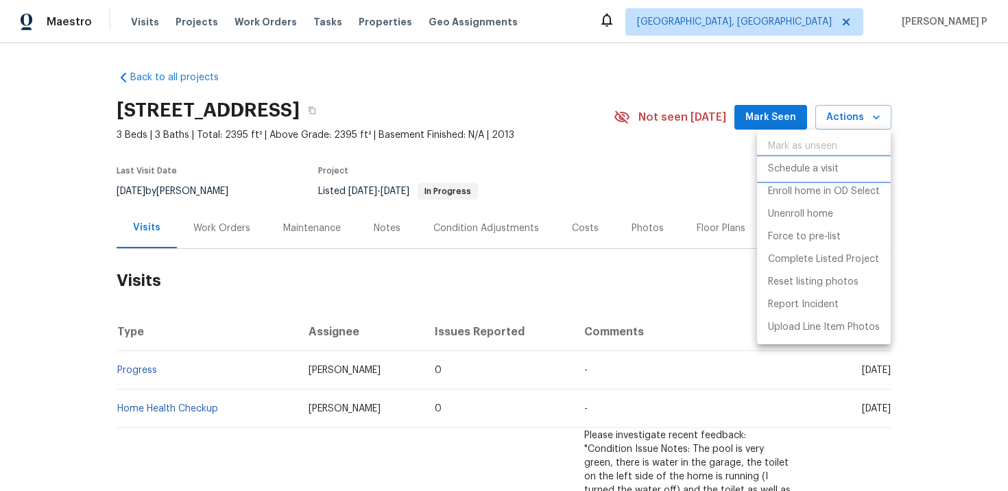
click at [816, 174] on p "Schedule a visit" at bounding box center [803, 169] width 71 height 14
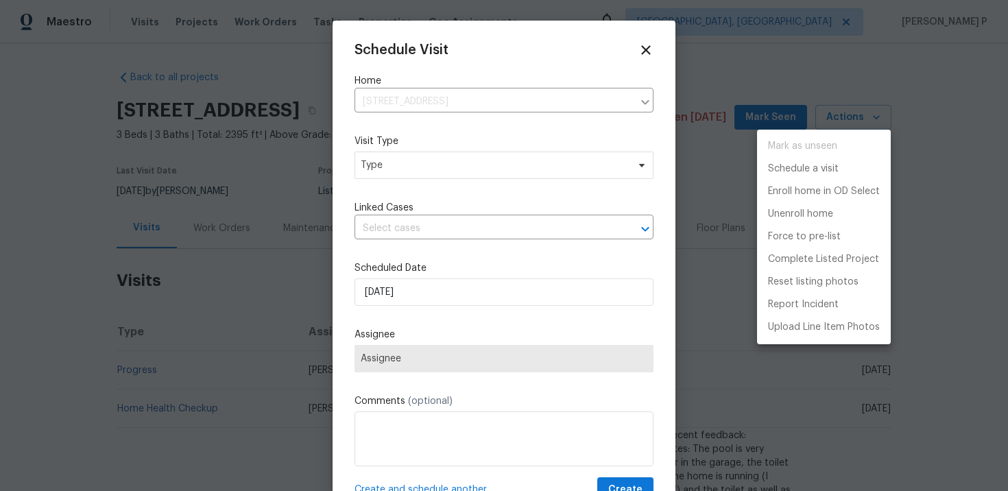
click at [412, 172] on div at bounding box center [504, 245] width 1008 height 491
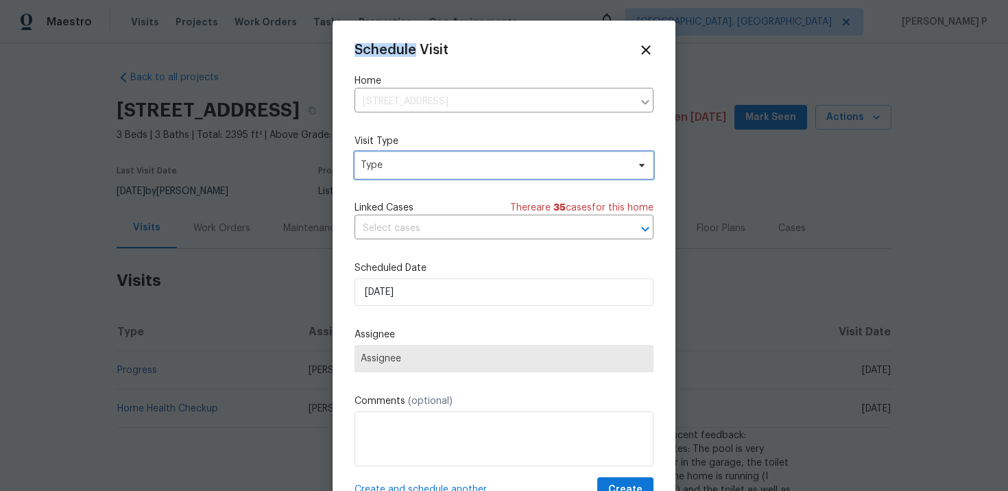
click at [412, 172] on span "Type" at bounding box center [494, 165] width 267 height 14
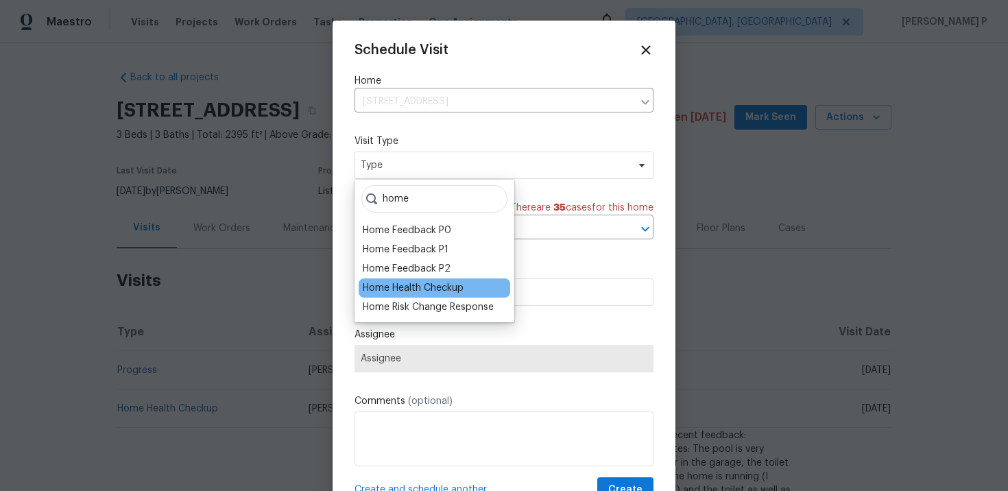
type input "home"
click at [388, 290] on div "Home Health Checkup" at bounding box center [413, 288] width 101 height 14
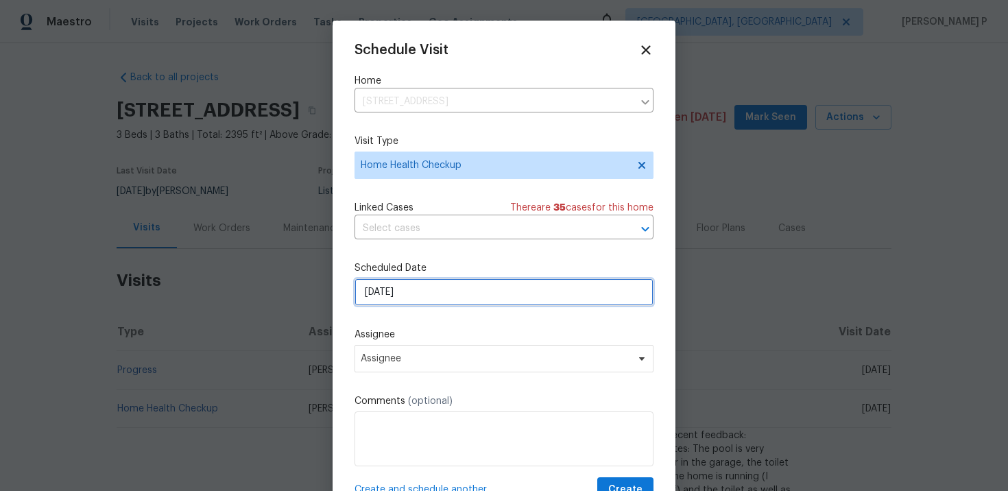
click at [458, 298] on input "[DATE]" at bounding box center [504, 292] width 299 height 27
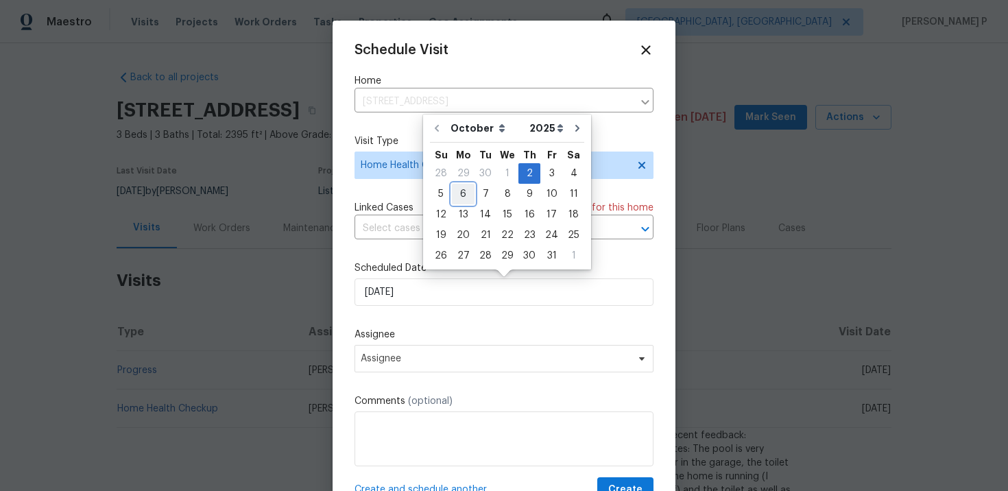
click at [469, 196] on div "6" at bounding box center [463, 194] width 23 height 19
type input "[DATE]"
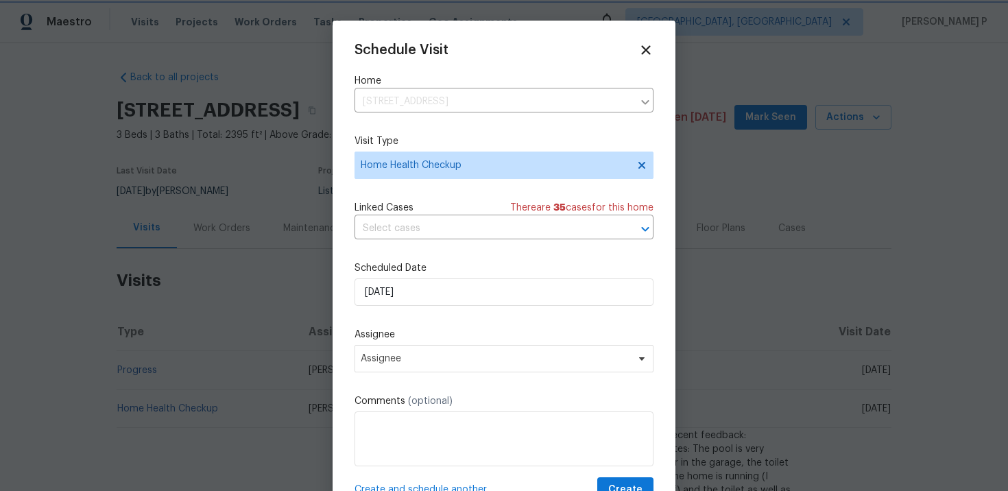
scroll to position [24, 0]
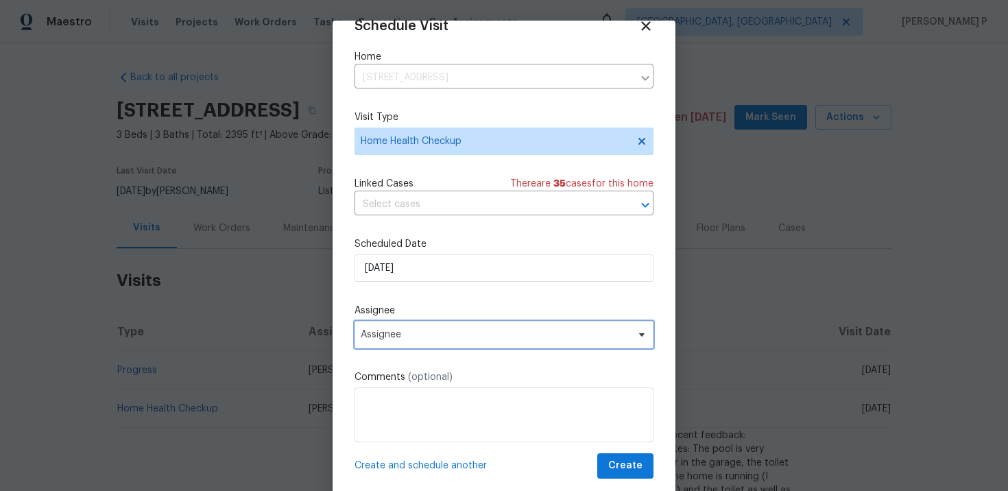
click at [440, 338] on span "Assignee" at bounding box center [495, 334] width 269 height 11
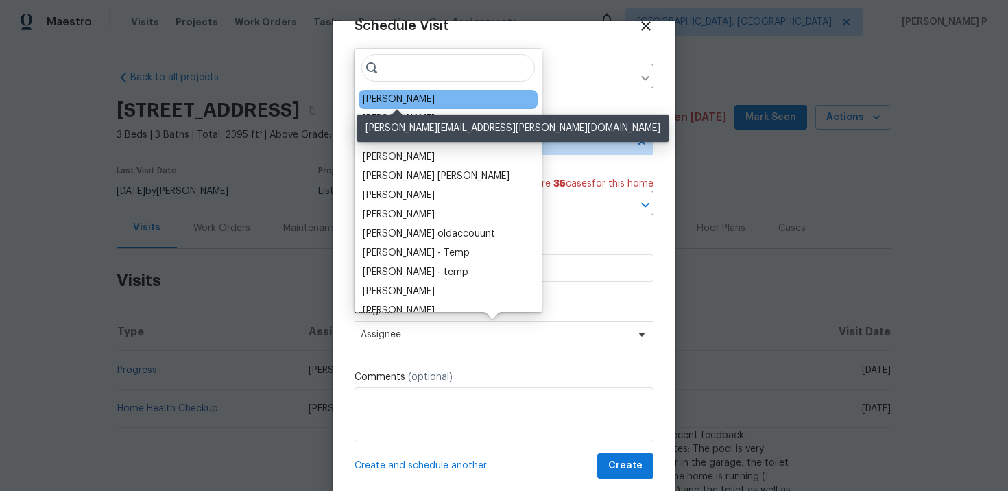
click at [396, 103] on div "[PERSON_NAME]" at bounding box center [399, 100] width 72 height 14
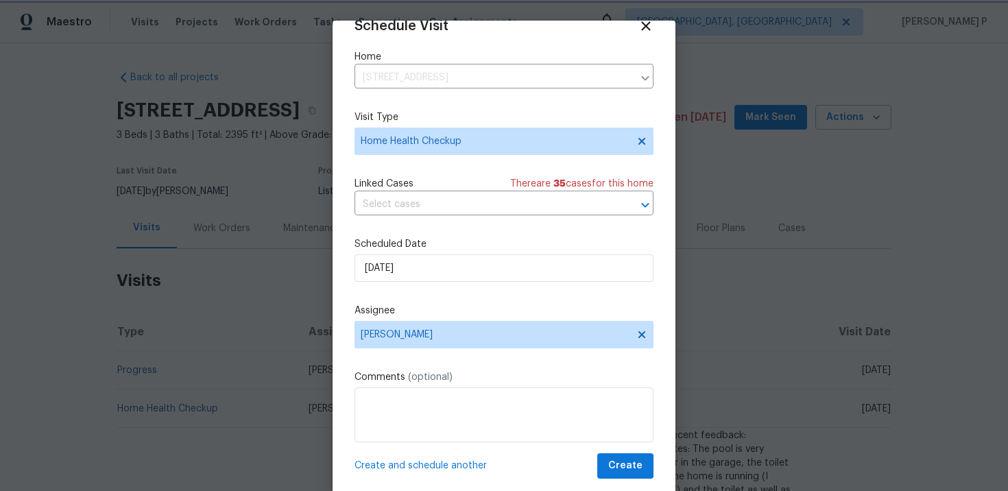
scroll to position [25, 0]
click at [625, 462] on span "Create" at bounding box center [626, 466] width 34 height 17
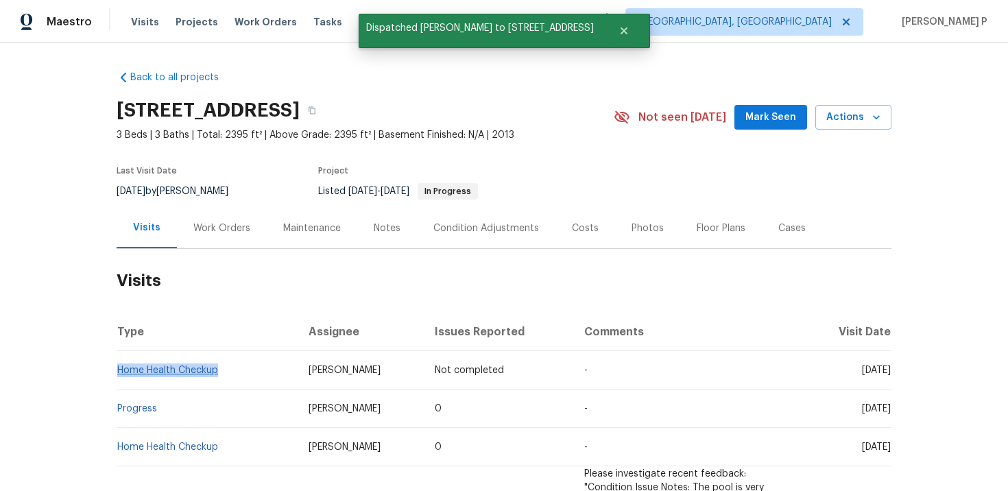
drag, startPoint x: 240, startPoint y: 374, endPoint x: 117, endPoint y: 370, distance: 122.8
click at [117, 370] on td "Home Health Checkup" at bounding box center [207, 370] width 181 height 38
copy link "Home Health Checkup"
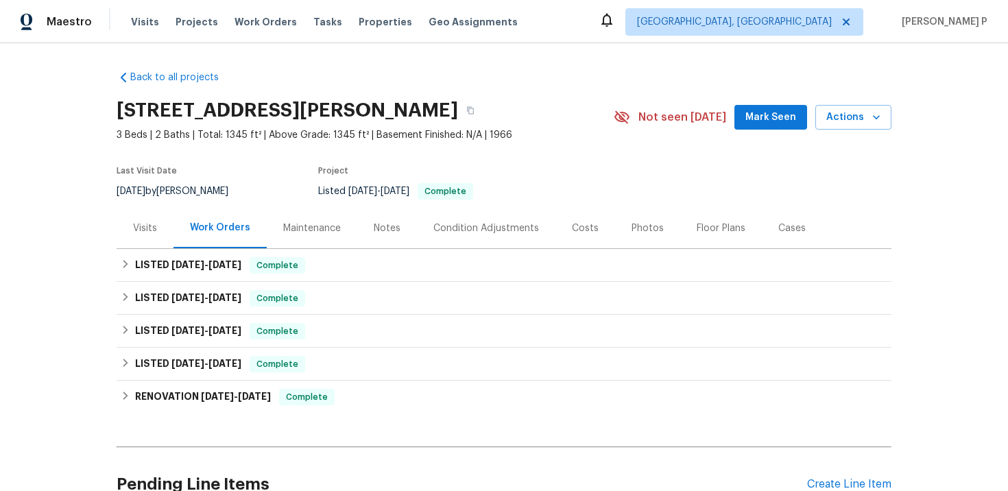
click at [143, 224] on div "Visits" at bounding box center [145, 229] width 24 height 14
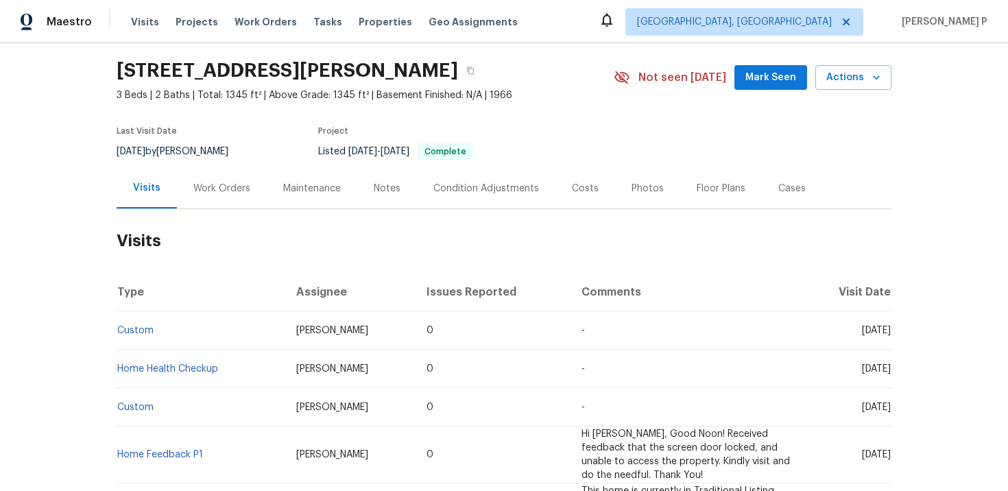
scroll to position [43, 0]
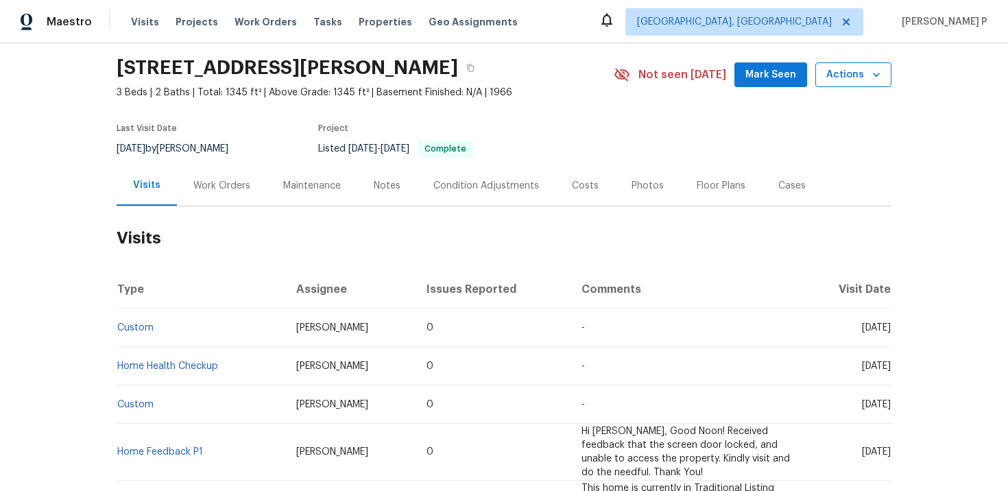
click at [849, 78] on span "Actions" at bounding box center [854, 75] width 54 height 17
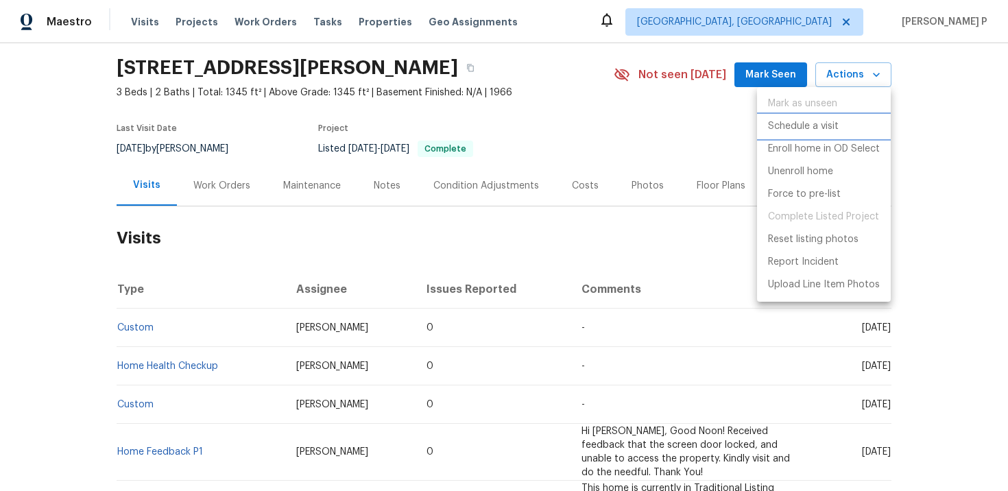
click at [816, 128] on p "Schedule a visit" at bounding box center [803, 126] width 71 height 14
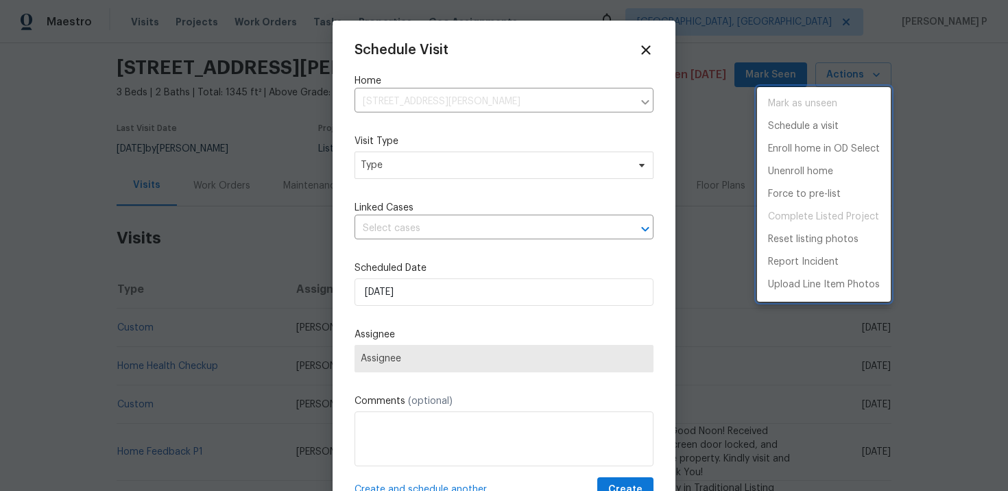
click at [458, 153] on div at bounding box center [504, 245] width 1008 height 491
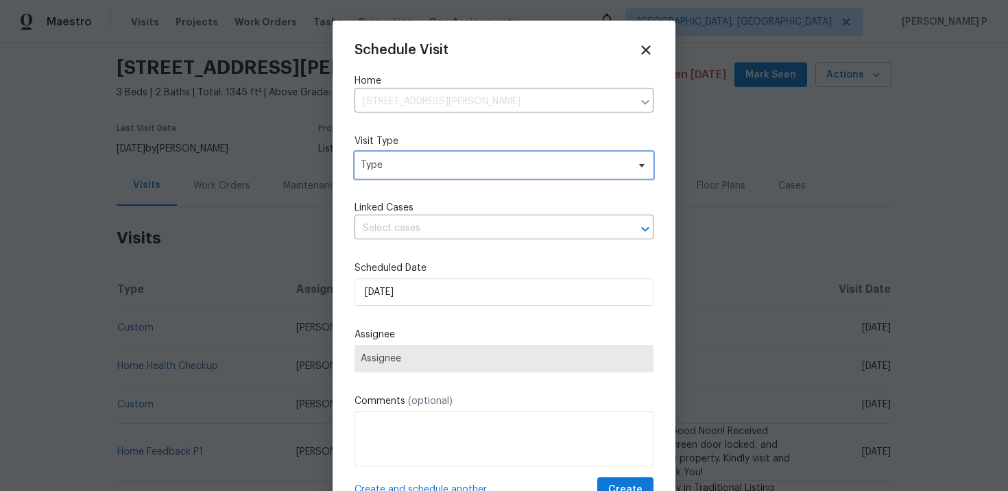
click at [447, 167] on span "Type" at bounding box center [494, 165] width 267 height 14
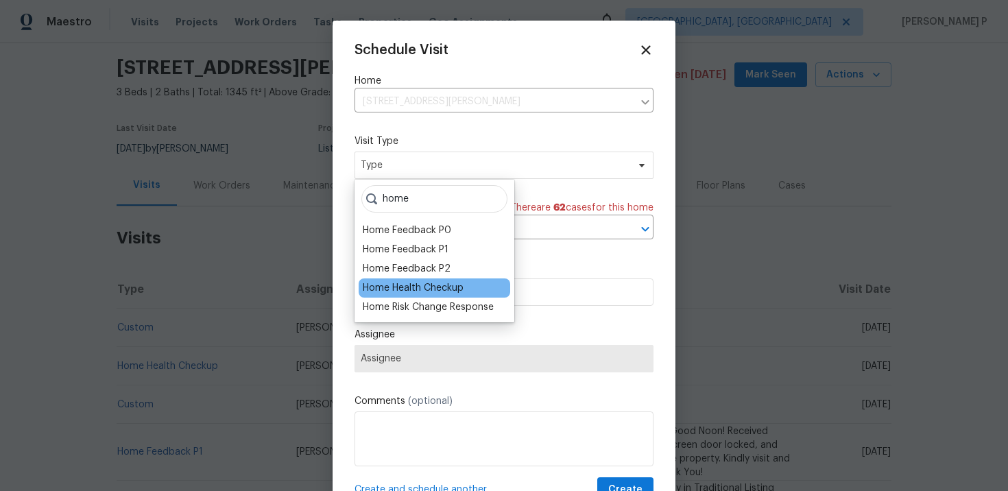
type input "home"
click at [432, 285] on div "Home Health Checkup" at bounding box center [413, 288] width 101 height 14
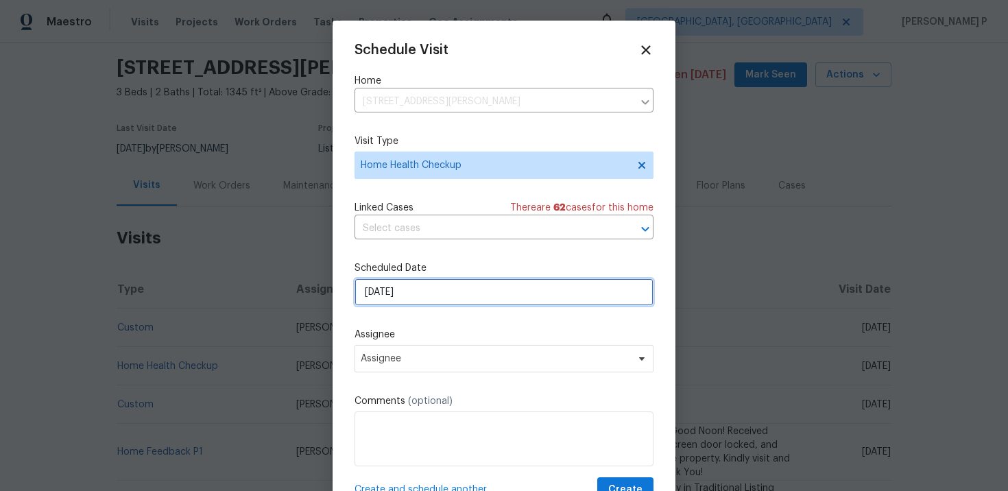
click at [410, 295] on input "10/2/2025" at bounding box center [504, 292] width 299 height 27
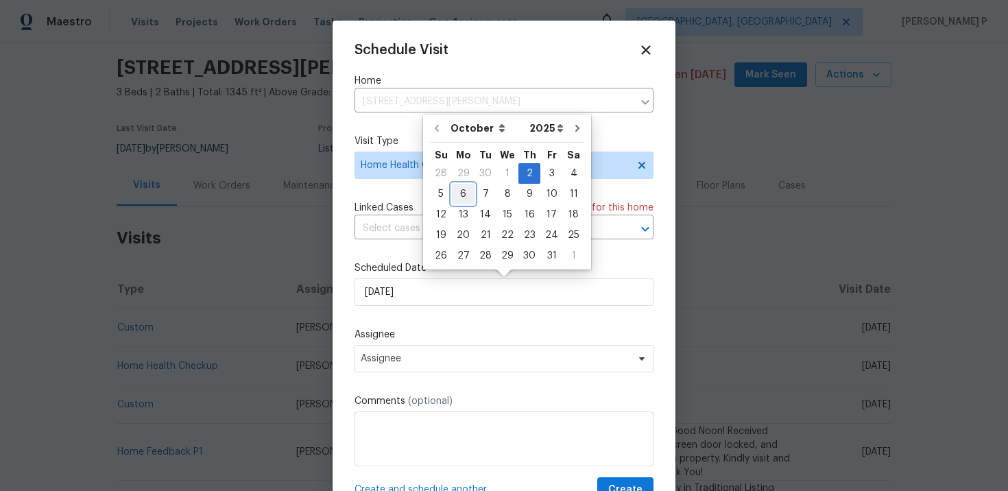
click at [468, 193] on div "6" at bounding box center [463, 194] width 23 height 19
type input "10/6/2025"
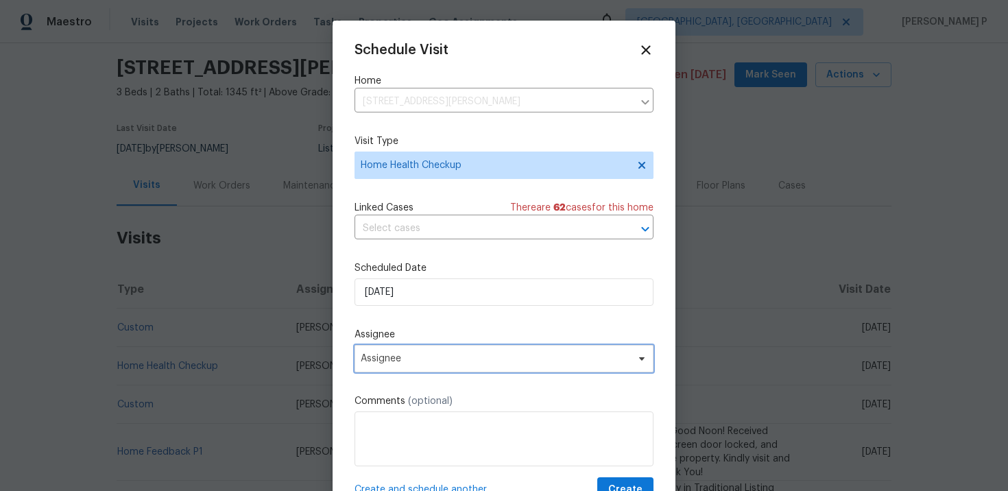
click at [415, 366] on span "Assignee" at bounding box center [504, 358] width 299 height 27
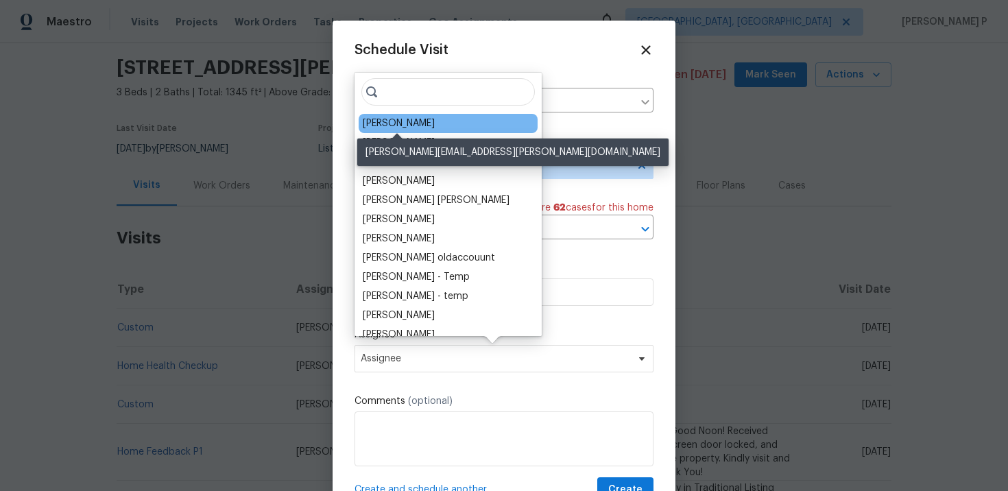
click at [403, 121] on div "Carl Biederman" at bounding box center [399, 124] width 72 height 14
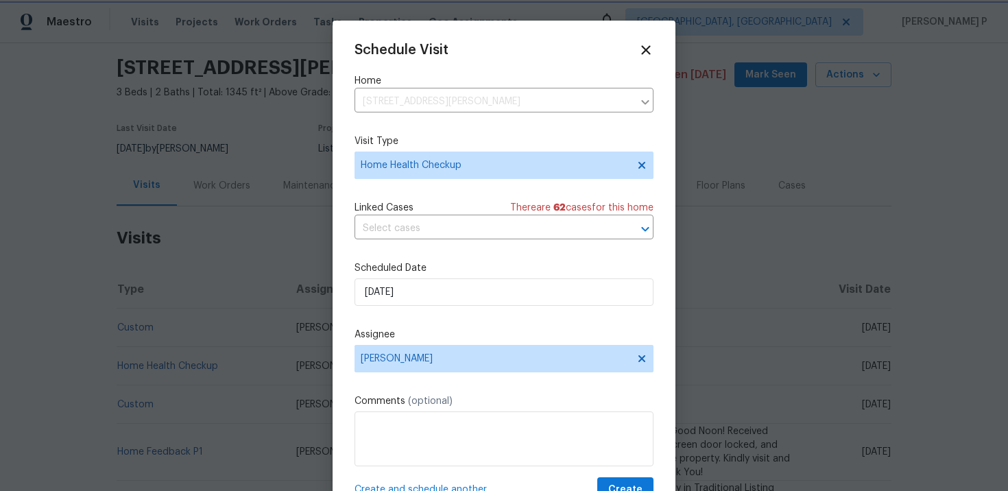
scroll to position [25, 0]
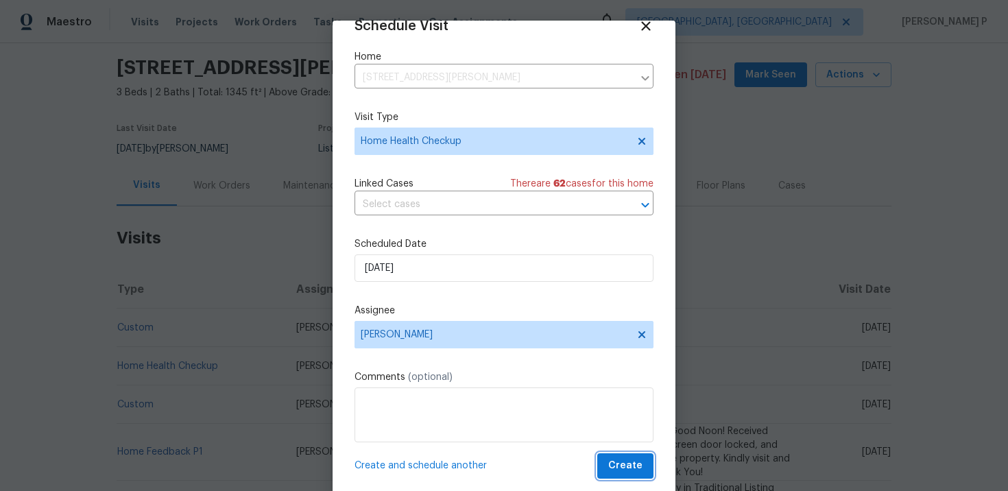
click at [631, 462] on span "Create" at bounding box center [626, 466] width 34 height 17
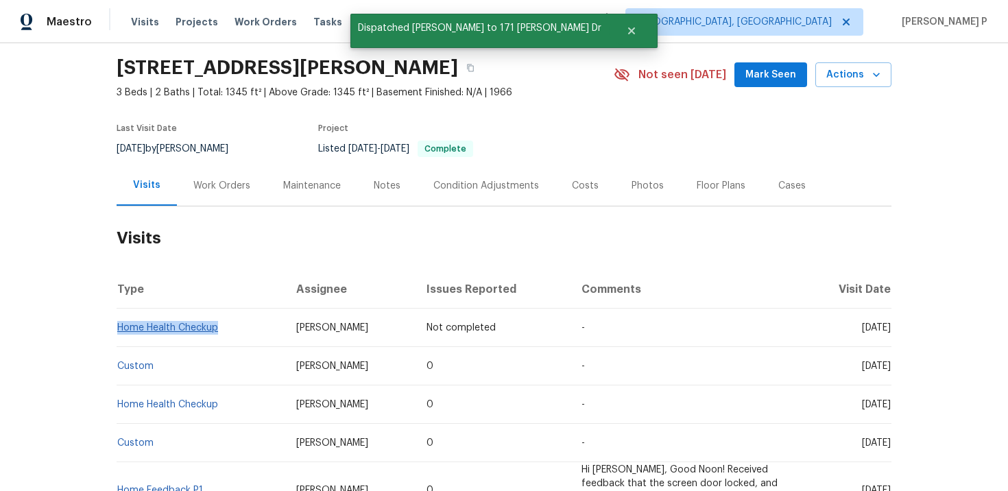
drag, startPoint x: 224, startPoint y: 333, endPoint x: 118, endPoint y: 330, distance: 106.4
click at [118, 330] on td "Home Health Checkup" at bounding box center [201, 328] width 169 height 38
copy link "Home Health Checkup"
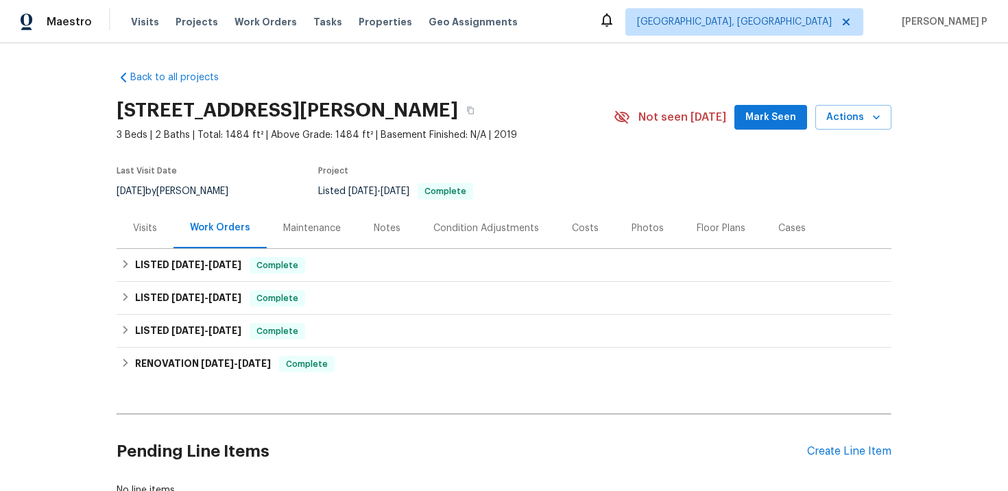
click at [147, 238] on div "Visits" at bounding box center [145, 228] width 57 height 40
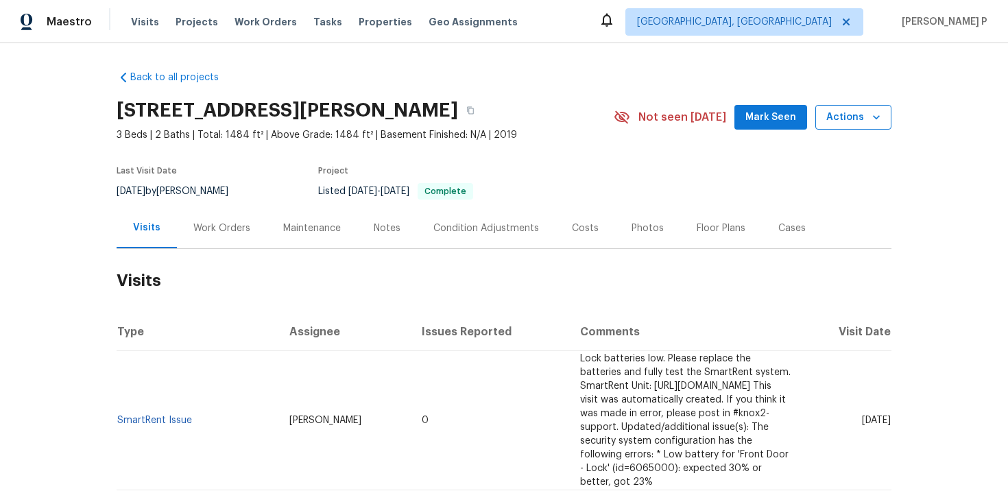
click at [844, 125] on span "Actions" at bounding box center [854, 117] width 54 height 17
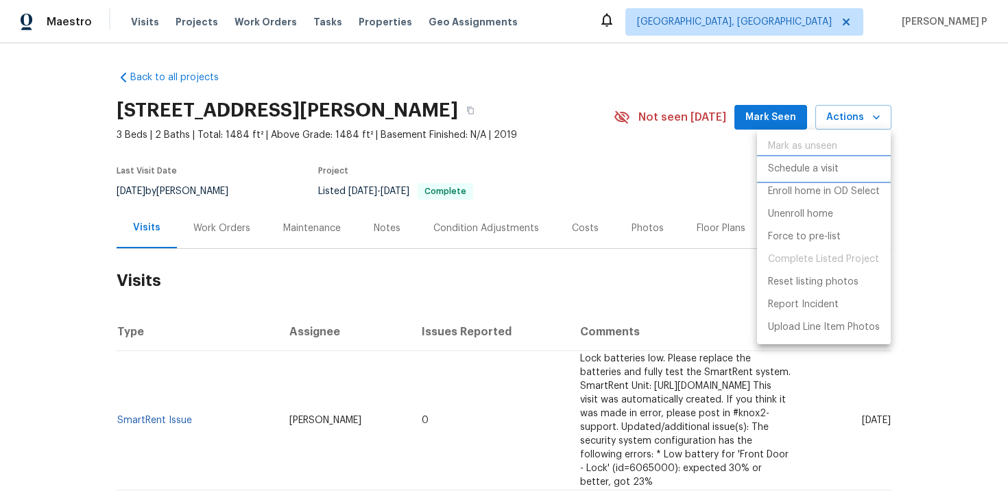
click at [820, 167] on p "Schedule a visit" at bounding box center [803, 169] width 71 height 14
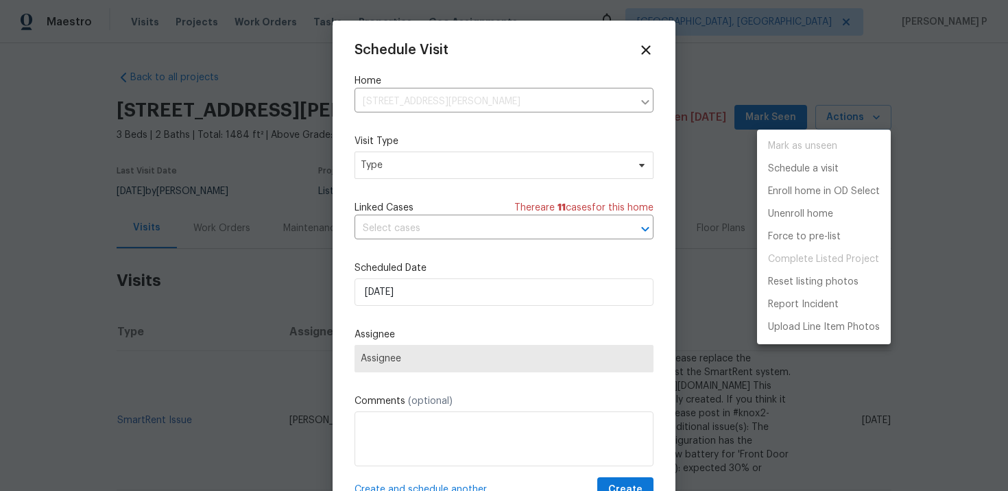
click at [385, 173] on div at bounding box center [504, 245] width 1008 height 491
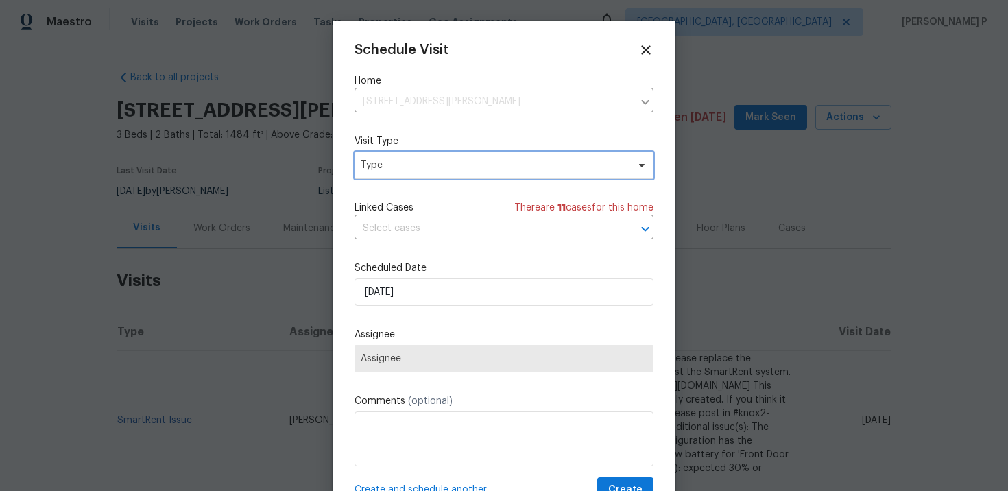
click at [402, 164] on span "Type" at bounding box center [494, 165] width 267 height 14
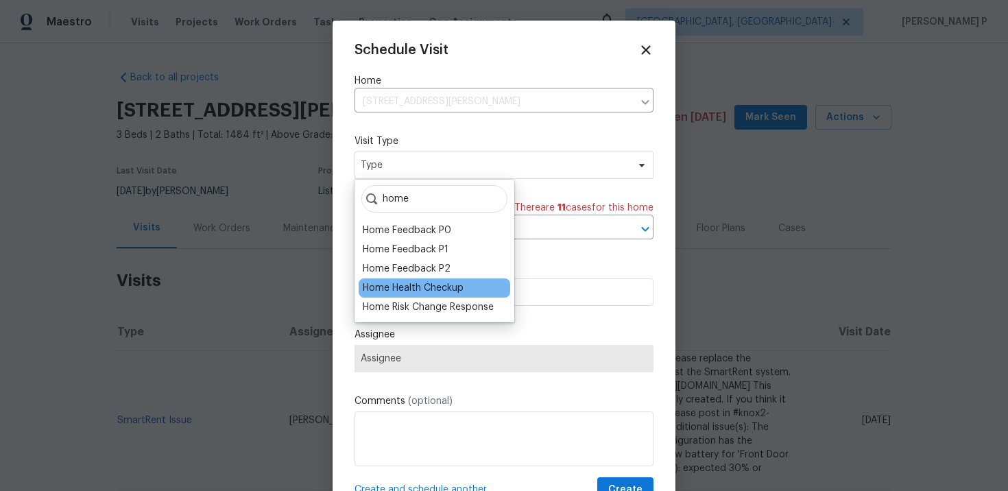
type input "home"
click at [402, 294] on div "Home Health Checkup" at bounding box center [413, 288] width 101 height 14
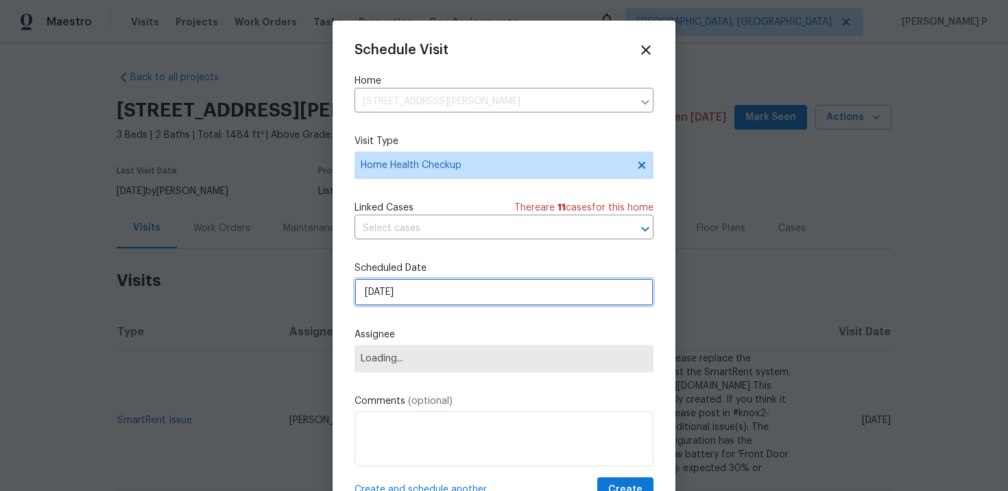
click at [408, 300] on input "[DATE]" at bounding box center [504, 292] width 299 height 27
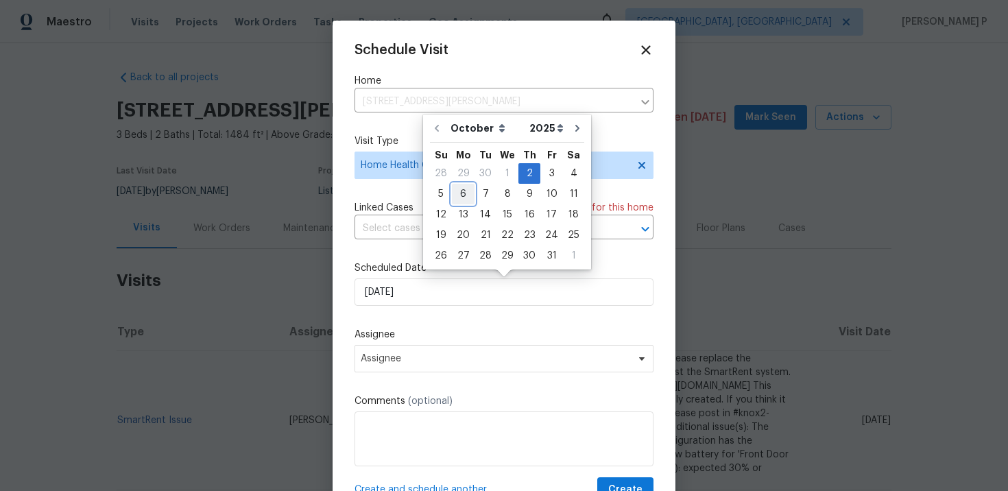
click at [465, 192] on div "6" at bounding box center [463, 194] width 23 height 19
type input "[DATE]"
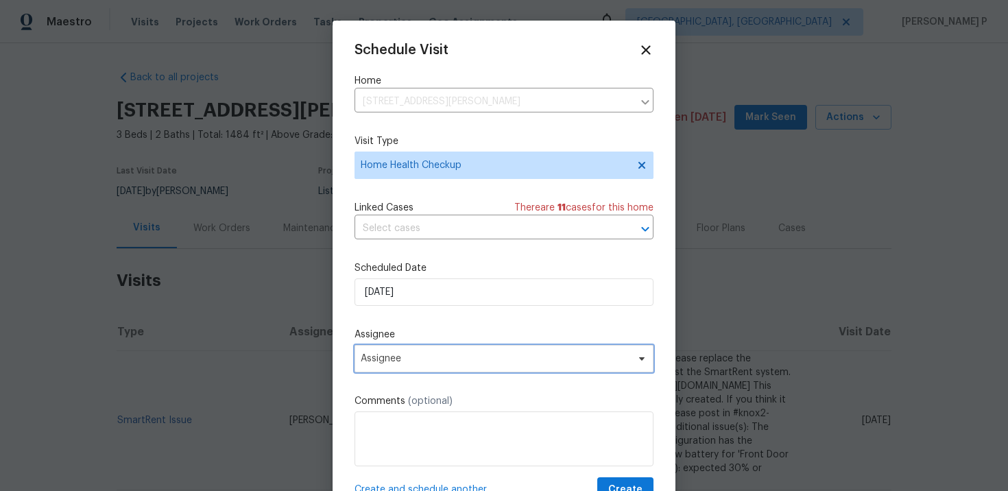
click at [441, 352] on span "Assignee" at bounding box center [504, 358] width 299 height 27
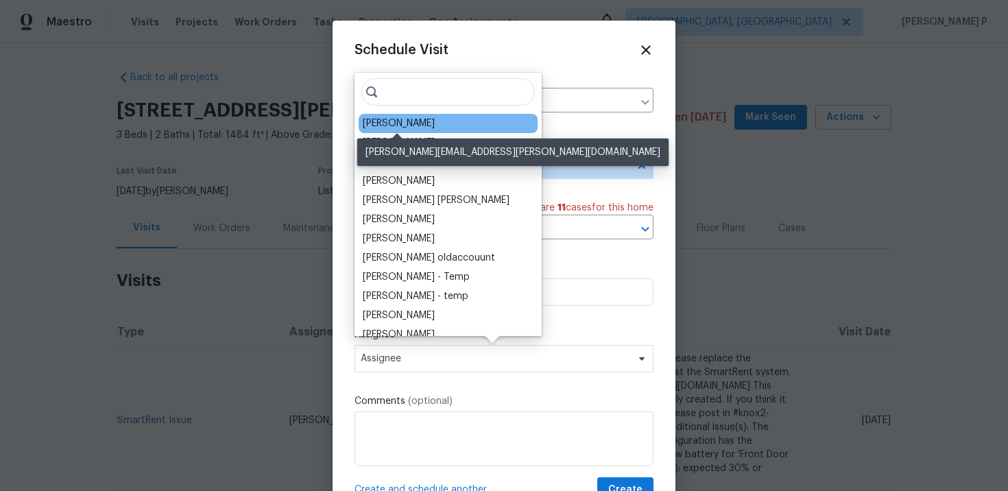
click at [401, 130] on div "[PERSON_NAME]" at bounding box center [399, 124] width 72 height 14
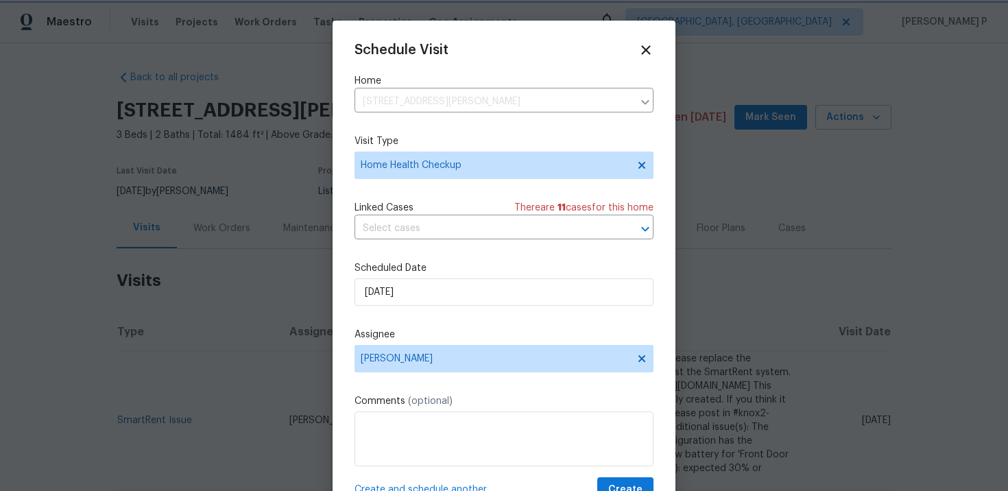
scroll to position [25, 0]
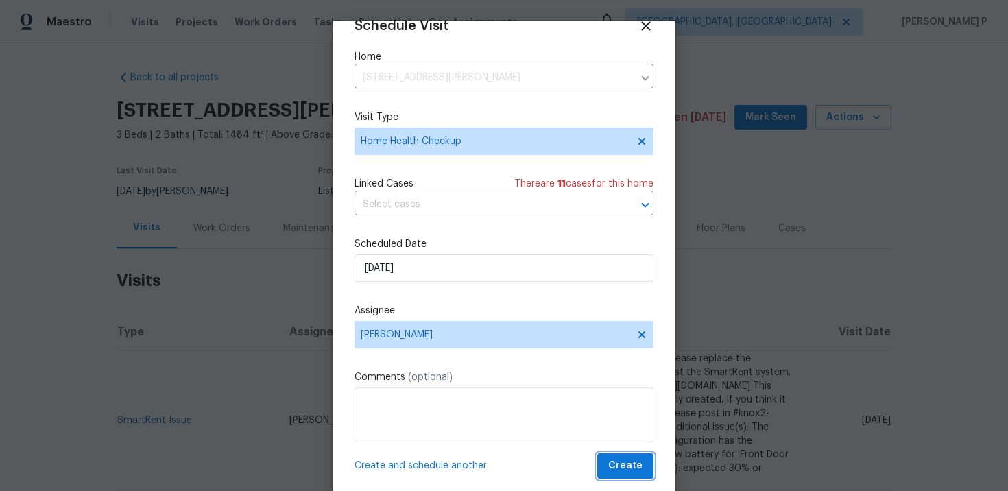
click at [619, 456] on button "Create" at bounding box center [626, 465] width 56 height 25
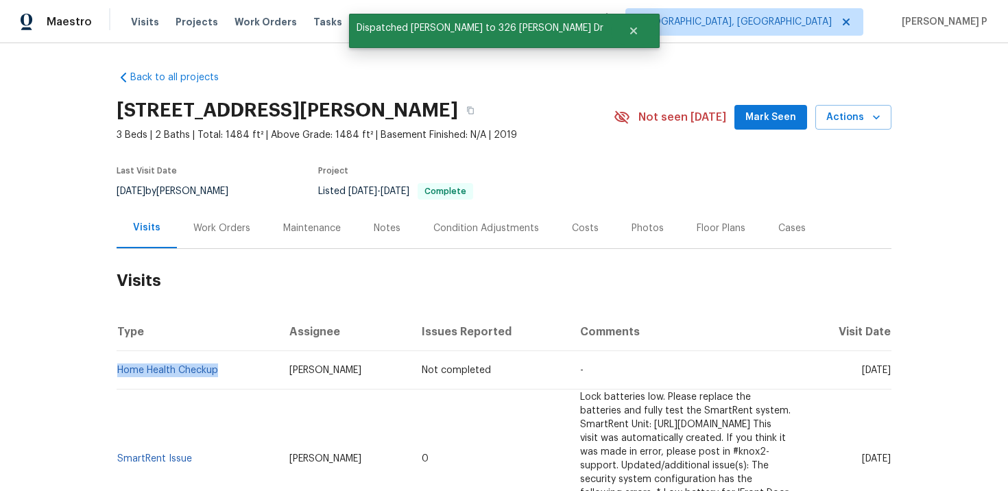
drag, startPoint x: 220, startPoint y: 373, endPoint x: 117, endPoint y: 371, distance: 103.6
click at [117, 371] on td "Home Health Checkup" at bounding box center [198, 370] width 162 height 38
copy link "Home Health Checkup"
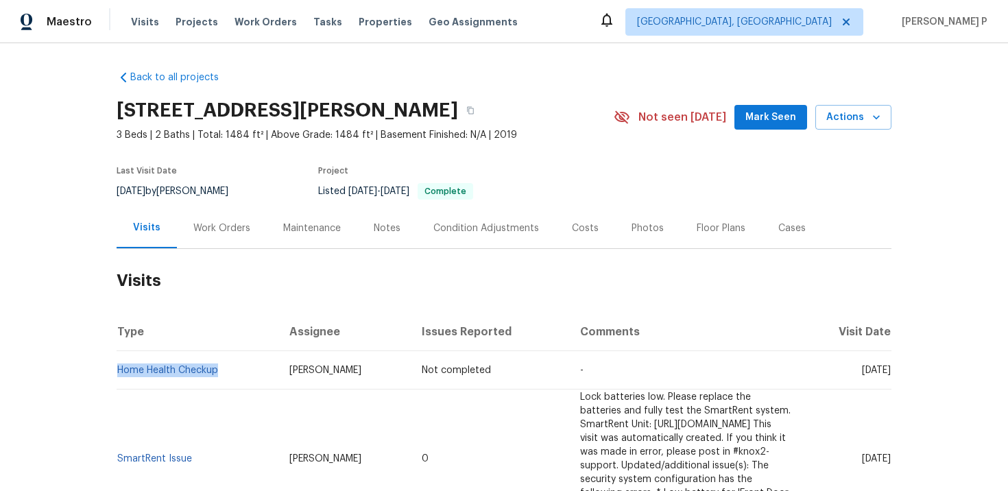
copy link "Home Health Checkup"
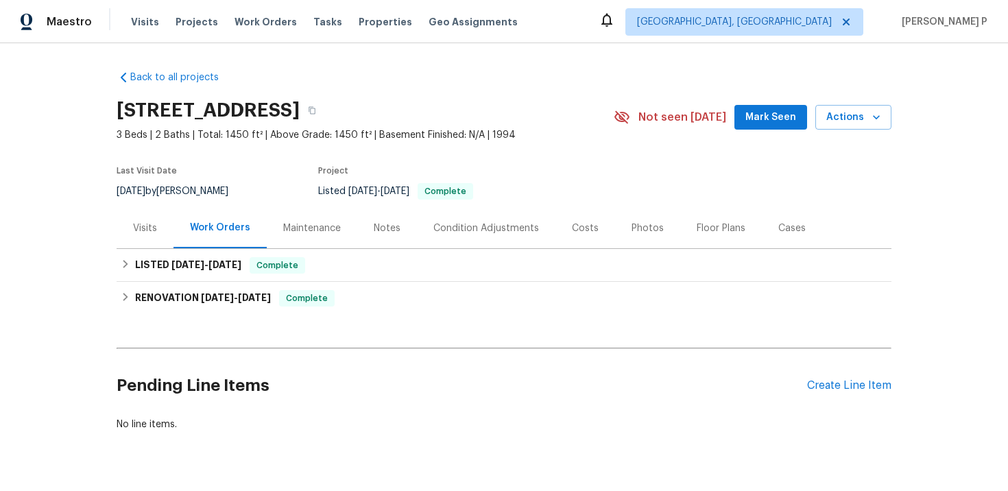
click at [143, 228] on div "Visits" at bounding box center [145, 229] width 24 height 14
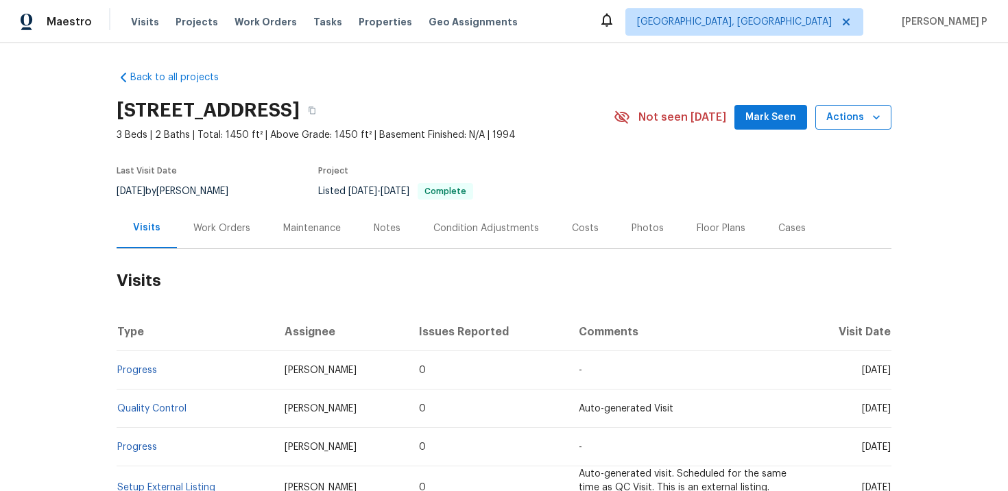
click at [849, 111] on span "Actions" at bounding box center [854, 117] width 54 height 17
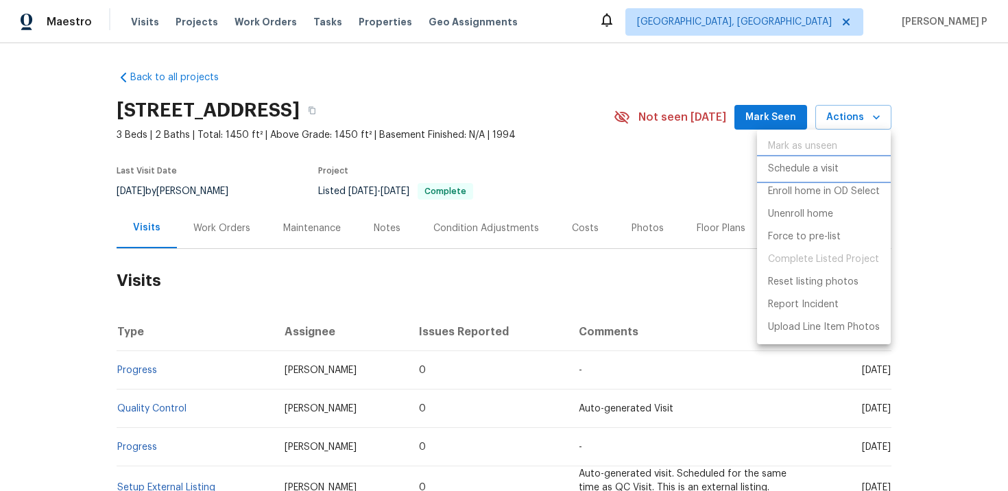
click at [812, 170] on p "Schedule a visit" at bounding box center [803, 169] width 71 height 14
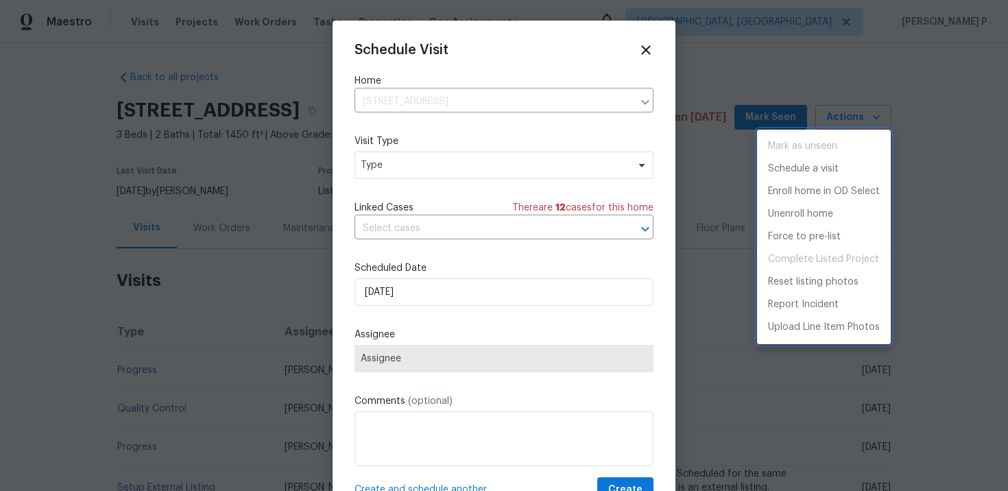
click at [436, 167] on div at bounding box center [504, 245] width 1008 height 491
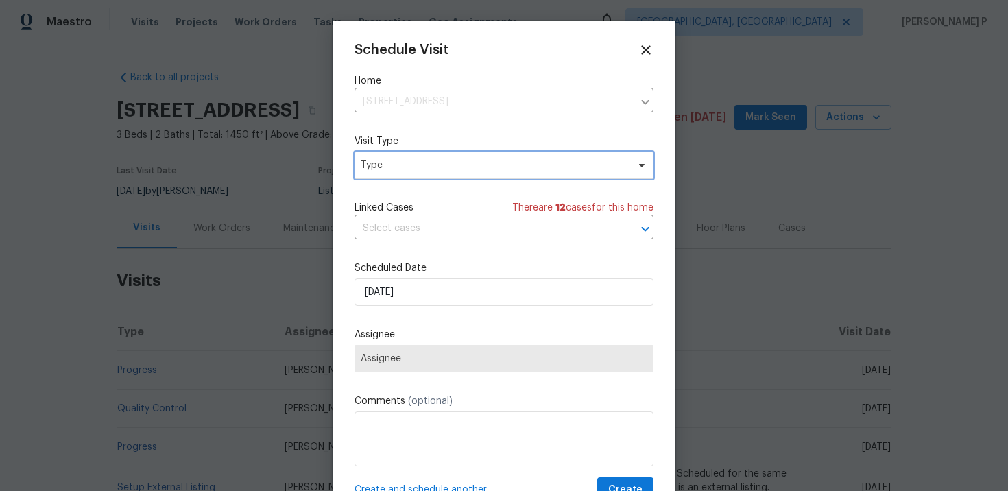
click at [436, 167] on span "Type" at bounding box center [494, 165] width 267 height 14
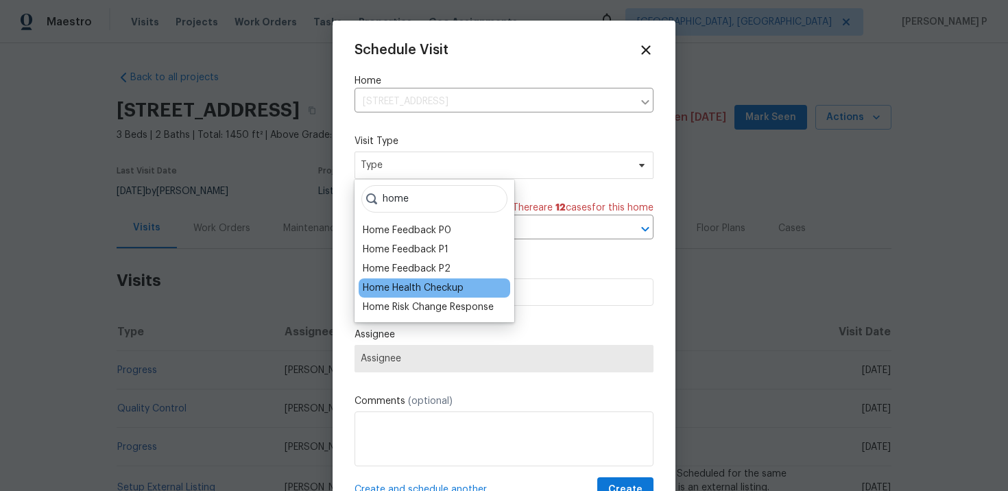
type input "home"
click at [429, 285] on div "Home Health Checkup" at bounding box center [413, 288] width 101 height 14
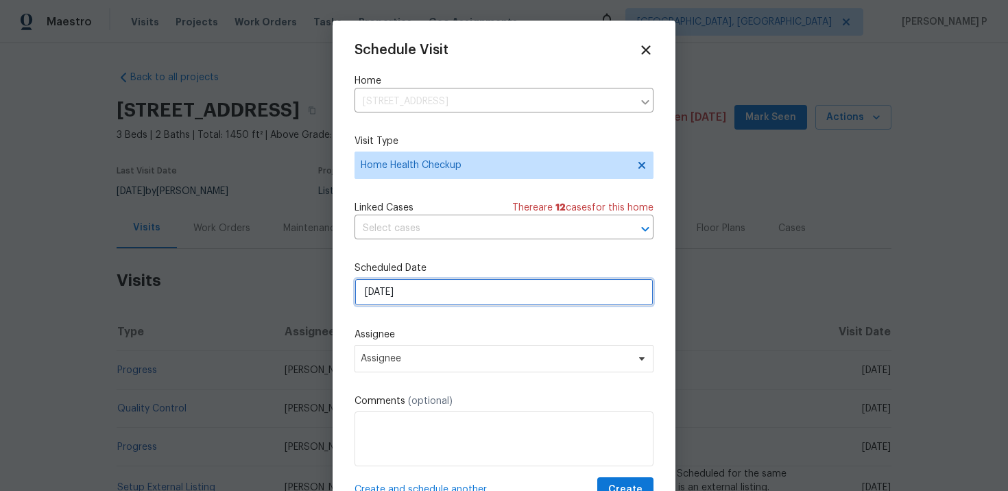
click at [421, 296] on input "[DATE]" at bounding box center [504, 292] width 299 height 27
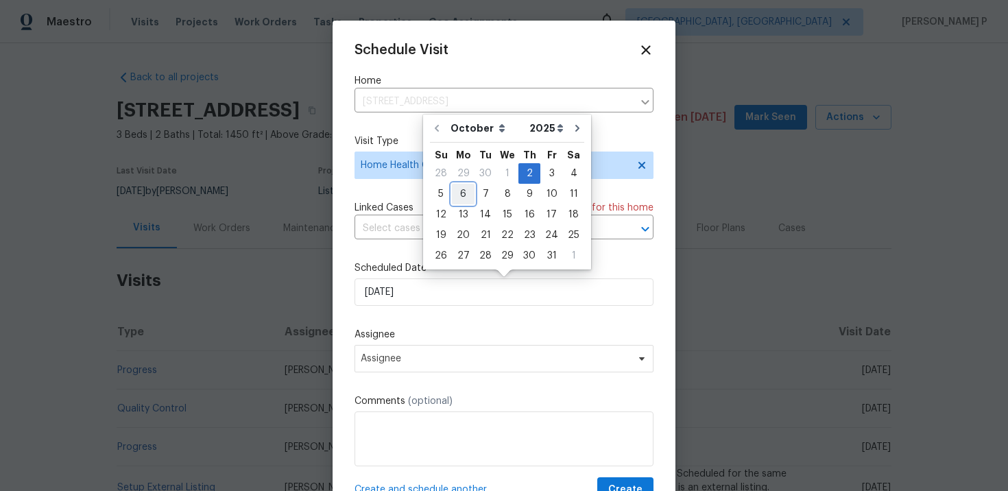
click at [467, 191] on div "6" at bounding box center [463, 194] width 23 height 19
type input "[DATE]"
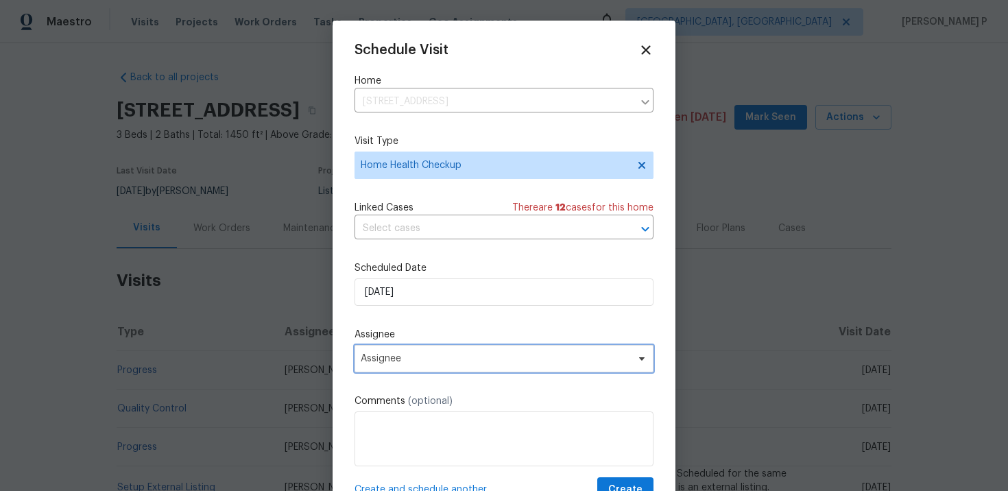
click at [447, 364] on span "Assignee" at bounding box center [495, 358] width 269 height 11
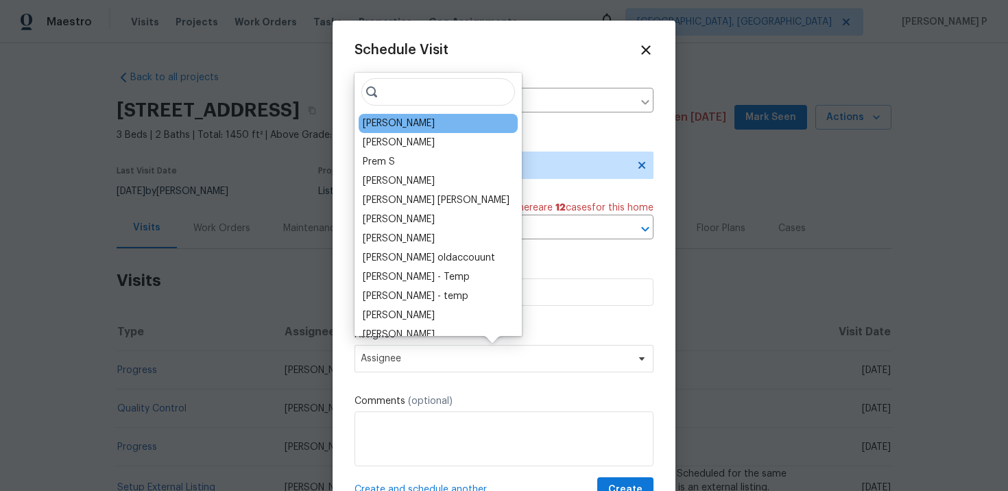
click at [407, 128] on div "[PERSON_NAME]" at bounding box center [399, 124] width 72 height 14
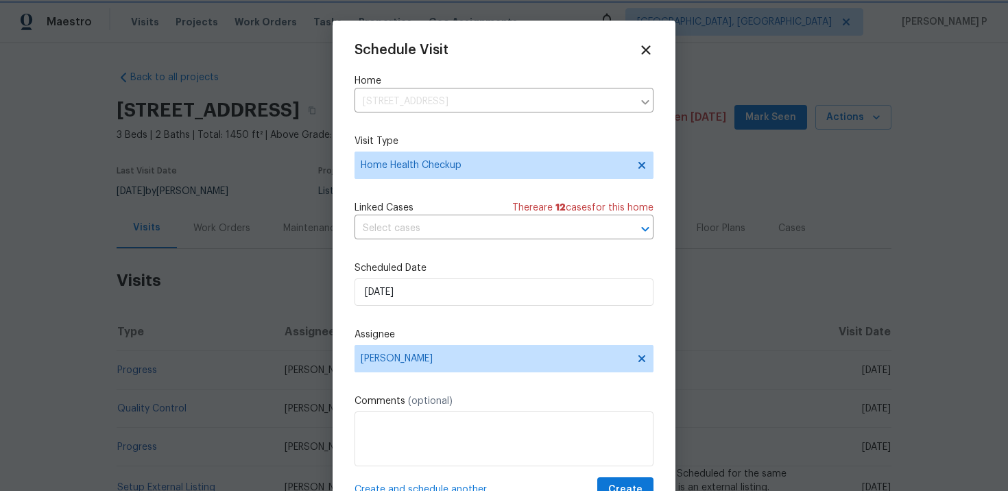
scroll to position [25, 0]
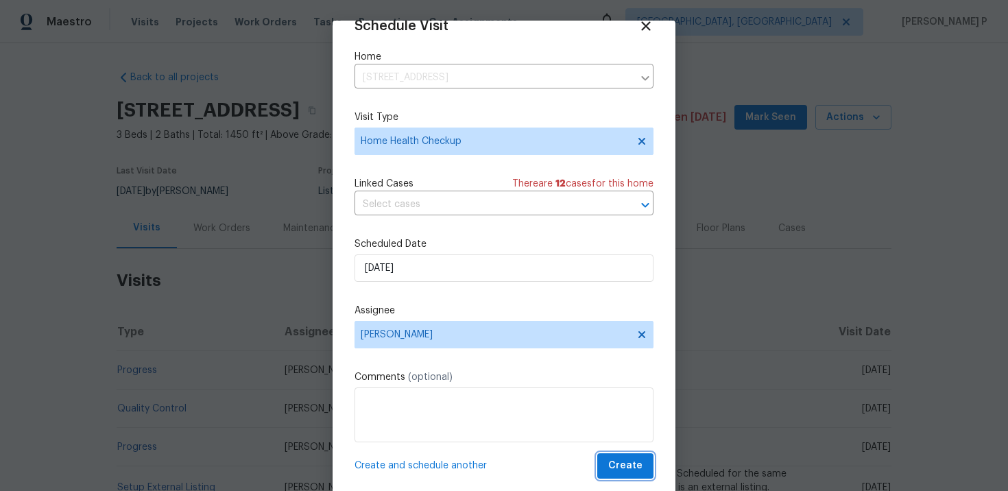
click at [624, 460] on span "Create" at bounding box center [626, 466] width 34 height 17
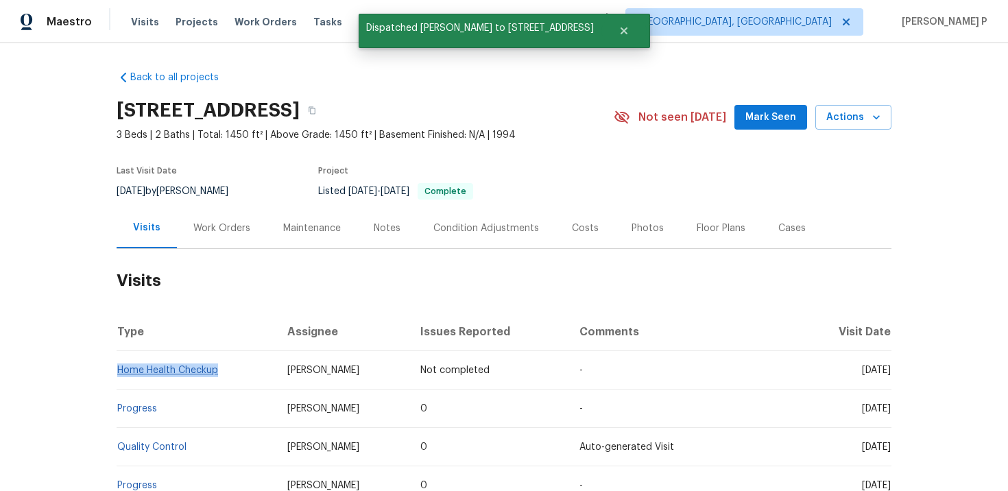
drag, startPoint x: 228, startPoint y: 368, endPoint x: 119, endPoint y: 373, distance: 109.8
click at [119, 373] on td "Home Health Checkup" at bounding box center [197, 370] width 160 height 38
copy link "Home Health Checkup"
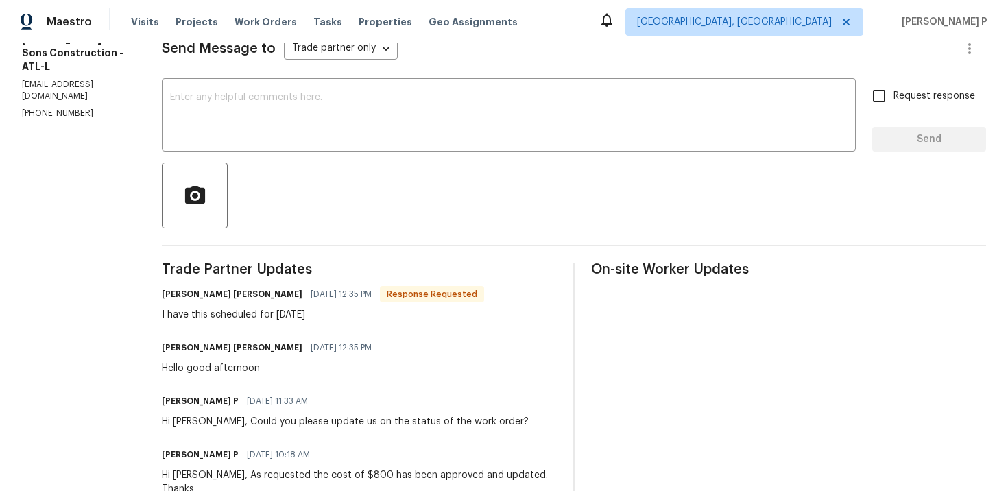
scroll to position [150, 0]
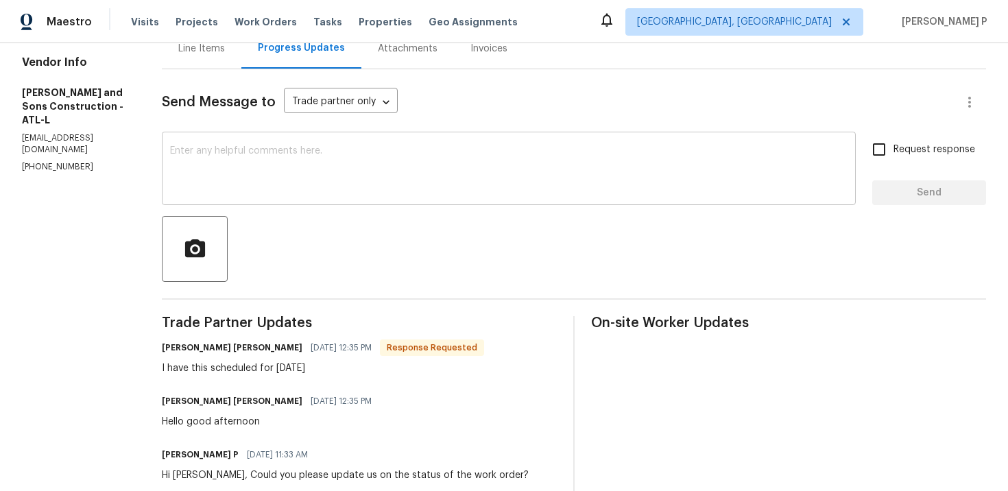
click at [253, 162] on textarea at bounding box center [509, 170] width 678 height 48
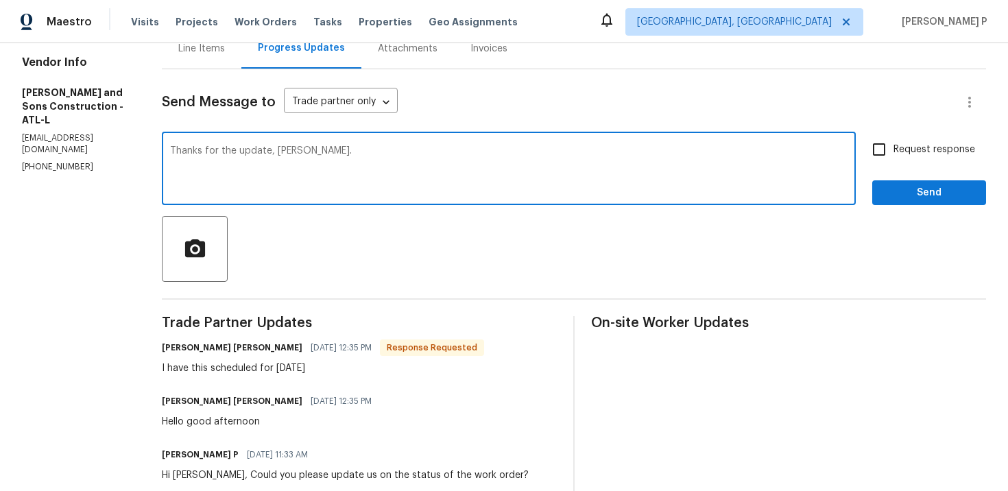
type textarea "Thanks for the update, [PERSON_NAME]."
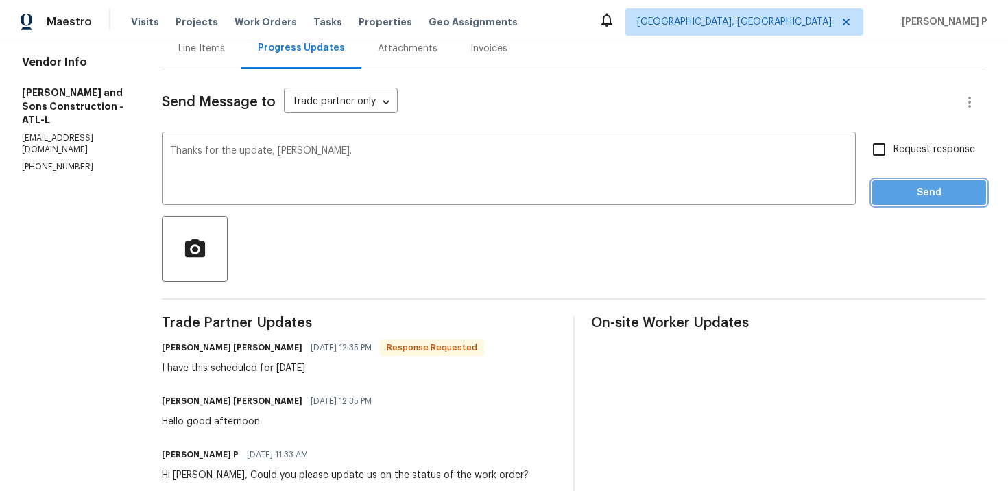
click at [929, 189] on span "Send" at bounding box center [930, 193] width 92 height 17
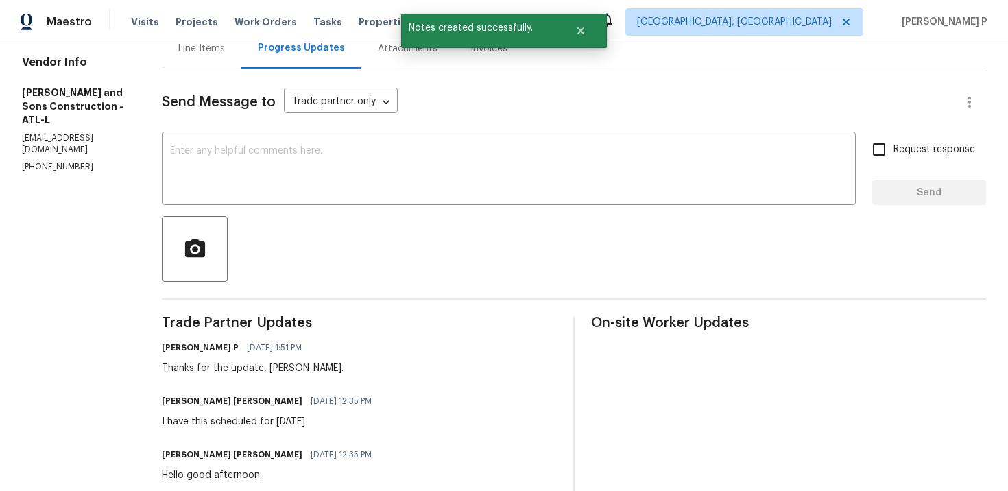
drag, startPoint x: 158, startPoint y: 421, endPoint x: 349, endPoint y: 419, distance: 191.4
click at [349, 419] on div "[PERSON_NAME] [PERSON_NAME] [DATE] 12:35 PM I have this scheduled for [DATE]" at bounding box center [359, 410] width 395 height 37
click at [252, 419] on div "I have this scheduled for [DATE]" at bounding box center [271, 422] width 218 height 14
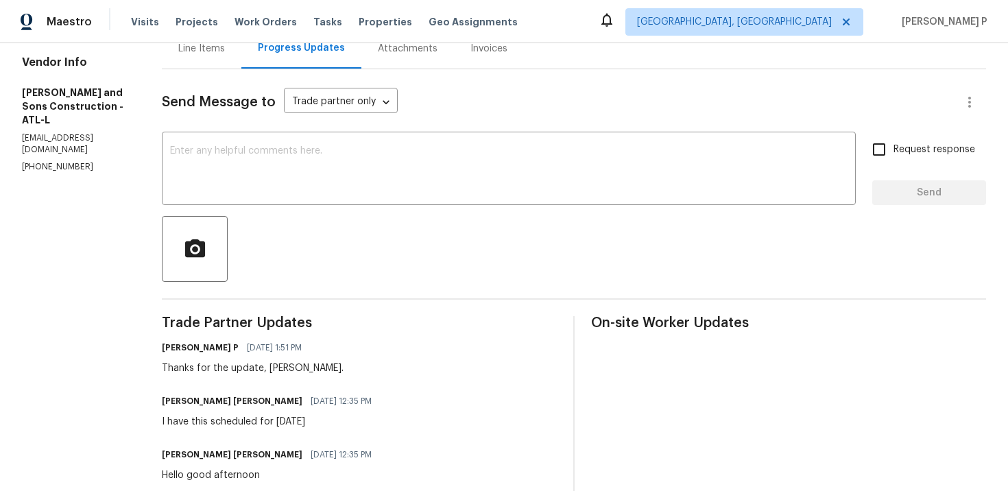
drag, startPoint x: 152, startPoint y: 422, endPoint x: 342, endPoint y: 421, distance: 190.0
click at [342, 421] on div "All work orders [STREET_ADDRESS][PERSON_NAME] Home details Vendor Info [PERSON_…" at bounding box center [504, 470] width 1008 height 1153
copy div "I have this scheduled for [DATE]"
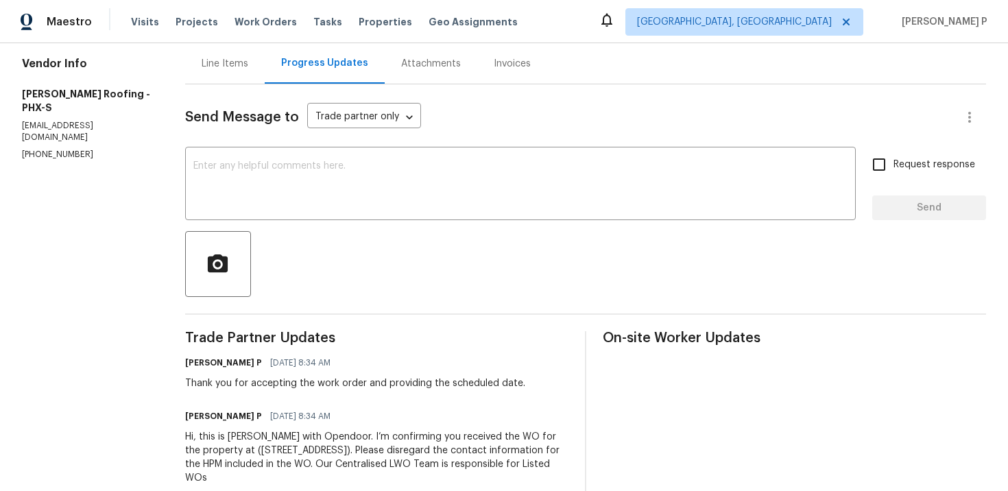
scroll to position [220, 0]
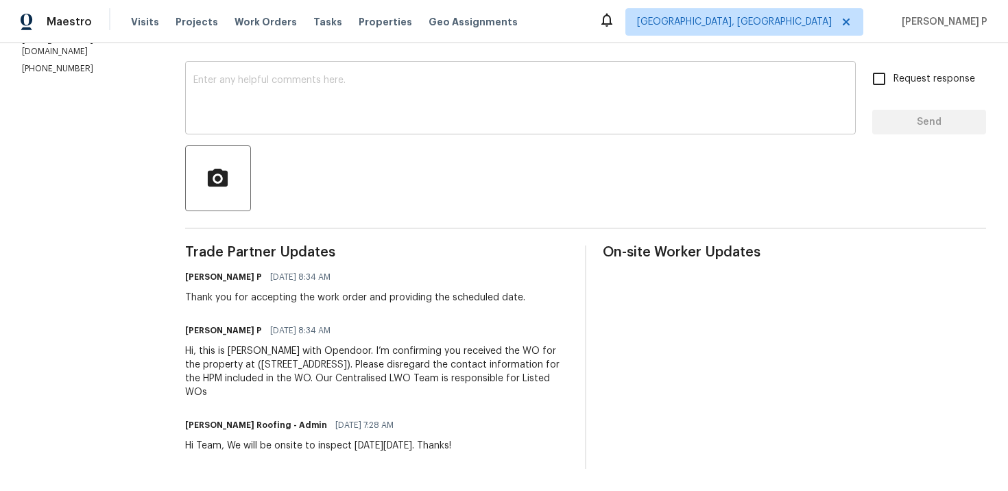
click at [322, 100] on textarea at bounding box center [520, 99] width 654 height 48
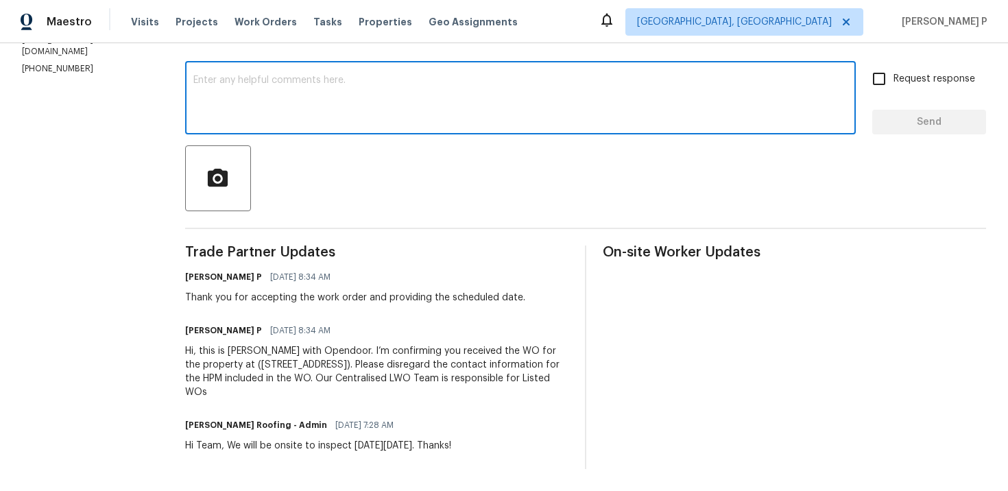
click at [322, 100] on textarea at bounding box center [520, 99] width 654 height 48
paste textarea "Could you please update us on the status of the work order?"
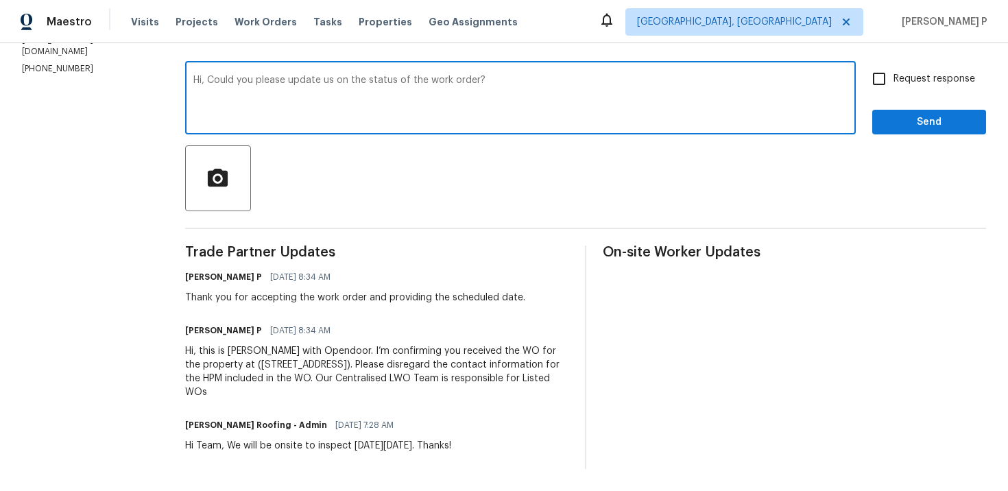
type textarea "Hi, Could you please update us on the status of the work order?"
click at [935, 79] on span "Request response" at bounding box center [935, 79] width 82 height 14
click at [894, 79] on input "Request response" at bounding box center [879, 78] width 29 height 29
checkbox input "true"
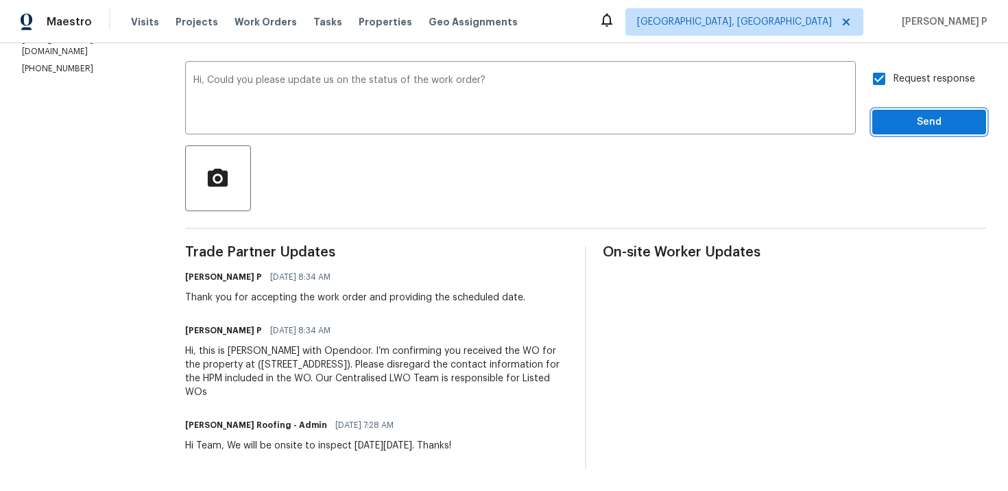
click at [916, 126] on span "Send" at bounding box center [930, 122] width 92 height 17
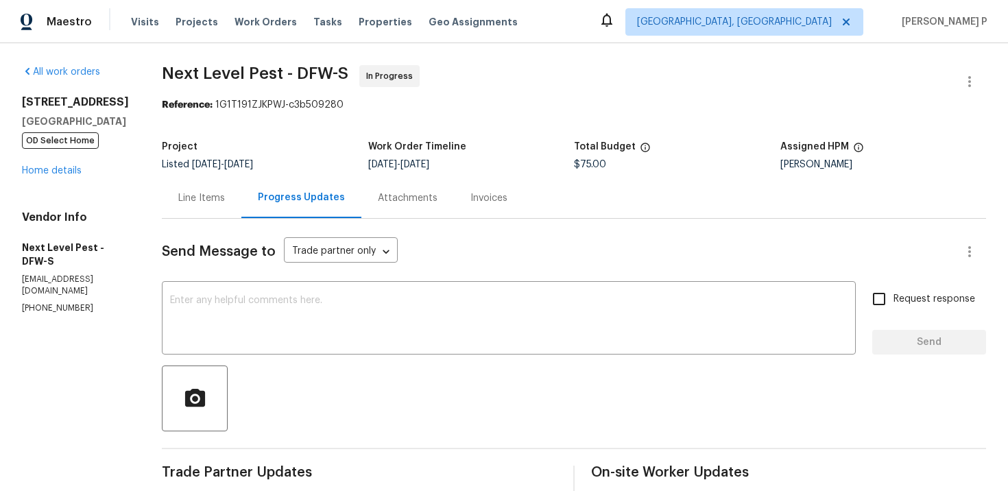
click at [431, 377] on div at bounding box center [574, 399] width 825 height 66
click at [276, 292] on div "x ​" at bounding box center [509, 320] width 694 height 70
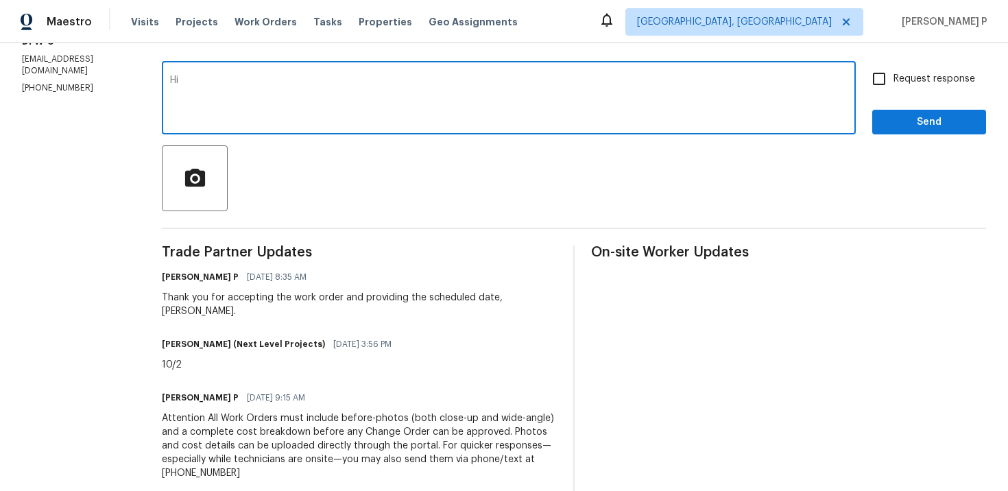
scroll to position [222, 0]
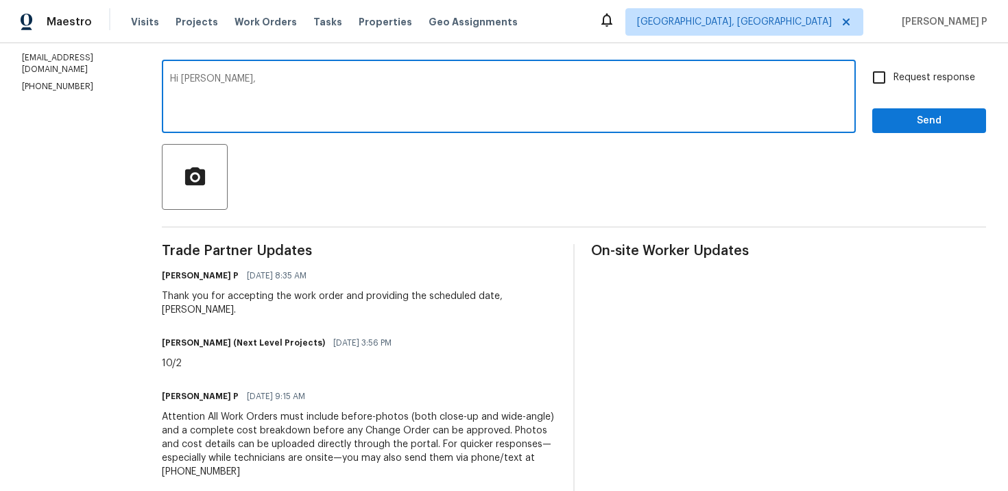
paste textarea "Could you please update us on the status of the work order?"
type textarea "Hi Brandon, Could you please update us on the status of the work order?"
click at [884, 75] on input "Request response" at bounding box center [879, 77] width 29 height 29
checkbox input "true"
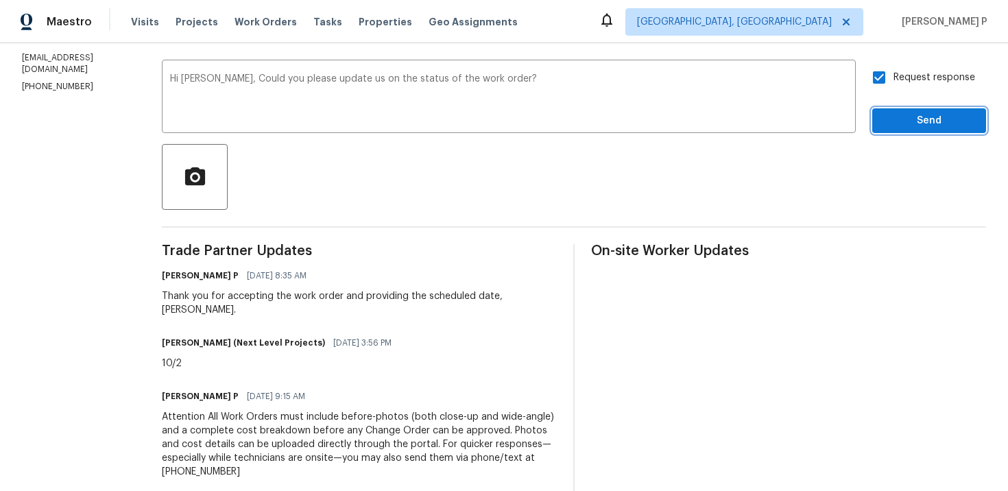
click at [899, 130] on button "Send" at bounding box center [930, 120] width 114 height 25
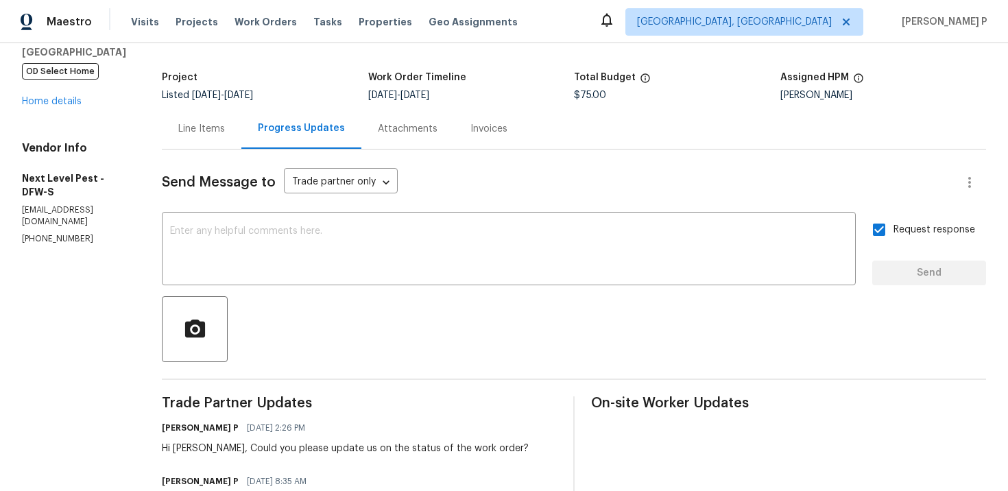
scroll to position [0, 0]
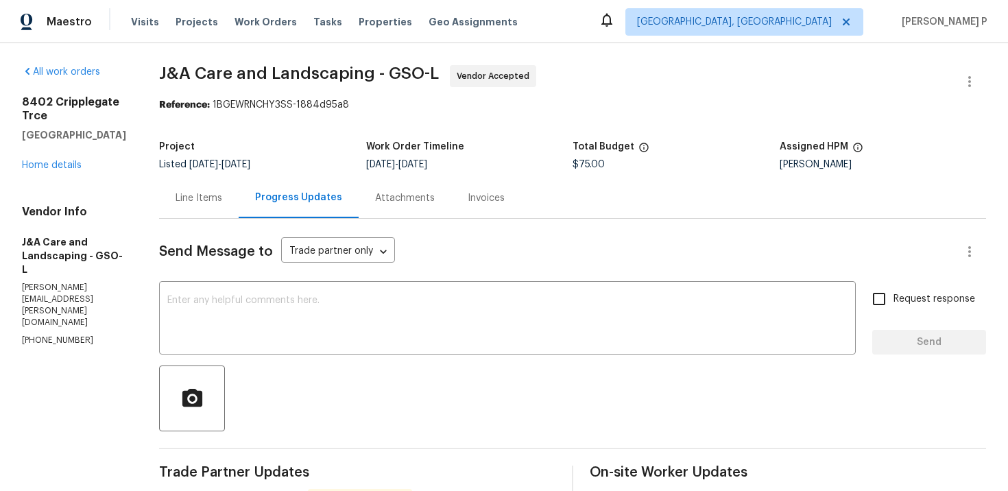
click at [215, 198] on div "Line Items" at bounding box center [199, 198] width 47 height 14
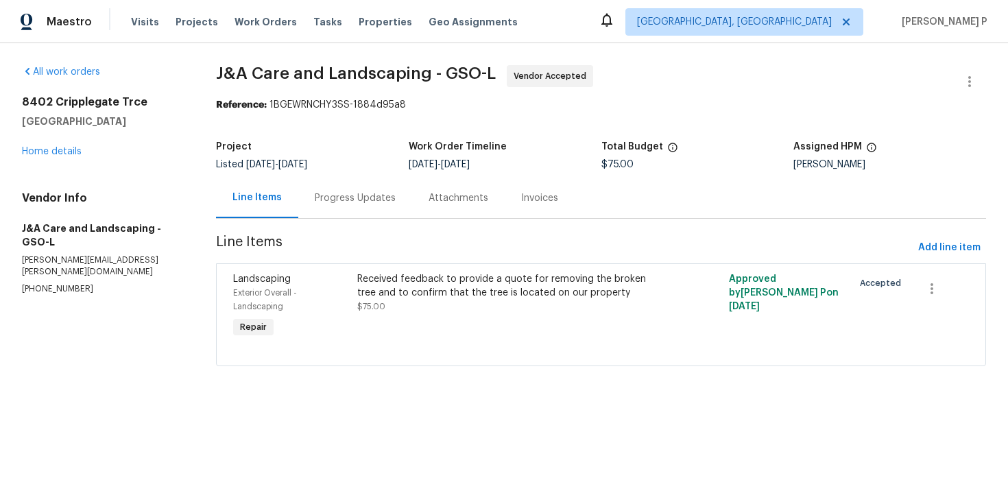
click at [366, 195] on div "Progress Updates" at bounding box center [355, 198] width 81 height 14
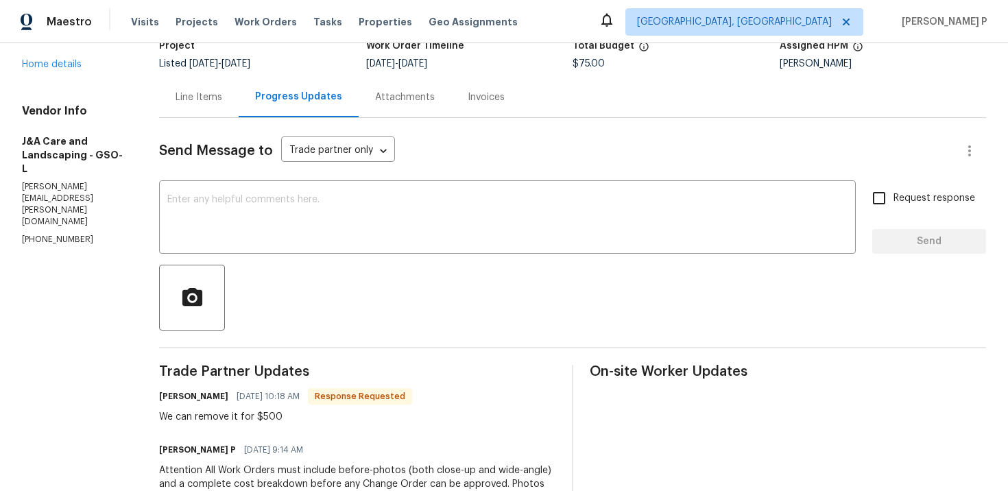
scroll to position [41, 0]
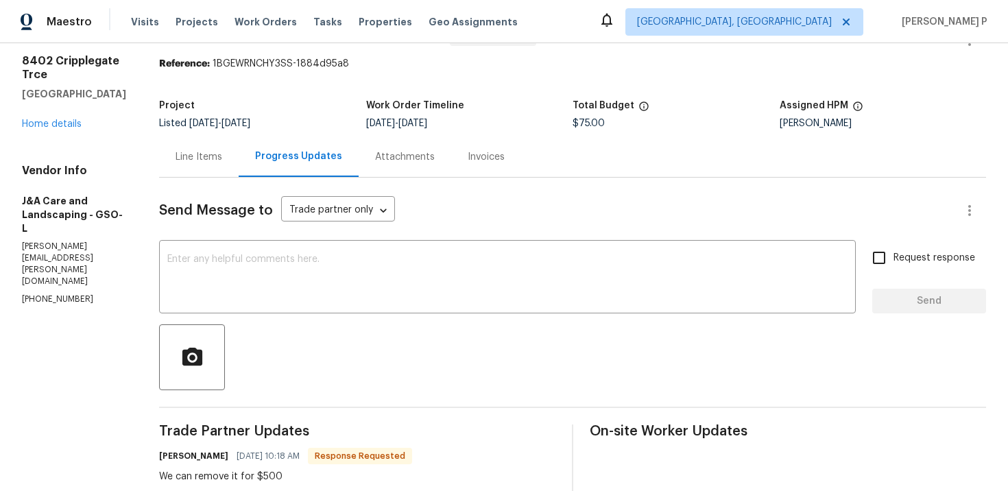
click at [222, 151] on div "Line Items" at bounding box center [199, 157] width 47 height 14
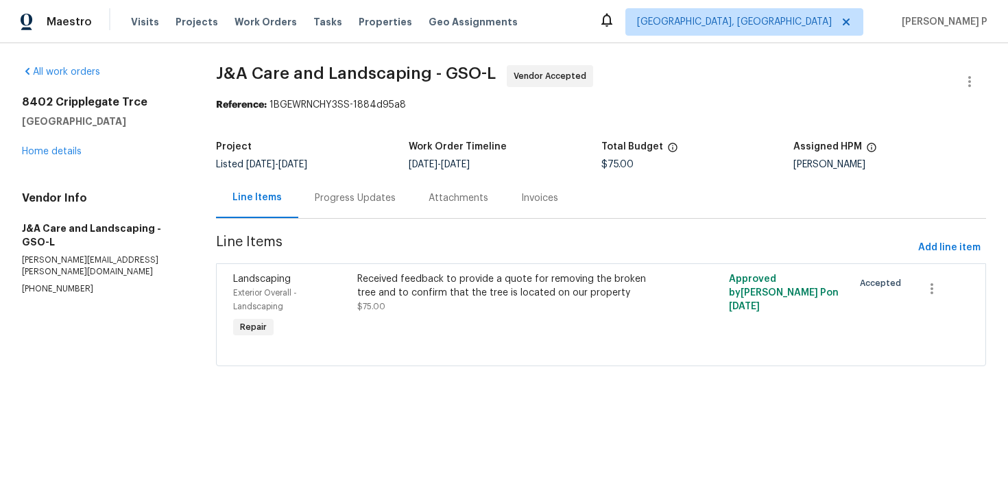
click at [374, 199] on div "Progress Updates" at bounding box center [355, 198] width 81 height 14
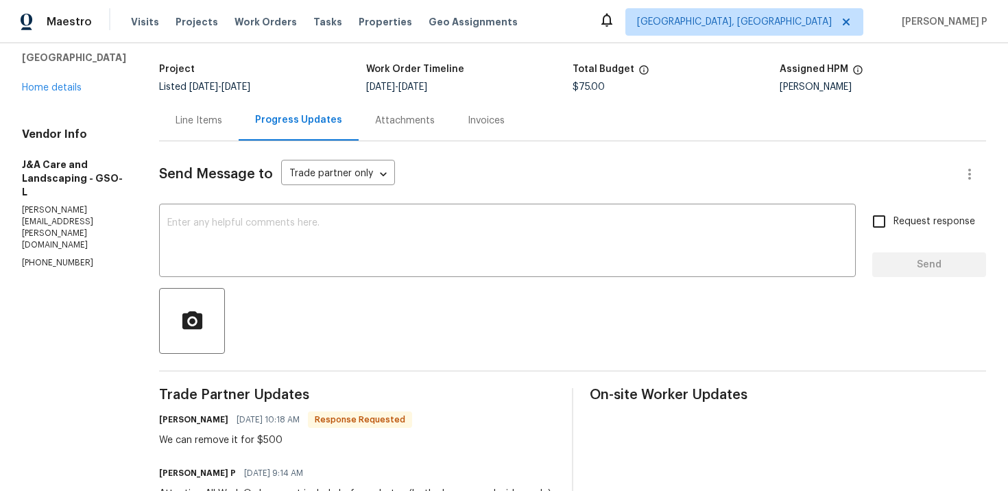
scroll to position [102, 0]
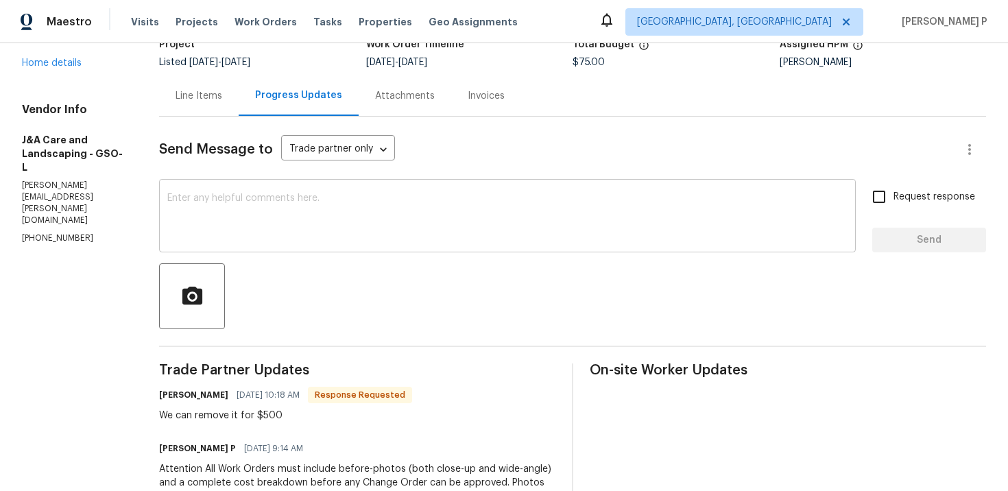
click at [282, 224] on textarea at bounding box center [507, 217] width 681 height 48
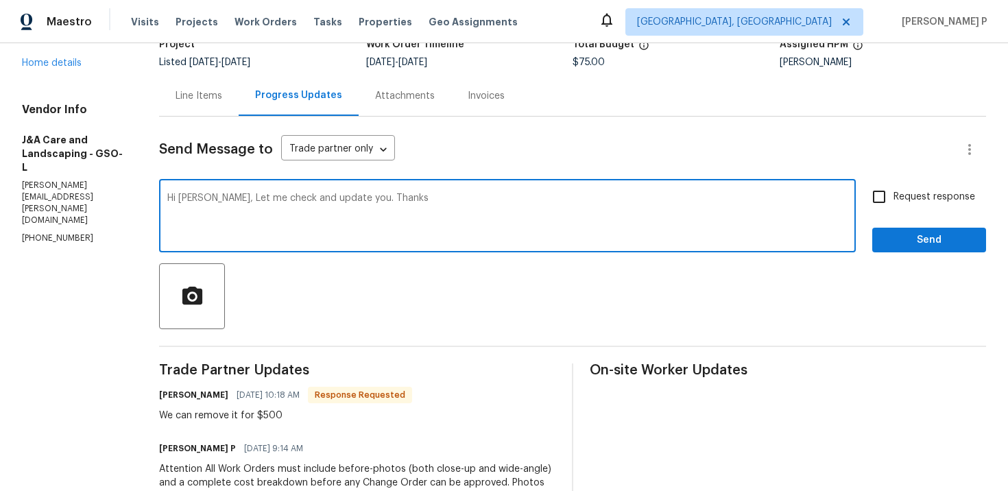
type textarea "Hi Jorge, Let me check and update you. Thanks"
click at [910, 235] on span "Send" at bounding box center [930, 240] width 92 height 17
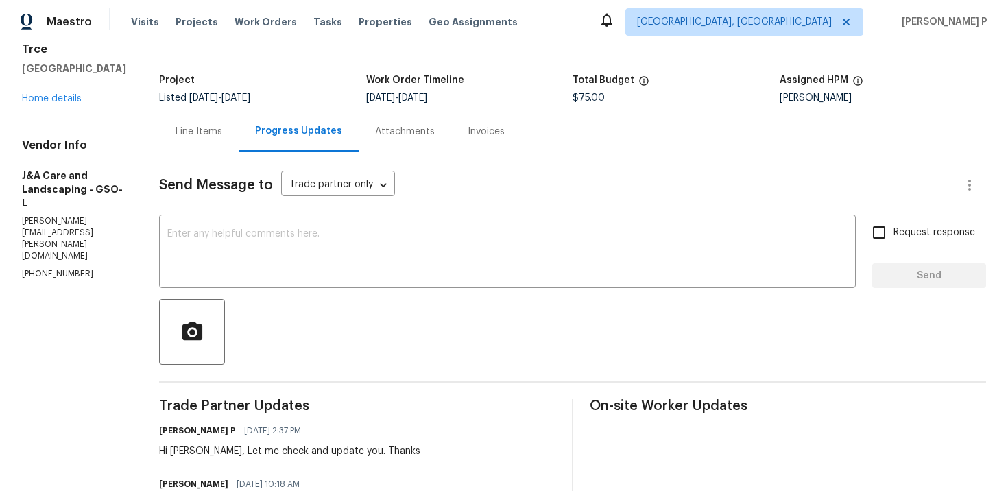
scroll to position [0, 0]
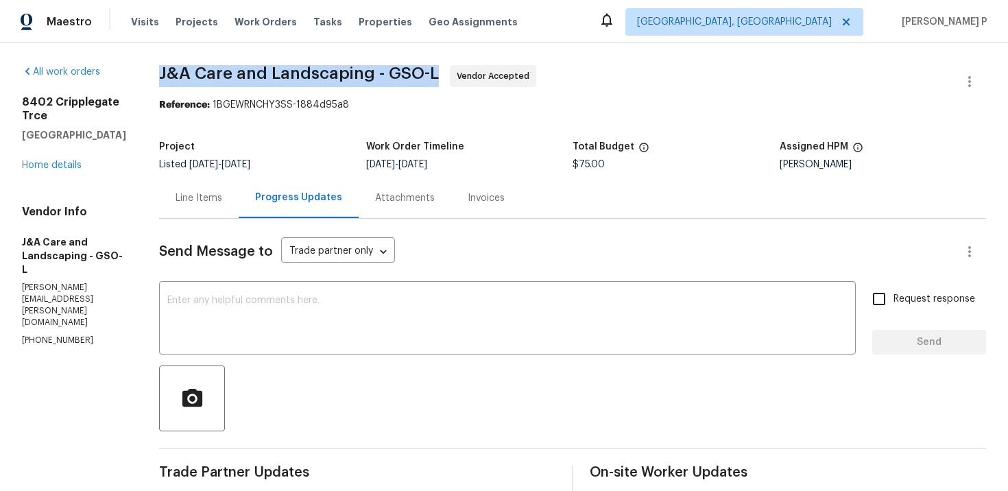
drag, startPoint x: 183, startPoint y: 73, endPoint x: 457, endPoint y: 73, distance: 273.7
click at [457, 73] on div "All work orders 8402 Cripplegate Trce Browns Summit, NC 27214 Home details Vend…" at bounding box center [504, 431] width 1008 height 777
copy span "J&A Care and Landscaping - GSO-L"
click at [220, 211] on div "Line Items" at bounding box center [199, 198] width 80 height 40
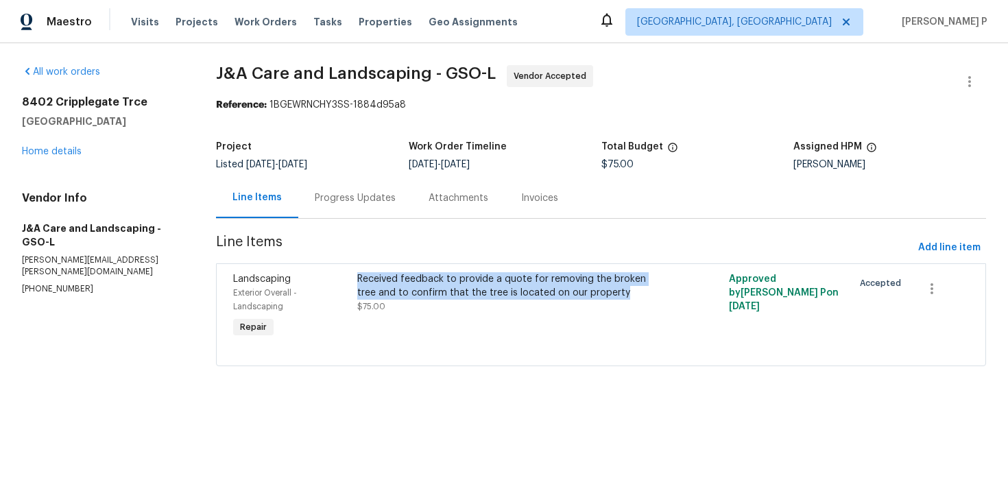
copy div "Received feedback to provide a quote for removing the broken tree and to confir…"
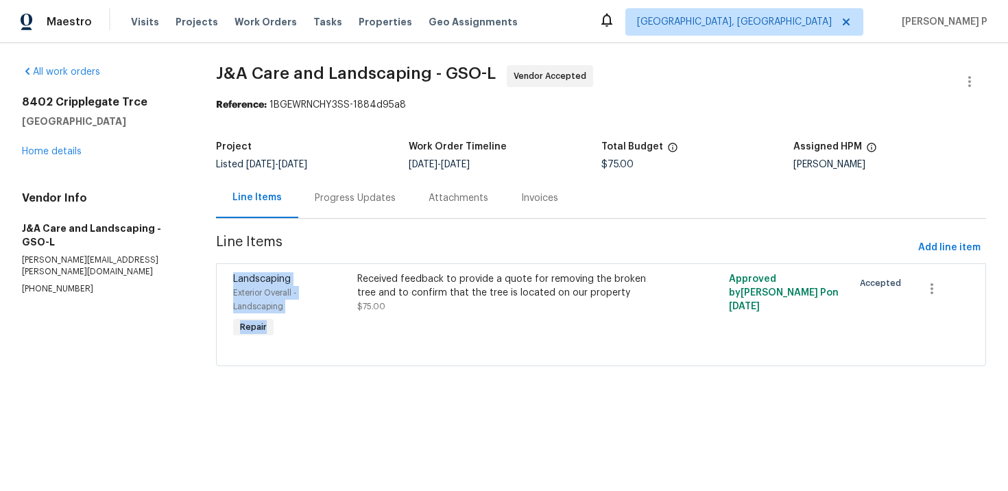
drag, startPoint x: 362, startPoint y: 281, endPoint x: 617, endPoint y: 244, distance: 257.3
click at [617, 244] on section "J&A Care and Landscaping - GSO-L Vendor Accepted Reference: 1BGEWRNCHY3SS-1884d…" at bounding box center [601, 224] width 770 height 318
click at [617, 244] on span "Line Items" at bounding box center [564, 247] width 697 height 25
click at [356, 213] on div "Progress Updates" at bounding box center [355, 198] width 114 height 40
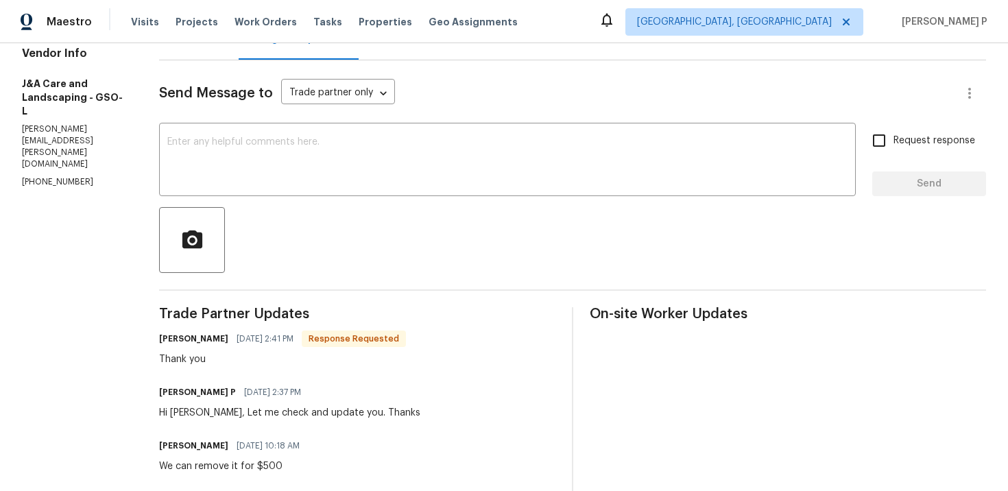
scroll to position [140, 0]
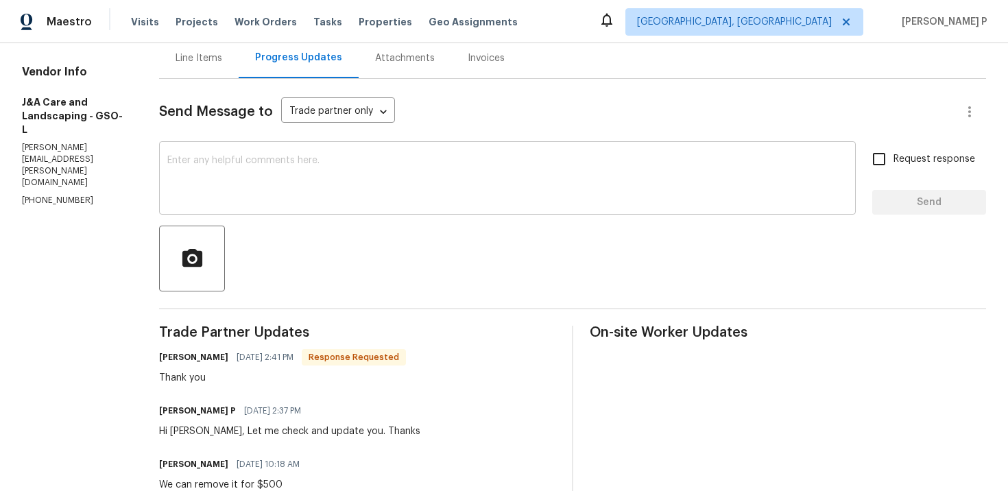
click at [228, 172] on textarea at bounding box center [507, 180] width 681 height 48
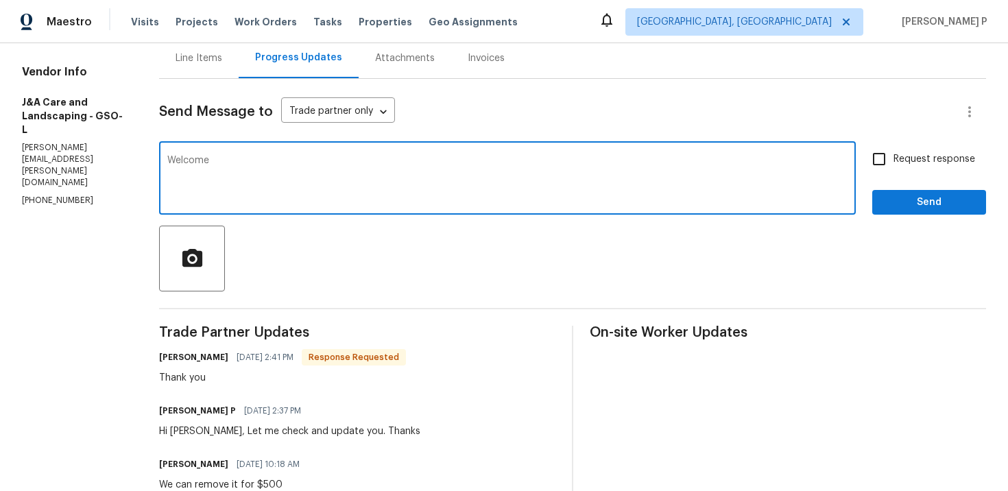
type textarea "Welcome"
click at [908, 200] on span "Send" at bounding box center [930, 202] width 92 height 17
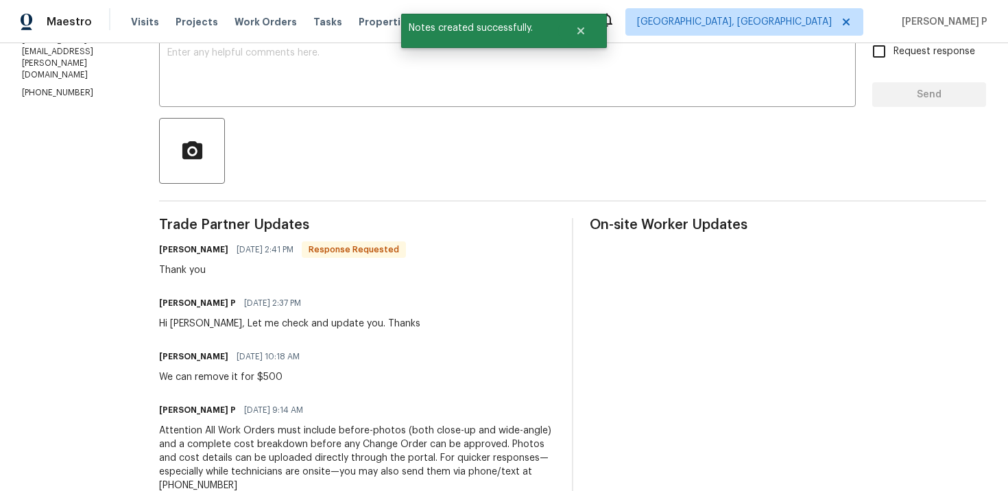
scroll to position [262, 0]
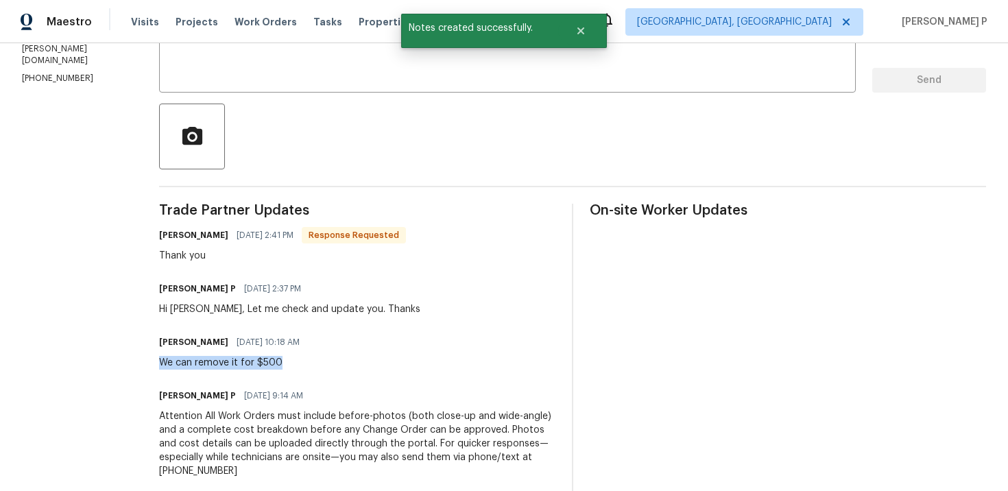
drag, startPoint x: 185, startPoint y: 362, endPoint x: 346, endPoint y: 362, distance: 161.9
click at [308, 362] on div "We can remove it for $500" at bounding box center [233, 363] width 149 height 14
copy div "We can remove it for $500"
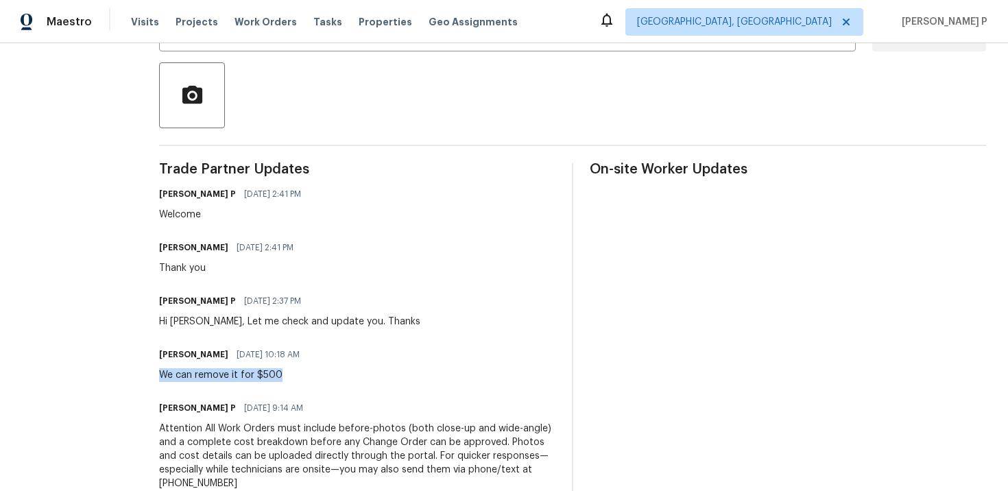
scroll to position [327, 0]
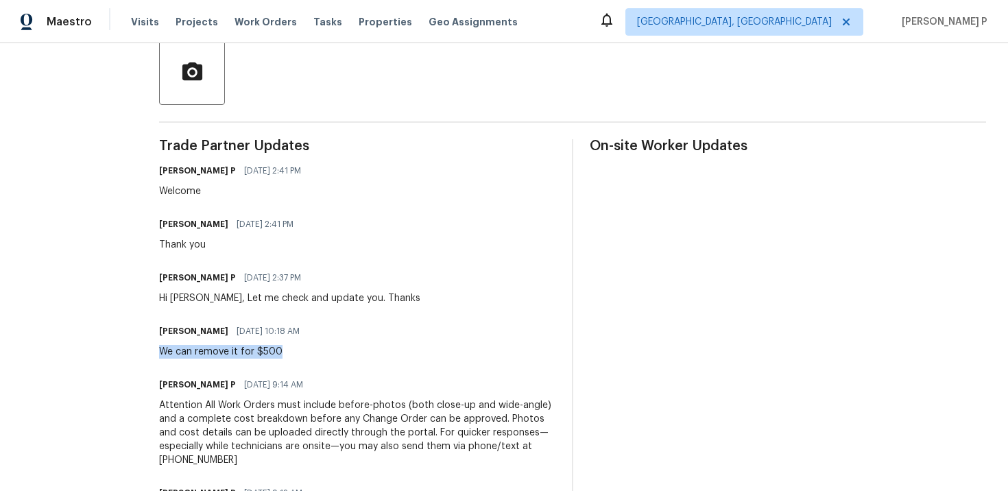
click at [184, 354] on div "We can remove it for $500" at bounding box center [233, 352] width 149 height 14
drag, startPoint x: 184, startPoint y: 354, endPoint x: 345, endPoint y: 355, distance: 161.2
click at [308, 355] on div "We can remove it for $500" at bounding box center [233, 352] width 149 height 14
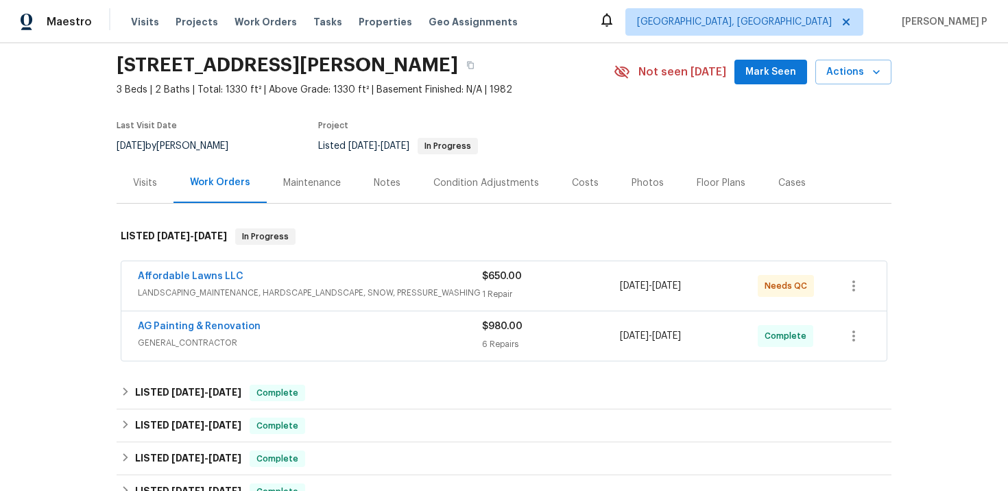
scroll to position [50, 0]
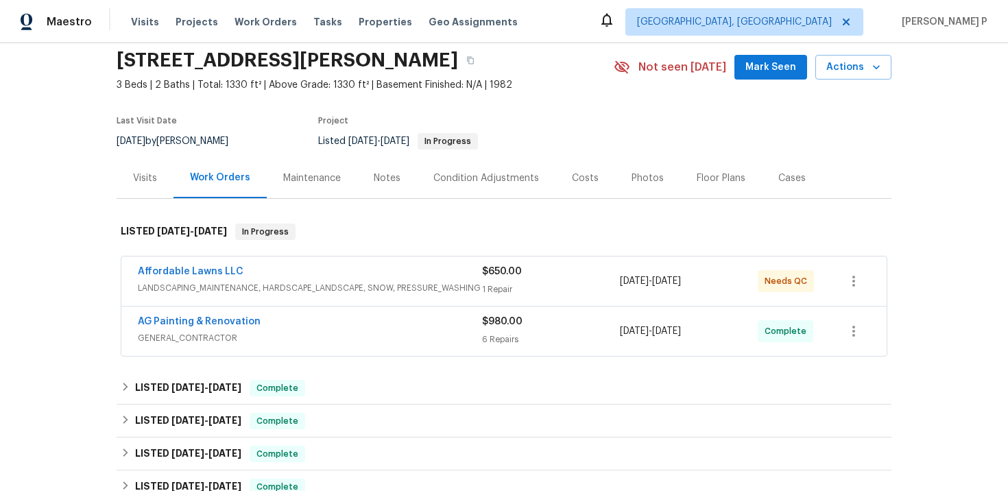
click at [224, 327] on span "AG Painting & Renovation" at bounding box center [199, 322] width 123 height 14
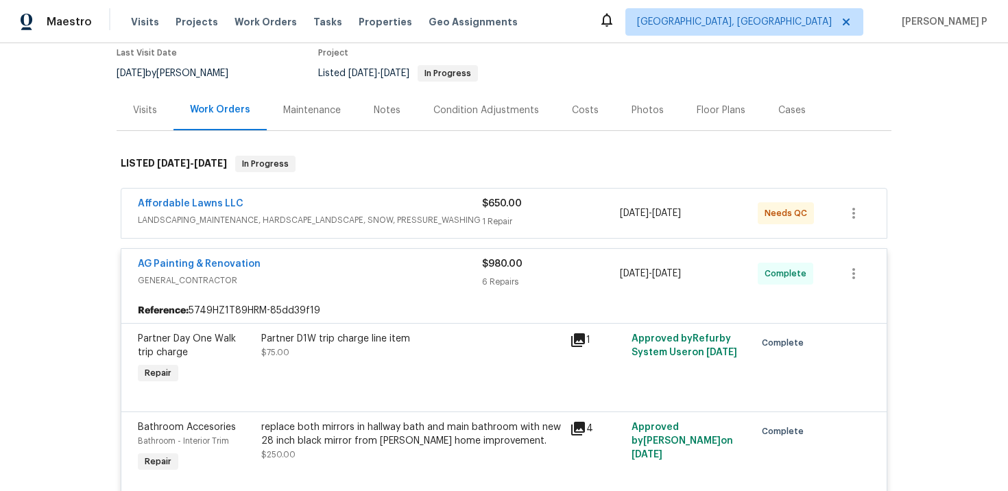
scroll to position [86, 0]
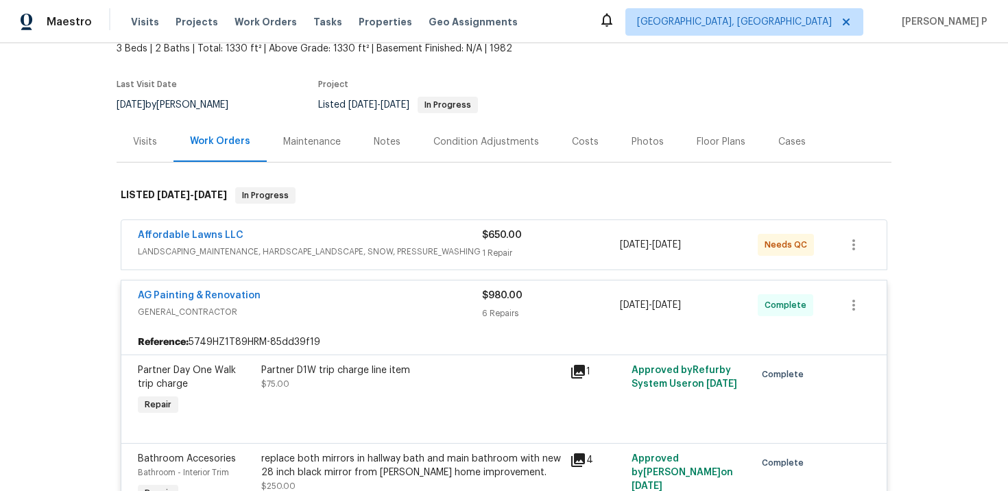
click at [290, 302] on div "AG Painting & Renovation" at bounding box center [310, 297] width 344 height 16
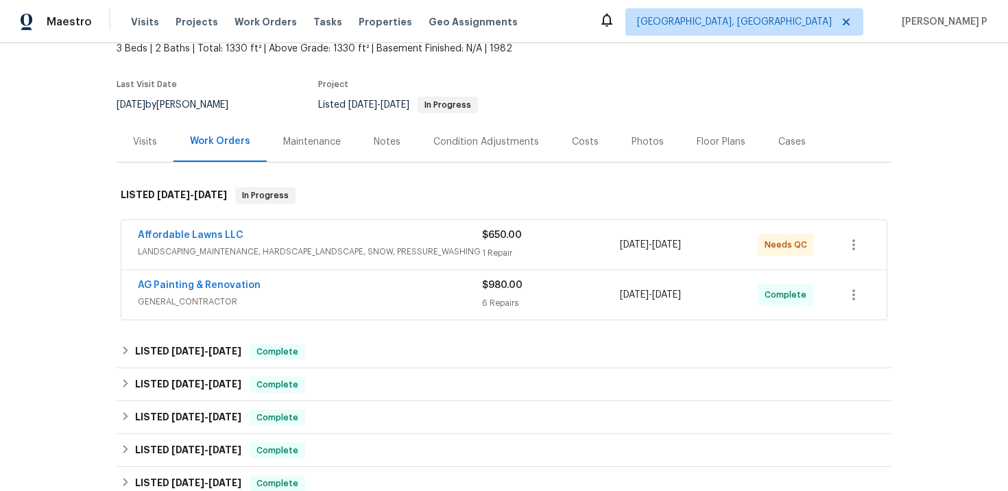
click at [284, 235] on div "Affordable Lawns LLC" at bounding box center [310, 236] width 344 height 16
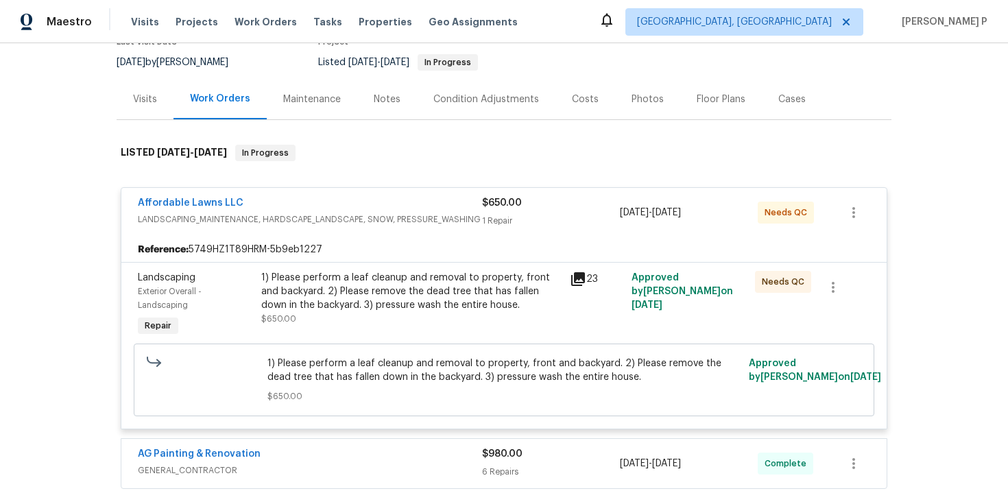
scroll to position [85, 0]
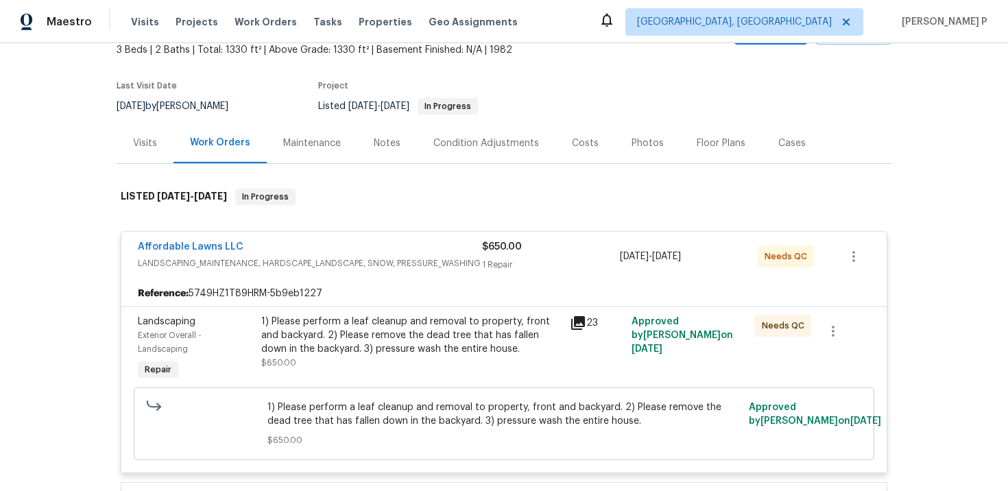
click at [307, 226] on div "Affordable Lawns LLC LANDSCAPING_MAINTENANCE, HARDSCAPE_LANDSCAPE, SNOW, PRESSU…" at bounding box center [504, 377] width 767 height 311
click at [307, 248] on div "Affordable Lawns LLC" at bounding box center [310, 248] width 344 height 16
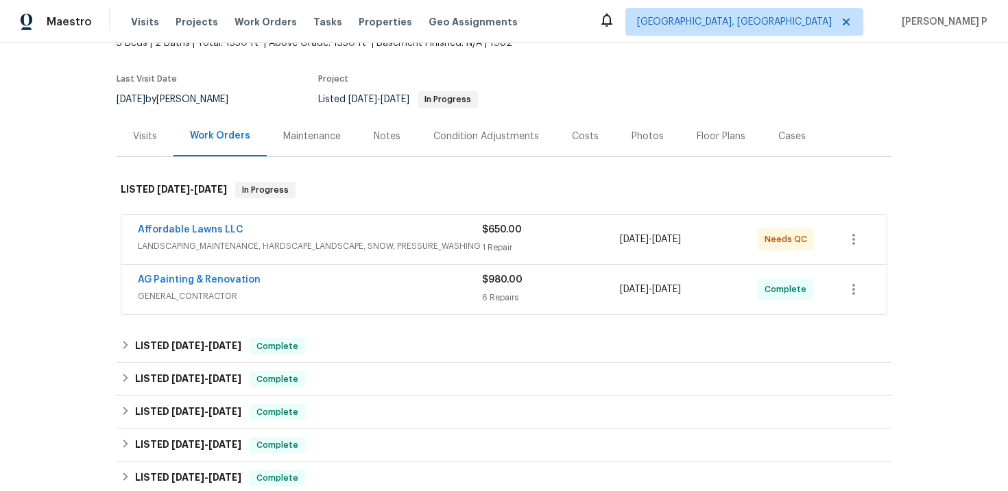
scroll to position [338, 0]
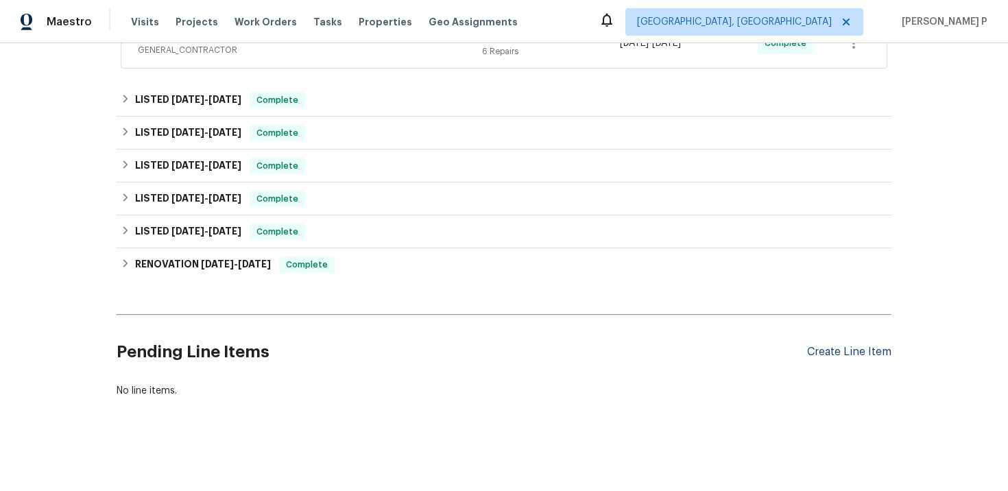
click at [814, 348] on div "Create Line Item" at bounding box center [849, 352] width 84 height 13
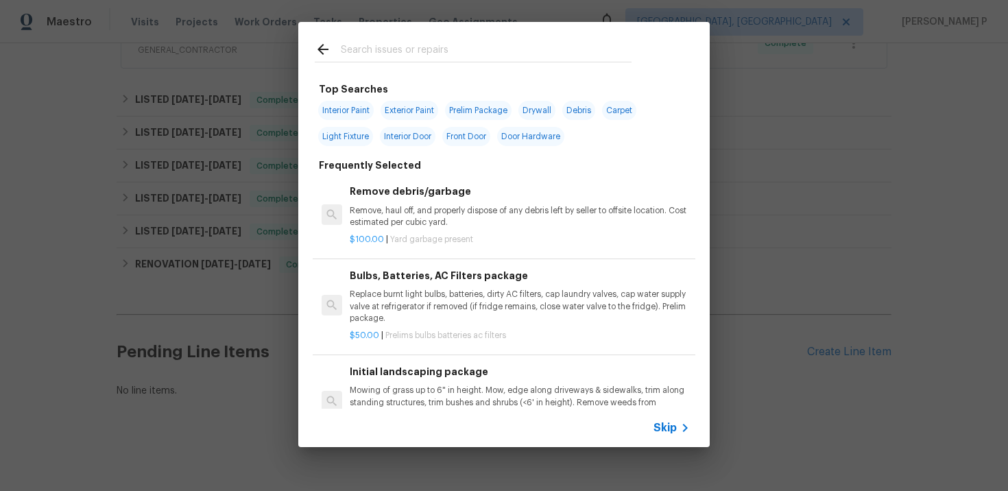
click at [666, 423] on span "Skip" at bounding box center [665, 428] width 23 height 14
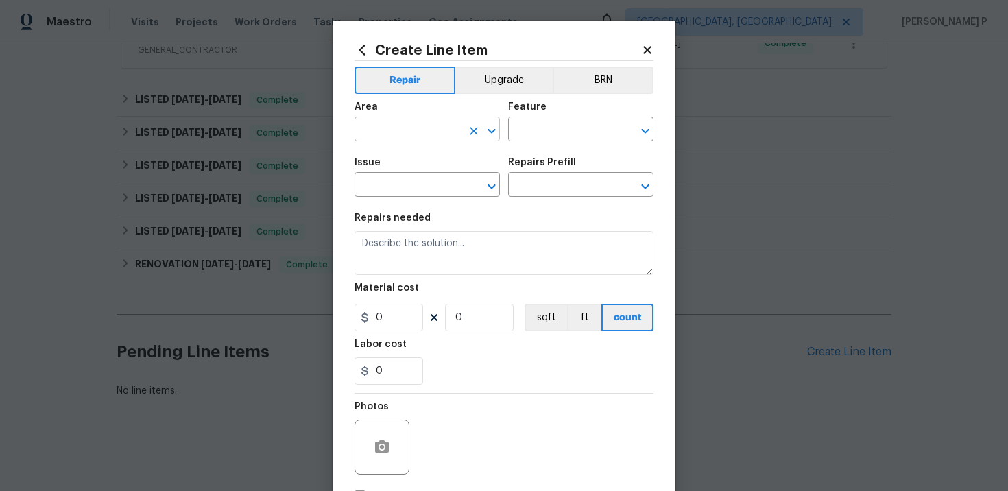
click at [405, 130] on input "text" at bounding box center [408, 130] width 107 height 21
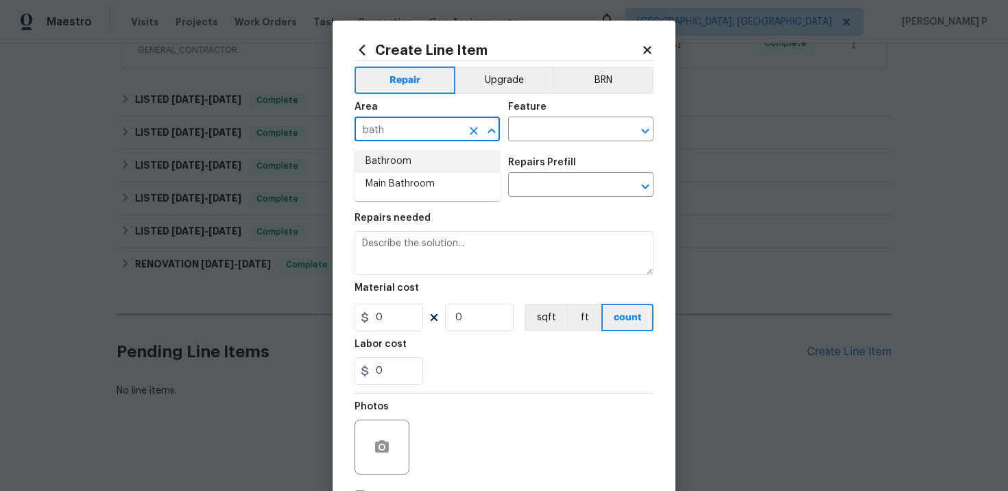
click at [382, 161] on li "Bathroom" at bounding box center [427, 161] width 145 height 23
type input "Bathroom"
click at [561, 137] on input "text" at bounding box center [561, 130] width 107 height 21
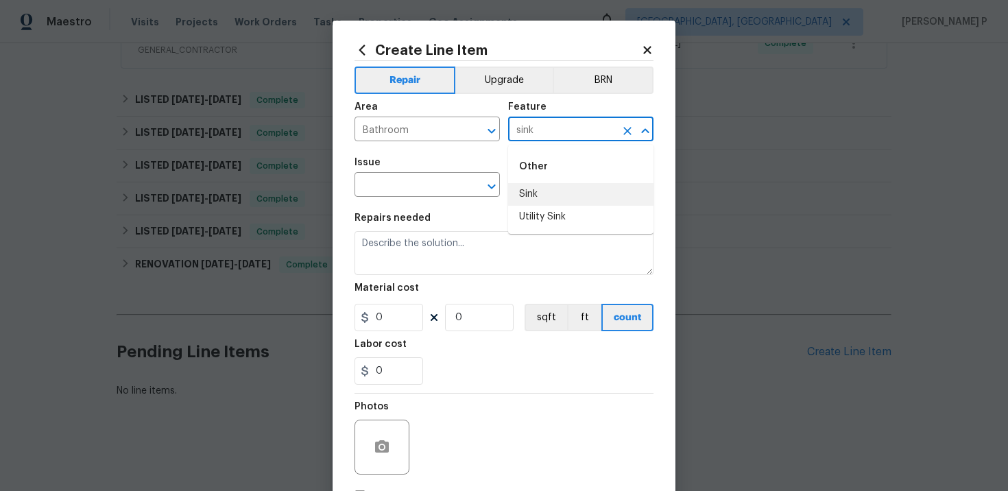
click at [555, 193] on li "Sink" at bounding box center [580, 194] width 145 height 23
type input "Sink"
click at [401, 188] on input "text" at bounding box center [408, 186] width 107 height 21
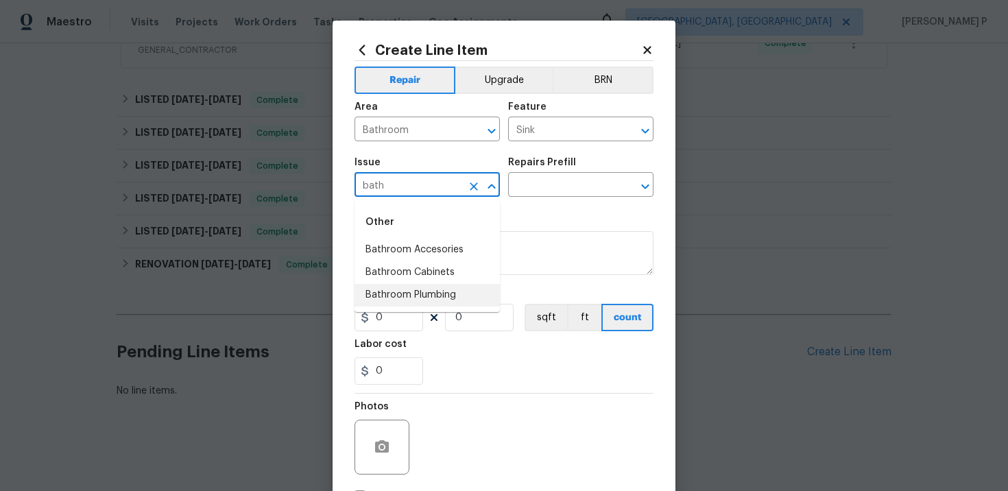
click at [412, 296] on li "Bathroom Plumbing" at bounding box center [427, 295] width 145 height 23
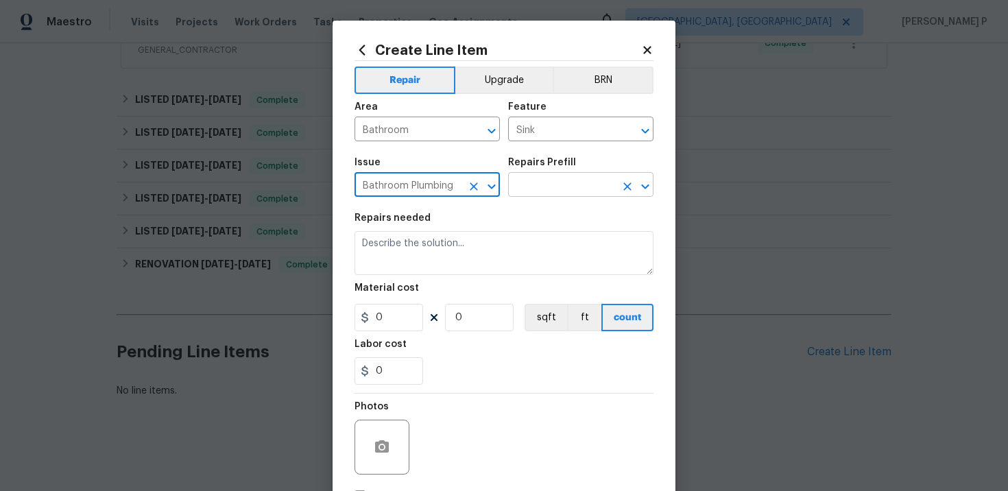
type input "Bathroom Plumbing"
click at [545, 180] on input "text" at bounding box center [561, 186] width 107 height 21
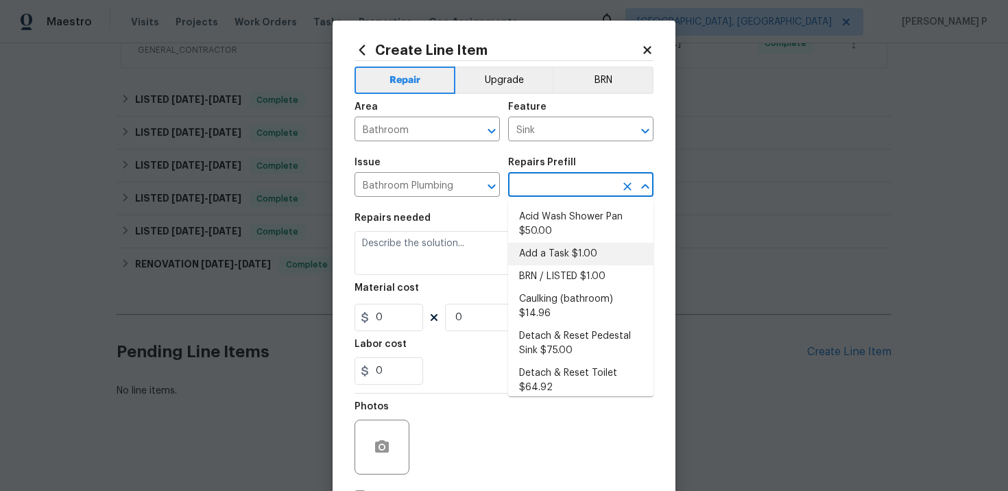
click at [543, 252] on li "Add a Task $1.00" at bounding box center [580, 254] width 145 height 23
type input "Plumbing"
type input "Add a Task $1.00"
type textarea "HPM to detail"
type input "1"
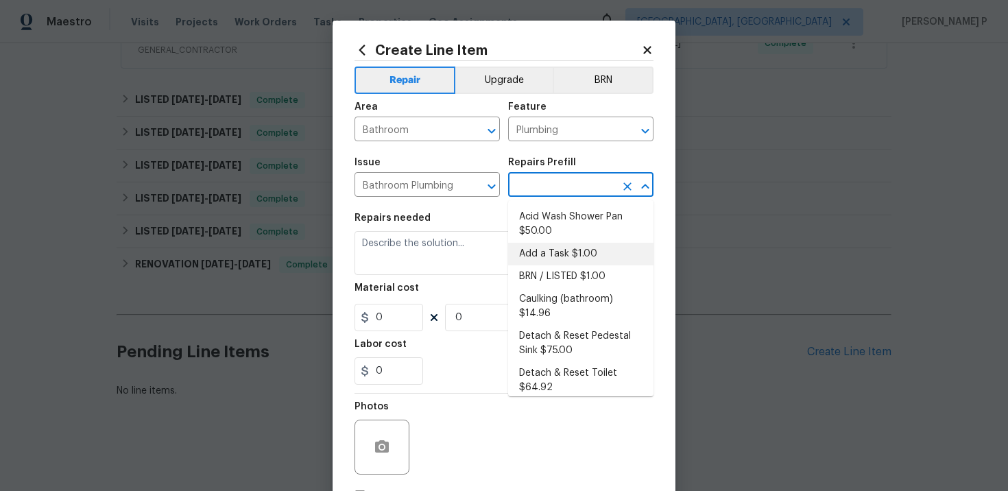
type input "1"
click at [436, 244] on textarea "HPM to detail" at bounding box center [504, 253] width 299 height 44
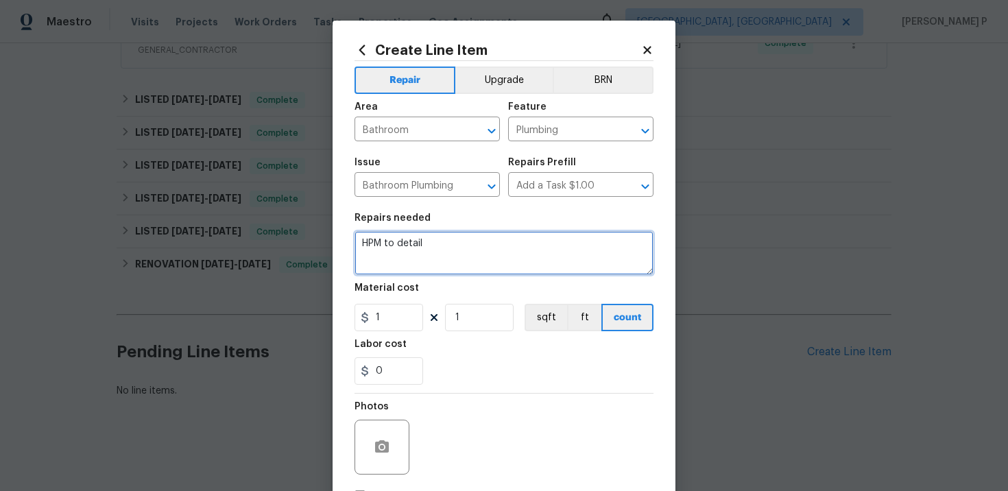
click at [436, 244] on textarea "HPM to detail" at bounding box center [504, 253] width 299 height 44
paste textarea "The faucet on the standup bathroom is leaking. Please prioritize this WO due to…"
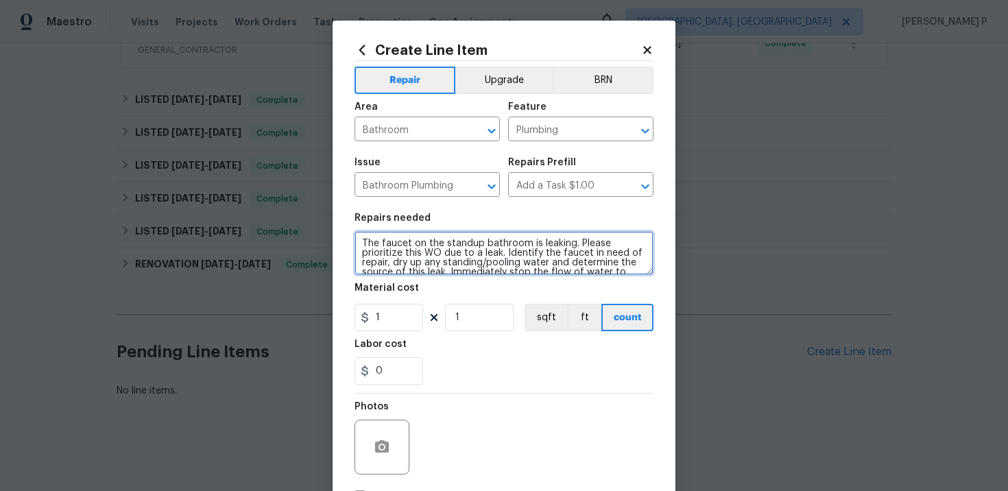
scroll to position [108, 0]
type textarea "The faucet on the standup bathroom is leaking. Please prioritize this WO due to…"
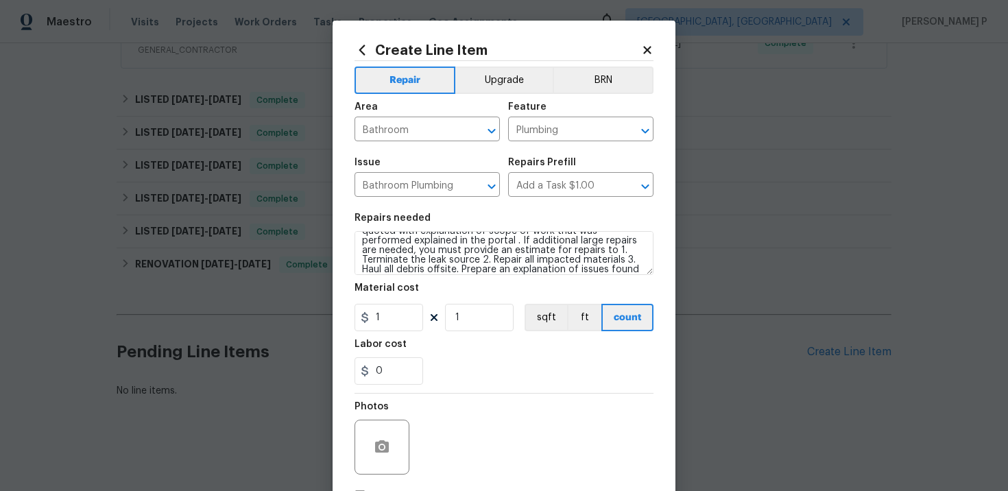
click at [400, 292] on h5 "Material cost" at bounding box center [387, 288] width 64 height 10
click at [400, 312] on input "1" at bounding box center [389, 317] width 69 height 27
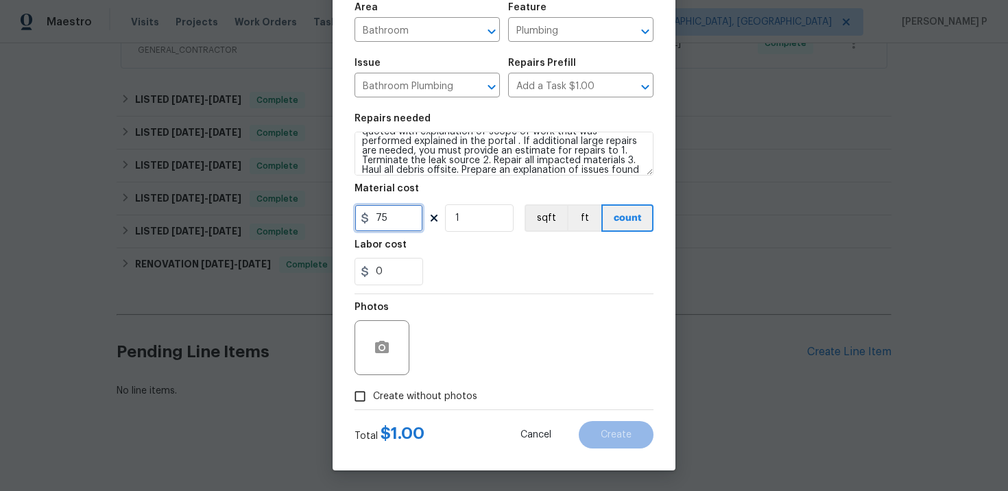
type input "75"
click at [353, 402] on input "Create without photos" at bounding box center [360, 396] width 26 height 26
checkbox input "true"
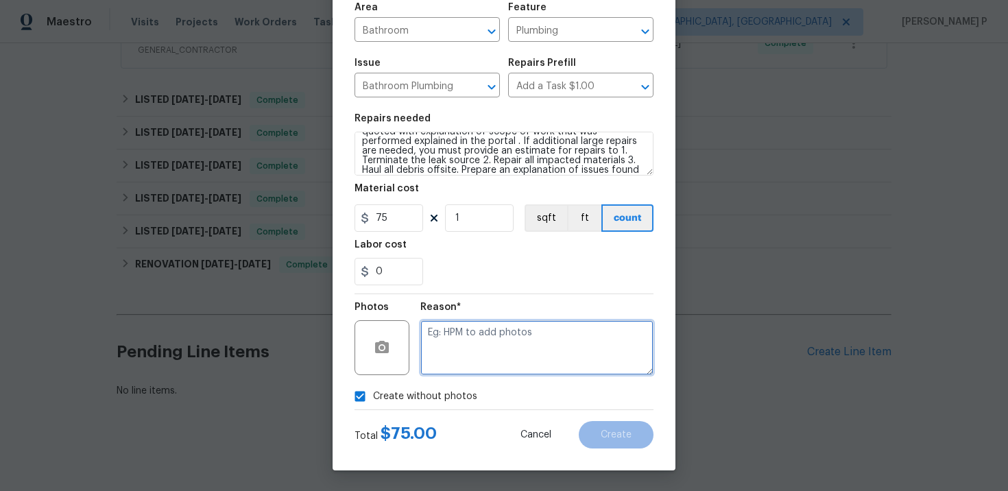
click at [447, 364] on textarea at bounding box center [537, 347] width 233 height 55
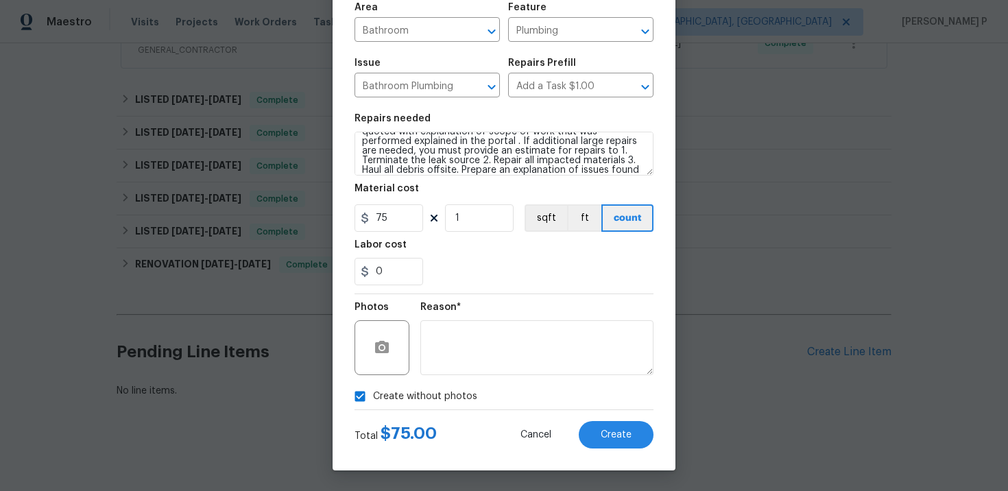
click at [628, 451] on div "Create Line Item Repair Upgrade BRN Area Bathroom ​ Feature Plumbing ​ Issue Ba…" at bounding box center [504, 196] width 343 height 550
click at [623, 436] on span "Create" at bounding box center [616, 435] width 31 height 10
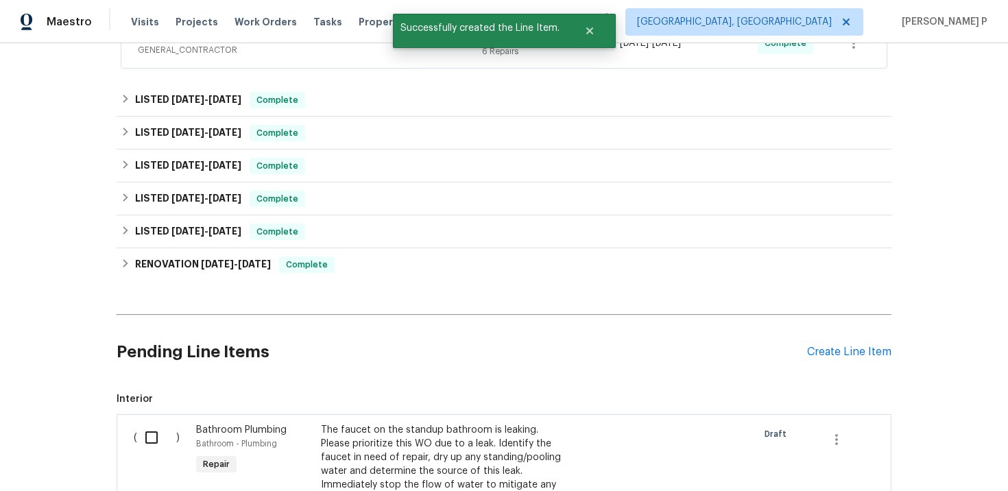
click at [155, 437] on input "checkbox" at bounding box center [156, 437] width 39 height 29
checkbox input "true"
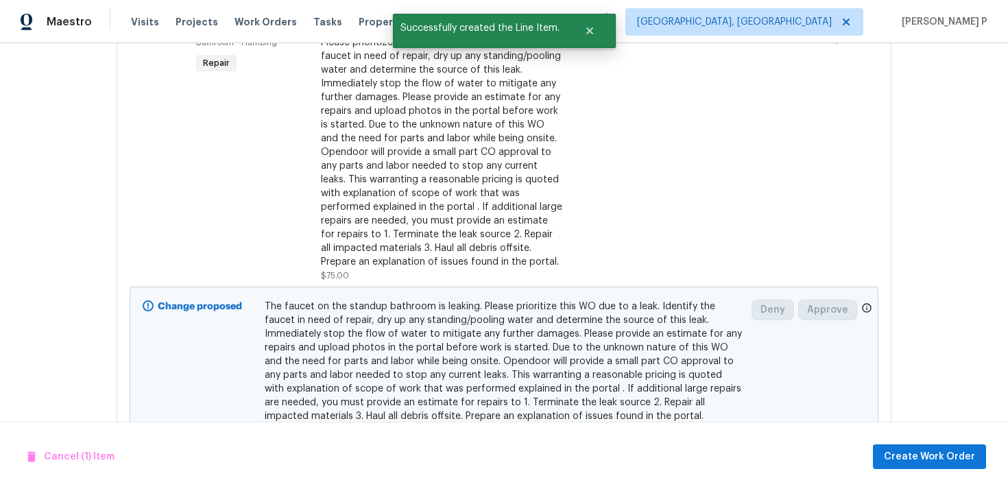
scroll to position [810, 0]
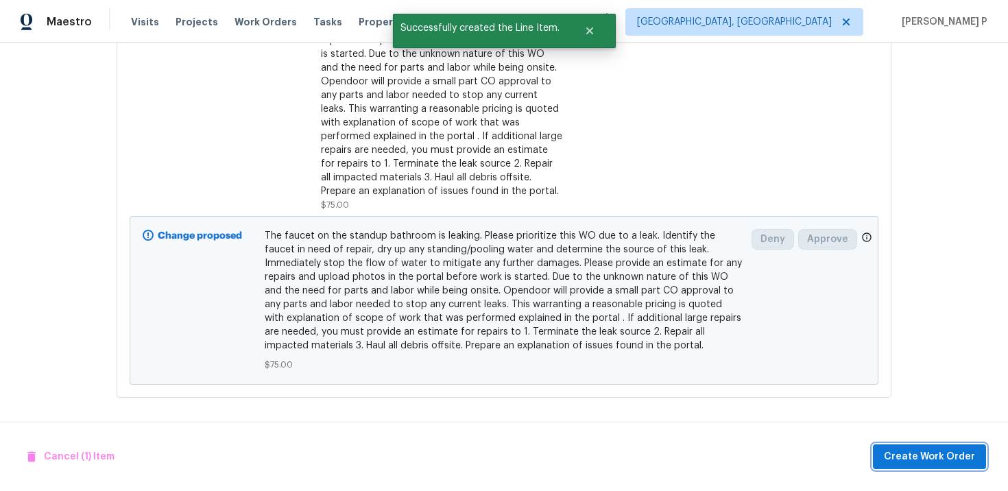
click at [933, 447] on button "Create Work Order" at bounding box center [929, 457] width 113 height 25
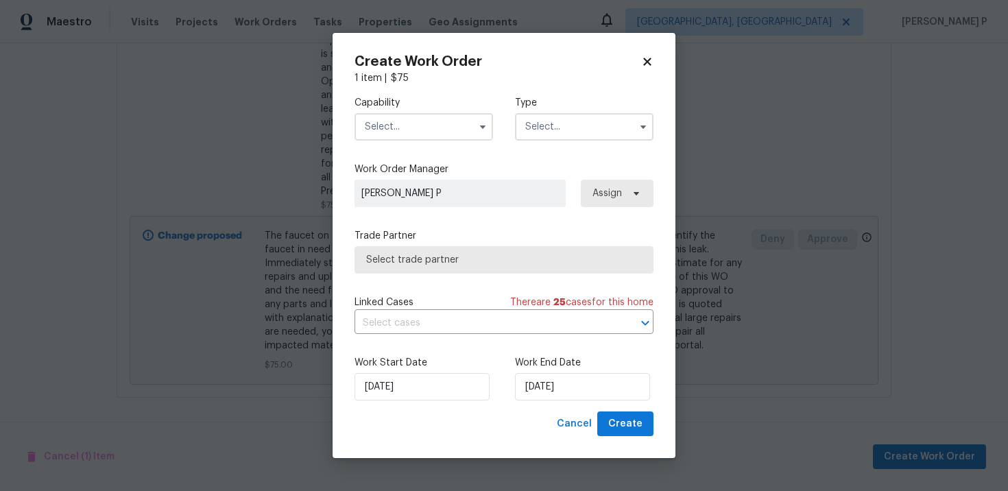
click at [595, 138] on input "text" at bounding box center [584, 126] width 139 height 27
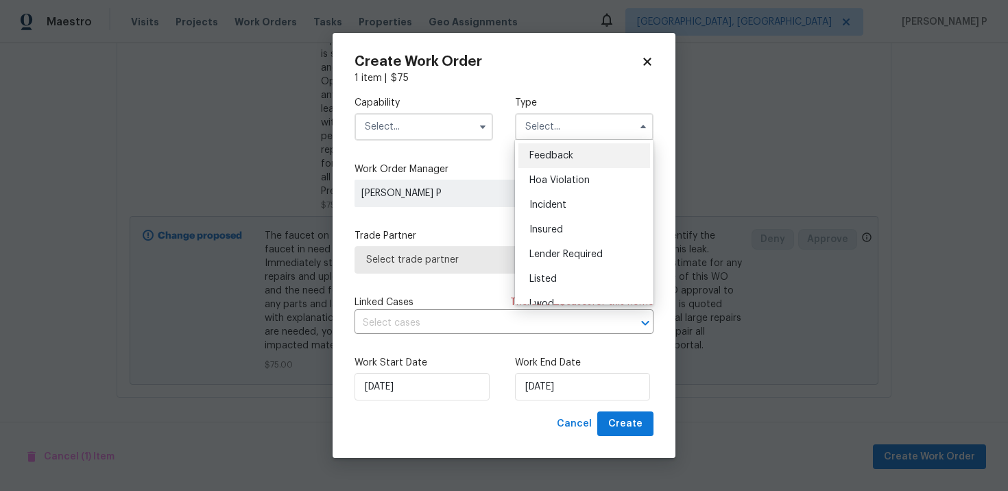
click at [545, 154] on span "Feedback" at bounding box center [552, 156] width 44 height 10
type input "Feedback"
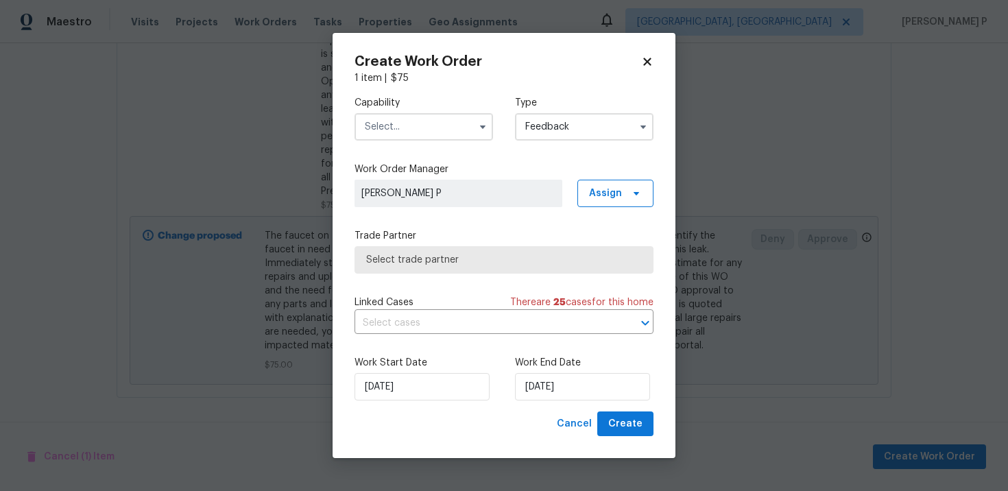
click at [464, 126] on input "text" at bounding box center [424, 126] width 139 height 27
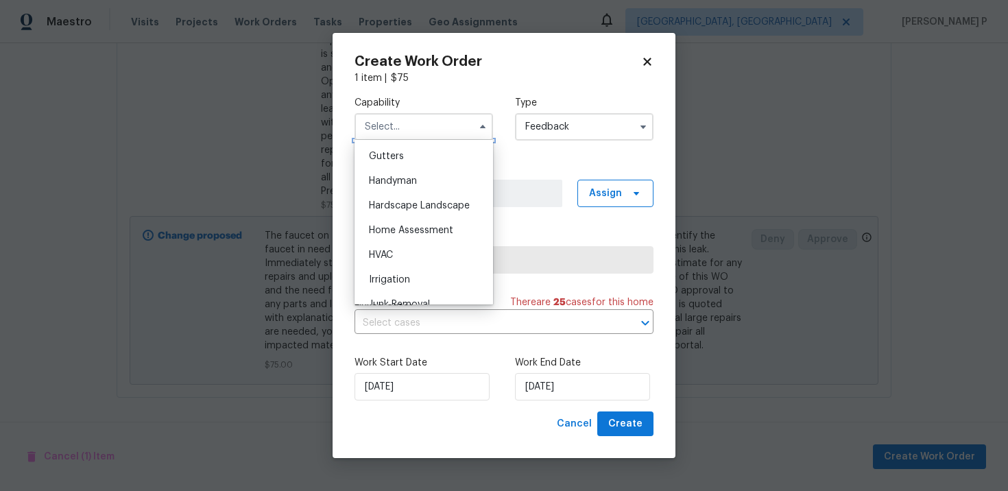
scroll to position [733, 0]
click at [394, 174] on span "Handyman" at bounding box center [393, 177] width 48 height 10
type input "Handyman"
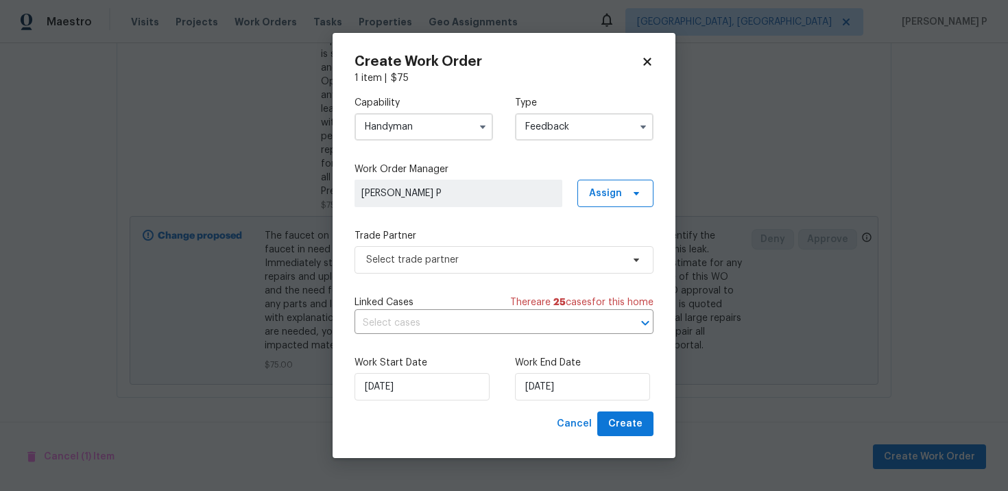
click at [654, 64] on div "Create Work Order 1 item | $ 75 Capability Handyman Type Feedback Work Order Ma…" at bounding box center [504, 246] width 343 height 426
click at [648, 61] on icon at bounding box center [647, 62] width 8 height 8
checkbox input "false"
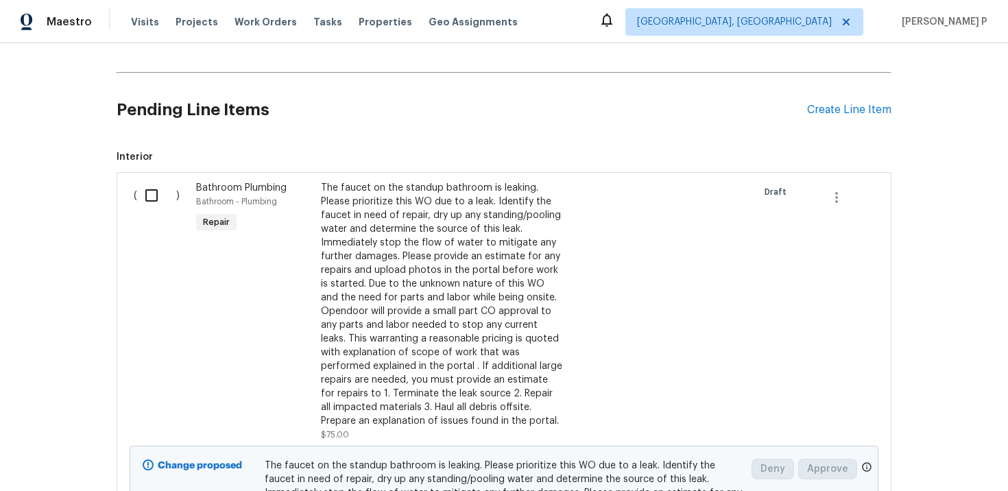
scroll to position [565, 0]
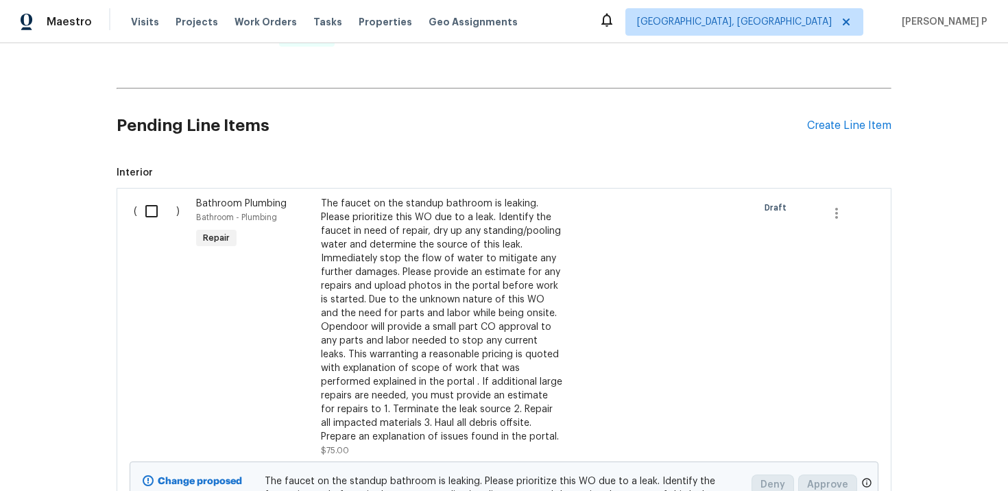
click at [340, 256] on div "The faucet on the standup bathroom is leaking. Please prioritize this WO due to…" at bounding box center [441, 320] width 241 height 247
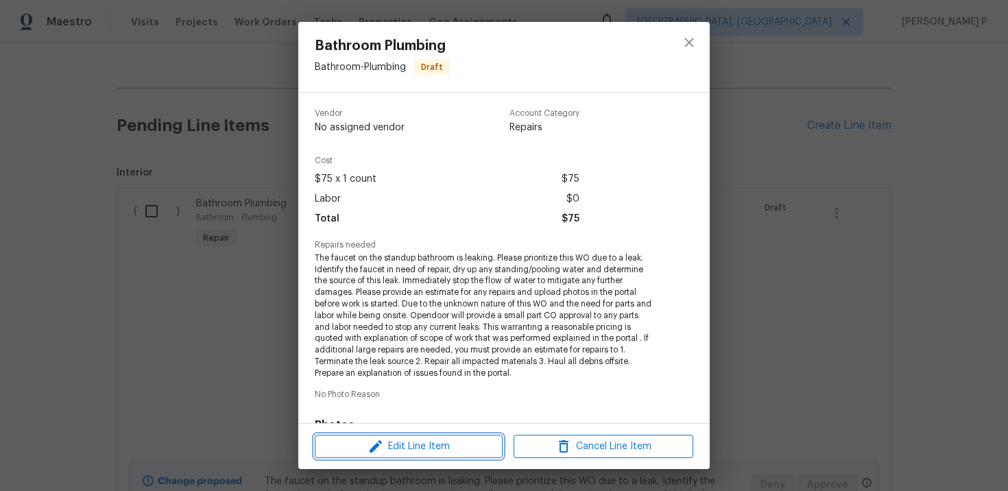
click at [408, 447] on span "Edit Line Item" at bounding box center [409, 446] width 180 height 17
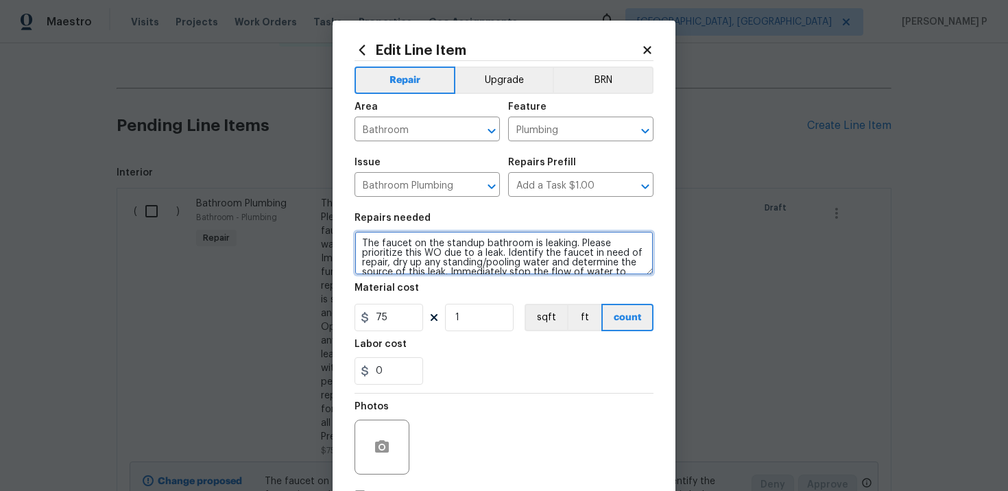
click at [362, 240] on textarea "The faucet on the standup bathroom is leaking. Please prioritize this WO due to…" at bounding box center [504, 253] width 299 height 44
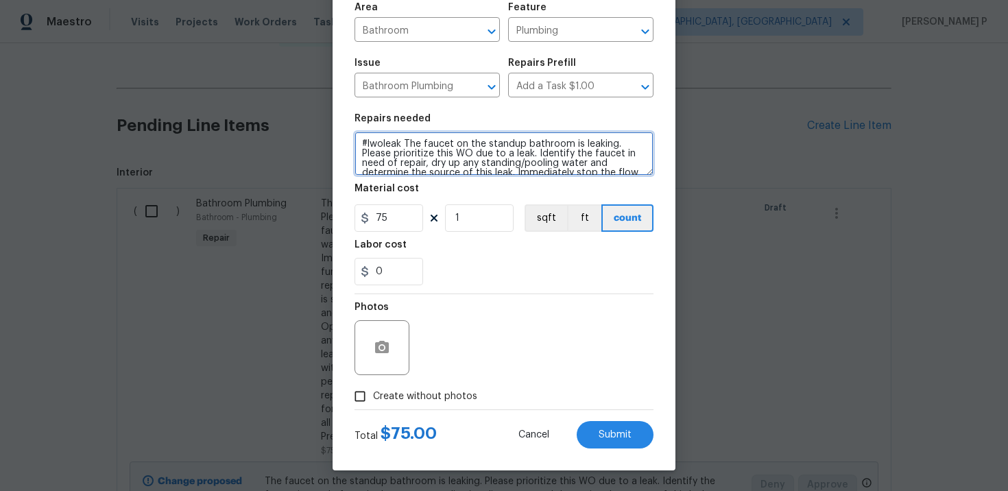
type textarea "#lwoleak The faucet on the standup bathroom is leaking. Please prioritize this …"
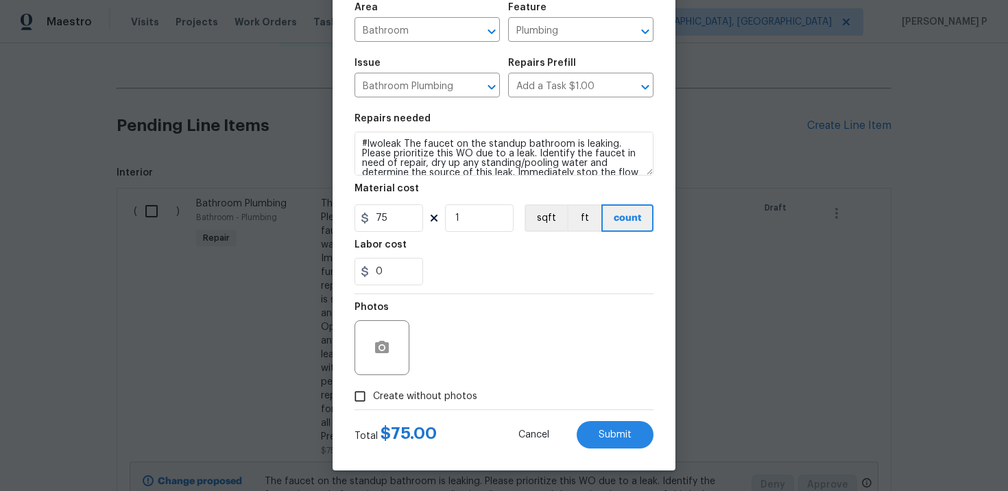
click at [362, 399] on input "Create without photos" at bounding box center [360, 396] width 26 height 26
checkbox input "true"
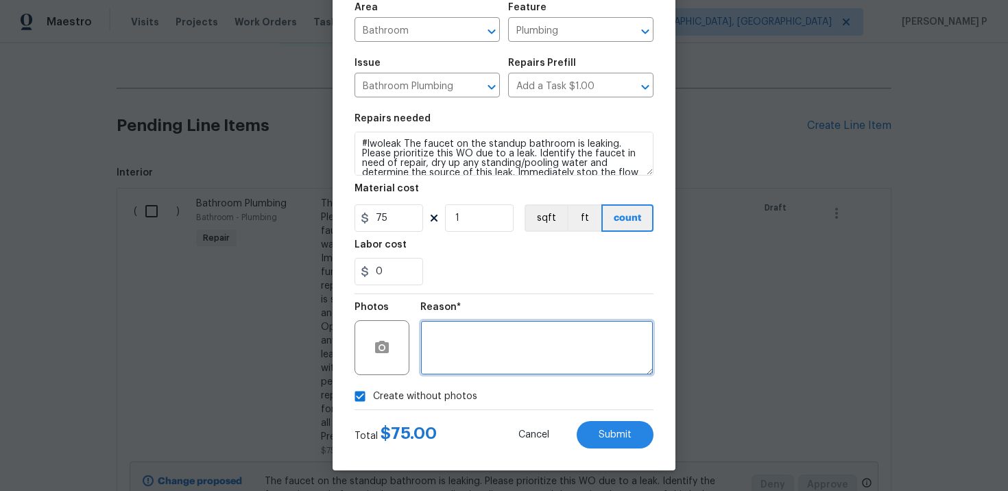
click at [452, 366] on textarea at bounding box center [537, 347] width 233 height 55
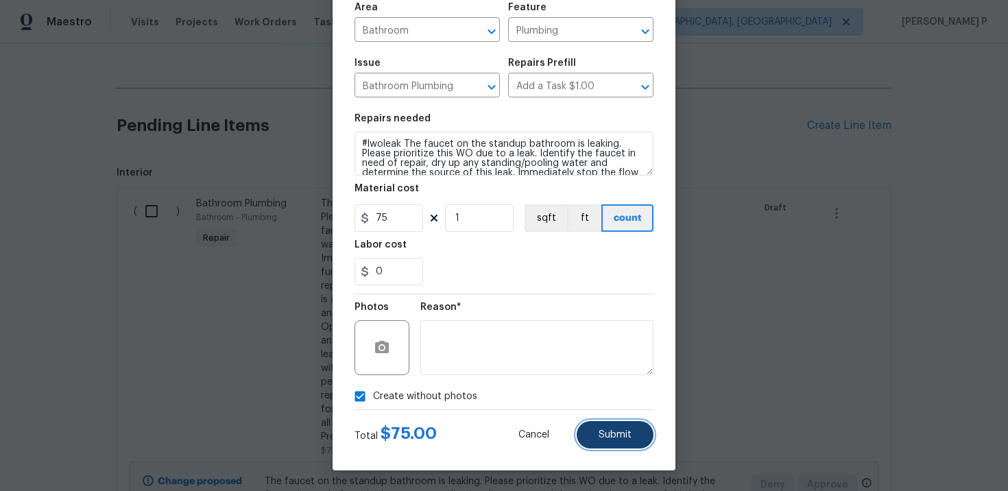
click at [595, 430] on button "Submit" at bounding box center [615, 434] width 77 height 27
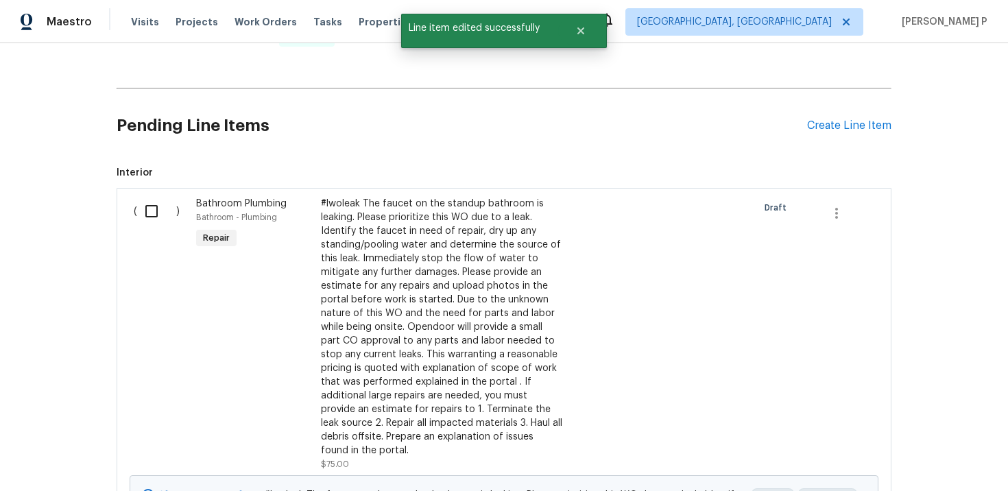
scroll to position [0, 0]
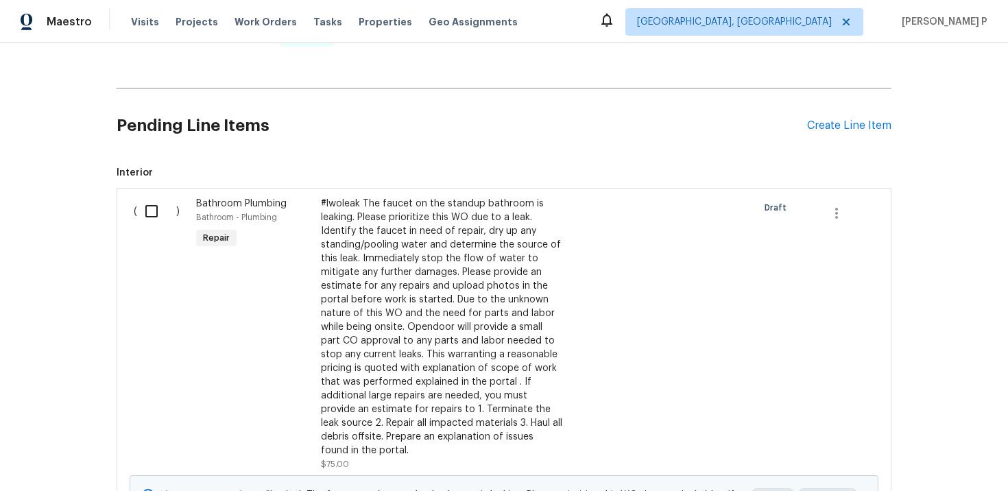
click at [148, 218] on input "checkbox" at bounding box center [156, 211] width 39 height 29
checkbox input "true"
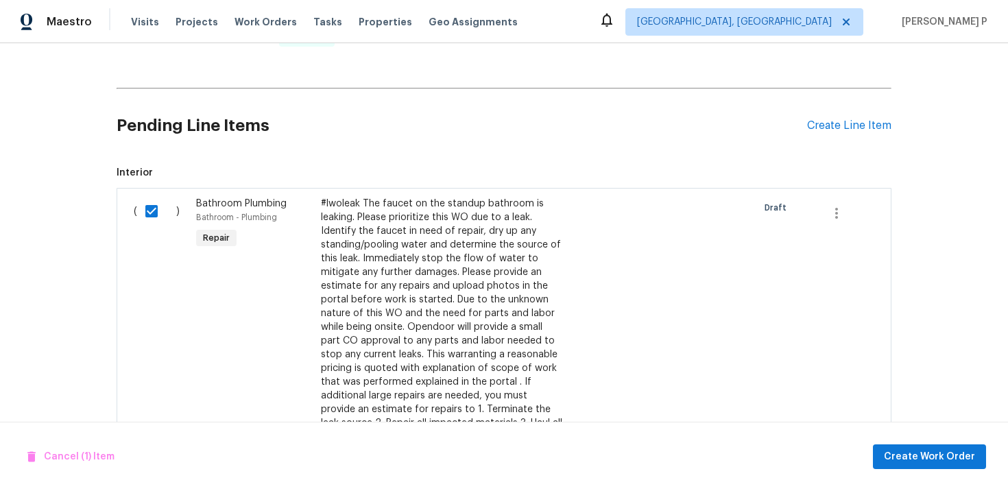
scroll to position [824, 0]
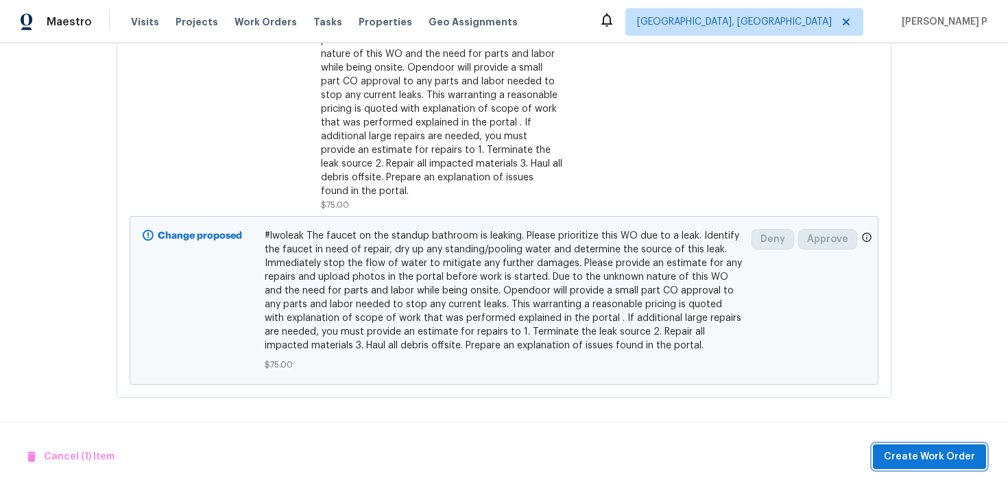
click at [925, 453] on span "Create Work Order" at bounding box center [929, 457] width 91 height 17
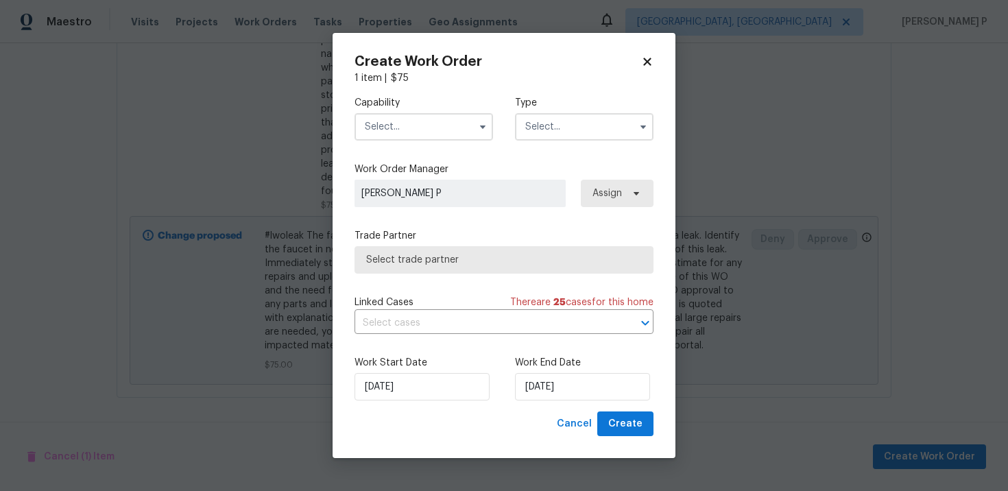
click at [586, 139] on input "text" at bounding box center [584, 126] width 139 height 27
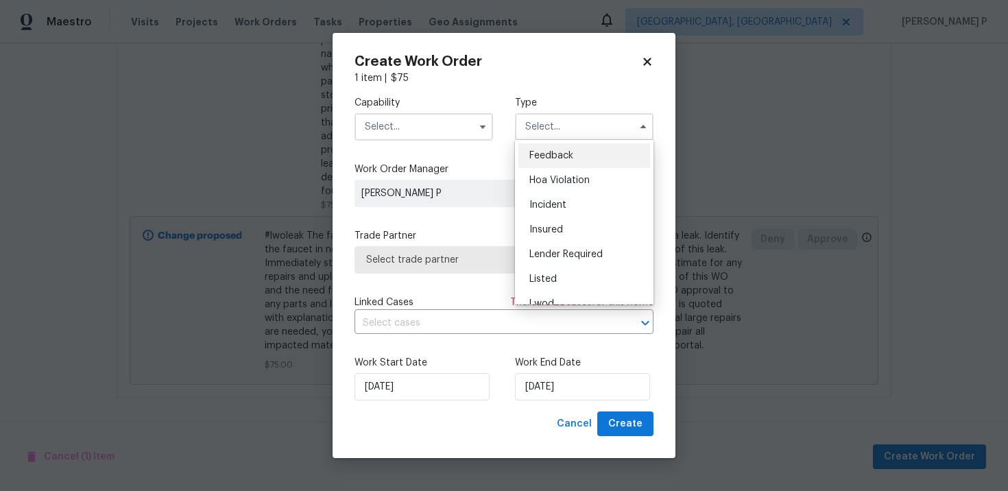
click at [569, 152] on span "Feedback" at bounding box center [552, 156] width 44 height 10
type input "Feedback"
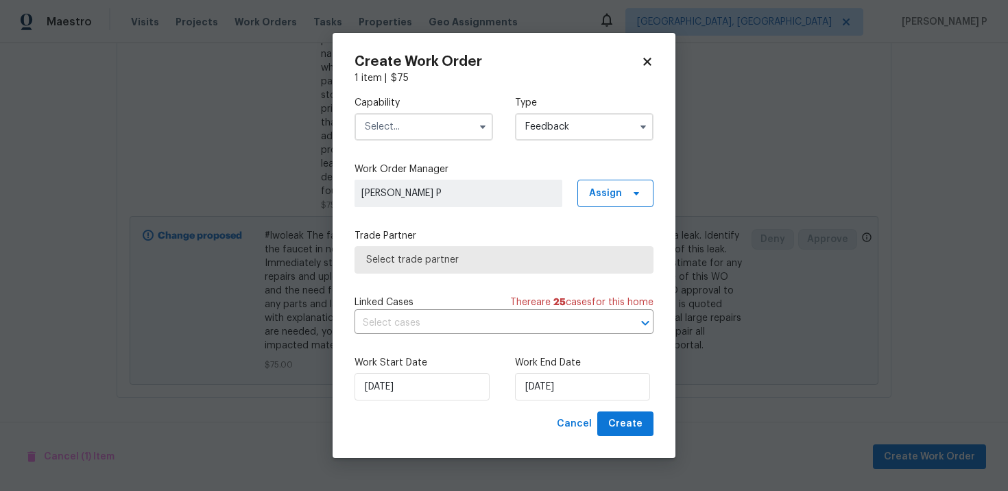
click at [440, 139] on input "text" at bounding box center [424, 126] width 139 height 27
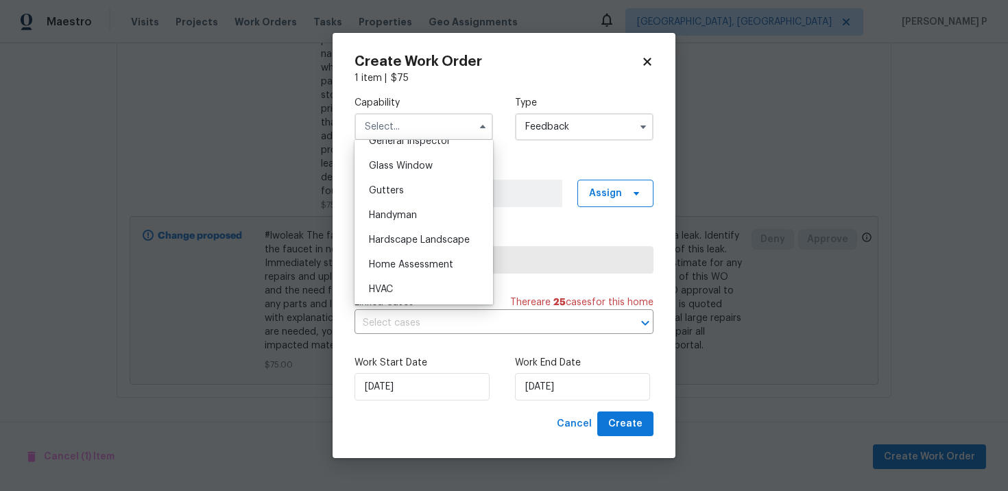
scroll to position [692, 0]
click at [394, 222] on span "Handyman" at bounding box center [393, 218] width 48 height 10
type input "Handyman"
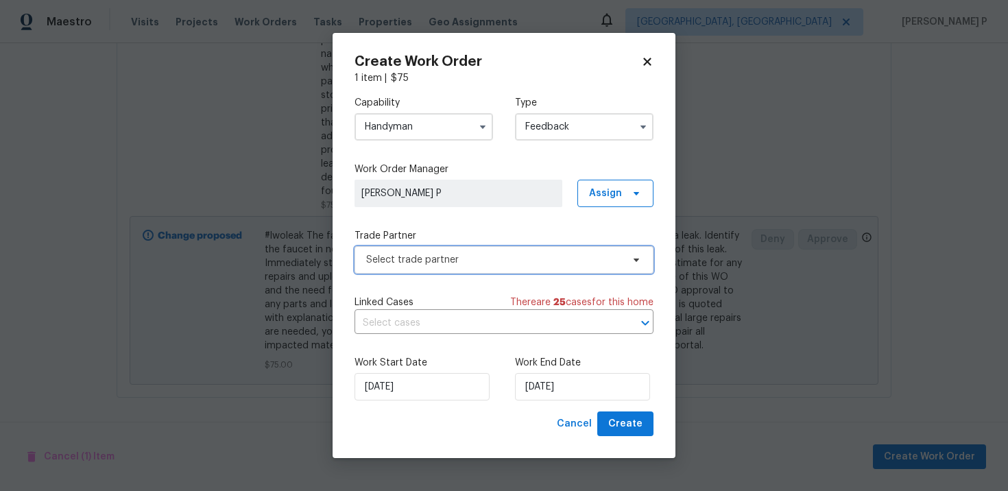
click at [444, 259] on span "Select trade partner" at bounding box center [494, 260] width 256 height 14
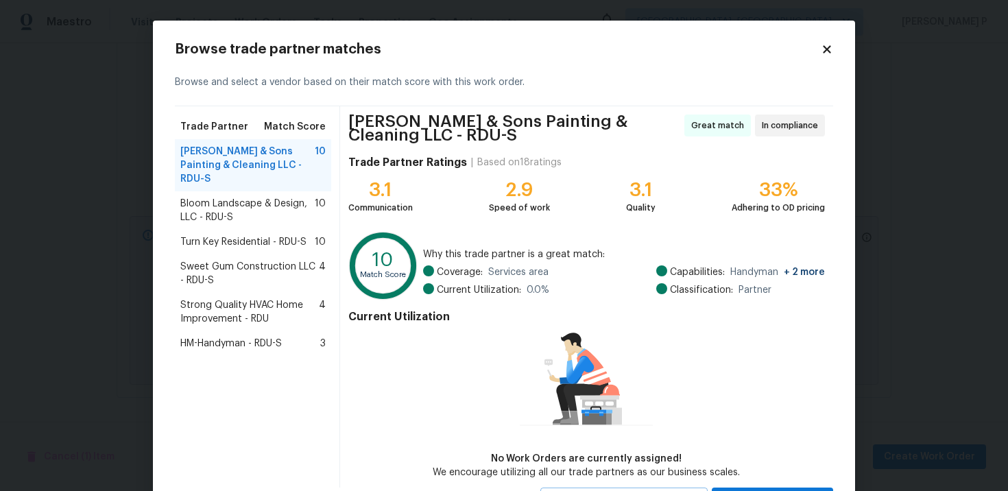
click at [224, 202] on span "Bloom Landscape & Design, LLC - RDU-S" at bounding box center [247, 210] width 134 height 27
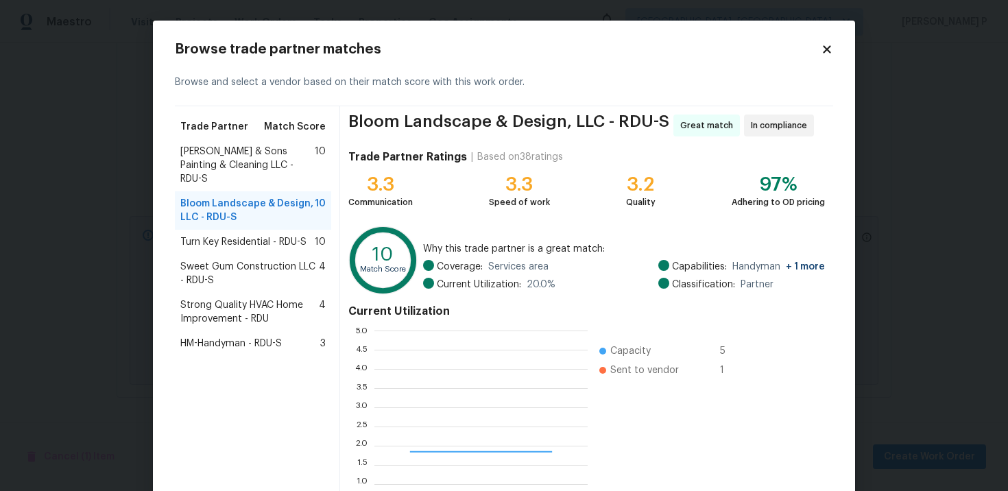
scroll to position [192, 213]
click at [229, 235] on span "Turn Key Residential - RDU-S" at bounding box center [243, 242] width 126 height 14
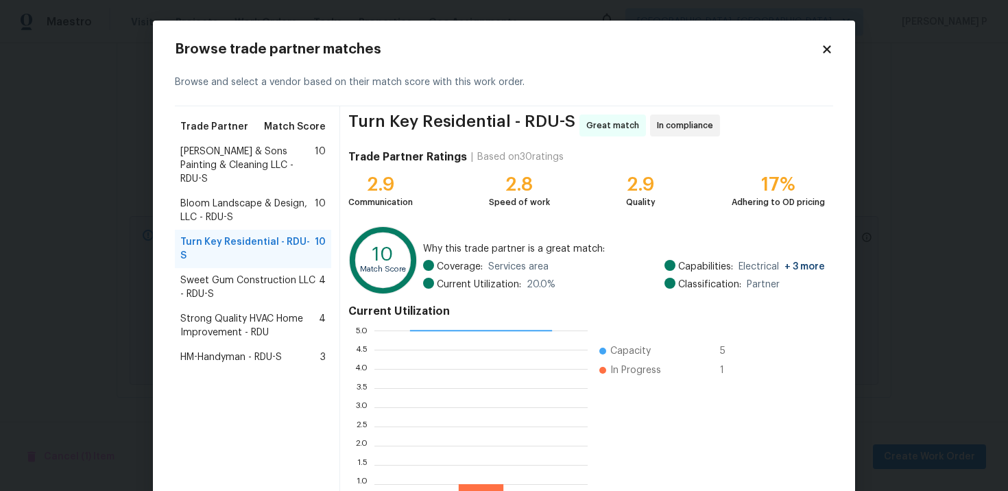
click at [226, 274] on span "Sweet Gum Construction LLC - RDU-S" at bounding box center [249, 287] width 139 height 27
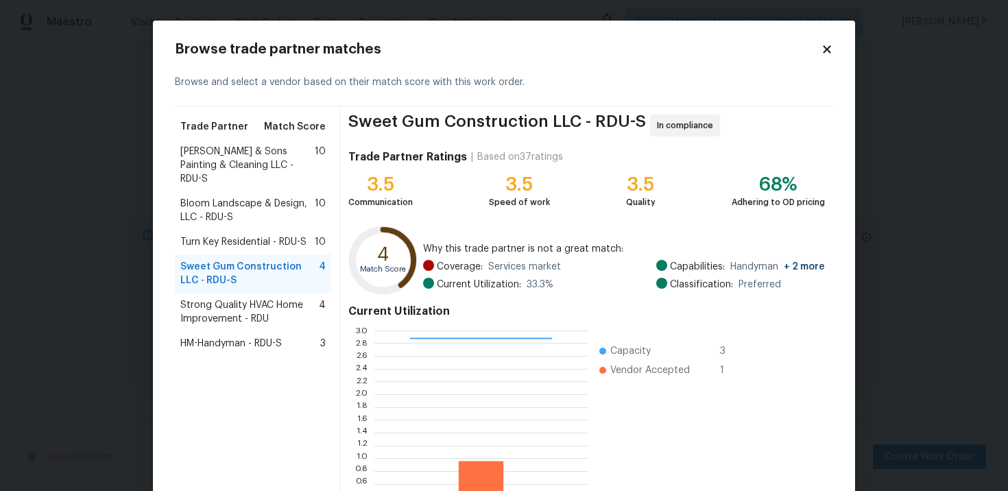
click at [226, 155] on span "Hodge & Sons Painting & Cleaning LLC - RDU-S" at bounding box center [247, 165] width 134 height 41
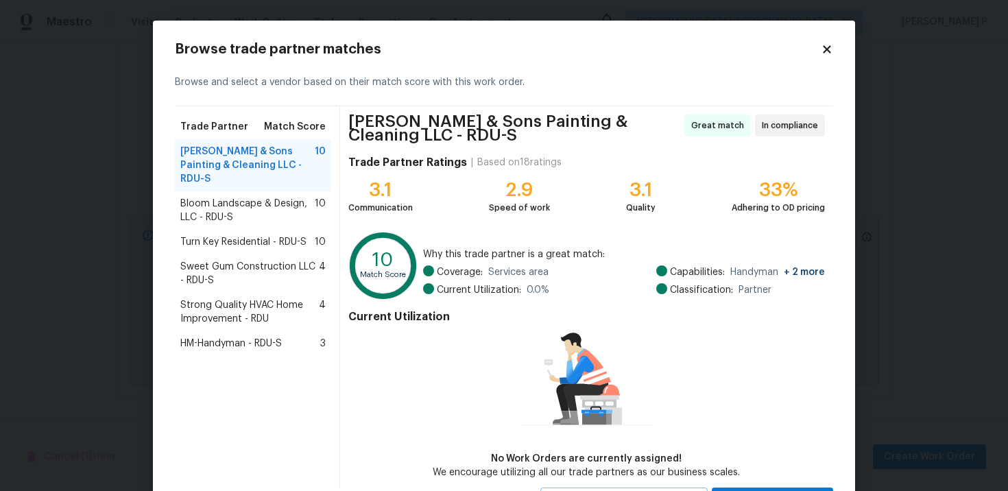
click at [241, 197] on span "Bloom Landscape & Design, LLC - RDU-S" at bounding box center [247, 210] width 134 height 27
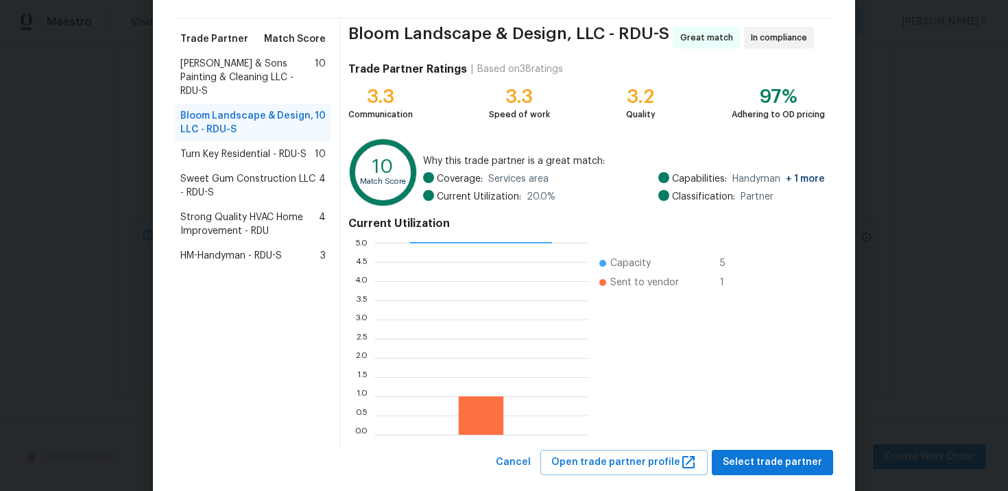
scroll to position [114, 0]
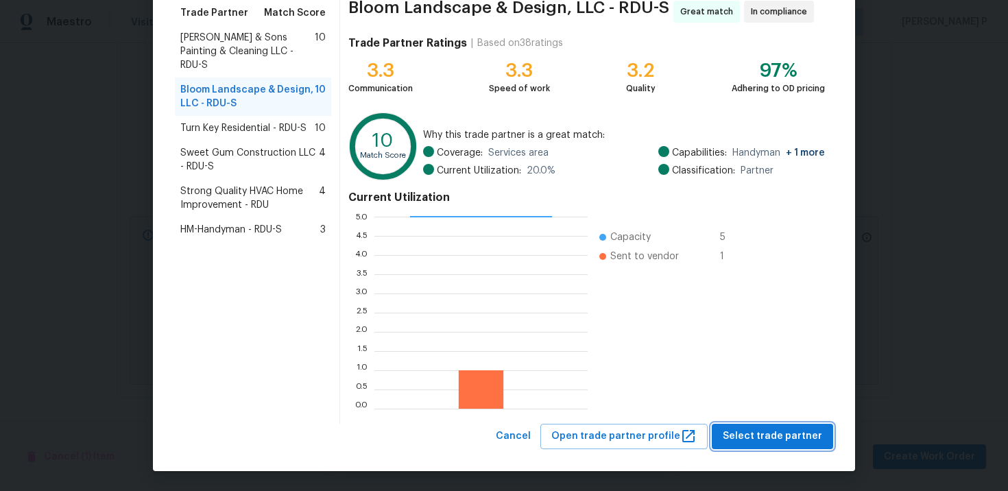
click at [796, 448] on button "Select trade partner" at bounding box center [772, 436] width 121 height 25
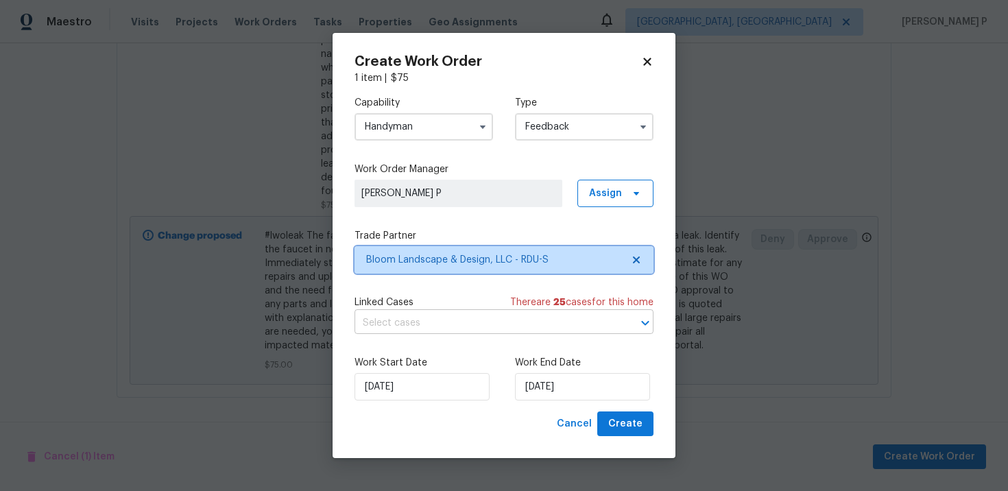
scroll to position [0, 0]
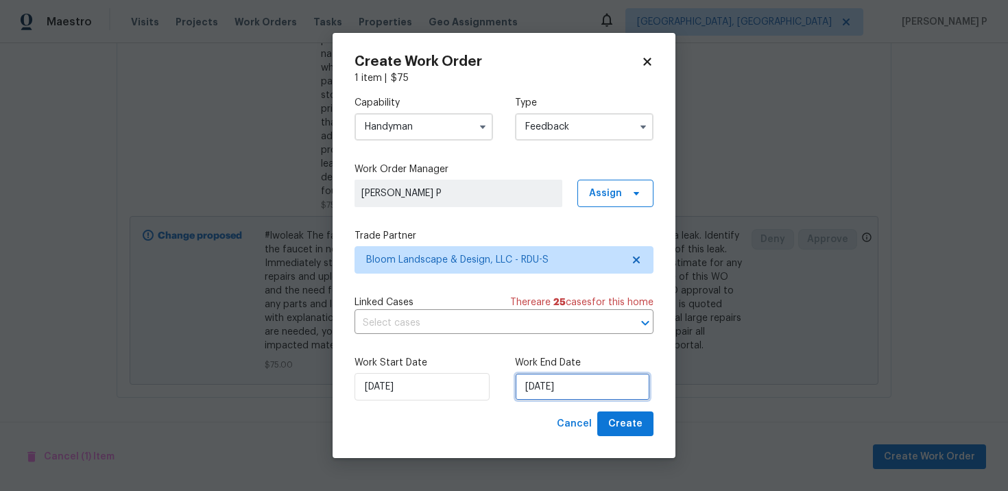
click at [547, 392] on input "[DATE]" at bounding box center [582, 386] width 135 height 27
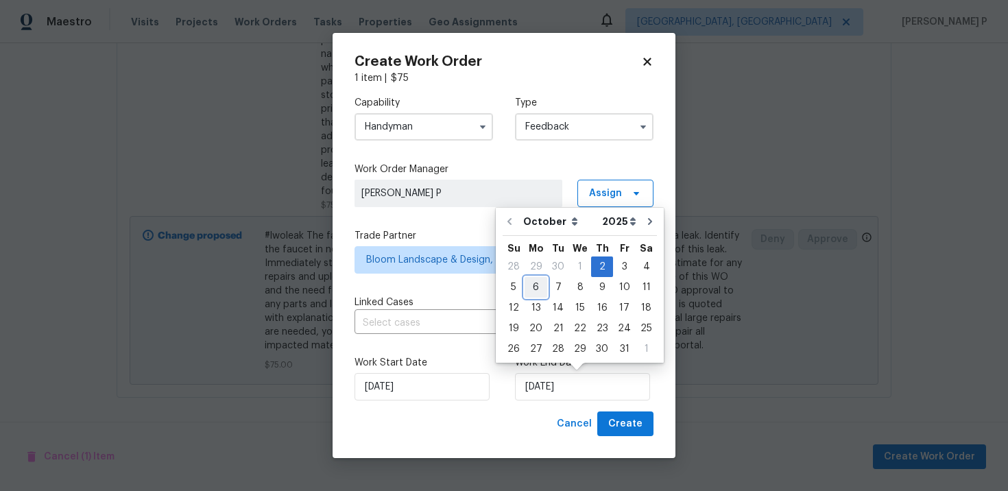
click at [530, 285] on div "6" at bounding box center [536, 287] width 23 height 19
type input "[DATE]"
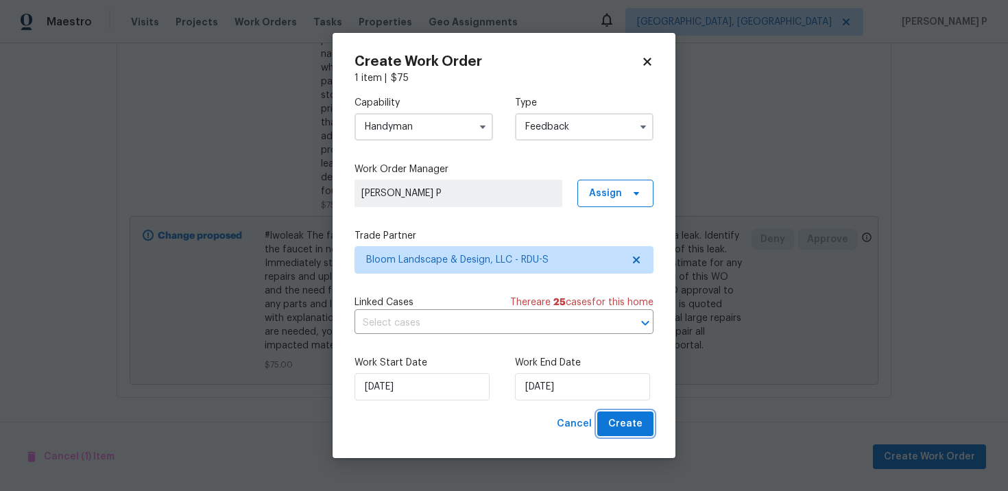
click at [626, 429] on span "Create" at bounding box center [626, 424] width 34 height 17
checkbox input "false"
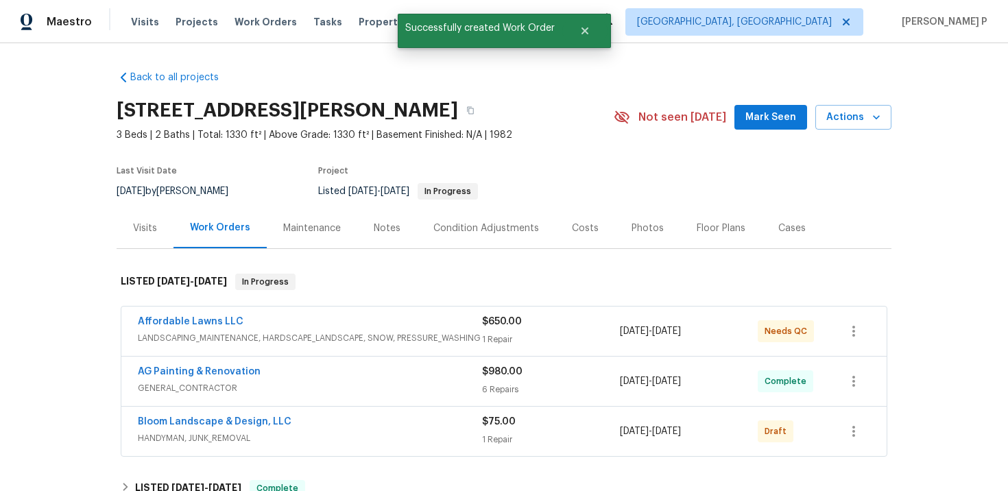
scroll to position [158, 0]
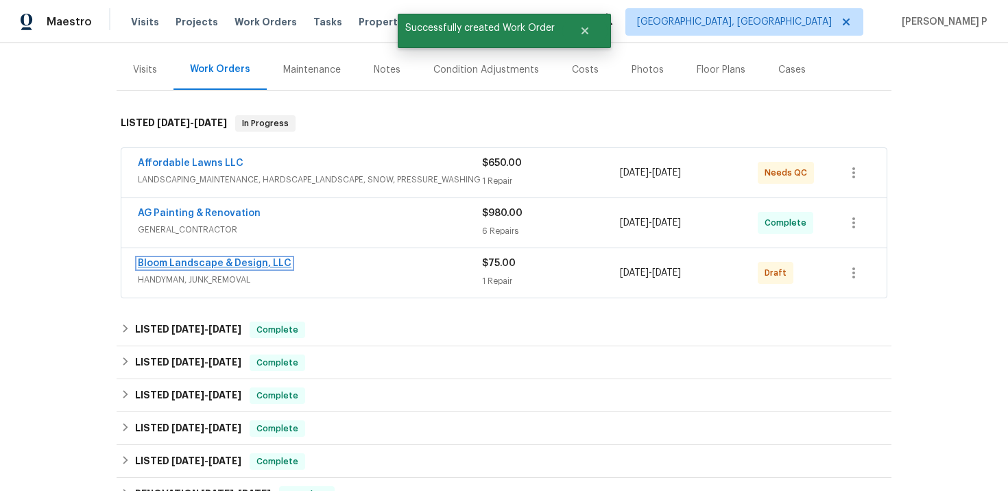
click at [193, 263] on link "Bloom Landscape & Design, LLC" at bounding box center [215, 264] width 154 height 10
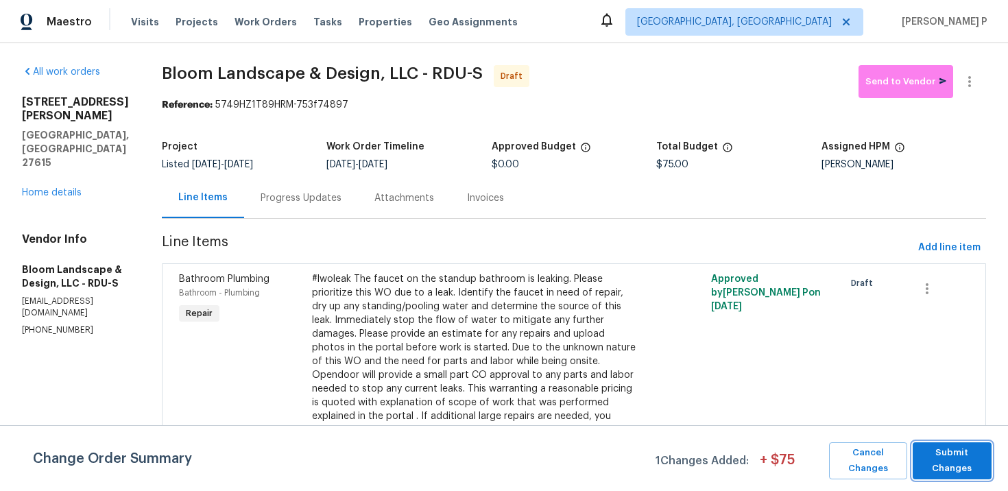
click at [958, 458] on span "Submit Changes" at bounding box center [952, 461] width 65 height 32
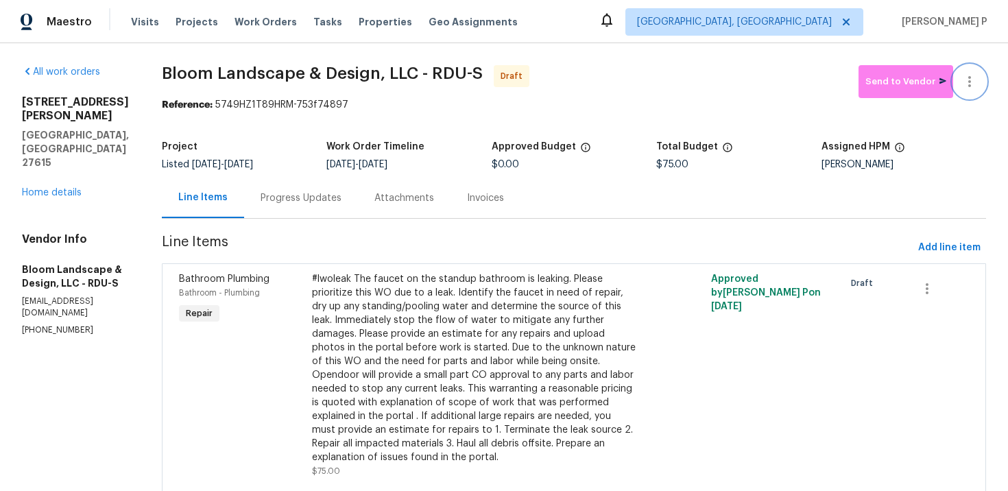
click at [972, 78] on icon "button" at bounding box center [970, 81] width 16 height 16
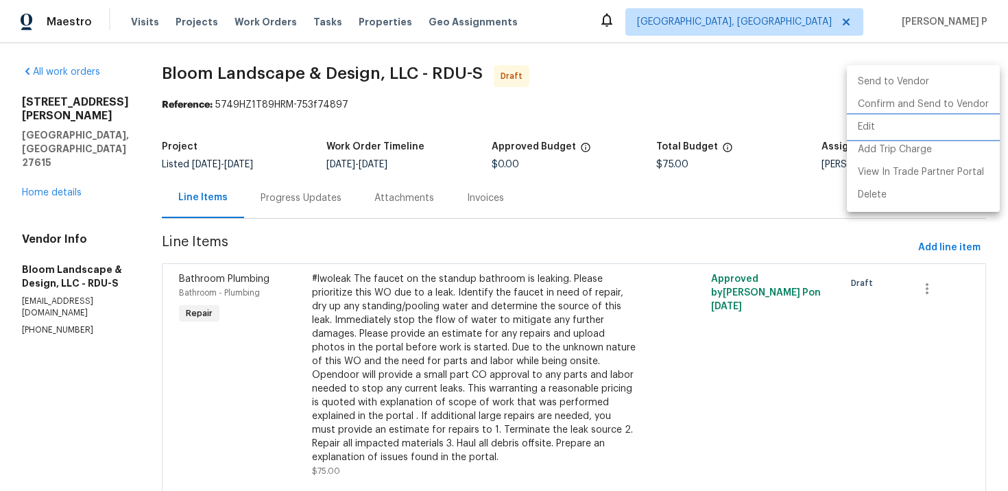
click at [895, 129] on li "Edit" at bounding box center [923, 127] width 153 height 23
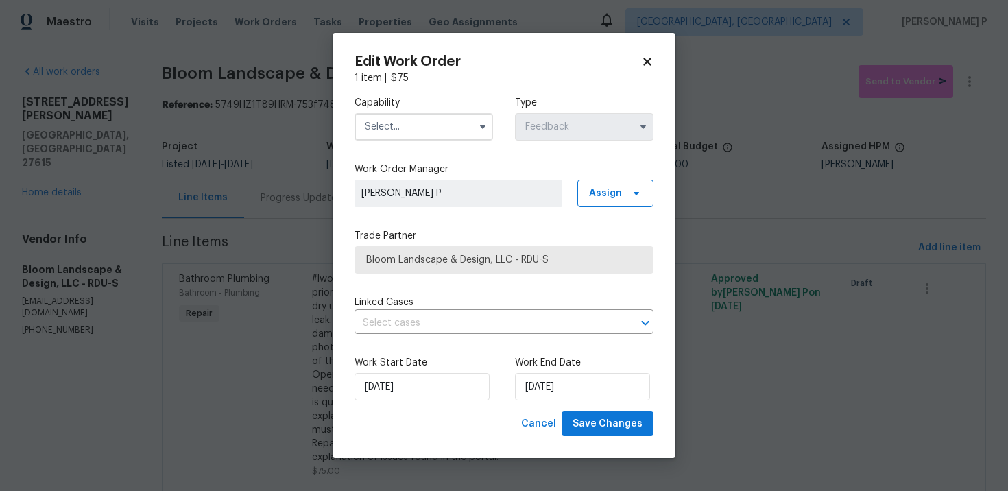
click at [438, 117] on input "text" at bounding box center [424, 126] width 139 height 27
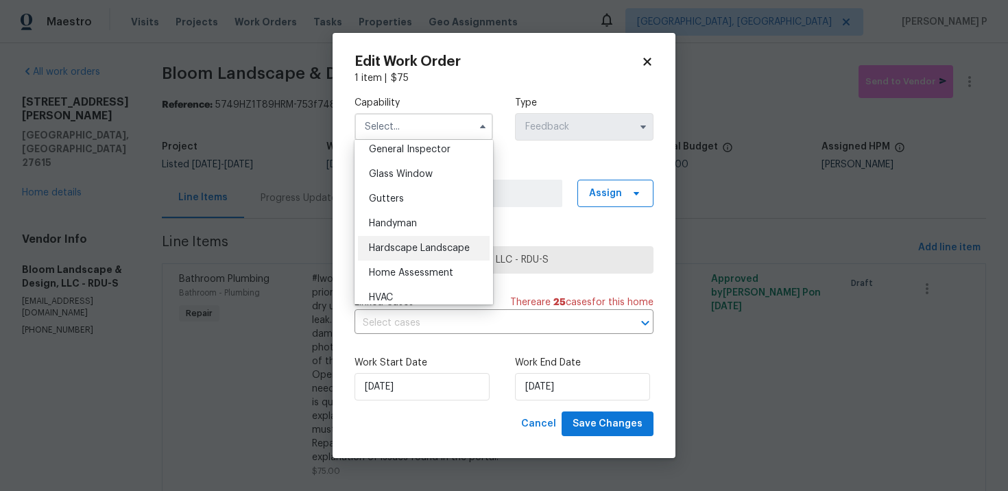
scroll to position [710, 0]
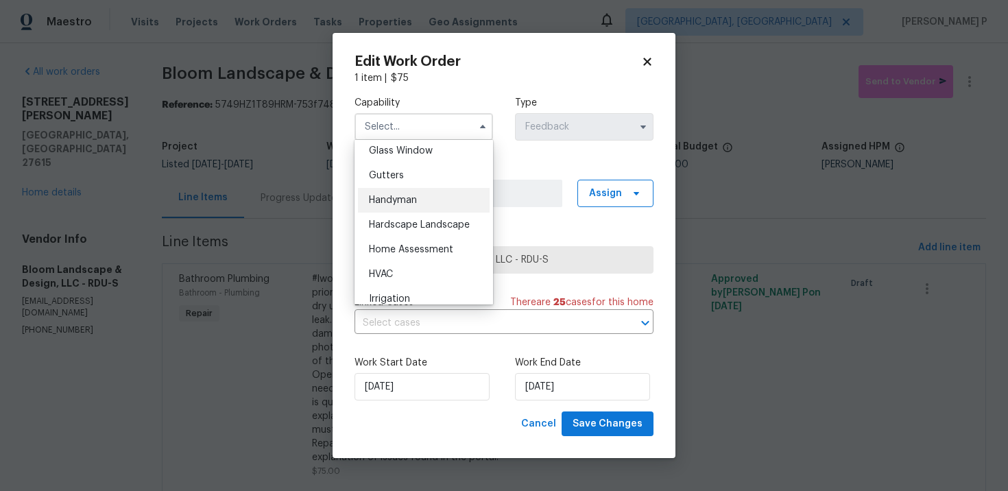
click at [410, 204] on span "Handyman" at bounding box center [393, 201] width 48 height 10
type input "Handyman"
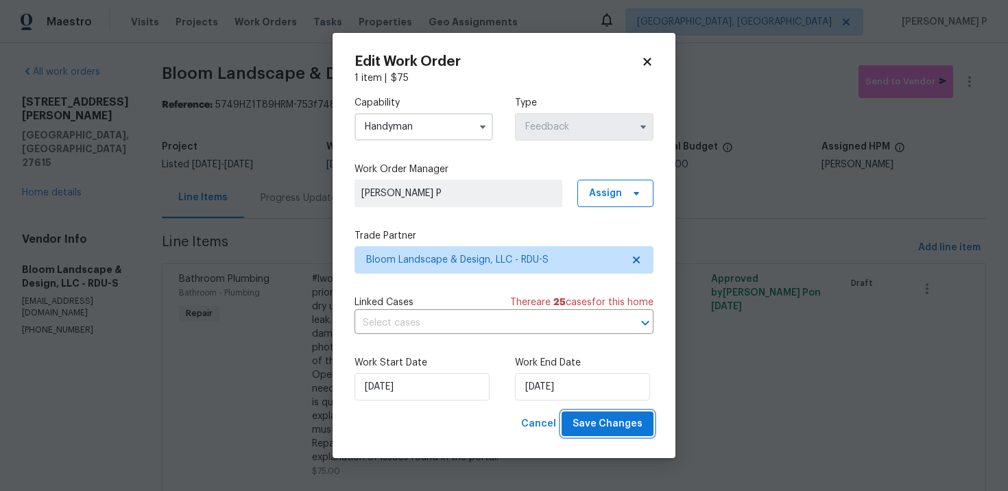
click at [612, 429] on span "Save Changes" at bounding box center [608, 424] width 70 height 17
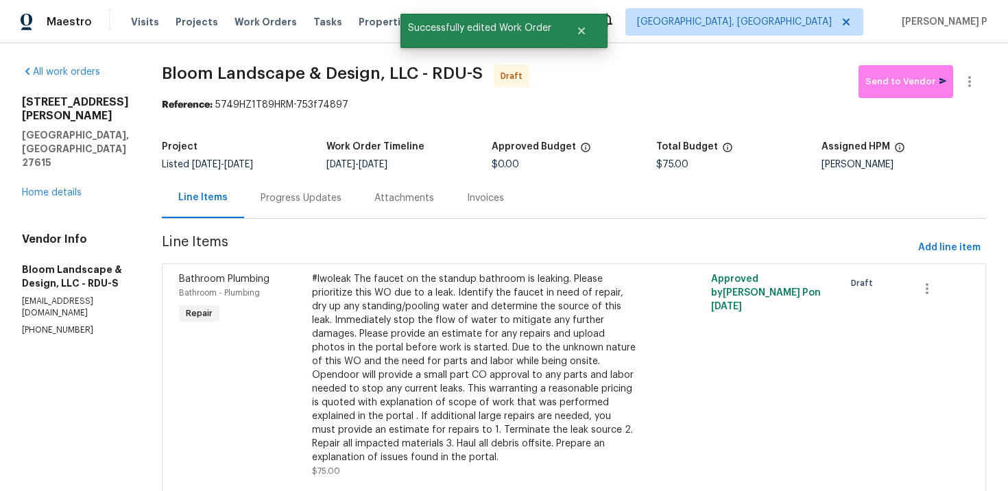
click at [325, 195] on div "Progress Updates" at bounding box center [301, 198] width 81 height 14
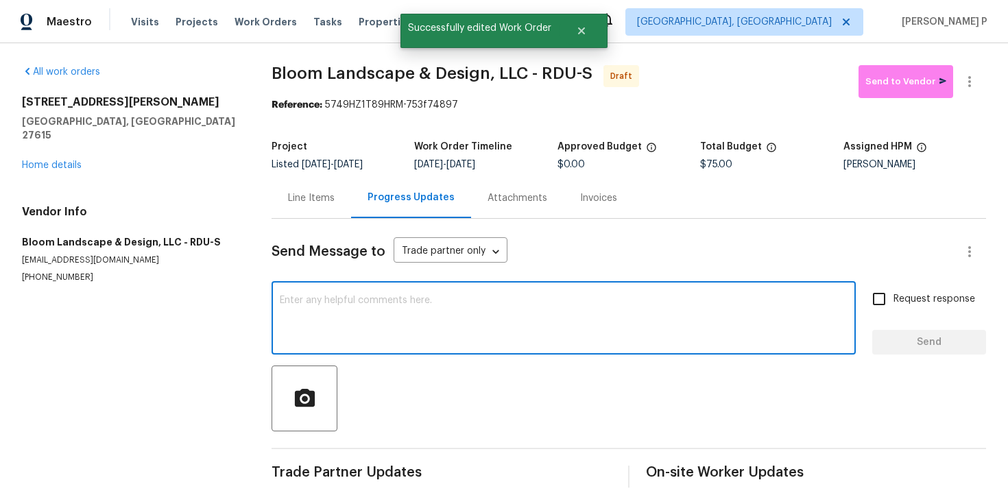
click at [361, 302] on textarea at bounding box center [564, 320] width 568 height 48
paste textarea "Hi, this is Ramyasri with Opendoor. I’m confirming you received the WO for the …"
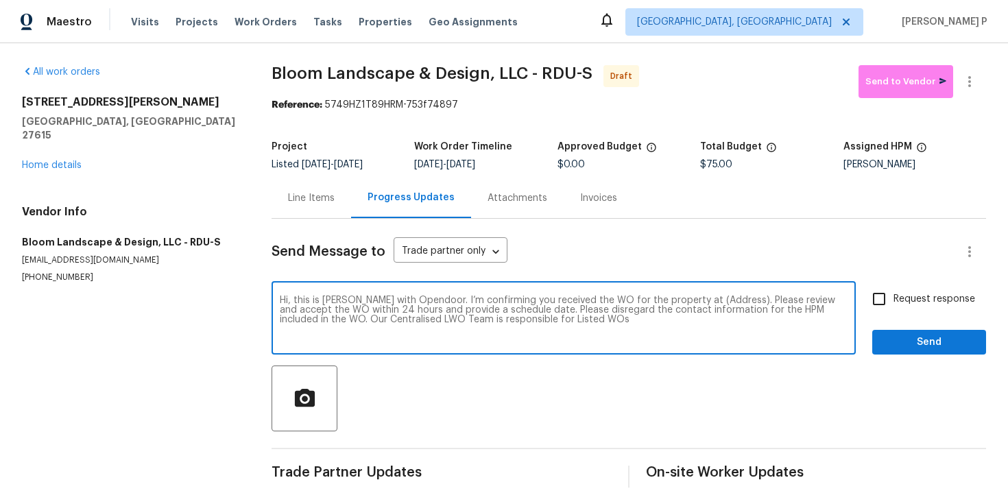
drag, startPoint x: 687, startPoint y: 300, endPoint x: 731, endPoint y: 298, distance: 44.6
click at [731, 298] on textarea "Hi, this is Ramyasri with Opendoor. I’m confirming you received the WO for the …" at bounding box center [564, 320] width 568 height 48
paste textarea "1104 Theresa Ct, Raleigh, NC 27615"
type textarea "Hi, this is Ramyasri with Opendoor. I’m confirming you received the WO for the …"
click at [888, 311] on input "Request response" at bounding box center [879, 299] width 29 height 29
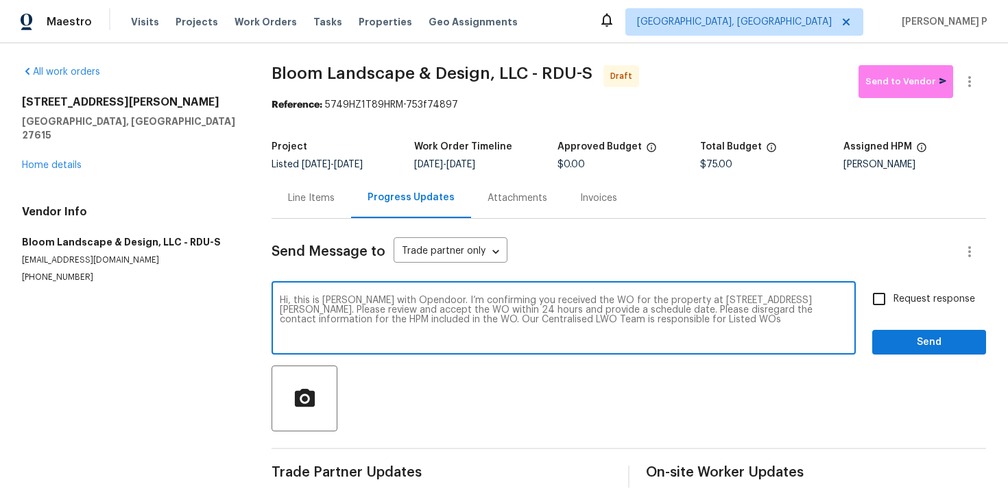
checkbox input "true"
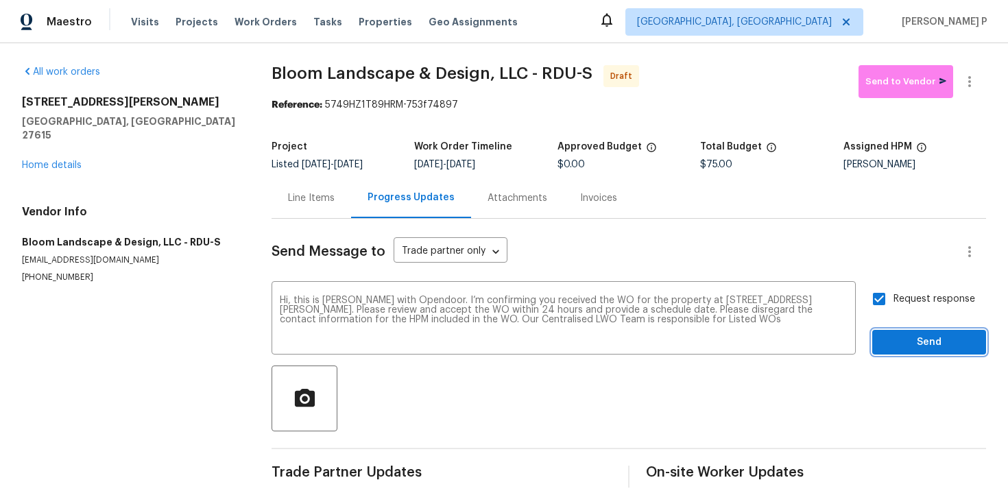
click at [898, 349] on span "Send" at bounding box center [930, 342] width 92 height 17
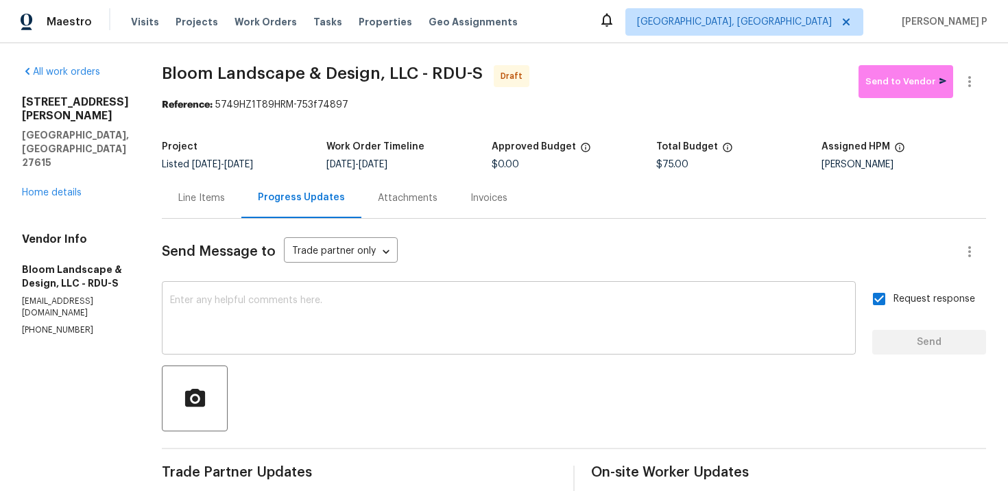
click at [424, 338] on textarea at bounding box center [509, 320] width 678 height 48
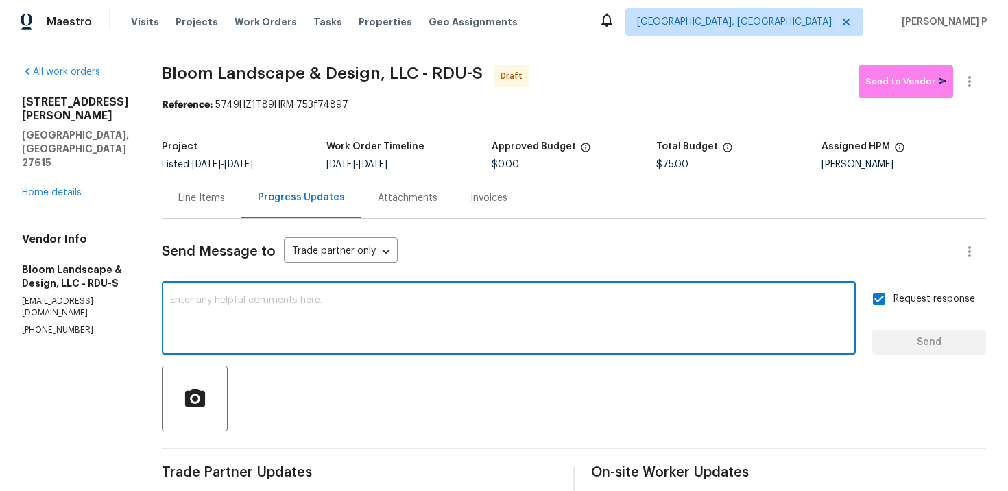
paste textarea "Attention All Work Orders must include before-photos (both close-up and wide-an…"
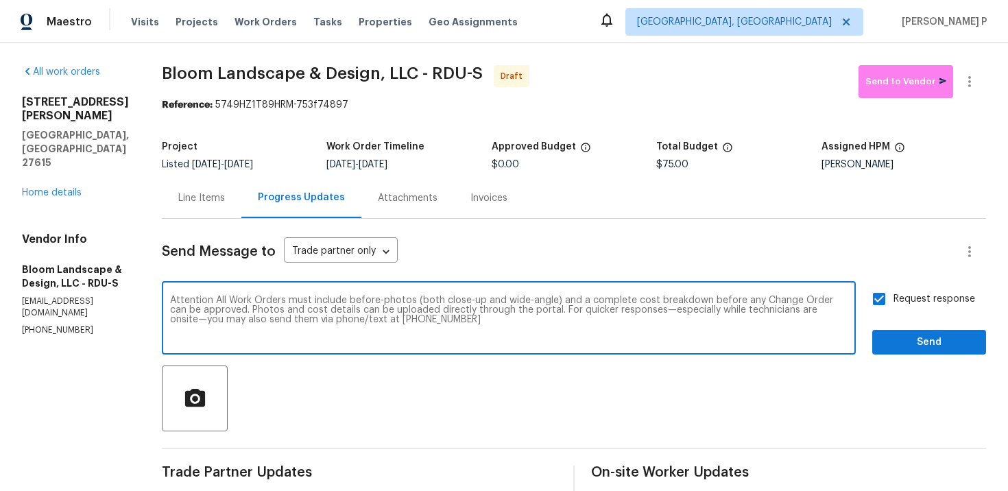
type textarea "Attention All Work Orders must include before-photos (both close-up and wide-an…"
click at [873, 341] on button "Send" at bounding box center [930, 342] width 114 height 25
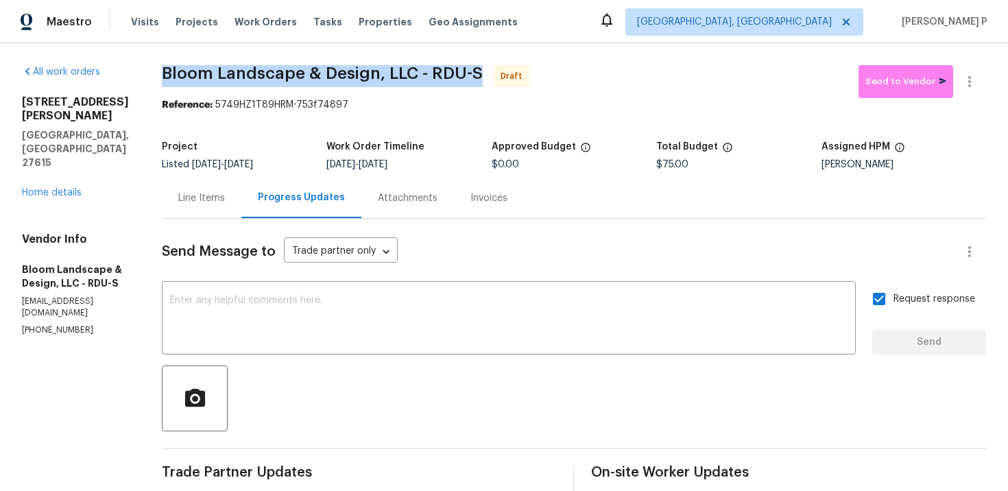
drag, startPoint x: 179, startPoint y: 72, endPoint x: 496, endPoint y: 75, distance: 317.0
click at [496, 75] on span "Bloom Landscape & Design, LLC - RDU-S Draft" at bounding box center [510, 81] width 697 height 33
copy span "Bloom Landscape & Design, LLC - RDU-S"
click at [972, 93] on button "button" at bounding box center [970, 81] width 33 height 33
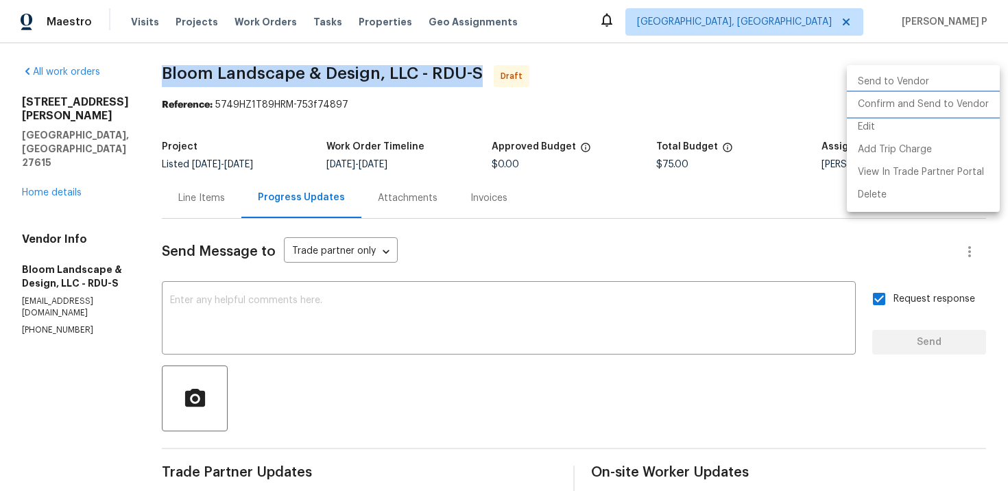
click at [945, 104] on li "Confirm and Send to Vendor" at bounding box center [923, 104] width 153 height 23
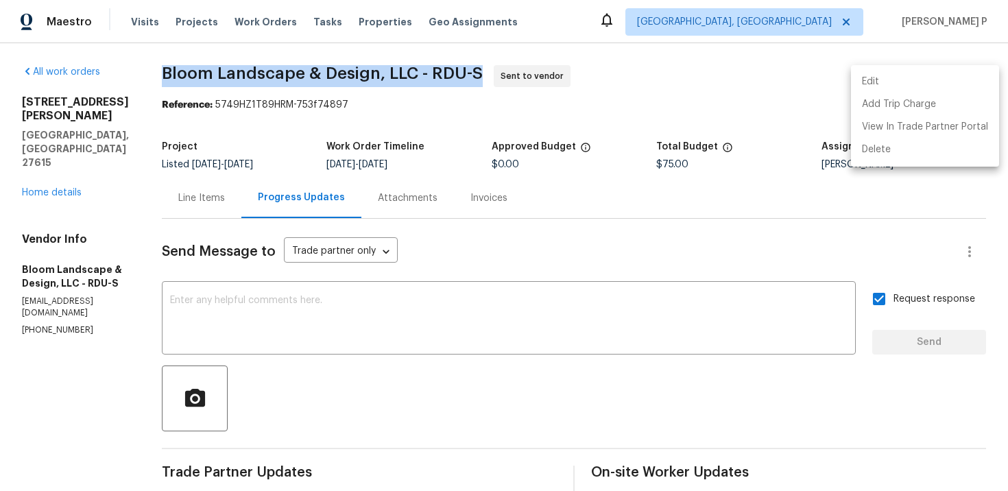
click at [525, 394] on div at bounding box center [504, 245] width 1008 height 491
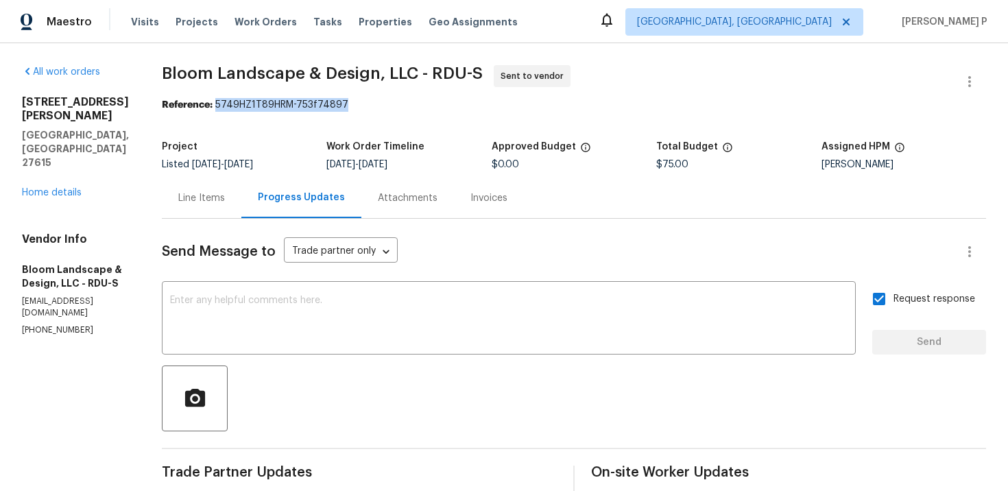
drag, startPoint x: 230, startPoint y: 106, endPoint x: 429, endPoint y: 106, distance: 199.6
click at [429, 106] on div "Reference: 5749HZ1T89HRM-753f74897" at bounding box center [574, 105] width 825 height 14
copy div "5749HZ1T89HRM-753f74897"
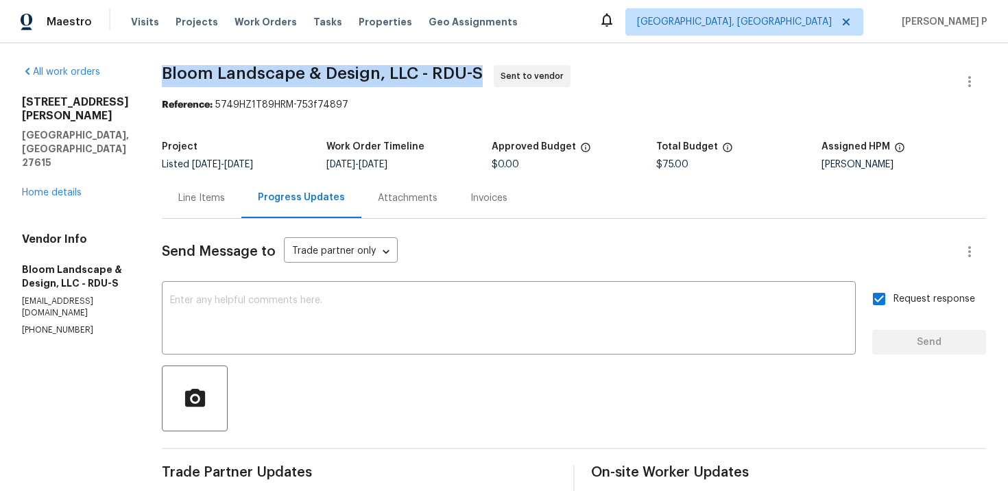
copy span "Bloom Landscape & Design, LLC - RDU-S"
drag, startPoint x: 178, startPoint y: 71, endPoint x: 495, endPoint y: 75, distance: 316.3
click at [495, 75] on span "Bloom Landscape & Design, LLC - RDU-S Sent to vendor" at bounding box center [558, 81] width 792 height 33
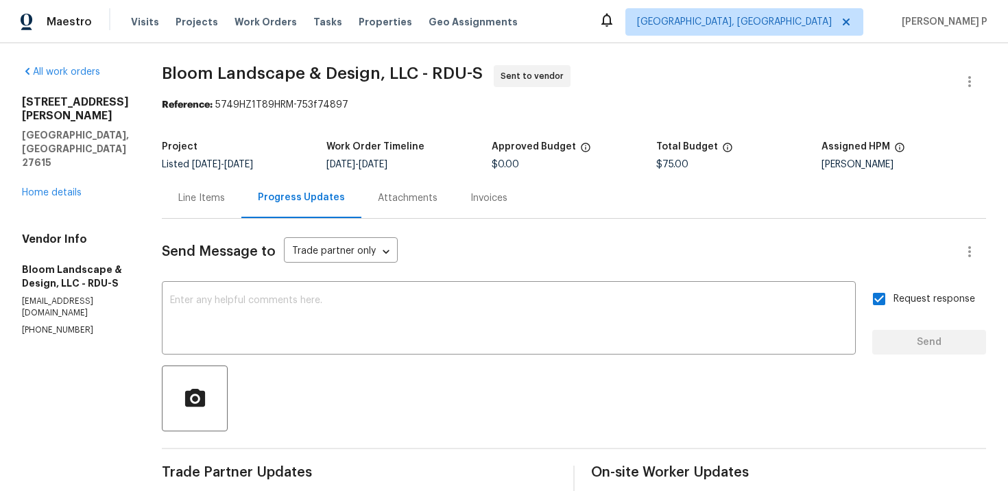
click at [209, 186] on div "Line Items" at bounding box center [202, 198] width 80 height 40
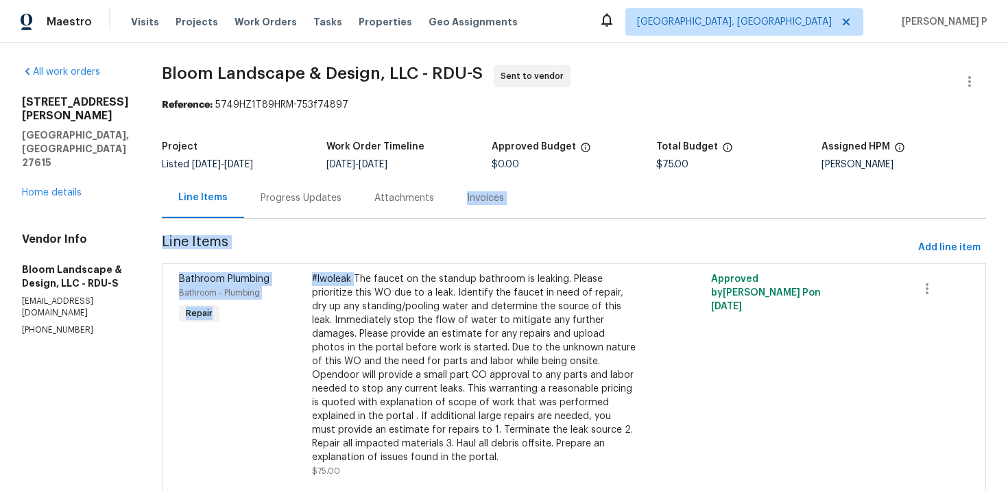
drag, startPoint x: 368, startPoint y: 278, endPoint x: 421, endPoint y: 206, distance: 88.9
click at [421, 206] on section "Bloom Landscape & Design, LLC - RDU-S Sent to vendor Reference: 5749HZ1T89HRM-7…" at bounding box center [574, 292] width 825 height 455
click at [421, 248] on span "Line Items" at bounding box center [537, 247] width 751 height 25
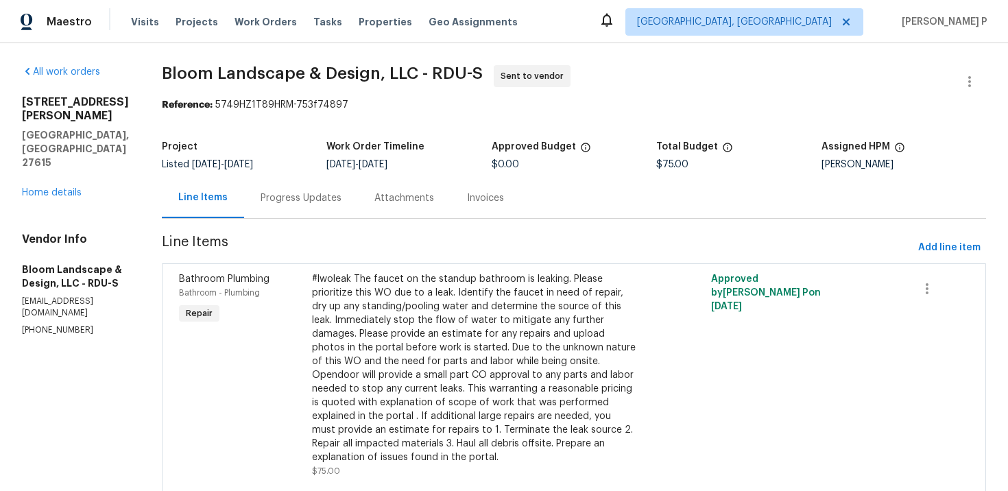
scroll to position [51, 0]
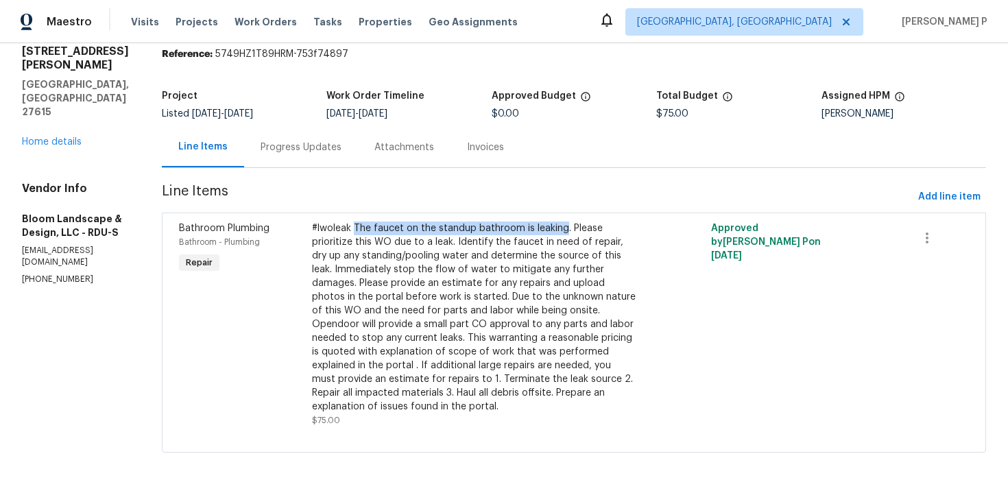
copy div "The faucet on the standup bathroom is leaking"
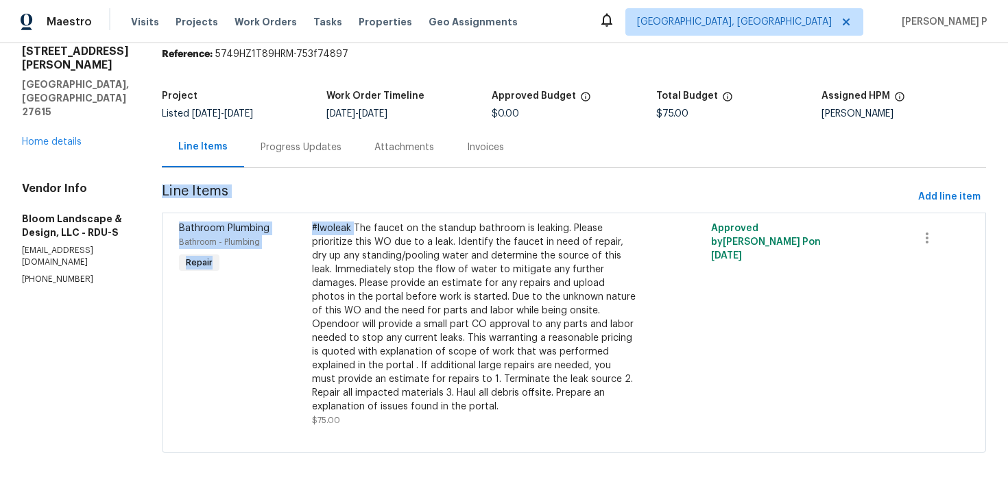
drag, startPoint x: 367, startPoint y: 230, endPoint x: 580, endPoint y: 174, distance: 220.6
click at [580, 174] on section "Bloom Landscape & Design, LLC - RDU-S Sent to vendor Reference: 5749HZ1T89HRM-7…" at bounding box center [574, 241] width 825 height 455
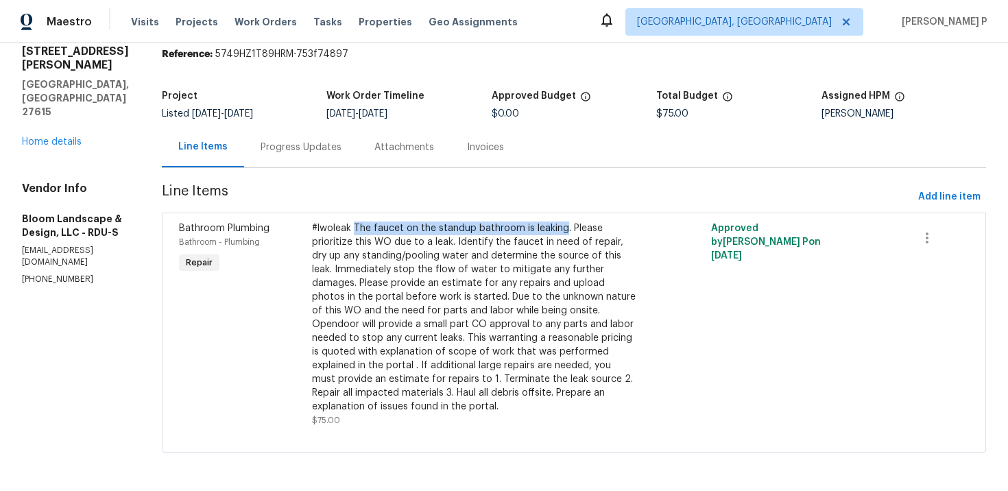
copy div "The faucet on the standup bathroom is leaking"
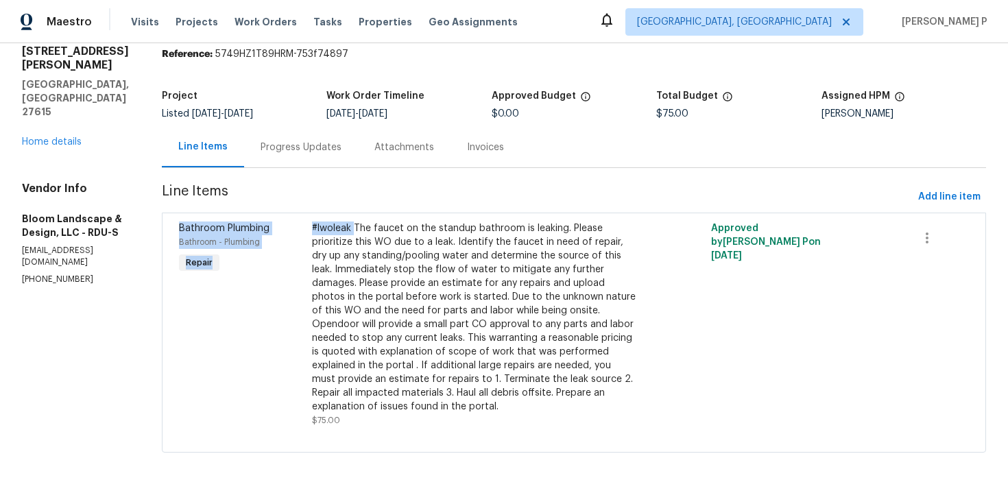
drag, startPoint x: 366, startPoint y: 229, endPoint x: 571, endPoint y: 195, distance: 207.3
click at [571, 198] on section "Bloom Landscape & Design, LLC - RDU-S Sent to vendor Reference: 5749HZ1T89HRM-7…" at bounding box center [574, 241] width 825 height 455
click at [571, 195] on span "Line Items" at bounding box center [537, 197] width 751 height 25
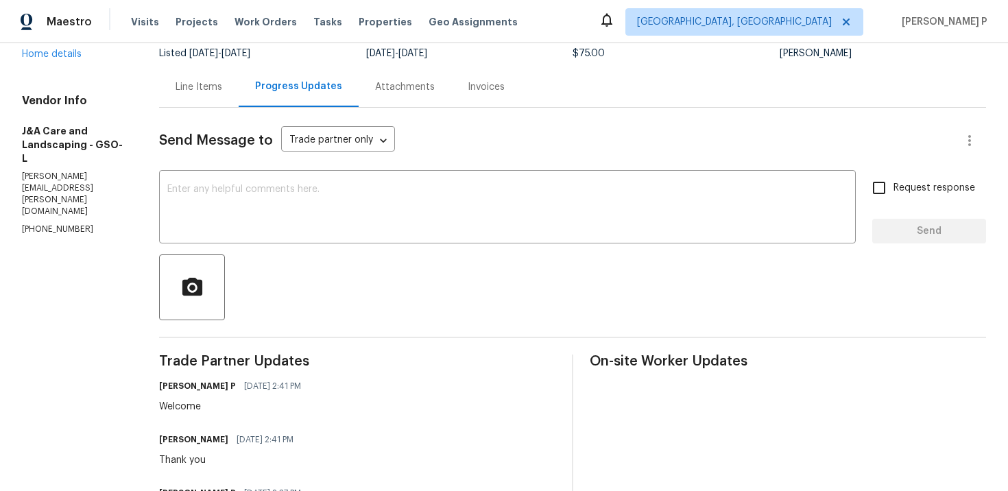
scroll to position [100, 0]
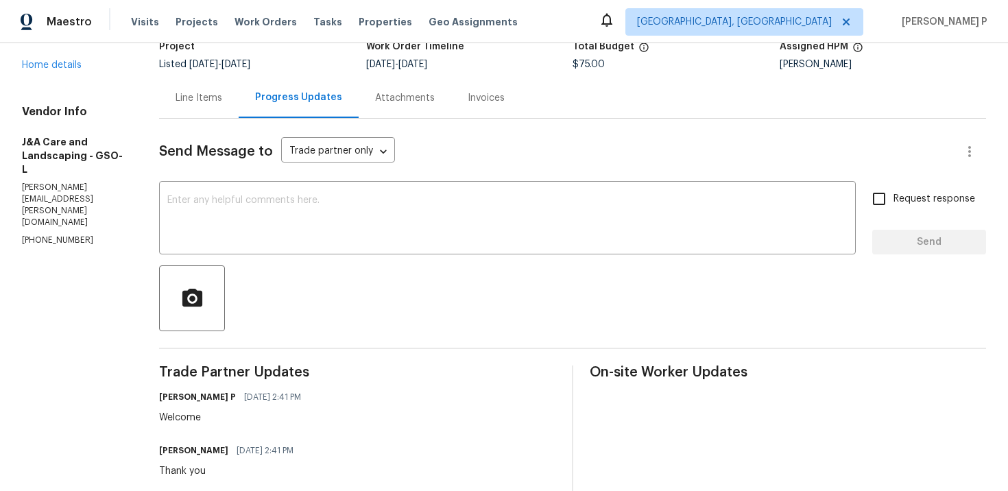
click at [228, 105] on div "Line Items" at bounding box center [199, 98] width 80 height 40
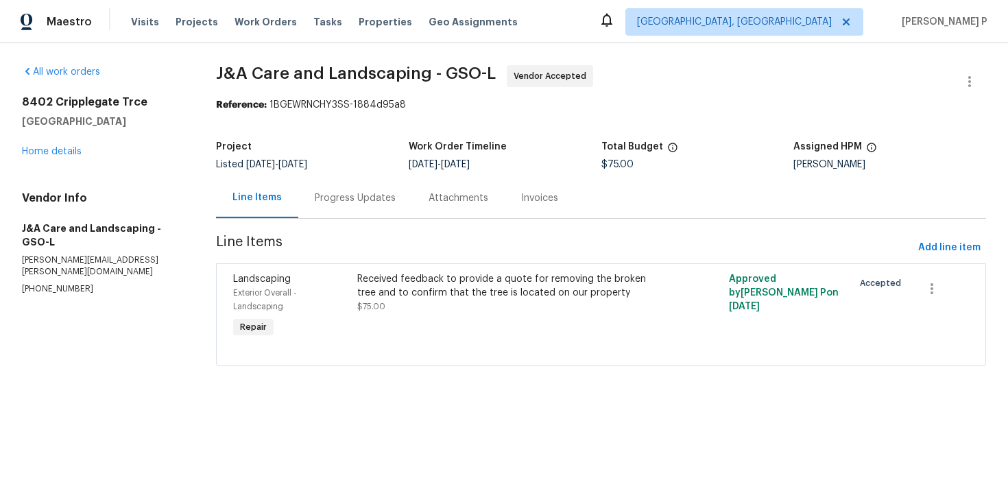
click at [381, 279] on div "Received feedback to provide a quote for removing the broken tree and to confir…" at bounding box center [508, 285] width 302 height 27
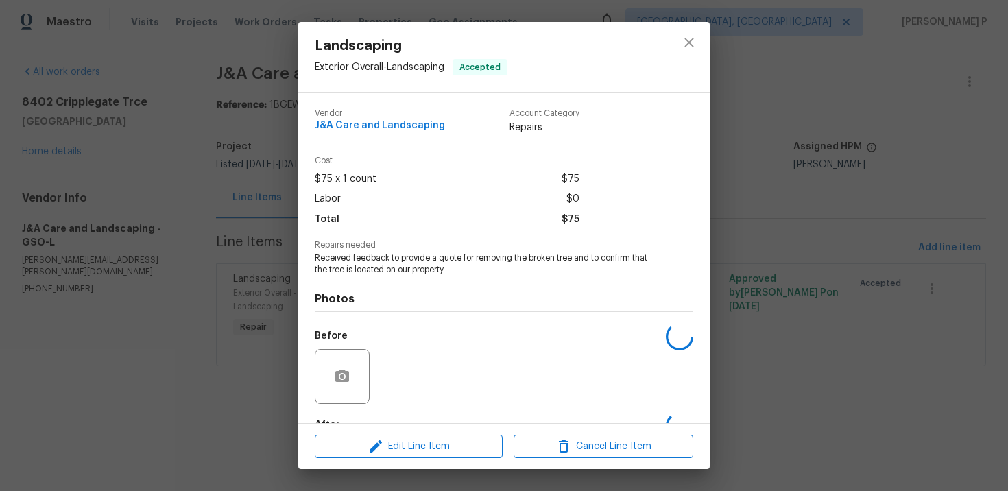
scroll to position [84, 0]
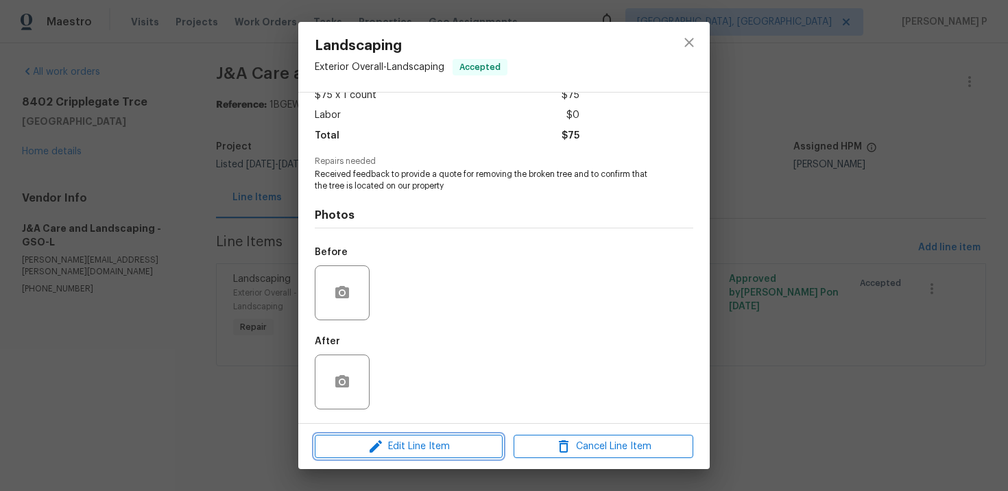
click at [392, 445] on span "Edit Line Item" at bounding box center [409, 446] width 180 height 17
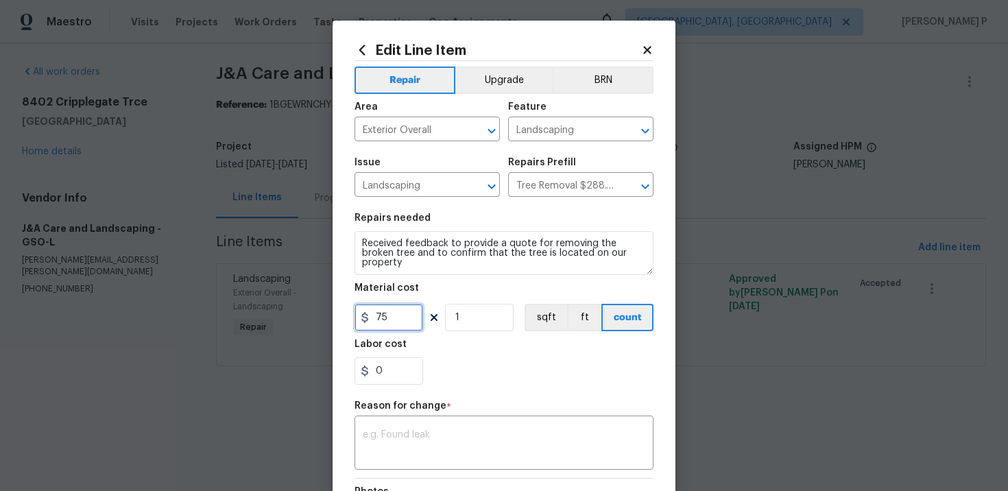
click at [398, 329] on input "75" at bounding box center [389, 317] width 69 height 27
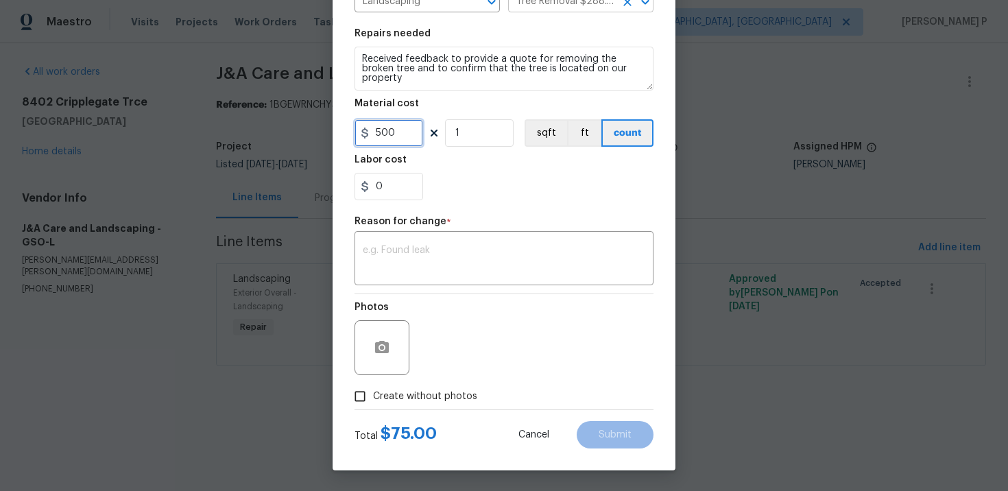
type input "500"
click at [464, 272] on textarea at bounding box center [504, 260] width 283 height 29
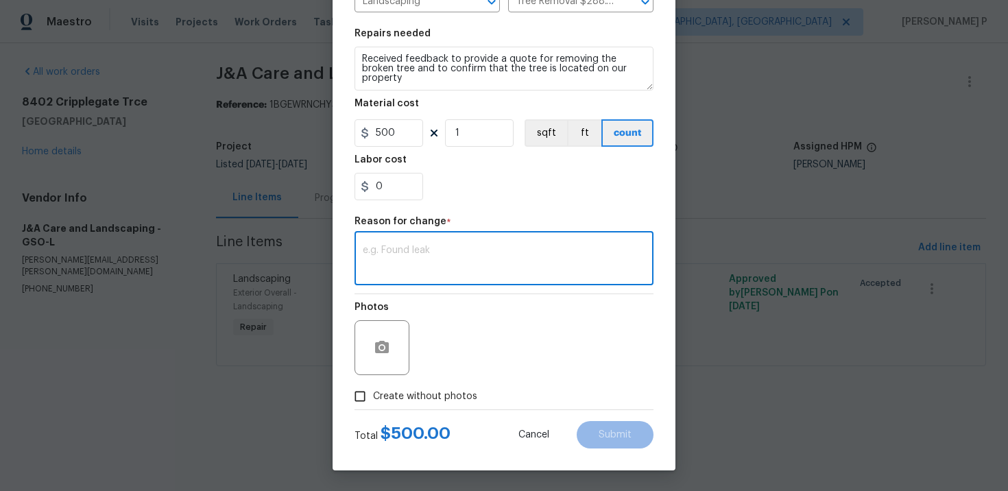
paste textarea "(RP) Updated cost per BR team approval."
type textarea "(RP) Updated cost per BR team approval."
click at [357, 394] on input "Create without photos" at bounding box center [360, 396] width 26 height 26
checkbox input "true"
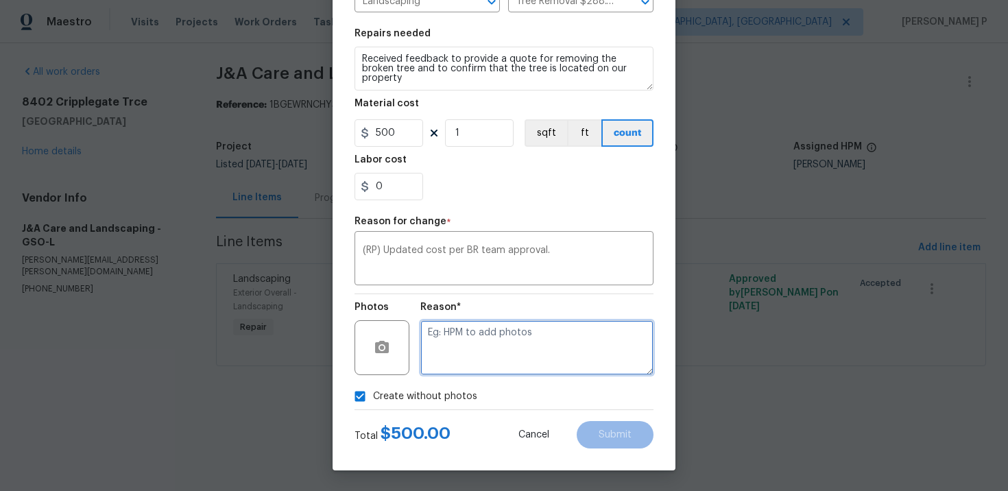
click at [484, 342] on textarea at bounding box center [537, 347] width 233 height 55
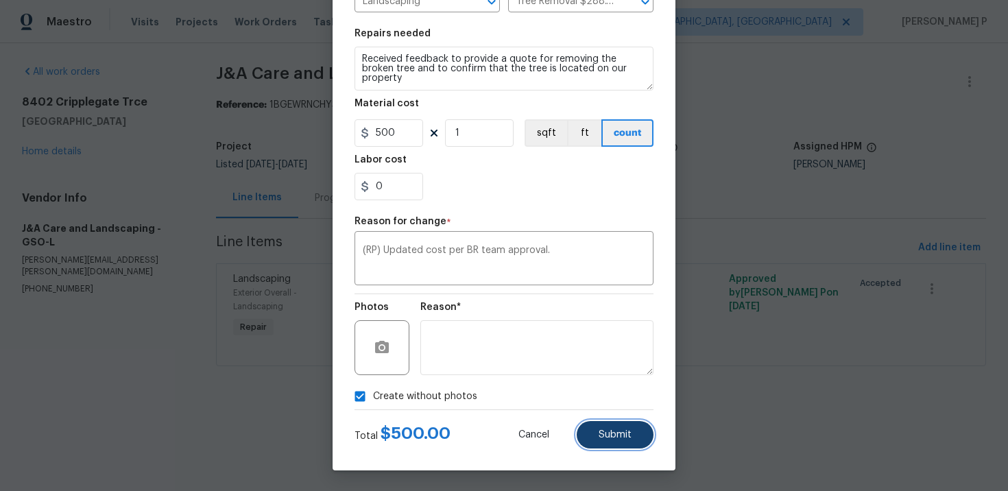
click at [601, 434] on span "Submit" at bounding box center [615, 435] width 33 height 10
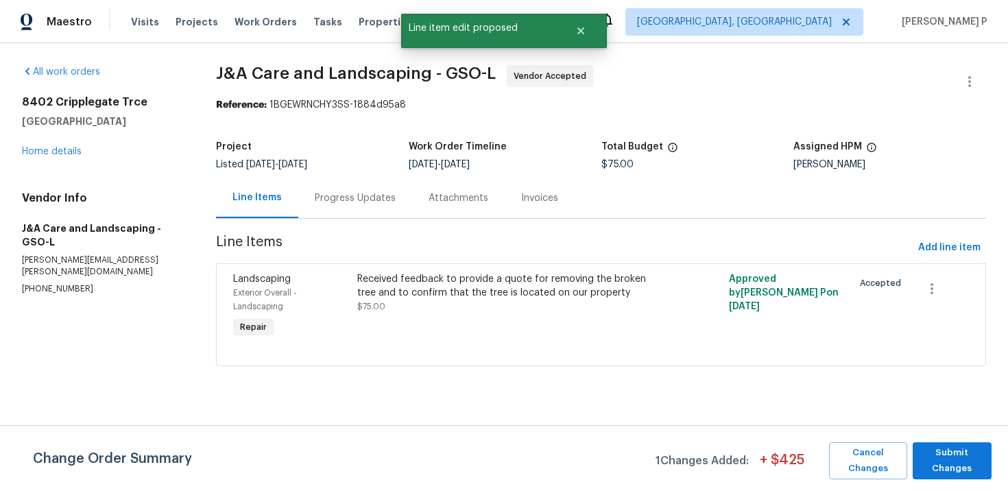
scroll to position [0, 0]
click at [928, 459] on span "Submit Changes" at bounding box center [952, 461] width 65 height 32
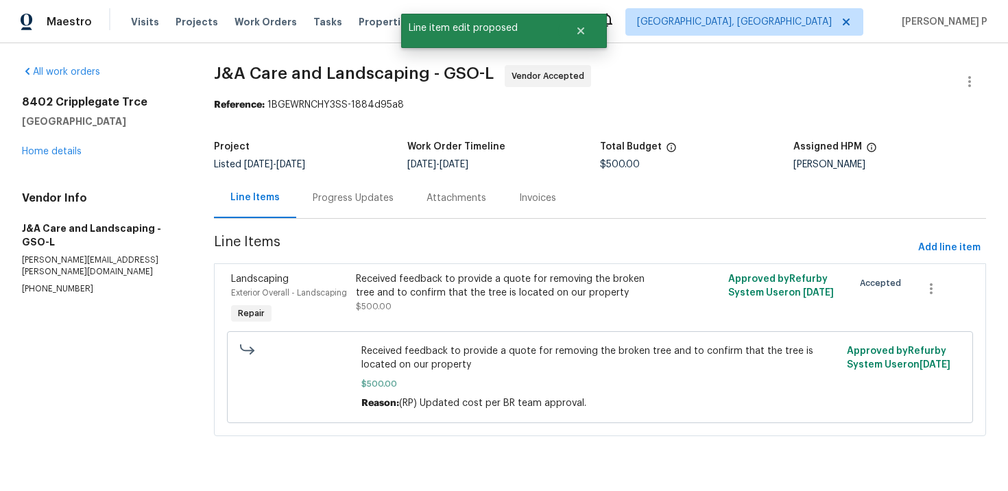
click at [380, 197] on div "Progress Updates" at bounding box center [353, 198] width 81 height 14
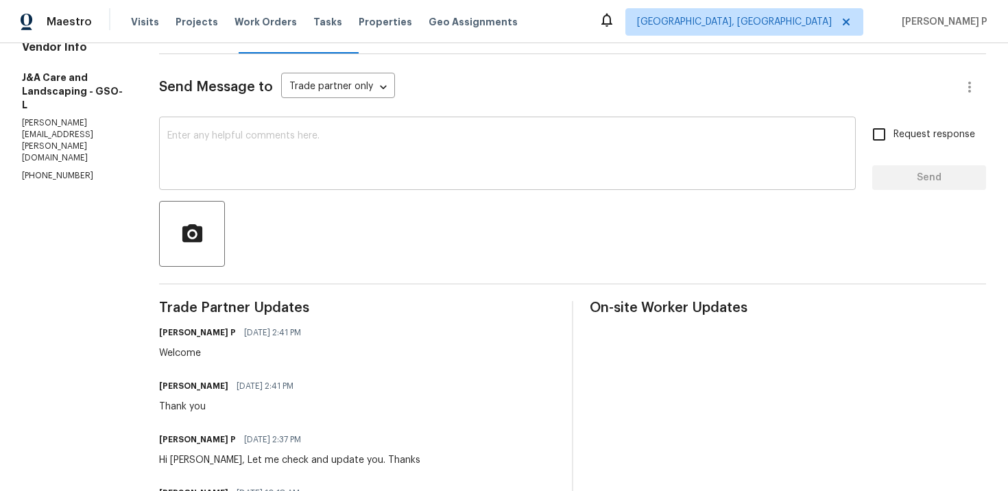
click at [338, 147] on textarea at bounding box center [507, 155] width 681 height 48
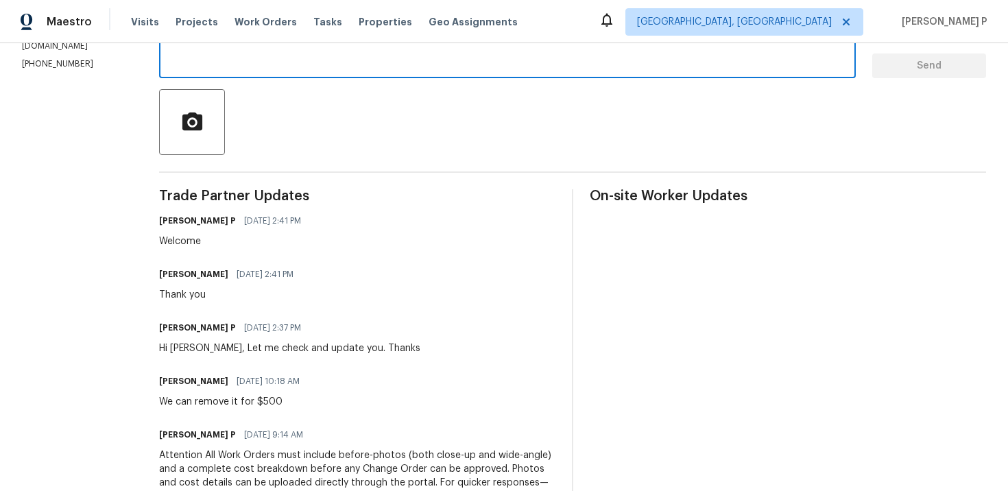
scroll to position [152, 0]
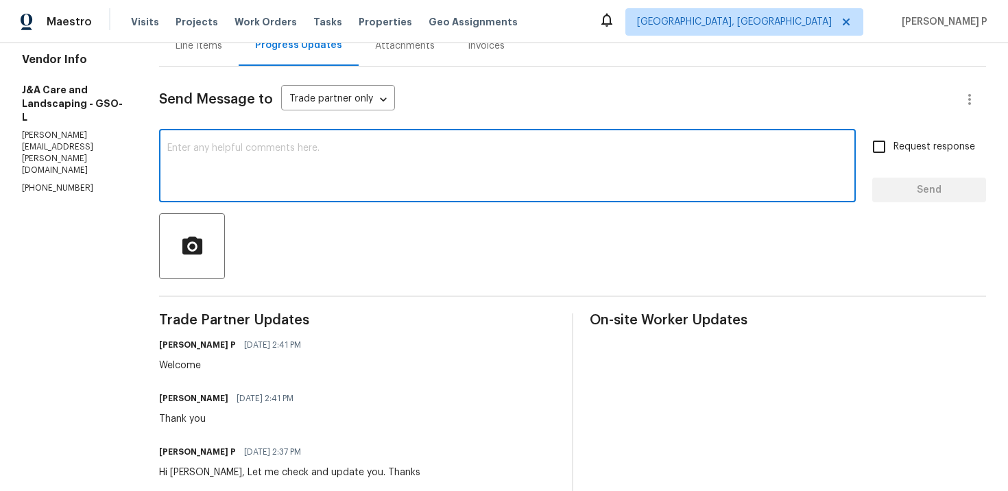
click at [326, 169] on textarea at bounding box center [507, 167] width 681 height 48
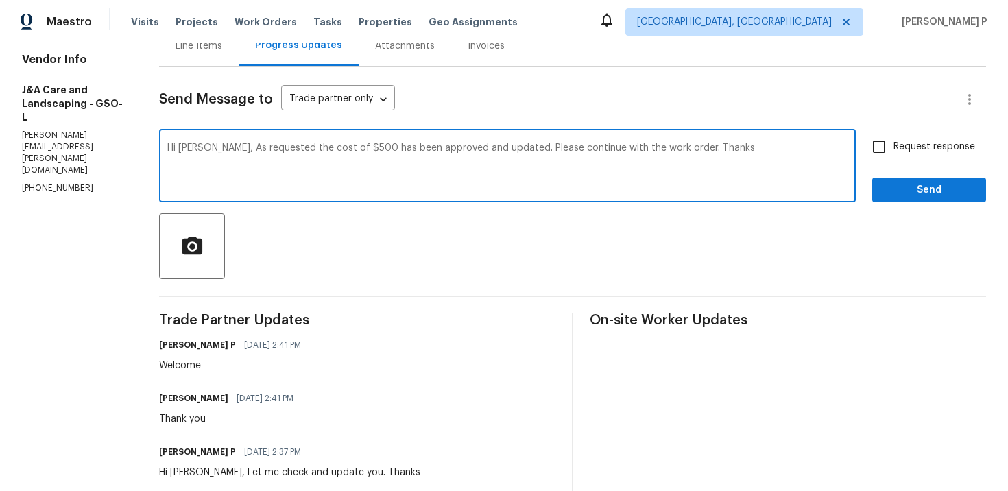
drag, startPoint x: 235, startPoint y: 145, endPoint x: 691, endPoint y: 148, distance: 456.2
click at [691, 148] on textarea "Hi [PERSON_NAME], As requested the cost of $500 has been approved and updated. …" at bounding box center [507, 167] width 681 height 48
type textarea "Hi [PERSON_NAME], As requested the cost of $500 has been approved and updated. …"
click at [917, 153] on span "Request response" at bounding box center [935, 147] width 82 height 14
click at [894, 153] on input "Request response" at bounding box center [879, 146] width 29 height 29
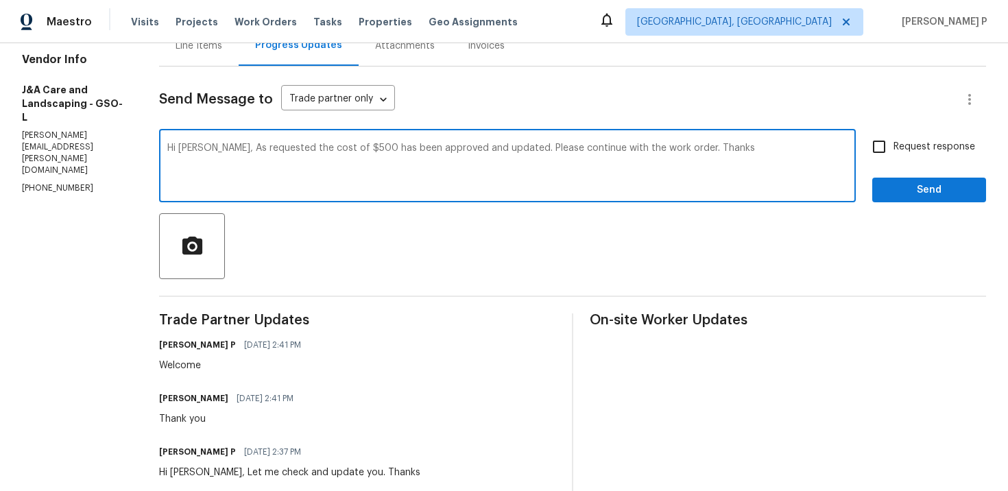
checkbox input "true"
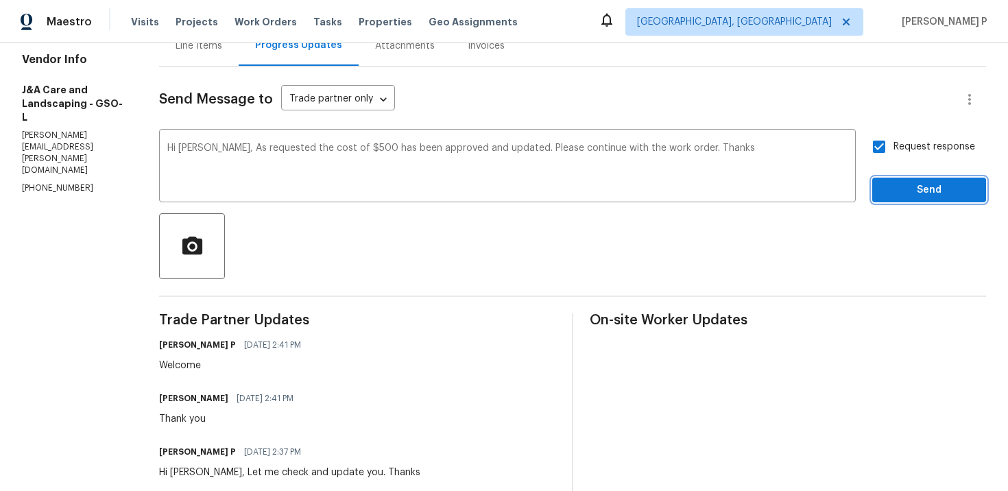
click at [908, 194] on span "Send" at bounding box center [930, 190] width 92 height 17
